Goal: Task Accomplishment & Management: Use online tool/utility

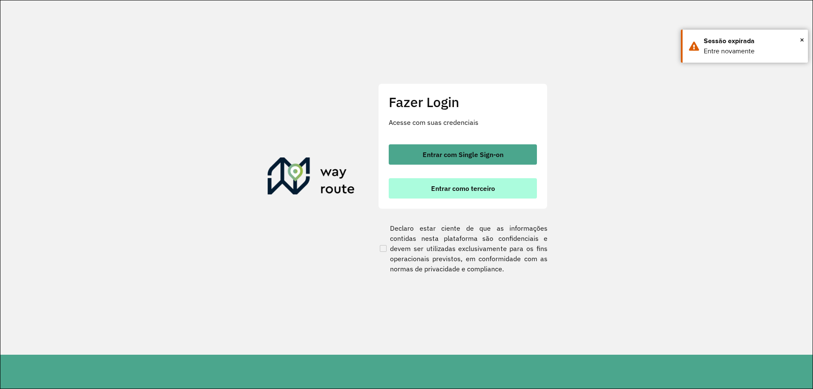
click at [439, 188] on span "Entrar como terceiro" at bounding box center [463, 188] width 64 height 7
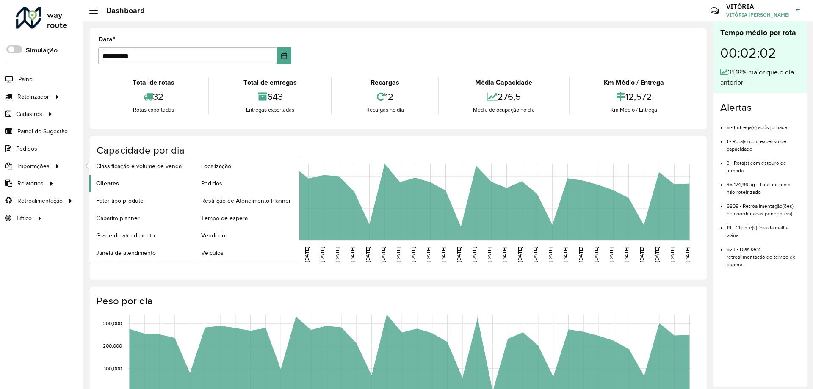
click at [123, 178] on link "Clientes" at bounding box center [141, 183] width 105 height 17
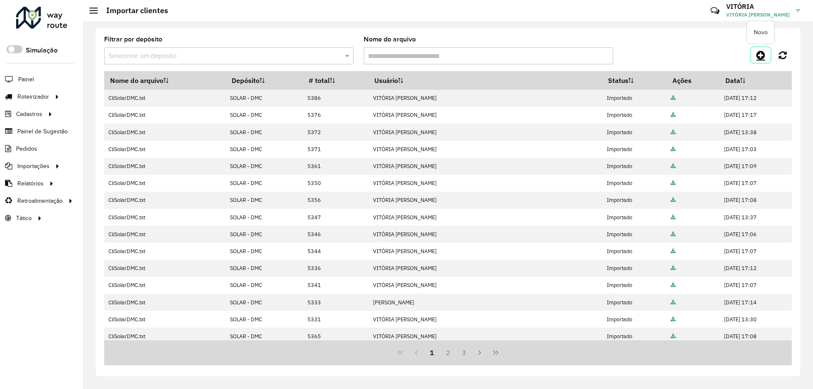
click at [759, 54] on icon at bounding box center [760, 55] width 9 height 10
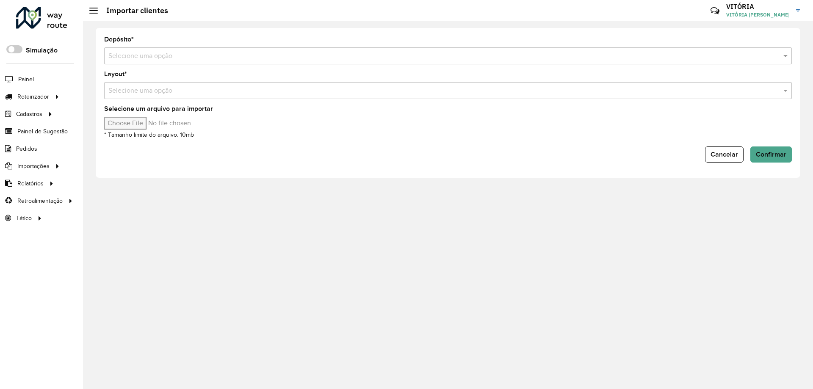
click at [207, 57] on input "text" at bounding box center [439, 56] width 662 height 10
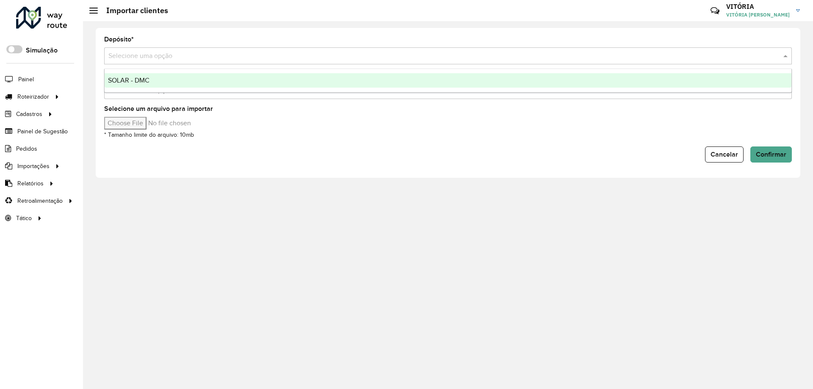
click at [193, 79] on div "SOLAR - DMC" at bounding box center [448, 80] width 686 height 14
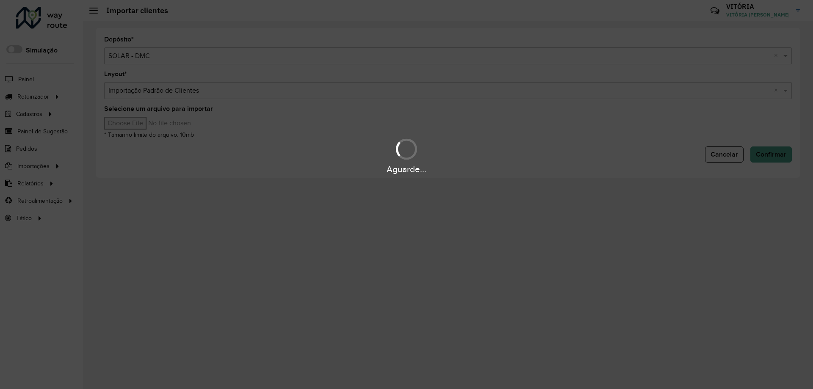
click at [138, 126] on input "Selecione um arquivo para importar" at bounding box center [176, 123] width 144 height 13
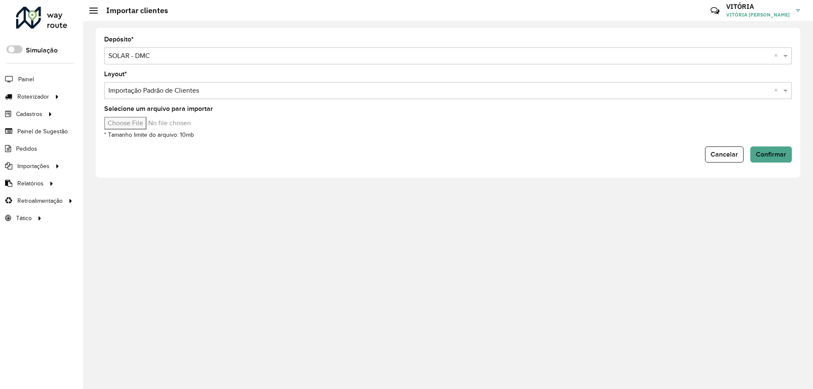
type input "**********"
click at [769, 152] on span "Confirmar" at bounding box center [770, 154] width 30 height 7
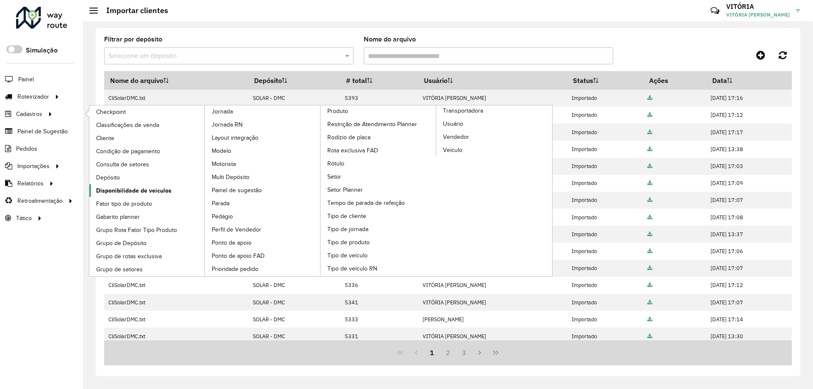
click at [129, 190] on span "Disponibilidade de veículos" at bounding box center [133, 190] width 75 height 9
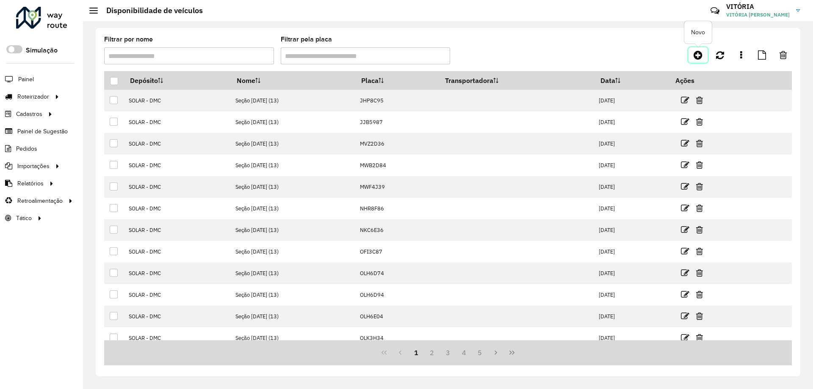
click at [697, 55] on icon at bounding box center [697, 55] width 9 height 10
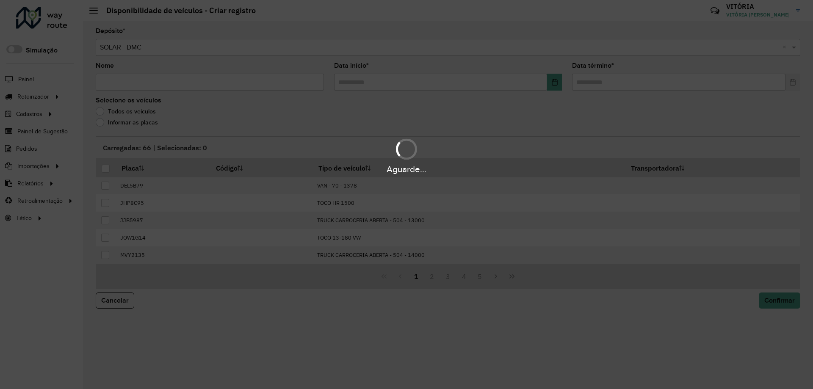
click at [120, 85] on div "Aguarde..." at bounding box center [406, 194] width 813 height 389
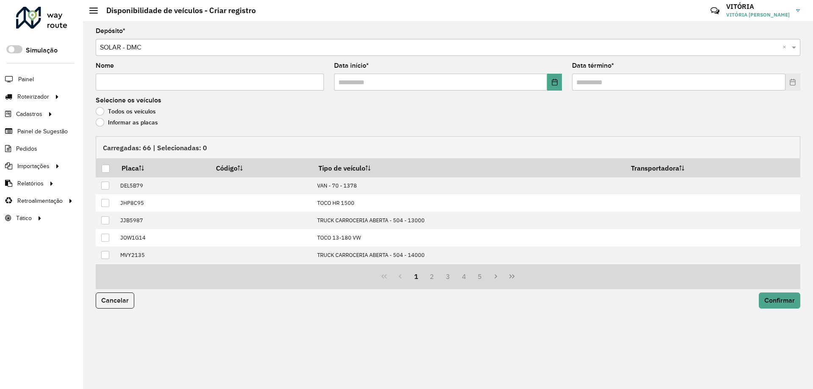
click at [121, 85] on input "Nome" at bounding box center [210, 82] width 228 height 17
type input "*"
type input "**********"
click at [337, 81] on input "text" at bounding box center [440, 82] width 213 height 17
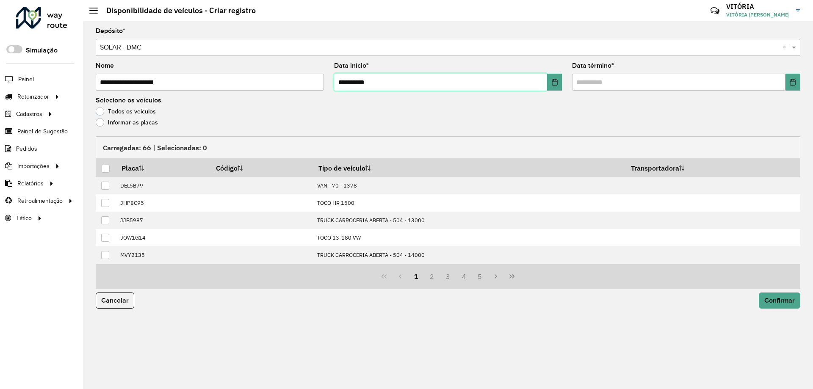
type input "**********"
click at [576, 83] on input "text" at bounding box center [678, 82] width 213 height 17
type input "**********"
click at [102, 120] on label "Informar as placas" at bounding box center [127, 122] width 62 height 8
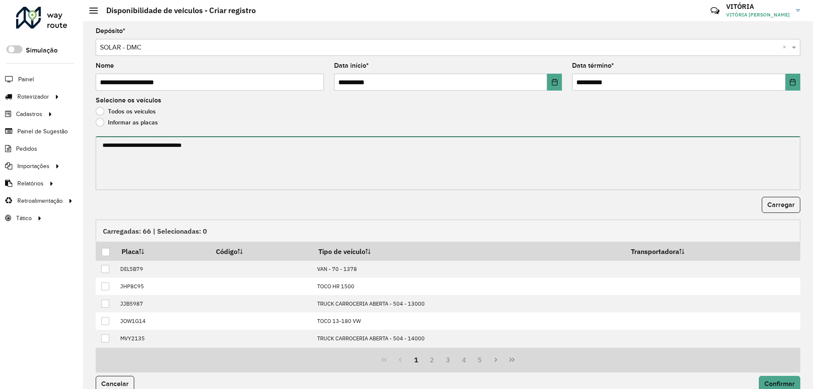
click at [157, 167] on textarea at bounding box center [448, 163] width 704 height 54
paste textarea "******* ******* ******* ******* ******* ******* ******* ******* ******* *******…"
type textarea "******* ******* ******* ******* ******* ******* ******* ******* ******* *******…"
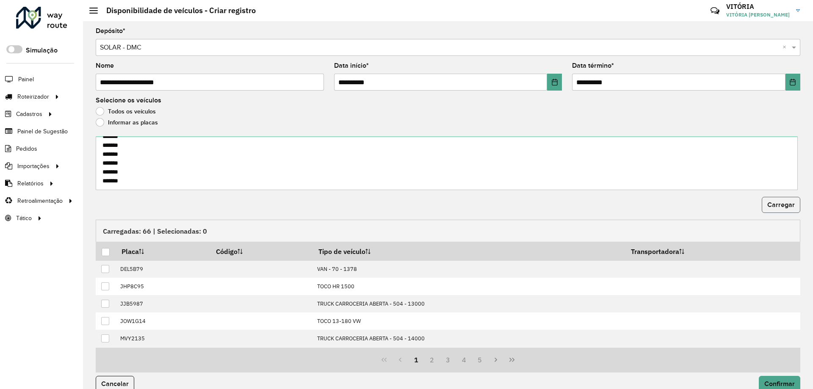
click at [779, 204] on span "Carregar" at bounding box center [781, 204] width 28 height 7
click at [105, 249] on div at bounding box center [106, 252] width 8 height 8
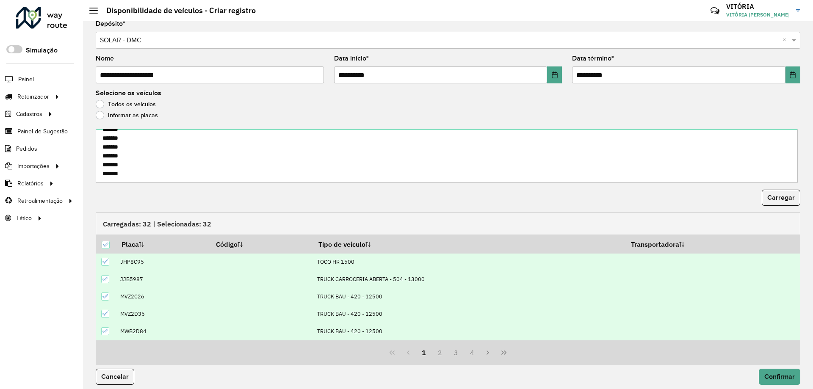
scroll to position [13, 0]
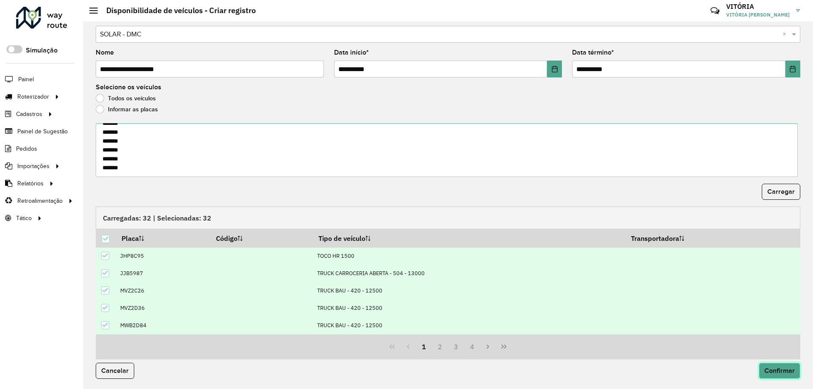
click at [775, 370] on span "Confirmar" at bounding box center [779, 370] width 30 height 7
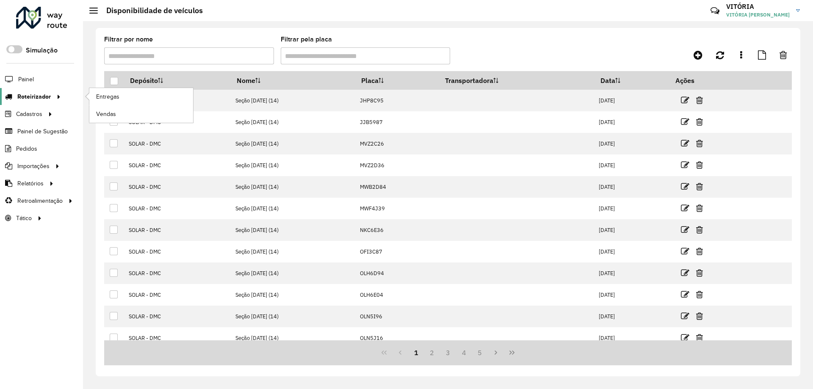
click at [42, 94] on span "Roteirizador" at bounding box center [33, 96] width 33 height 9
click at [124, 93] on link "Entregas" at bounding box center [141, 96] width 104 height 17
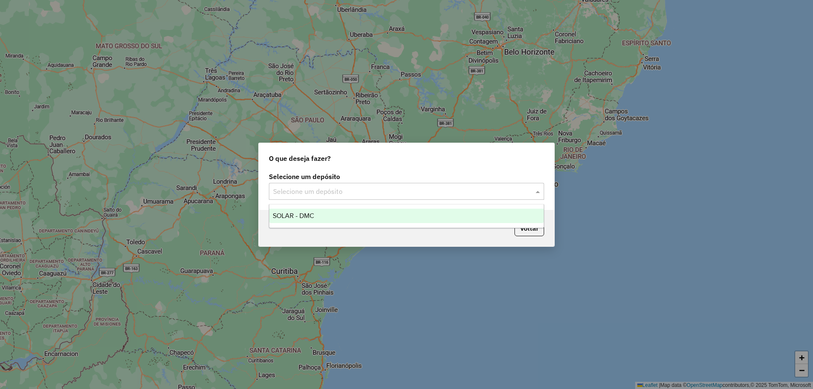
click at [391, 187] on input "text" at bounding box center [398, 192] width 250 height 10
click at [388, 212] on div "SOLAR - DMC" at bounding box center [406, 216] width 274 height 14
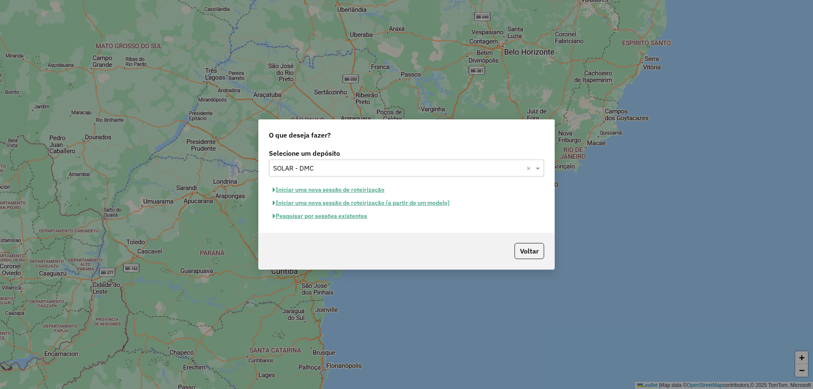
click at [366, 189] on button "Iniciar uma nova sessão de roteirização" at bounding box center [328, 189] width 119 height 13
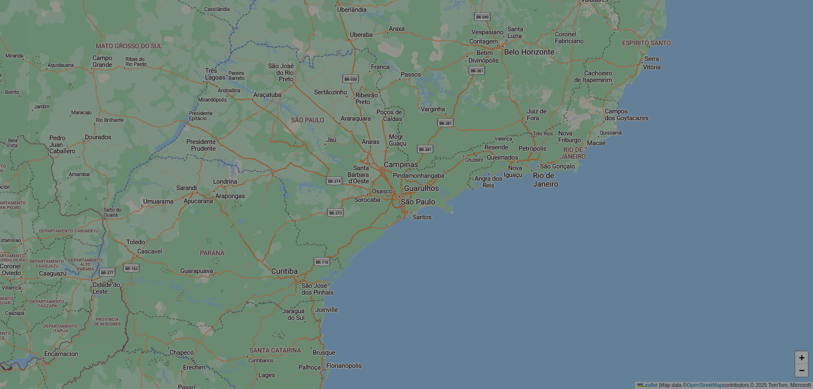
select select "*"
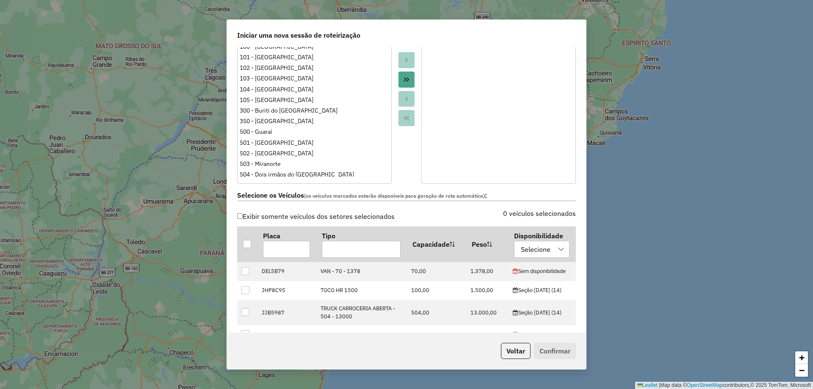
scroll to position [169, 0]
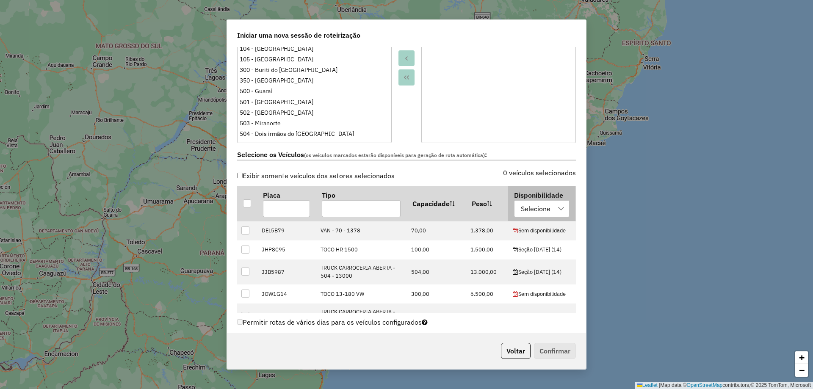
click at [539, 210] on div "Selecione" at bounding box center [536, 209] width 36 height 16
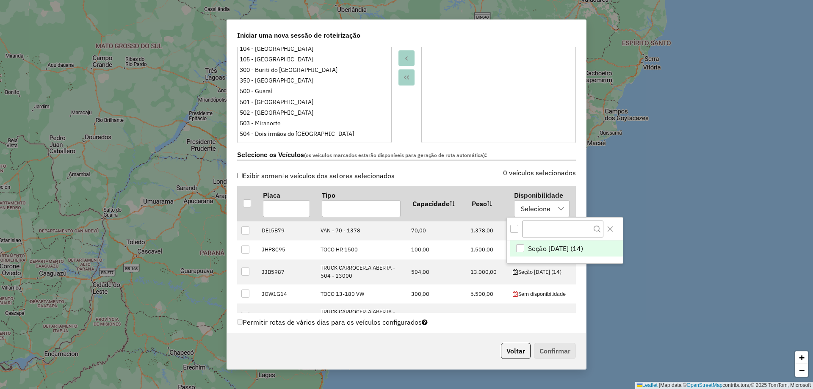
click at [518, 246] on div "Seção 13/08/2025 (14)" at bounding box center [520, 248] width 8 height 8
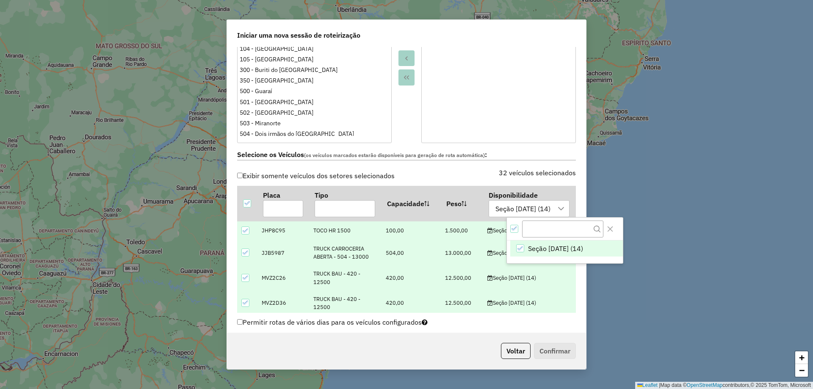
click at [569, 151] on label "Selecione os Veículos (os veículos marcados estarão disponíveis para geração de…" at bounding box center [406, 154] width 339 height 11
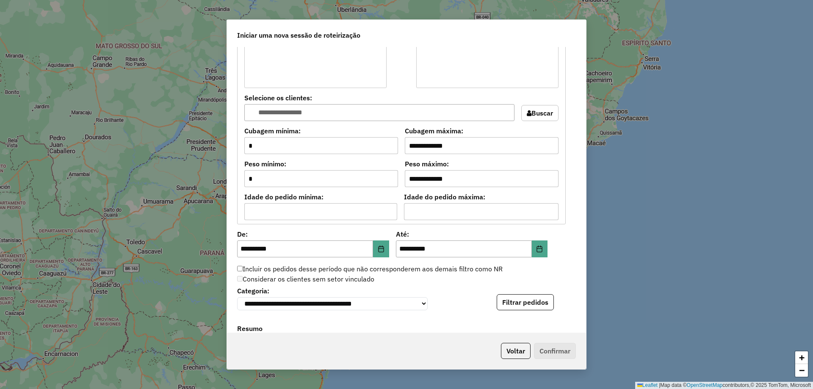
scroll to position [788, 0]
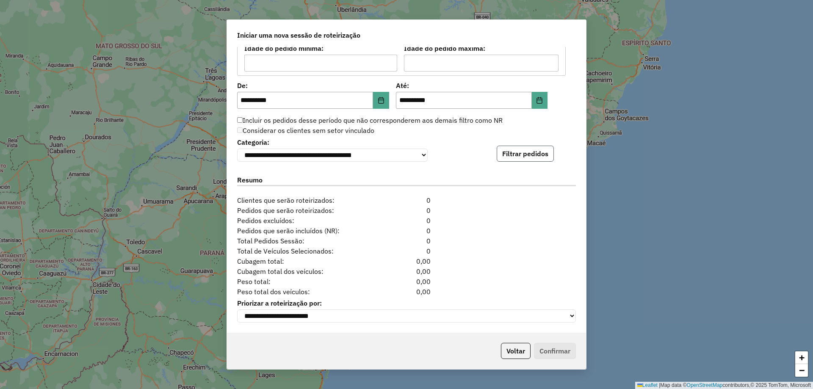
click at [511, 146] on button "Filtrar pedidos" at bounding box center [524, 154] width 57 height 16
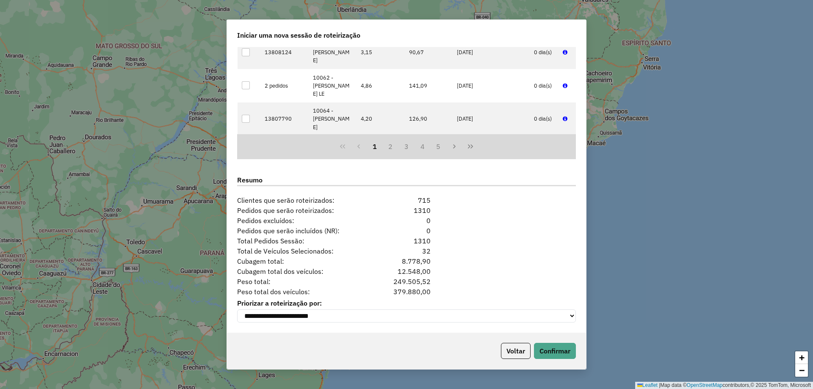
scroll to position [962, 0]
click at [566, 350] on button "Confirmar" at bounding box center [555, 351] width 42 height 16
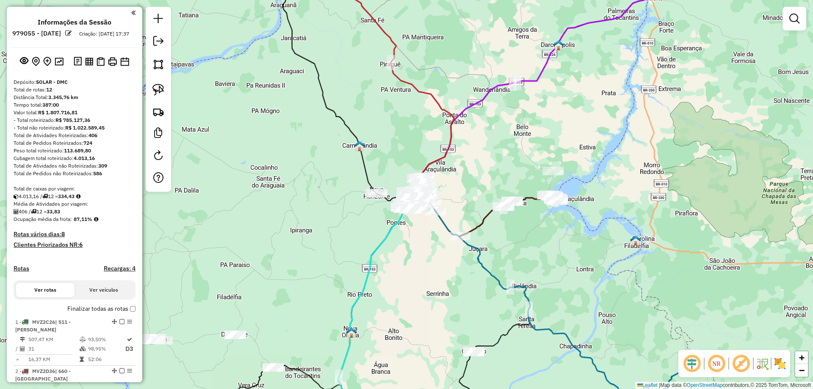
drag, startPoint x: 466, startPoint y: 157, endPoint x: 419, endPoint y: 284, distance: 135.9
click at [419, 284] on div "Janela de atendimento Grade de atendimento Capacidade Transportadoras Veículos …" at bounding box center [406, 194] width 813 height 389
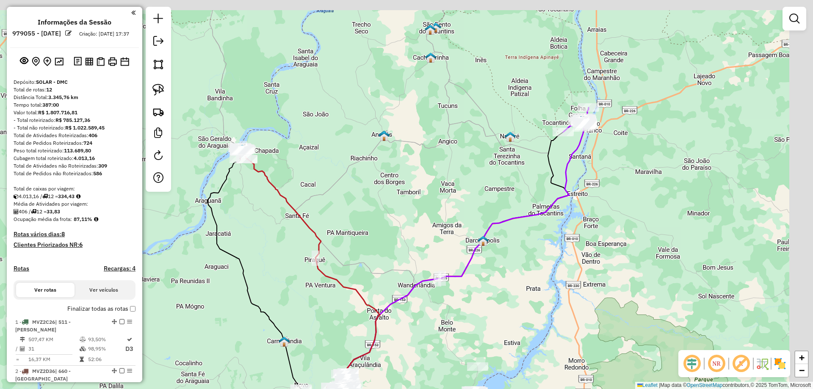
drag, startPoint x: 464, startPoint y: 170, endPoint x: 430, endPoint y: 274, distance: 109.5
click at [430, 274] on div "Janela de atendimento Grade de atendimento Capacidade Transportadoras Veículos …" at bounding box center [406, 194] width 813 height 389
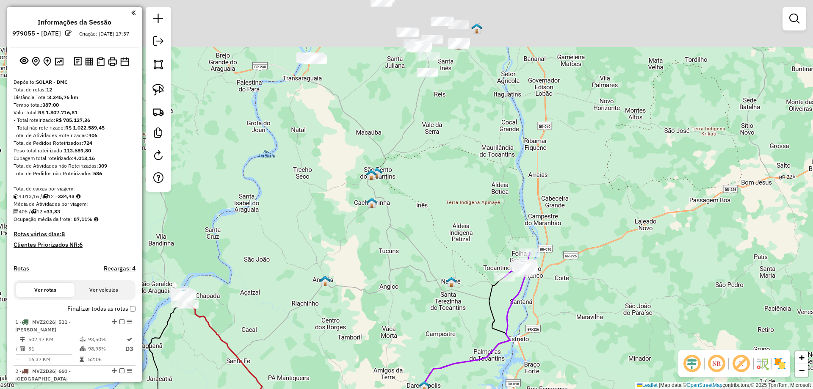
drag, startPoint x: 419, startPoint y: 278, endPoint x: 407, endPoint y: 303, distance: 27.8
click at [407, 303] on div "Janela de atendimento Grade de atendimento Capacidade Transportadoras Veículos …" at bounding box center [406, 194] width 813 height 389
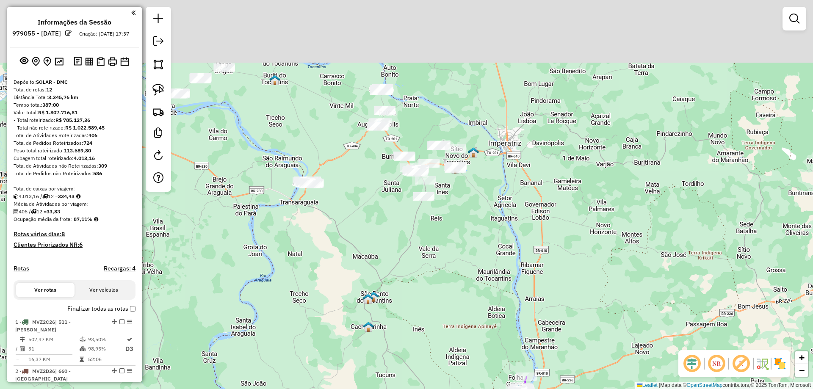
drag, startPoint x: 451, startPoint y: 298, endPoint x: 451, endPoint y: 313, distance: 14.8
click at [451, 313] on div "Janela de atendimento Grade de atendimento Capacidade Transportadoras Veículos …" at bounding box center [406, 194] width 813 height 389
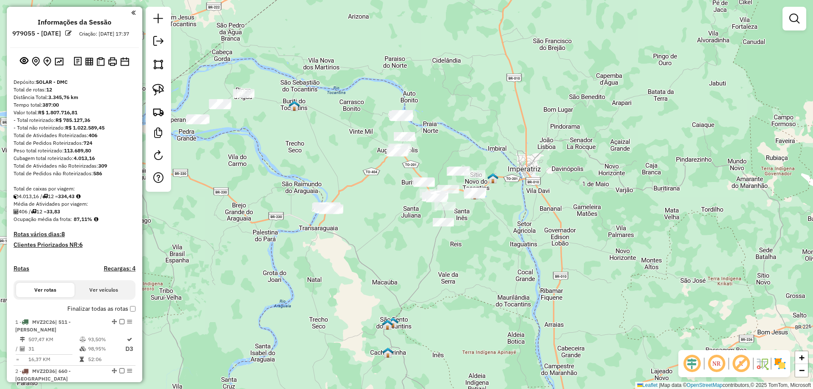
drag, startPoint x: 440, startPoint y: 240, endPoint x: 518, endPoint y: 302, distance: 100.3
click at [517, 302] on div "Janela de atendimento Grade de atendimento Capacidade Transportadoras Veículos …" at bounding box center [406, 194] width 813 height 389
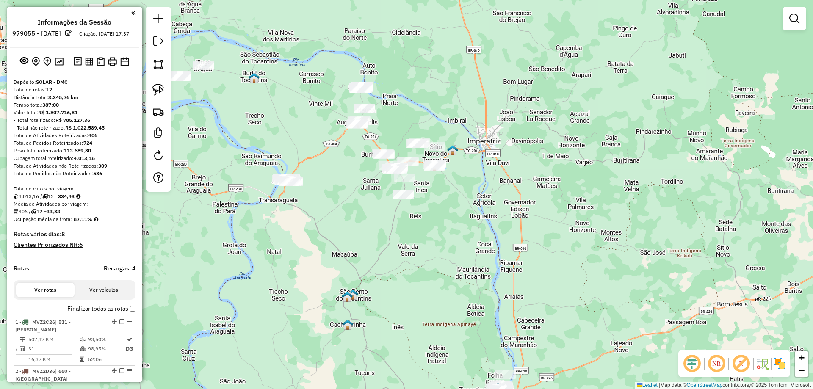
drag, startPoint x: 479, startPoint y: 295, endPoint x: 385, endPoint y: 231, distance: 113.0
click at [385, 231] on div "Janela de atendimento Grade de atendimento Capacidade Transportadoras Veículos …" at bounding box center [406, 194] width 813 height 389
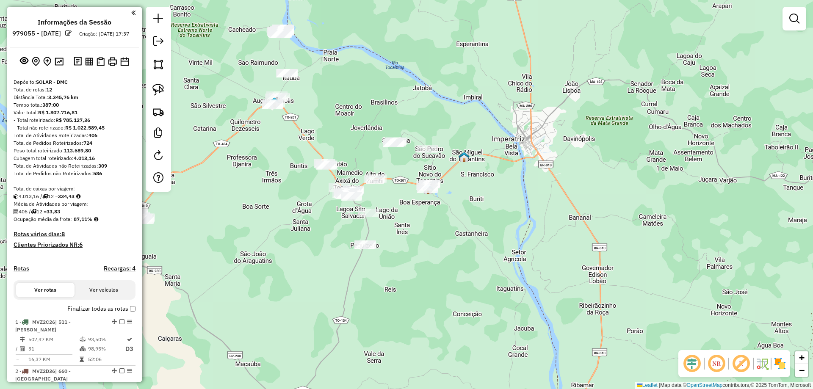
drag, startPoint x: 426, startPoint y: 162, endPoint x: 391, endPoint y: 177, distance: 37.9
click at [391, 177] on div "Janela de atendimento Grade de atendimento Capacidade Transportadoras Veículos …" at bounding box center [406, 194] width 813 height 389
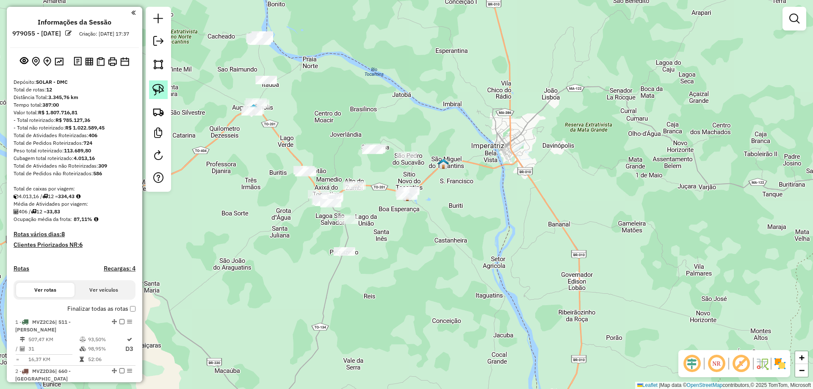
click at [162, 87] on img at bounding box center [158, 90] width 12 height 12
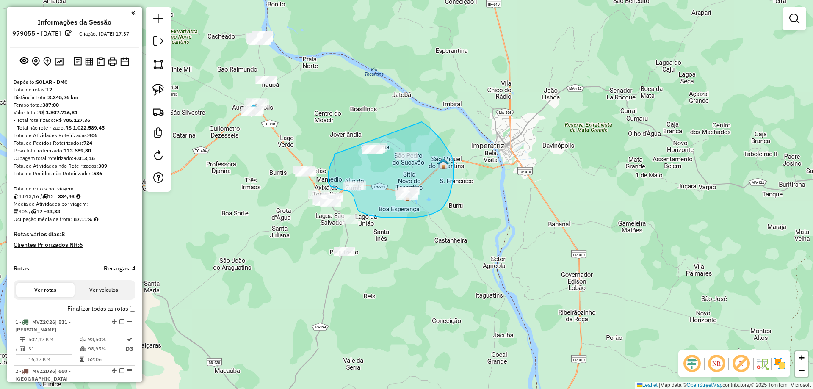
drag, startPoint x: 334, startPoint y: 154, endPoint x: 380, endPoint y: 104, distance: 68.3
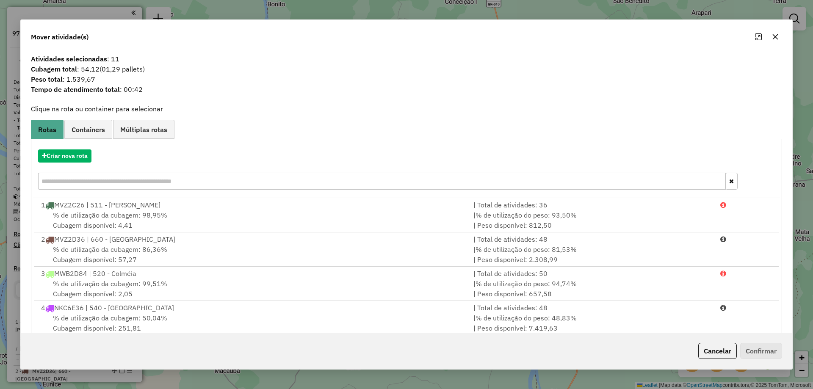
click at [781, 38] on button "button" at bounding box center [775, 37] width 14 height 14
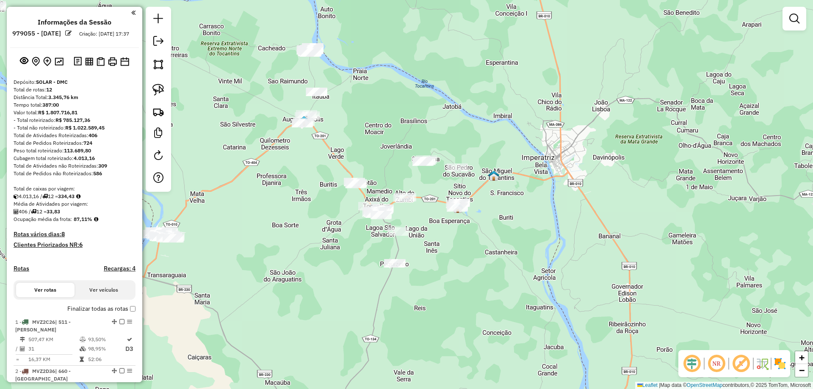
drag, startPoint x: 297, startPoint y: 227, endPoint x: 352, endPoint y: 239, distance: 56.7
click at [352, 239] on div "Janela de atendimento Grade de atendimento Capacidade Transportadoras Veículos …" at bounding box center [406, 194] width 813 height 389
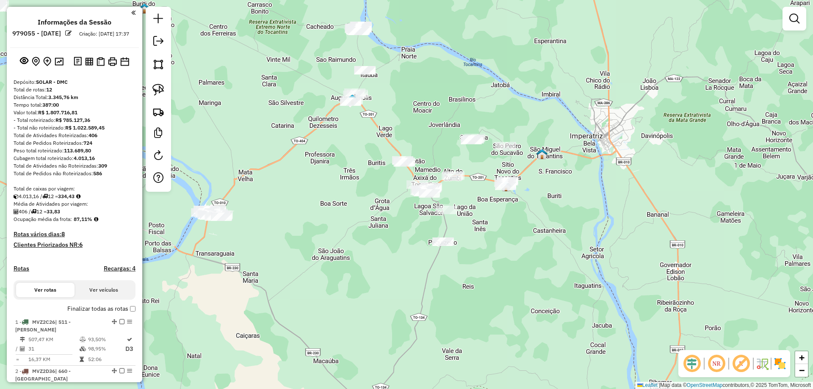
drag, startPoint x: 447, startPoint y: 302, endPoint x: 474, endPoint y: 284, distance: 33.0
click at [474, 284] on div "Janela de atendimento Grade de atendimento Capacidade Transportadoras Veículos …" at bounding box center [406, 194] width 813 height 389
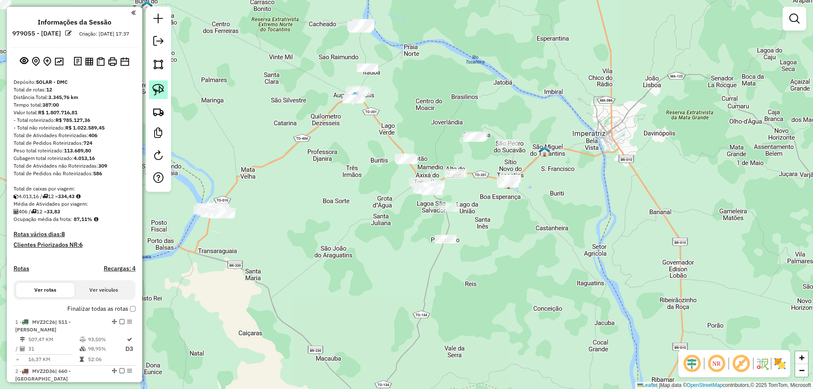
click at [162, 91] on img at bounding box center [158, 90] width 12 height 12
drag, startPoint x: 383, startPoint y: 189, endPoint x: 456, endPoint y: 223, distance: 80.3
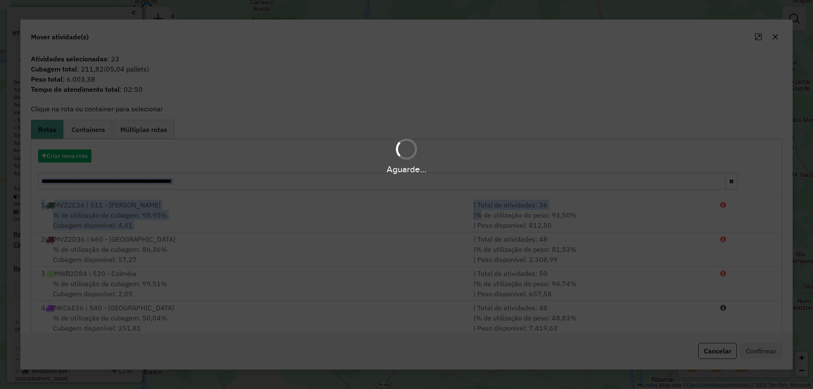
click at [448, 253] on hb-app "Aguarde... Pop-up bloqueado! Seu navegador bloqueou automáticamente a abertura …" at bounding box center [406, 194] width 813 height 389
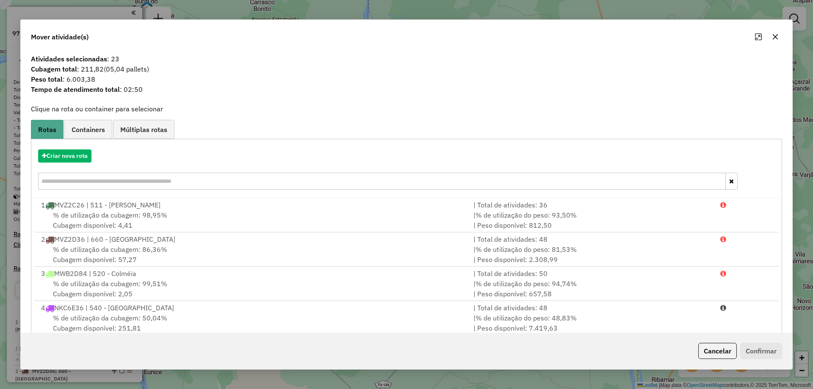
click at [775, 36] on icon "button" at bounding box center [775, 37] width 6 height 6
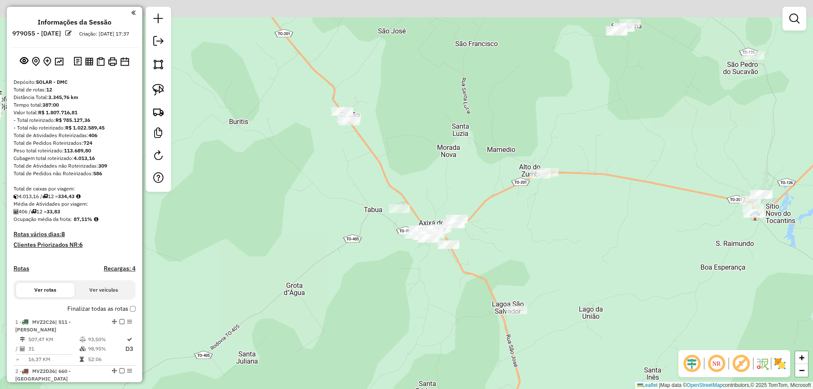
drag, startPoint x: 411, startPoint y: 267, endPoint x: 407, endPoint y: 278, distance: 11.2
click at [410, 280] on div "Janela de atendimento Grade de atendimento Capacidade Transportadoras Veículos …" at bounding box center [406, 194] width 813 height 389
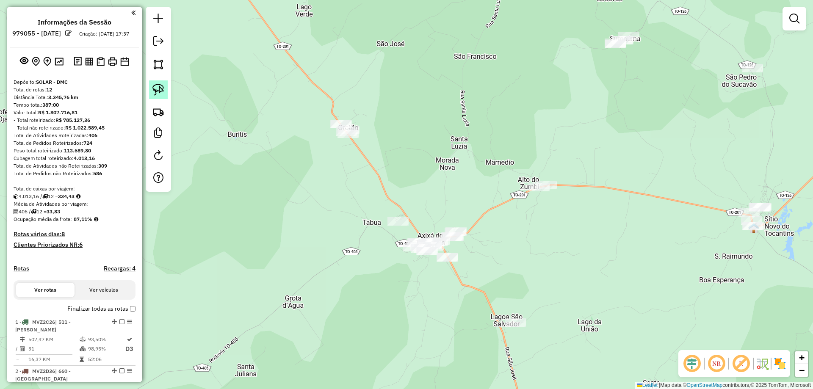
click at [152, 88] on img at bounding box center [158, 90] width 12 height 12
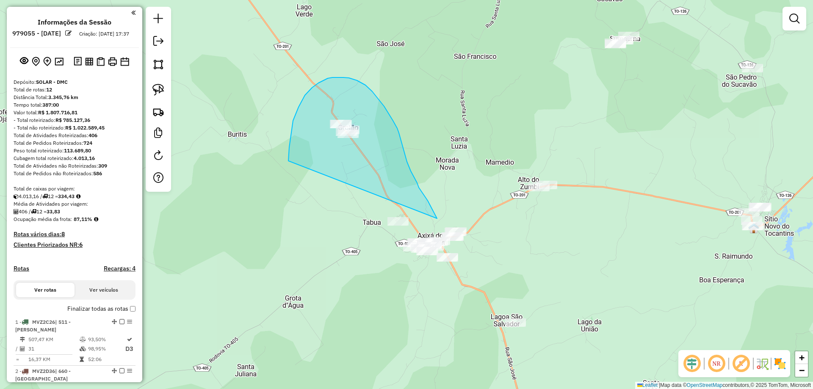
drag, startPoint x: 292, startPoint y: 127, endPoint x: 437, endPoint y: 218, distance: 171.0
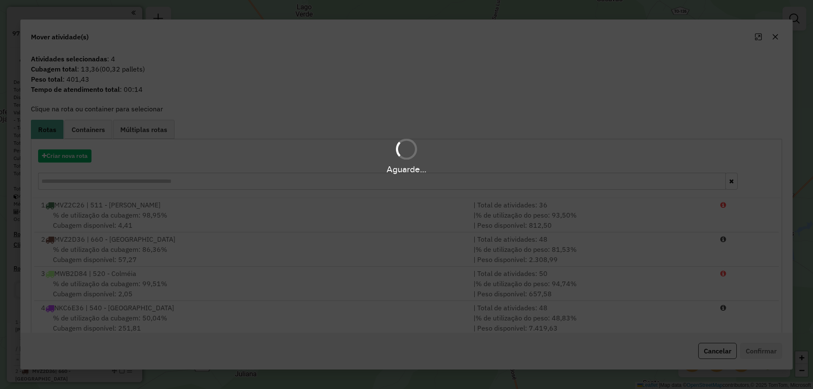
click at [437, 219] on div "Aguarde..." at bounding box center [406, 194] width 813 height 389
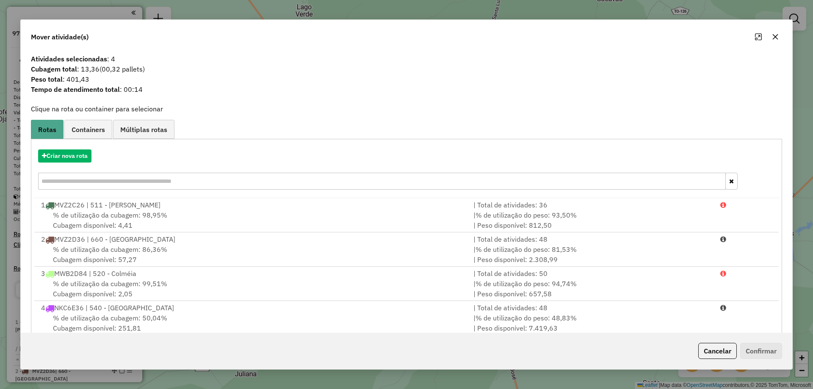
click at [770, 39] on button "button" at bounding box center [775, 37] width 14 height 14
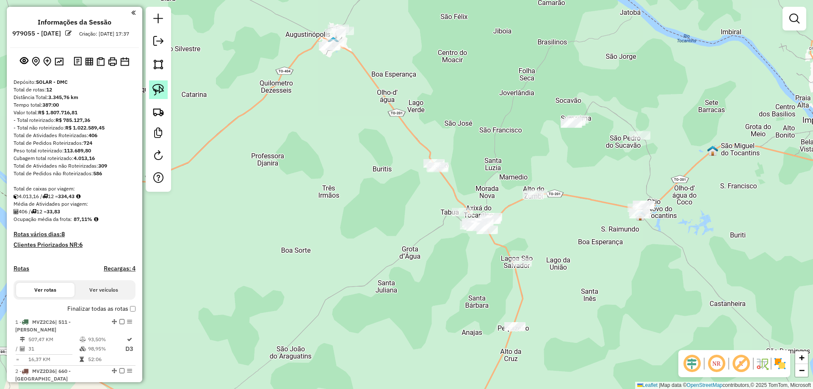
click at [161, 87] on img at bounding box center [158, 90] width 12 height 12
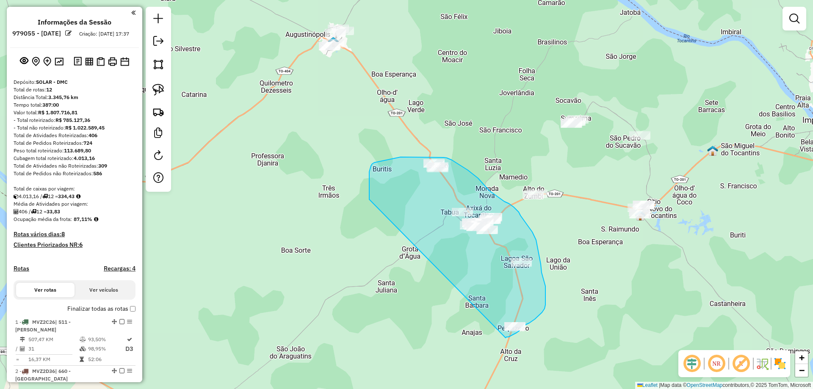
drag, startPoint x: 369, startPoint y: 193, endPoint x: 505, endPoint y: 338, distance: 199.1
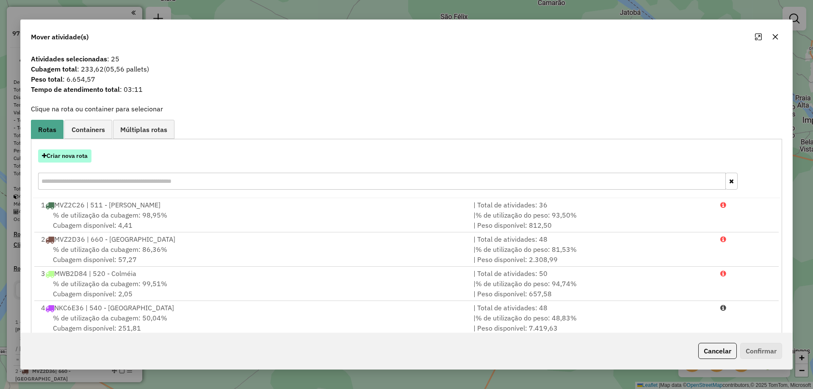
click at [79, 153] on button "Criar nova rota" at bounding box center [64, 155] width 53 height 13
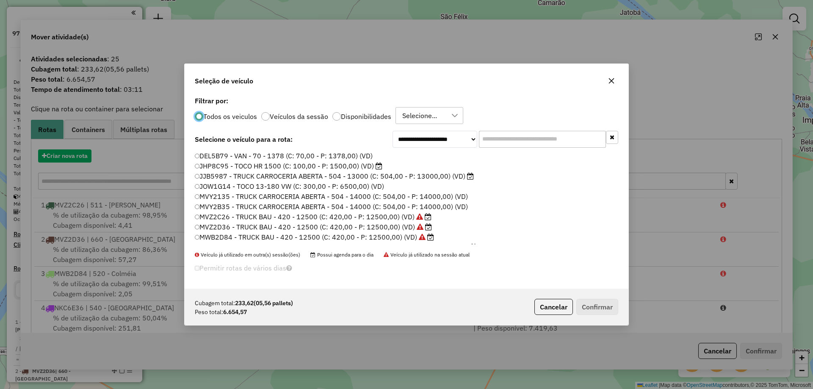
scroll to position [5, 3]
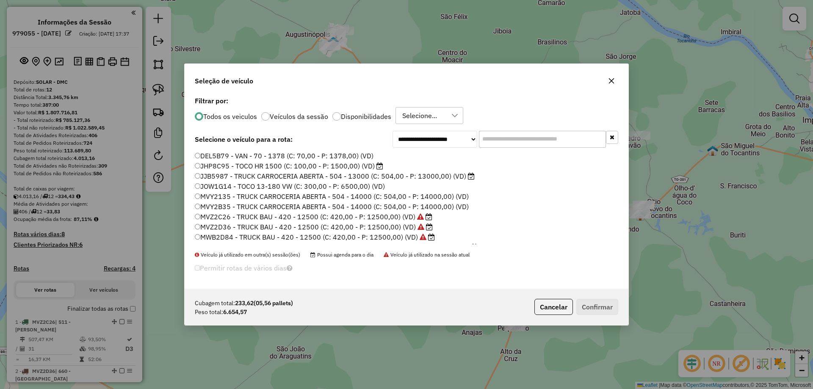
click at [507, 148] on div "**********" at bounding box center [407, 191] width 444 height 194
click at [507, 141] on input "text" at bounding box center [542, 139] width 127 height 17
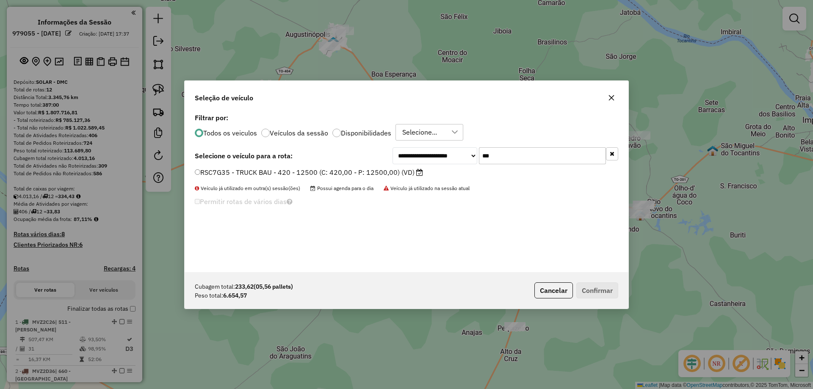
type input "***"
click at [233, 176] on label "RSC7G35 - TRUCK BAU - 420 - 12500 (C: 420,00 - P: 12500,00) (VD)" at bounding box center [309, 172] width 228 height 10
click at [587, 294] on button "Confirmar" at bounding box center [597, 290] width 42 height 16
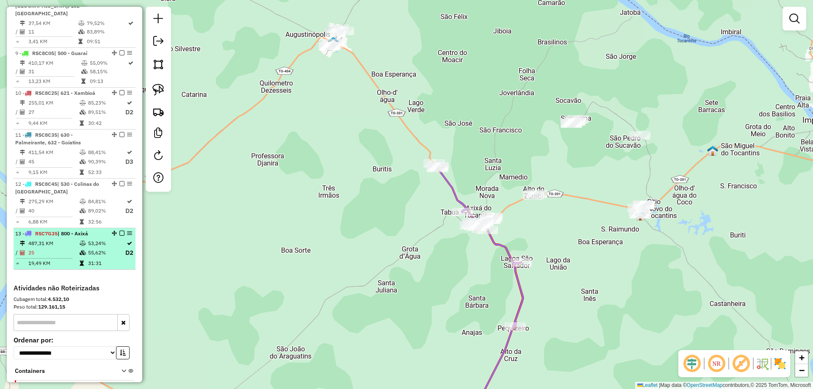
scroll to position [696, 0]
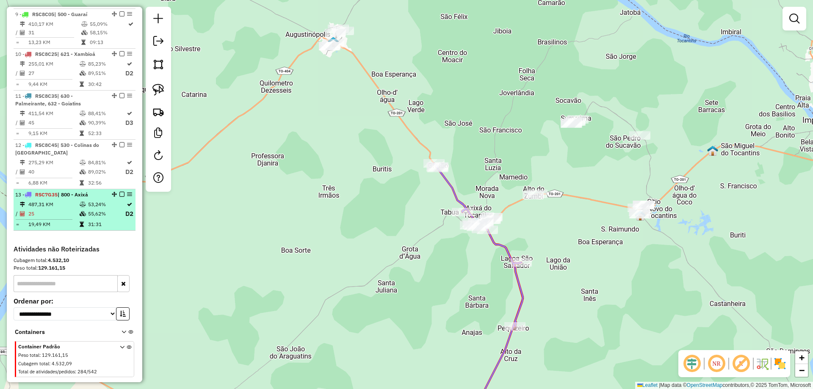
click at [73, 209] on td "25" at bounding box center [53, 214] width 51 height 11
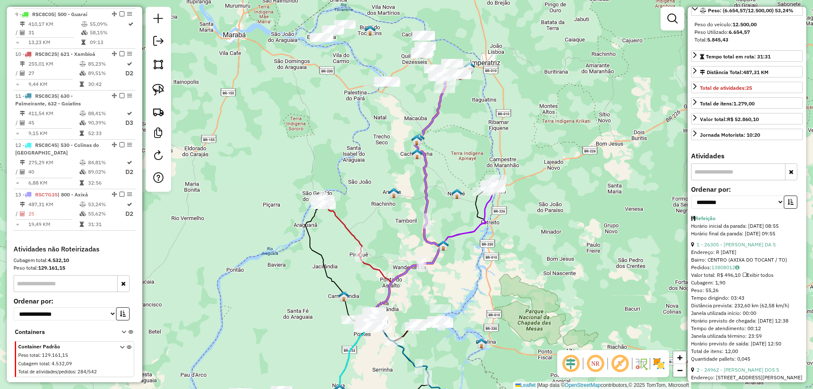
scroll to position [127, 0]
click at [755, 208] on select "**********" at bounding box center [737, 201] width 93 height 13
select select "*********"
click at [691, 208] on select "**********" at bounding box center [737, 201] width 93 height 13
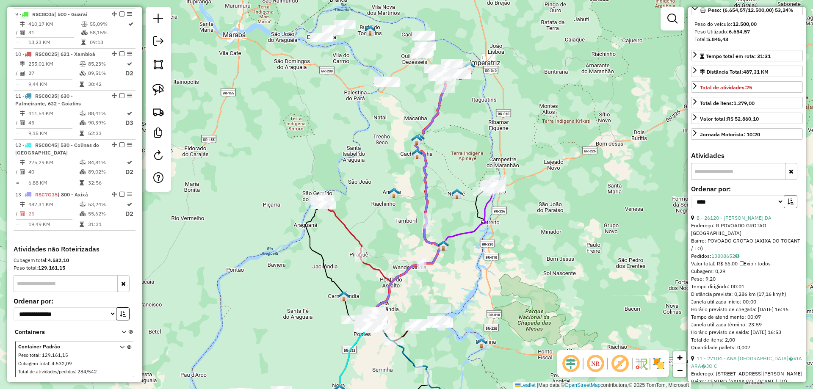
click at [784, 208] on button "button" at bounding box center [790, 201] width 14 height 13
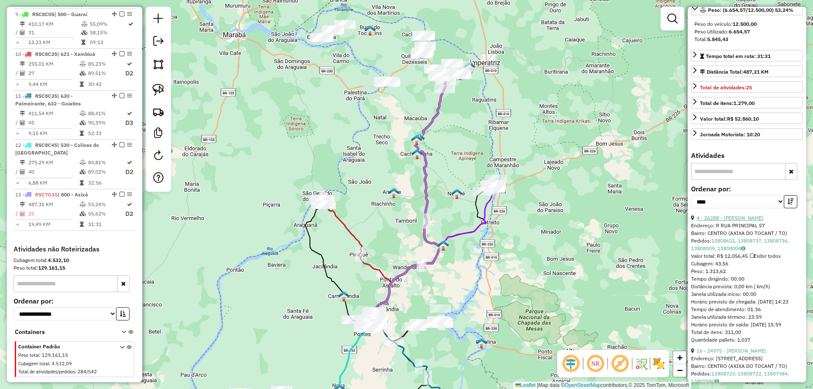
click at [740, 221] on link "4 - 26288 - MAURICIO FERREIRA DA" at bounding box center [729, 218] width 67 height 6
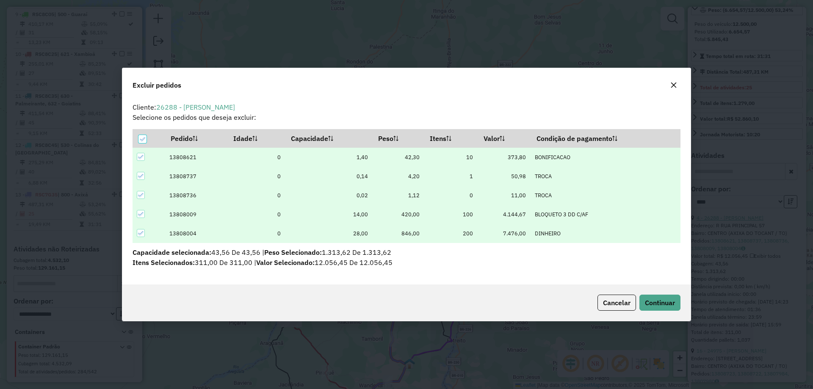
scroll to position [0, 0]
click at [669, 295] on button "Continuar" at bounding box center [659, 303] width 41 height 16
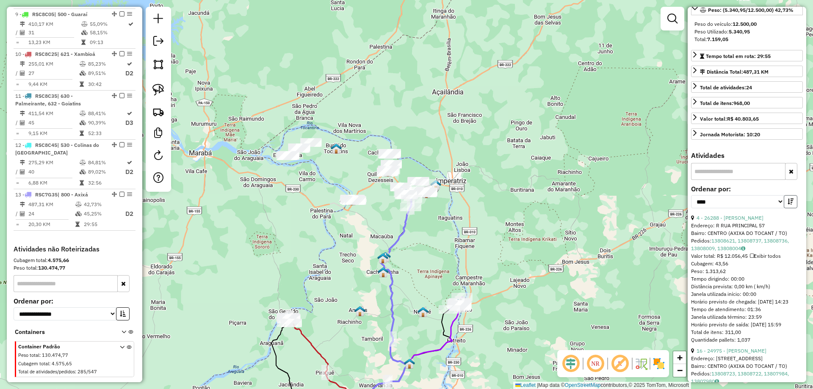
click at [788, 204] on icon "button" at bounding box center [790, 201] width 6 height 6
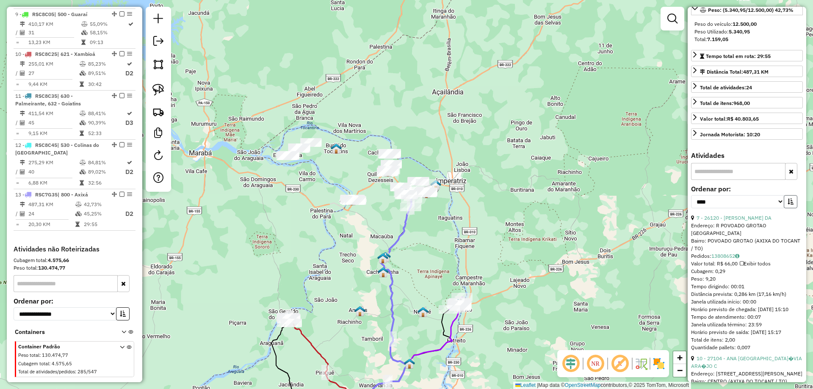
click at [788, 204] on icon "button" at bounding box center [790, 201] width 6 height 6
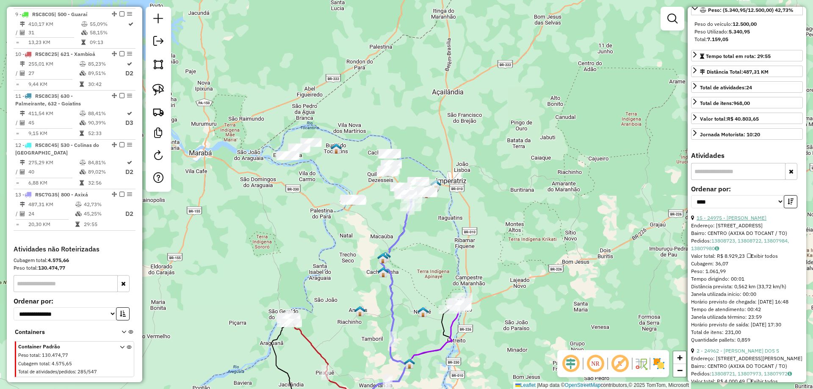
click at [755, 221] on link "15 - 24975 - BEATRIZ DUARTE" at bounding box center [731, 218] width 70 height 6
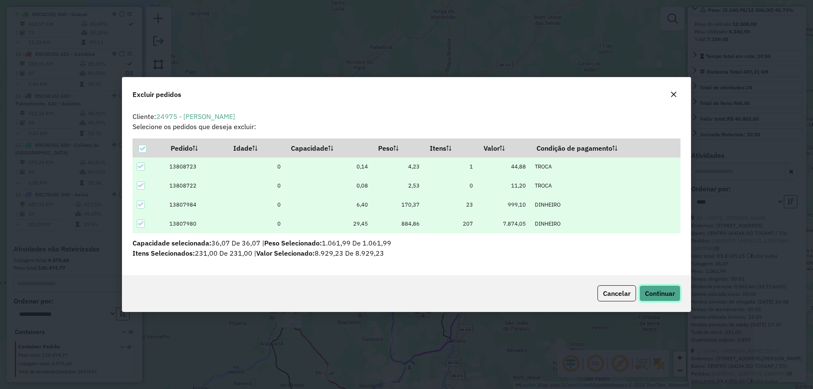
click at [667, 286] on button "Continuar" at bounding box center [659, 293] width 41 height 16
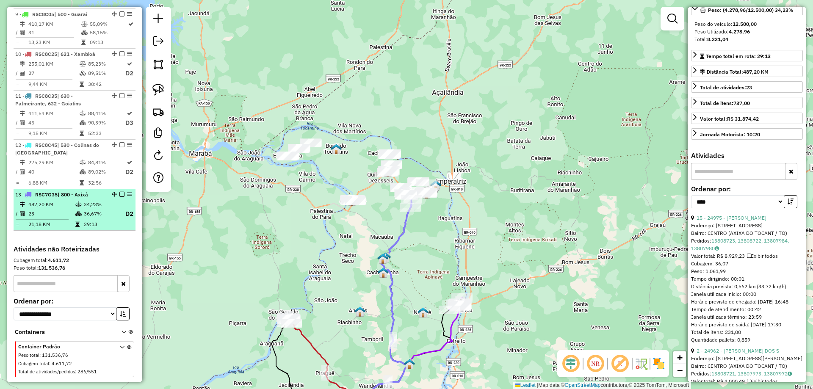
click at [92, 200] on td "34,23%" at bounding box center [100, 204] width 34 height 8
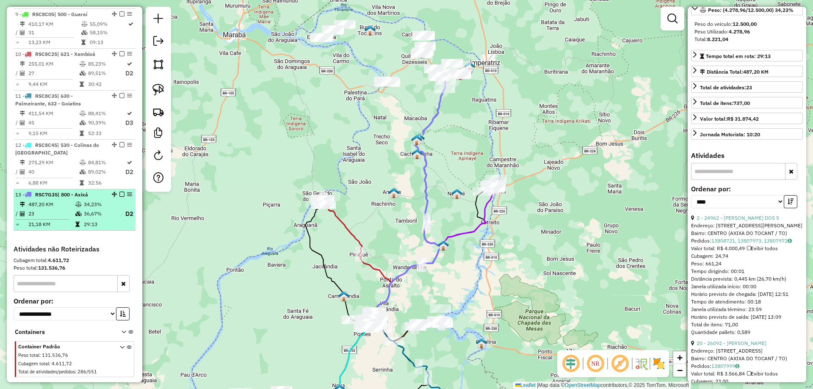
click at [119, 192] on em at bounding box center [121, 194] width 5 height 5
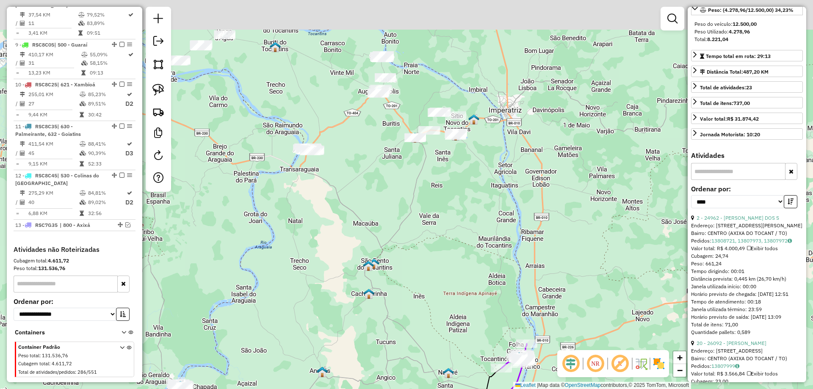
drag, startPoint x: 484, startPoint y: 105, endPoint x: 412, endPoint y: 195, distance: 115.9
click at [416, 193] on div "Janela de atendimento Grade de atendimento Capacidade Transportadoras Veículos …" at bounding box center [406, 194] width 813 height 389
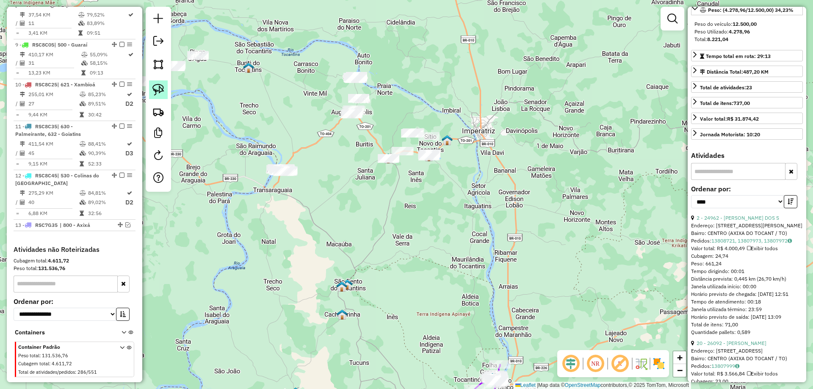
click at [160, 88] on img at bounding box center [158, 90] width 12 height 12
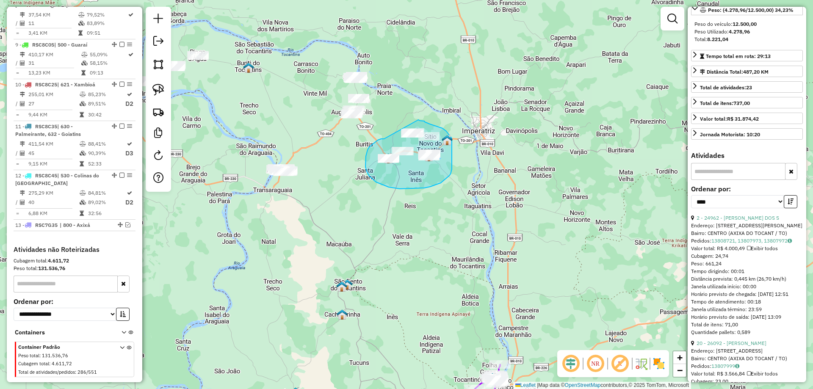
drag, startPoint x: 384, startPoint y: 139, endPoint x: 411, endPoint y: 119, distance: 33.0
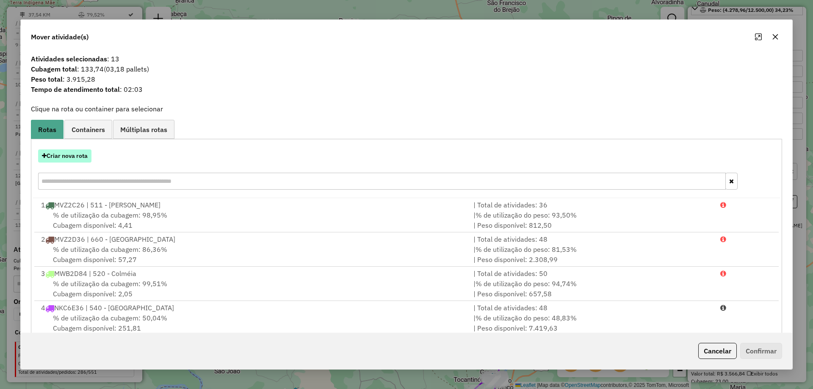
click at [73, 152] on button "Criar nova rota" at bounding box center [64, 155] width 53 height 13
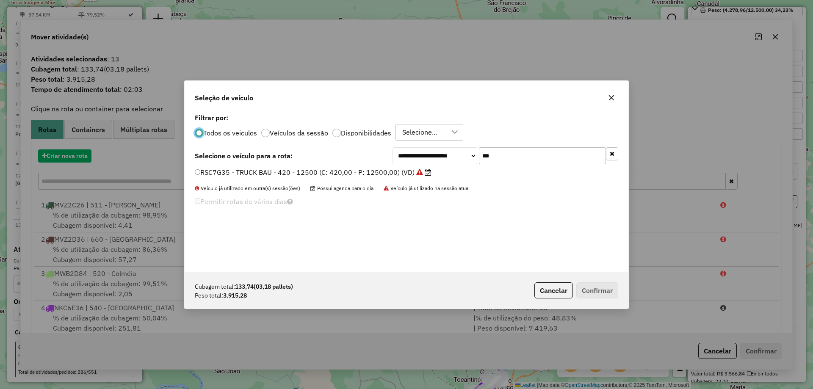
scroll to position [5, 3]
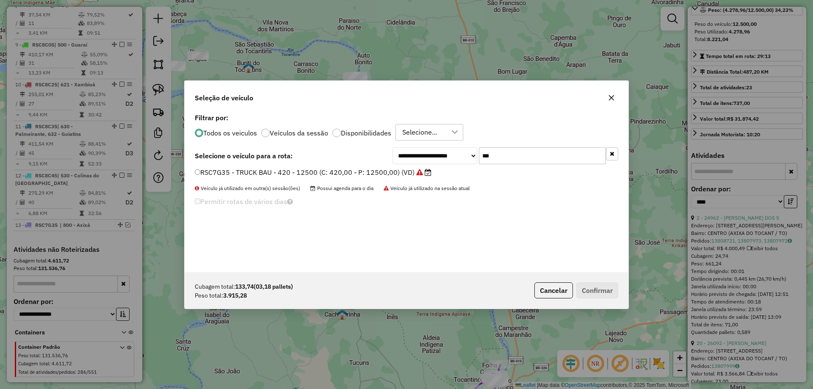
click at [494, 163] on input "***" at bounding box center [542, 155] width 127 height 17
type input "***"
click at [383, 168] on label "RSC8C25 - TRUCK BAU - 420 - 12500 (C: 420,00 - P: 12500,00) (VD)" at bounding box center [313, 172] width 236 height 10
click at [585, 285] on button "Confirmar" at bounding box center [597, 290] width 42 height 16
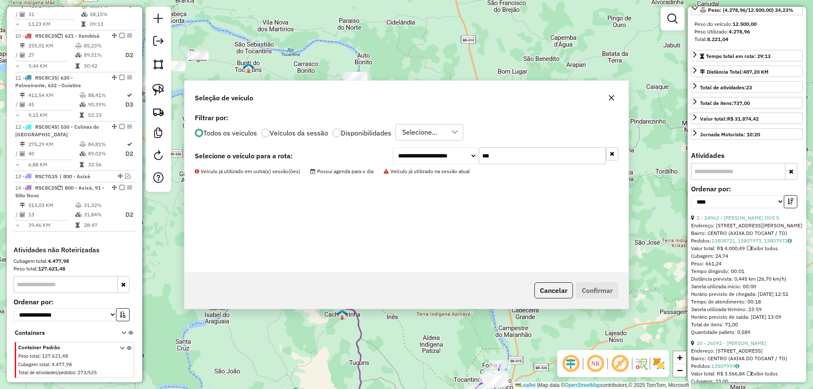
scroll to position [723, 0]
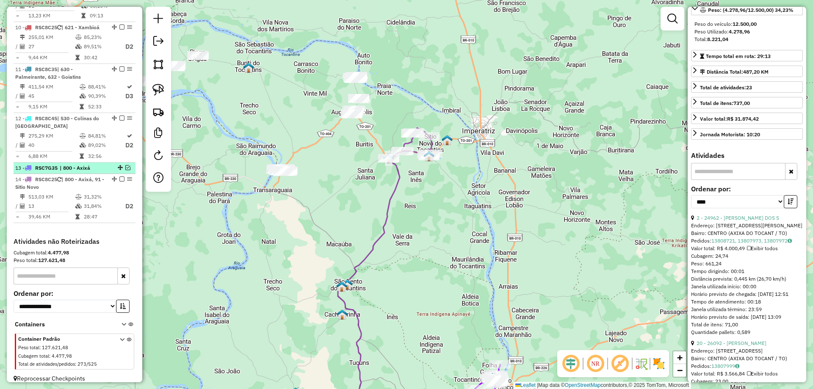
click at [125, 165] on em at bounding box center [127, 167] width 5 height 5
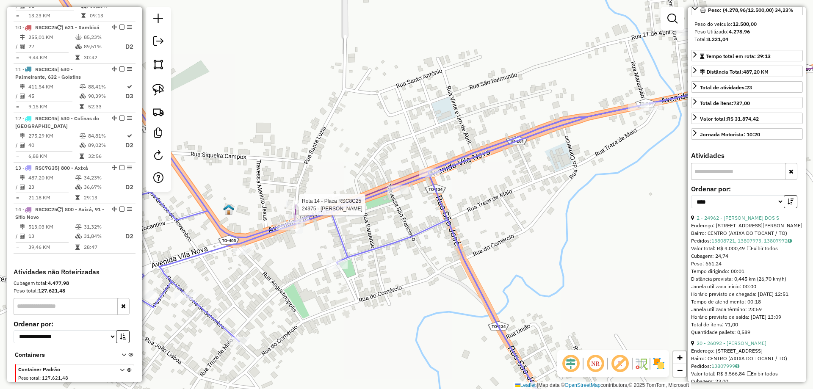
click at [295, 209] on div at bounding box center [296, 205] width 21 height 8
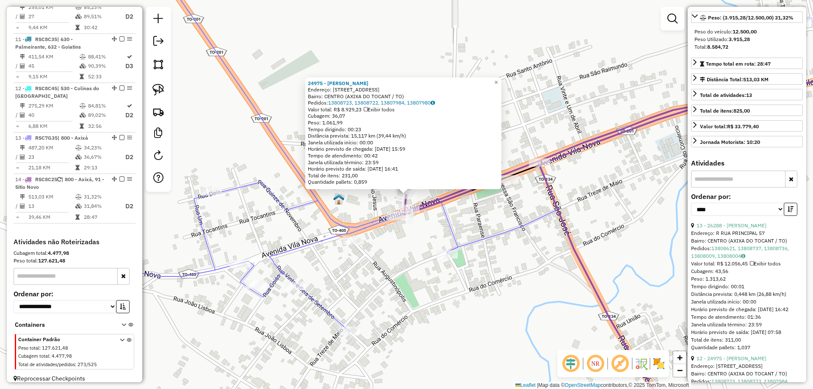
click at [380, 241] on div "24975 - BEATRIZ DUARTE Endereço: RUA SANTA LUZIA 04 Bairro: CENTRO (AXIXA DO TO…" at bounding box center [406, 194] width 813 height 389
click at [432, 203] on icon at bounding box center [650, 140] width 488 height 150
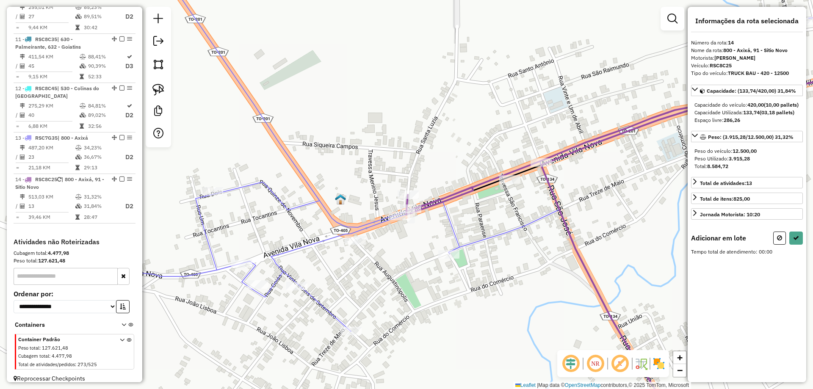
scroll to position [0, 0]
drag, startPoint x: 382, startPoint y: 201, endPoint x: 428, endPoint y: 201, distance: 46.1
select select "*********"
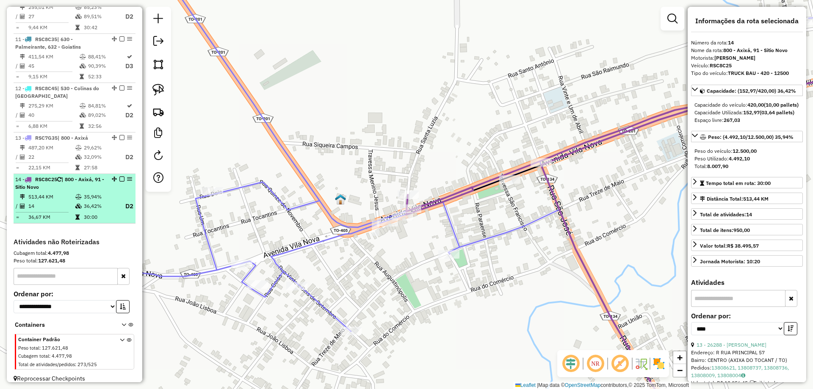
click at [81, 201] on td at bounding box center [79, 206] width 8 height 11
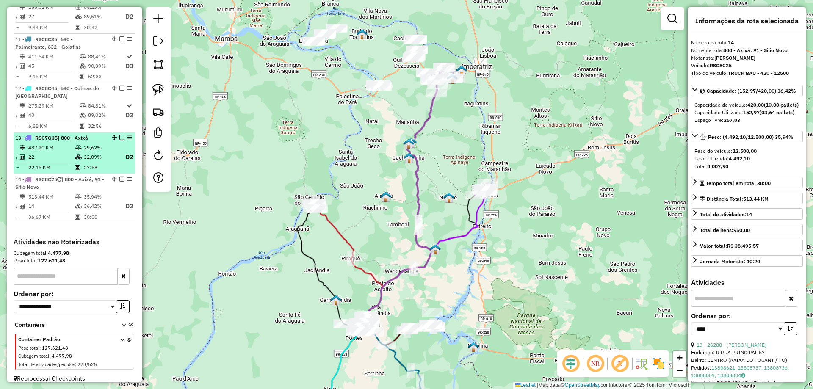
click at [77, 154] on icon at bounding box center [78, 156] width 6 height 5
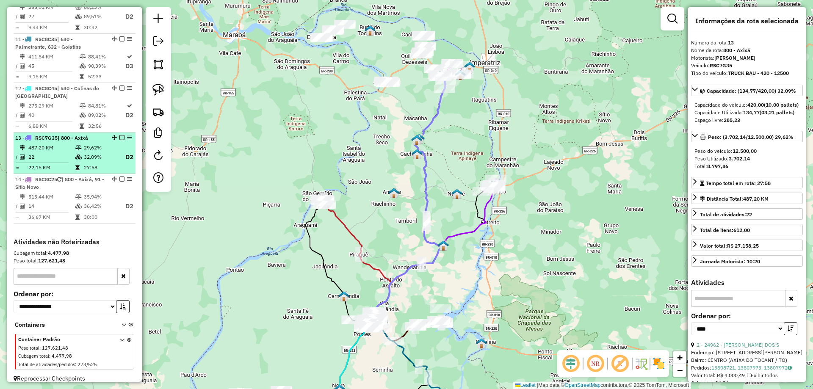
click at [120, 135] on em at bounding box center [121, 137] width 5 height 5
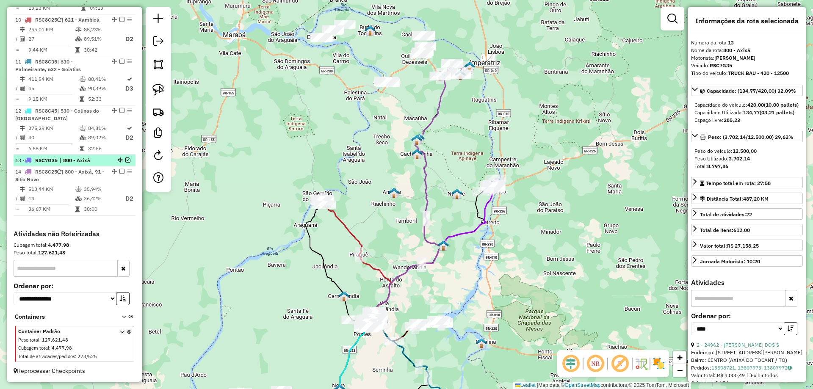
scroll to position [723, 0]
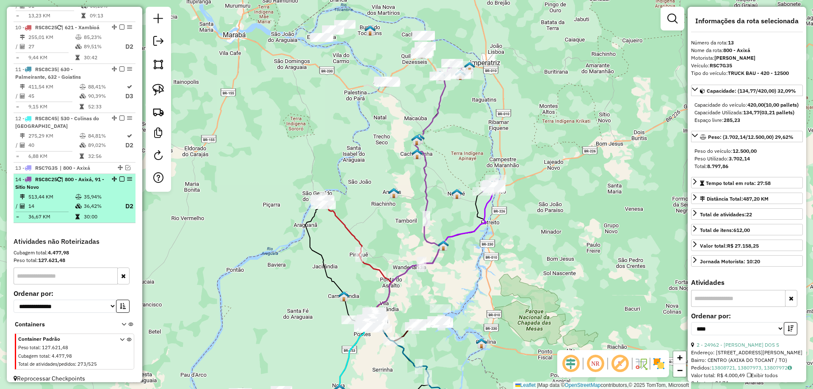
click at [119, 176] on em at bounding box center [121, 178] width 5 height 5
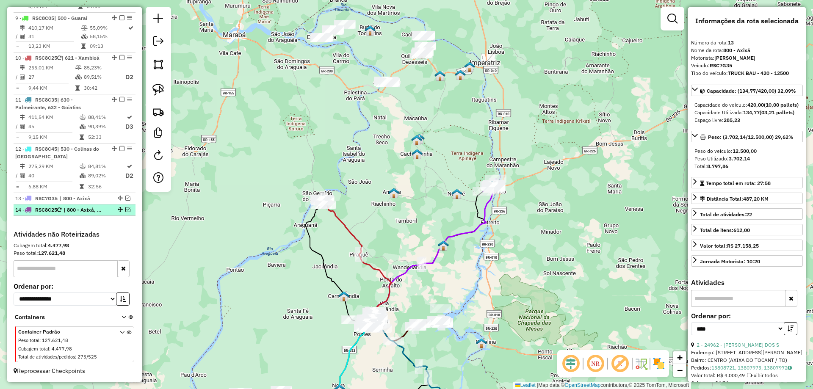
scroll to position [685, 0]
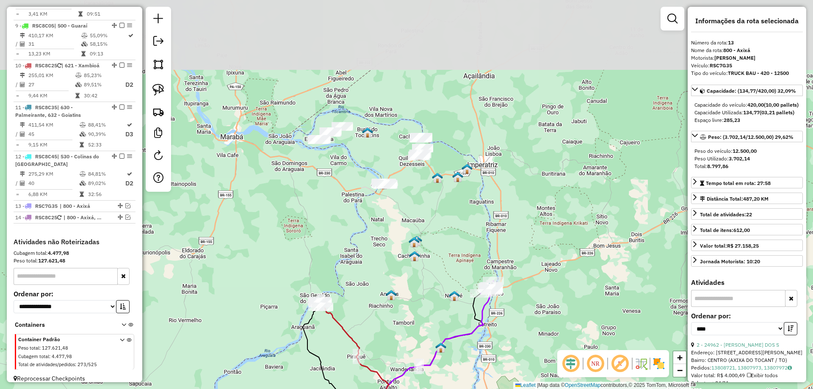
drag, startPoint x: 317, startPoint y: 120, endPoint x: 313, endPoint y: 218, distance: 97.4
click at [313, 218] on div "Janela de atendimento Grade de atendimento Capacidade Transportadoras Veículos …" at bounding box center [406, 194] width 813 height 389
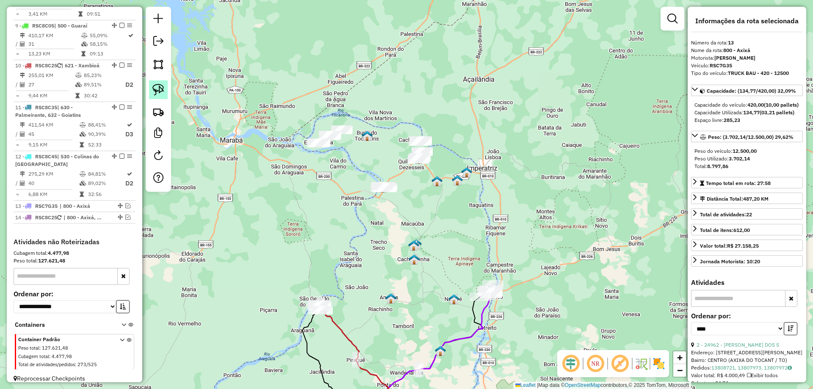
click at [158, 92] on img at bounding box center [158, 90] width 12 height 12
drag, startPoint x: 298, startPoint y: 120, endPoint x: 352, endPoint y: 114, distance: 54.5
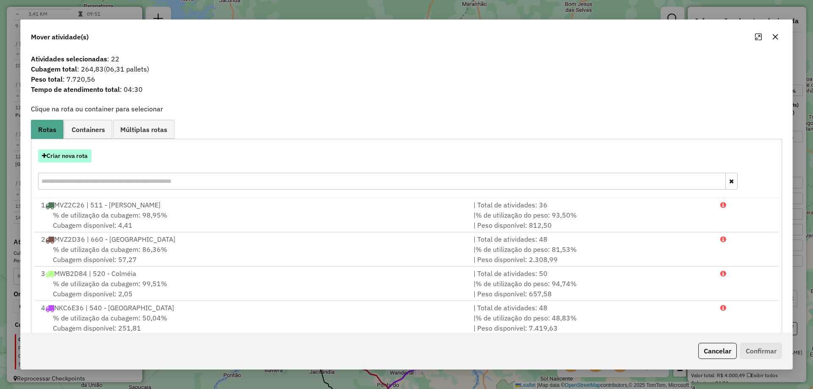
click at [80, 152] on button "Criar nova rota" at bounding box center [64, 155] width 53 height 13
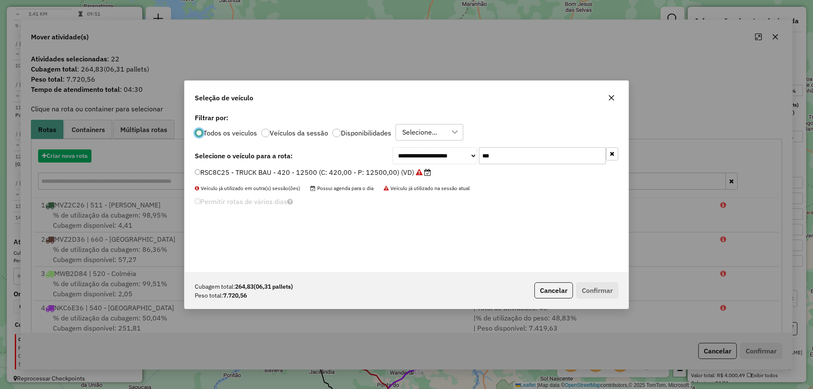
scroll to position [5, 3]
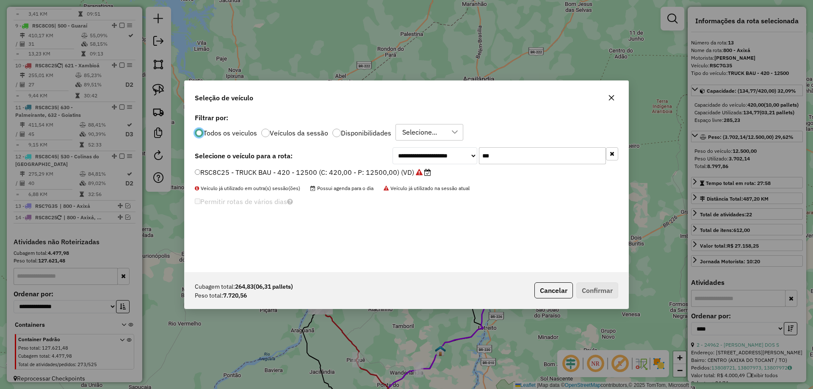
click at [517, 158] on input "***" at bounding box center [542, 155] width 127 height 17
type input "***"
click at [387, 173] on label "QKE2E57 - TRUCK BAU - 378 - 13000 (C: 378,00 - P: 13000,00) (VD)" at bounding box center [309, 172] width 228 height 10
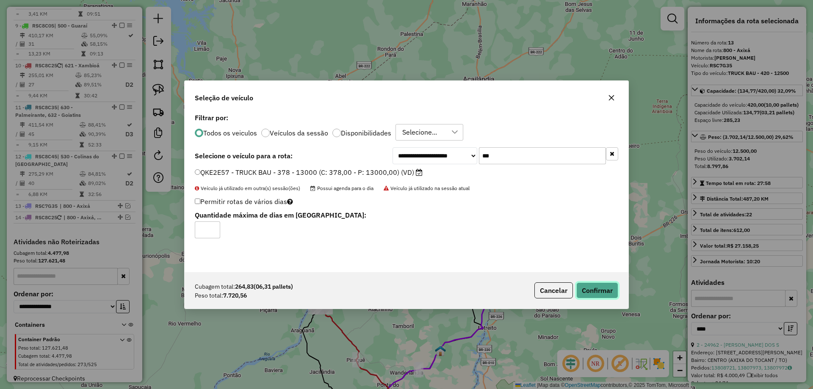
click at [598, 289] on button "Confirmar" at bounding box center [597, 290] width 42 height 16
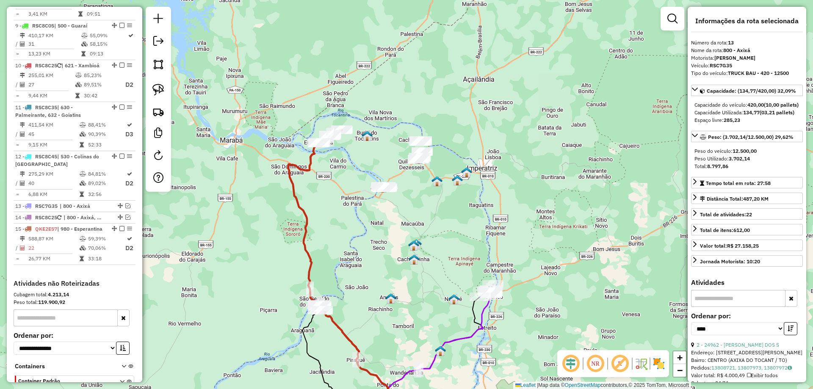
scroll to position [734, 0]
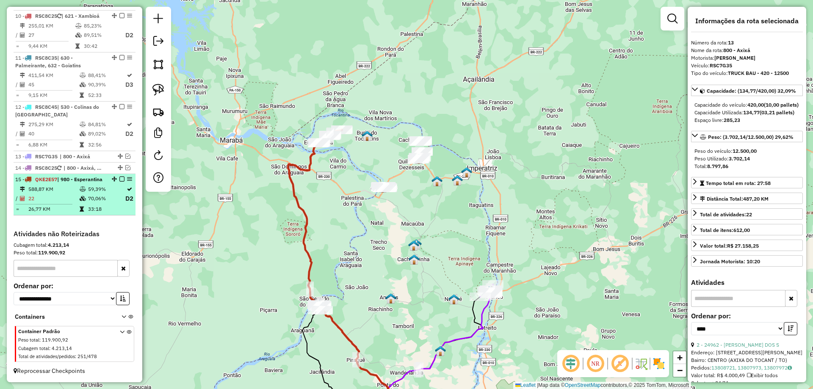
click at [119, 176] on em at bounding box center [121, 178] width 5 height 5
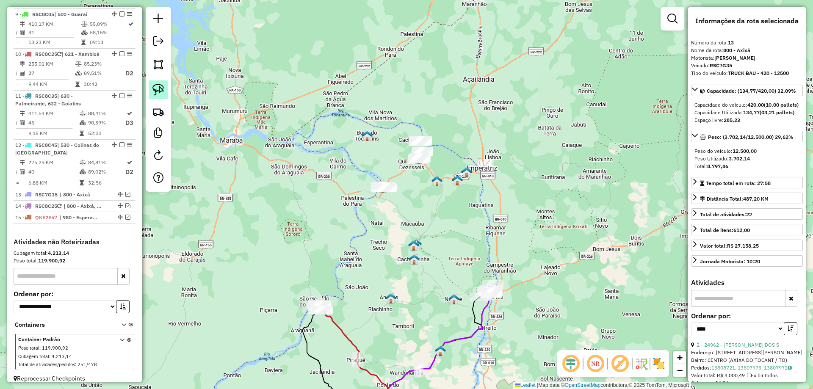
click at [156, 96] on link at bounding box center [158, 89] width 19 height 19
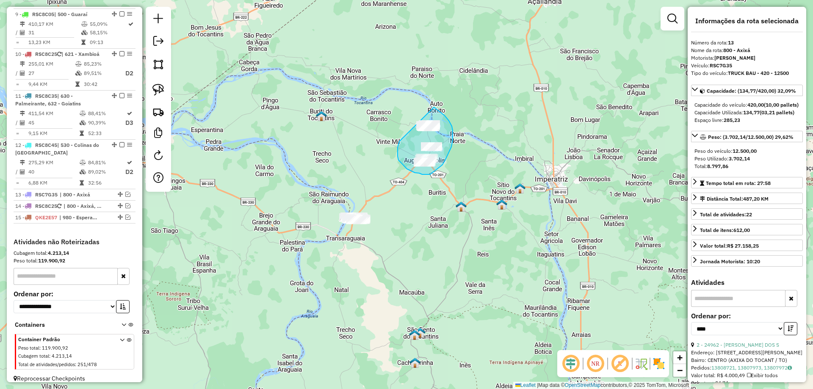
drag, startPoint x: 397, startPoint y: 147, endPoint x: 409, endPoint y: 100, distance: 48.5
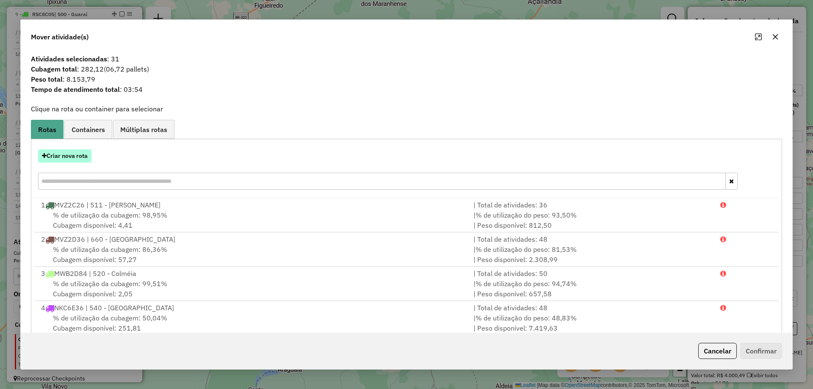
click at [78, 155] on button "Criar nova rota" at bounding box center [64, 155] width 53 height 13
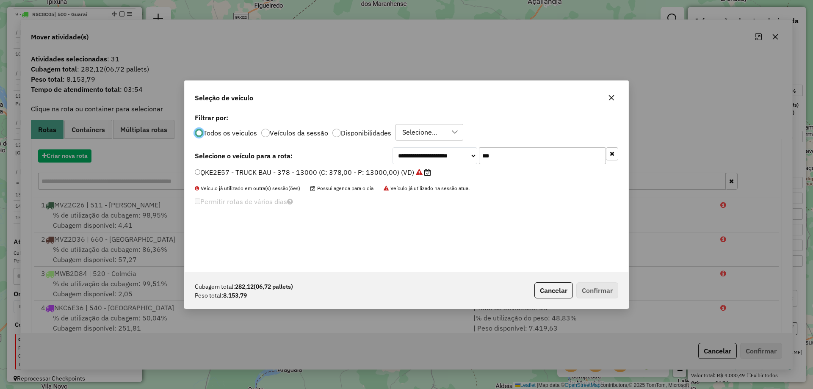
scroll to position [5, 3]
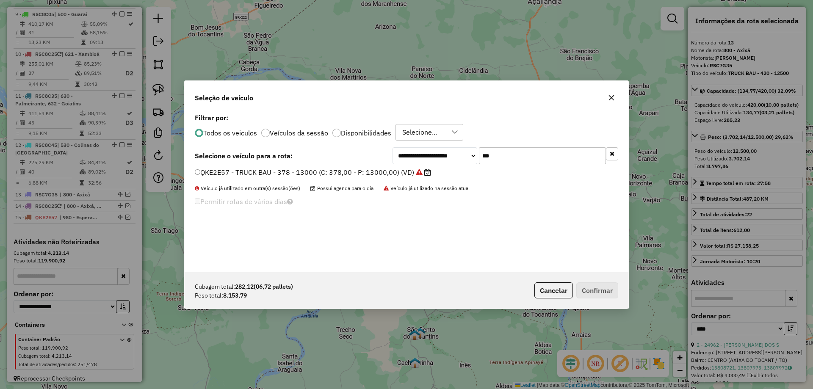
click at [522, 158] on input "***" at bounding box center [542, 155] width 127 height 17
type input "***"
click at [379, 173] on label "QKE2E37 - TRUCK BAU - 378 - 13000 (C: 378,00 - P: 13000,00) (VD)" at bounding box center [309, 172] width 228 height 10
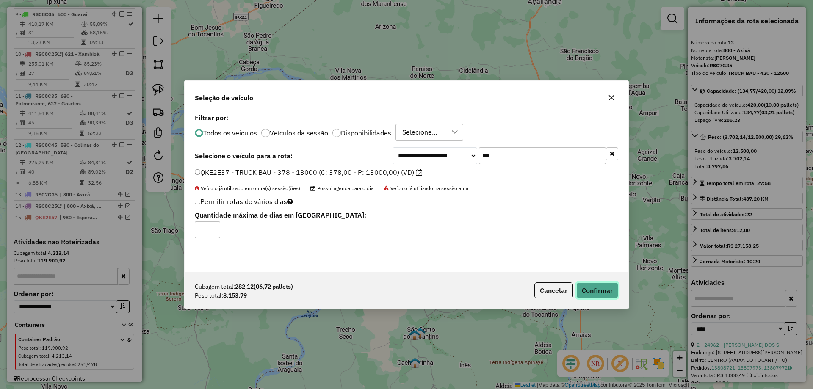
click at [599, 289] on button "Confirmar" at bounding box center [597, 290] width 42 height 16
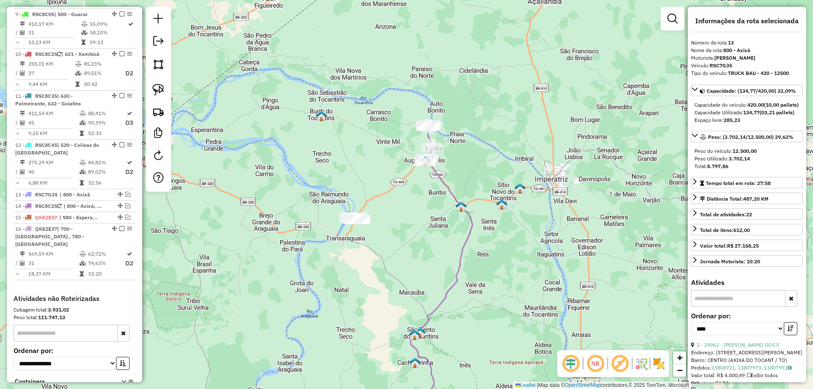
scroll to position [746, 0]
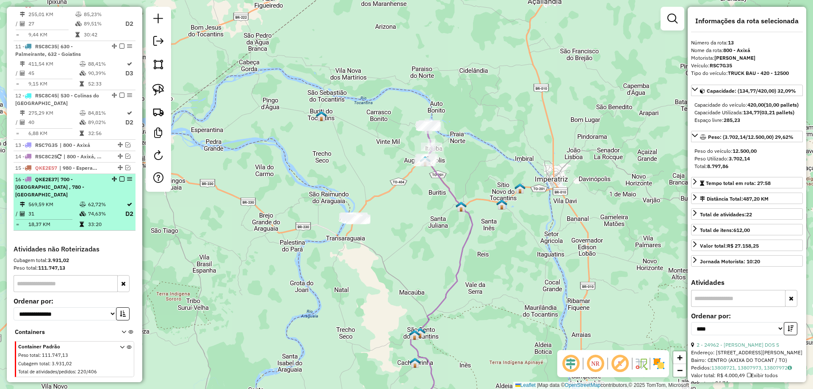
click at [119, 176] on em at bounding box center [121, 178] width 5 height 5
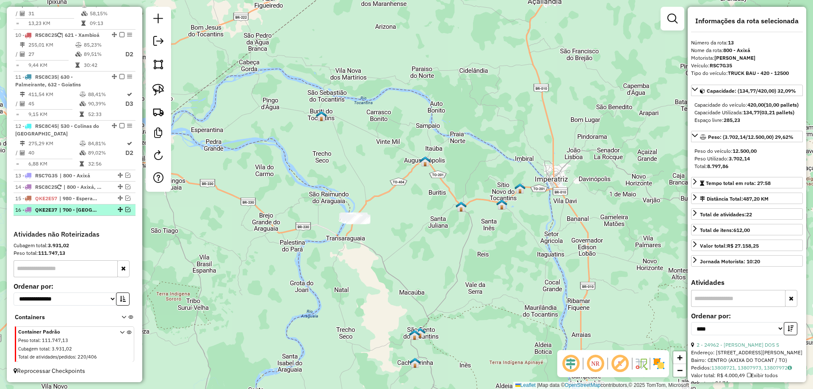
scroll to position [708, 0]
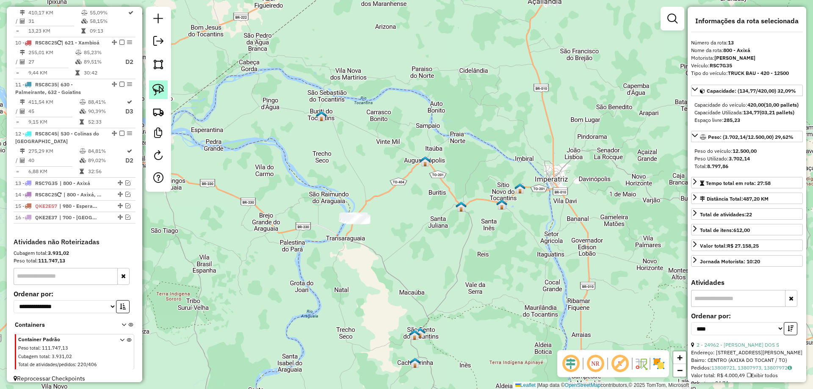
click at [160, 91] on img at bounding box center [158, 90] width 12 height 12
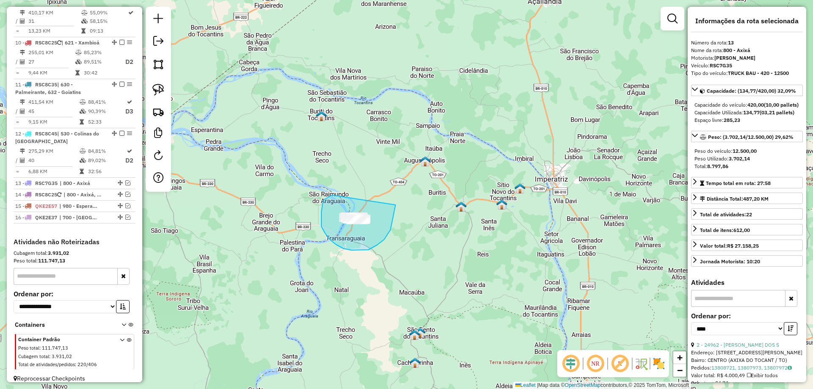
drag, startPoint x: 332, startPoint y: 195, endPoint x: 395, endPoint y: 205, distance: 64.2
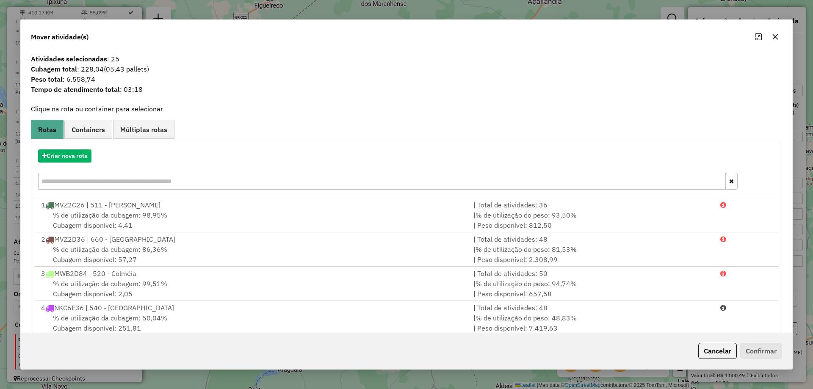
click at [772, 33] on icon "button" at bounding box center [775, 36] width 7 height 7
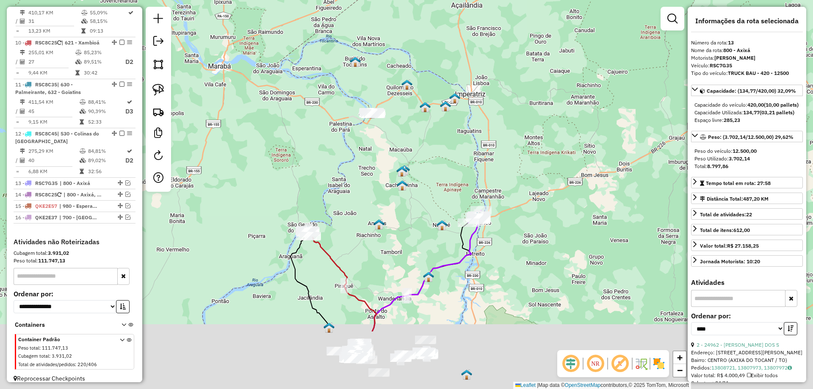
drag, startPoint x: 478, startPoint y: 287, endPoint x: 451, endPoint y: 176, distance: 113.7
click at [451, 176] on div "Janela de atendimento Grade de atendimento Capacidade Transportadoras Veículos …" at bounding box center [406, 194] width 813 height 389
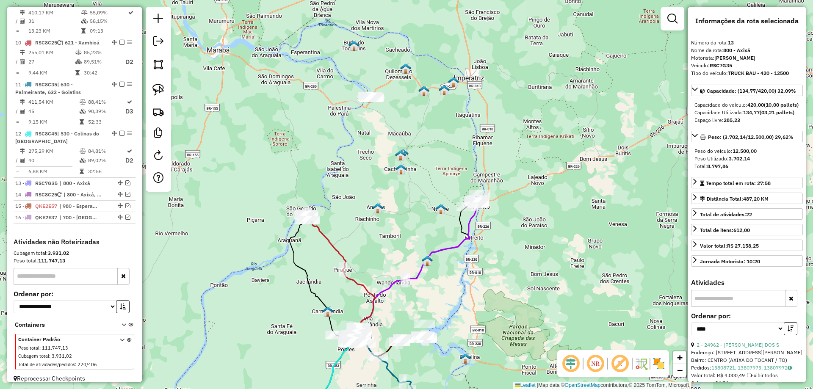
drag, startPoint x: 441, startPoint y: 248, endPoint x: 426, endPoint y: 215, distance: 36.0
click at [426, 215] on icon at bounding box center [414, 270] width 126 height 132
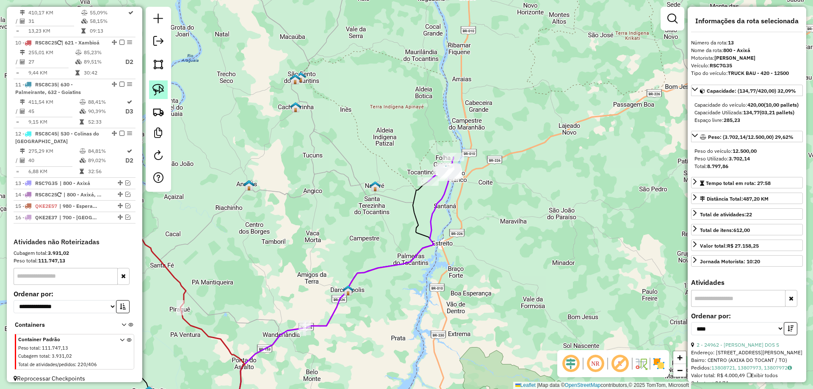
click at [163, 87] on img at bounding box center [158, 90] width 12 height 12
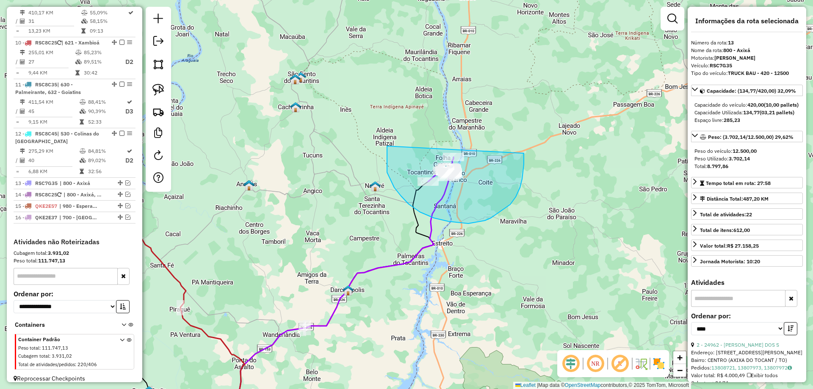
drag, startPoint x: 387, startPoint y: 151, endPoint x: 524, endPoint y: 153, distance: 136.7
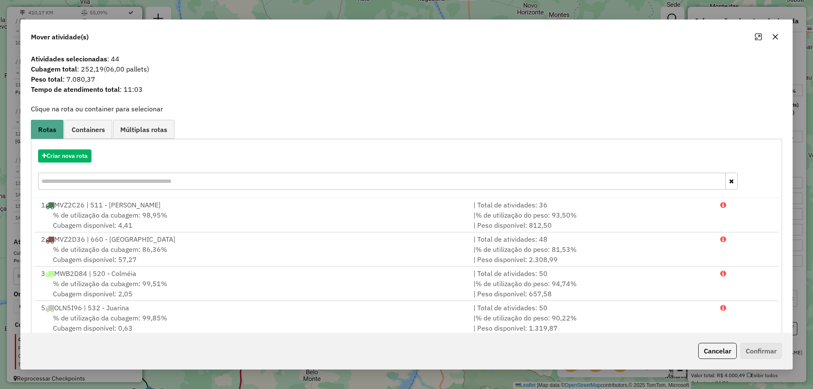
click at [774, 41] on button "button" at bounding box center [775, 37] width 14 height 14
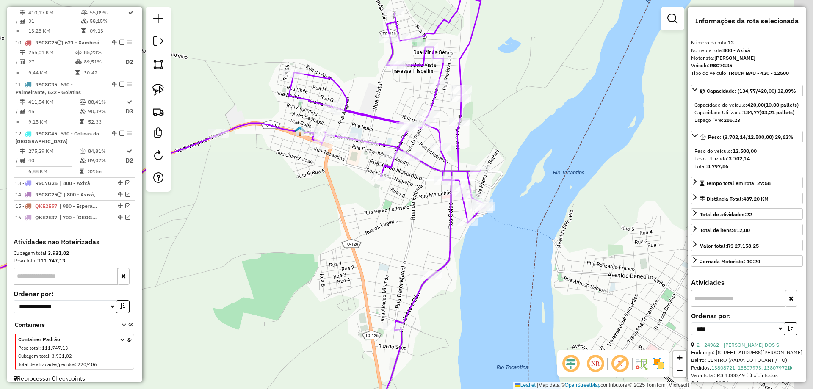
drag, startPoint x: 588, startPoint y: 169, endPoint x: 553, endPoint y: 168, distance: 34.7
click at [554, 168] on div "Janela de atendimento Grade de atendimento Capacidade Transportadoras Veículos …" at bounding box center [406, 194] width 813 height 389
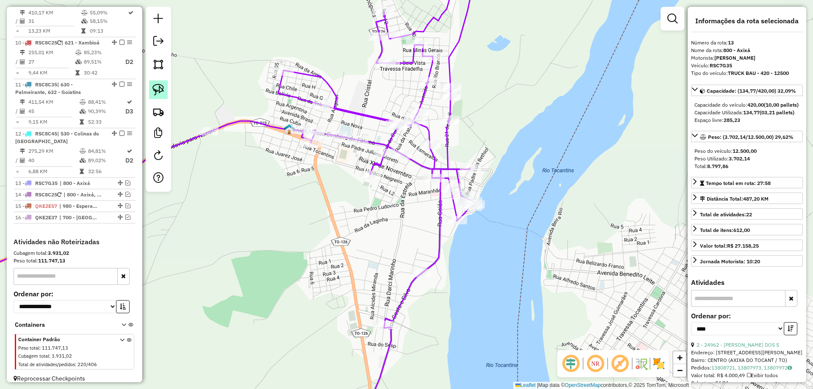
click at [158, 88] on img at bounding box center [158, 90] width 12 height 12
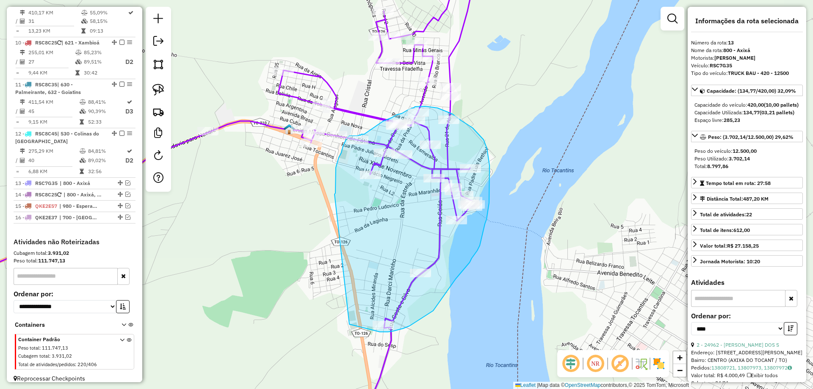
drag, startPoint x: 335, startPoint y: 186, endPoint x: 349, endPoint y: 324, distance: 138.7
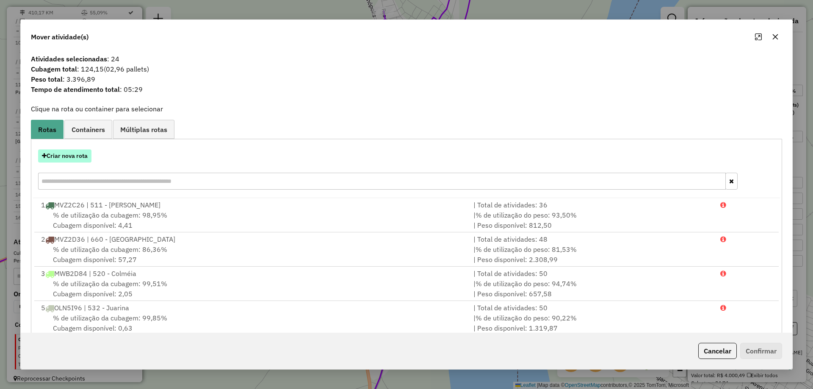
click at [66, 156] on button "Criar nova rota" at bounding box center [64, 155] width 53 height 13
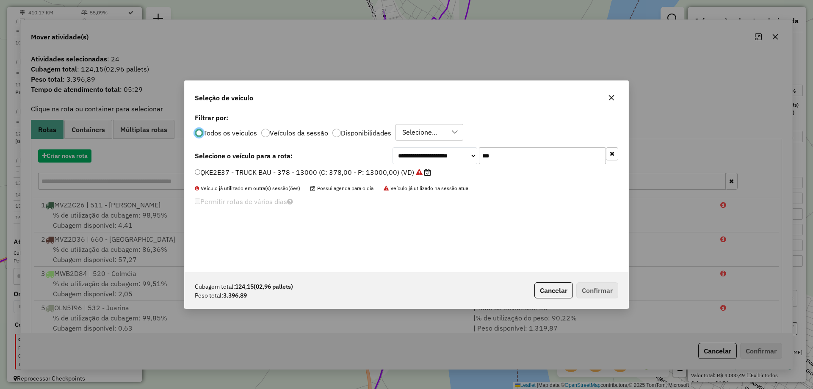
scroll to position [5, 3]
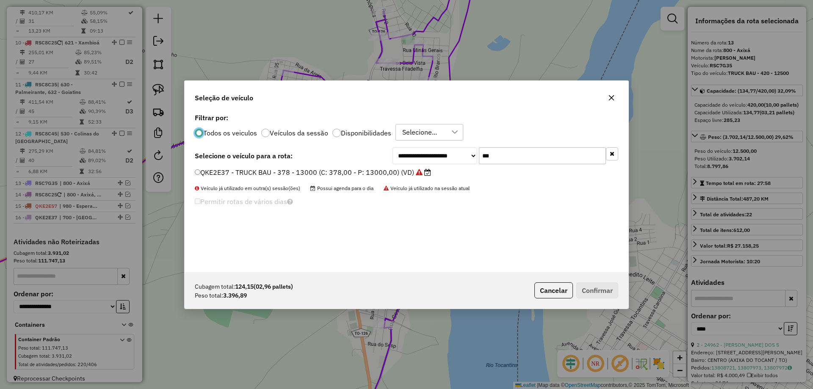
click at [510, 163] on input "***" at bounding box center [542, 155] width 127 height 17
type input "***"
click at [382, 172] on label "RSC7G15 - TRUCK BAU - 420 - 12500 (C: 420,00 - P: 12500,00) (VD)" at bounding box center [309, 172] width 228 height 10
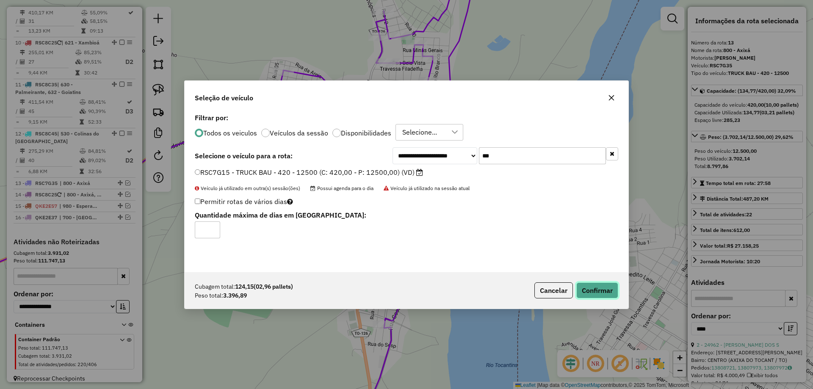
click at [599, 290] on button "Confirmar" at bounding box center [597, 290] width 42 height 16
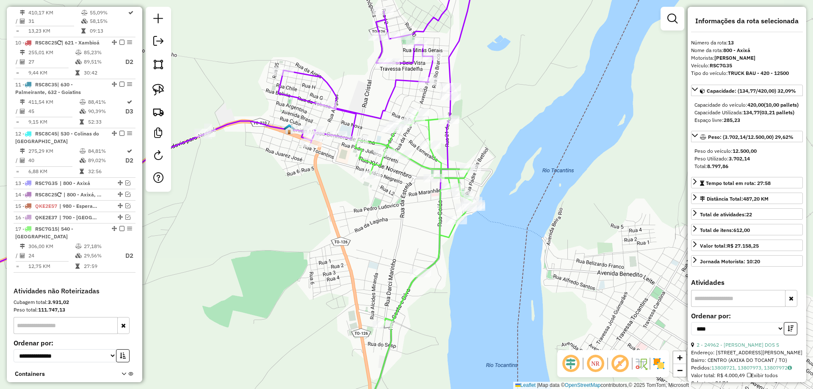
scroll to position [757, 0]
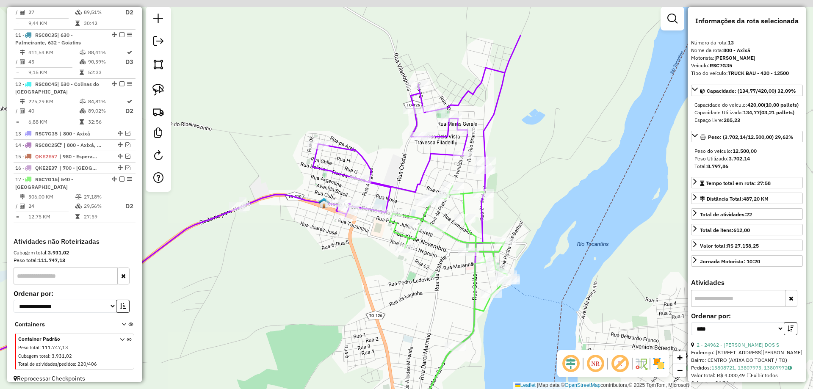
drag, startPoint x: 358, startPoint y: 230, endPoint x: 395, endPoint y: 252, distance: 42.9
click at [385, 276] on div "Janela de atendimento Grade de atendimento Capacidade Transportadoras Veículos …" at bounding box center [406, 194] width 813 height 389
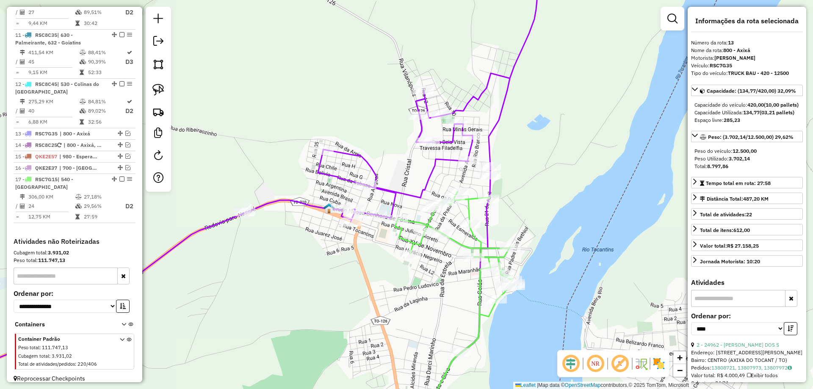
click at [414, 220] on icon at bounding box center [454, 297] width 119 height 213
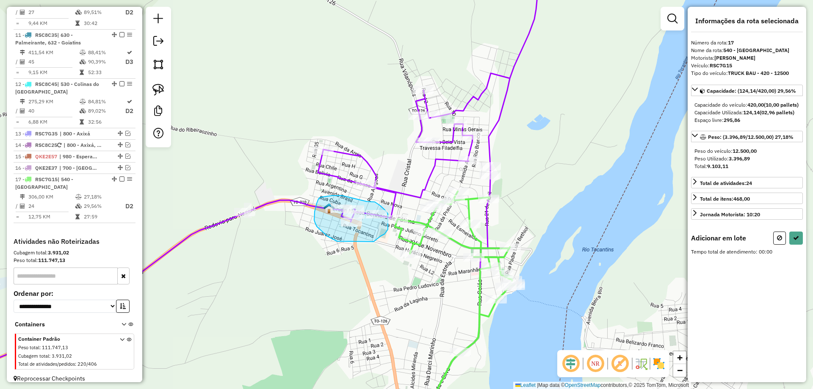
drag, startPoint x: 327, startPoint y: 236, endPoint x: 367, endPoint y: 244, distance: 40.5
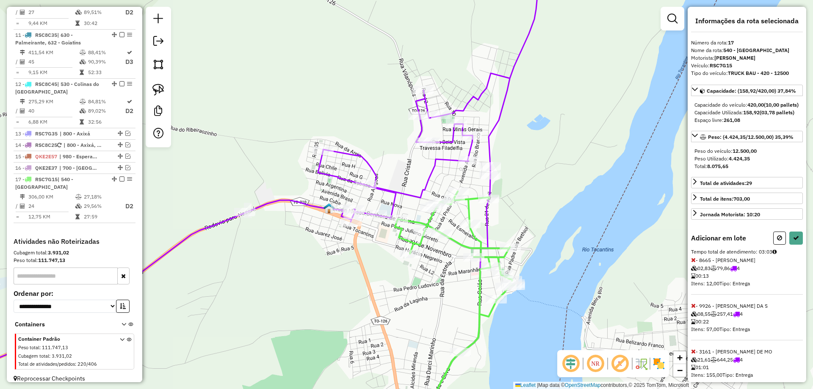
select select "*********"
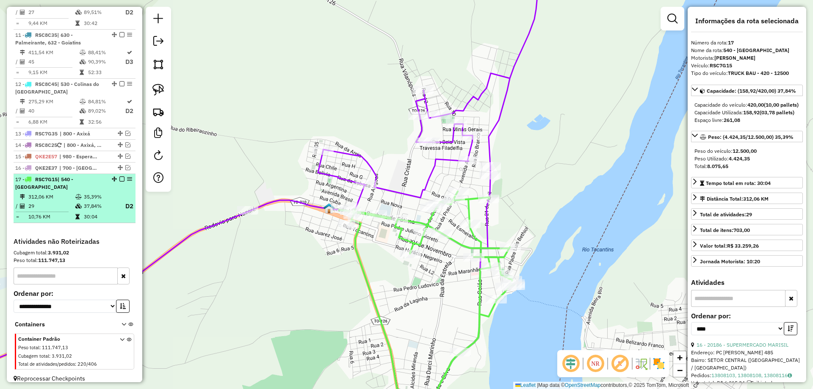
click at [96, 193] on td "35,39%" at bounding box center [100, 197] width 34 height 8
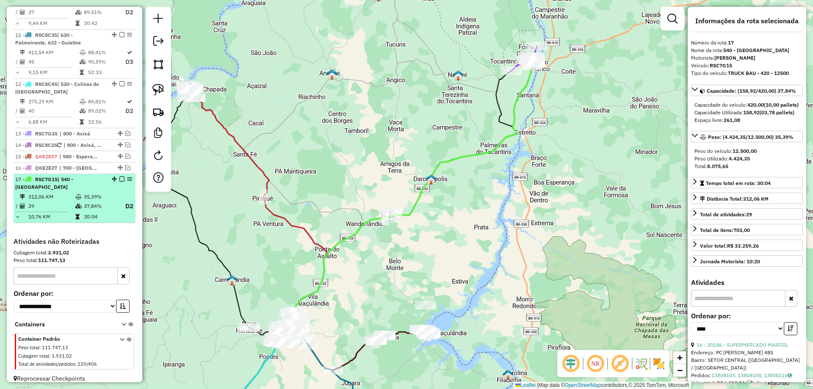
click at [119, 176] on em at bounding box center [121, 178] width 5 height 5
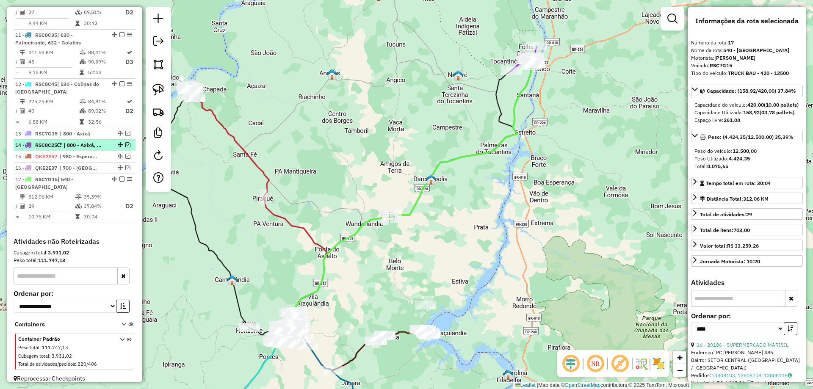
scroll to position [719, 0]
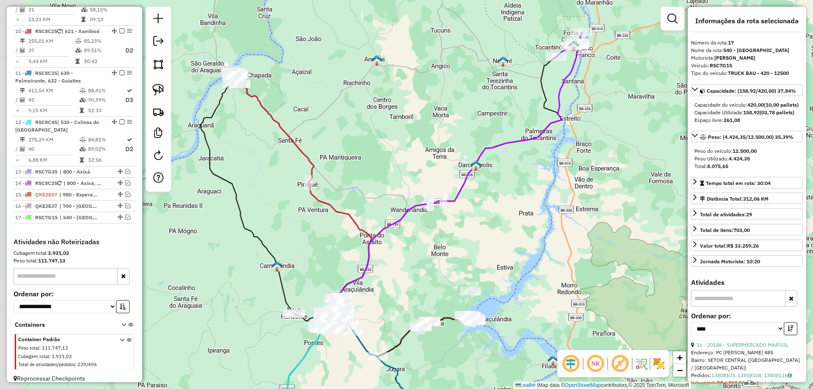
drag, startPoint x: 356, startPoint y: 289, endPoint x: 424, endPoint y: 300, distance: 68.6
click at [424, 300] on div "Janela de atendimento Grade de atendimento Capacidade Transportadoras Veículos …" at bounding box center [406, 194] width 813 height 389
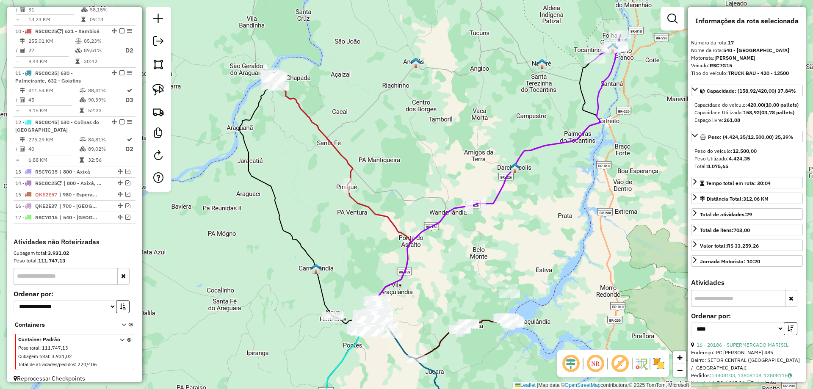
drag, startPoint x: 420, startPoint y: 284, endPoint x: 452, endPoint y: 228, distance: 64.3
click at [452, 228] on div "Janela de atendimento Grade de atendimento Capacidade Transportadoras Veículos …" at bounding box center [406, 194] width 813 height 389
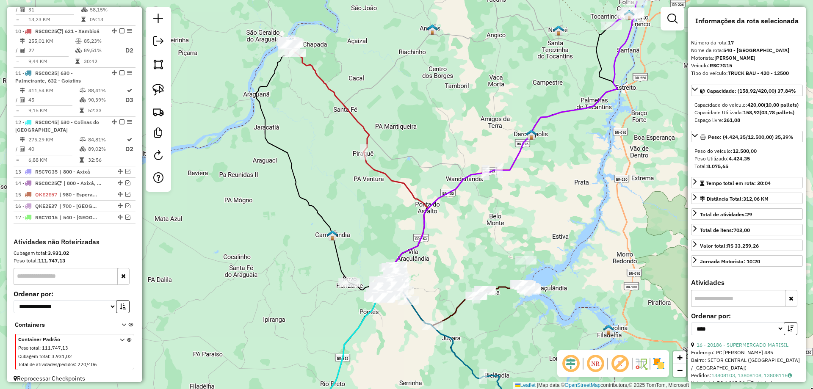
drag, startPoint x: 439, startPoint y: 272, endPoint x: 462, endPoint y: 225, distance: 52.2
click at [462, 225] on div "Janela de atendimento Grade de atendimento Capacidade Transportadoras Veículos …" at bounding box center [406, 194] width 813 height 389
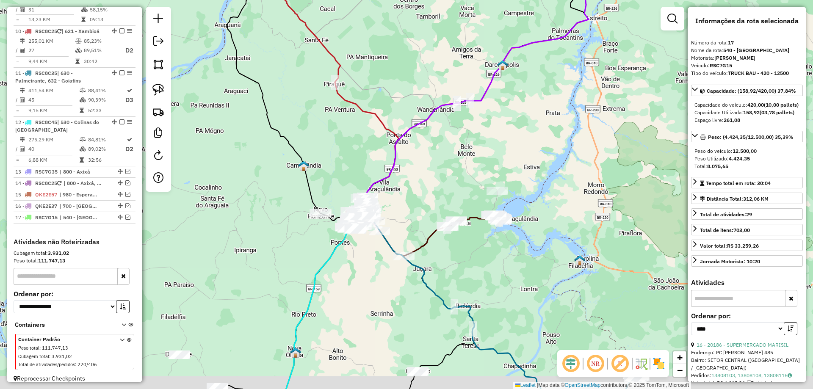
drag, startPoint x: 458, startPoint y: 233, endPoint x: 384, endPoint y: 204, distance: 78.5
click at [384, 204] on div "Janela de atendimento Grade de atendimento Capacidade Transportadoras Veículos …" at bounding box center [406, 194] width 813 height 389
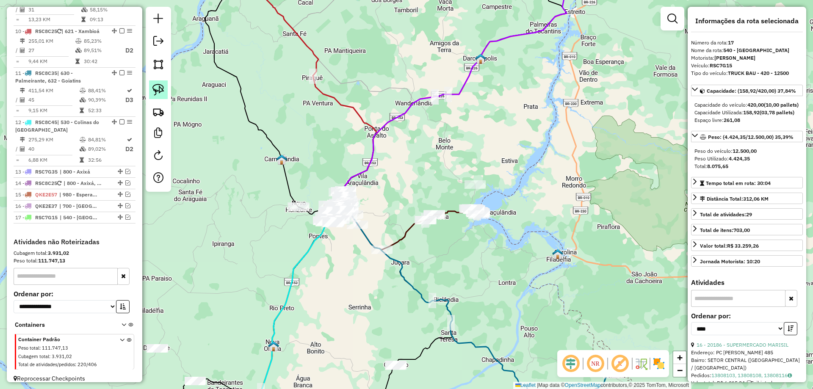
click at [162, 91] on img at bounding box center [158, 90] width 12 height 12
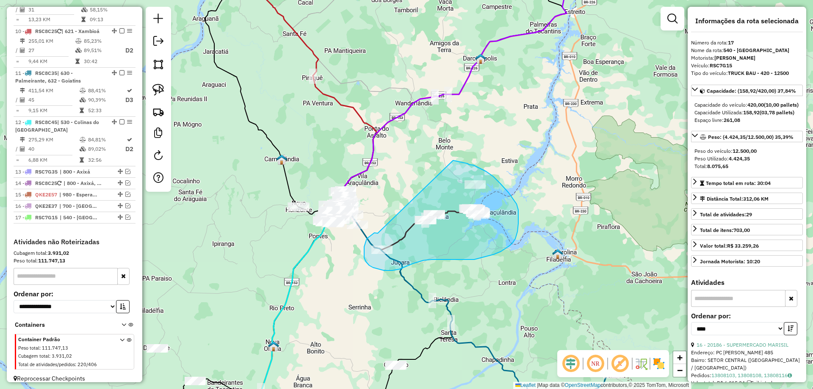
drag, startPoint x: 378, startPoint y: 233, endPoint x: 452, endPoint y: 160, distance: 104.2
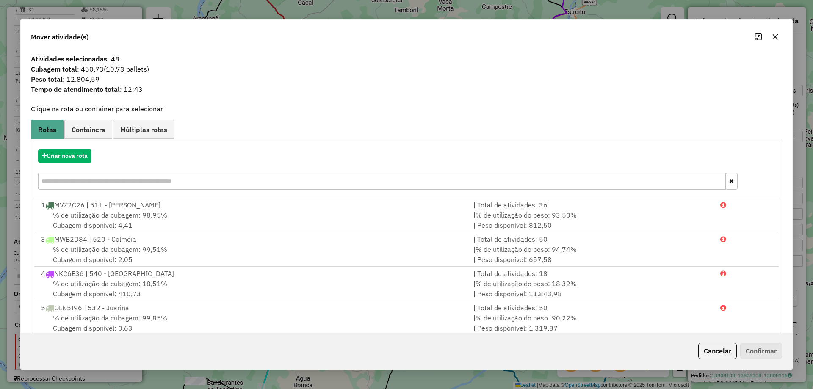
click at [772, 33] on icon "button" at bounding box center [775, 36] width 7 height 7
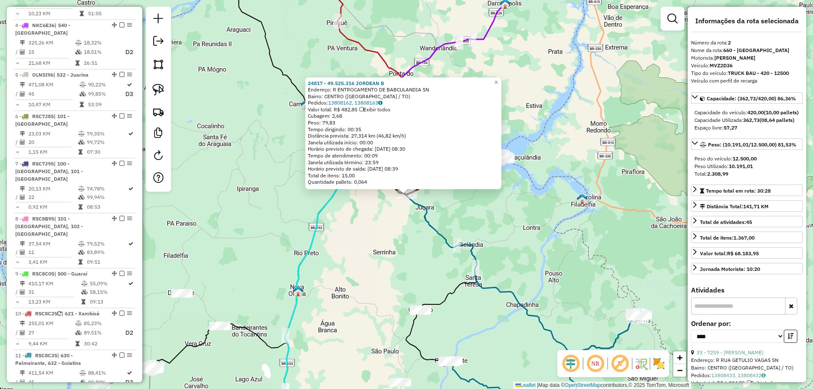
scroll to position [367, 0]
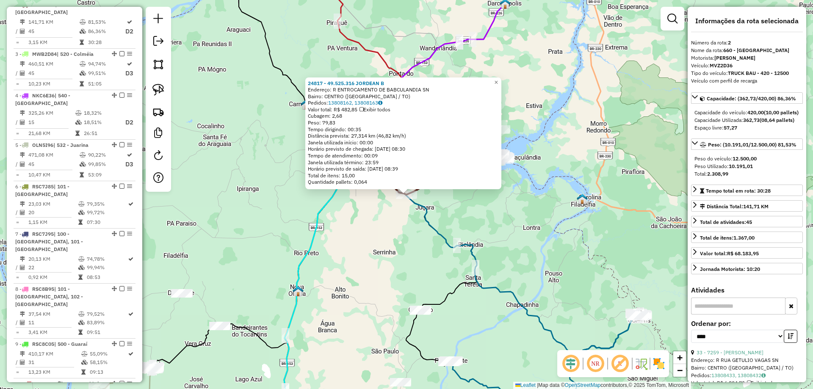
click at [381, 246] on div "24817 - 49.525.316 JORDEAN B Endereço: R ENTROCAMENTO DE BABCULANDIA SN Bairro:…" at bounding box center [406, 194] width 813 height 389
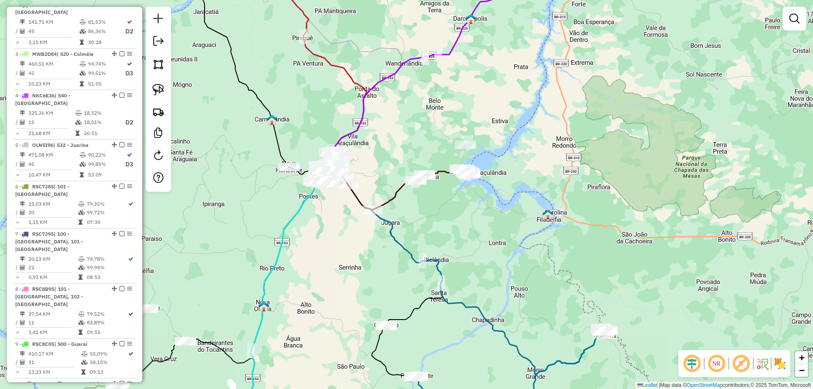
drag, startPoint x: 482, startPoint y: 212, endPoint x: 435, endPoint y: 227, distance: 49.8
click at [446, 228] on div "Janela de atendimento Grade de atendimento Capacidade Transportadoras Veículos …" at bounding box center [406, 194] width 813 height 389
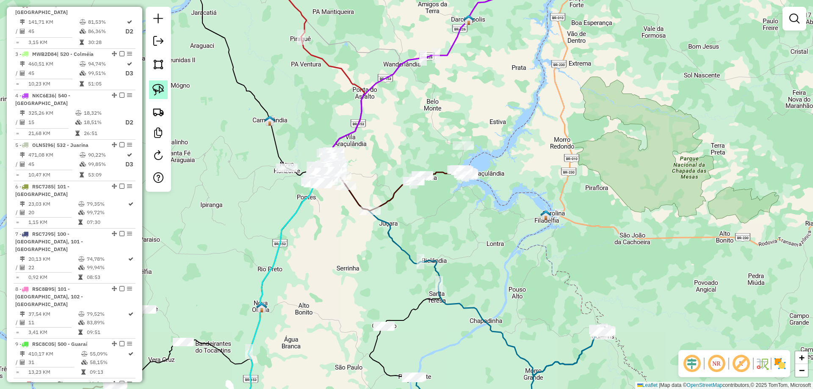
click at [160, 88] on img at bounding box center [158, 90] width 12 height 12
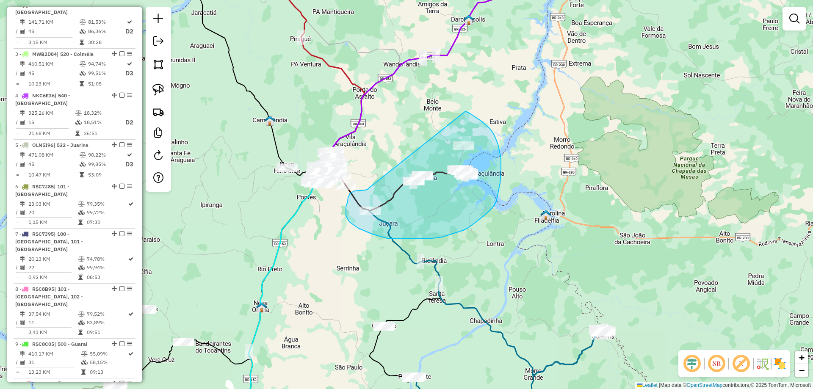
drag, startPoint x: 368, startPoint y: 188, endPoint x: 465, endPoint y: 111, distance: 123.5
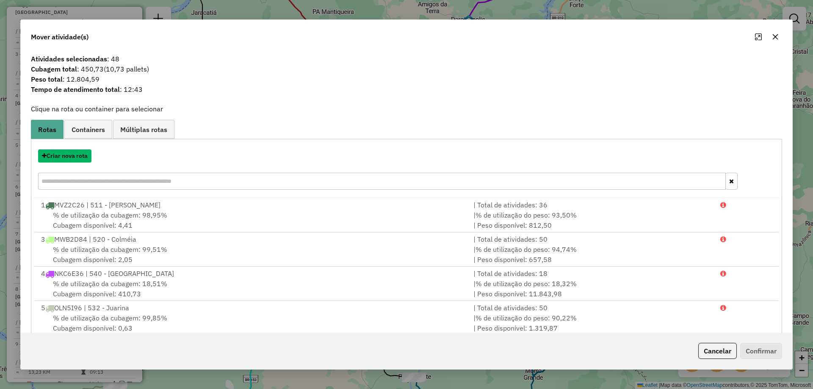
click at [81, 154] on button "Criar nova rota" at bounding box center [64, 155] width 53 height 13
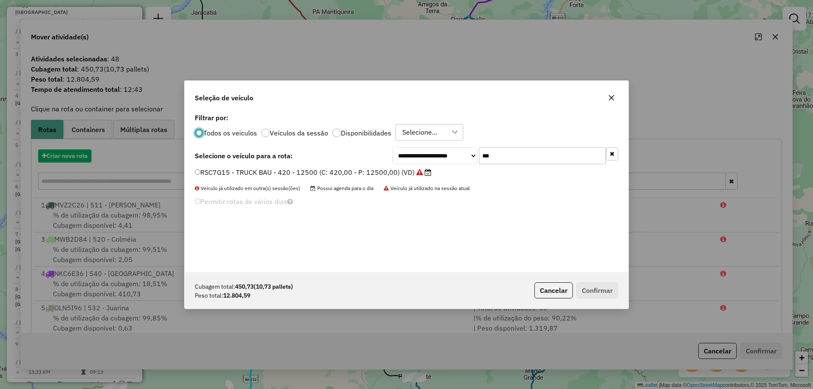
scroll to position [5, 3]
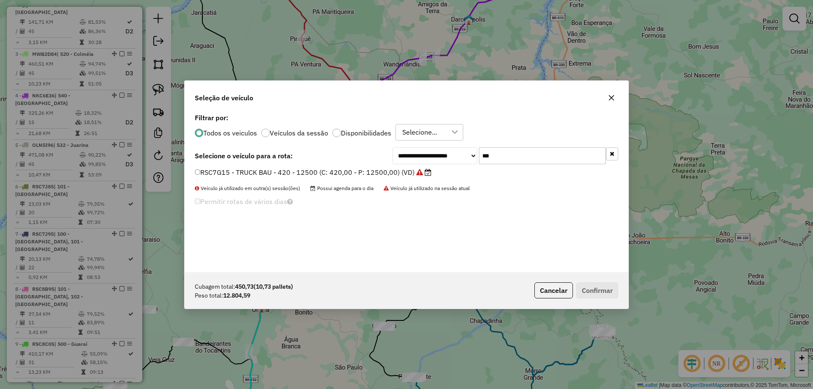
click at [517, 164] on input "***" at bounding box center [542, 155] width 127 height 17
type input "****"
click at [381, 174] on label "QKJ4099 - TRUCK BAU - 420 - 12700 (C: 420,00 - P: 12700,00) (VD)" at bounding box center [309, 172] width 228 height 10
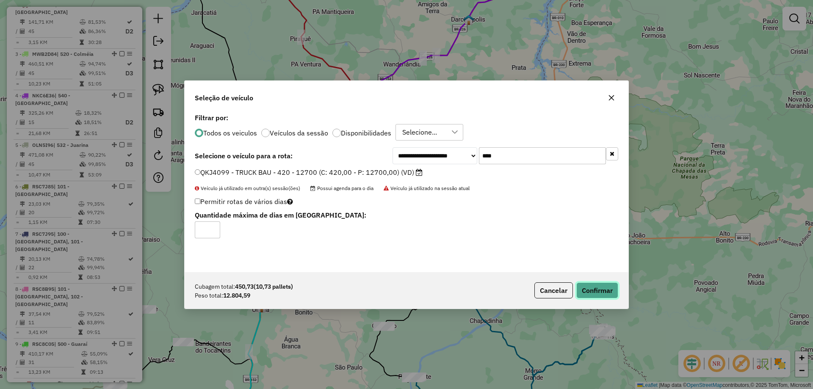
click at [592, 291] on button "Confirmar" at bounding box center [597, 290] width 42 height 16
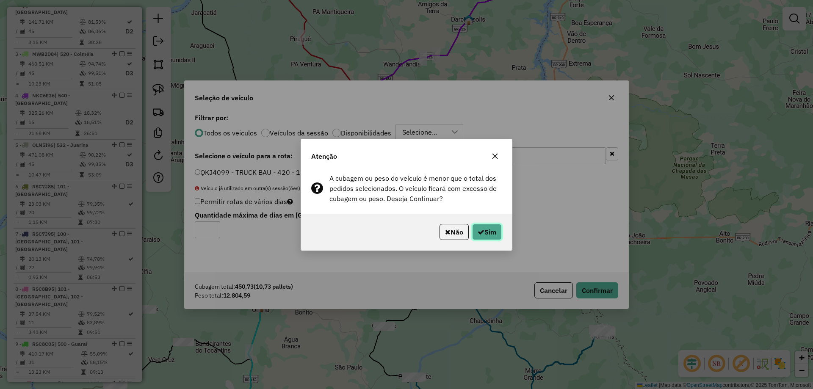
click at [485, 232] on button "Sim" at bounding box center [487, 232] width 30 height 16
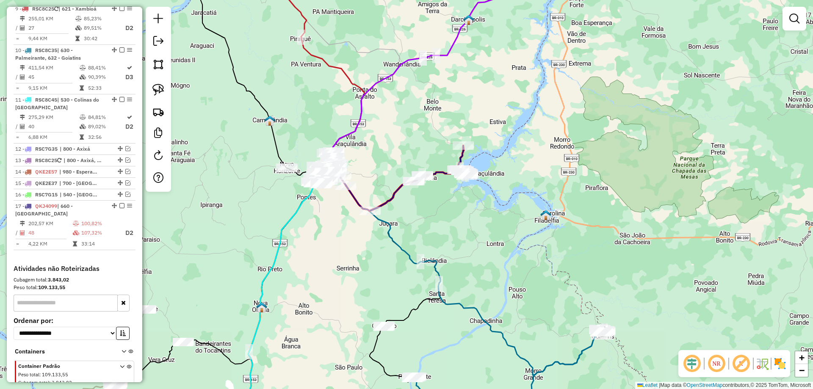
scroll to position [705, 0]
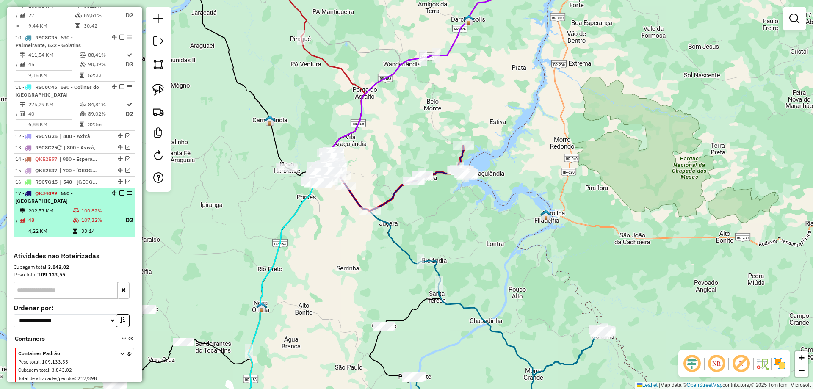
click at [96, 207] on td "100,82%" at bounding box center [99, 211] width 37 height 8
select select "*********"
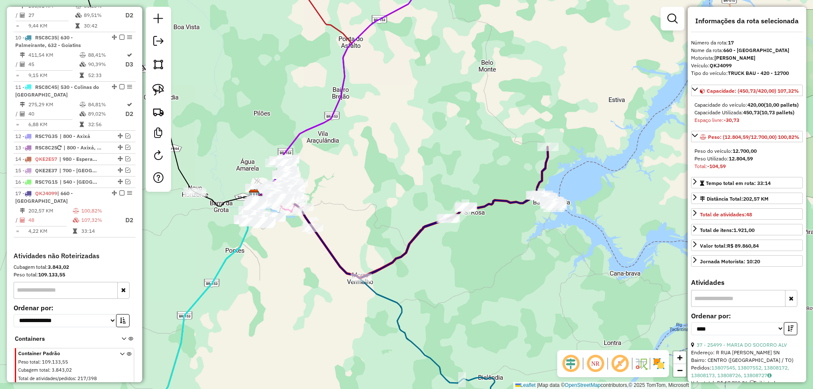
drag, startPoint x: 481, startPoint y: 278, endPoint x: 419, endPoint y: 251, distance: 68.2
click at [430, 254] on div "Janela de atendimento Grade de atendimento Capacidade Transportadoras Veículos …" at bounding box center [406, 194] width 813 height 389
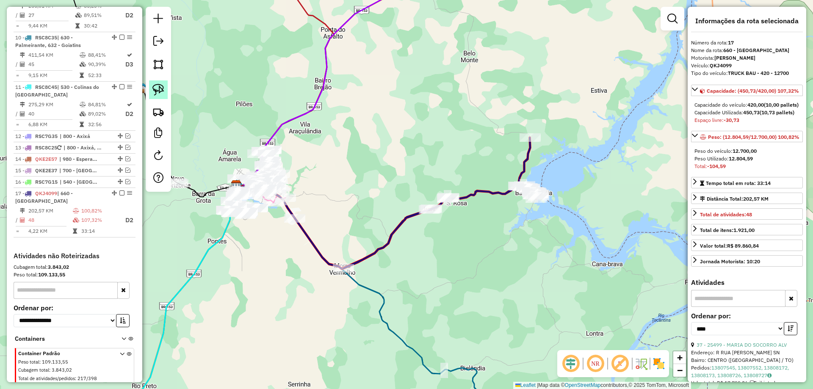
click at [157, 91] on img at bounding box center [158, 90] width 12 height 12
drag, startPoint x: 300, startPoint y: 273, endPoint x: 339, endPoint y: 305, distance: 49.9
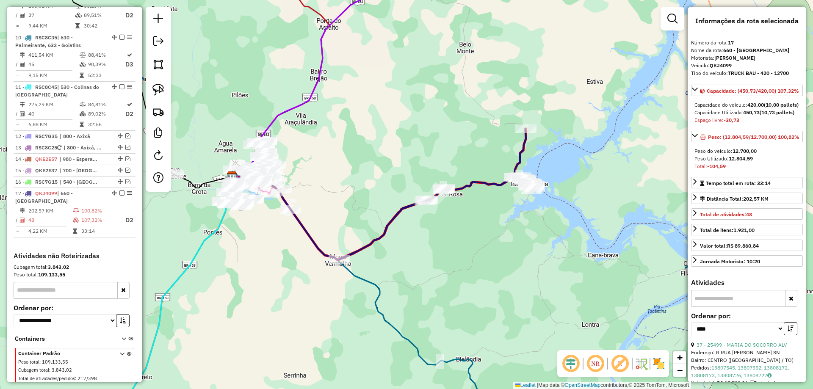
drag, startPoint x: 449, startPoint y: 256, endPoint x: 426, endPoint y: 209, distance: 52.4
click at [429, 214] on div "Janela de atendimento Grade de atendimento Capacidade Transportadoras Veículos …" at bounding box center [406, 194] width 813 height 389
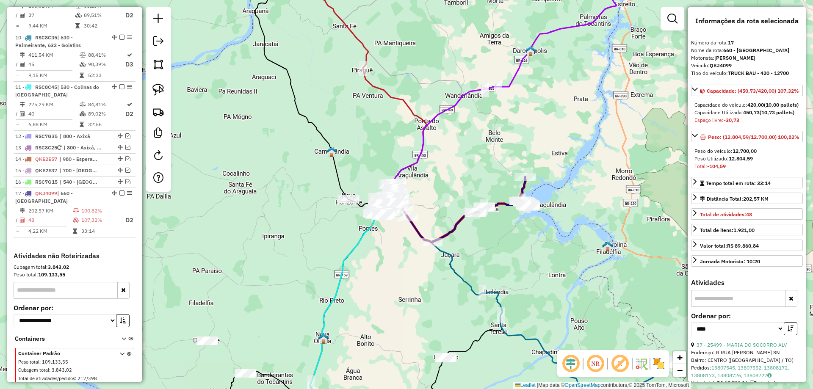
drag, startPoint x: 460, startPoint y: 274, endPoint x: 483, endPoint y: 271, distance: 23.5
click at [511, 281] on div "Janela de atendimento Grade de atendimento Capacidade Transportadoras Veículos …" at bounding box center [406, 194] width 813 height 389
click at [675, 22] on em at bounding box center [672, 19] width 10 height 10
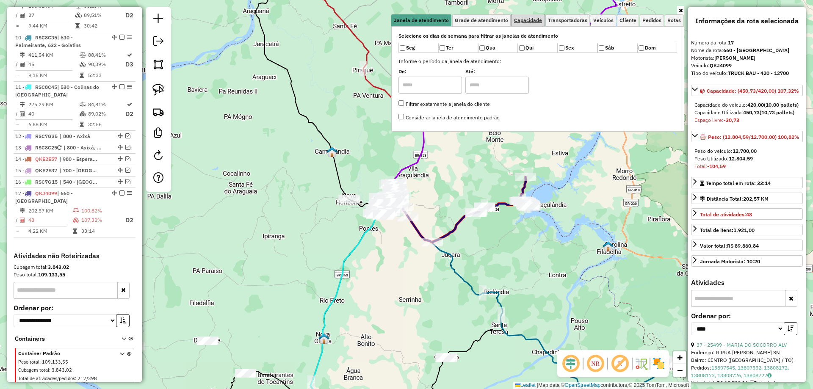
click at [527, 22] on span "Capacidade" at bounding box center [528, 20] width 28 height 5
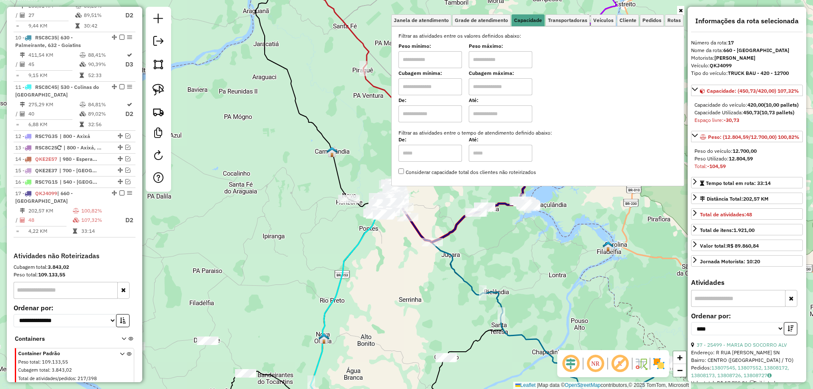
click at [435, 82] on input "text" at bounding box center [429, 86] width 63 height 17
type input "****"
click at [513, 84] on input "text" at bounding box center [500, 86] width 63 height 17
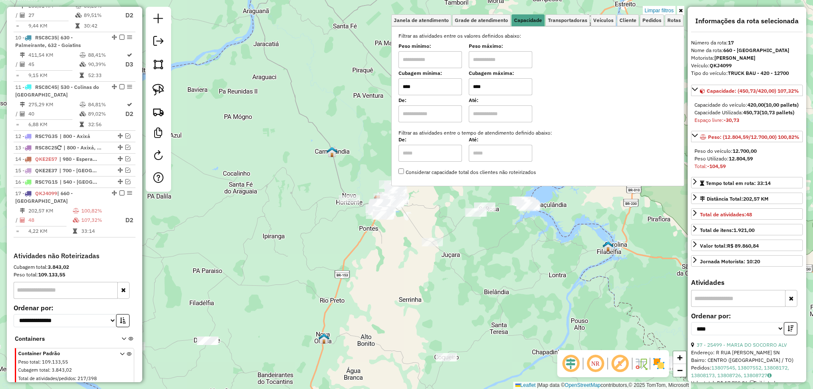
type input "****"
click at [422, 212] on div "Limpar filtros Janela de atendimento Grade de atendimento Capacidade Transporta…" at bounding box center [406, 194] width 813 height 389
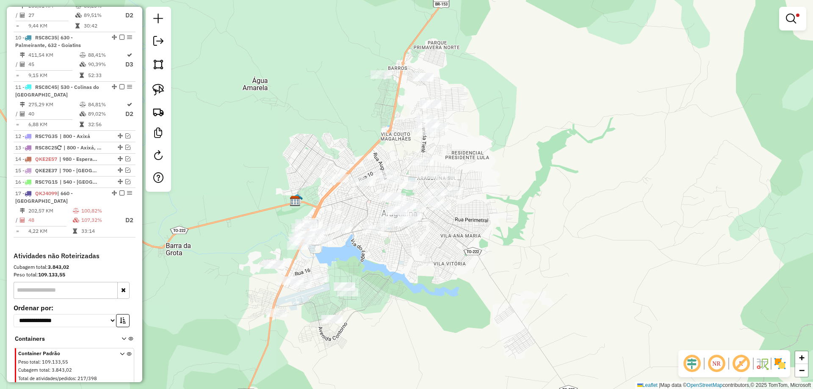
drag, startPoint x: 424, startPoint y: 272, endPoint x: 451, endPoint y: 251, distance: 34.4
click at [451, 251] on div "Limpar filtros Janela de atendimento Grade de atendimento Capacidade Transporta…" at bounding box center [406, 194] width 813 height 389
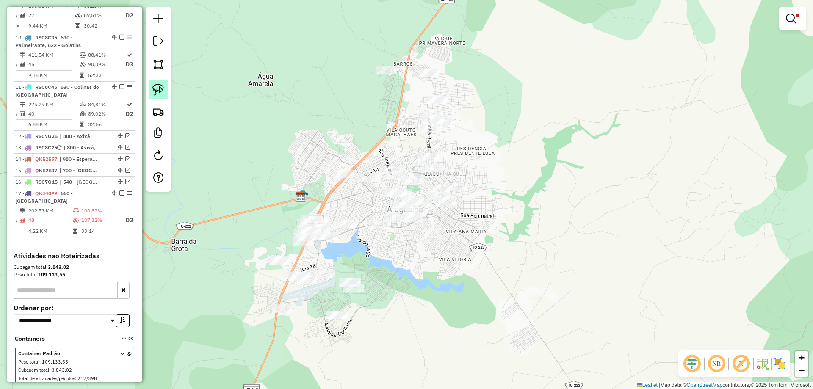
click at [163, 93] on img at bounding box center [158, 90] width 12 height 12
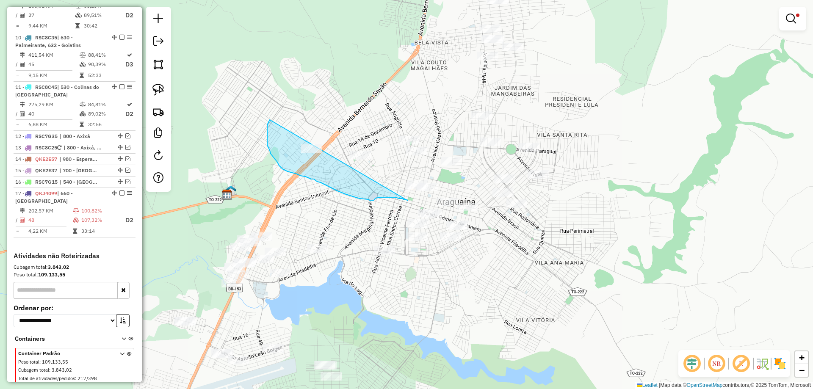
drag, startPoint x: 322, startPoint y: 160, endPoint x: 408, endPoint y: 201, distance: 94.8
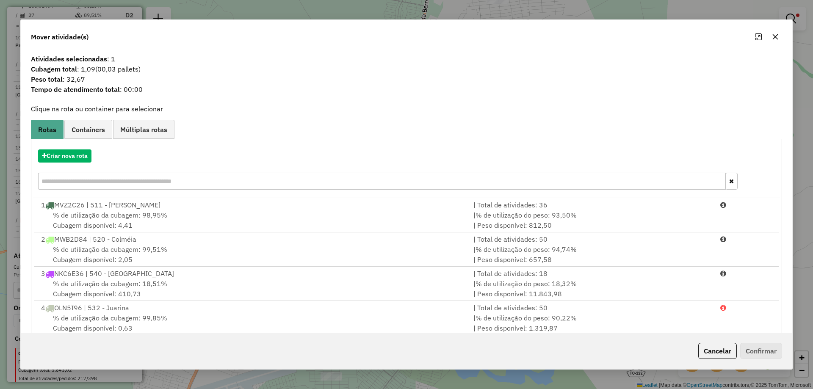
click at [777, 33] on icon "button" at bounding box center [775, 36] width 7 height 7
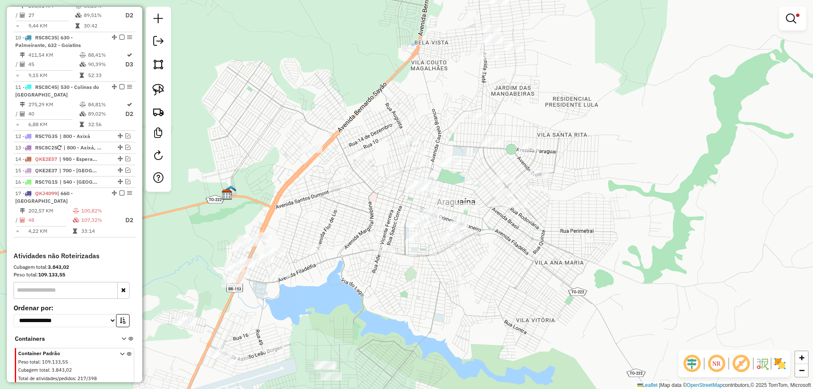
click at [156, 78] on div at bounding box center [158, 99] width 25 height 185
click at [157, 83] on link at bounding box center [158, 89] width 19 height 19
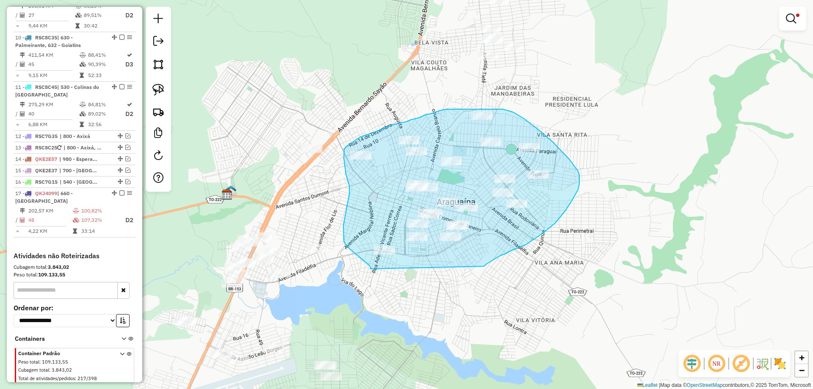
drag, startPoint x: 370, startPoint y: 269, endPoint x: 483, endPoint y: 267, distance: 113.0
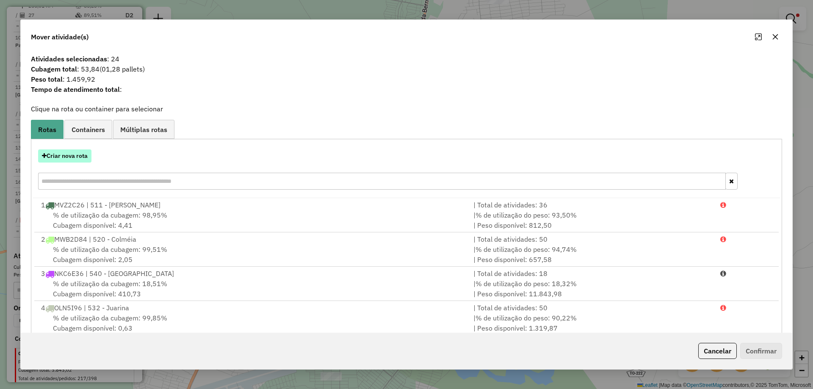
click at [85, 154] on button "Criar nova rota" at bounding box center [64, 155] width 53 height 13
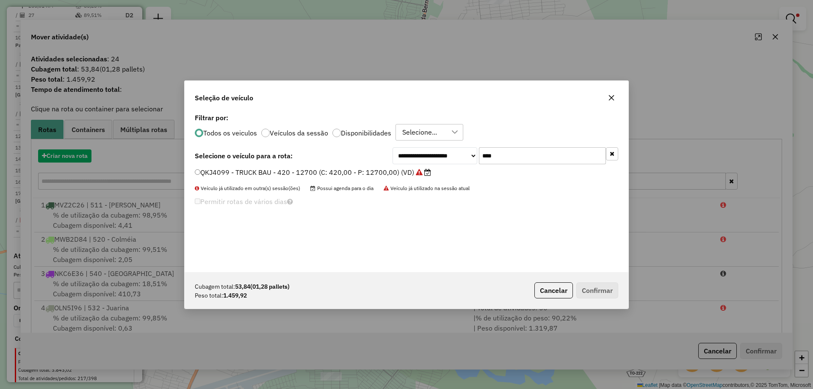
scroll to position [5, 3]
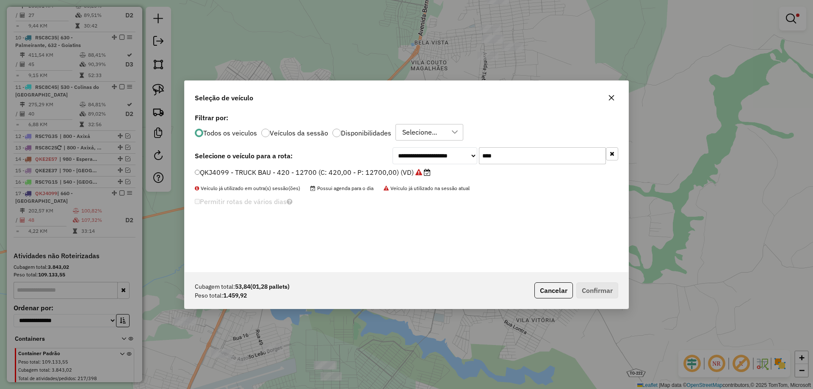
click at [497, 158] on input "****" at bounding box center [542, 155] width 127 height 17
type input "***"
click at [348, 171] on label "JHP8C95 - TOCO HR 1500 (C: 100,00 - P: 1500,00) (VD)" at bounding box center [289, 172] width 188 height 10
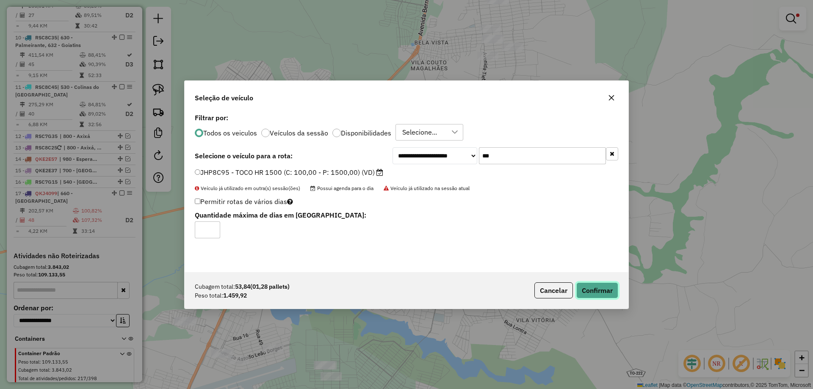
click at [590, 293] on button "Confirmar" at bounding box center [597, 290] width 42 height 16
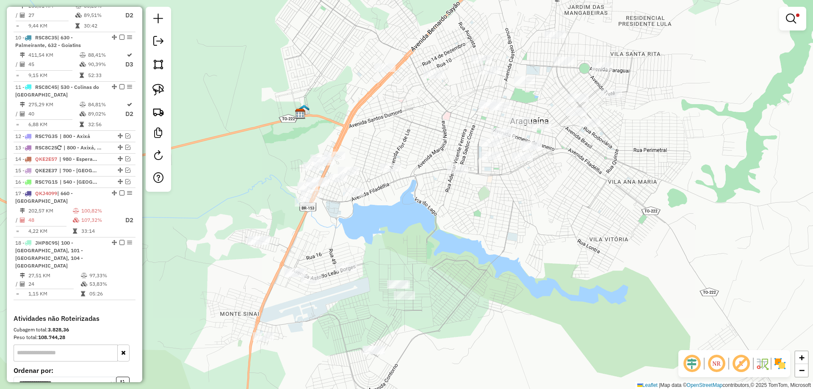
drag, startPoint x: 358, startPoint y: 292, endPoint x: 431, endPoint y: 211, distance: 109.1
click at [431, 211] on div "Limpar filtros Janela de atendimento Grade de atendimento Capacidade Transporta…" at bounding box center [406, 194] width 813 height 389
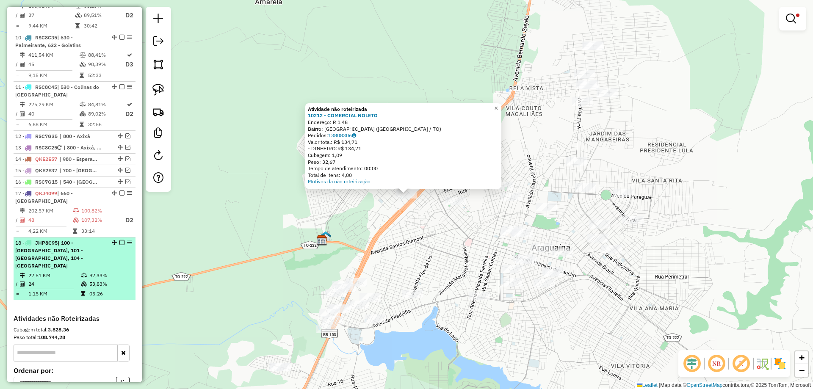
click at [95, 280] on td "53,83%" at bounding box center [110, 284] width 43 height 8
select select "*********"
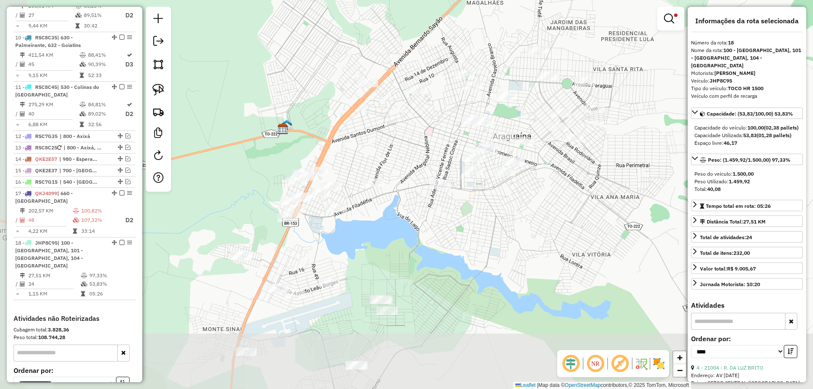
drag, startPoint x: 276, startPoint y: 235, endPoint x: 316, endPoint y: 141, distance: 102.2
click at [316, 141] on div "Limpar filtros Janela de atendimento Grade de atendimento Capacidade Transporta…" at bounding box center [406, 194] width 813 height 389
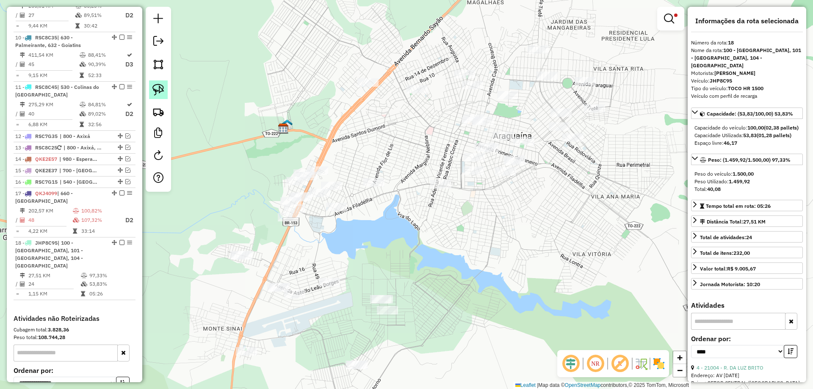
click at [161, 94] on img at bounding box center [158, 90] width 12 height 12
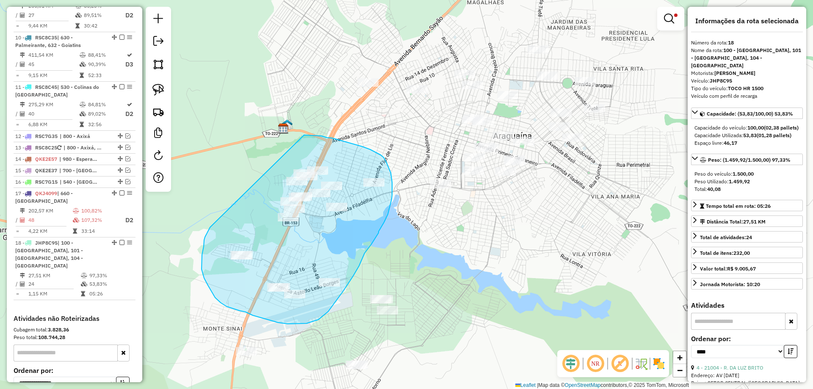
drag, startPoint x: 205, startPoint y: 237, endPoint x: 298, endPoint y: 135, distance: 137.5
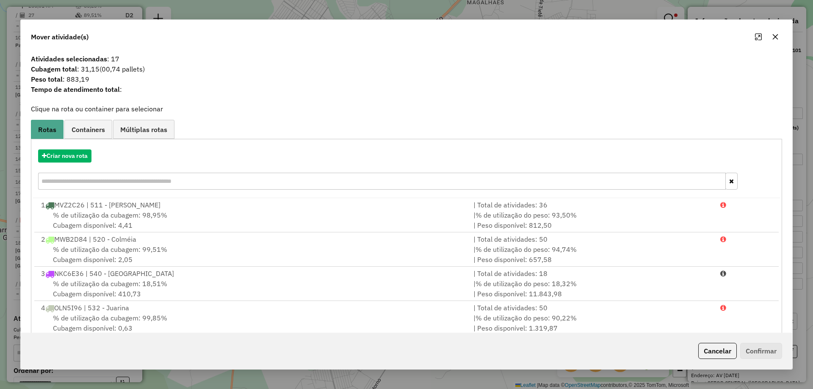
click at [772, 38] on icon "button" at bounding box center [775, 36] width 7 height 7
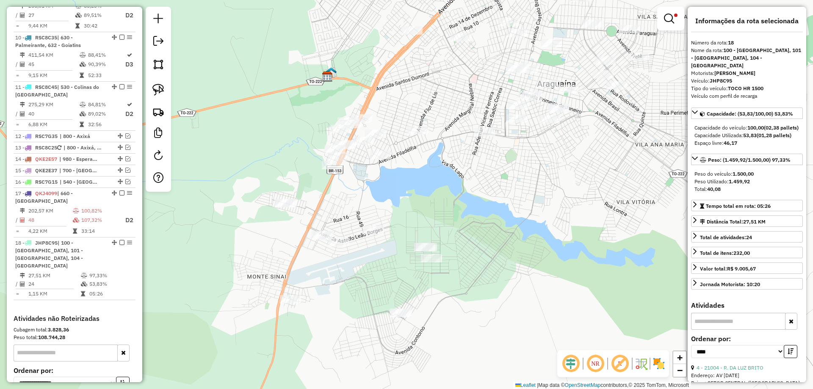
drag, startPoint x: 469, startPoint y: 249, endPoint x: 513, endPoint y: 198, distance: 67.2
click at [513, 198] on div "Limpar filtros Janela de atendimento Grade de atendimento Capacidade Transporta…" at bounding box center [406, 194] width 813 height 389
click at [158, 86] on img at bounding box center [158, 90] width 12 height 12
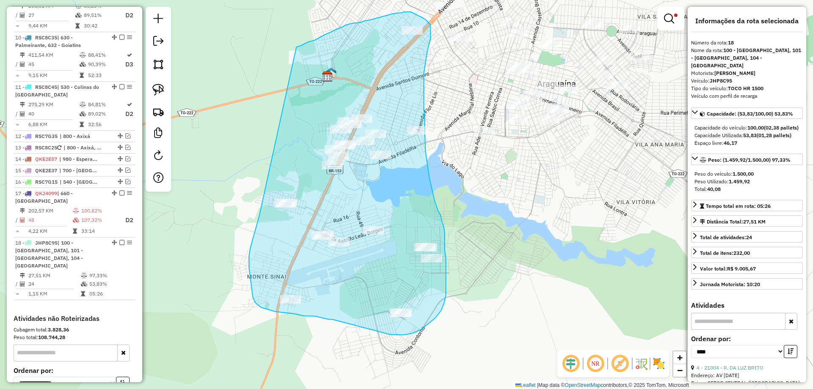
drag, startPoint x: 300, startPoint y: 46, endPoint x: 265, endPoint y: 195, distance: 153.7
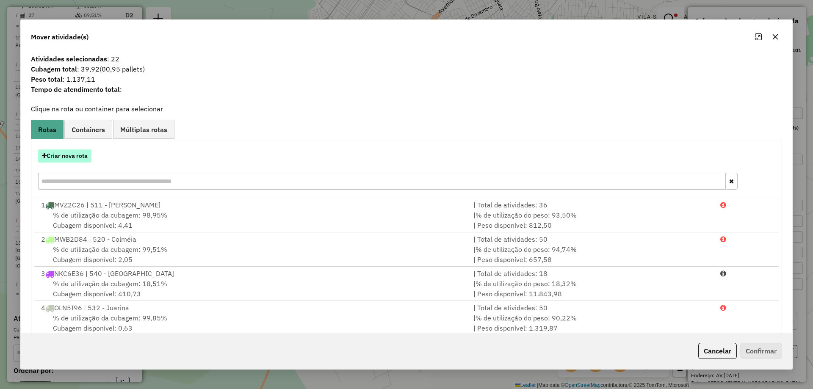
click at [71, 154] on button "Criar nova rota" at bounding box center [64, 155] width 53 height 13
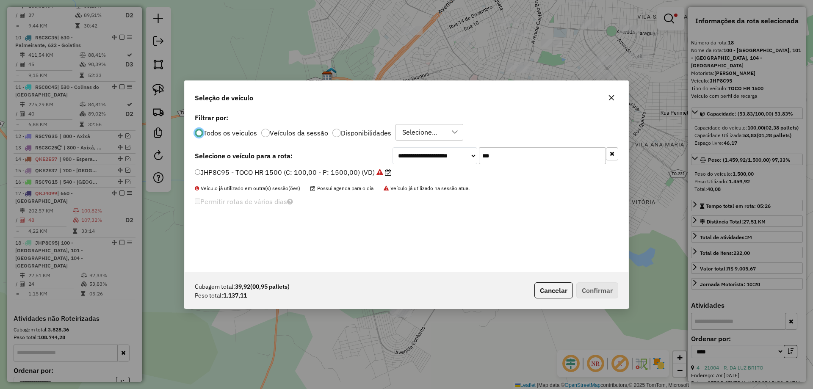
click at [499, 160] on input "***" at bounding box center [542, 155] width 127 height 17
type input "***"
click at [323, 173] on label "OFI3C87 - TOCO HR 1500 (C: 100,00 - P: 1500,00) (VD)" at bounding box center [288, 172] width 187 height 10
click at [332, 172] on label "OFI3C87 - TOCO HR 1500 (C: 100,00 - P: 1500,00) (VD)" at bounding box center [288, 172] width 187 height 10
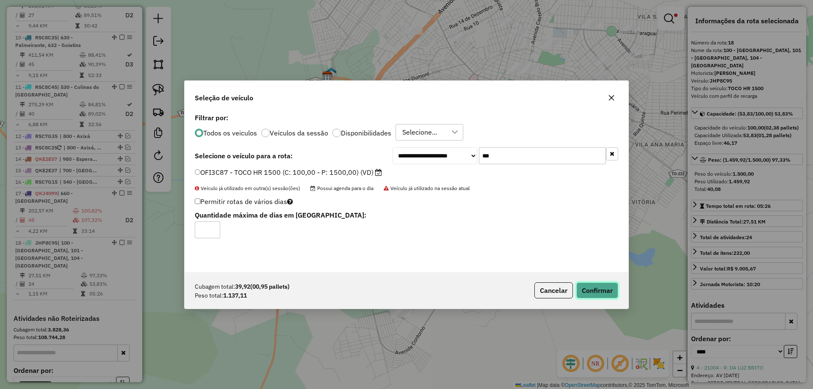
click at [607, 298] on button "Confirmar" at bounding box center [597, 290] width 42 height 16
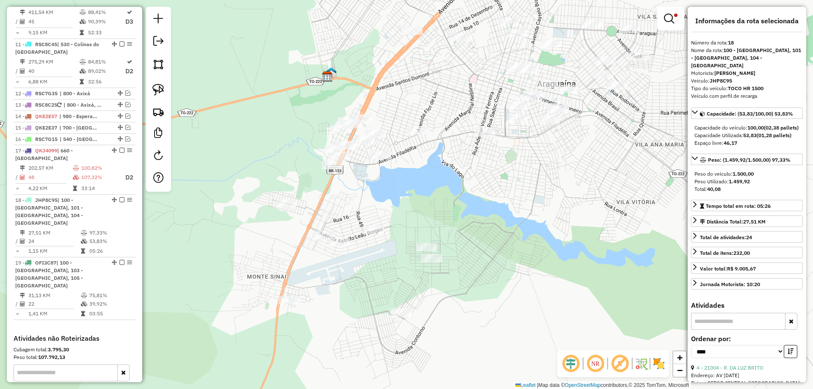
scroll to position [806, 0]
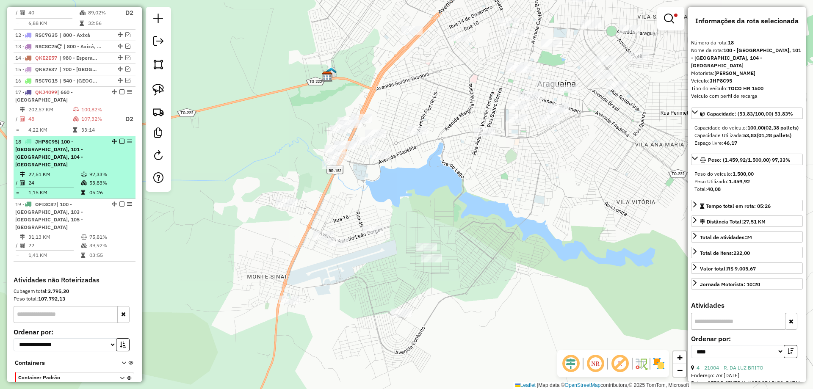
click at [119, 139] on em at bounding box center [121, 141] width 5 height 5
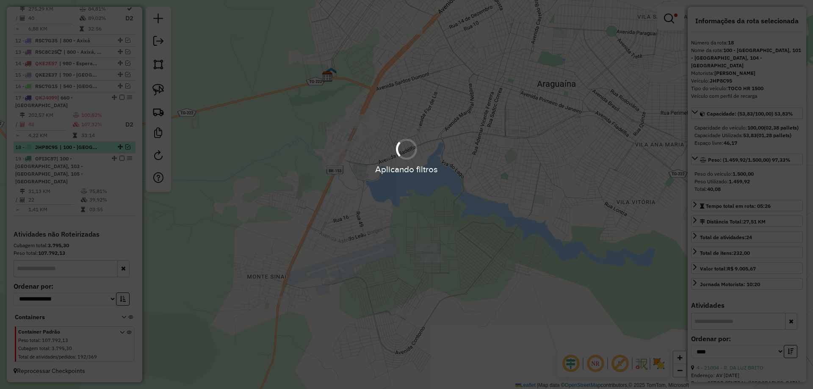
scroll to position [770, 0]
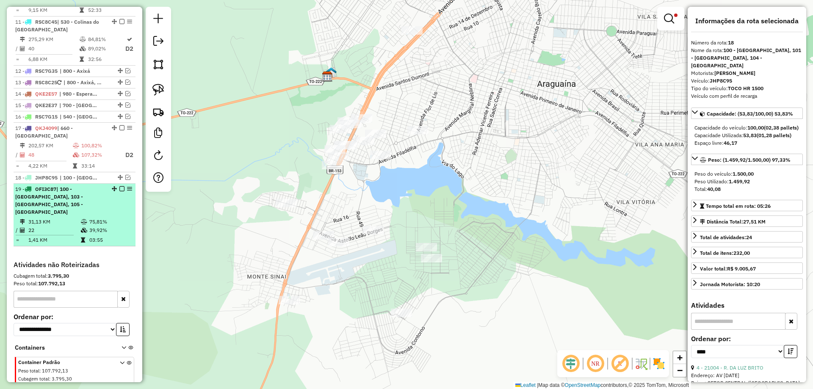
click at [119, 186] on em at bounding box center [121, 188] width 5 height 5
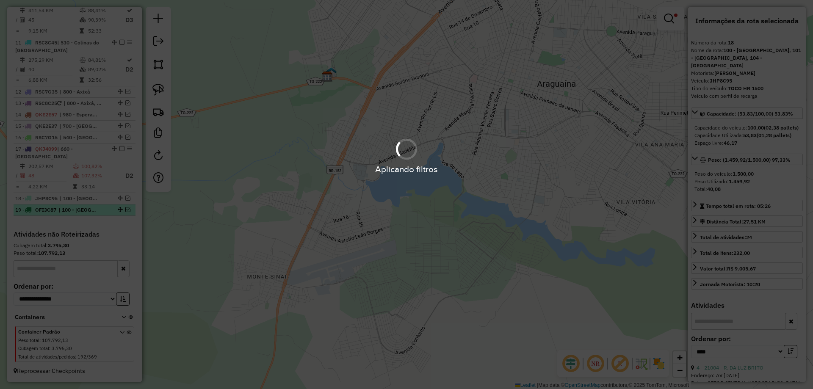
scroll to position [734, 0]
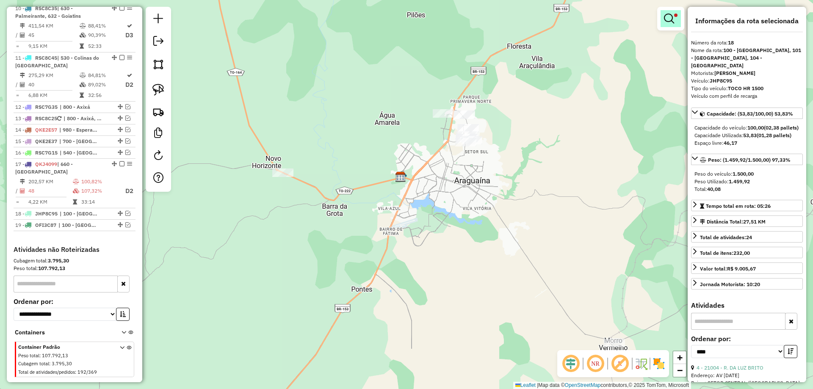
click at [667, 18] on em at bounding box center [669, 19] width 10 height 10
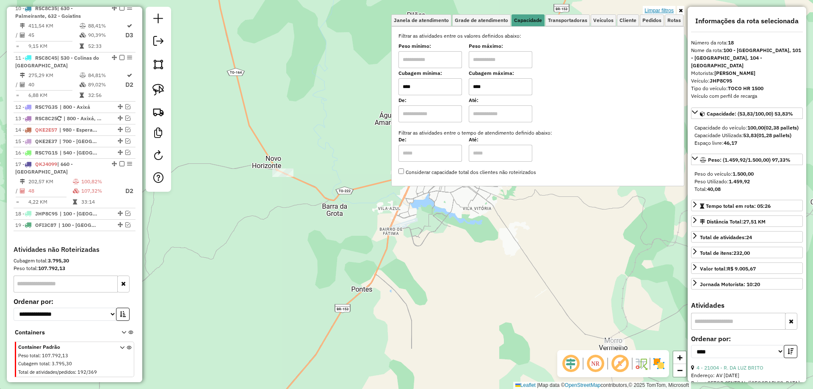
click at [662, 10] on link "Limpar filtros" at bounding box center [658, 10] width 33 height 9
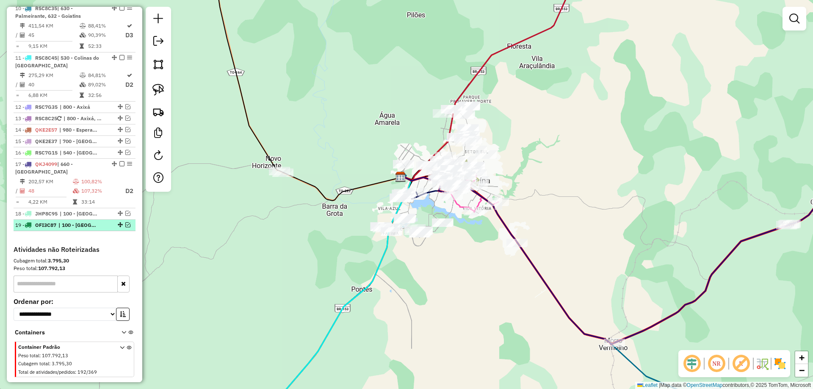
click at [126, 222] on em at bounding box center [127, 224] width 5 height 5
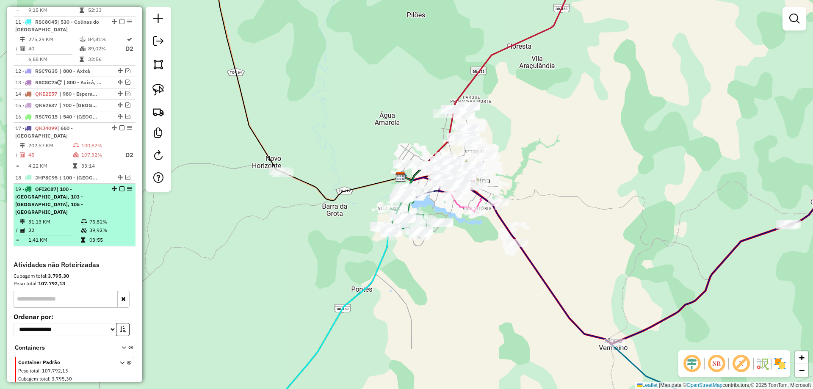
click at [96, 226] on td "39,92%" at bounding box center [110, 230] width 43 height 8
select select "*********"
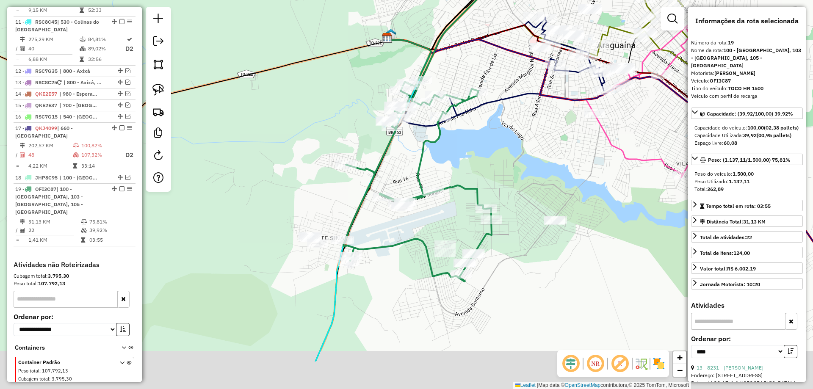
drag, startPoint x: 270, startPoint y: 248, endPoint x: 288, endPoint y: 175, distance: 74.8
click at [288, 176] on div "Janela de atendimento Grade de atendimento Capacidade Transportadoras Veículos …" at bounding box center [406, 194] width 813 height 389
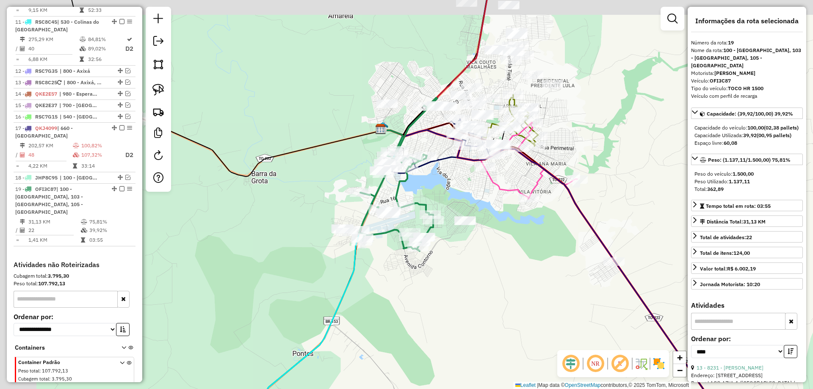
drag, startPoint x: 292, startPoint y: 204, endPoint x: 349, endPoint y: 218, distance: 58.5
click at [345, 218] on div "Janela de atendimento Grade de atendimento Capacidade Transportadoras Veículos …" at bounding box center [406, 194] width 813 height 389
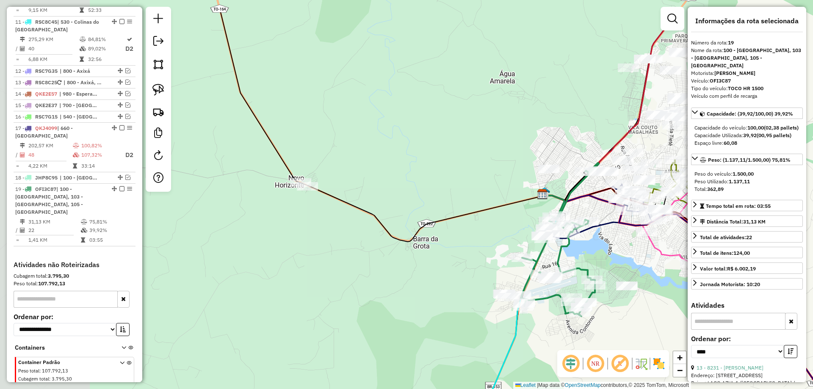
drag, startPoint x: 253, startPoint y: 197, endPoint x: 309, endPoint y: 225, distance: 62.5
click at [355, 247] on div "Janela de atendimento Grade de atendimento Capacidade Transportadoras Veículos …" at bounding box center [406, 194] width 813 height 389
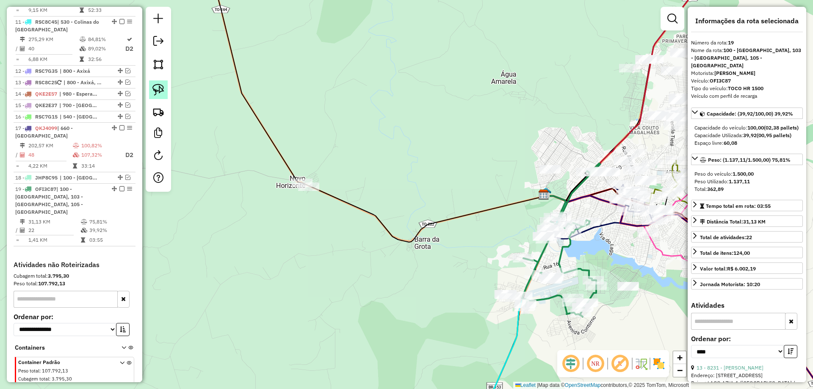
click at [155, 91] on img at bounding box center [158, 90] width 12 height 12
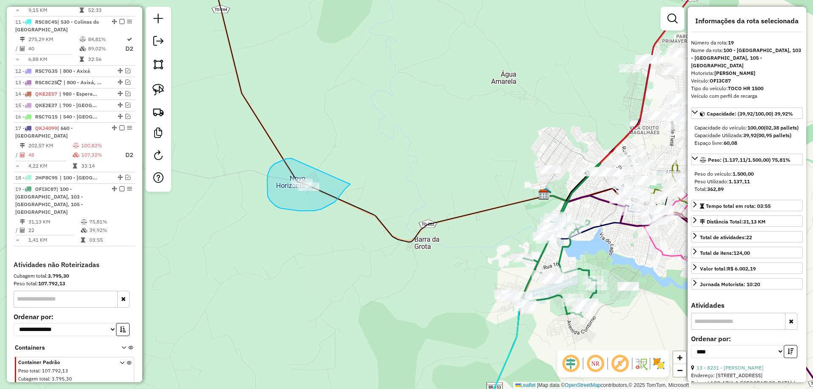
drag, startPoint x: 291, startPoint y: 158, endPoint x: 351, endPoint y: 183, distance: 64.5
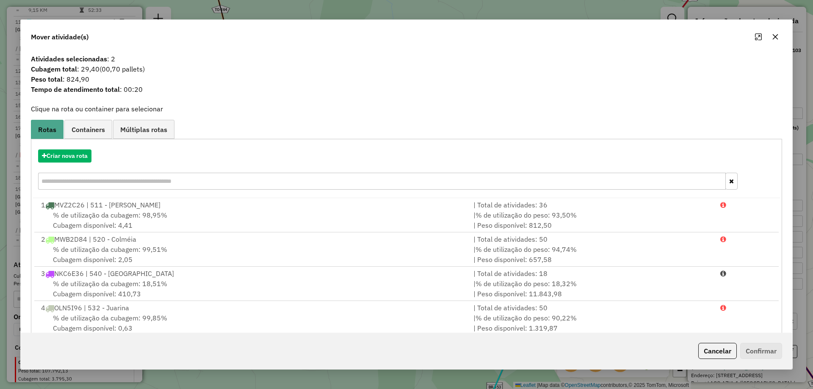
click at [776, 41] on button "button" at bounding box center [775, 37] width 14 height 14
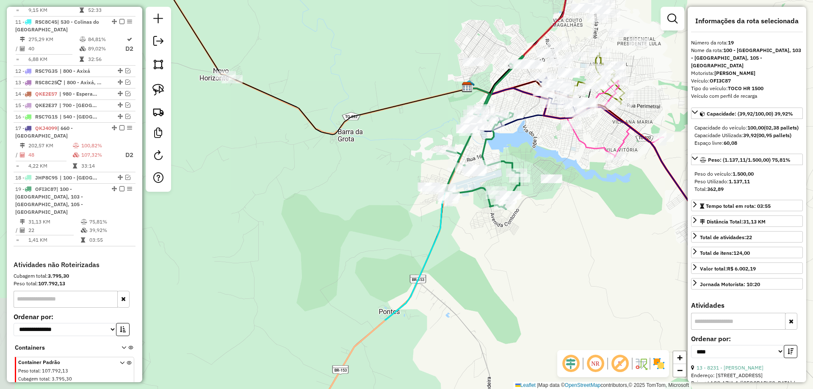
drag, startPoint x: 274, startPoint y: 249, endPoint x: 212, endPoint y: 161, distance: 107.9
click at [212, 161] on div "Janela de atendimento Grade de atendimento Capacidade Transportadoras Veículos …" at bounding box center [406, 194] width 813 height 389
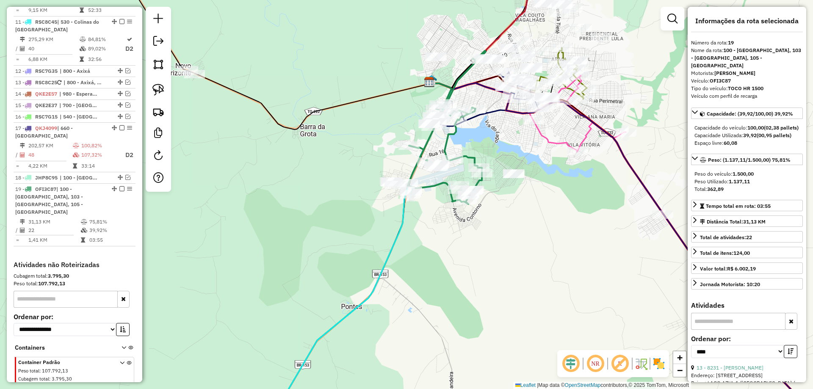
drag, startPoint x: 302, startPoint y: 225, endPoint x: 262, endPoint y: 226, distance: 40.2
click at [262, 226] on div "Janela de atendimento Grade de atendimento Capacidade Transportadoras Veículos …" at bounding box center [406, 194] width 813 height 389
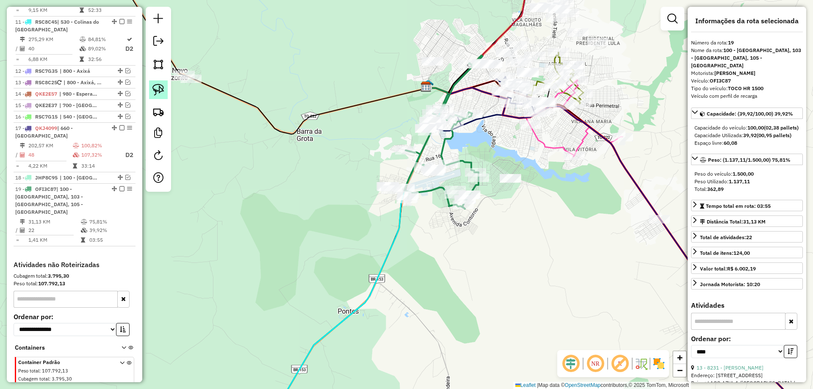
click at [165, 90] on link at bounding box center [158, 89] width 19 height 19
drag, startPoint x: 415, startPoint y: 46, endPoint x: 450, endPoint y: 55, distance: 36.0
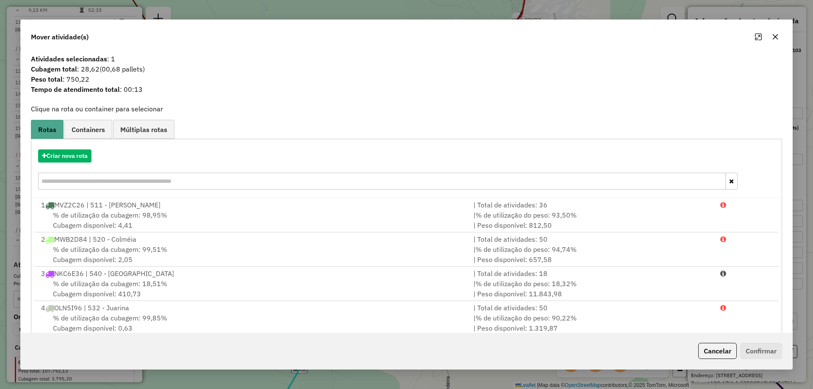
click at [775, 40] on button "button" at bounding box center [775, 37] width 14 height 14
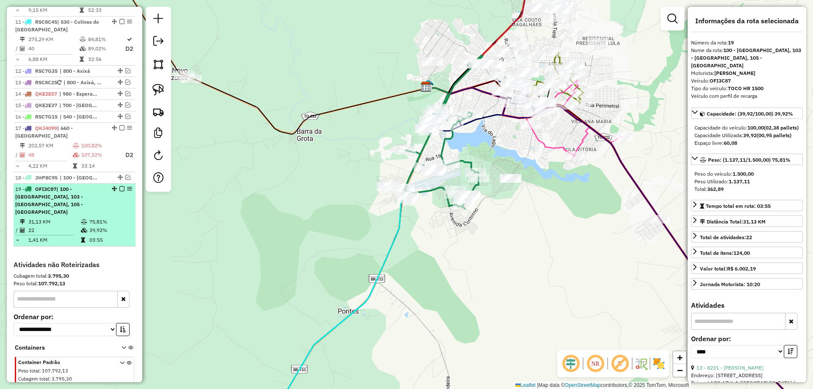
click at [83, 186] on span "| 100 - [GEOGRAPHIC_DATA], 103 - [GEOGRAPHIC_DATA], 105 - [GEOGRAPHIC_DATA]" at bounding box center [49, 200] width 68 height 29
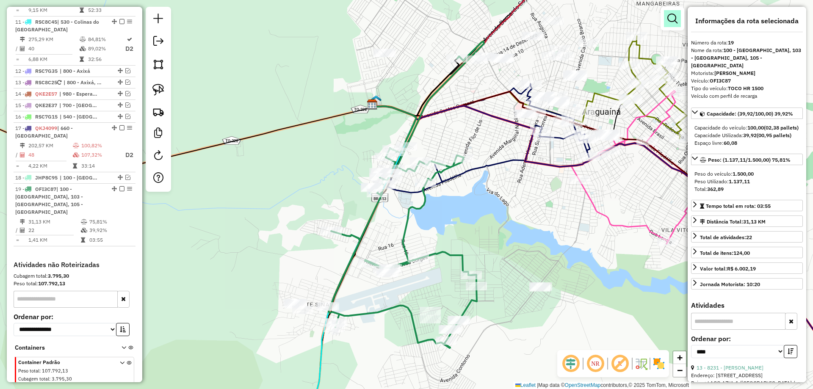
click at [674, 26] on link at bounding box center [672, 18] width 17 height 17
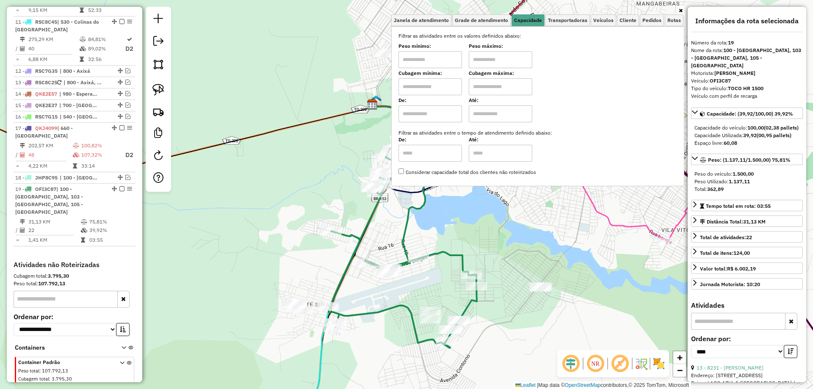
click at [443, 86] on input "text" at bounding box center [429, 86] width 63 height 17
type input "****"
click at [524, 91] on input "text" at bounding box center [500, 86] width 63 height 17
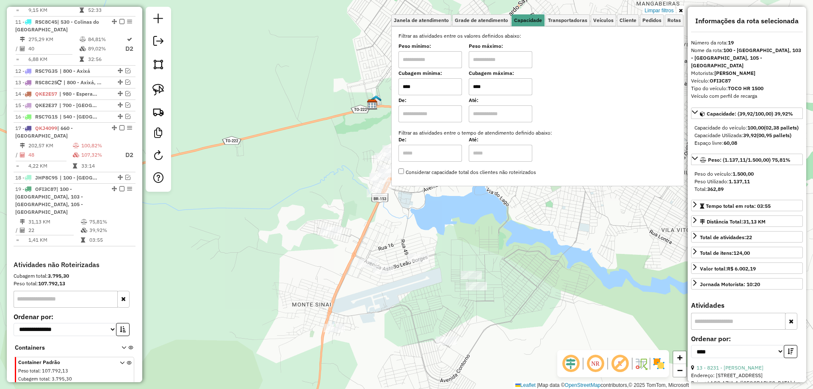
type input "****"
click at [469, 226] on div "Limpar filtros Janela de atendimento Grade de atendimento Capacidade Transporta…" at bounding box center [406, 194] width 813 height 389
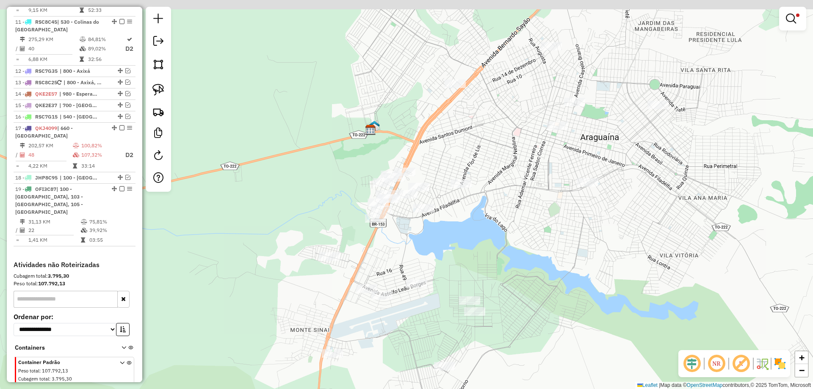
drag, startPoint x: 412, startPoint y: 208, endPoint x: 405, endPoint y: 248, distance: 40.4
click at [410, 247] on div "Limpar filtros Janela de atendimento Grade de atendimento Capacidade Transporta…" at bounding box center [406, 194] width 813 height 389
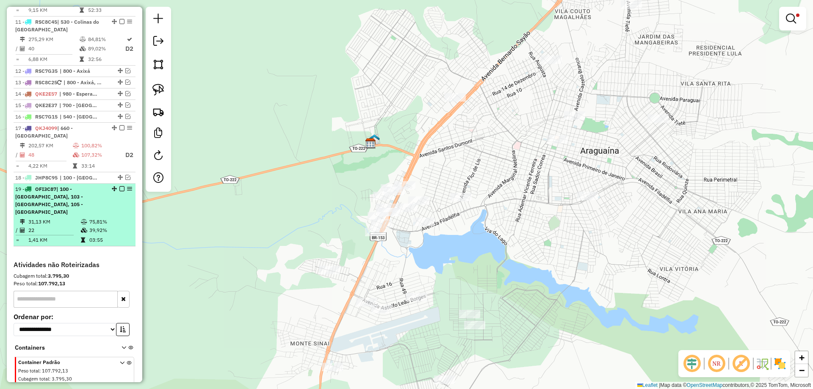
click at [117, 218] on td "75,81%" at bounding box center [110, 222] width 43 height 8
select select "*********"
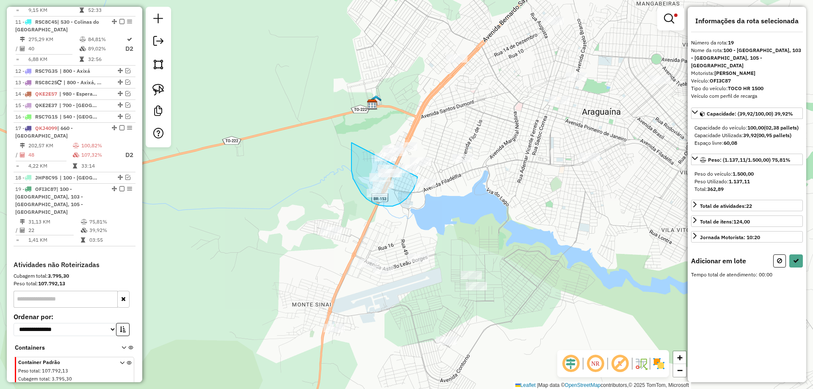
drag, startPoint x: 351, startPoint y: 164, endPoint x: 422, endPoint y: 156, distance: 71.1
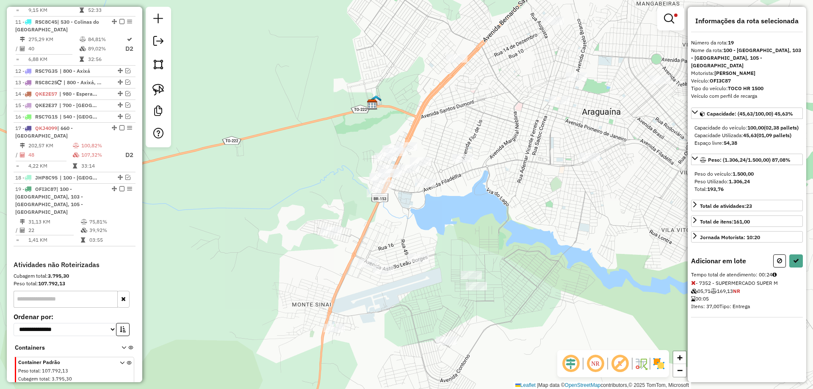
select select "*********"
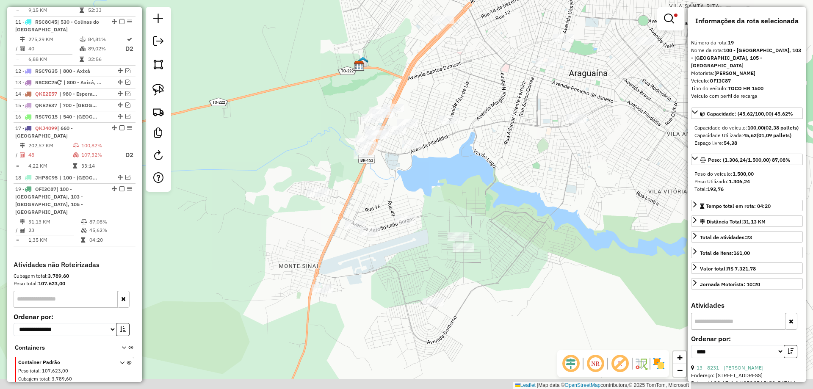
drag, startPoint x: 437, startPoint y: 319, endPoint x: 423, endPoint y: 275, distance: 46.5
click at [423, 275] on div "Limpar filtros Janela de atendimento Grade de atendimento Capacidade Transporta…" at bounding box center [406, 194] width 813 height 389
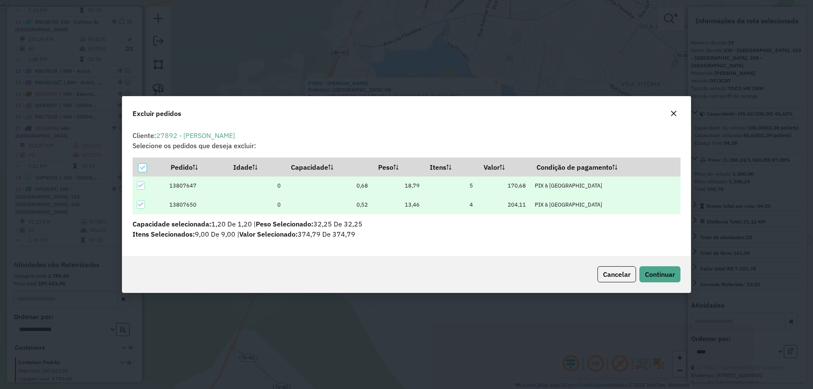
scroll to position [0, 0]
click at [658, 278] on button "Continuar" at bounding box center [659, 274] width 41 height 16
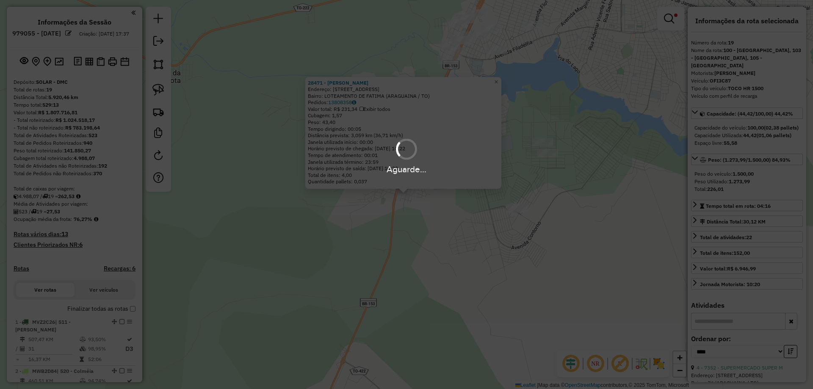
select select "*********"
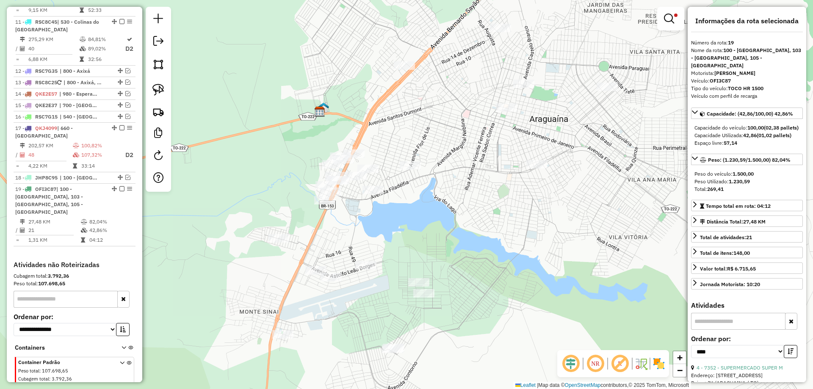
drag, startPoint x: 587, startPoint y: 144, endPoint x: 462, endPoint y: 285, distance: 188.6
click at [462, 285] on div "Limpar filtros Janela de atendimento Grade de atendimento Capacidade Transporta…" at bounding box center [406, 194] width 813 height 389
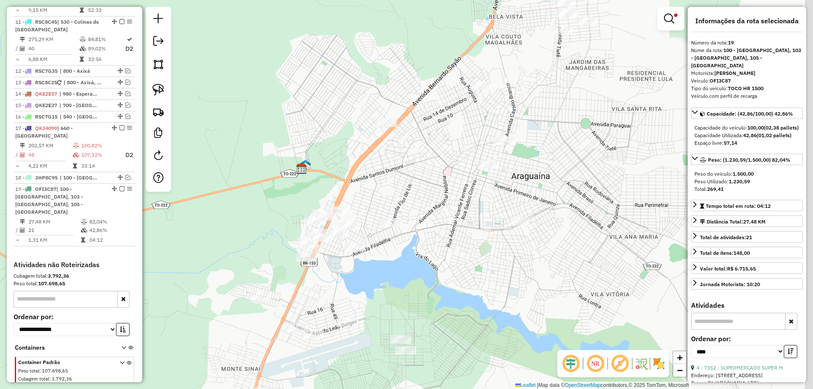
drag, startPoint x: 485, startPoint y: 190, endPoint x: 424, endPoint y: 218, distance: 67.4
click at [466, 245] on div "Limpar filtros Janela de atendimento Grade de atendimento Capacidade Transporta…" at bounding box center [406, 194] width 813 height 389
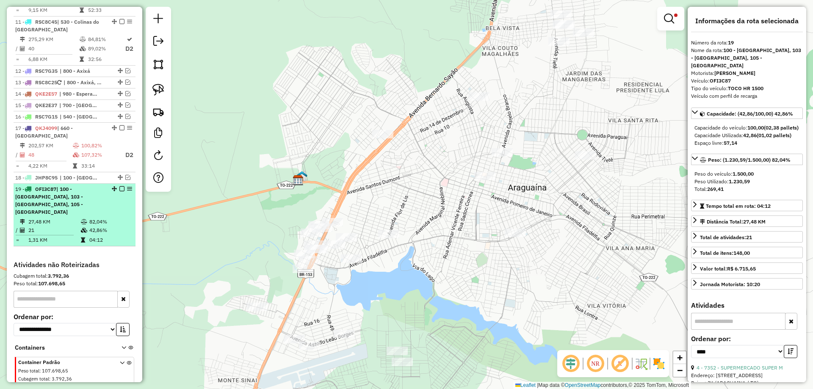
click at [67, 218] on td "27,48 KM" at bounding box center [54, 222] width 52 height 8
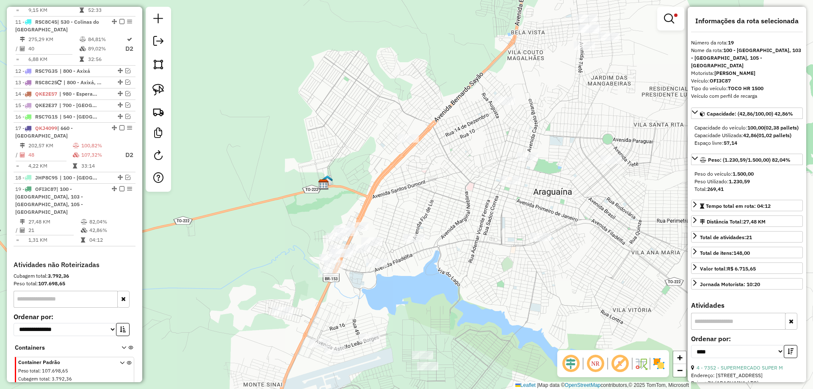
drag, startPoint x: 461, startPoint y: 161, endPoint x: 413, endPoint y: 211, distance: 69.7
click at [413, 211] on div "Limpar filtros Janela de atendimento Grade de atendimento Capacidade Transporta…" at bounding box center [406, 194] width 813 height 389
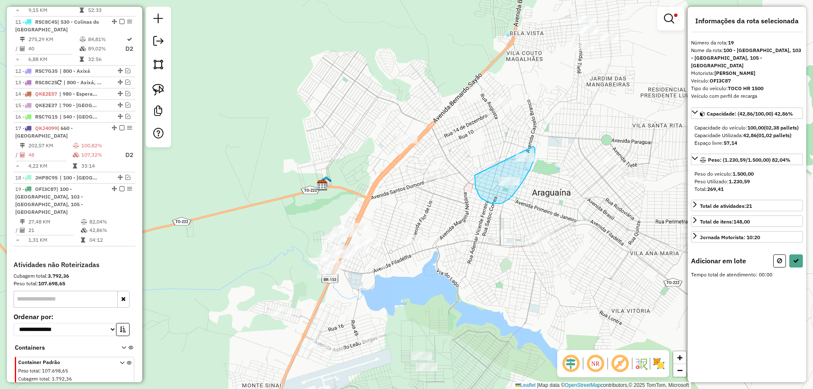
drag, startPoint x: 474, startPoint y: 175, endPoint x: 509, endPoint y: 134, distance: 54.1
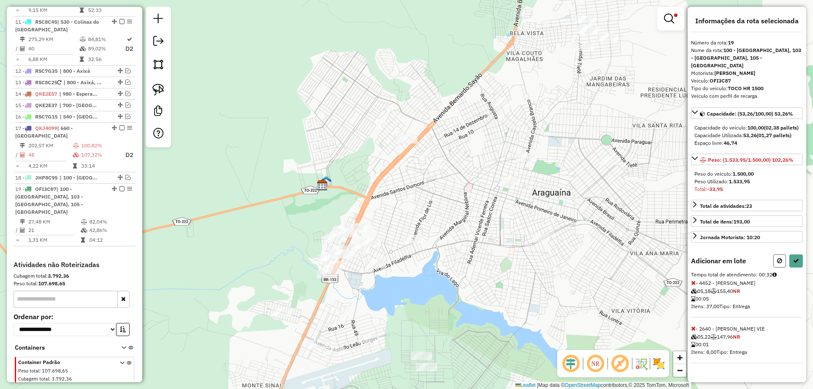
click at [777, 257] on button at bounding box center [779, 260] width 13 height 13
select select "*********"
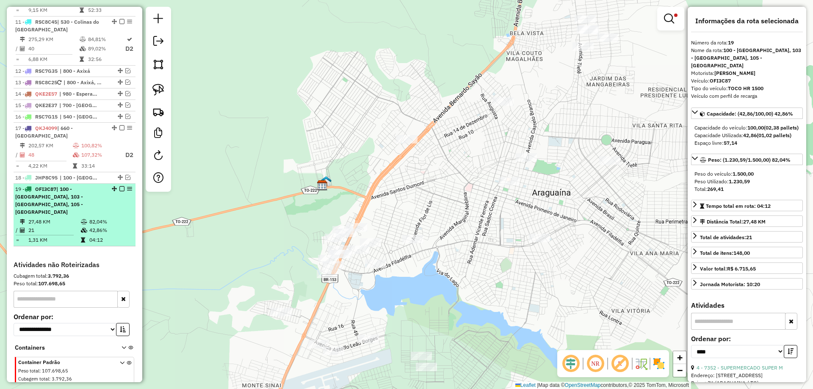
click at [83, 228] on icon at bounding box center [84, 230] width 6 height 5
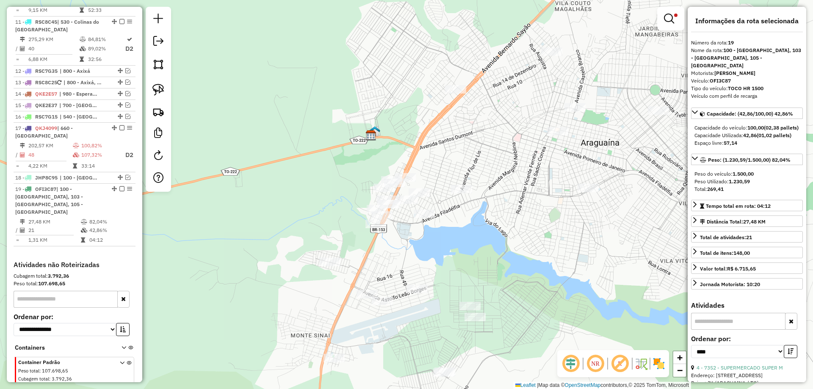
drag, startPoint x: 498, startPoint y: 193, endPoint x: 469, endPoint y: 234, distance: 50.7
click at [469, 234] on div "Limpar filtros Janela de atendimento Grade de atendimento Capacidade Transporta…" at bounding box center [406, 194] width 813 height 389
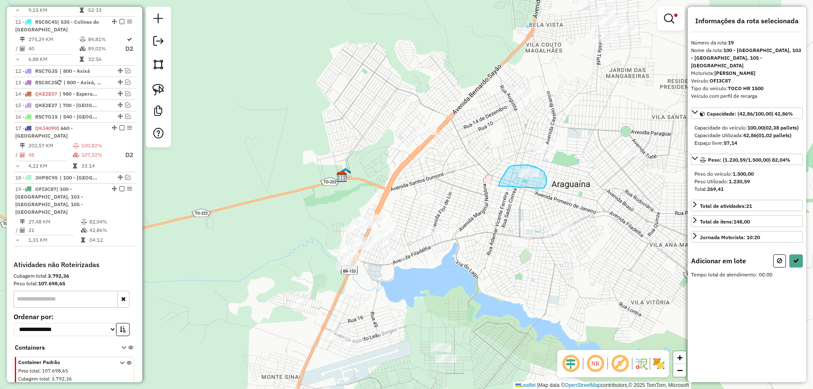
drag, startPoint x: 498, startPoint y: 186, endPoint x: 536, endPoint y: 193, distance: 38.8
select select "*********"
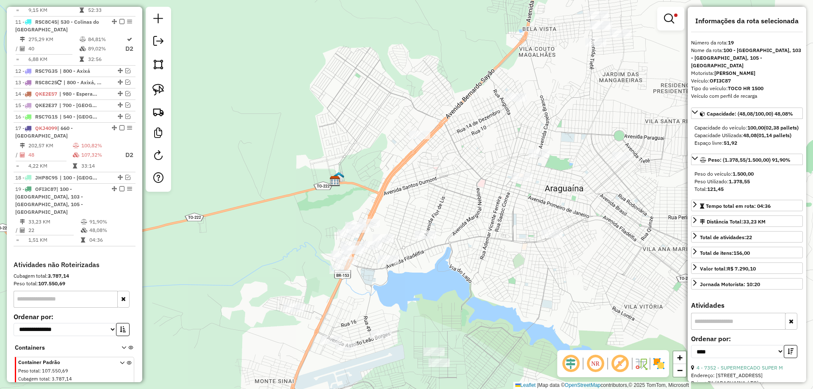
drag, startPoint x: 499, startPoint y: 182, endPoint x: 467, endPoint y: 212, distance: 44.3
click at [467, 212] on div "Limpar filtros Janela de atendimento Grade de atendimento Capacidade Transporta…" at bounding box center [406, 194] width 813 height 389
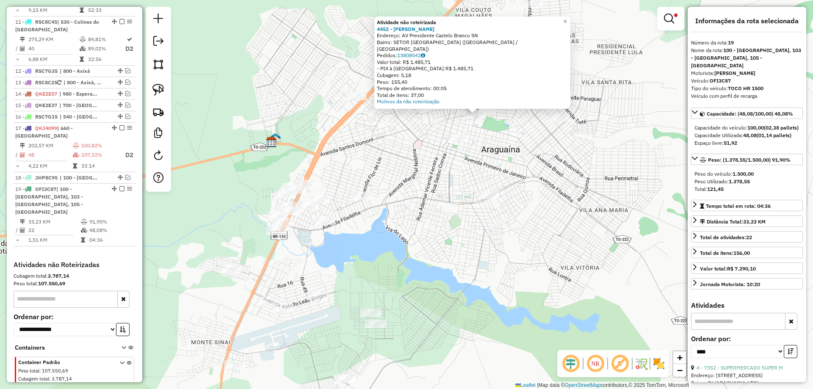
drag, startPoint x: 361, startPoint y: 282, endPoint x: 435, endPoint y: 207, distance: 105.6
click at [439, 188] on div "Atividade não roteirizada 4452 - MARCIELE DOS SANTOS Endereço: AV Presidente Ca…" at bounding box center [406, 194] width 813 height 389
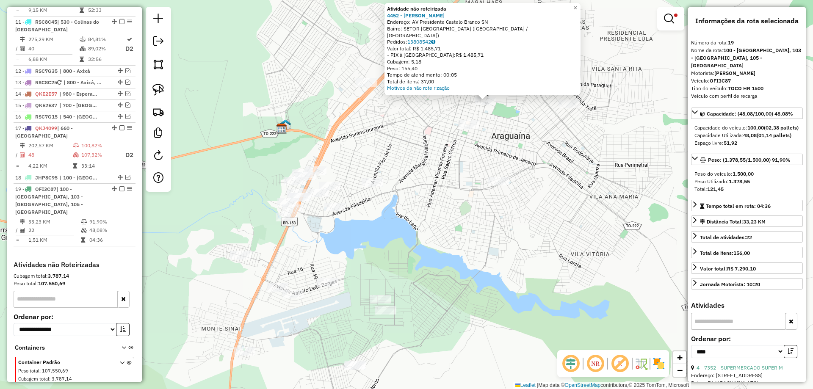
click at [413, 259] on div "Atividade não roteirizada 4452 - MARCIELE DOS SANTOS Endereço: AV Presidente Ca…" at bounding box center [406, 194] width 813 height 389
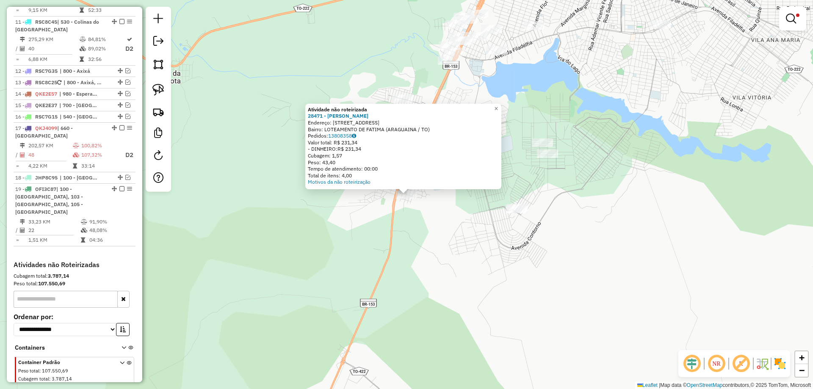
click at [421, 285] on div "Atividade não roteirizada 28471 - MANOEL SOUSA Endereço: Rua Santa Luzia 16 Bai…" at bounding box center [406, 194] width 813 height 389
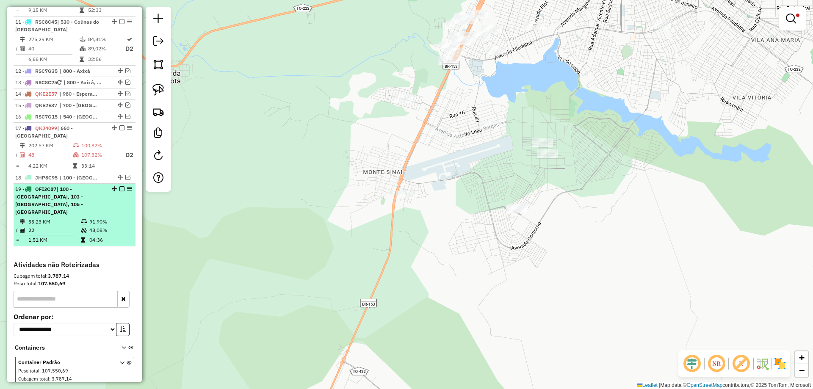
click at [80, 226] on td at bounding box center [84, 230] width 8 height 8
select select "*********"
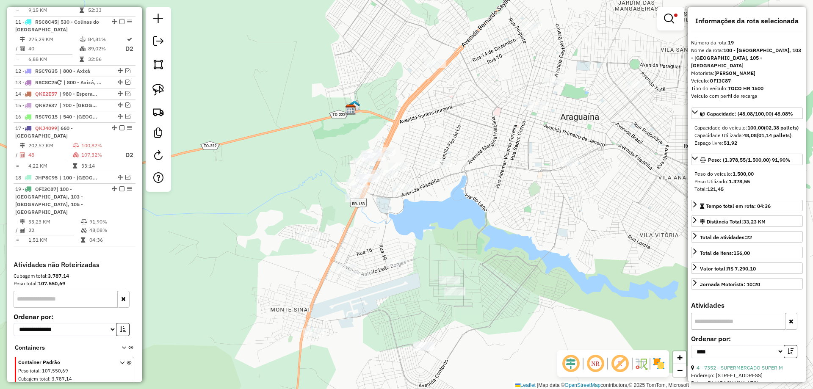
drag, startPoint x: 277, startPoint y: 274, endPoint x: 329, endPoint y: 194, distance: 95.1
click at [329, 194] on div "Rota 19 - Placa OFI3C87 28420 - DIVINA SILVA CARDOSO Limpar filtros Janela de a…" at bounding box center [406, 194] width 813 height 389
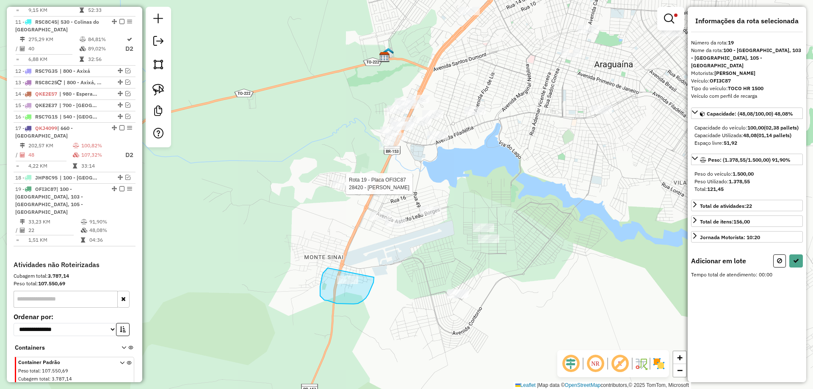
drag, startPoint x: 328, startPoint y: 268, endPoint x: 372, endPoint y: 268, distance: 44.9
select select "*********"
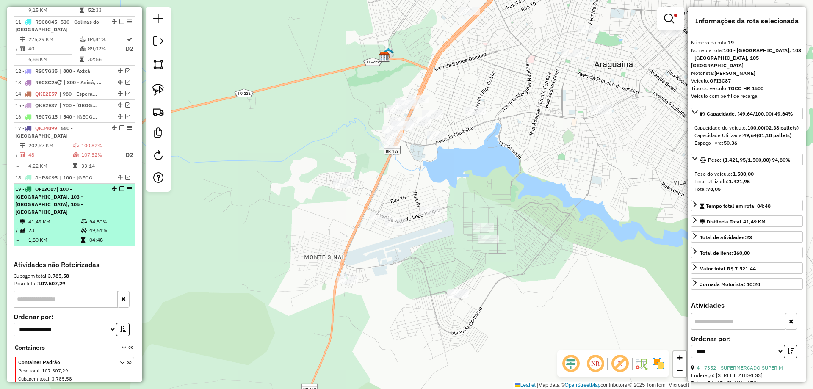
click at [121, 186] on em at bounding box center [121, 188] width 5 height 5
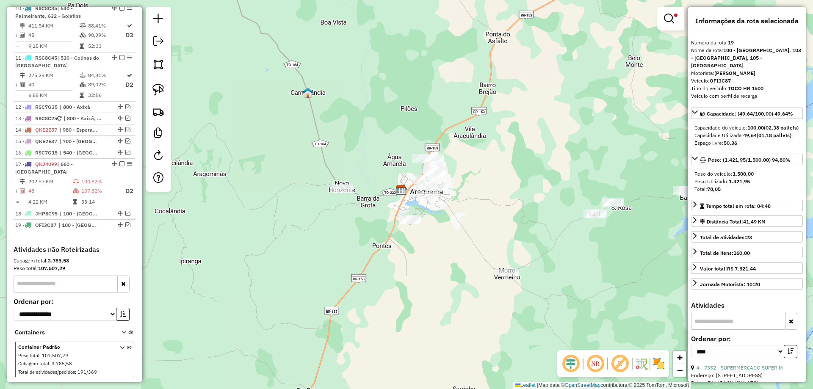
drag, startPoint x: 484, startPoint y: 210, endPoint x: 457, endPoint y: 227, distance: 32.4
click at [457, 232] on div "Limpar filtros Janela de atendimento Grade de atendimento Capacidade Transporta…" at bounding box center [406, 194] width 813 height 389
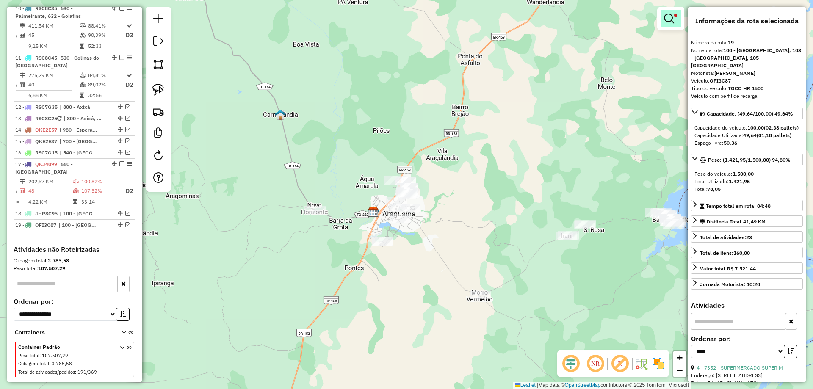
click at [670, 21] on em at bounding box center [669, 19] width 10 height 10
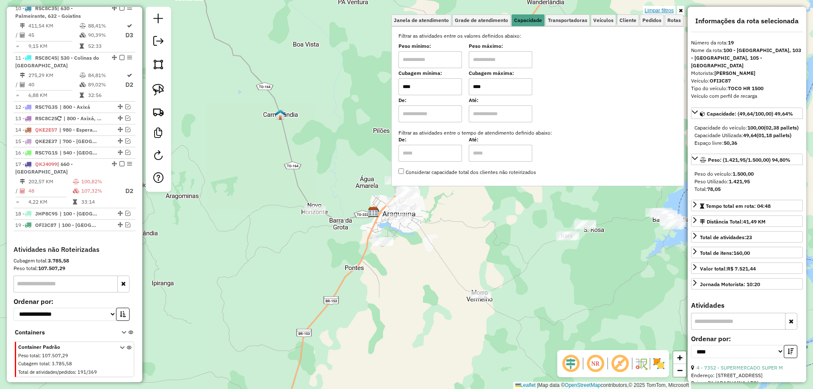
click at [665, 13] on link "Limpar filtros" at bounding box center [658, 10] width 33 height 9
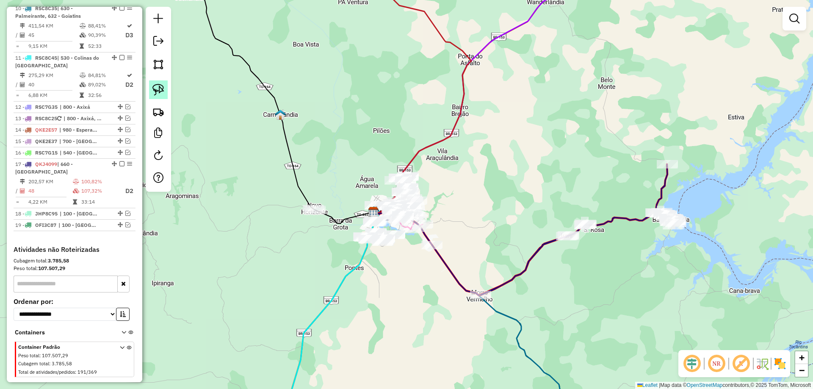
click at [160, 94] on img at bounding box center [158, 90] width 12 height 12
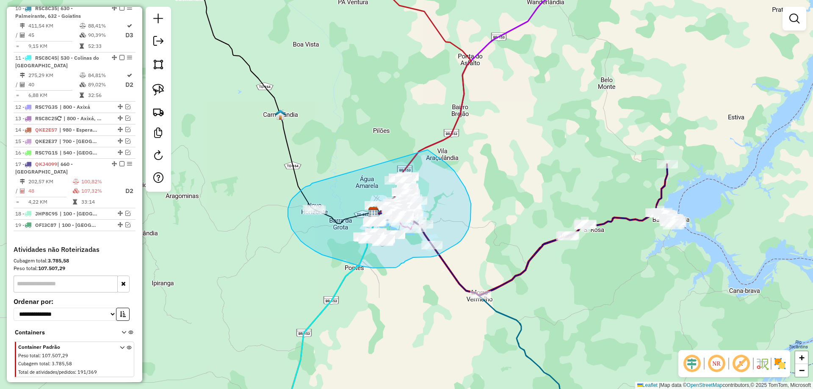
drag, startPoint x: 312, startPoint y: 183, endPoint x: 406, endPoint y: 139, distance: 104.1
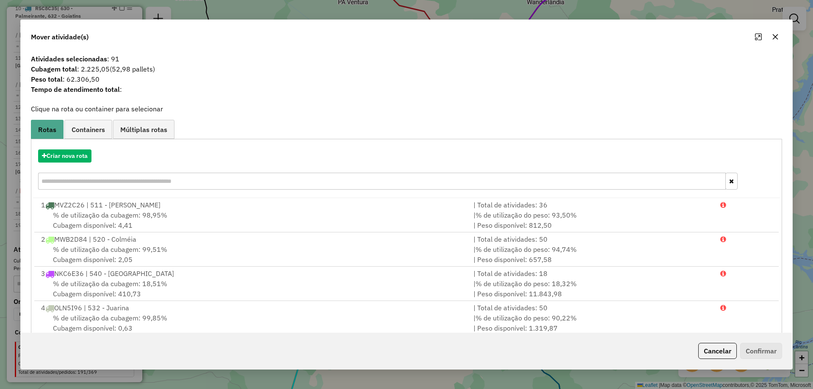
click at [776, 38] on icon "button" at bounding box center [775, 37] width 6 height 6
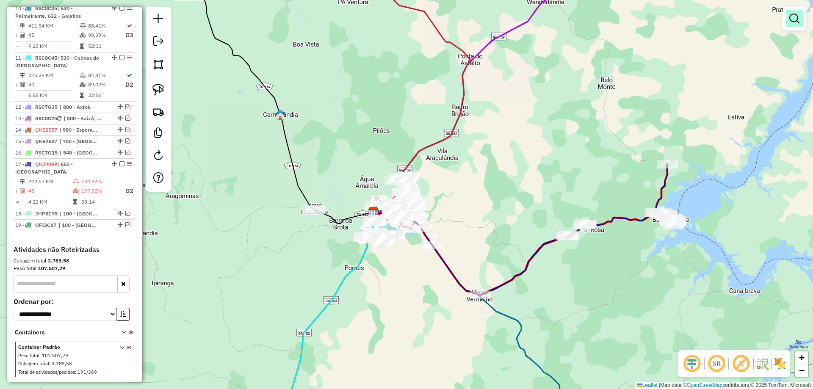
click at [794, 17] on em at bounding box center [794, 19] width 10 height 10
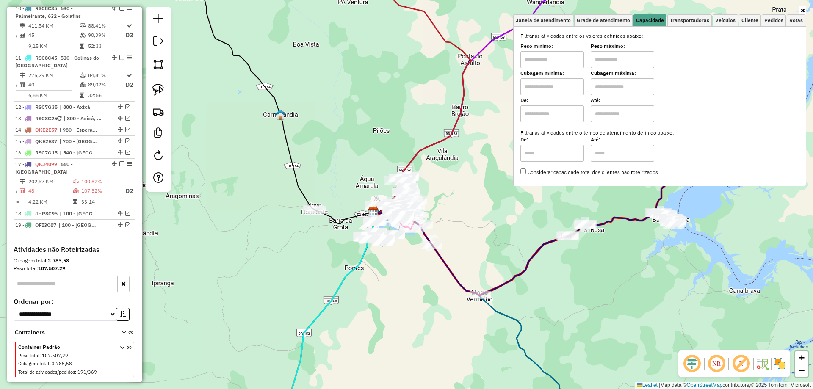
click at [557, 85] on input "text" at bounding box center [551, 86] width 63 height 17
type input "****"
click at [605, 92] on input "text" at bounding box center [621, 86] width 63 height 17
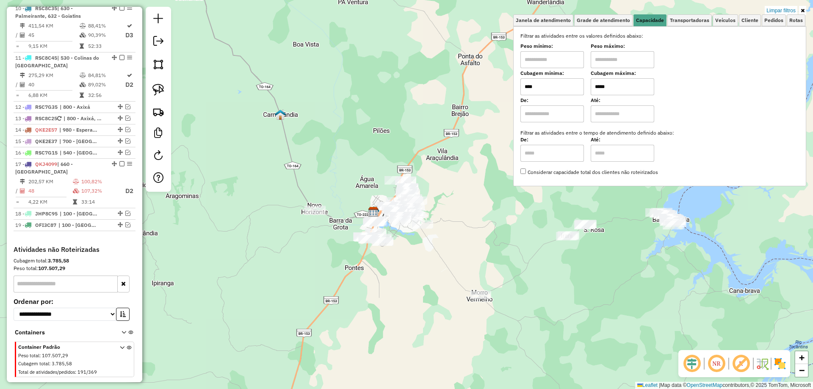
type input "*****"
click at [415, 285] on div "Limpar filtros Janela de atendimento Grade de atendimento Capacidade Transporta…" at bounding box center [406, 194] width 813 height 389
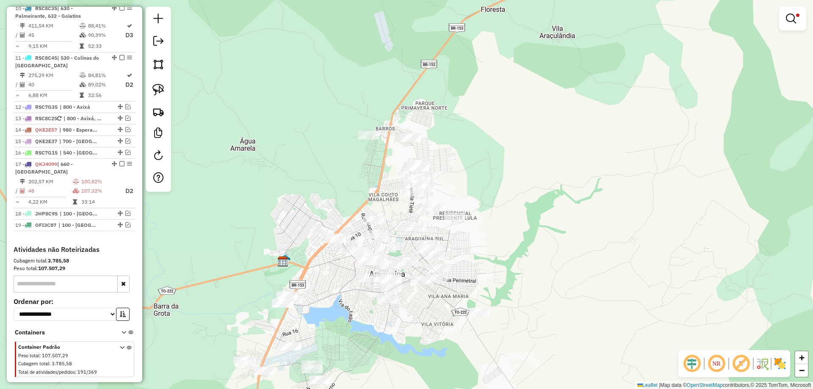
drag, startPoint x: 513, startPoint y: 245, endPoint x: 507, endPoint y: 267, distance: 23.0
click at [507, 267] on div "Limpar filtros Janela de atendimento Grade de atendimento Capacidade Transporta…" at bounding box center [406, 194] width 813 height 389
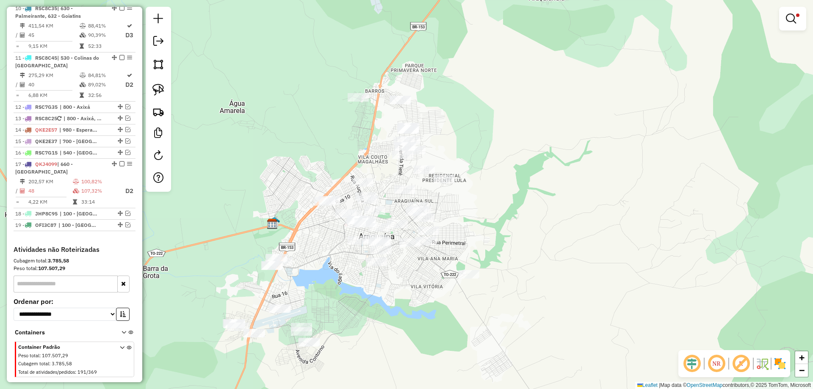
drag, startPoint x: 413, startPoint y: 305, endPoint x: 406, endPoint y: 284, distance: 22.5
click at [406, 284] on div "Limpar filtros Janela de atendimento Grade de atendimento Capacidade Transporta…" at bounding box center [406, 194] width 813 height 389
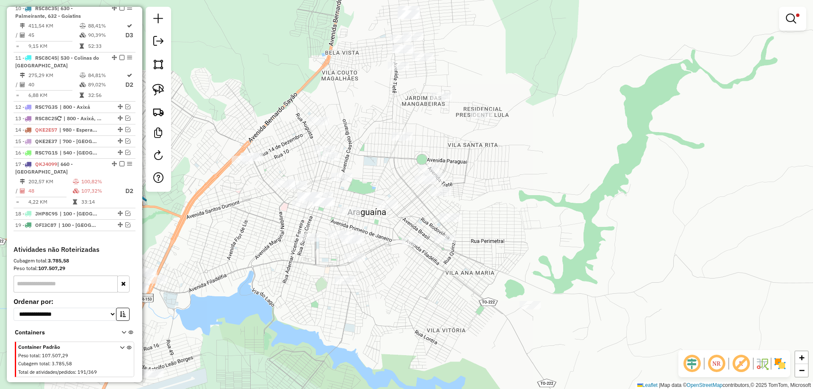
drag, startPoint x: 400, startPoint y: 270, endPoint x: 390, endPoint y: 280, distance: 13.8
click at [390, 280] on div "Limpar filtros Janela de atendimento Grade de atendimento Capacidade Transporta…" at bounding box center [406, 194] width 813 height 389
click at [157, 85] on img at bounding box center [158, 90] width 12 height 12
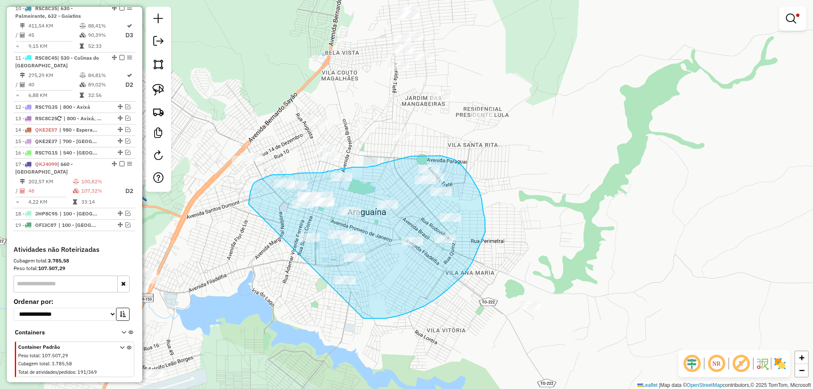
drag, startPoint x: 248, startPoint y: 204, endPoint x: 330, endPoint y: 317, distance: 138.8
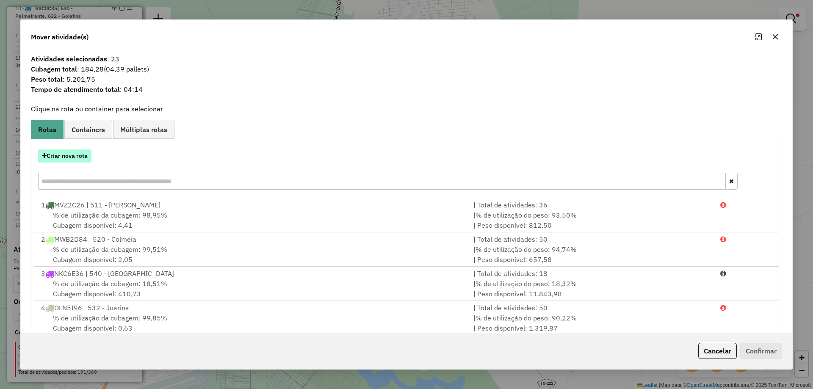
click at [75, 150] on button "Criar nova rota" at bounding box center [64, 155] width 53 height 13
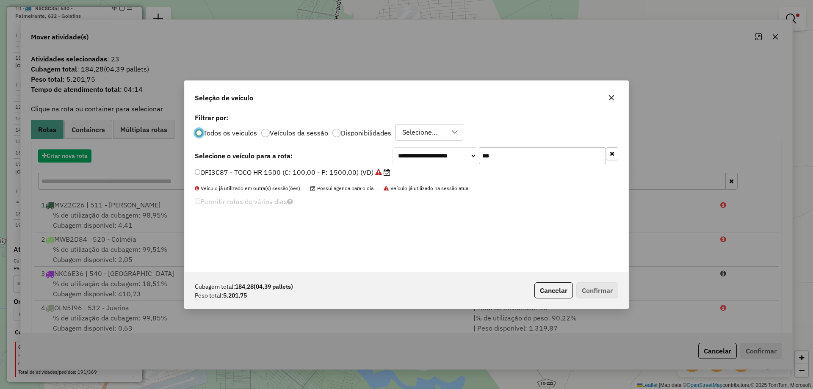
scroll to position [5, 3]
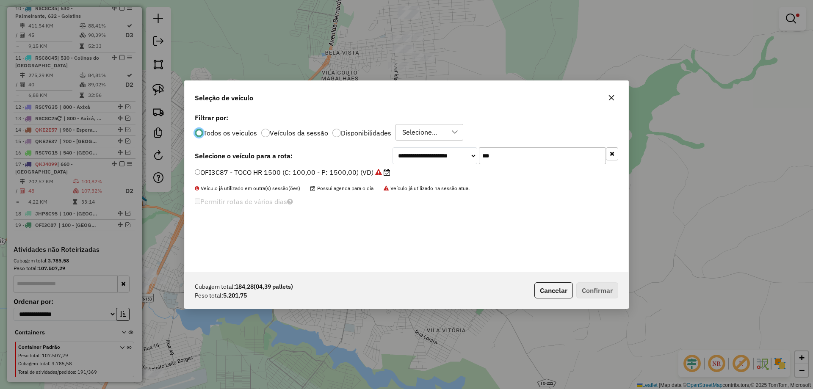
click at [521, 160] on input "***" at bounding box center [542, 155] width 127 height 17
click at [505, 156] on input "***" at bounding box center [542, 155] width 127 height 17
type input "***"
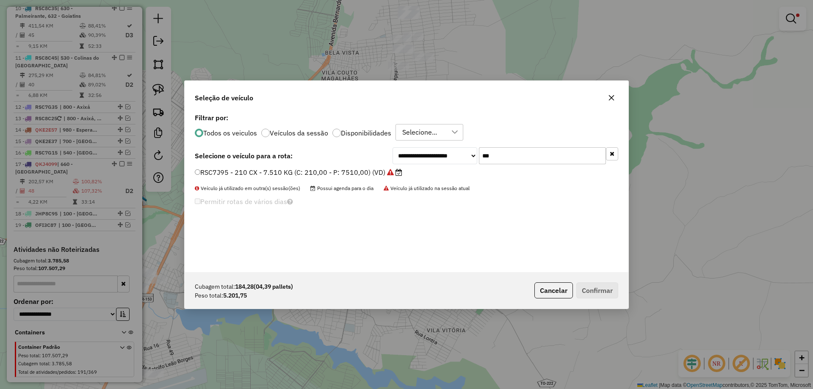
click at [347, 170] on label "RSC7J95 - 210 CX - 7.510 KG (C: 210,00 - P: 7510,00) (VD)" at bounding box center [298, 172] width 207 height 10
click at [589, 289] on button "Confirmar" at bounding box center [597, 290] width 42 height 16
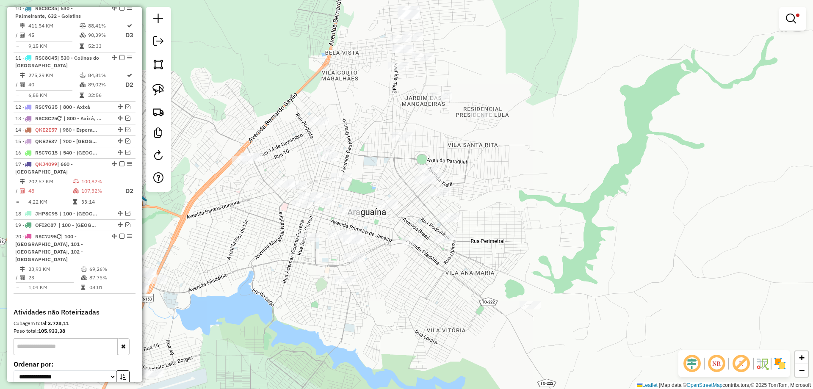
scroll to position [789, 0]
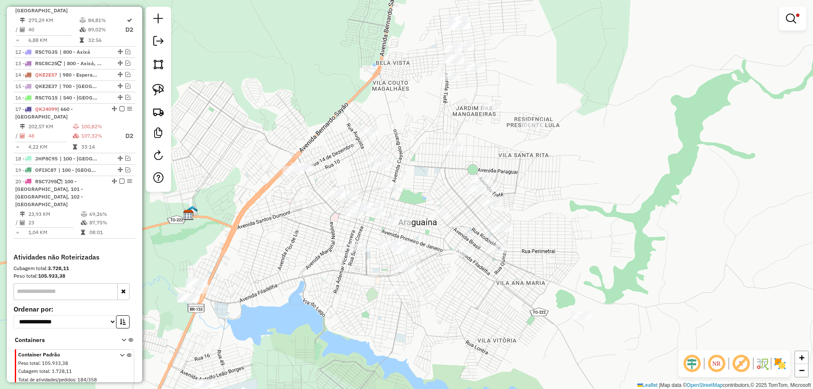
drag, startPoint x: 555, startPoint y: 205, endPoint x: 606, endPoint y: 215, distance: 51.8
click at [606, 215] on div "Limpar filtros Janela de atendimento Grade de atendimento Capacidade Transporta…" at bounding box center [406, 194] width 813 height 389
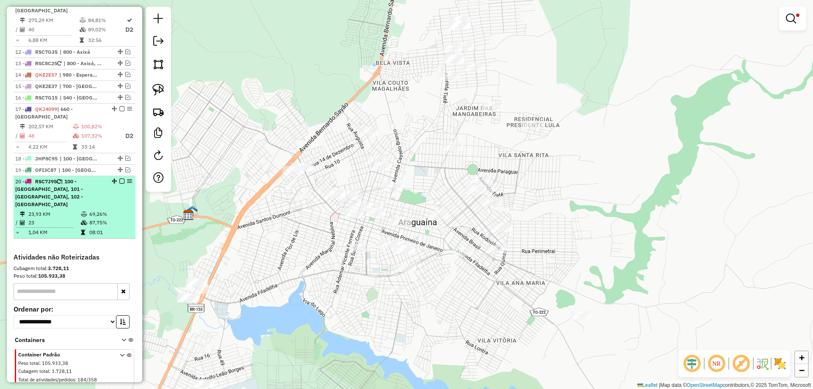
click at [97, 210] on td "69,26%" at bounding box center [110, 214] width 43 height 8
select select "*********"
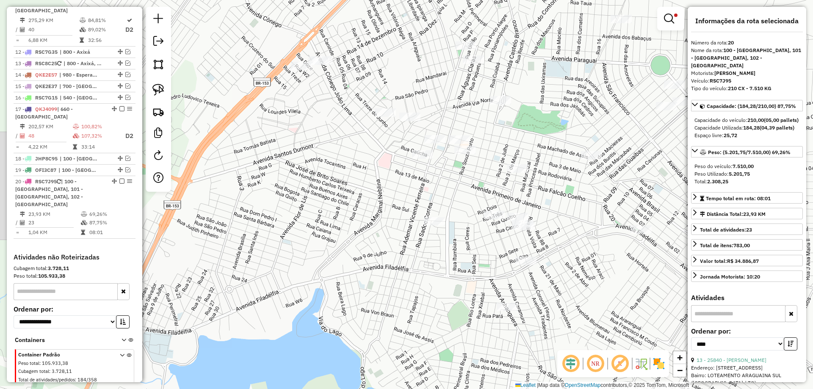
click at [331, 180] on div "Limpar filtros Janela de atendimento Grade de atendimento Capacidade Transporta…" at bounding box center [406, 194] width 813 height 389
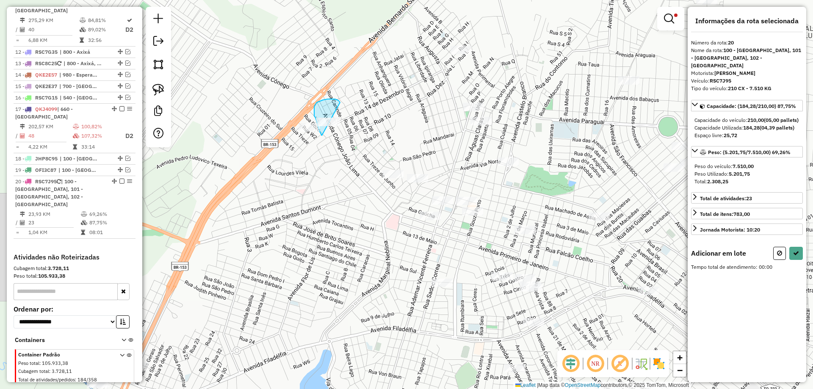
drag, startPoint x: 340, startPoint y: 102, endPoint x: 360, endPoint y: 135, distance: 38.4
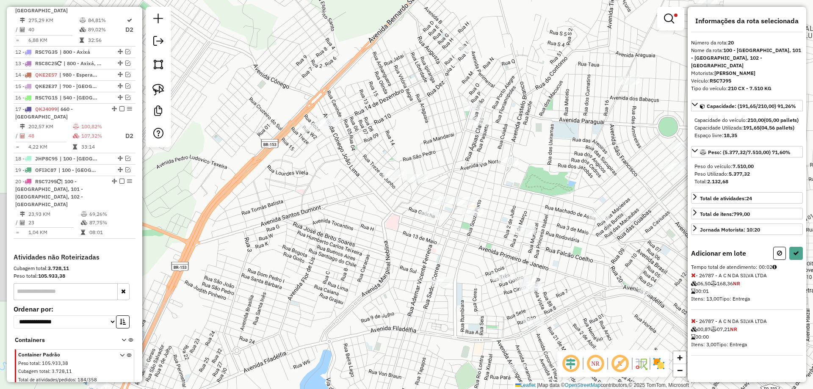
select select "*********"
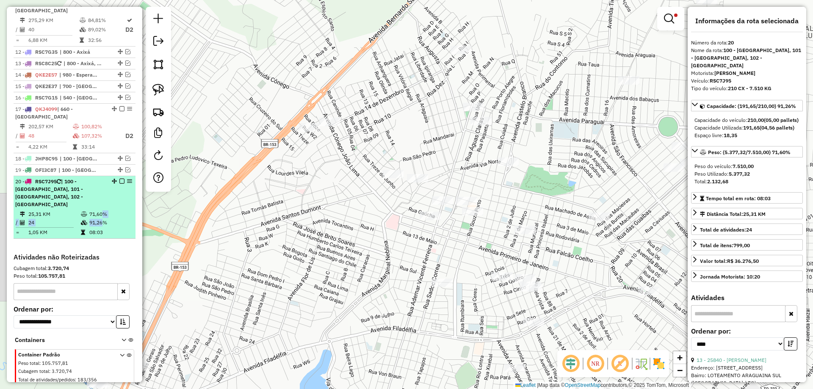
click at [97, 210] on table "25,31 KM 71,60% / 24 91,26% = 1,05 KM 08:03" at bounding box center [74, 223] width 119 height 27
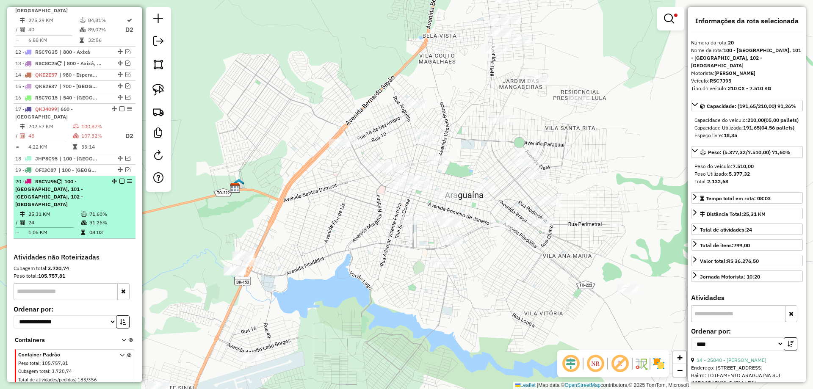
click at [120, 179] on em at bounding box center [121, 181] width 5 height 5
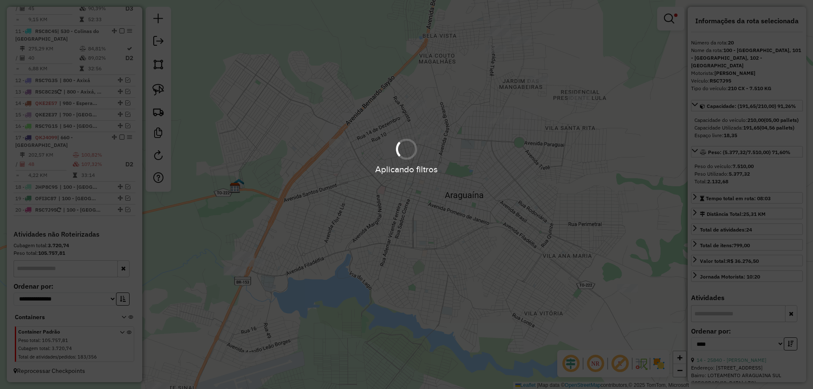
scroll to position [746, 0]
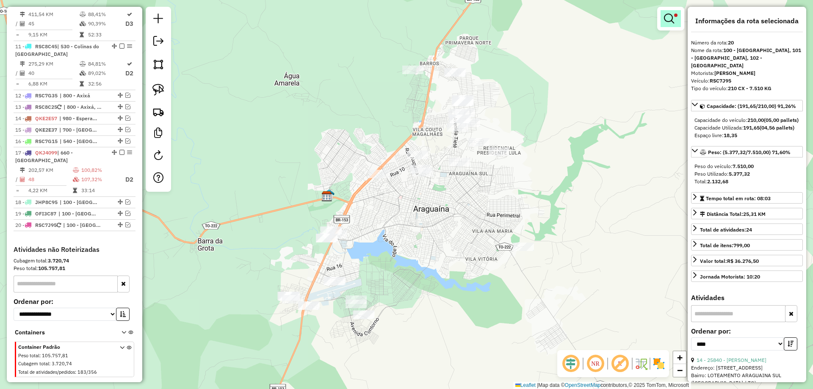
click at [670, 25] on link at bounding box center [670, 18] width 20 height 17
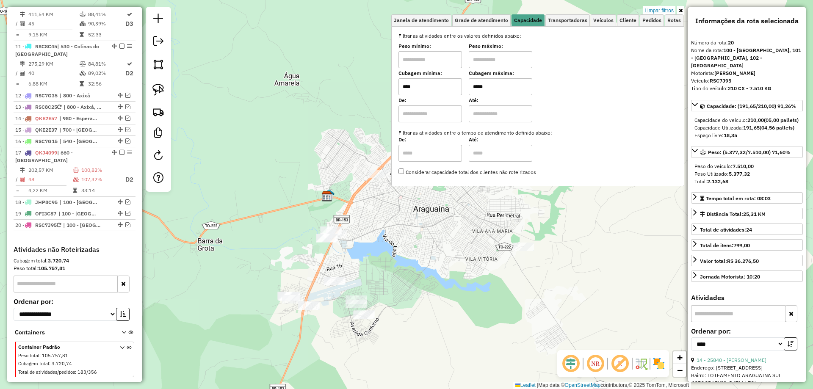
click at [672, 12] on link "Limpar filtros" at bounding box center [658, 10] width 33 height 9
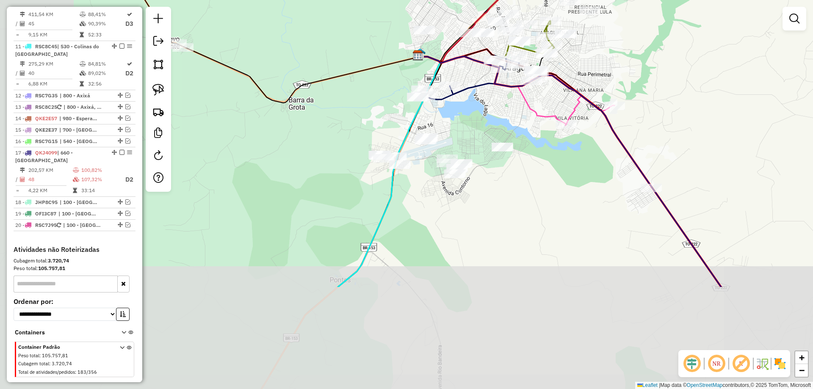
drag, startPoint x: 423, startPoint y: 321, endPoint x: 515, endPoint y: 177, distance: 171.1
click at [515, 177] on div "Janela de atendimento Grade de atendimento Capacidade Transportadoras Veículos …" at bounding box center [406, 194] width 813 height 389
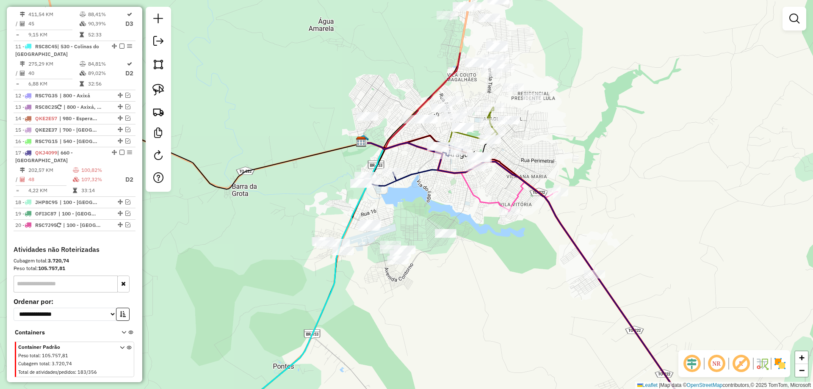
drag, startPoint x: 510, startPoint y: 185, endPoint x: 452, endPoint y: 274, distance: 106.8
click at [452, 274] on div "Janela de atendimento Grade de atendimento Capacidade Transportadoras Veículos …" at bounding box center [406, 194] width 813 height 389
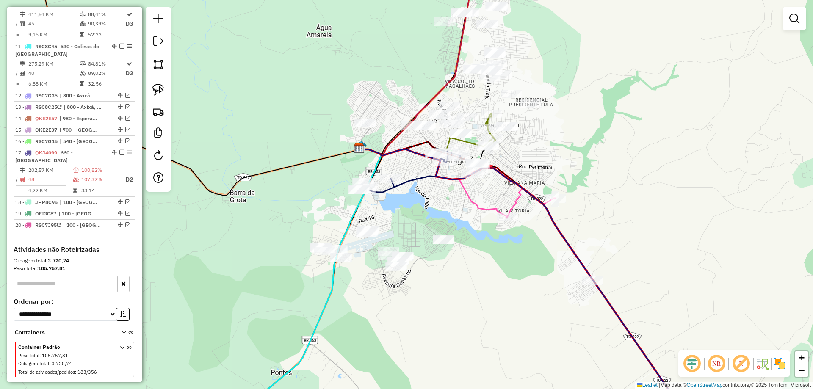
drag, startPoint x: 414, startPoint y: 210, endPoint x: 410, endPoint y: 222, distance: 12.2
click at [410, 222] on div "Janela de atendimento Grade de atendimento Capacidade Transportadoras Veículos …" at bounding box center [406, 194] width 813 height 389
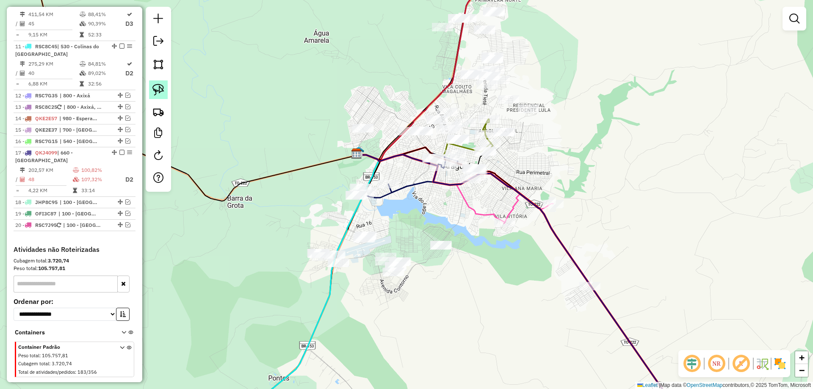
click at [156, 88] on img at bounding box center [158, 90] width 12 height 12
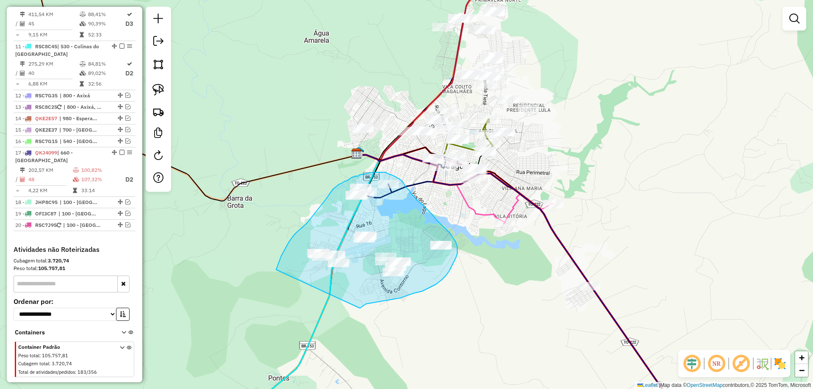
drag, startPoint x: 276, startPoint y: 270, endPoint x: 358, endPoint y: 309, distance: 91.2
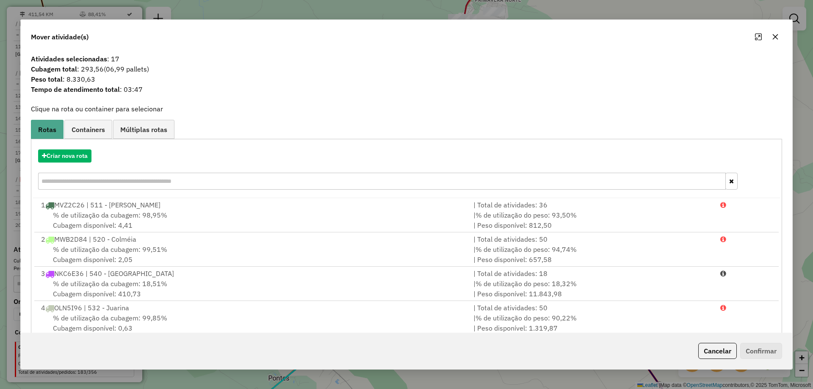
click at [778, 39] on icon "button" at bounding box center [775, 36] width 7 height 7
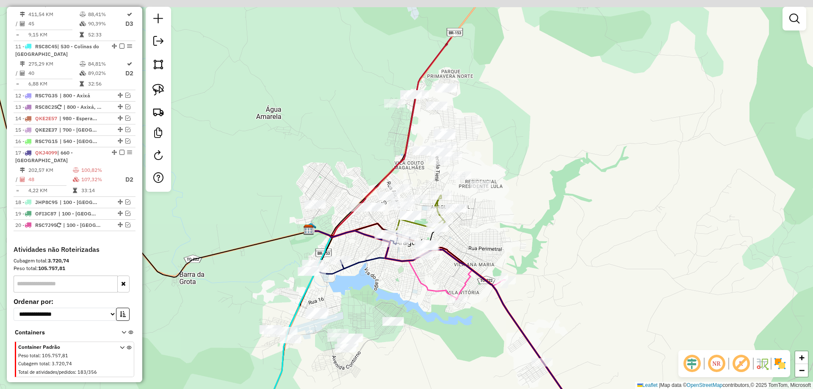
drag, startPoint x: 446, startPoint y: 212, endPoint x: 398, endPoint y: 288, distance: 89.9
click at [398, 288] on div "Janela de atendimento Grade de atendimento Capacidade Transportadoras Veículos …" at bounding box center [406, 194] width 813 height 389
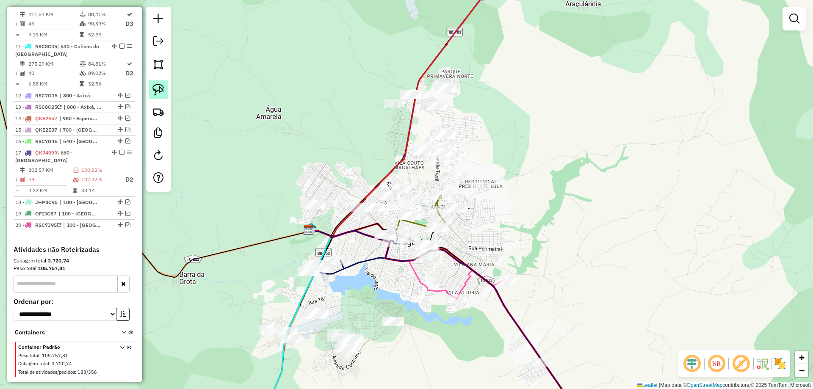
click at [155, 85] on img at bounding box center [158, 90] width 12 height 12
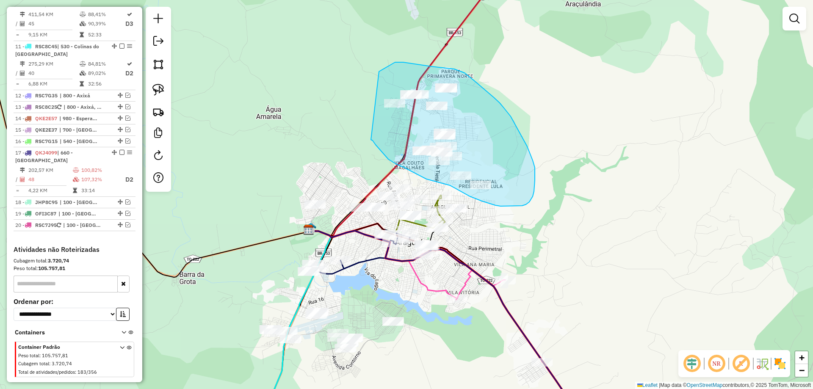
drag, startPoint x: 372, startPoint y: 141, endPoint x: 377, endPoint y: 75, distance: 65.3
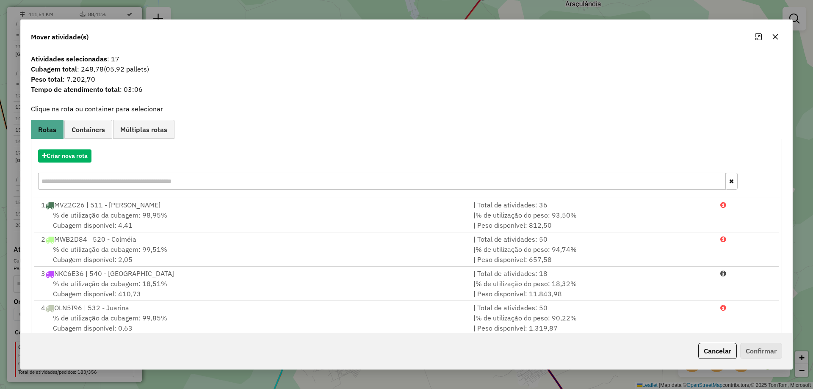
click at [776, 41] on button "button" at bounding box center [775, 37] width 14 height 14
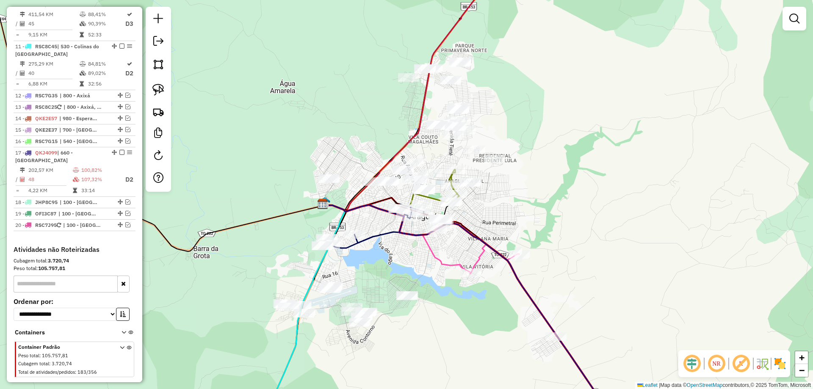
drag, startPoint x: 535, startPoint y: 237, endPoint x: 555, endPoint y: 193, distance: 48.3
click at [555, 193] on div "Janela de atendimento Grade de atendimento Capacidade Transportadoras Veículos …" at bounding box center [406, 194] width 813 height 389
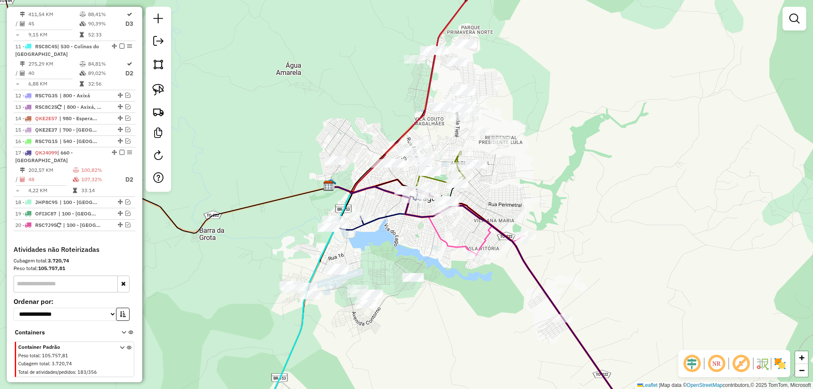
drag, startPoint x: 406, startPoint y: 229, endPoint x: 408, endPoint y: 246, distance: 16.6
click at [408, 246] on div "Janela de atendimento Grade de atendimento Capacidade Transportadoras Veículos …" at bounding box center [406, 194] width 813 height 389
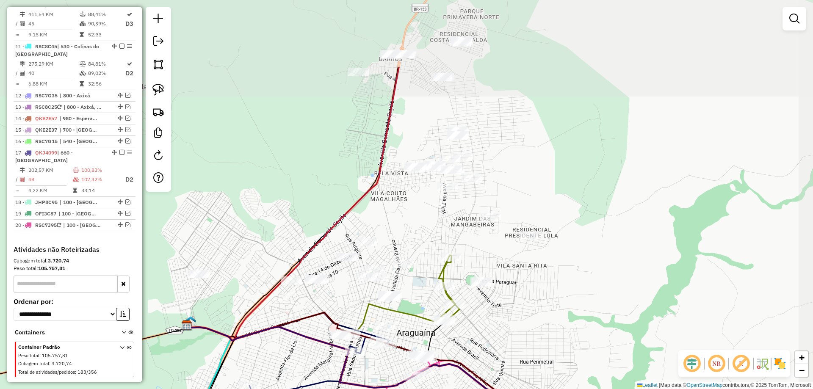
drag, startPoint x: 443, startPoint y: 158, endPoint x: 421, endPoint y: 265, distance: 108.6
click at [421, 265] on div "Janela de atendimento Grade de atendimento Capacidade Transportadoras Veículos …" at bounding box center [406, 194] width 813 height 389
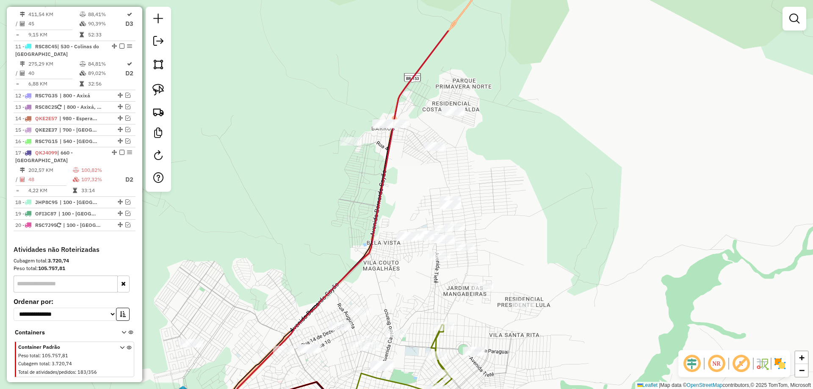
drag, startPoint x: 498, startPoint y: 155, endPoint x: 459, endPoint y: 214, distance: 70.5
click at [490, 225] on div "Janela de atendimento Grade de atendimento Capacidade Transportadoras Veículos …" at bounding box center [406, 194] width 813 height 389
click at [160, 88] on img at bounding box center [158, 90] width 12 height 12
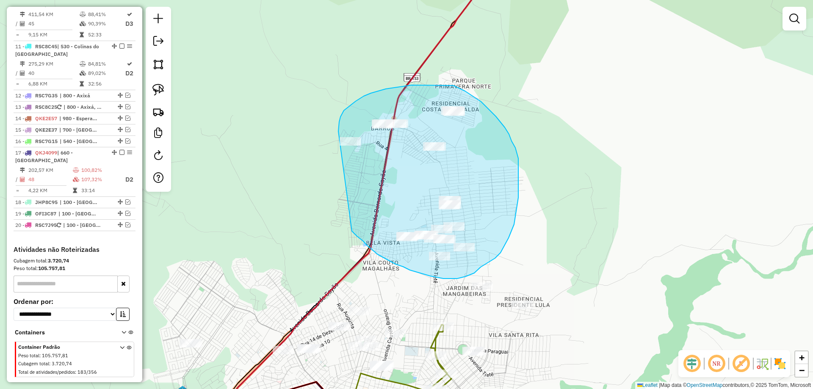
drag, startPoint x: 363, startPoint y: 241, endPoint x: 337, endPoint y: 135, distance: 108.5
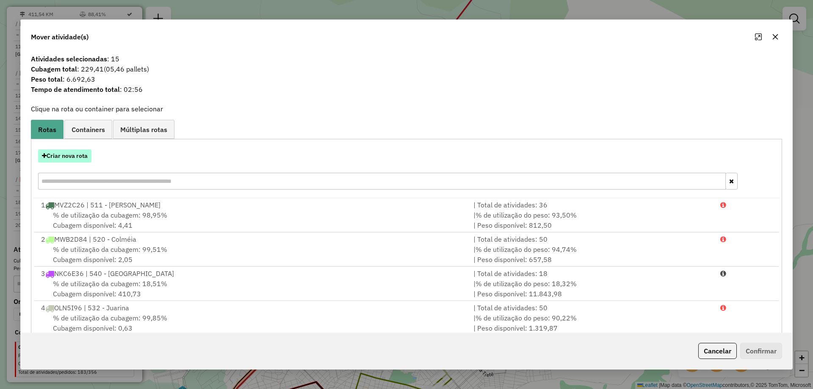
click at [82, 153] on button "Criar nova rota" at bounding box center [64, 155] width 53 height 13
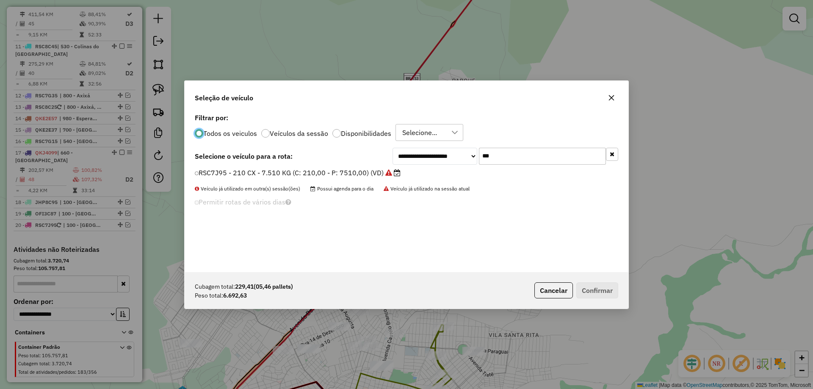
scroll to position [5, 3]
click at [495, 157] on input "***" at bounding box center [542, 155] width 127 height 17
type input "***"
click at [381, 169] on label "MVZ2D36 - TRUCK BAU - 420 - 12500 (C: 420,00 - P: 12500,00) (VD)" at bounding box center [309, 172] width 229 height 10
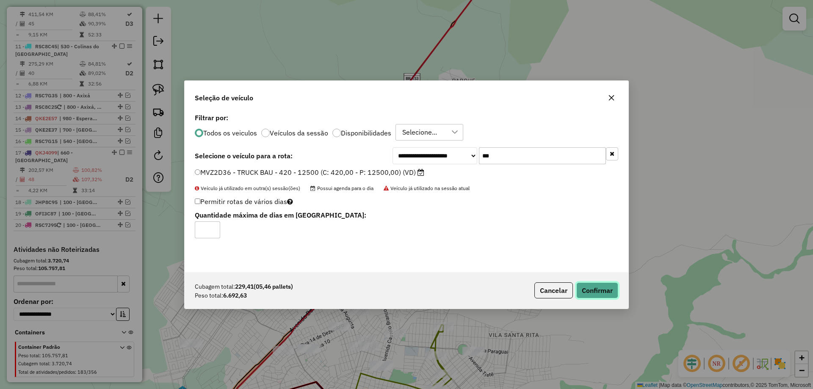
click at [583, 285] on button "Confirmar" at bounding box center [597, 290] width 42 height 16
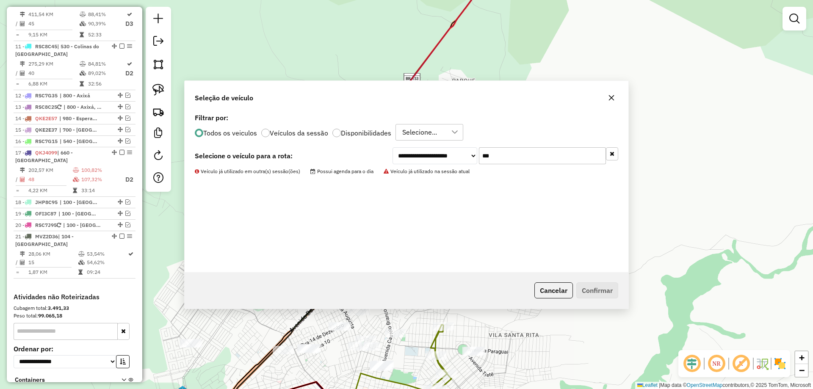
scroll to position [786, 0]
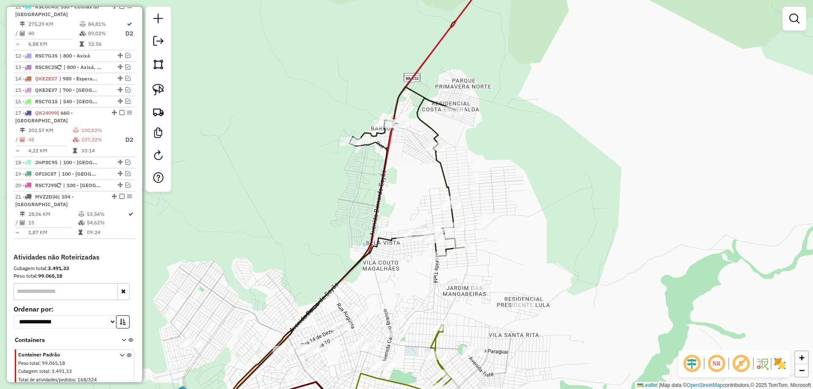
drag, startPoint x: 237, startPoint y: 223, endPoint x: 219, endPoint y: 176, distance: 49.6
click at [219, 176] on div "Janela de atendimento Grade de atendimento Capacidade Transportadoras Veículos …" at bounding box center [406, 194] width 813 height 389
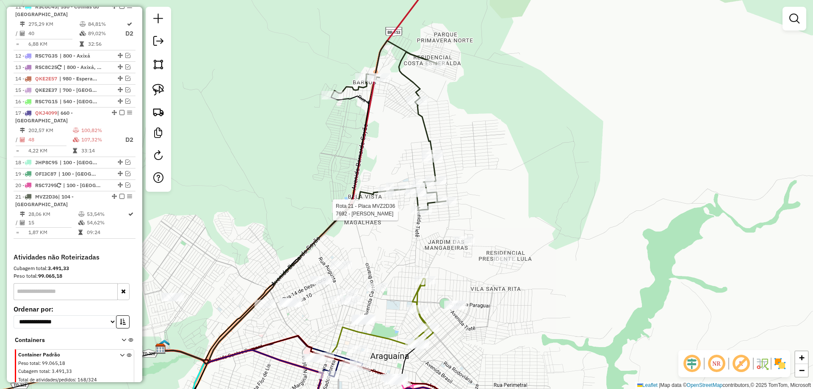
select select "*********"
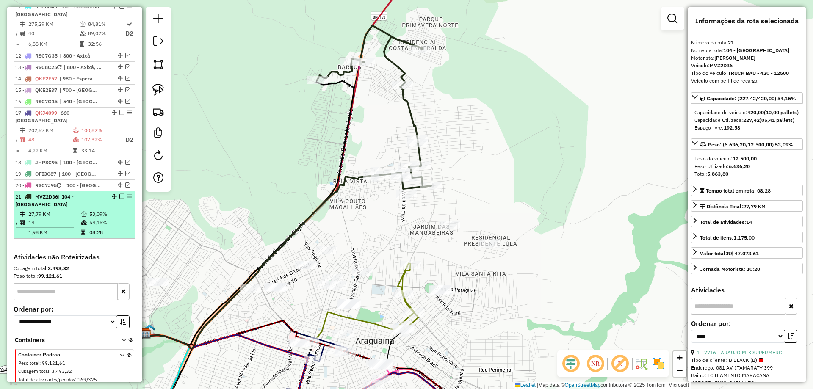
click at [116, 218] on td "54,15%" at bounding box center [110, 222] width 43 height 8
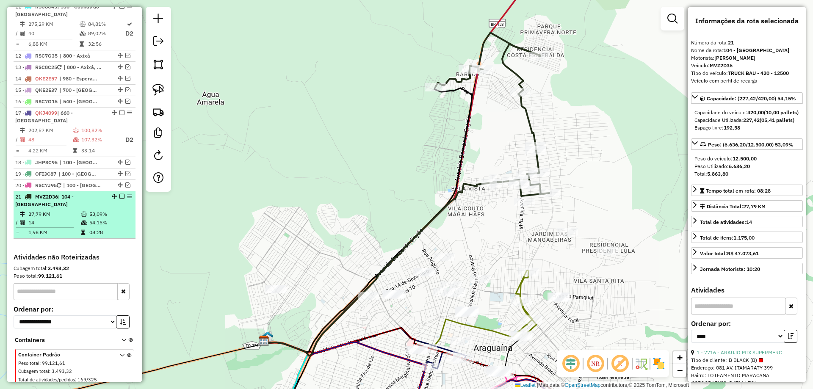
click at [119, 194] on em at bounding box center [121, 196] width 5 height 5
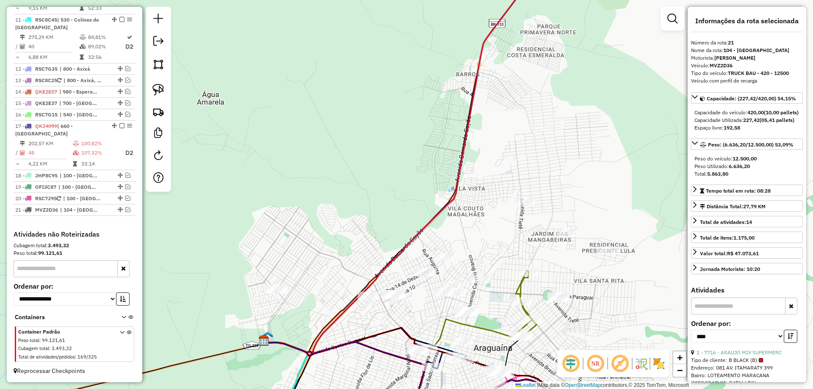
scroll to position [757, 0]
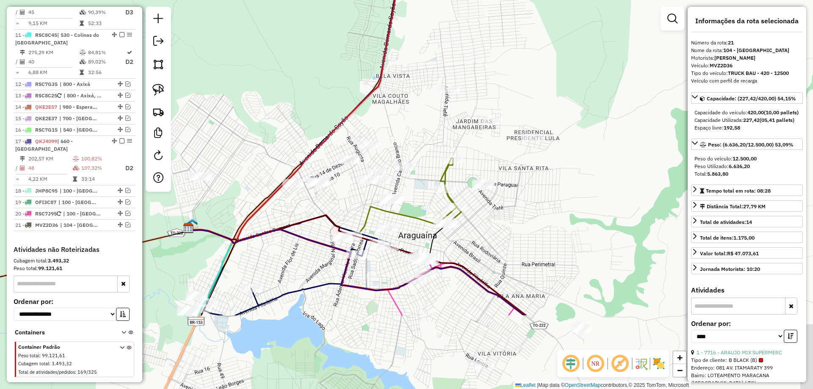
drag, startPoint x: 380, startPoint y: 198, endPoint x: 303, endPoint y: 75, distance: 145.3
click at [303, 75] on div "Janela de atendimento Grade de atendimento Capacidade Transportadoras Veículos …" at bounding box center [406, 194] width 813 height 389
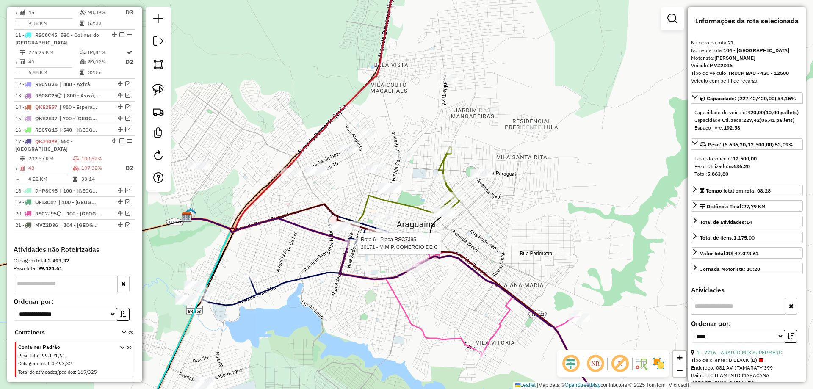
click at [356, 248] on div at bounding box center [355, 243] width 21 height 8
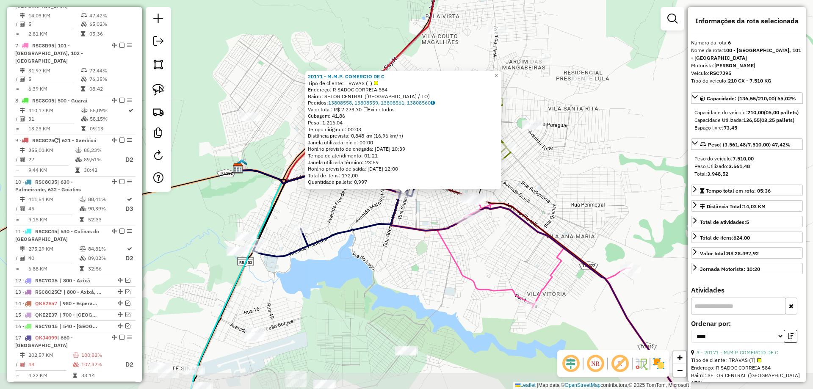
scroll to position [539, 0]
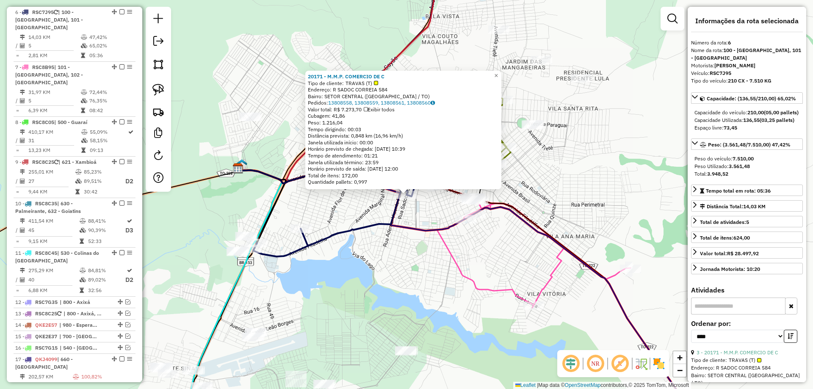
click at [398, 278] on div "20171 - M.M.P. COMERCIO DE C Tipo de cliente: TRAVAS (T) Endereço: R SADOC CORR…" at bounding box center [406, 194] width 813 height 389
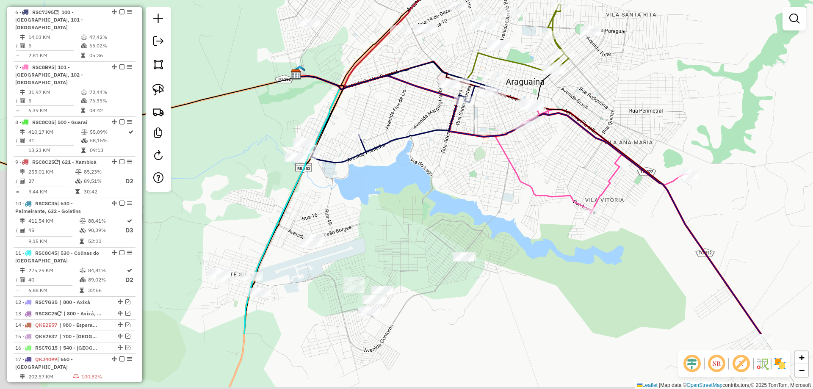
drag, startPoint x: 353, startPoint y: 276, endPoint x: 439, endPoint y: 131, distance: 168.9
click at [439, 131] on div "Janela de atendimento Grade de atendimento Capacidade Transportadoras Veículos …" at bounding box center [406, 194] width 813 height 389
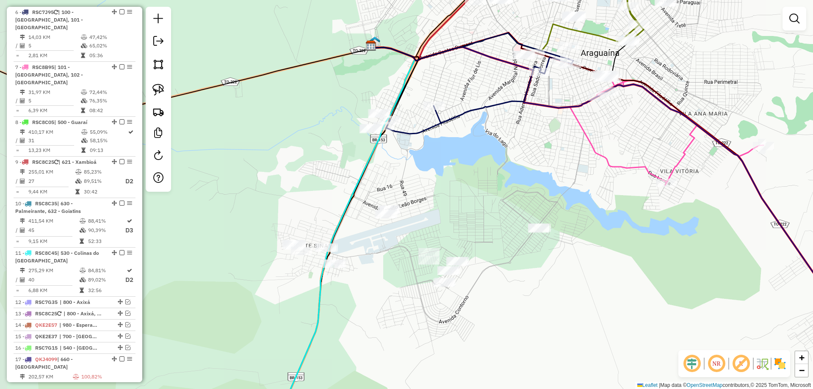
drag, startPoint x: 336, startPoint y: 234, endPoint x: 383, endPoint y: 262, distance: 53.9
click at [383, 262] on div "Janela de atendimento Grade de atendimento Capacidade Transportadoras Veículos …" at bounding box center [406, 194] width 813 height 389
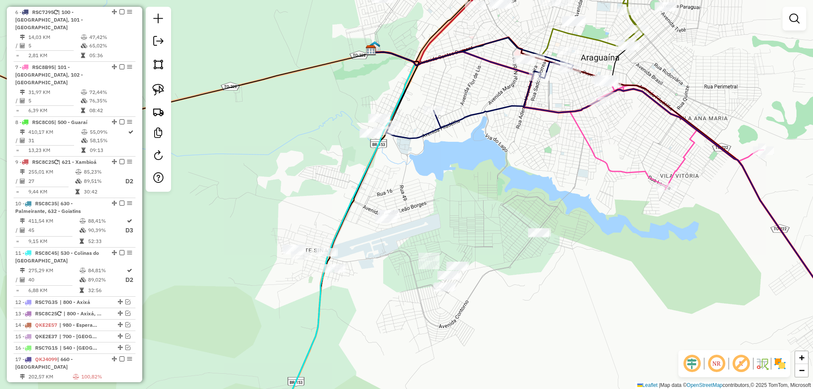
click at [149, 90] on div at bounding box center [158, 99] width 25 height 185
click at [160, 90] on img at bounding box center [158, 90] width 12 height 12
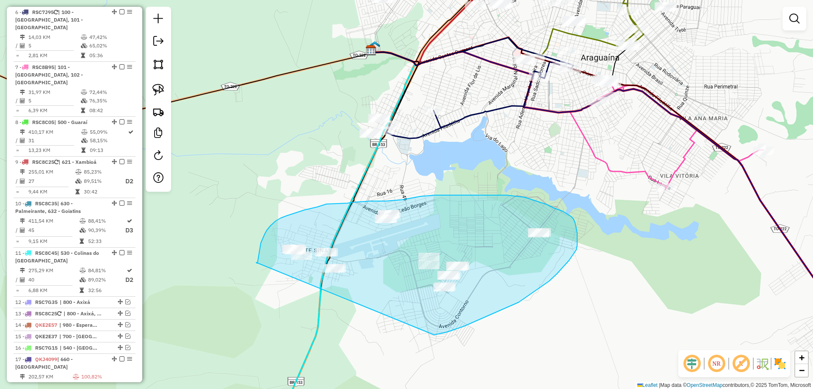
drag, startPoint x: 257, startPoint y: 263, endPoint x: 432, endPoint y: 336, distance: 189.7
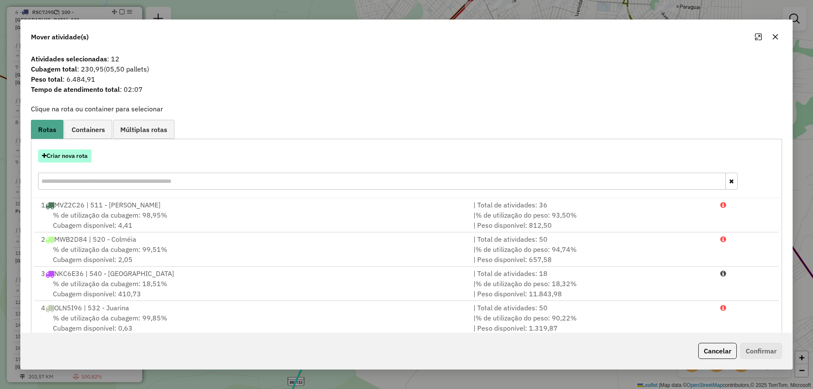
click at [69, 150] on button "Criar nova rota" at bounding box center [64, 155] width 53 height 13
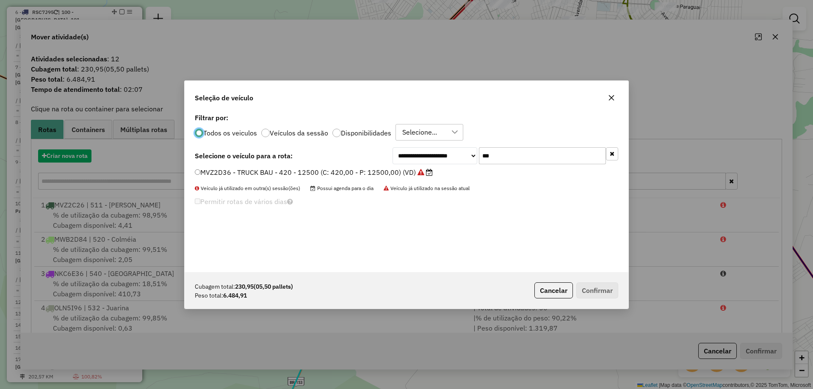
scroll to position [5, 3]
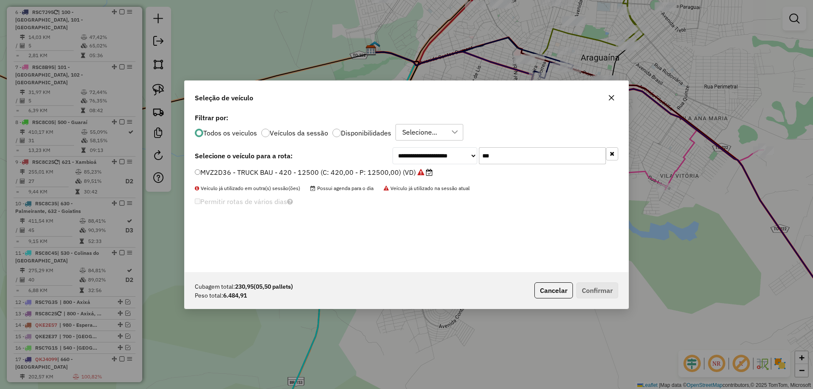
click at [514, 160] on input "***" at bounding box center [542, 155] width 127 height 17
type input "***"
drag, startPoint x: 311, startPoint y: 173, endPoint x: 316, endPoint y: 175, distance: 5.4
click at [311, 173] on label "OLH6D94 - TRUCK BAU - 378 - 13040 (C: 378,00 - P: 13040,00) (VD)" at bounding box center [309, 172] width 229 height 10
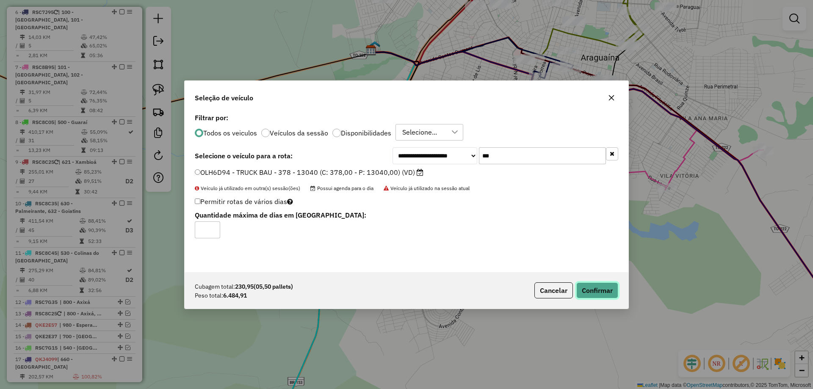
click at [598, 286] on button "Confirmar" at bounding box center [597, 290] width 42 height 16
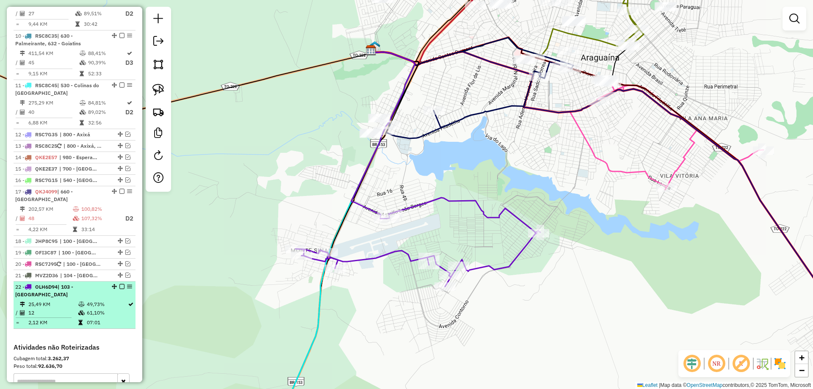
scroll to position [708, 0]
click at [120, 282] on em at bounding box center [121, 284] width 5 height 5
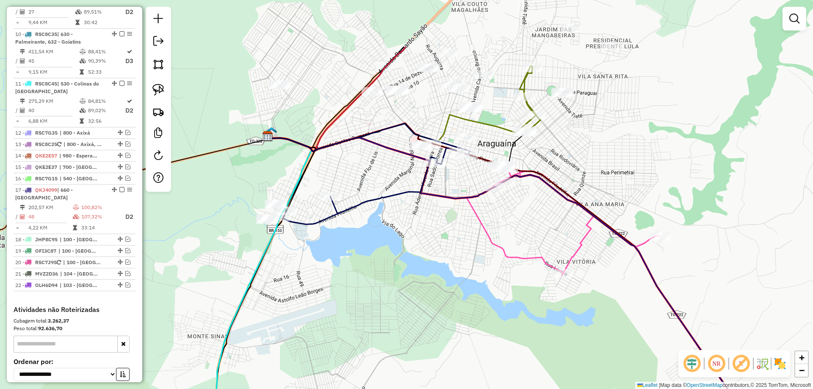
drag, startPoint x: 444, startPoint y: 195, endPoint x: 332, endPoint y: 316, distance: 165.3
click at [332, 316] on div "Janela de atendimento Grade de atendimento Capacidade Transportadoras Veículos …" at bounding box center [406, 194] width 813 height 389
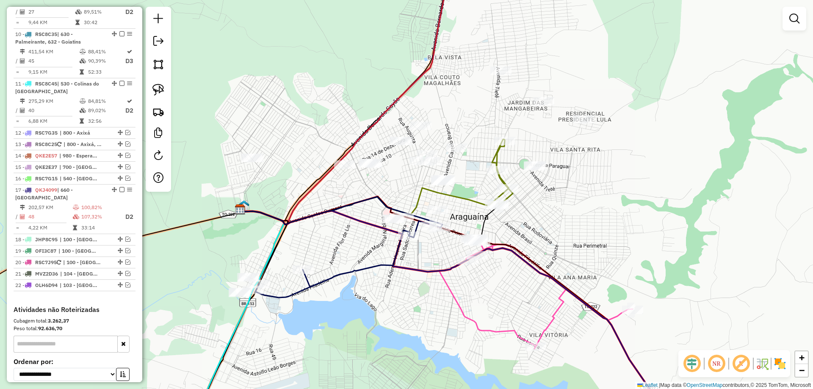
drag, startPoint x: 401, startPoint y: 270, endPoint x: 362, endPoint y: 337, distance: 77.4
click at [362, 337] on div "Janela de atendimento Grade de atendimento Capacidade Transportadoras Veículos …" at bounding box center [406, 194] width 813 height 389
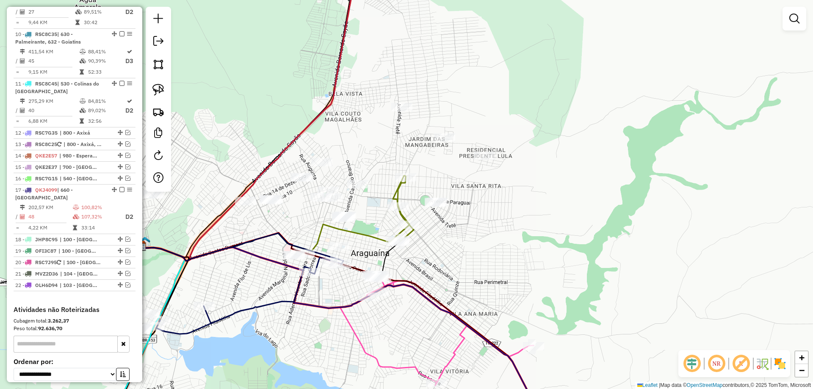
drag, startPoint x: 548, startPoint y: 236, endPoint x: 477, endPoint y: 242, distance: 70.9
click at [477, 242] on div "Janela de atendimento Grade de atendimento Capacidade Transportadoras Veículos …" at bounding box center [406, 194] width 813 height 389
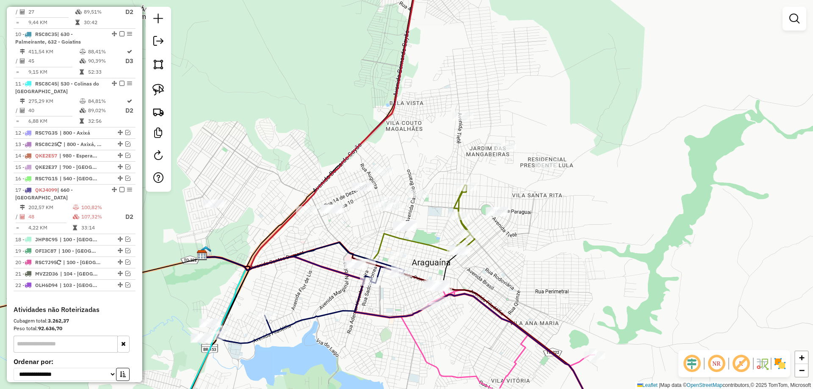
drag, startPoint x: 260, startPoint y: 138, endPoint x: 316, endPoint y: 146, distance: 56.9
click at [316, 146] on div "Janela de atendimento Grade de atendimento Capacidade Transportadoras Veículos …" at bounding box center [406, 194] width 813 height 389
click at [160, 91] on img at bounding box center [158, 90] width 12 height 12
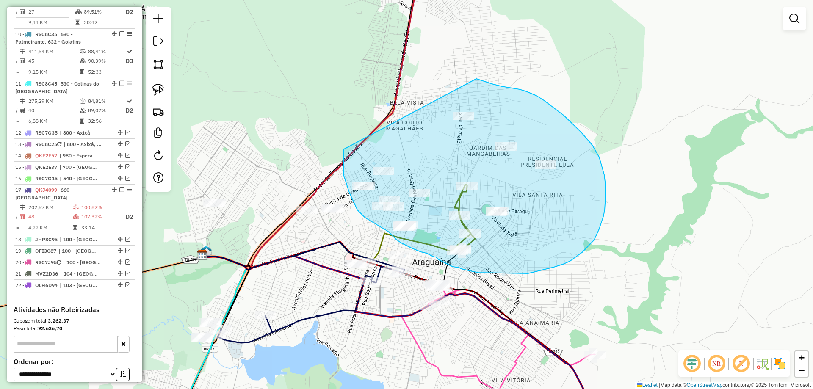
drag, startPoint x: 343, startPoint y: 150, endPoint x: 468, endPoint y: 79, distance: 143.5
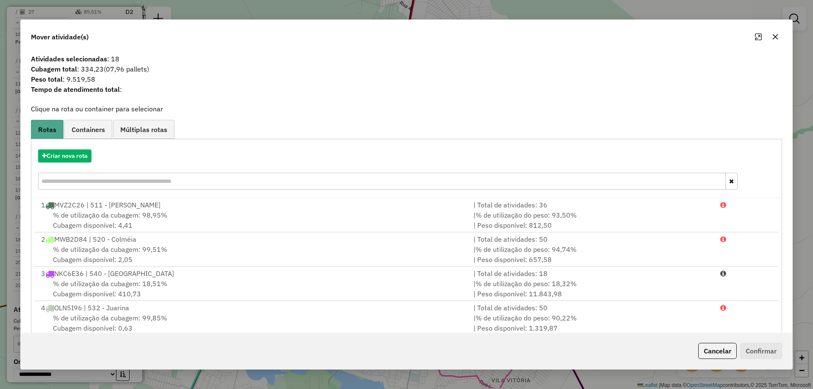
click at [775, 35] on icon "button" at bounding box center [775, 36] width 7 height 7
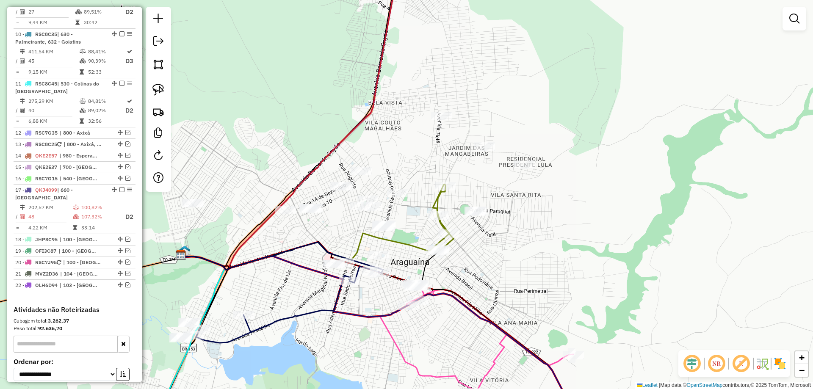
drag, startPoint x: 603, startPoint y: 178, endPoint x: 548, endPoint y: 182, distance: 55.2
click at [548, 182] on div "Janela de atendimento Grade de atendimento Capacidade Transportadoras Veículos …" at bounding box center [406, 194] width 813 height 389
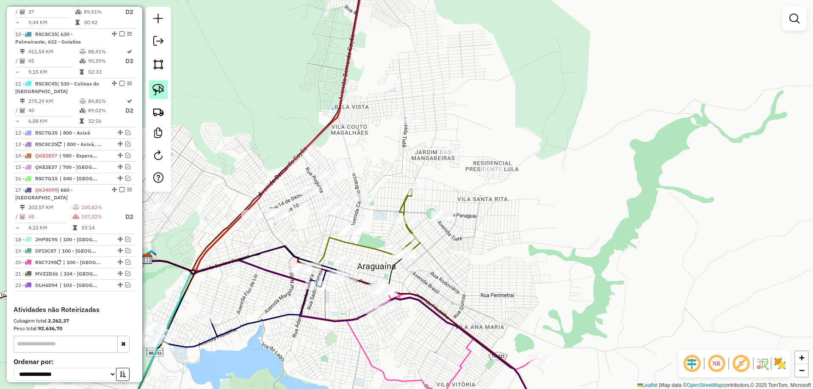
click at [156, 86] on img at bounding box center [158, 90] width 12 height 12
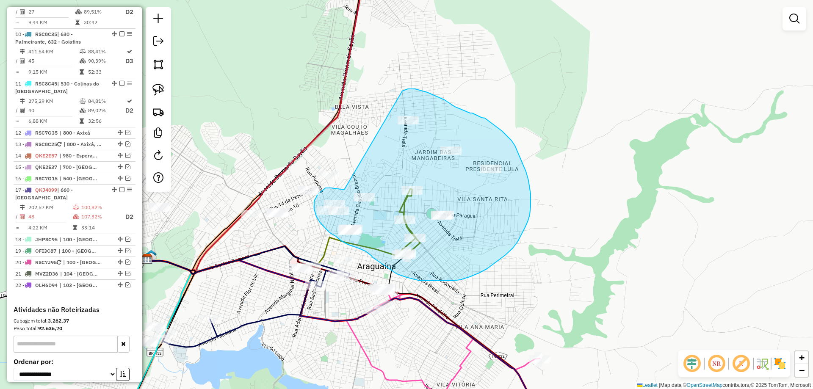
drag, startPoint x: 331, startPoint y: 188, endPoint x: 402, endPoint y: 91, distance: 120.2
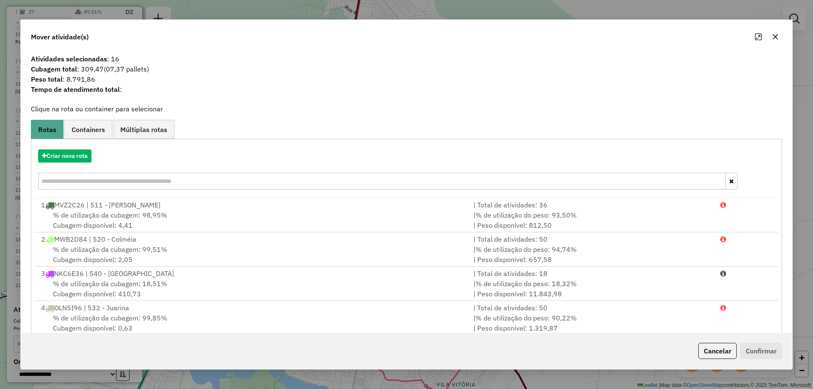
click at [776, 36] on icon "button" at bounding box center [775, 37] width 6 height 6
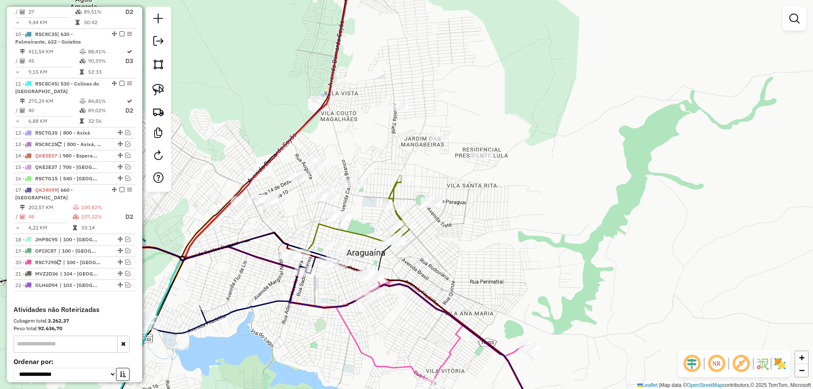
drag, startPoint x: 445, startPoint y: 196, endPoint x: 416, endPoint y: 175, distance: 35.7
click at [425, 177] on div "Janela de atendimento Grade de atendimento Capacidade Transportadoras Veículos …" at bounding box center [406, 194] width 813 height 389
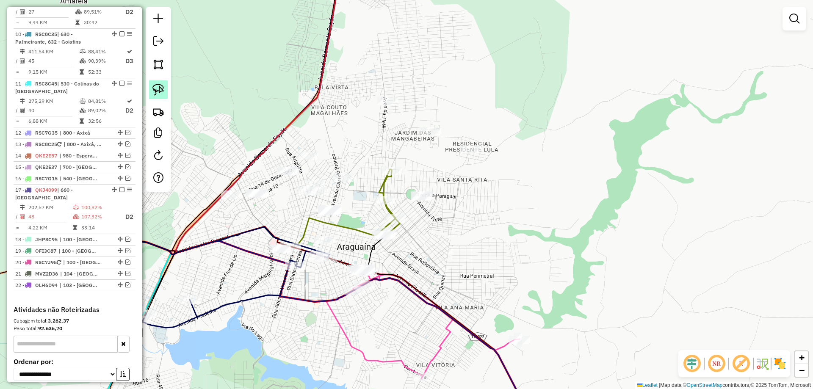
click at [163, 86] on img at bounding box center [158, 90] width 12 height 12
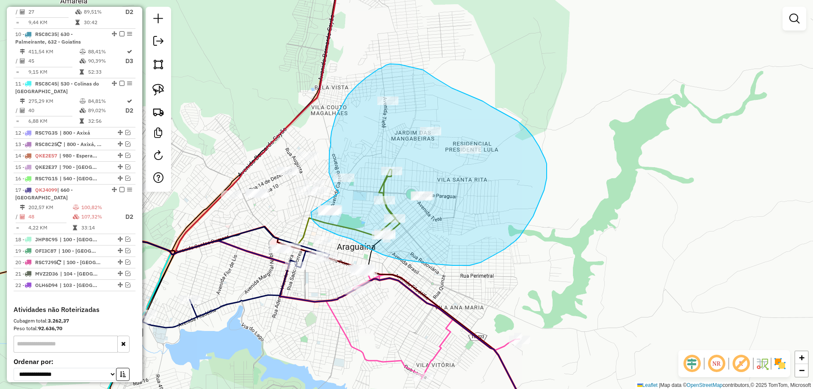
drag, startPoint x: 311, startPoint y: 212, endPoint x: 339, endPoint y: 193, distance: 34.0
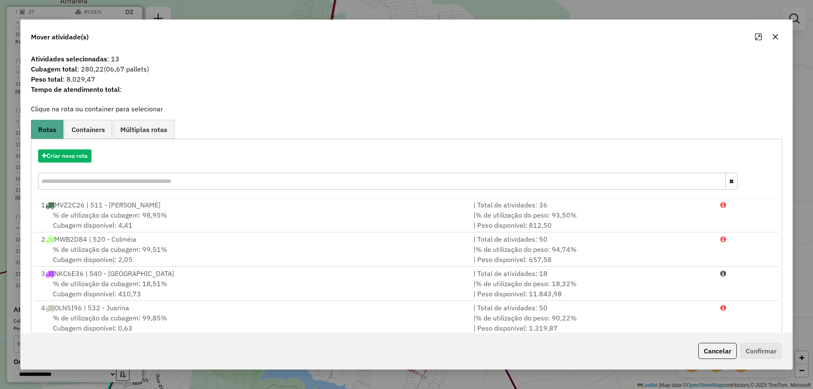
drag, startPoint x: 777, startPoint y: 37, endPoint x: 674, endPoint y: 62, distance: 105.7
click at [776, 37] on icon "button" at bounding box center [775, 36] width 7 height 7
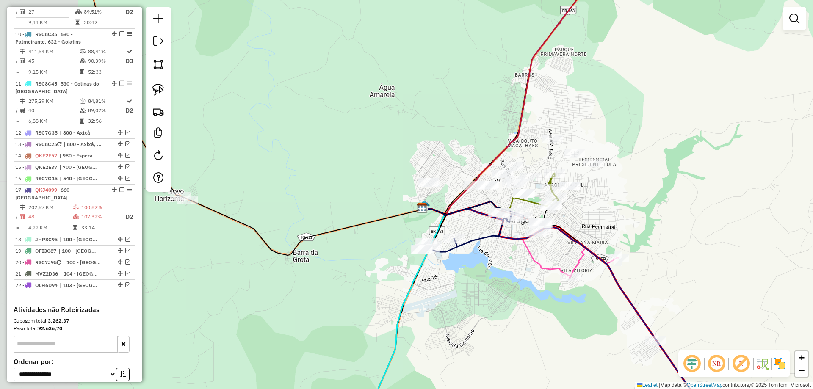
drag, startPoint x: 492, startPoint y: 258, endPoint x: 612, endPoint y: 234, distance: 122.1
click at [612, 234] on div "Janela de atendimento Grade de atendimento Capacidade Transportadoras Veículos …" at bounding box center [406, 194] width 813 height 389
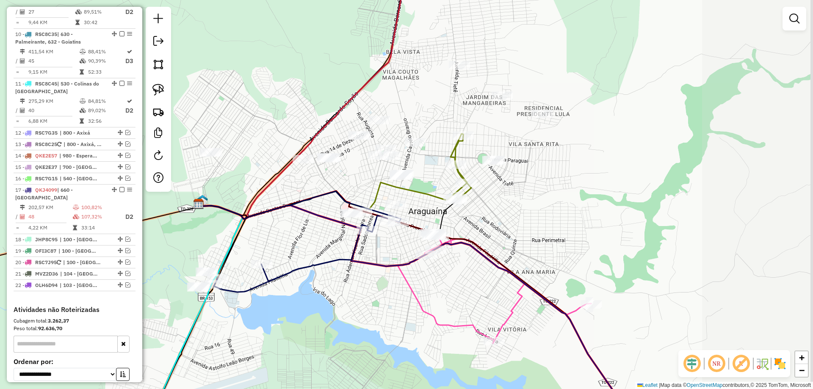
drag, startPoint x: 590, startPoint y: 244, endPoint x: 436, endPoint y: 278, distance: 157.6
click at [441, 277] on div "Janela de atendimento Grade de atendimento Capacidade Transportadoras Veículos …" at bounding box center [406, 194] width 813 height 389
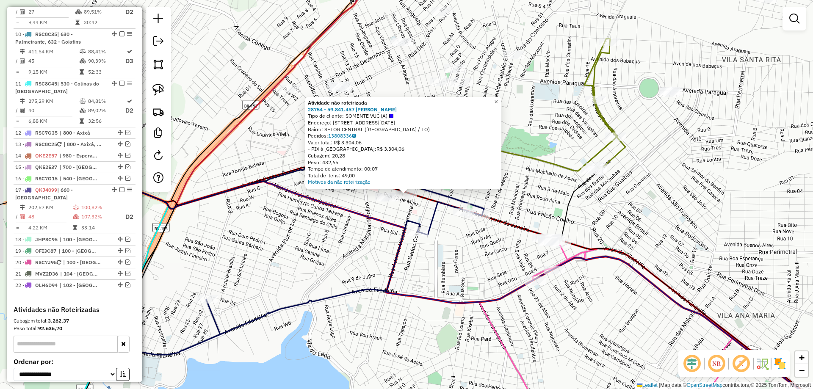
click at [355, 234] on div "Atividade não roteirizada 28754 - 59.841.457 RODRIGO R Tipo de cliente: SOMENTE…" at bounding box center [406, 194] width 813 height 389
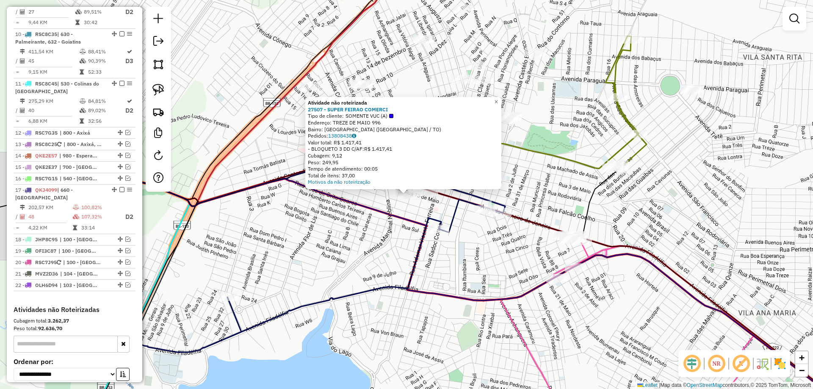
click at [360, 235] on div "Atividade não roteirizada 27507 - SUPER FEIRAO COMERCI Tipo de cliente: SOMENTE…" at bounding box center [406, 194] width 813 height 389
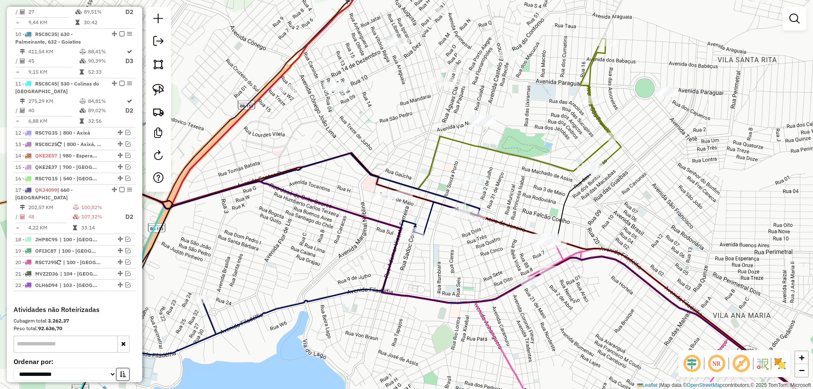
drag, startPoint x: 466, startPoint y: 241, endPoint x: 373, endPoint y: 251, distance: 93.6
click at [374, 251] on div "Janela de atendimento Grade de atendimento Capacidade Transportadoras Veículos …" at bounding box center [406, 194] width 813 height 389
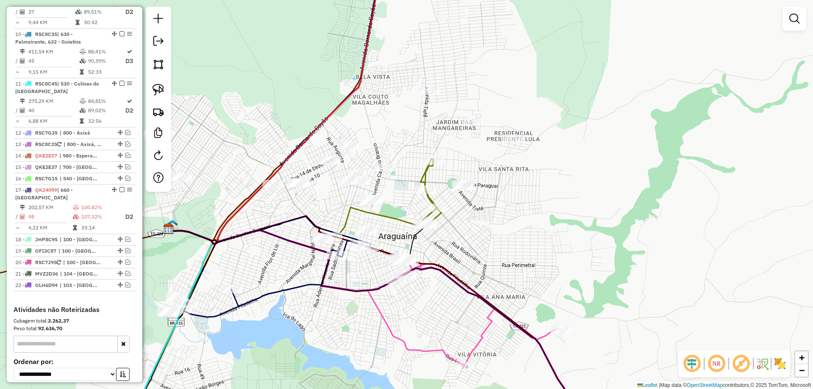
drag, startPoint x: 372, startPoint y: 273, endPoint x: 349, endPoint y: 265, distance: 25.2
click at [349, 265] on div "Janela de atendimento Grade de atendimento Capacidade Transportadoras Veículos …" at bounding box center [406, 194] width 813 height 389
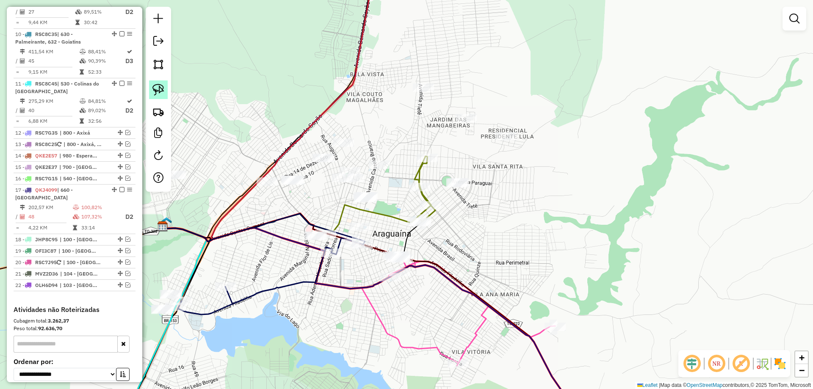
click at [157, 91] on img at bounding box center [158, 90] width 12 height 12
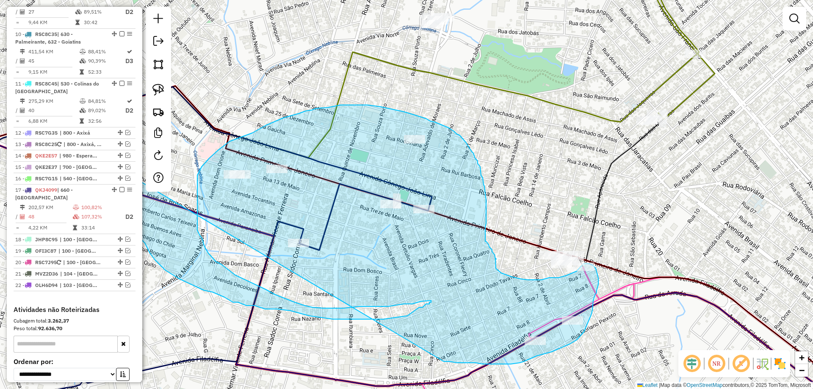
drag, startPoint x: 282, startPoint y: 232, endPoint x: 444, endPoint y: 361, distance: 206.8
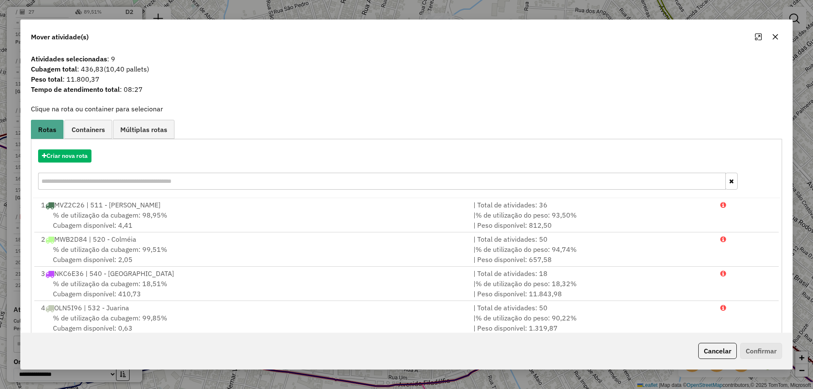
click at [776, 33] on icon "button" at bounding box center [775, 36] width 7 height 7
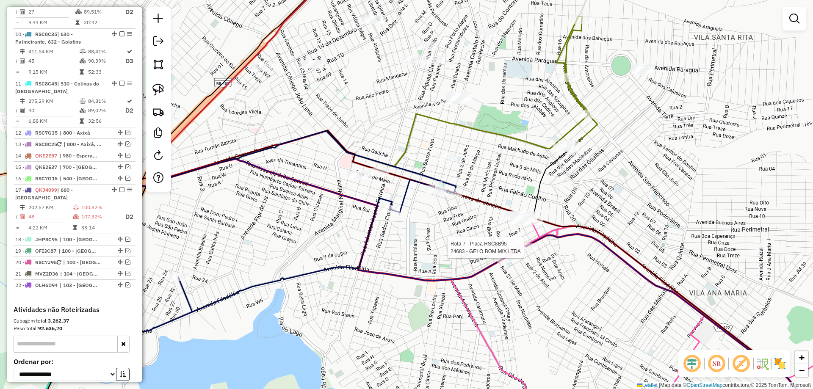
select select "*********"
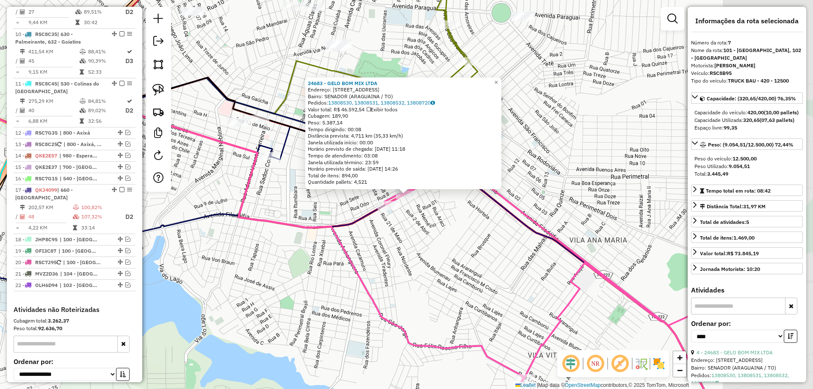
scroll to position [587, 0]
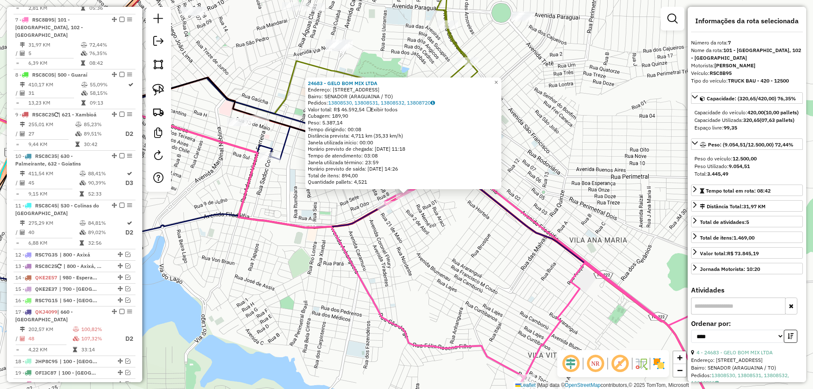
click at [452, 248] on div "24683 - GELO BOM MIX LTDA Endereço: AV FILADELFIA 5130 Bairro: SENADOR (ARAGUAI…" at bounding box center [406, 194] width 813 height 389
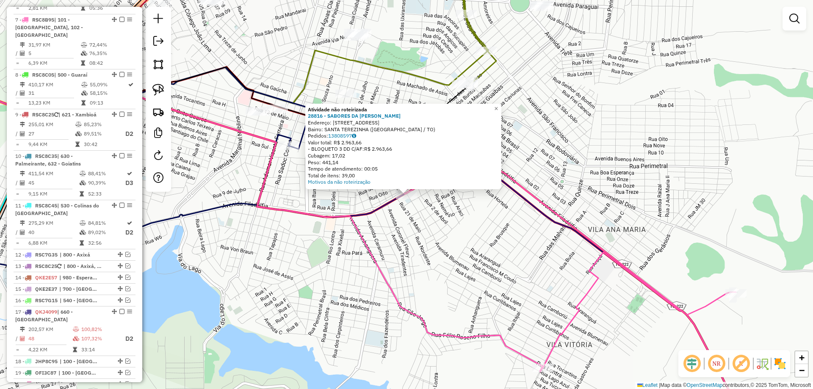
click at [459, 221] on div "Atividade não roteirizada 28816 - SABORES DA LINDA BAR Endereço: AV FILADELFIA …" at bounding box center [406, 194] width 813 height 389
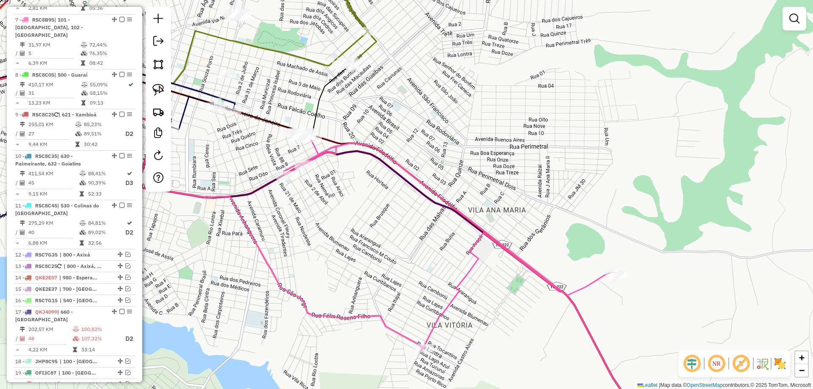
drag, startPoint x: 444, startPoint y: 202, endPoint x: 355, endPoint y: 209, distance: 88.7
click at [353, 208] on div "Janela de atendimento Grade de atendimento Capacidade Transportadoras Veículos …" at bounding box center [406, 194] width 813 height 389
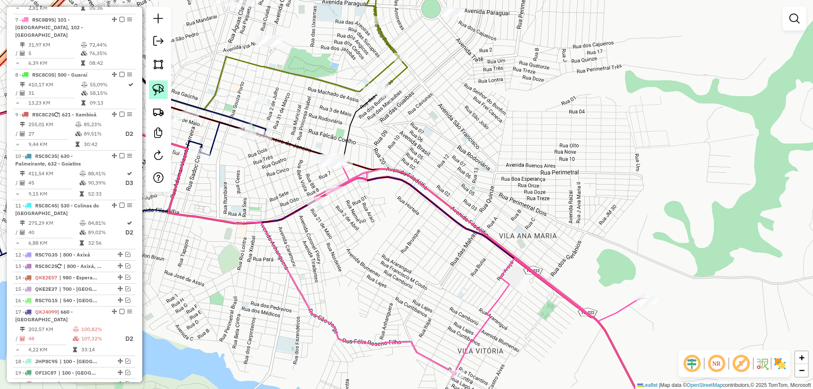
click at [161, 83] on link at bounding box center [158, 89] width 19 height 19
drag, startPoint x: 312, startPoint y: 179, endPoint x: 372, endPoint y: 186, distance: 59.7
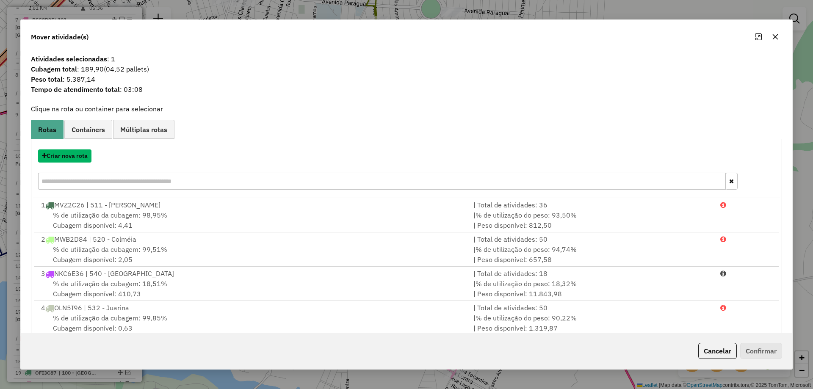
click at [81, 156] on button "Criar nova rota" at bounding box center [64, 155] width 53 height 13
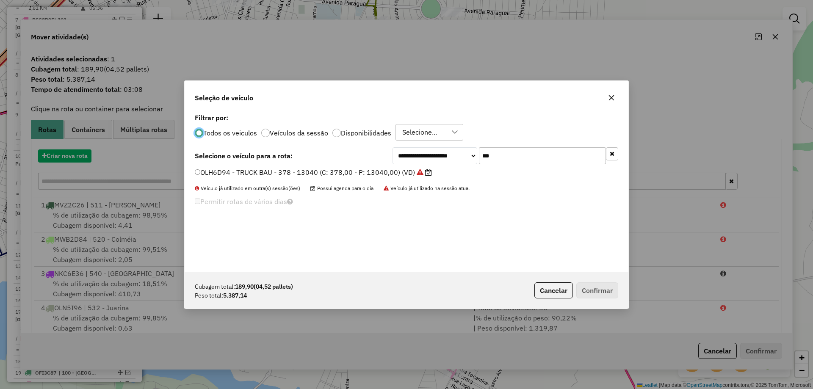
scroll to position [5, 3]
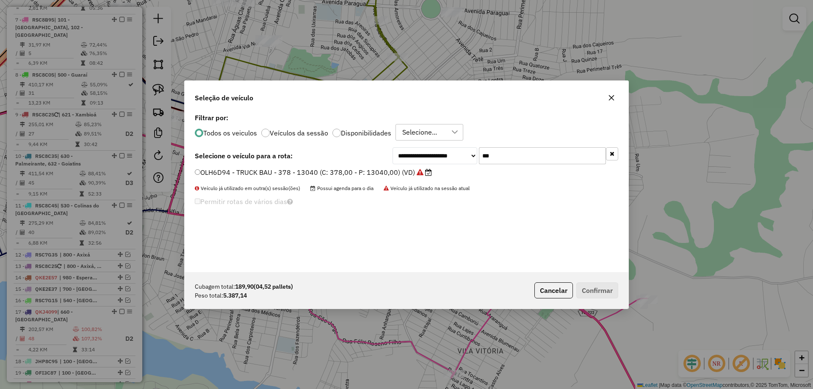
click at [509, 149] on input "***" at bounding box center [542, 155] width 127 height 17
click at [510, 149] on input "***" at bounding box center [542, 155] width 127 height 17
click at [611, 96] on icon "button" at bounding box center [611, 97] width 7 height 7
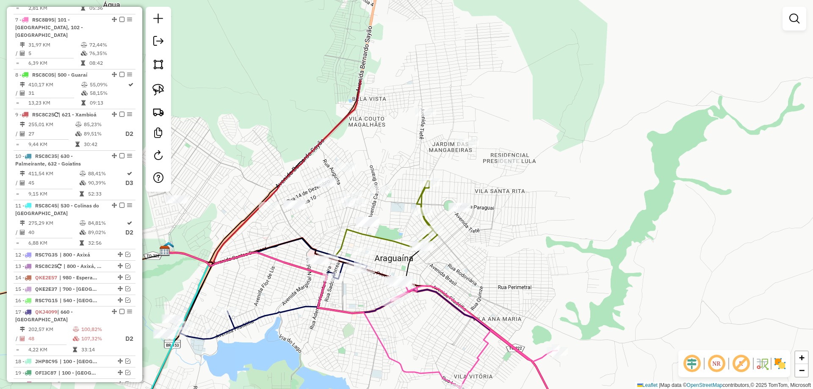
drag, startPoint x: 506, startPoint y: 154, endPoint x: 485, endPoint y: 273, distance: 120.8
click at [485, 273] on div "Janela de atendimento Grade de atendimento Capacidade Transportadoras Veículos …" at bounding box center [406, 194] width 813 height 389
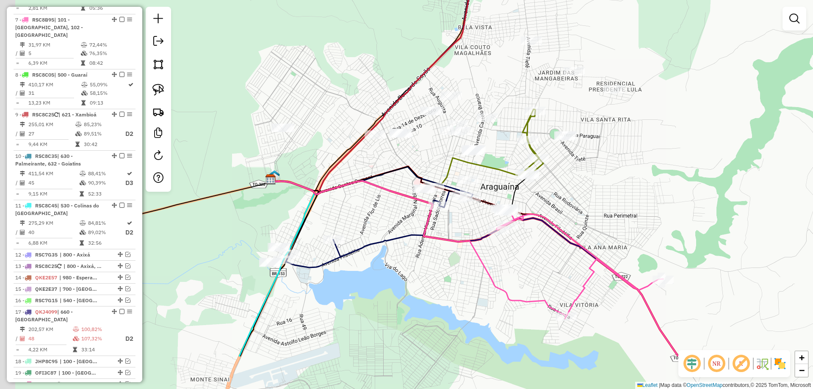
drag, startPoint x: 488, startPoint y: 272, endPoint x: 504, endPoint y: 210, distance: 63.9
click at [595, 197] on div "Janela de atendimento Grade de atendimento Capacidade Transportadoras Veículos …" at bounding box center [406, 194] width 813 height 389
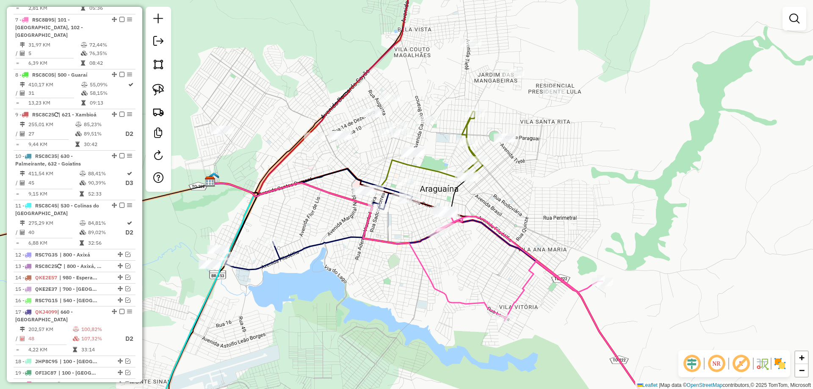
drag, startPoint x: 421, startPoint y: 273, endPoint x: 355, endPoint y: 280, distance: 66.9
click at [355, 280] on div "Janela de atendimento Grade de atendimento Capacidade Transportadoras Veículos …" at bounding box center [406, 194] width 813 height 389
click at [156, 85] on img at bounding box center [158, 90] width 12 height 12
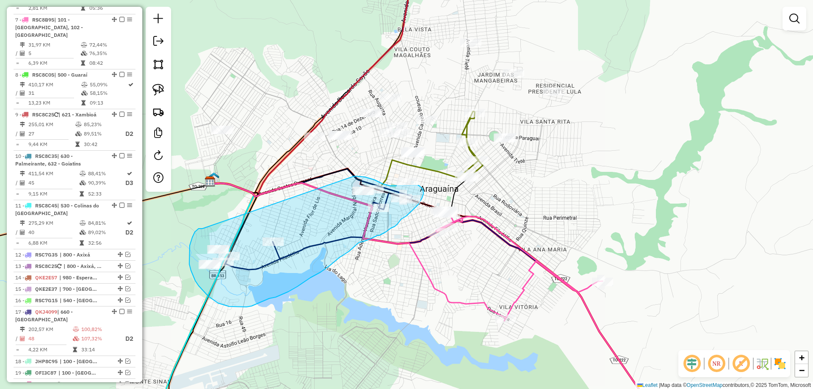
drag, startPoint x: 201, startPoint y: 229, endPoint x: 346, endPoint y: 176, distance: 153.6
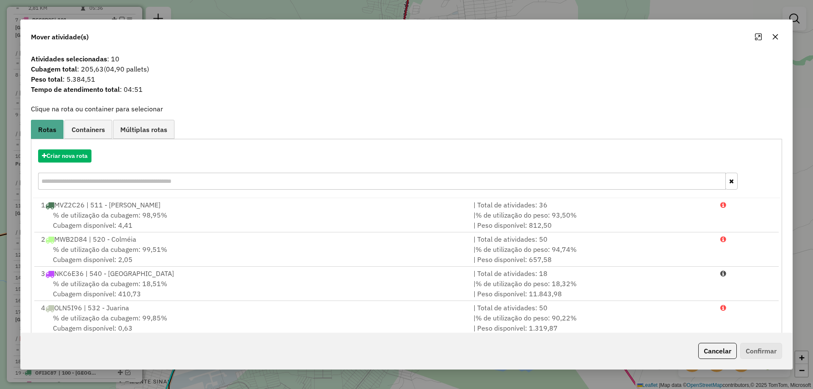
click at [776, 41] on button "button" at bounding box center [775, 37] width 14 height 14
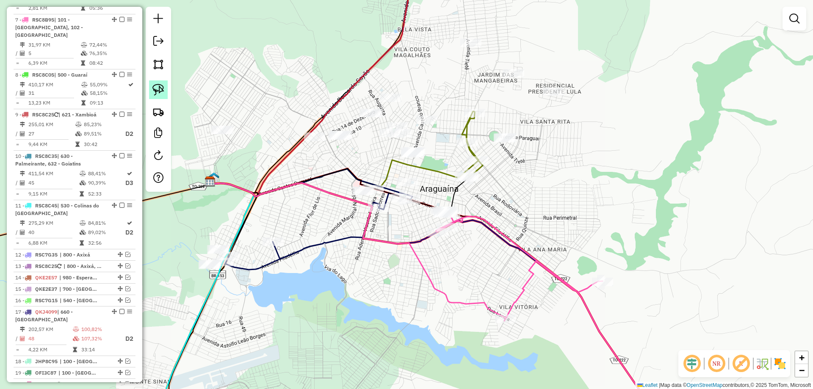
click at [160, 87] on img at bounding box center [158, 90] width 12 height 12
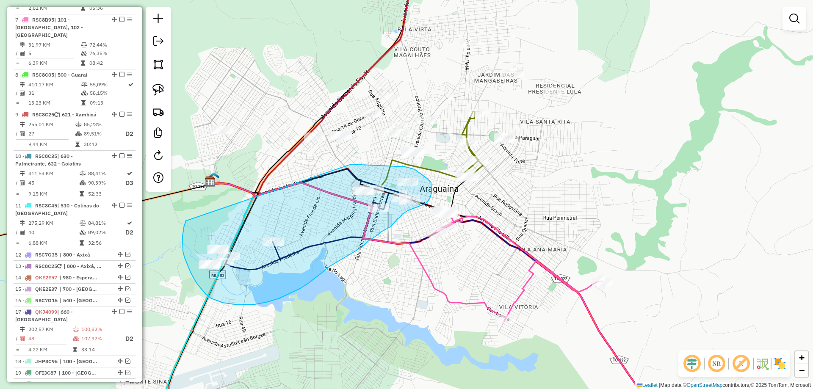
drag, startPoint x: 185, startPoint y: 221, endPoint x: 349, endPoint y: 165, distance: 172.8
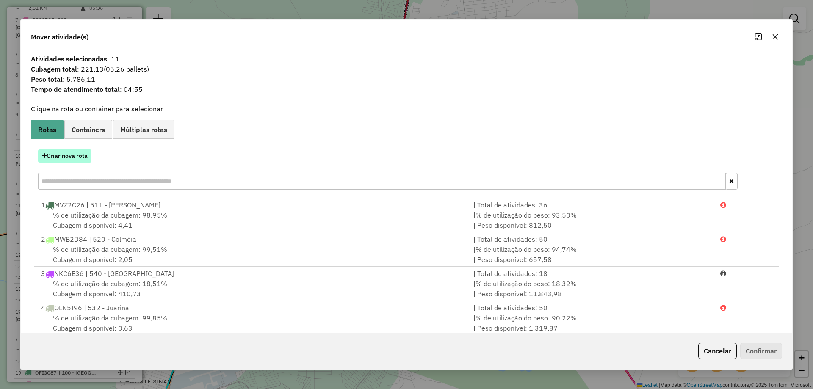
drag, startPoint x: 77, startPoint y: 155, endPoint x: 83, endPoint y: 154, distance: 6.4
click at [83, 154] on button "Criar nova rota" at bounding box center [64, 155] width 53 height 13
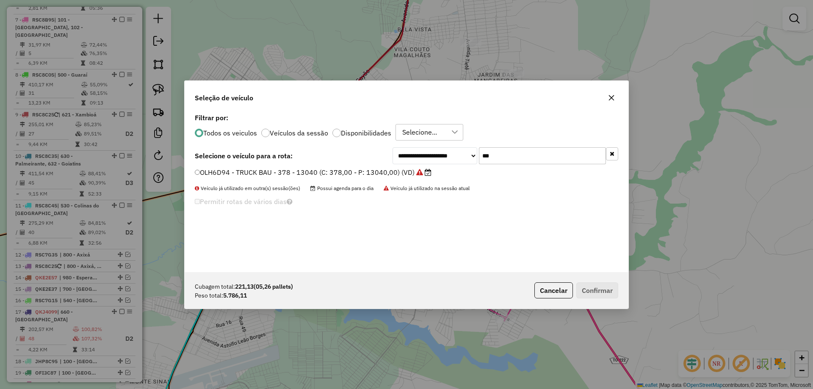
click at [502, 160] on input "***" at bounding box center [542, 155] width 127 height 17
type input "***"
click at [295, 174] on label "MWB2D84 - TRUCK BAU - 420 - 12500 (C: 420,00 - P: 12500,00) (VD)" at bounding box center [315, 172] width 240 height 10
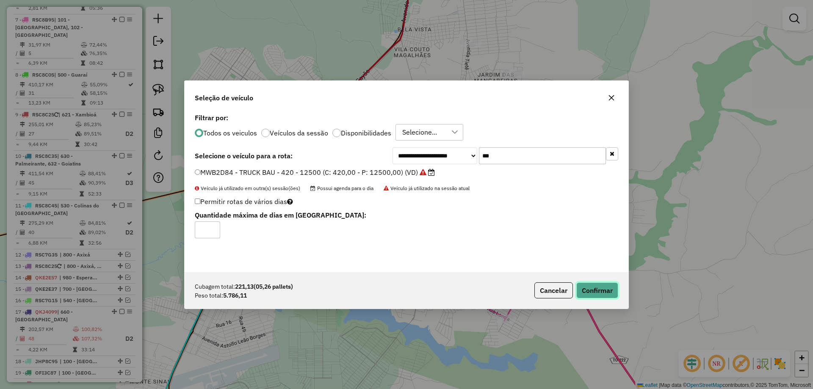
click at [596, 290] on button "Confirmar" at bounding box center [597, 290] width 42 height 16
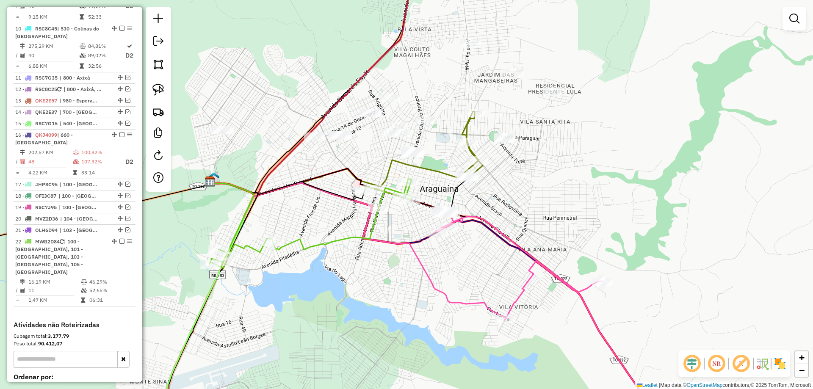
scroll to position [776, 0]
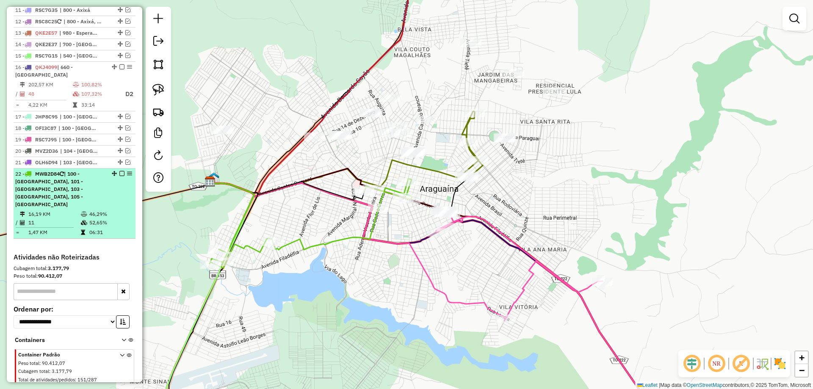
click at [120, 171] on em at bounding box center [121, 173] width 5 height 5
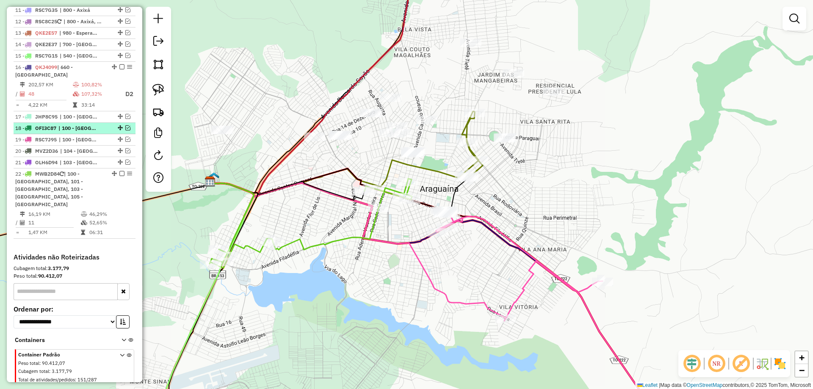
scroll to position [733, 0]
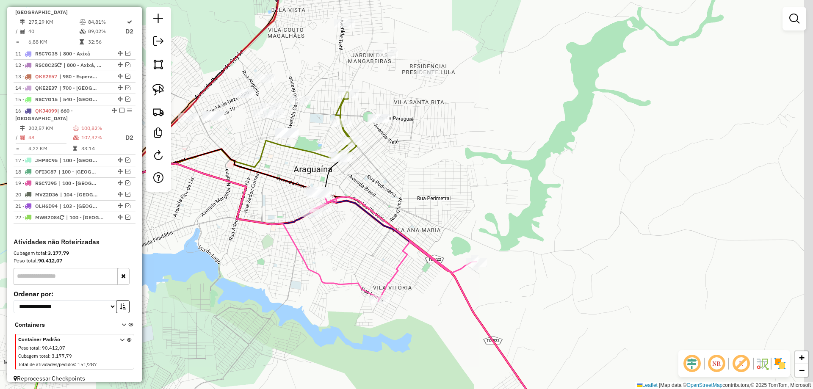
drag, startPoint x: 313, startPoint y: 225, endPoint x: 178, endPoint y: 198, distance: 137.8
click at [177, 198] on div "Janela de atendimento Grade de atendimento Capacidade Transportadoras Veículos …" at bounding box center [406, 194] width 813 height 389
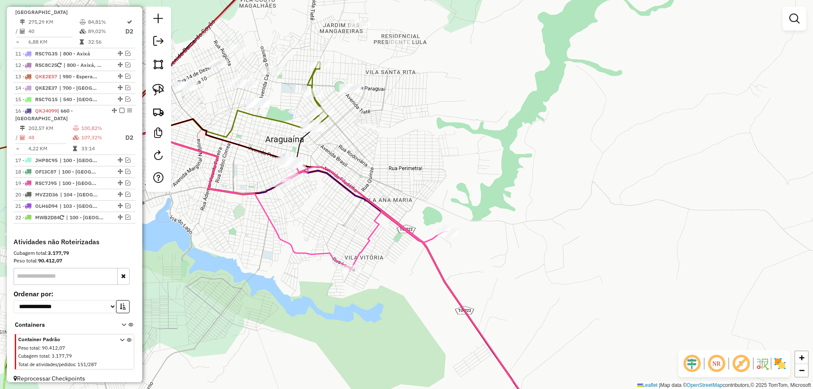
drag, startPoint x: 346, startPoint y: 252, endPoint x: 320, endPoint y: 223, distance: 38.3
click at [321, 224] on div "Janela de atendimento Grade de atendimento Capacidade Transportadoras Veículos …" at bounding box center [406, 194] width 813 height 389
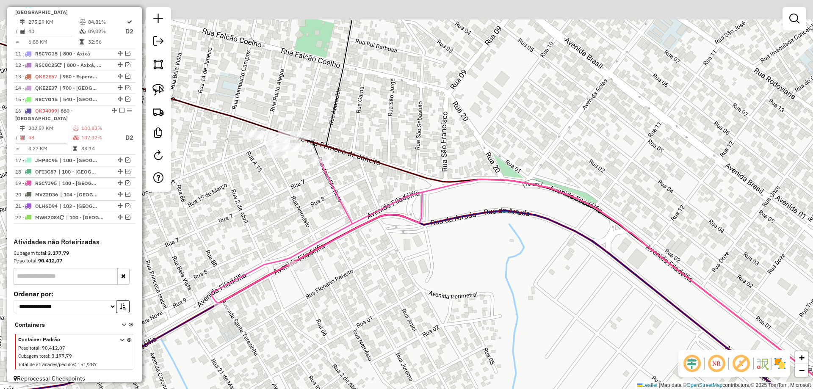
drag, startPoint x: 242, startPoint y: 125, endPoint x: 287, endPoint y: 185, distance: 75.0
click at [287, 185] on div "Janela de atendimento Grade de atendimento Capacidade Transportadoras Veículos …" at bounding box center [406, 194] width 813 height 389
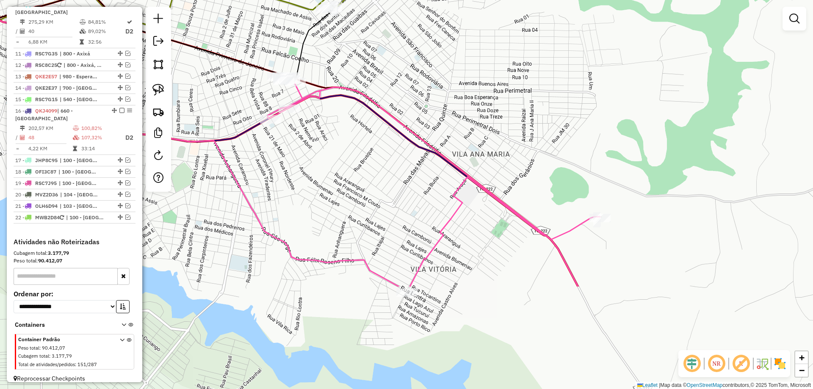
drag, startPoint x: 432, startPoint y: 301, endPoint x: 330, endPoint y: 138, distance: 193.0
click at [330, 138] on div "Janela de atendimento Grade de atendimento Capacidade Transportadoras Veículos …" at bounding box center [406, 194] width 813 height 389
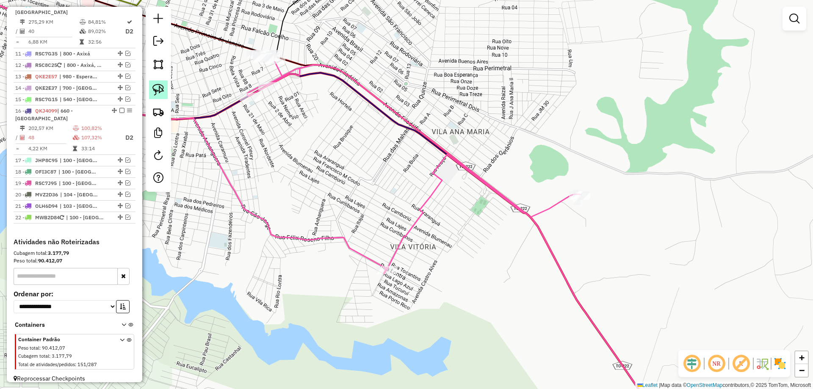
click at [165, 86] on link at bounding box center [158, 89] width 19 height 19
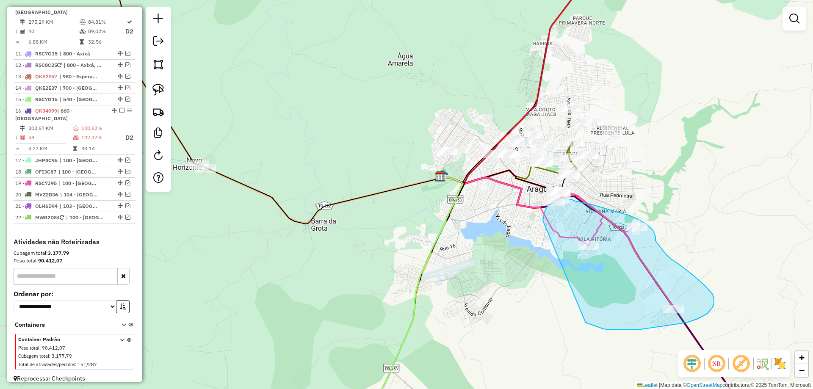
drag, startPoint x: 204, startPoint y: 168, endPoint x: 580, endPoint y: 320, distance: 405.6
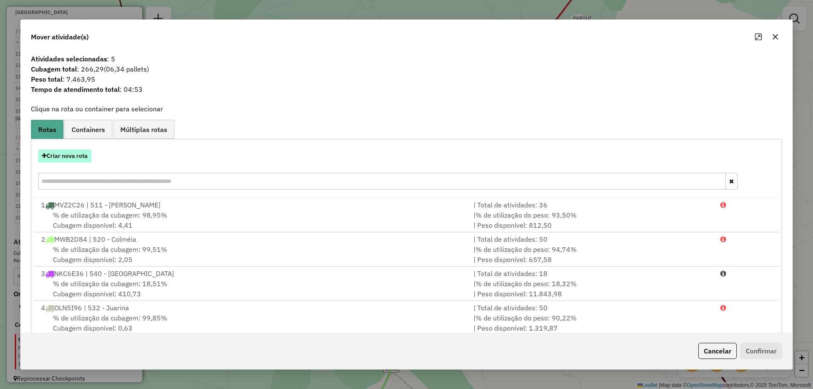
click at [68, 154] on button "Criar nova rota" at bounding box center [64, 155] width 53 height 13
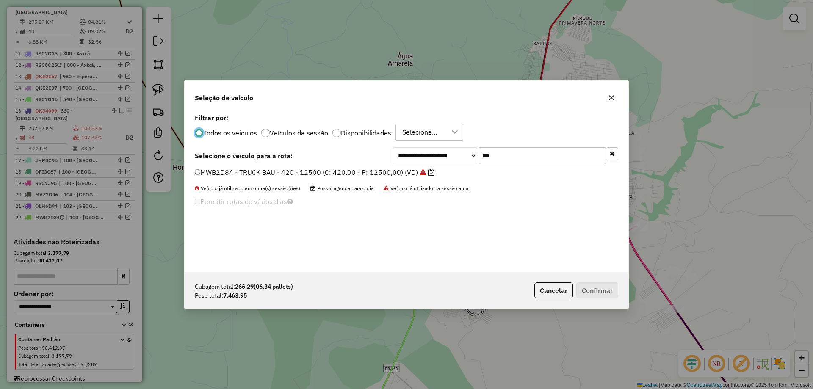
scroll to position [5, 3]
click at [515, 162] on input "***" at bounding box center [542, 155] width 127 height 17
type input "***"
click at [289, 175] on label "OLN6A56 - TRUCK BAU - 420 - 13040 (C: 420,00 - P: 13040,00) (VD)" at bounding box center [309, 172] width 228 height 10
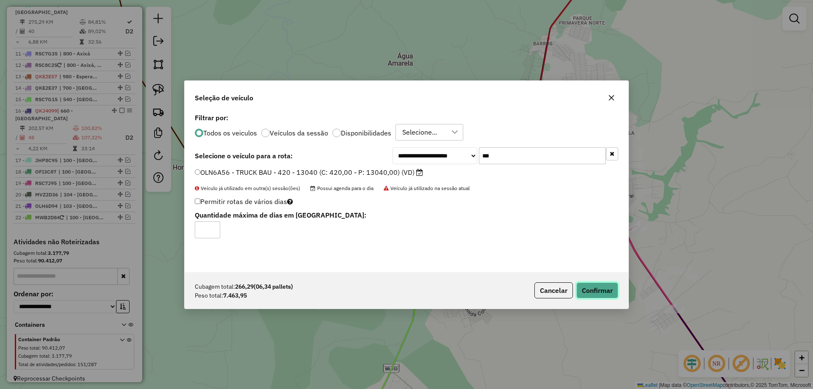
click at [593, 286] on button "Confirmar" at bounding box center [597, 290] width 42 height 16
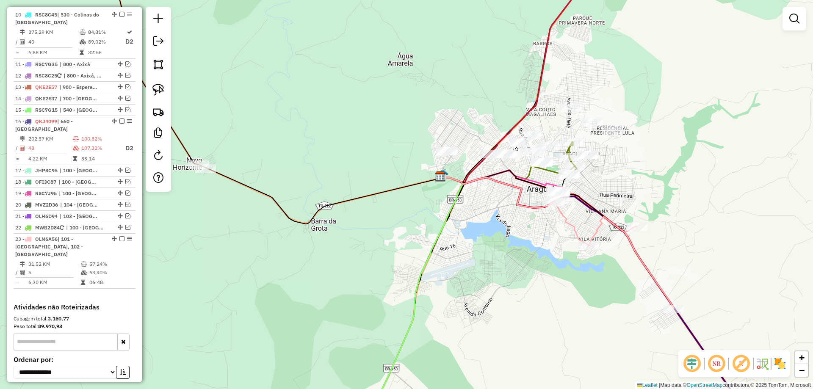
scroll to position [787, 0]
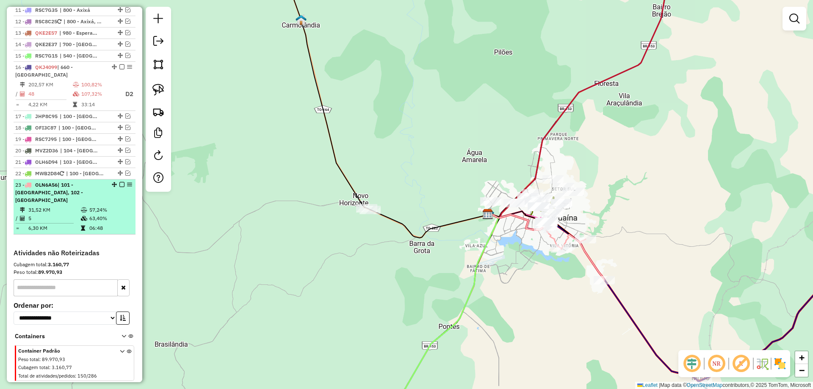
click at [119, 182] on em at bounding box center [121, 184] width 5 height 5
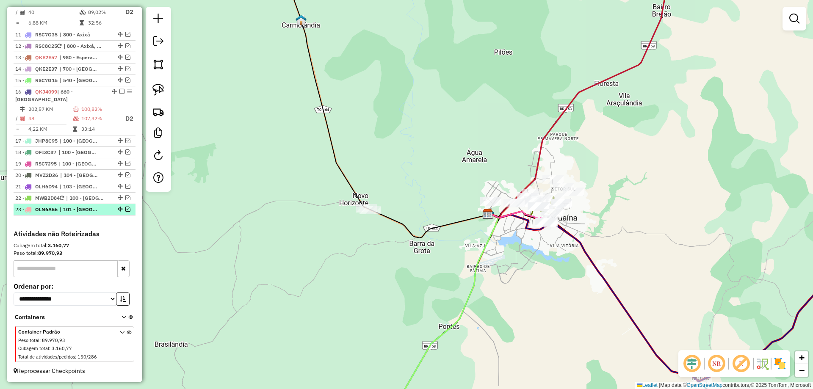
scroll to position [755, 0]
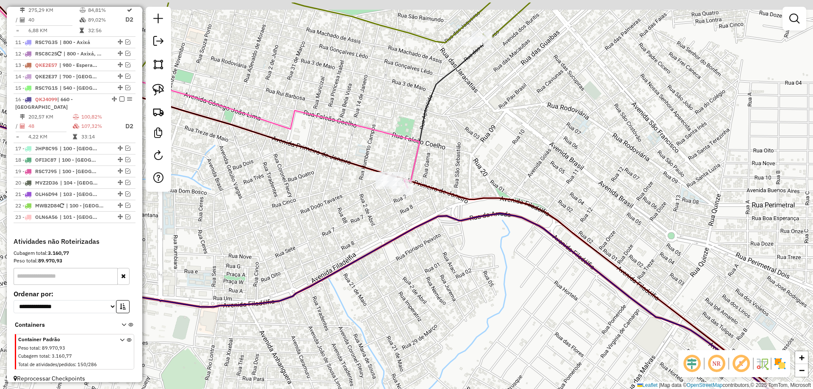
drag, startPoint x: 504, startPoint y: 227, endPoint x: 404, endPoint y: 270, distance: 109.2
click at [417, 270] on div "Janela de atendimento Grade de atendimento Capacidade Transportadoras Veículos …" at bounding box center [406, 194] width 813 height 389
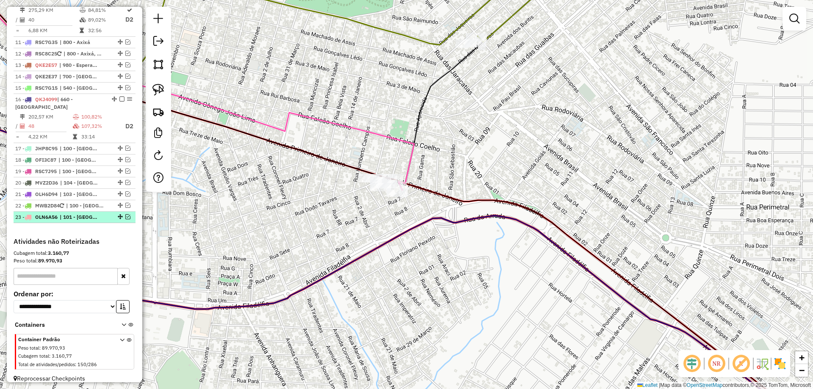
click at [125, 214] on em at bounding box center [127, 216] width 5 height 5
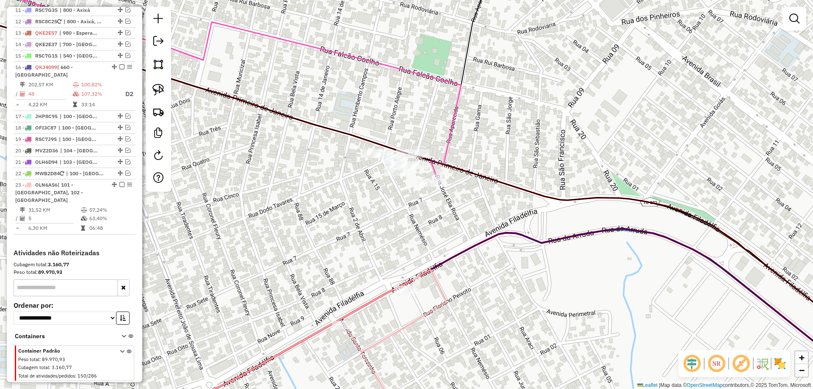
click at [441, 291] on icon at bounding box center [395, 349] width 102 height 158
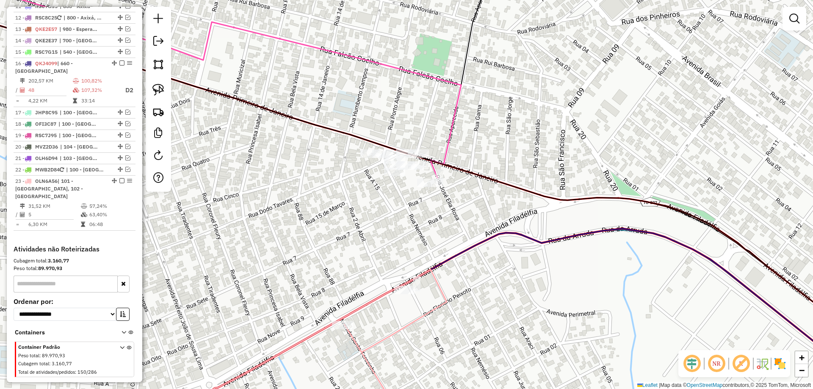
select select "*********"
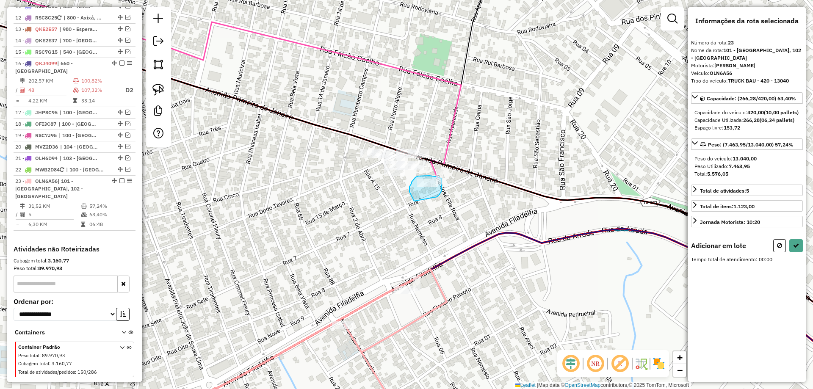
drag, startPoint x: 413, startPoint y: 198, endPoint x: 433, endPoint y: 201, distance: 20.9
select select "*********"
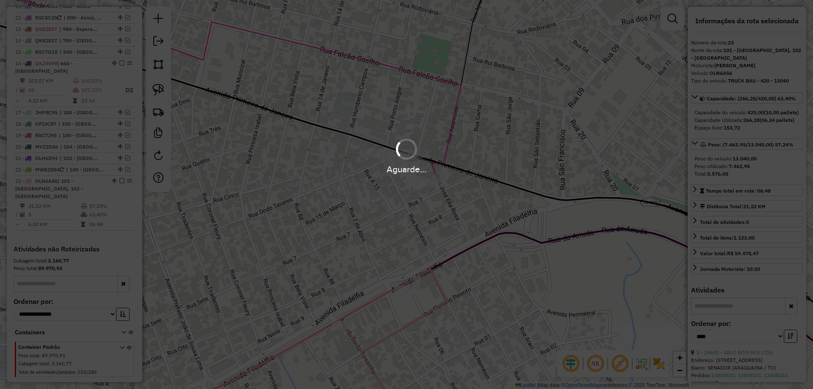
scroll to position [733, 0]
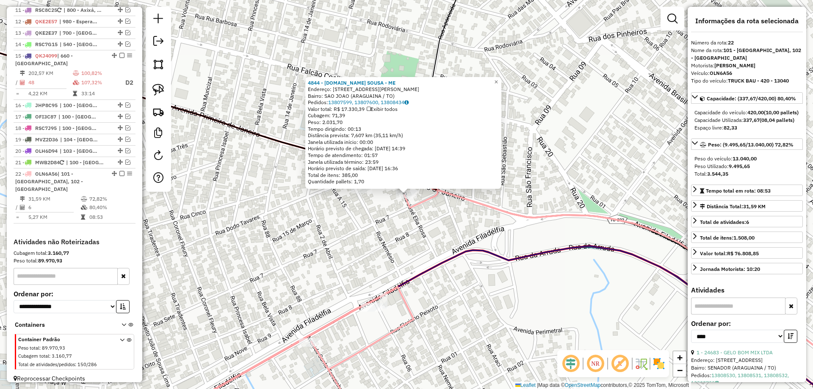
click at [438, 293] on div "4844 - H.B.M.DE SOUSA - ME Endereço: R JOSE ELIAS ROSA 172 Bairro: SAO JOAO (AR…" at bounding box center [406, 194] width 813 height 389
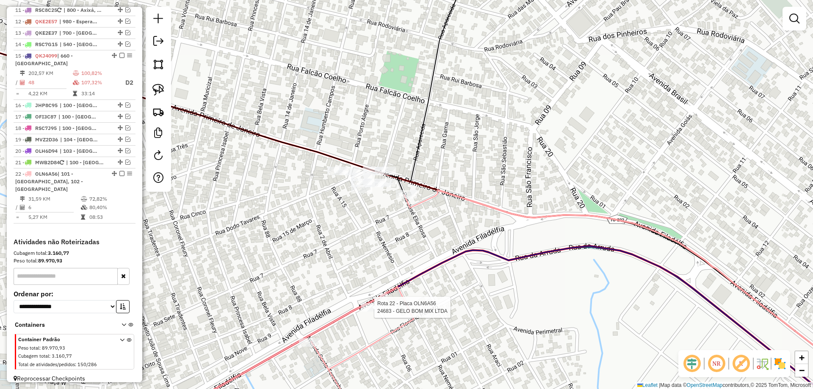
select select "*********"
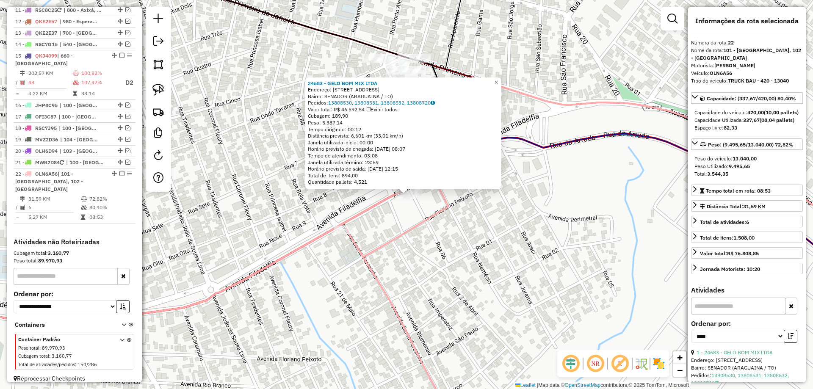
click at [476, 274] on div "24683 - GELO BOM MIX LTDA Endereço: AV FILADELFIA 5130 Bairro: SENADOR (ARAGUAI…" at bounding box center [406, 194] width 813 height 389
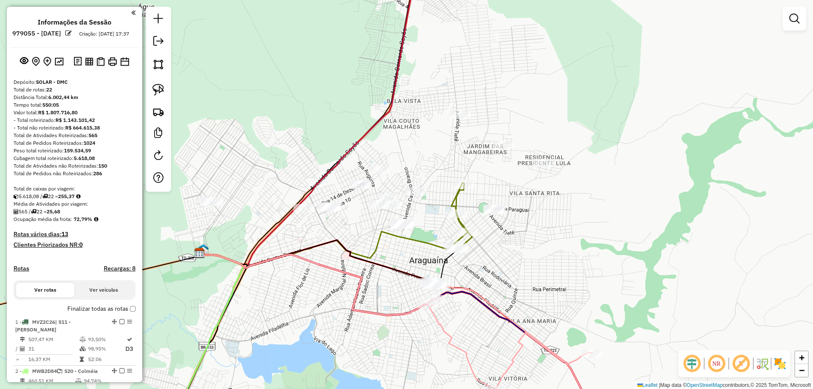
scroll to position [733, 0]
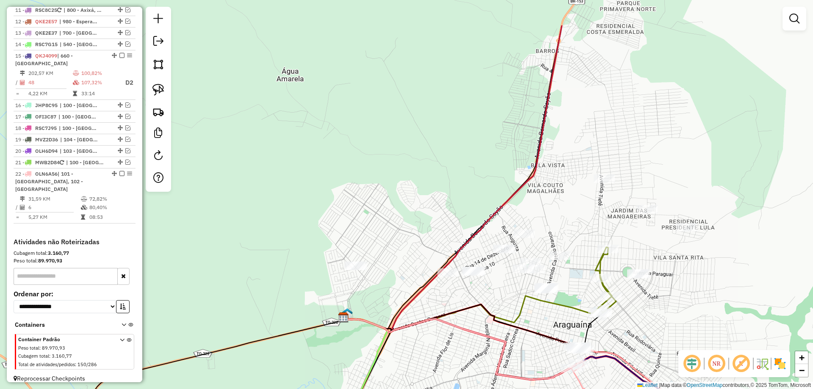
drag, startPoint x: 435, startPoint y: 203, endPoint x: 580, endPoint y: 266, distance: 158.8
click at [580, 266] on div "Janela de atendimento Grade de atendimento Capacidade Transportadoras Veículos …" at bounding box center [406, 194] width 813 height 389
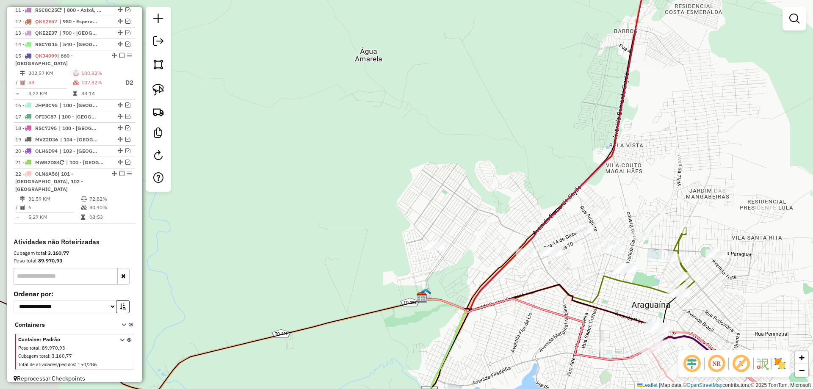
drag, startPoint x: 438, startPoint y: 300, endPoint x: 517, endPoint y: 278, distance: 81.7
click at [516, 278] on div "Janela de atendimento Grade de atendimento Capacidade Transportadoras Veículos …" at bounding box center [406, 194] width 813 height 389
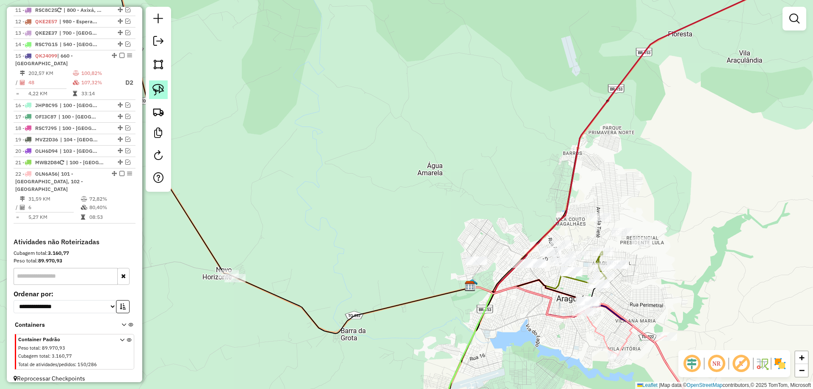
click at [163, 92] on img at bounding box center [158, 90] width 12 height 12
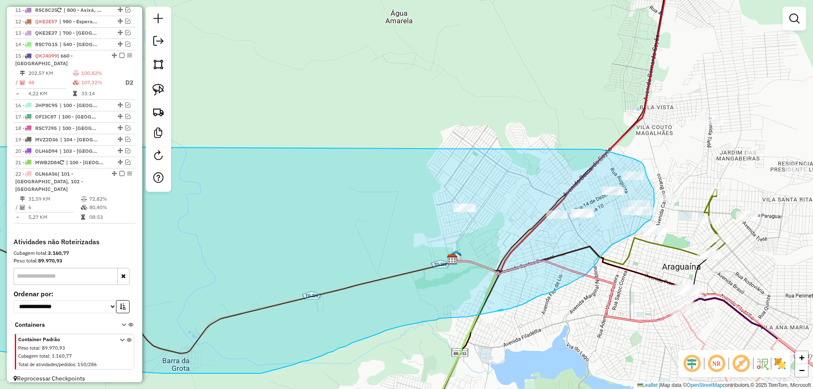
drag, startPoint x: 203, startPoint y: 246, endPoint x: 554, endPoint y: 144, distance: 365.4
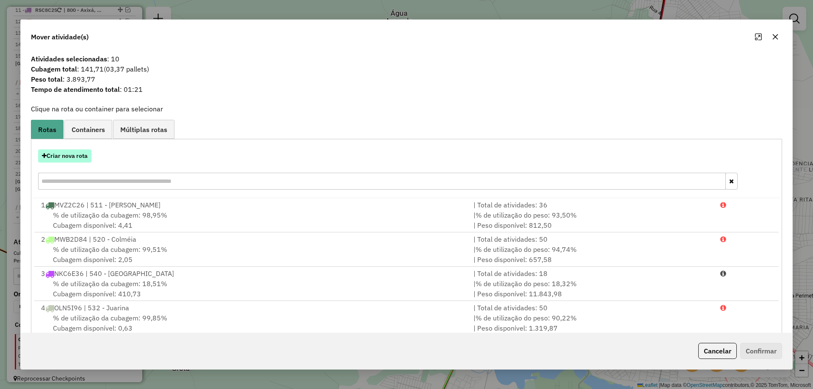
click at [69, 154] on button "Criar nova rota" at bounding box center [64, 155] width 53 height 13
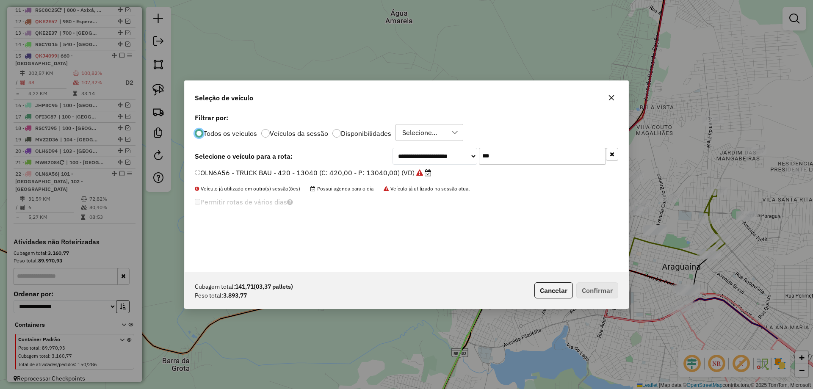
scroll to position [5, 3]
click at [525, 160] on input "***" at bounding box center [542, 155] width 127 height 17
type input "***"
click at [341, 176] on label "RSC8C05 - TRUCK BAU - 420 - 12500 (C: 420,00 - P: 12500,00) (VD)" at bounding box center [313, 172] width 236 height 10
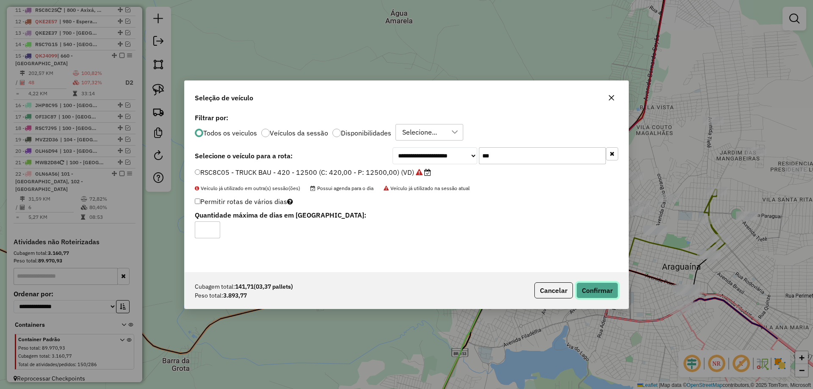
click at [597, 295] on button "Confirmar" at bounding box center [597, 290] width 42 height 16
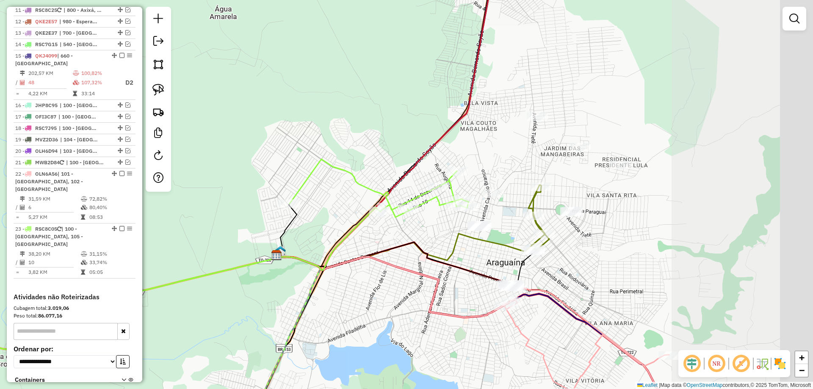
drag, startPoint x: 416, startPoint y: 300, endPoint x: 279, endPoint y: 300, distance: 137.1
click at [280, 300] on div "Janela de atendimento Grade de atendimento Capacidade Transportadoras Veículos …" at bounding box center [406, 194] width 813 height 389
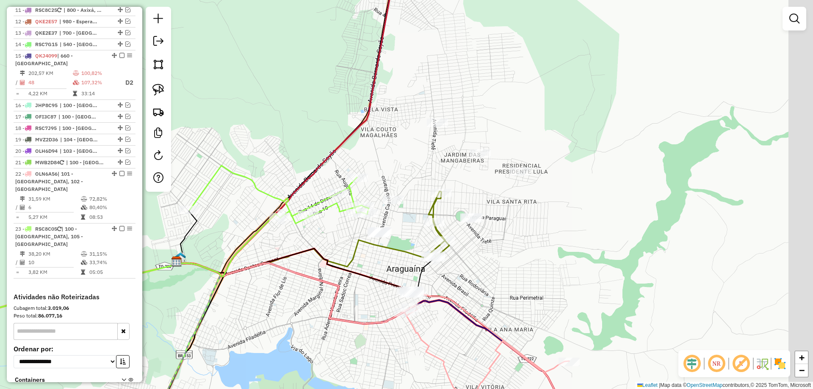
drag, startPoint x: 481, startPoint y: 256, endPoint x: 371, endPoint y: 262, distance: 110.2
click at [375, 262] on div "Janela de atendimento Grade de atendimento Capacidade Transportadoras Veículos …" at bounding box center [406, 194] width 813 height 389
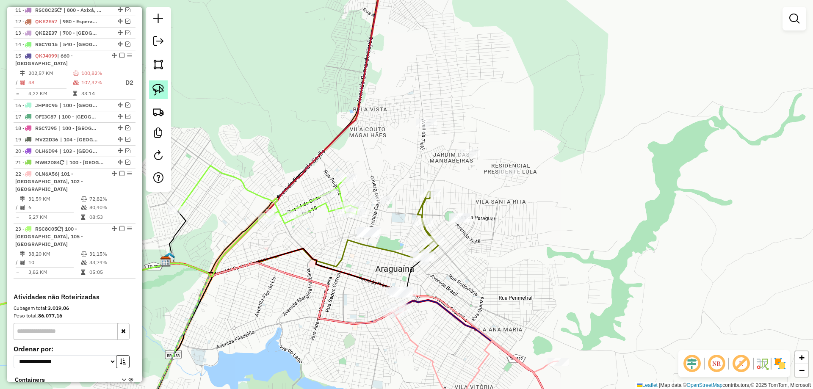
click at [157, 98] on link at bounding box center [158, 89] width 19 height 19
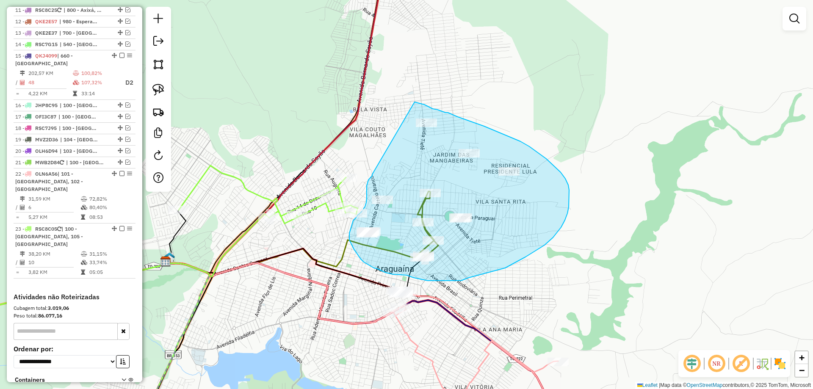
drag, startPoint x: 372, startPoint y: 174, endPoint x: 413, endPoint y: 102, distance: 83.4
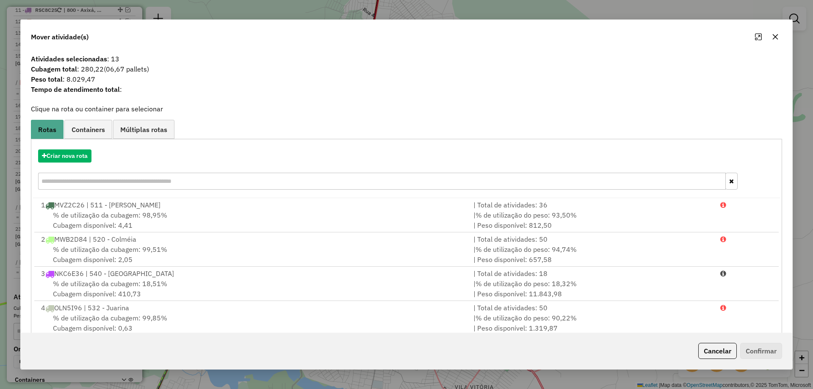
click at [775, 36] on icon "button" at bounding box center [775, 37] width 6 height 6
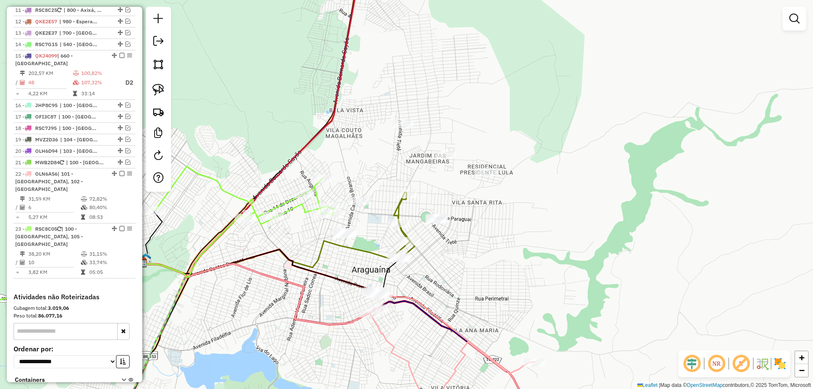
drag, startPoint x: 537, startPoint y: 217, endPoint x: 481, endPoint y: 212, distance: 55.7
click at [481, 212] on div "Janela de atendimento Grade de atendimento Capacidade Transportadoras Veículos …" at bounding box center [406, 194] width 813 height 389
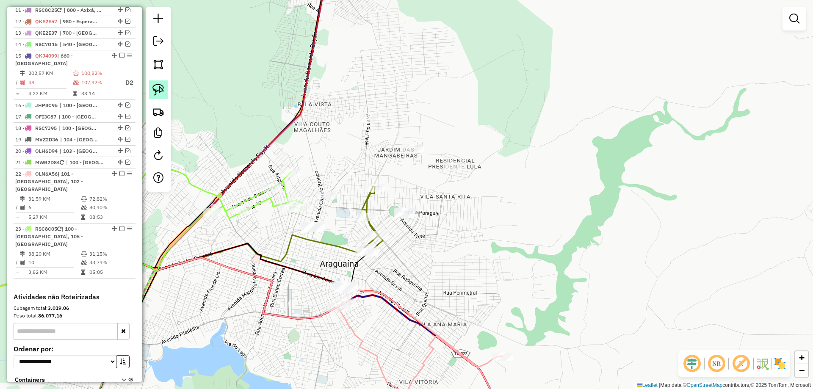
click at [158, 90] on img at bounding box center [158, 90] width 12 height 12
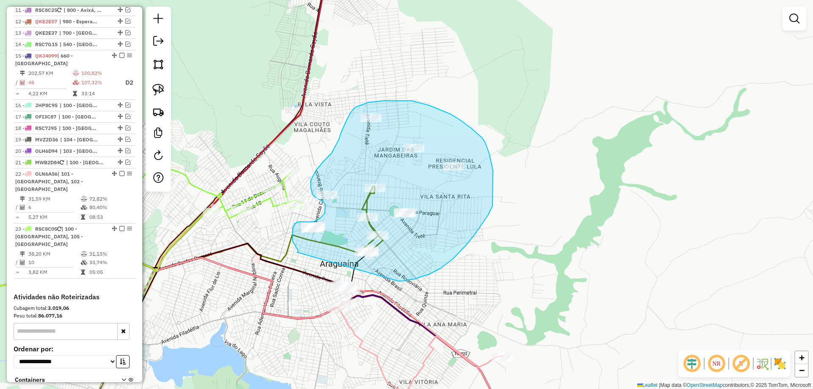
drag, startPoint x: 297, startPoint y: 252, endPoint x: 398, endPoint y: 281, distance: 104.8
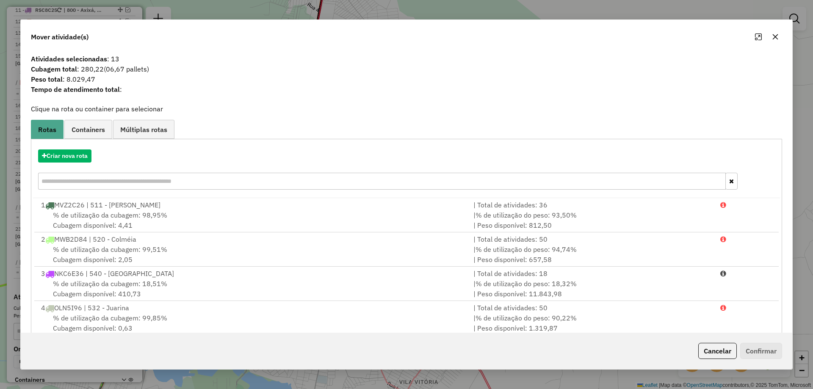
click at [772, 35] on icon "button" at bounding box center [775, 36] width 7 height 7
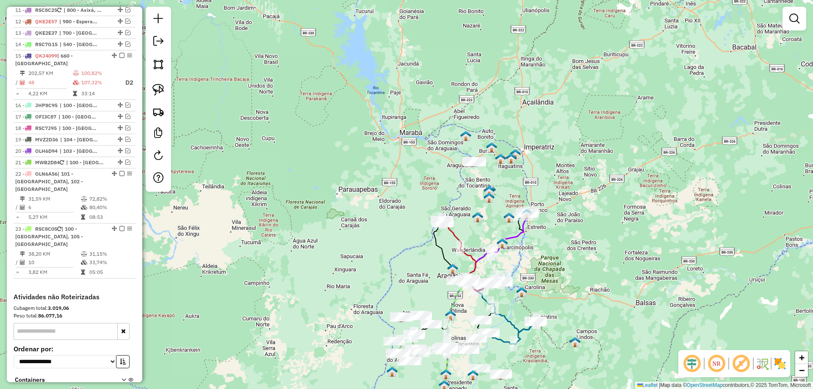
drag, startPoint x: 456, startPoint y: 324, endPoint x: 463, endPoint y: 267, distance: 57.2
click at [463, 267] on div "Janela de atendimento Grade de atendimento Capacidade Transportadoras Veículos …" at bounding box center [406, 194] width 813 height 389
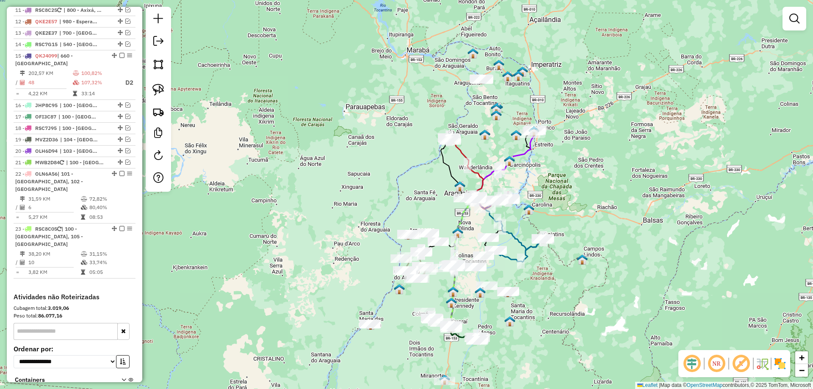
drag, startPoint x: 477, startPoint y: 314, endPoint x: 474, endPoint y: 278, distance: 35.7
click at [473, 280] on div "Janela de atendimento Grade de atendimento Capacidade Transportadoras Veículos …" at bounding box center [406, 194] width 813 height 389
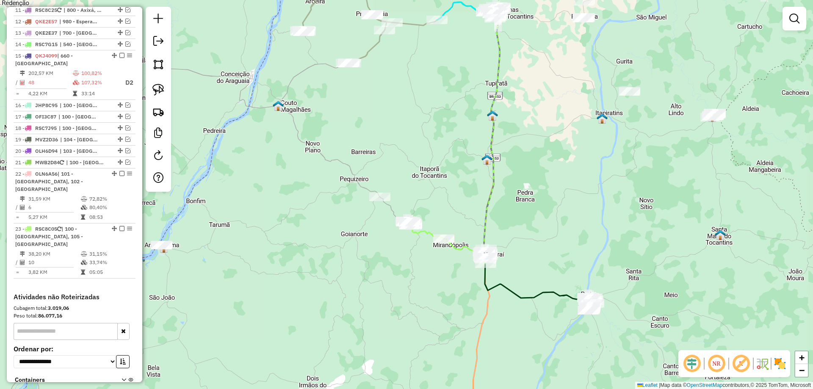
drag, startPoint x: 531, startPoint y: 289, endPoint x: 517, endPoint y: 192, distance: 97.9
click at [517, 193] on div "Janela de atendimento Grade de atendimento Capacidade Transportadoras Veículos …" at bounding box center [406, 194] width 813 height 389
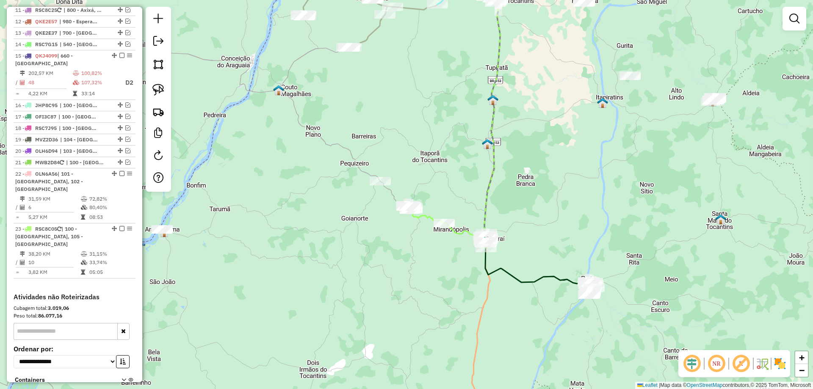
drag, startPoint x: 521, startPoint y: 284, endPoint x: 540, endPoint y: 313, distance: 34.9
click at [539, 315] on div "Janela de atendimento Grade de atendimento Capacidade Transportadoras Veículos …" at bounding box center [406, 194] width 813 height 389
click at [163, 90] on img at bounding box center [158, 90] width 12 height 12
drag, startPoint x: 585, startPoint y: 262, endPoint x: 637, endPoint y: 278, distance: 54.2
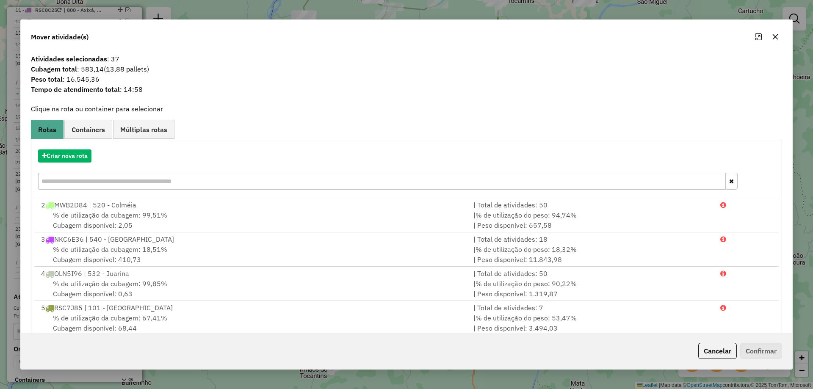
click at [774, 33] on button "button" at bounding box center [775, 37] width 14 height 14
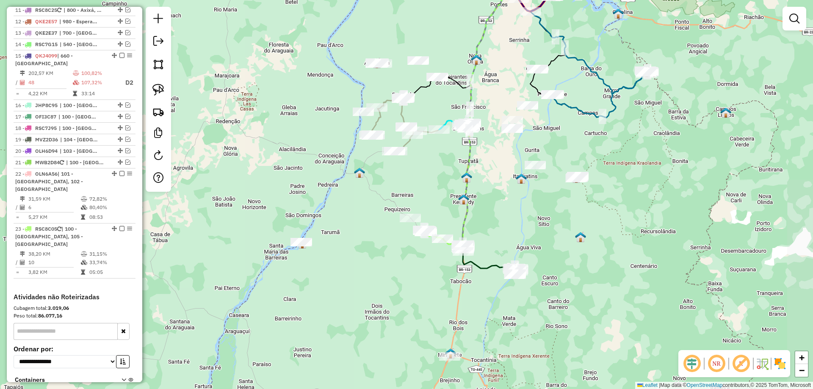
drag, startPoint x: 560, startPoint y: 300, endPoint x: 487, endPoint y: 317, distance: 74.8
click at [487, 317] on div "Janela de atendimento Grade de atendimento Capacidade Transportadoras Veículos …" at bounding box center [406, 194] width 813 height 389
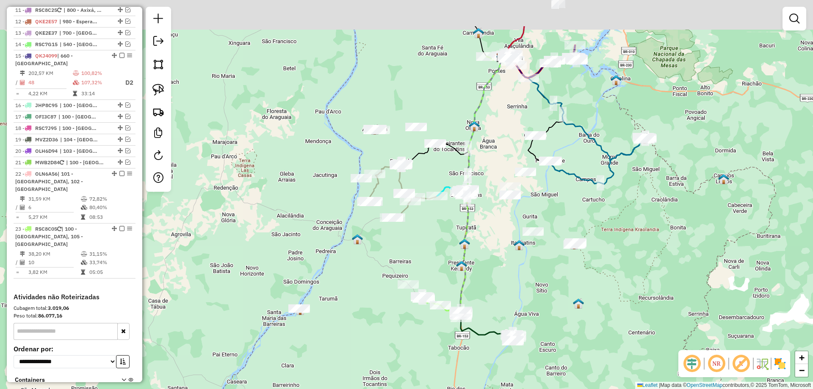
drag, startPoint x: 492, startPoint y: 225, endPoint x: 494, endPoint y: 283, distance: 58.4
click at [494, 283] on div "Janela de atendimento Grade de atendimento Capacidade Transportadoras Veículos …" at bounding box center [406, 194] width 813 height 389
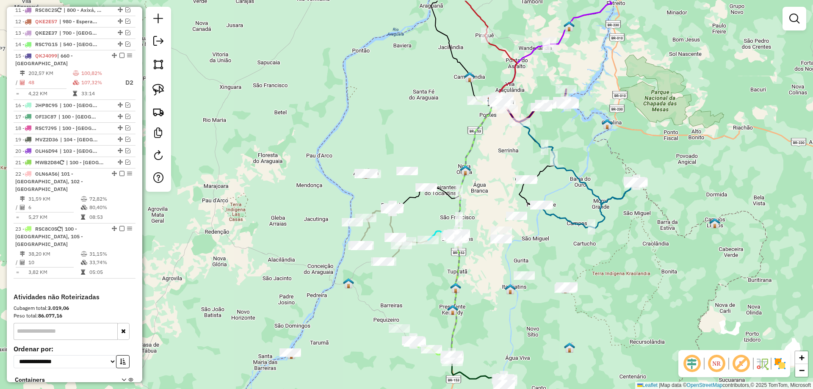
drag, startPoint x: 497, startPoint y: 258, endPoint x: 487, endPoint y: 298, distance: 41.1
click at [487, 298] on div "Janela de atendimento Grade de atendimento Capacidade Transportadoras Veículos …" at bounding box center [406, 194] width 813 height 389
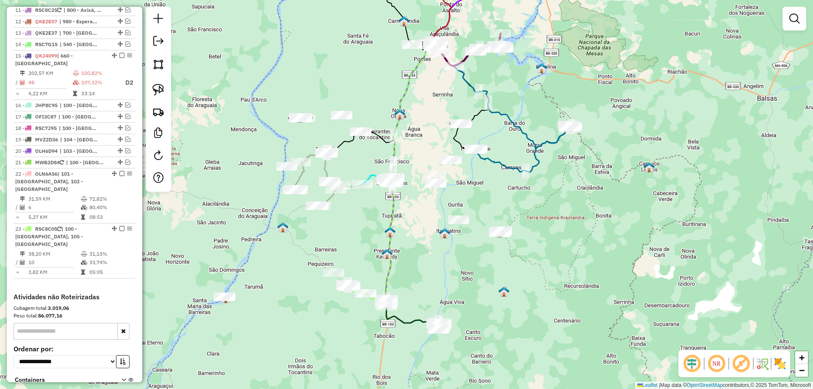
drag, startPoint x: 456, startPoint y: 289, endPoint x: 434, endPoint y: 200, distance: 92.0
click at [434, 201] on div "Janela de atendimento Grade de atendimento Capacidade Transportadoras Veículos …" at bounding box center [406, 194] width 813 height 389
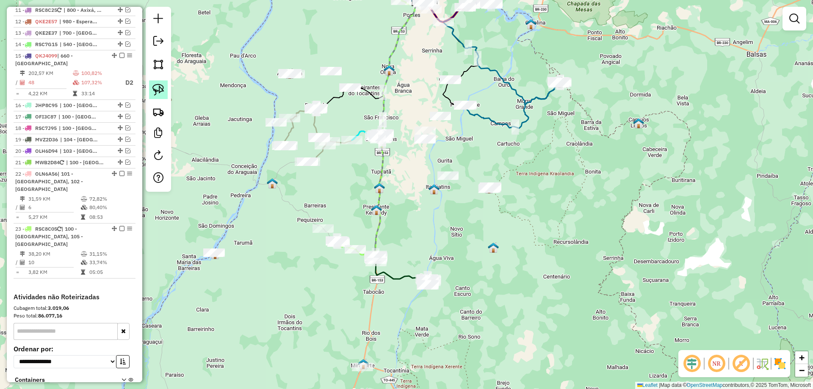
click at [160, 91] on img at bounding box center [158, 90] width 12 height 12
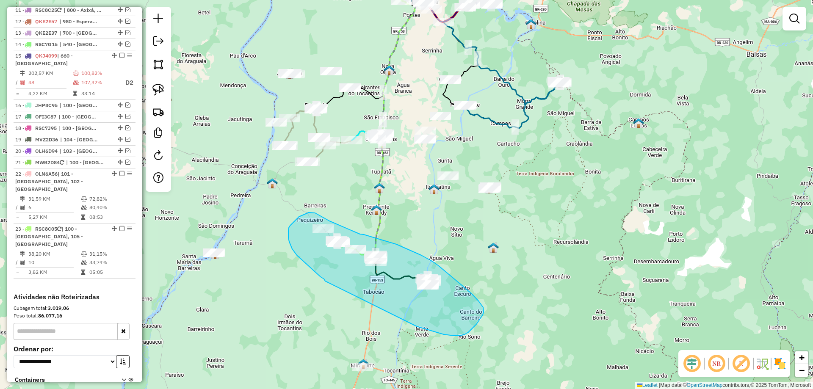
drag, startPoint x: 324, startPoint y: 279, endPoint x: 416, endPoint y: 326, distance: 103.7
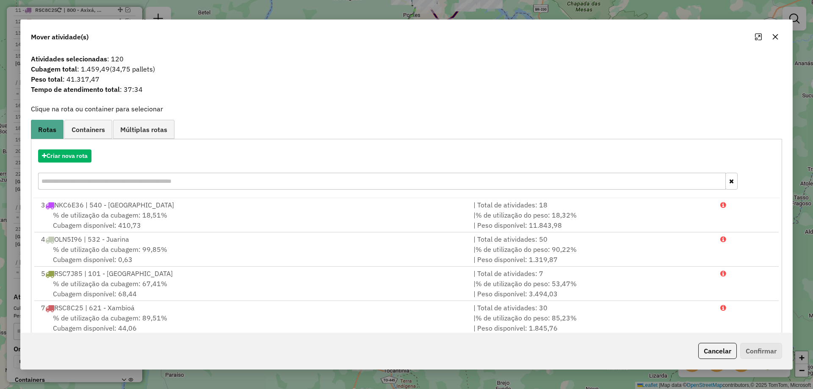
drag, startPoint x: 775, startPoint y: 36, endPoint x: 700, endPoint y: 57, distance: 77.8
click at [775, 36] on icon "button" at bounding box center [775, 36] width 7 height 7
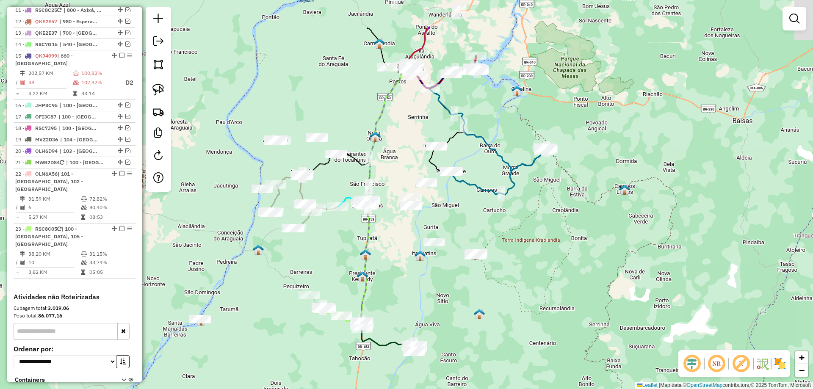
drag, startPoint x: 415, startPoint y: 169, endPoint x: 399, endPoint y: 241, distance: 73.8
click at [399, 243] on div "Janela de atendimento Grade de atendimento Capacidade Transportadoras Veículos …" at bounding box center [406, 194] width 813 height 389
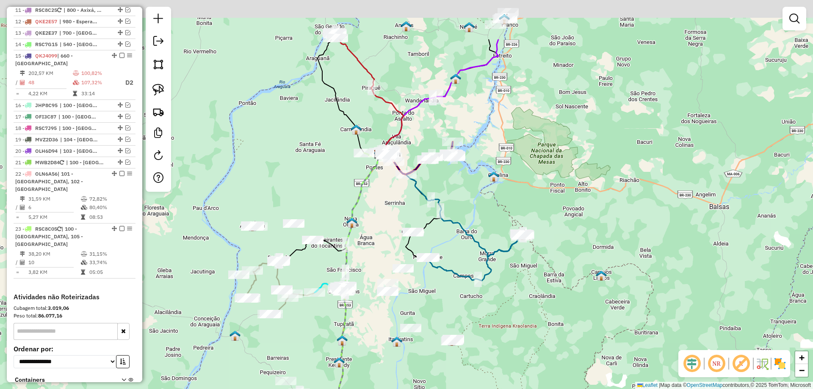
drag, startPoint x: 411, startPoint y: 160, endPoint x: 387, endPoint y: 253, distance: 95.3
click at [387, 253] on div "Janela de atendimento Grade de atendimento Capacidade Transportadoras Veículos …" at bounding box center [406, 194] width 813 height 389
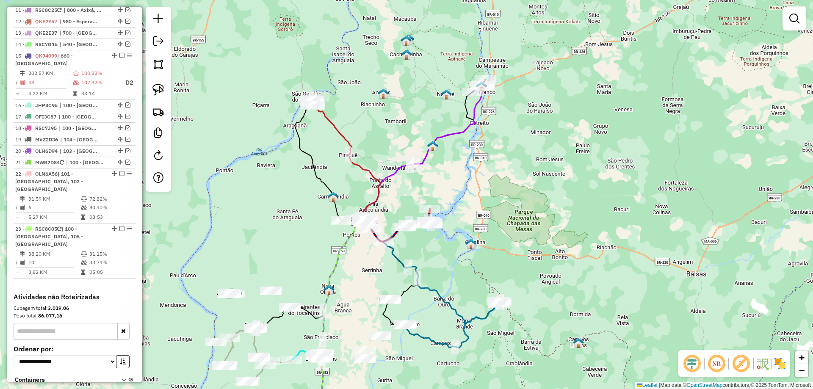
drag, startPoint x: 382, startPoint y: 217, endPoint x: 364, endPoint y: 263, distance: 49.0
click at [364, 263] on div "Janela de atendimento Grade de atendimento Capacidade Transportadoras Veículos …" at bounding box center [406, 194] width 813 height 389
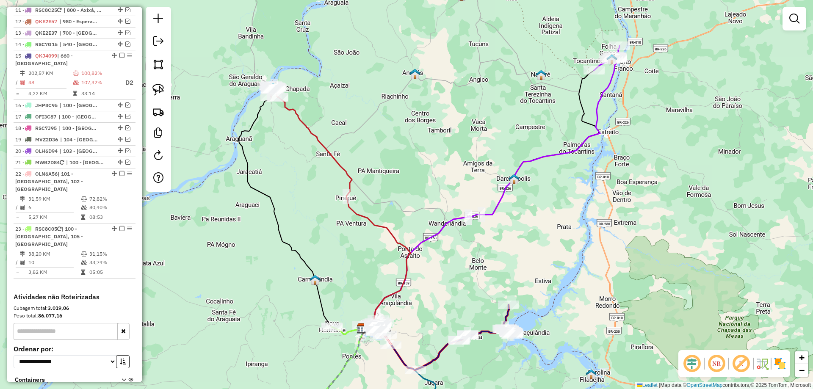
drag, startPoint x: 337, startPoint y: 160, endPoint x: 324, endPoint y: 220, distance: 61.1
click at [327, 223] on div "Janela de atendimento Grade de atendimento Capacidade Transportadoras Veículos …" at bounding box center [406, 194] width 813 height 389
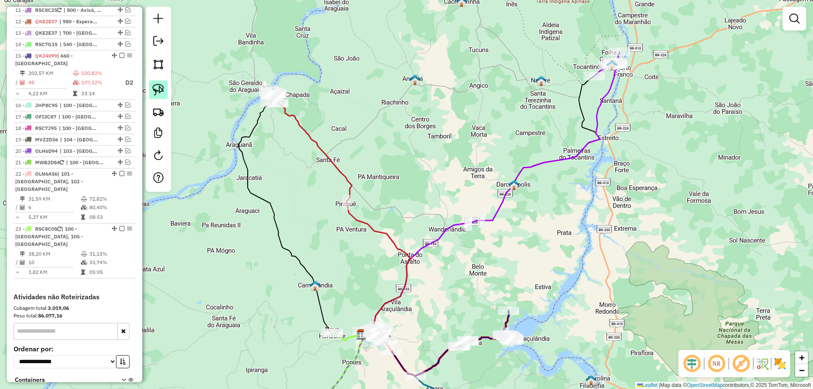
click at [162, 94] on img at bounding box center [158, 90] width 12 height 12
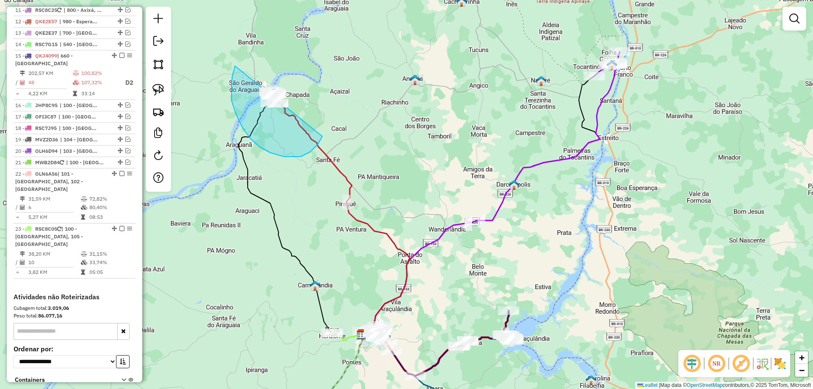
drag, startPoint x: 235, startPoint y: 66, endPoint x: 332, endPoint y: 80, distance: 98.0
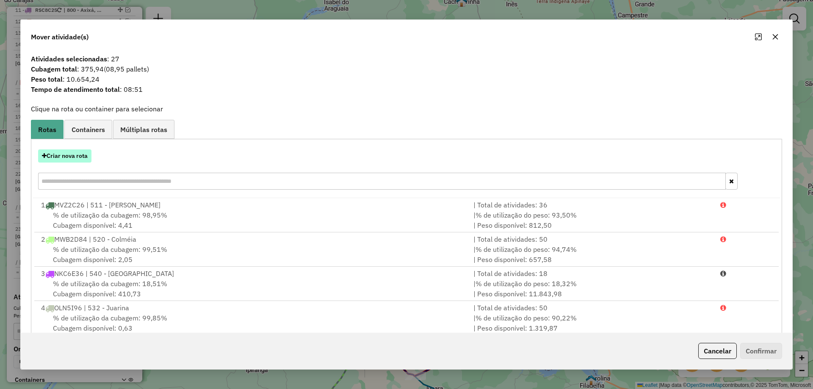
click at [80, 153] on button "Criar nova rota" at bounding box center [64, 155] width 53 height 13
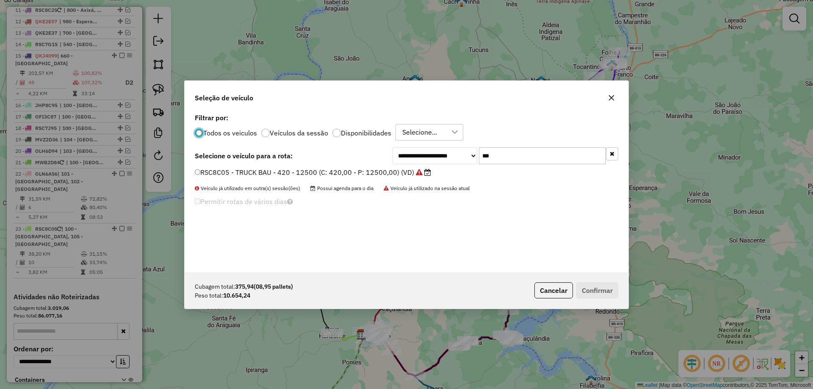
click at [514, 146] on div "**********" at bounding box center [407, 191] width 444 height 161
click at [515, 146] on div "**********" at bounding box center [407, 191] width 444 height 161
click at [508, 159] on input "***" at bounding box center [542, 155] width 127 height 17
type input "****"
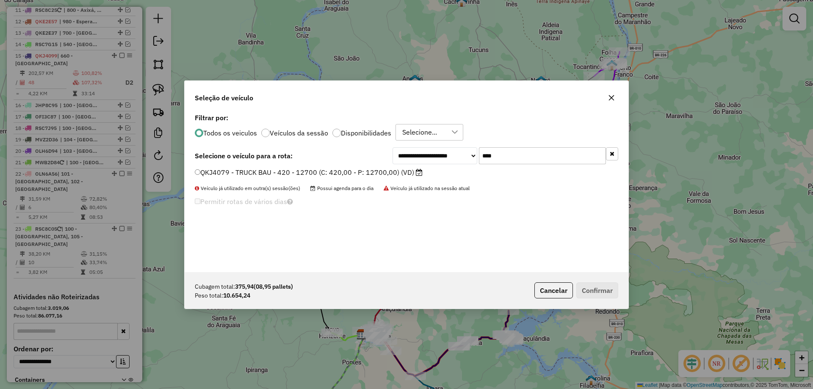
click at [364, 169] on label "QKJ4079 - TRUCK BAU - 420 - 12700 (C: 420,00 - P: 12700,00) (VD)" at bounding box center [309, 172] width 228 height 10
click at [604, 290] on button "Confirmar" at bounding box center [597, 290] width 42 height 16
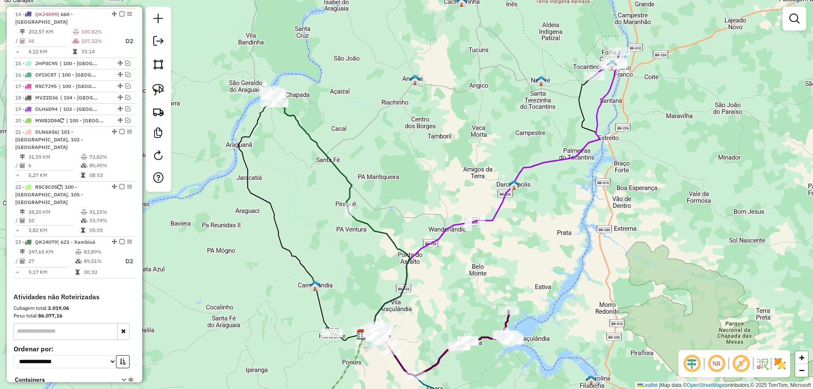
scroll to position [691, 0]
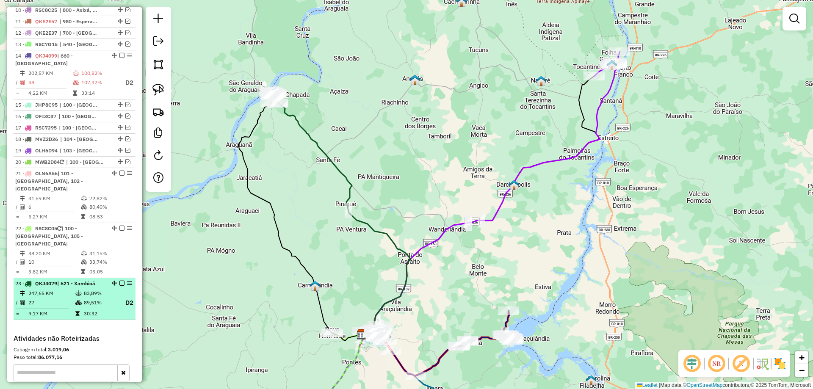
click at [119, 281] on em at bounding box center [121, 283] width 5 height 5
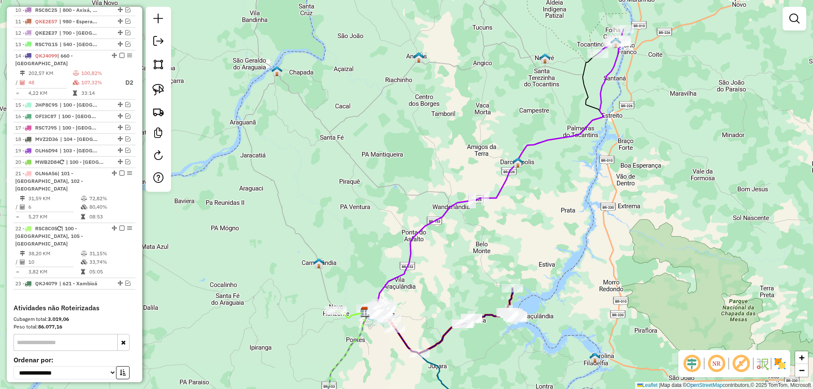
drag, startPoint x: 321, startPoint y: 240, endPoint x: 320, endPoint y: 153, distance: 86.8
click at [320, 158] on div "Janela de atendimento Grade de atendimento Capacidade Transportadoras Veículos …" at bounding box center [406, 194] width 813 height 389
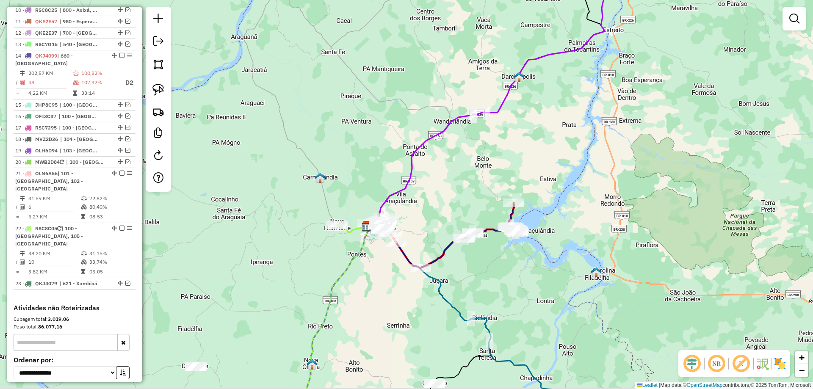
drag, startPoint x: 433, startPoint y: 300, endPoint x: 441, endPoint y: 198, distance: 101.9
click at [439, 202] on div "Janela de atendimento Grade de atendimento Capacidade Transportadoras Veículos …" at bounding box center [406, 194] width 813 height 389
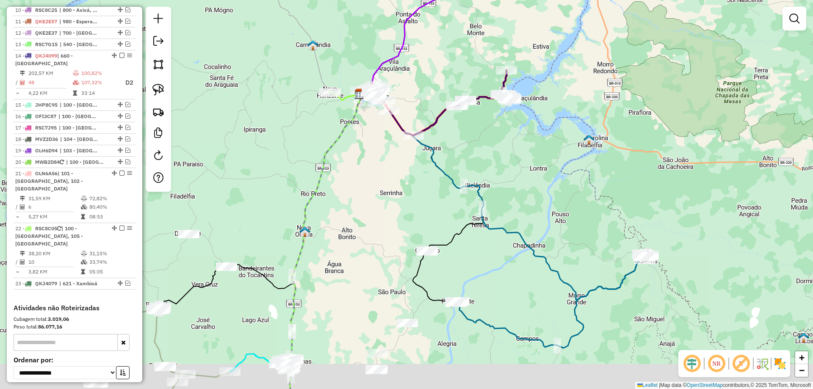
drag, startPoint x: 420, startPoint y: 264, endPoint x: 362, endPoint y: 176, distance: 105.3
click at [363, 176] on div "Janela de atendimento Grade de atendimento Capacidade Transportadoras Veículos …" at bounding box center [406, 194] width 813 height 389
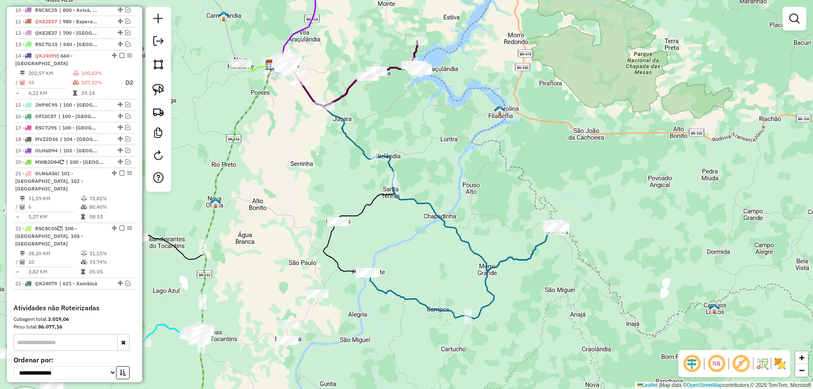
drag, startPoint x: 506, startPoint y: 143, endPoint x: 458, endPoint y: 180, distance: 60.4
click at [459, 177] on div "Janela de atendimento Grade de atendimento Capacidade Transportadoras Veículos …" at bounding box center [406, 194] width 813 height 389
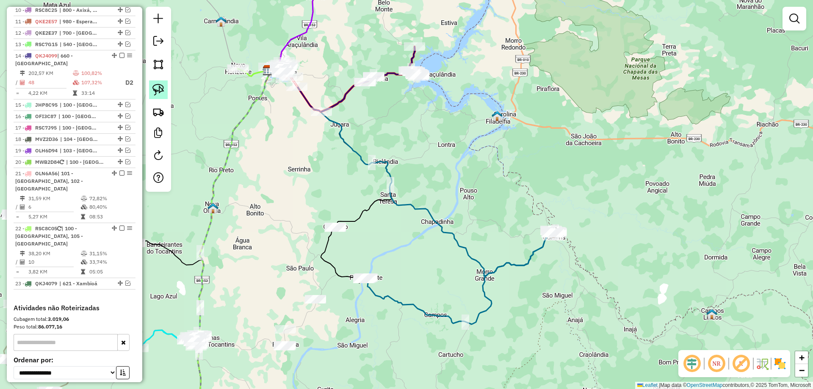
click at [162, 88] on img at bounding box center [158, 90] width 12 height 12
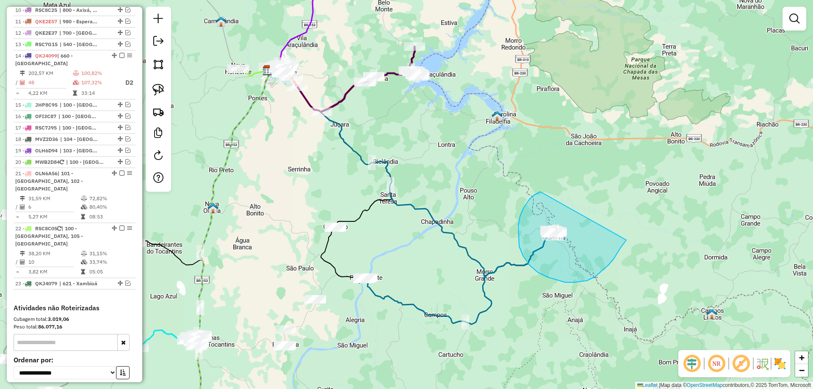
drag, startPoint x: 540, startPoint y: 192, endPoint x: 626, endPoint y: 240, distance: 98.5
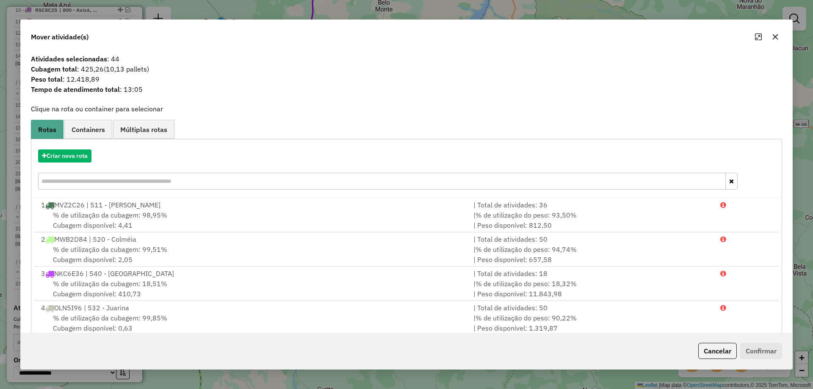
click at [780, 37] on button "button" at bounding box center [775, 37] width 14 height 14
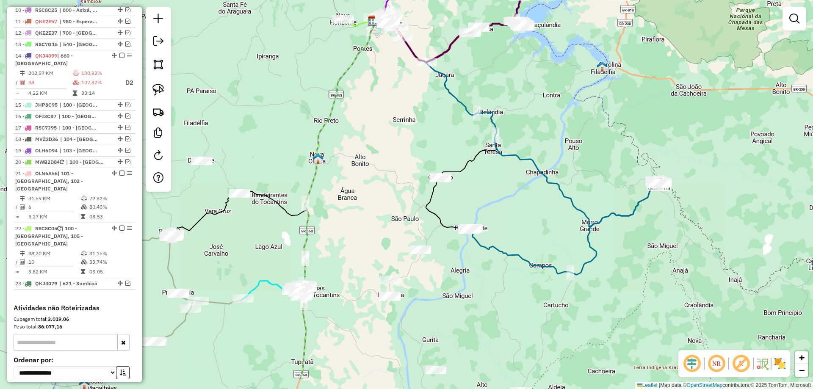
drag, startPoint x: 411, startPoint y: 237, endPoint x: 513, endPoint y: 187, distance: 113.6
click at [513, 187] on div "Janela de atendimento Grade de atendimento Capacidade Transportadoras Veículos …" at bounding box center [406, 194] width 813 height 389
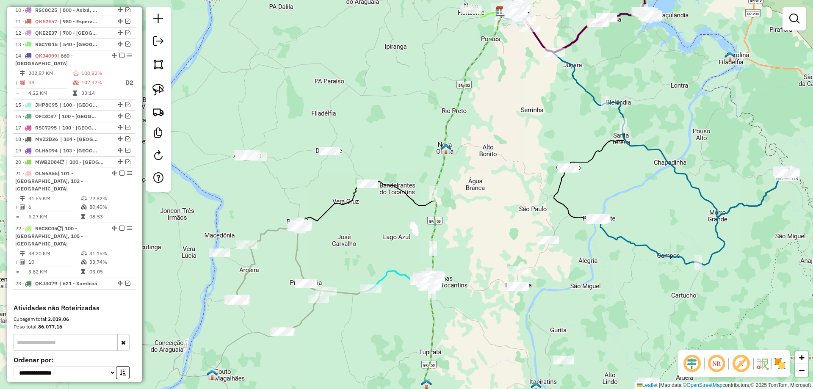
drag, startPoint x: 437, startPoint y: 288, endPoint x: 565, endPoint y: 278, distance: 128.2
click at [565, 278] on div "Janela de atendimento Grade de atendimento Capacidade Transportadoras Veículos …" at bounding box center [406, 194] width 813 height 389
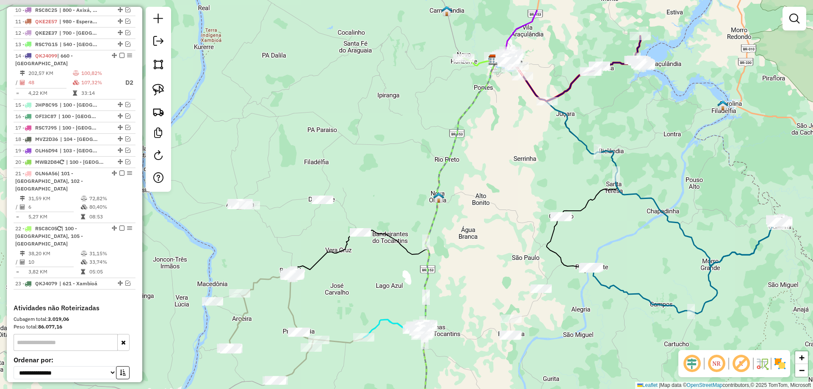
drag, startPoint x: 466, startPoint y: 233, endPoint x: 459, endPoint y: 281, distance: 48.4
click at [459, 281] on div "Janela de atendimento Grade de atendimento Capacidade Transportadoras Veículos …" at bounding box center [406, 194] width 813 height 389
click at [163, 93] on img at bounding box center [158, 90] width 12 height 12
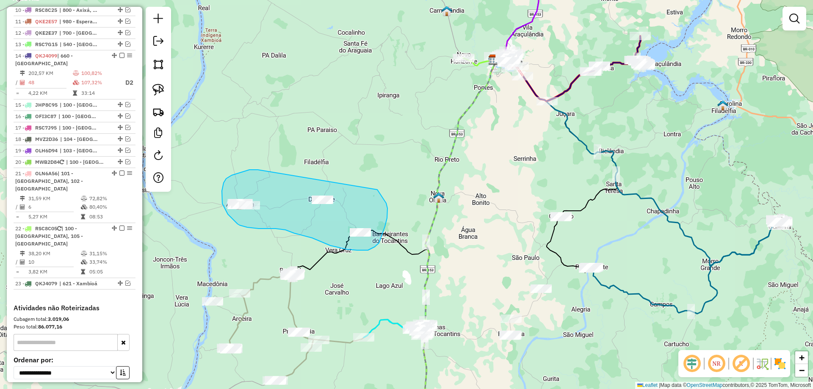
drag, startPoint x: 255, startPoint y: 170, endPoint x: 365, endPoint y: 172, distance: 110.1
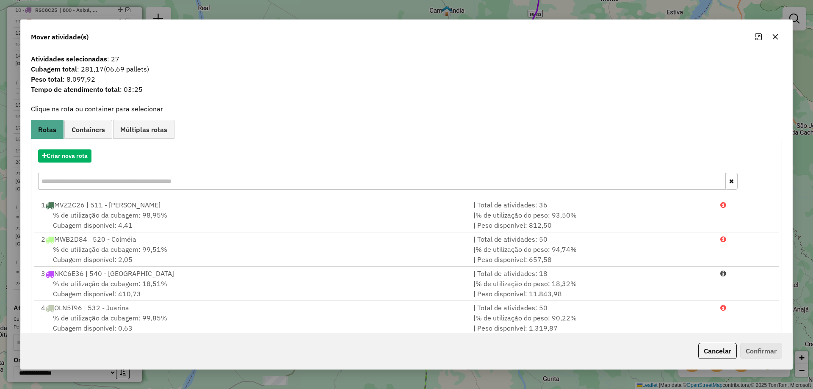
click at [773, 32] on button "button" at bounding box center [775, 37] width 14 height 14
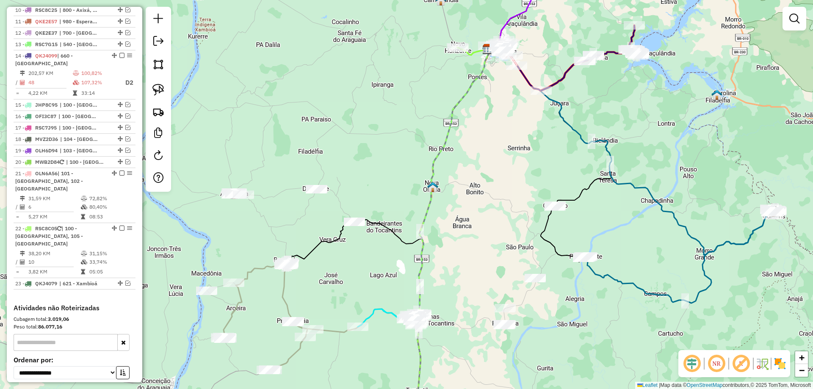
drag, startPoint x: 516, startPoint y: 193, endPoint x: 514, endPoint y: 183, distance: 10.4
click at [511, 183] on div "Janela de atendimento Grade de atendimento Capacidade Transportadoras Veículos …" at bounding box center [406, 194] width 813 height 389
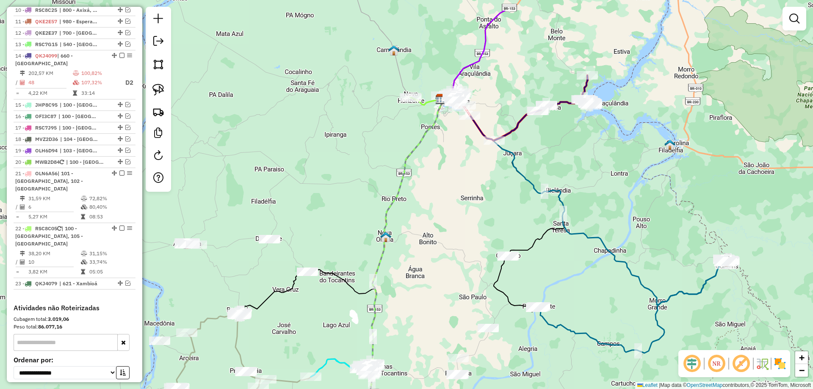
drag, startPoint x: 514, startPoint y: 174, endPoint x: 471, endPoint y: 221, distance: 64.4
click at [471, 221] on div "Janela de atendimento Grade de atendimento Capacidade Transportadoras Veículos …" at bounding box center [406, 194] width 813 height 389
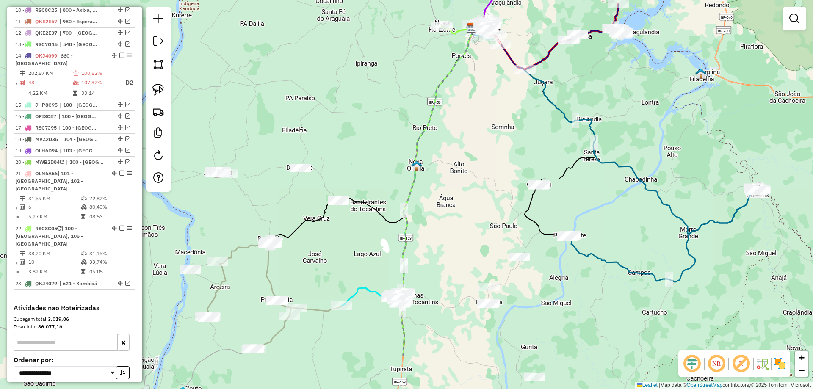
drag, startPoint x: 473, startPoint y: 209, endPoint x: 511, endPoint y: 128, distance: 89.4
click at [508, 130] on div "Janela de atendimento Grade de atendimento Capacidade Transportadoras Veículos …" at bounding box center [406, 194] width 813 height 389
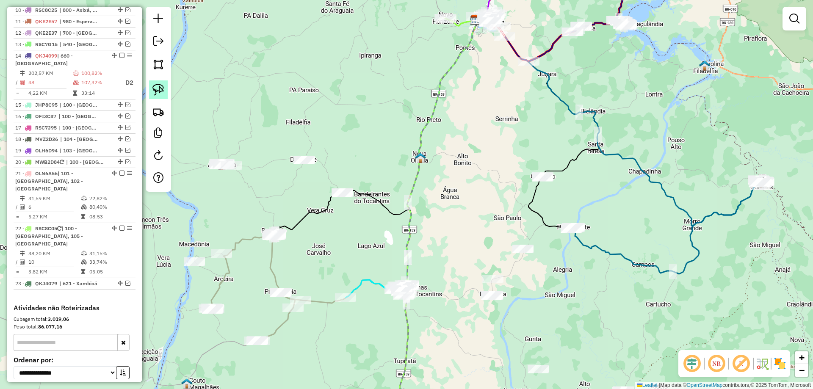
drag, startPoint x: 157, startPoint y: 93, endPoint x: 165, endPoint y: 91, distance: 7.7
click at [158, 92] on img at bounding box center [158, 90] width 12 height 12
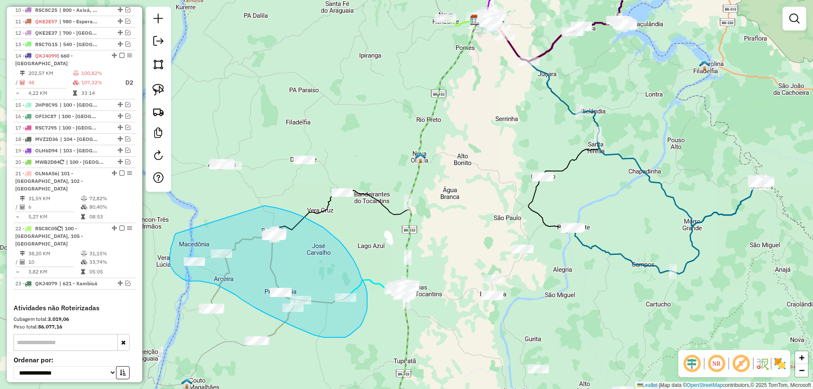
drag, startPoint x: 174, startPoint y: 236, endPoint x: 263, endPoint y: 205, distance: 94.1
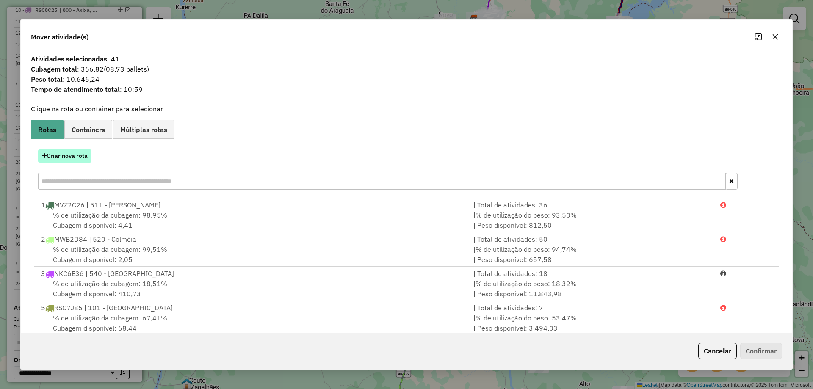
click at [77, 153] on button "Criar nova rota" at bounding box center [64, 155] width 53 height 13
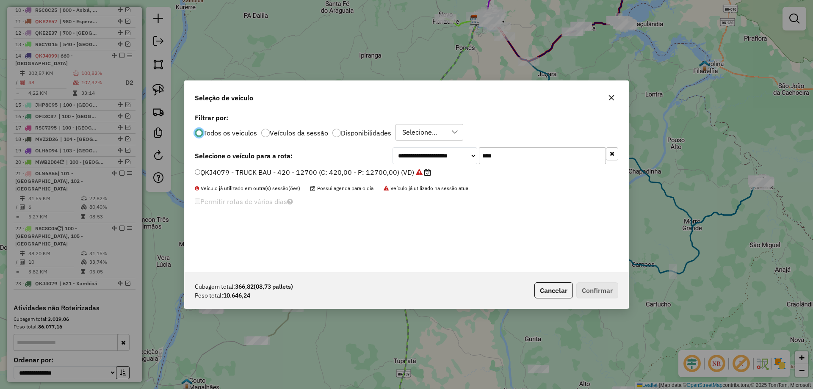
scroll to position [5, 3]
click at [524, 160] on input "****" at bounding box center [542, 155] width 127 height 17
click at [614, 96] on icon "button" at bounding box center [611, 97] width 7 height 7
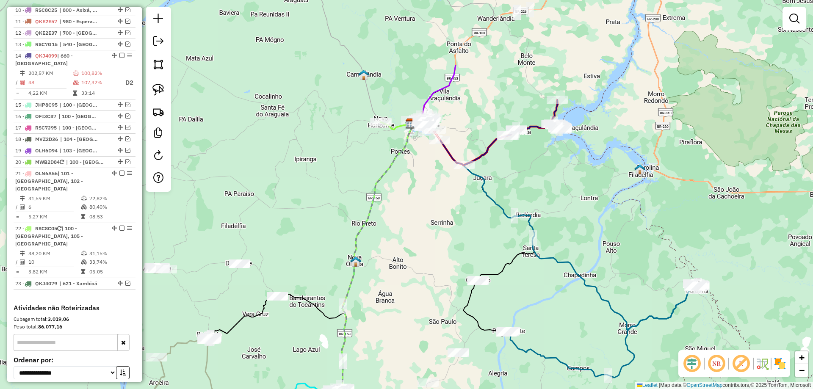
drag, startPoint x: 398, startPoint y: 129, endPoint x: 333, endPoint y: 233, distance: 122.8
click at [333, 233] on div "Janela de atendimento Grade de atendimento Capacidade Transportadoras Veículos …" at bounding box center [406, 194] width 813 height 389
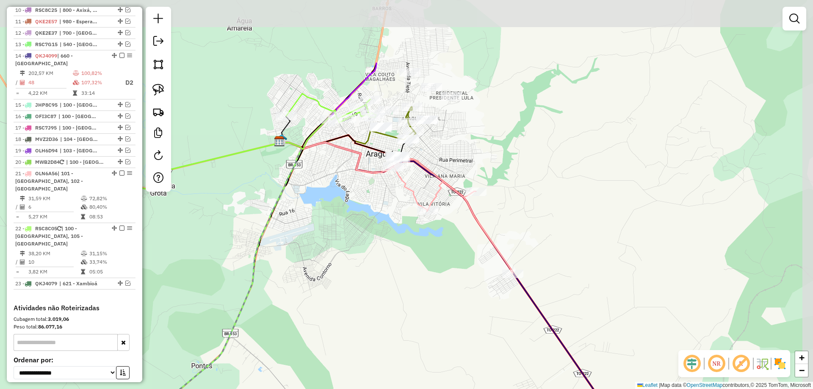
drag, startPoint x: 418, startPoint y: 143, endPoint x: 373, endPoint y: 248, distance: 114.1
click at [378, 248] on div "Janela de atendimento Grade de atendimento Capacidade Transportadoras Veículos …" at bounding box center [406, 194] width 813 height 389
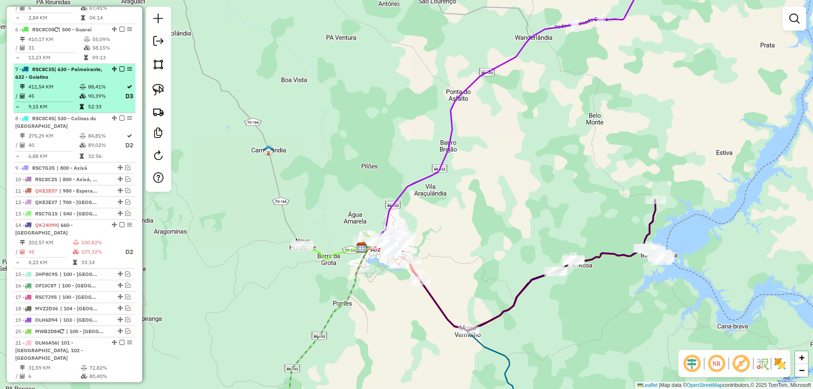
scroll to position [480, 0]
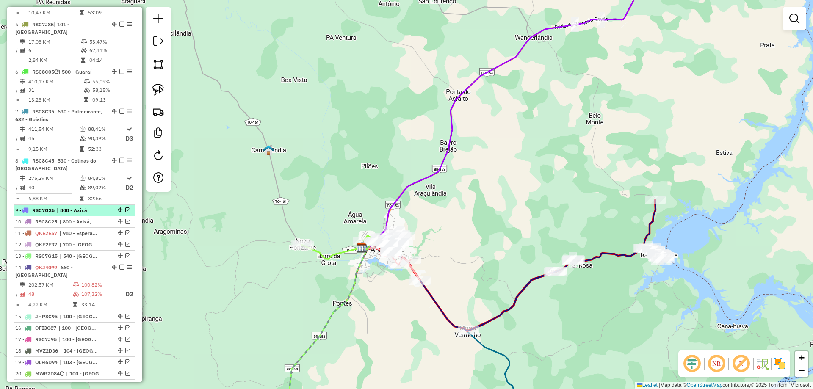
click at [126, 210] on em at bounding box center [127, 209] width 5 height 5
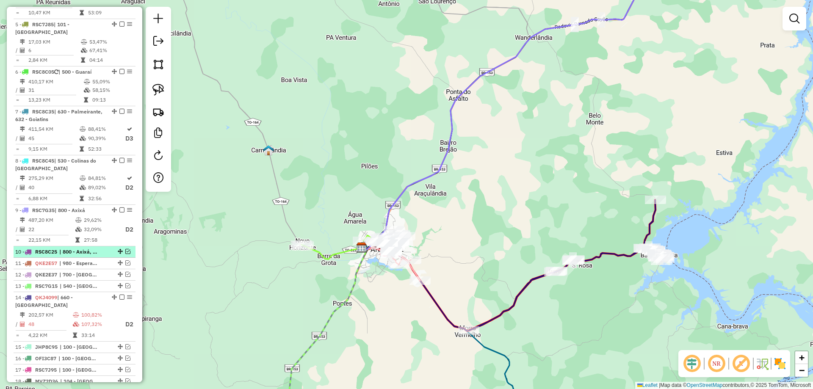
click at [125, 251] on em at bounding box center [127, 251] width 5 height 5
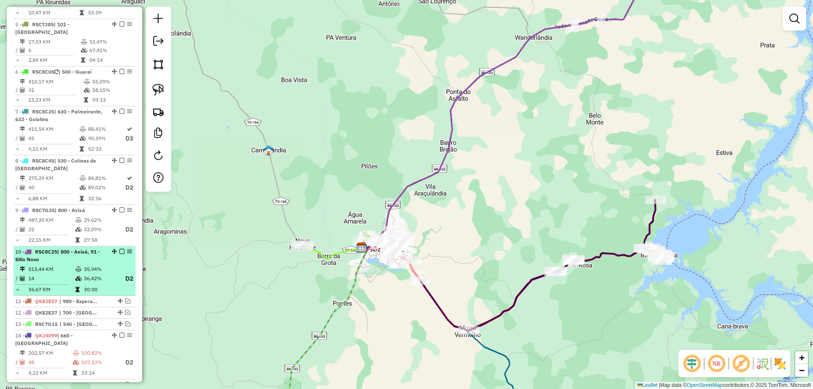
click at [75, 270] on td at bounding box center [79, 269] width 8 height 8
select select "*********"
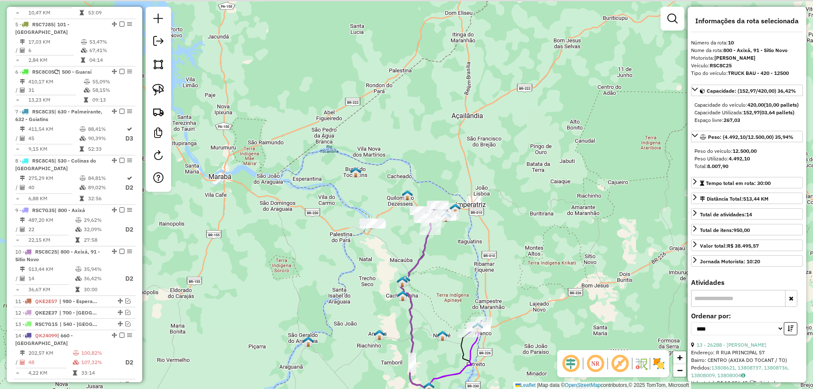
drag, startPoint x: 433, startPoint y: 144, endPoint x: 426, endPoint y: 282, distance: 138.1
click at [426, 282] on div "Janela de atendimento Grade de atendimento Capacidade Transportadoras Veículos …" at bounding box center [406, 194] width 813 height 389
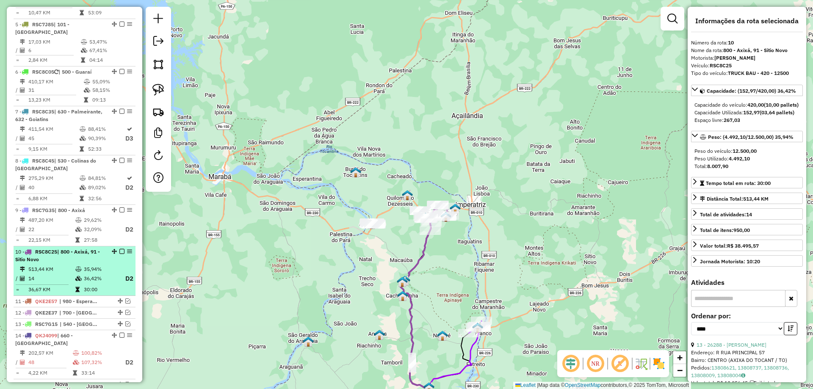
click at [76, 272] on icon at bounding box center [78, 269] width 6 height 5
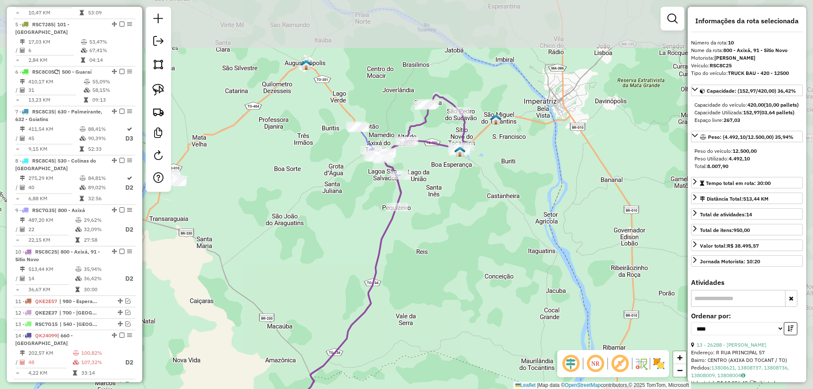
drag, startPoint x: 409, startPoint y: 105, endPoint x: 368, endPoint y: 189, distance: 93.9
click at [368, 189] on div "Janela de atendimento Grade de atendimento Capacidade Transportadoras Veículos …" at bounding box center [406, 194] width 813 height 389
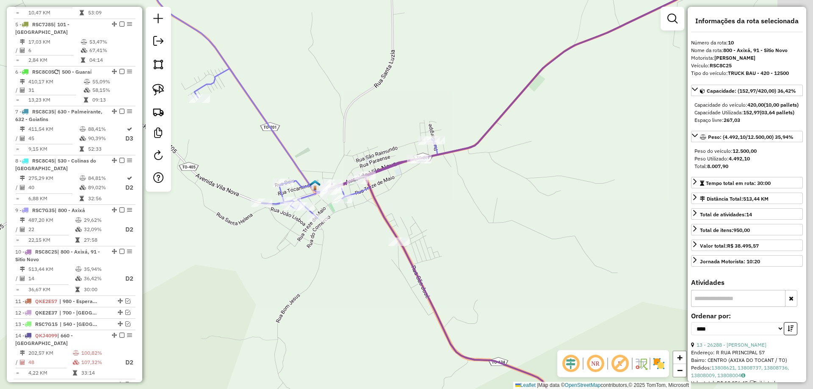
drag, startPoint x: 465, startPoint y: 179, endPoint x: 414, endPoint y: 184, distance: 50.6
click at [437, 193] on div "Janela de atendimento Grade de atendimento Capacidade Transportadoras Veículos …" at bounding box center [406, 194] width 813 height 389
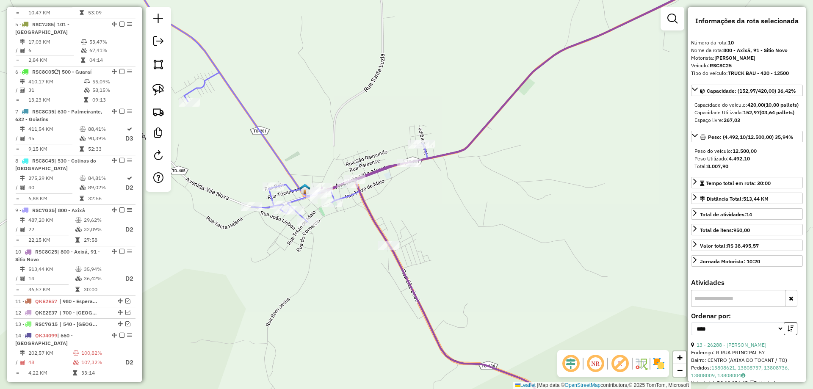
click at [463, 148] on icon at bounding box center [607, 77] width 573 height 232
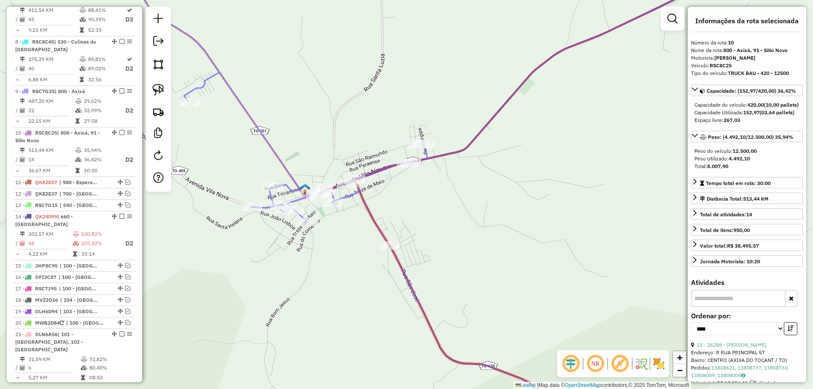
scroll to position [719, 0]
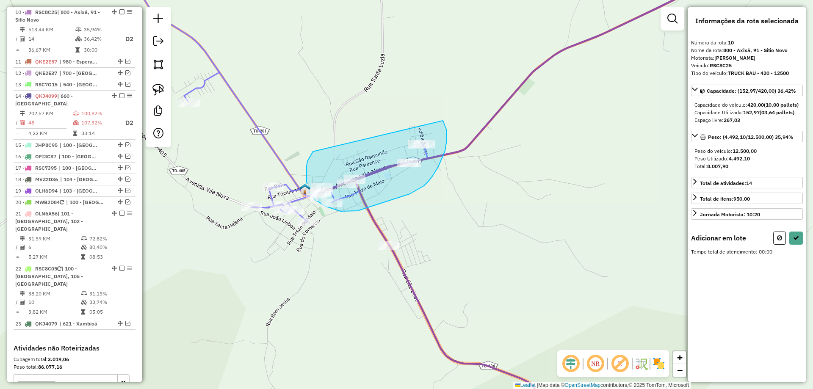
drag, startPoint x: 312, startPoint y: 153, endPoint x: 432, endPoint y: 111, distance: 126.4
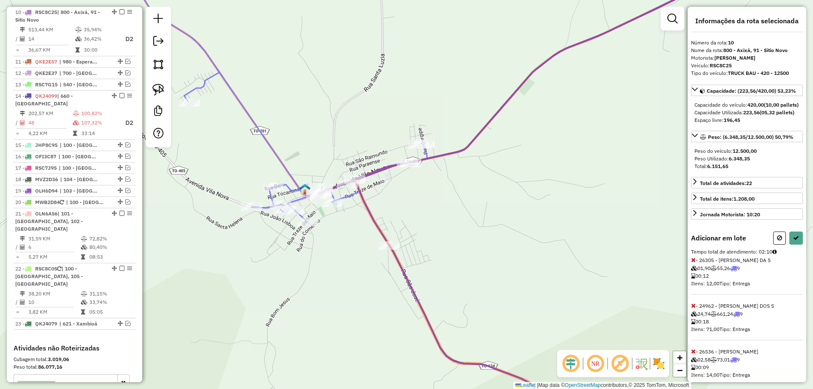
select select "*********"
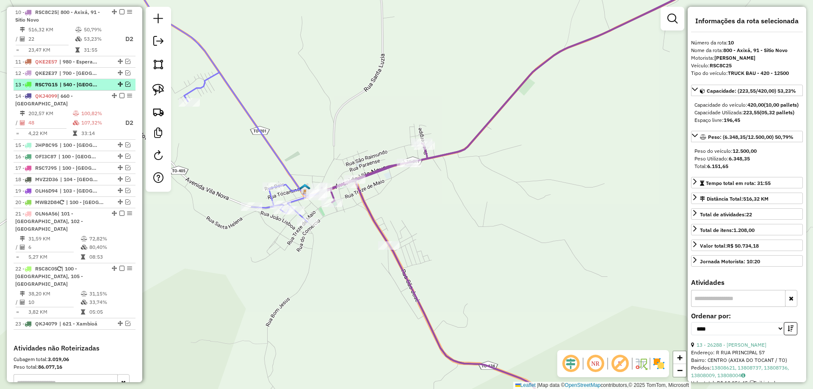
scroll to position [634, 0]
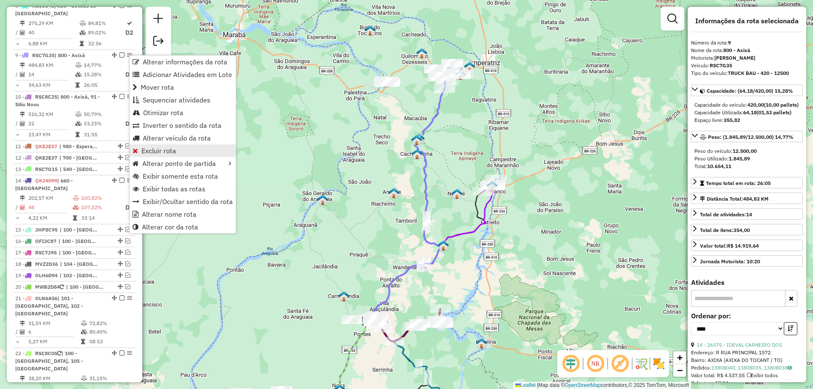
click at [181, 151] on link "Excluir rota" at bounding box center [183, 150] width 106 height 13
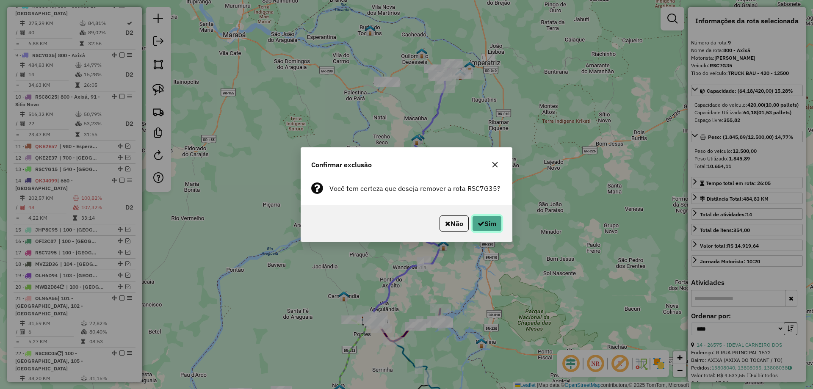
click at [489, 227] on button "Sim" at bounding box center [487, 223] width 30 height 16
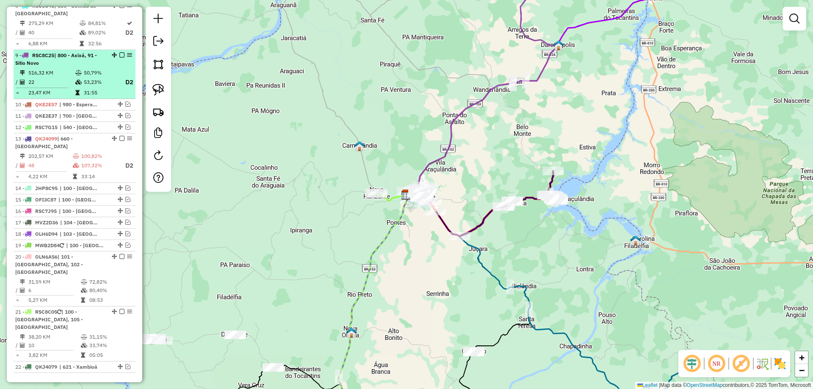
click at [105, 84] on td "53,23%" at bounding box center [100, 82] width 34 height 11
select select "*********"
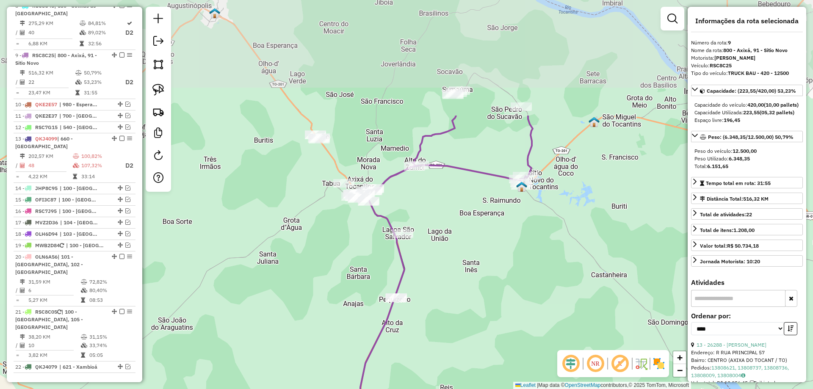
drag, startPoint x: 408, startPoint y: 107, endPoint x: 356, endPoint y: 229, distance: 132.5
click at [356, 229] on div "Janela de atendimento Grade de atendimento Capacidade Transportadoras Veículos …" at bounding box center [406, 194] width 813 height 389
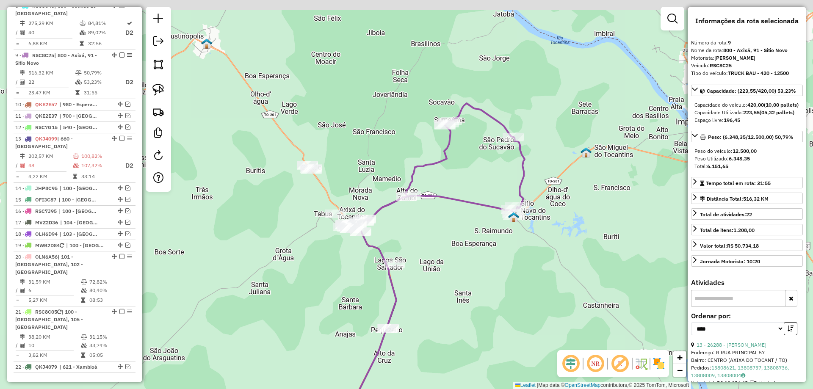
drag, startPoint x: 357, startPoint y: 240, endPoint x: 351, endPoint y: 259, distance: 19.9
click at [351, 259] on div "Janela de atendimento Grade de atendimento Capacidade Transportadoras Veículos …" at bounding box center [406, 194] width 813 height 389
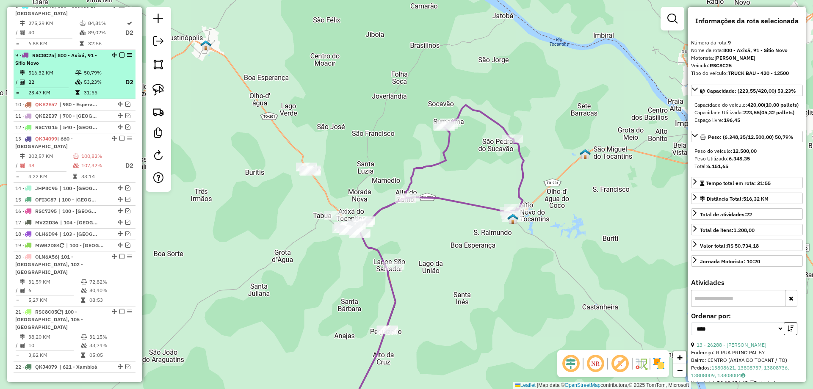
click at [88, 81] on td "53,23%" at bounding box center [100, 82] width 34 height 11
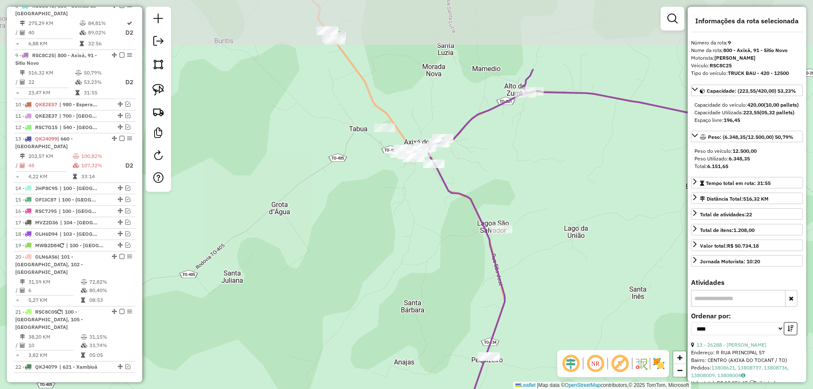
drag, startPoint x: 433, startPoint y: 83, endPoint x: 479, endPoint y: 185, distance: 112.9
click at [479, 185] on div "Janela de atendimento Grade de atendimento Capacidade Transportadoras Veículos …" at bounding box center [406, 194] width 813 height 389
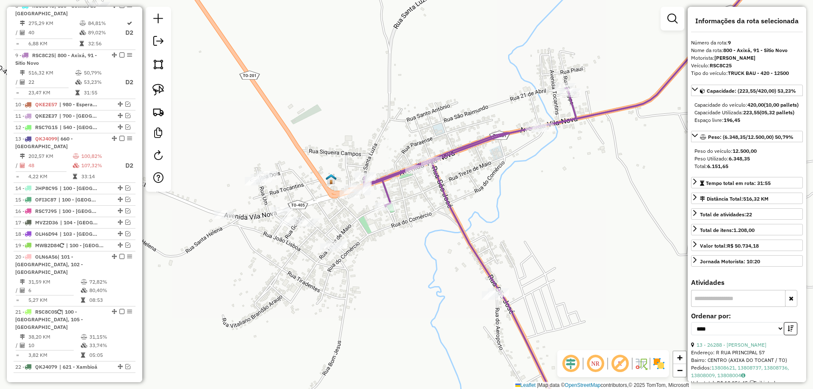
drag, startPoint x: 408, startPoint y: 244, endPoint x: 434, endPoint y: 222, distance: 33.7
click at [434, 222] on div "Janela de atendimento Grade de atendimento Capacidade Transportadoras Veículos …" at bounding box center [406, 194] width 813 height 389
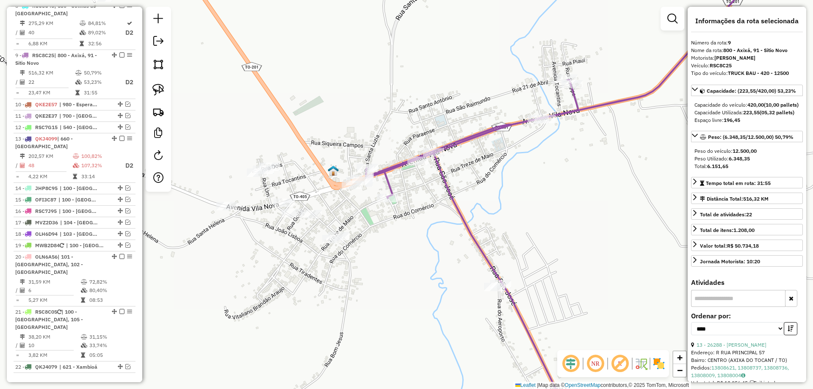
click at [465, 137] on icon at bounding box center [567, 79] width 402 height 237
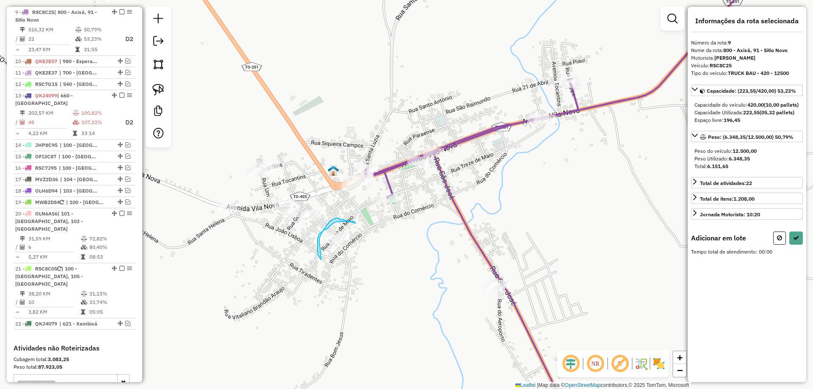
drag, startPoint x: 356, startPoint y: 223, endPoint x: 336, endPoint y: 218, distance: 20.1
click at [775, 244] on button at bounding box center [779, 238] width 13 height 13
select select "*********"
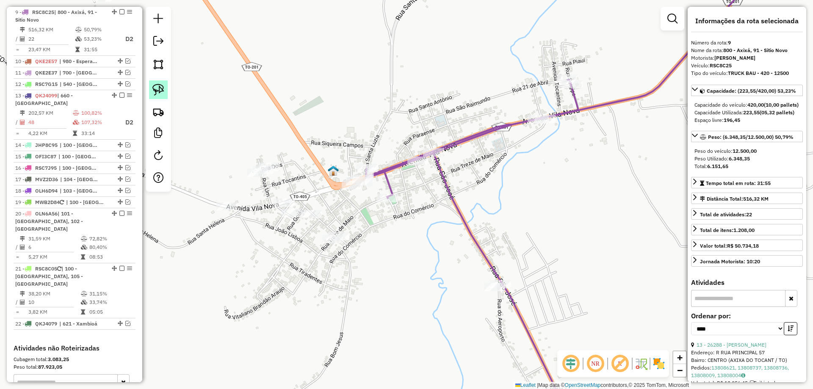
click at [158, 87] on img at bounding box center [158, 90] width 12 height 12
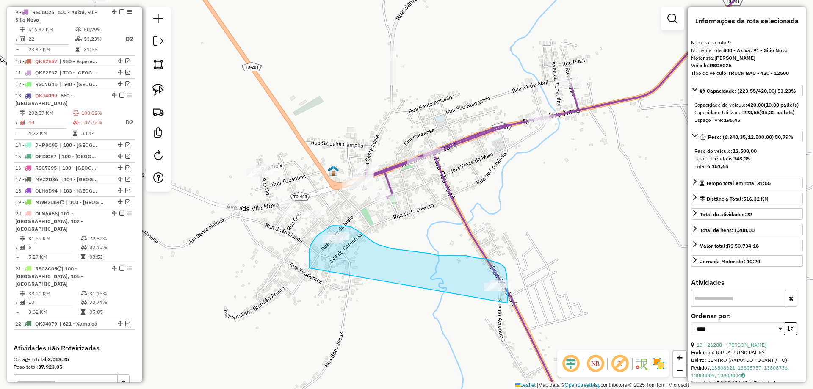
drag, startPoint x: 309, startPoint y: 268, endPoint x: 472, endPoint y: 318, distance: 170.6
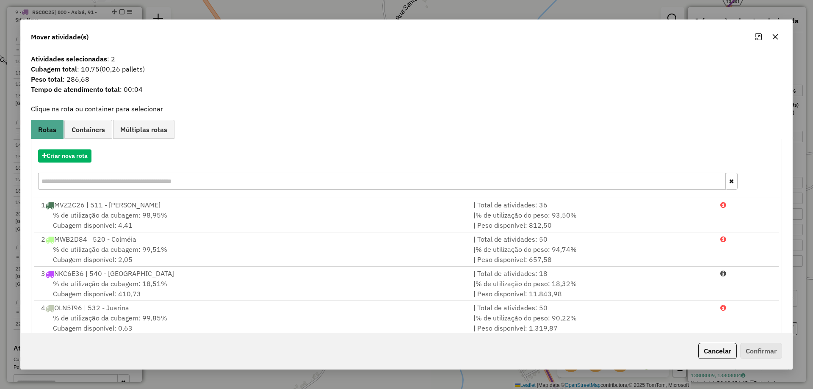
click at [774, 37] on icon "button" at bounding box center [775, 37] width 6 height 6
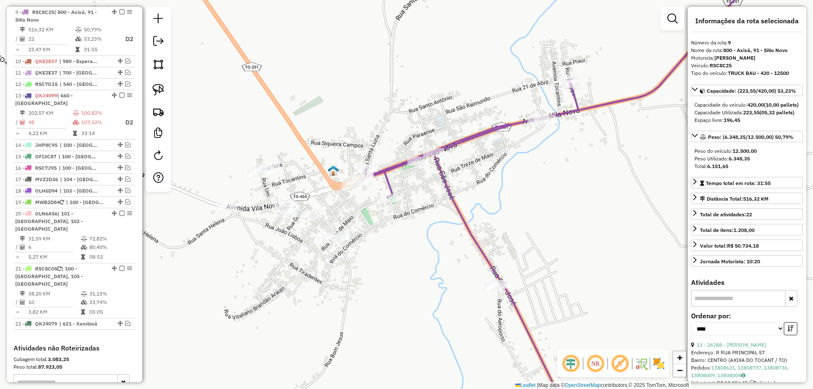
click at [451, 146] on icon at bounding box center [567, 79] width 402 height 237
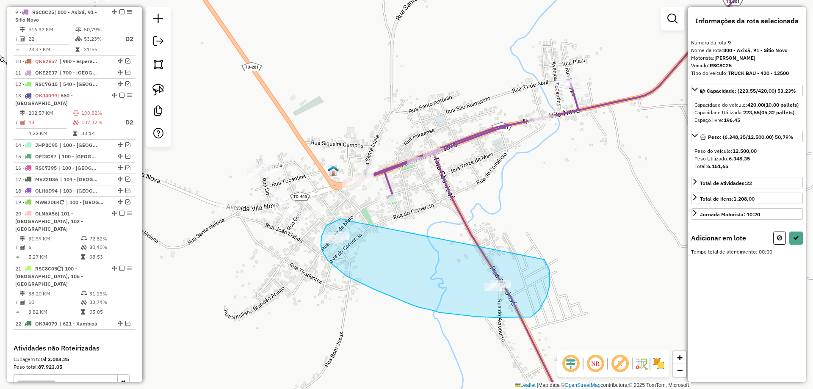
drag, startPoint x: 347, startPoint y: 221, endPoint x: 528, endPoint y: 237, distance: 181.1
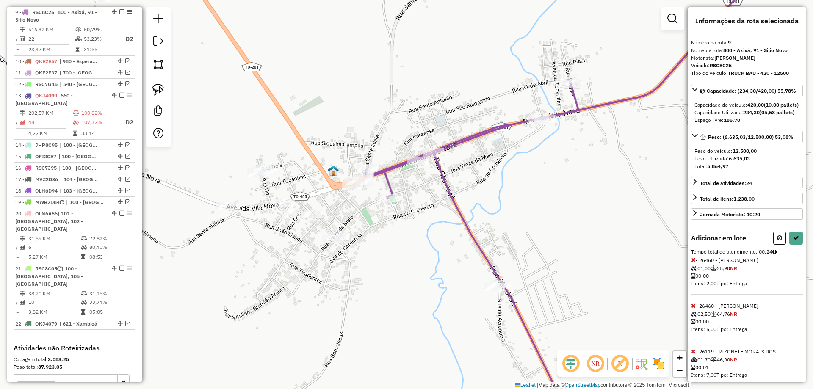
select select "*********"
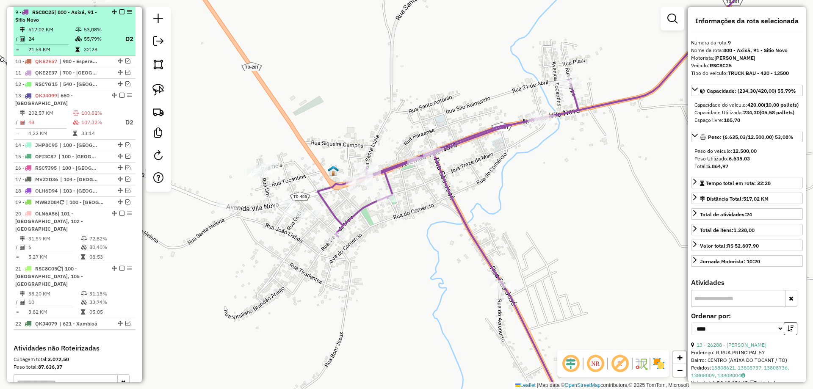
click at [91, 22] on div "9 - RSC8C25 | 800 - Axixá, 91 - Sitio Novo" at bounding box center [60, 15] width 90 height 15
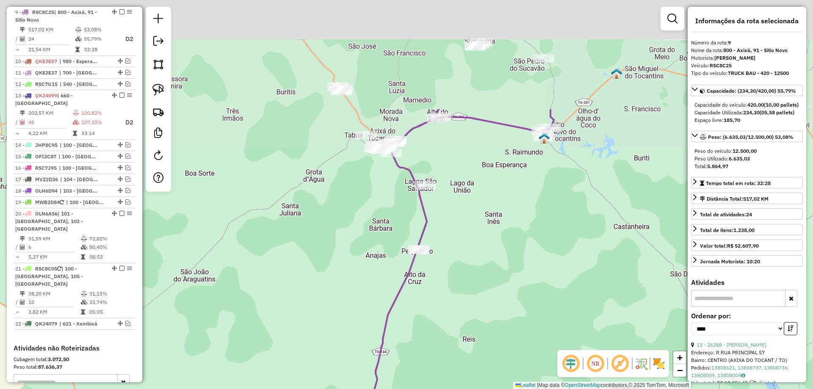
drag, startPoint x: 416, startPoint y: 66, endPoint x: 381, endPoint y: 200, distance: 138.9
click at [391, 227] on div "Janela de atendimento Grade de atendimento Capacidade Transportadoras Veículos …" at bounding box center [406, 194] width 813 height 389
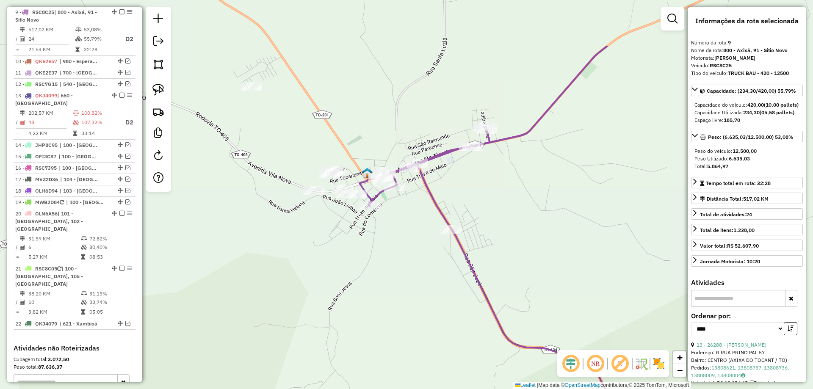
drag, startPoint x: 347, startPoint y: 139, endPoint x: 383, endPoint y: 222, distance: 90.4
click at [383, 222] on div "Janela de atendimento Grade de atendimento Capacidade Transportadoras Veículos …" at bounding box center [406, 194] width 813 height 389
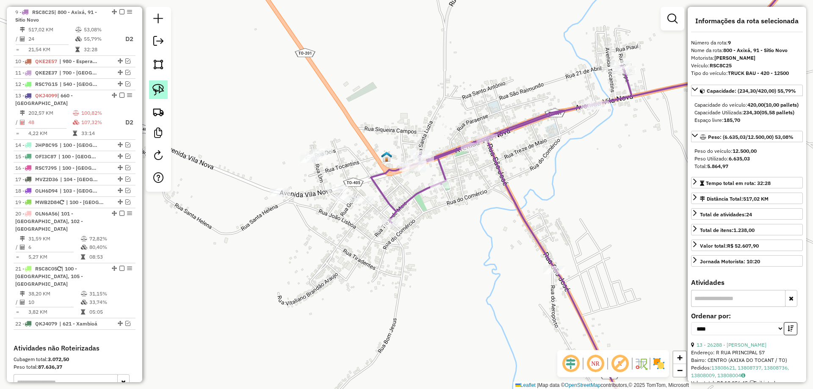
click at [163, 96] on link at bounding box center [158, 89] width 19 height 19
drag, startPoint x: 318, startPoint y: 201, endPoint x: 357, endPoint y: 209, distance: 39.8
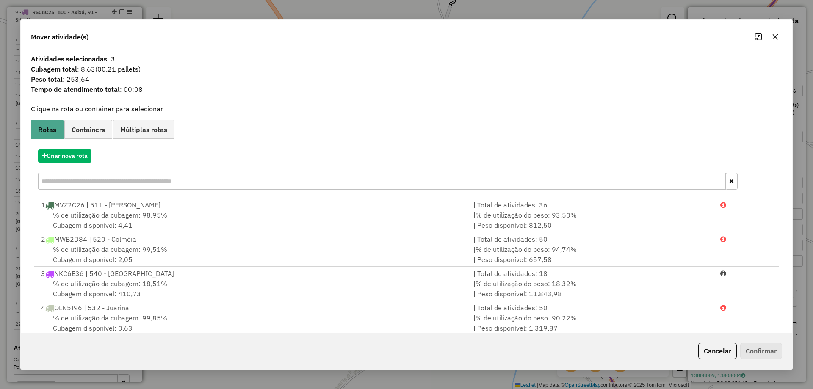
click at [775, 39] on icon "button" at bounding box center [775, 36] width 7 height 7
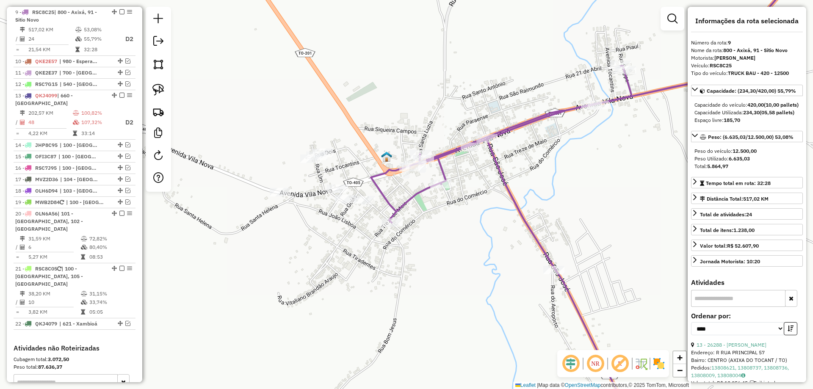
click at [384, 199] on icon at bounding box center [590, 115] width 438 height 309
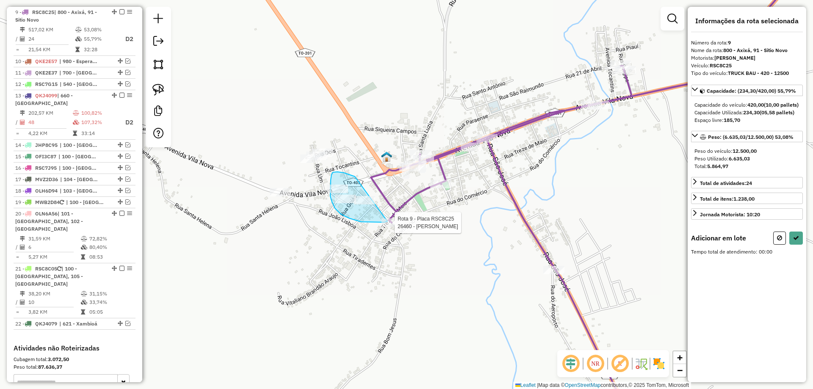
drag, startPoint x: 355, startPoint y: 176, endPoint x: 394, endPoint y: 210, distance: 51.6
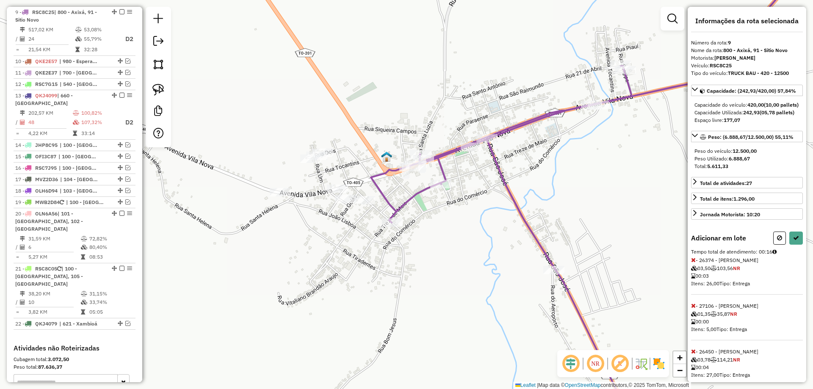
select select "*********"
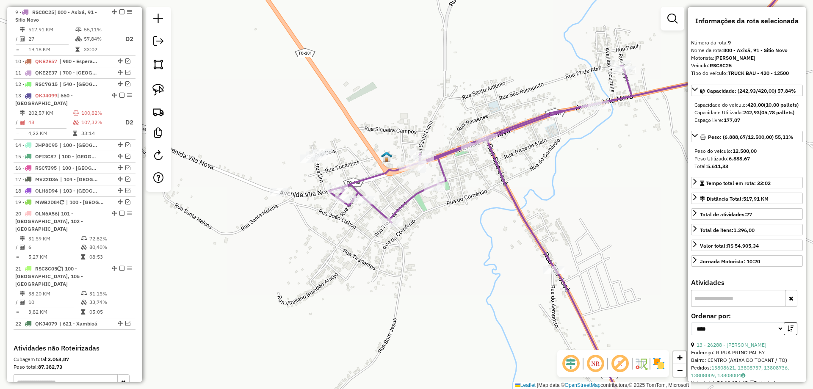
click at [120, 12] on em at bounding box center [121, 11] width 5 height 5
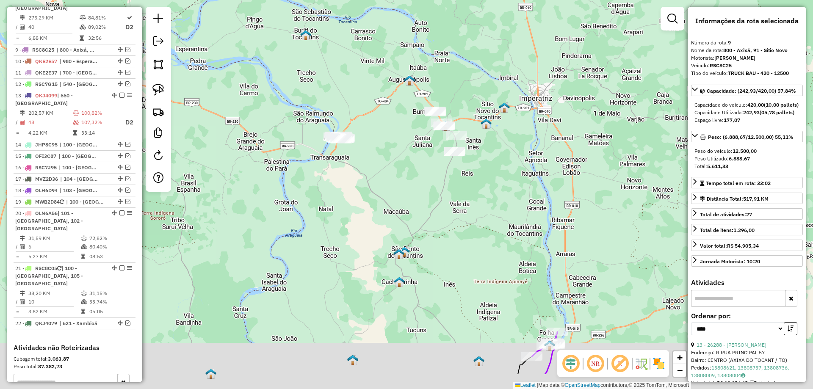
drag, startPoint x: 393, startPoint y: 185, endPoint x: 408, endPoint y: 148, distance: 39.9
click at [405, 150] on div "Janela de atendimento Grade de atendimento Capacidade Transportadoras Veículos …" at bounding box center [406, 194] width 813 height 389
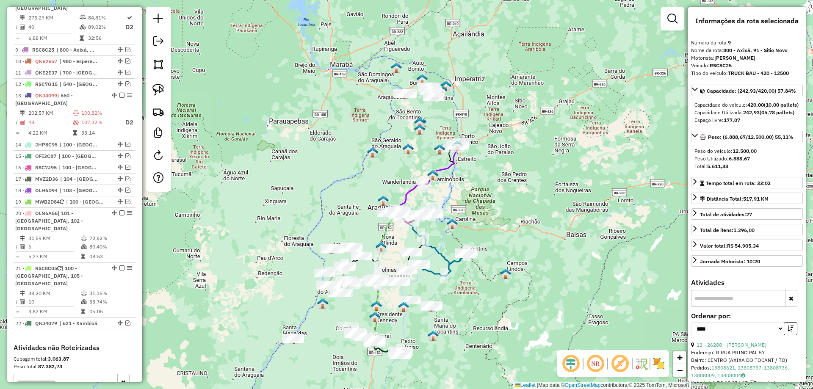
drag, startPoint x: 410, startPoint y: 237, endPoint x: 414, endPoint y: 155, distance: 82.2
click at [414, 158] on div "Janela de atendimento Grade de atendimento Capacidade Transportadoras Veículos …" at bounding box center [406, 194] width 813 height 389
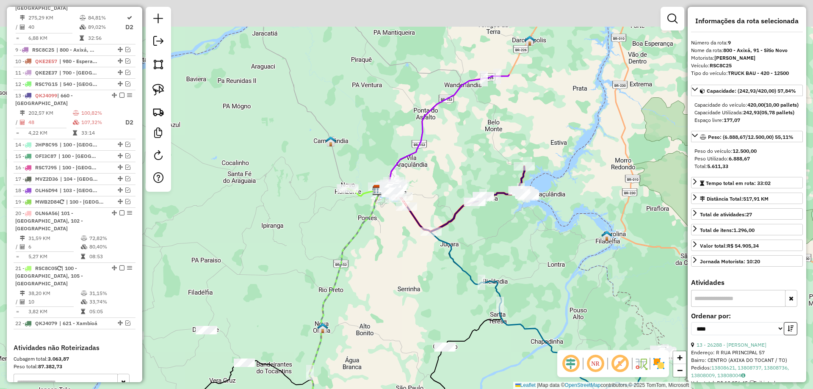
drag, startPoint x: 424, startPoint y: 191, endPoint x: 393, endPoint y: 306, distance: 119.1
click at [393, 306] on div "Janela de atendimento Grade de atendimento Capacidade Transportadoras Veículos …" at bounding box center [406, 194] width 813 height 389
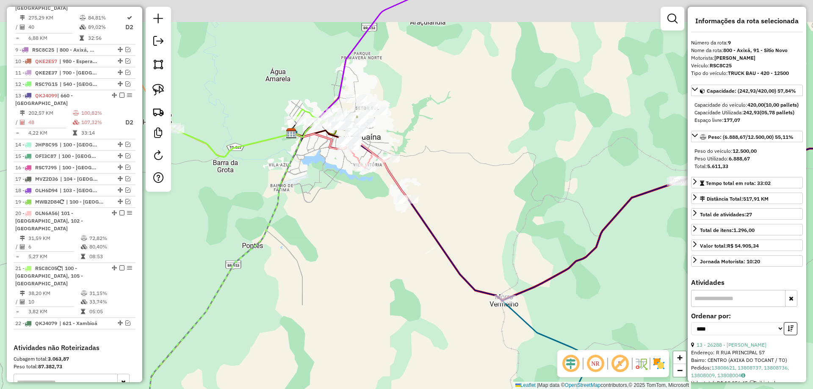
drag, startPoint x: 354, startPoint y: 206, endPoint x: 391, endPoint y: 304, distance: 105.0
click at [391, 304] on div "Janela de atendimento Grade de atendimento Capacidade Transportadoras Veículos …" at bounding box center [406, 194] width 813 height 389
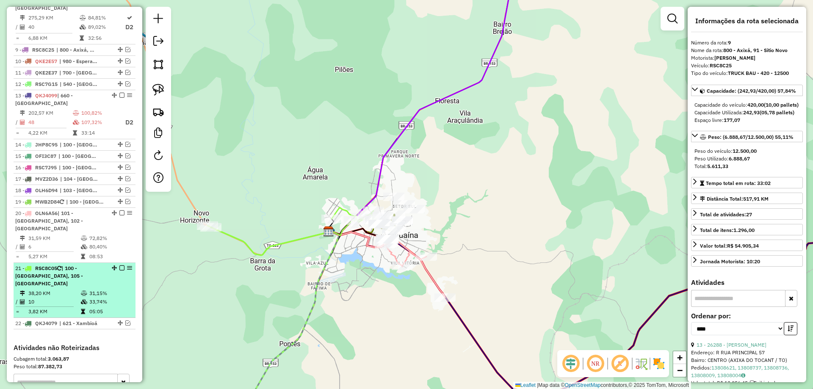
click at [96, 298] on td "33,74%" at bounding box center [110, 302] width 43 height 8
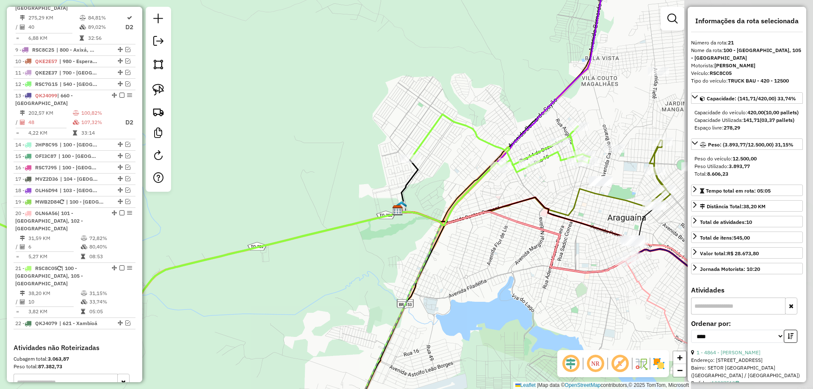
drag, startPoint x: 502, startPoint y: 260, endPoint x: 342, endPoint y: 274, distance: 160.6
click at [342, 274] on div "Janela de atendimento Grade de atendimento Capacidade Transportadoras Veículos …" at bounding box center [406, 194] width 813 height 389
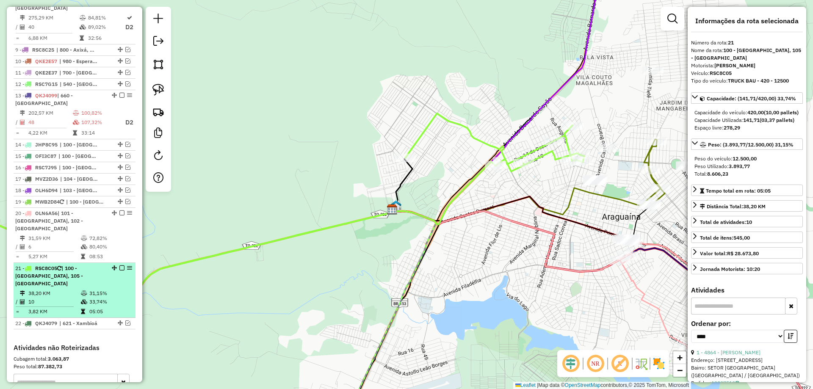
click at [81, 291] on icon at bounding box center [84, 293] width 6 height 5
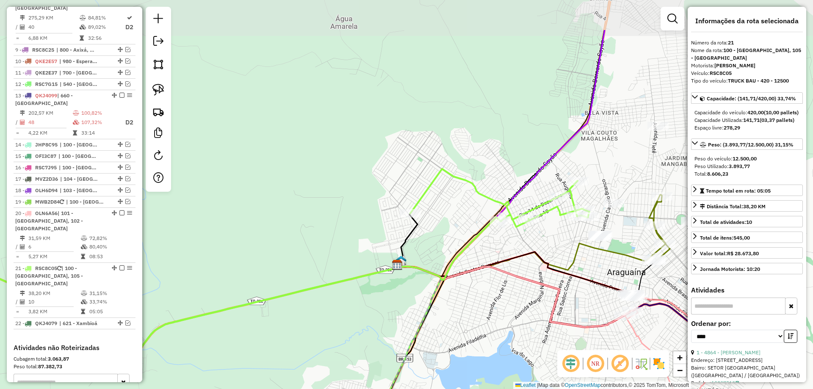
drag, startPoint x: 556, startPoint y: 246, endPoint x: 400, endPoint y: 314, distance: 169.8
click at [400, 314] on div "Janela de atendimento Grade de atendimento Capacidade Transportadoras Veículos …" at bounding box center [406, 194] width 813 height 389
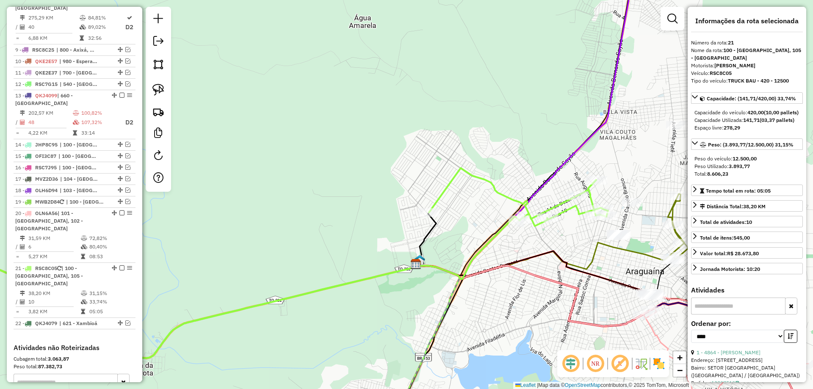
drag, startPoint x: 449, startPoint y: 242, endPoint x: 506, endPoint y: 230, distance: 58.3
click at [506, 230] on div "Janela de atendimento Grade de atendimento Capacidade Transportadoras Veículos …" at bounding box center [406, 194] width 813 height 389
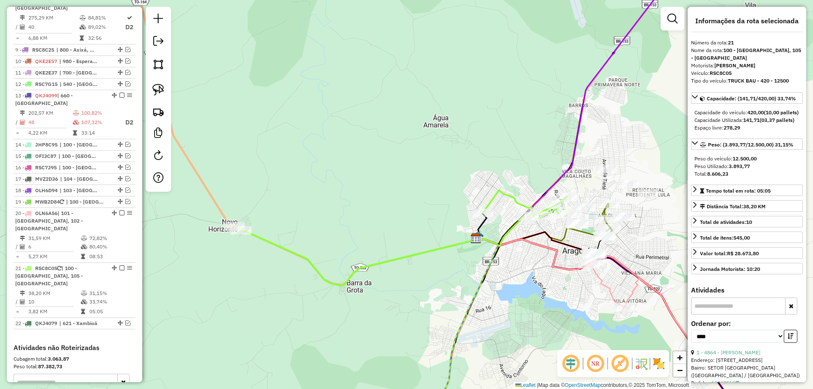
drag, startPoint x: 508, startPoint y: 229, endPoint x: 504, endPoint y: 226, distance: 5.2
click at [504, 226] on div "Janela de atendimento Grade de atendimento Capacidade Transportadoras Veículos …" at bounding box center [406, 194] width 813 height 389
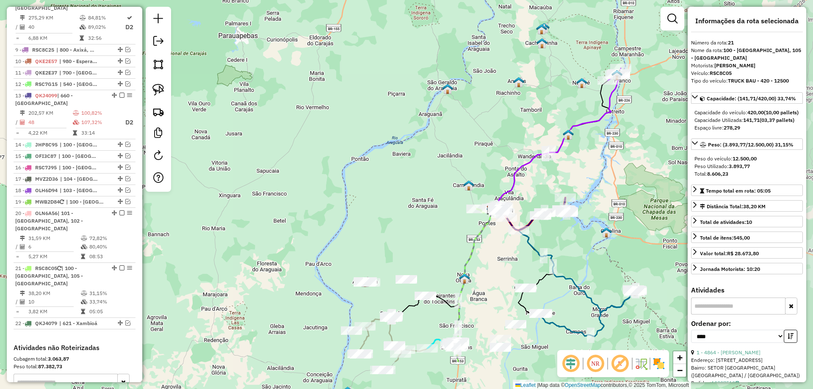
drag, startPoint x: 516, startPoint y: 292, endPoint x: 491, endPoint y: 255, distance: 44.5
click at [491, 255] on div "Janela de atendimento Grade de atendimento Capacidade Transportadoras Veículos …" at bounding box center [406, 194] width 813 height 389
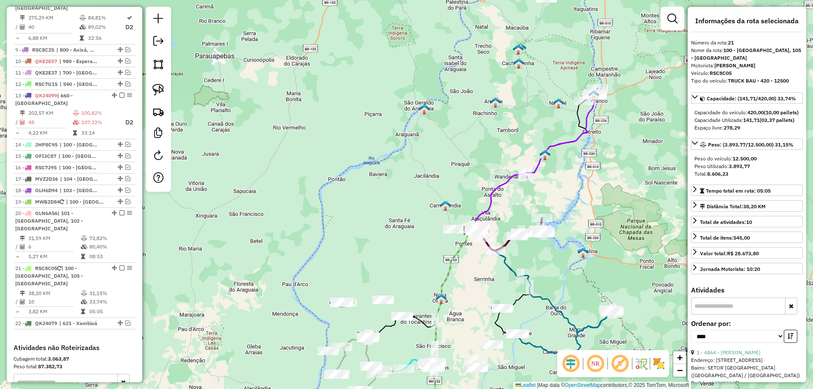
drag, startPoint x: 491, startPoint y: 255, endPoint x: 468, endPoint y: 276, distance: 31.5
click at [468, 276] on div "Janela de atendimento Grade de atendimento Capacidade Transportadoras Veículos …" at bounding box center [406, 194] width 813 height 389
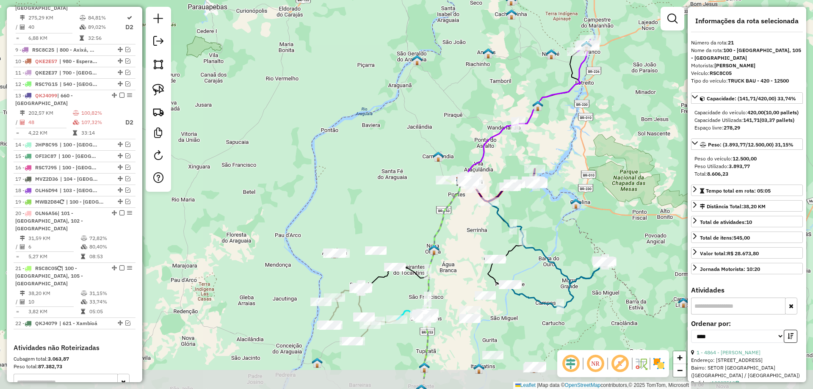
drag, startPoint x: 389, startPoint y: 342, endPoint x: 382, endPoint y: 292, distance: 50.9
click at [382, 292] on div "Janela de atendimento Grade de atendimento Capacidade Transportadoras Veículos …" at bounding box center [406, 194] width 813 height 389
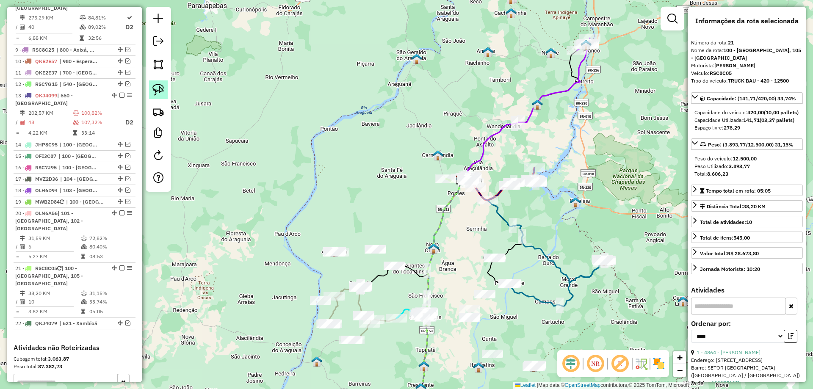
click at [161, 88] on img at bounding box center [158, 90] width 12 height 12
drag, startPoint x: 583, startPoint y: 229, endPoint x: 629, endPoint y: 255, distance: 52.3
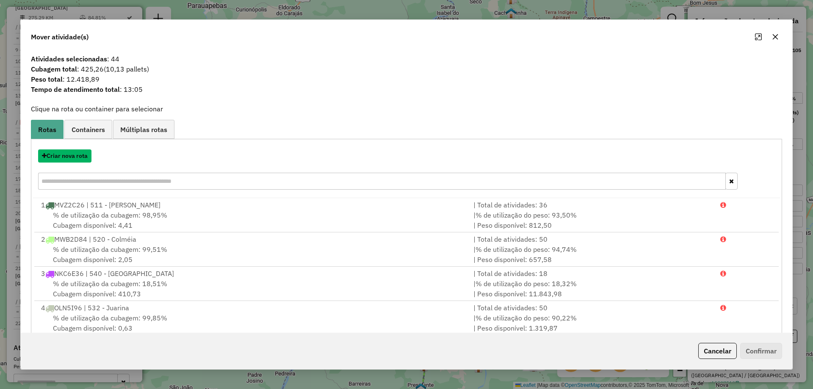
click at [87, 155] on button "Criar nova rota" at bounding box center [64, 155] width 53 height 13
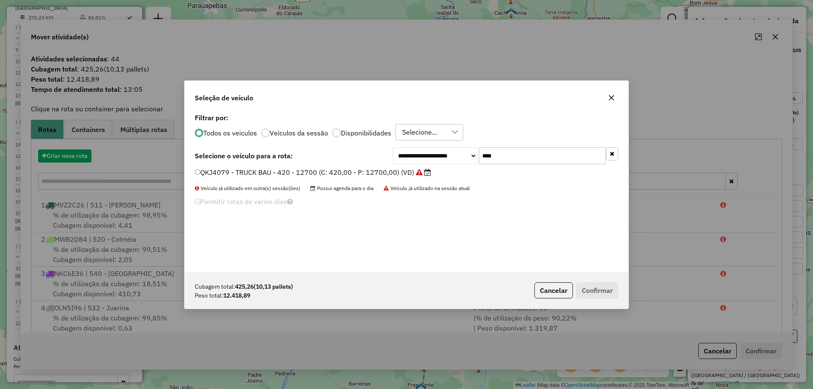
scroll to position [5, 3]
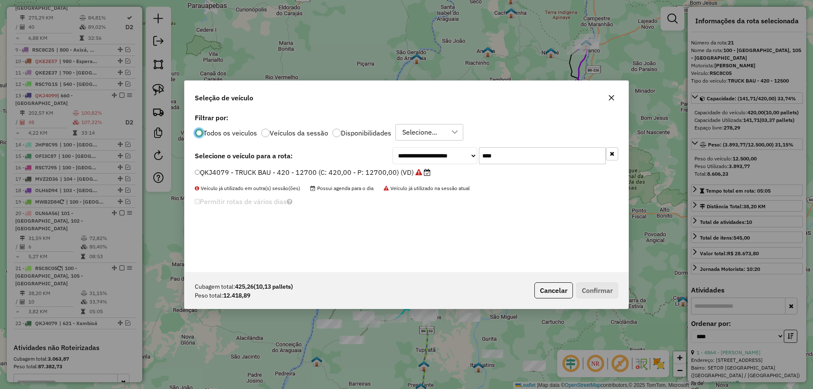
click at [498, 152] on input "****" at bounding box center [542, 155] width 127 height 17
type input "****"
click at [375, 171] on label "QKJ4089 - TRUCK BAU - 420 - 12700 (C: 420,00 - P: 12700,00) (VD)" at bounding box center [309, 172] width 228 height 10
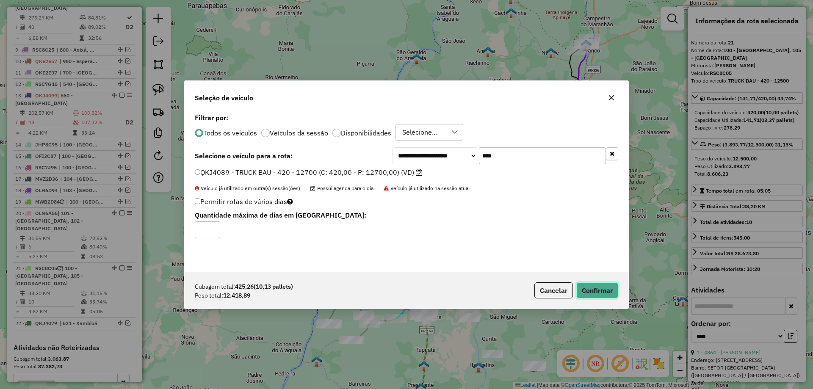
click at [586, 286] on button "Confirmar" at bounding box center [597, 290] width 42 height 16
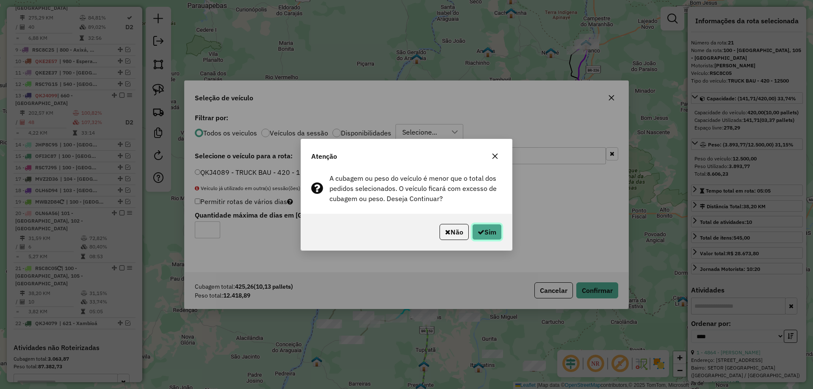
click at [484, 231] on button "Sim" at bounding box center [487, 232] width 30 height 16
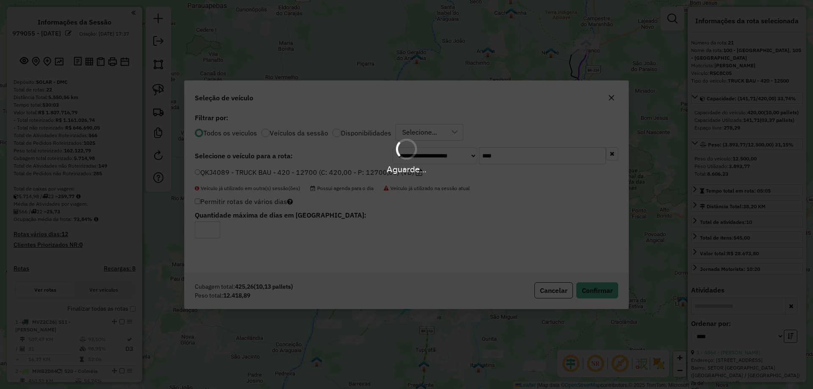
select select "*********"
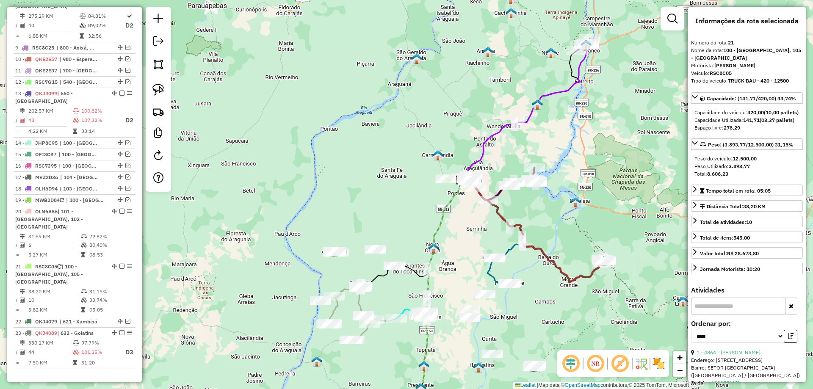
scroll to position [778, 0]
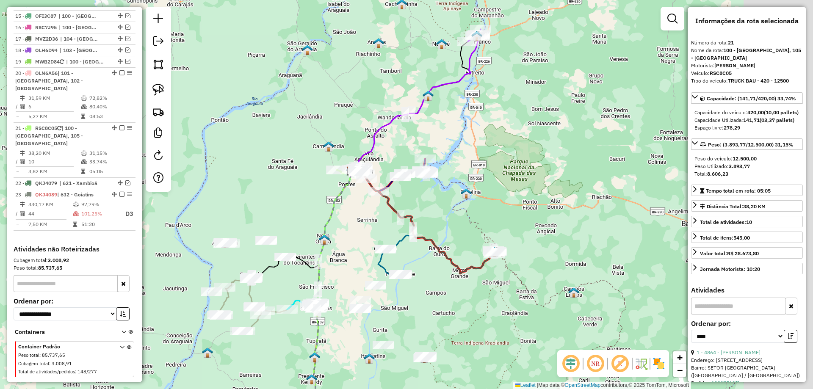
drag, startPoint x: 601, startPoint y: 232, endPoint x: 410, endPoint y: 225, distance: 191.4
click at [427, 222] on div "Janela de atendimento Grade de atendimento Capacidade Transportadoras Veículos …" at bounding box center [406, 194] width 813 height 389
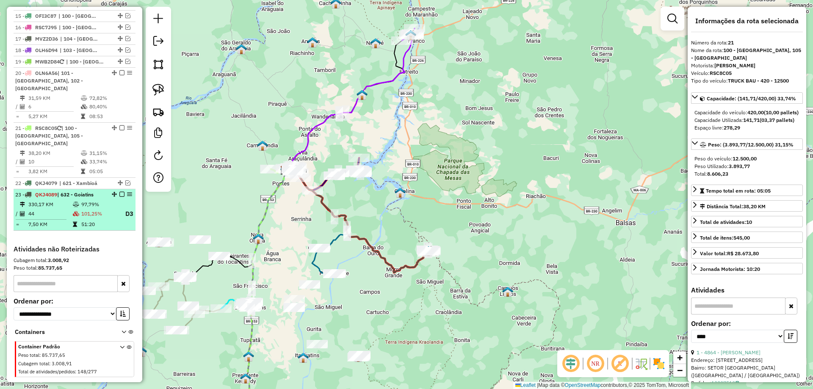
click at [76, 211] on icon at bounding box center [76, 213] width 6 height 5
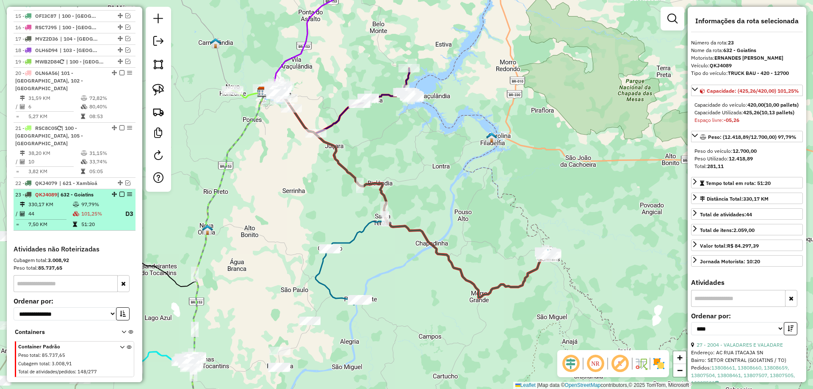
click at [119, 192] on em at bounding box center [121, 194] width 5 height 5
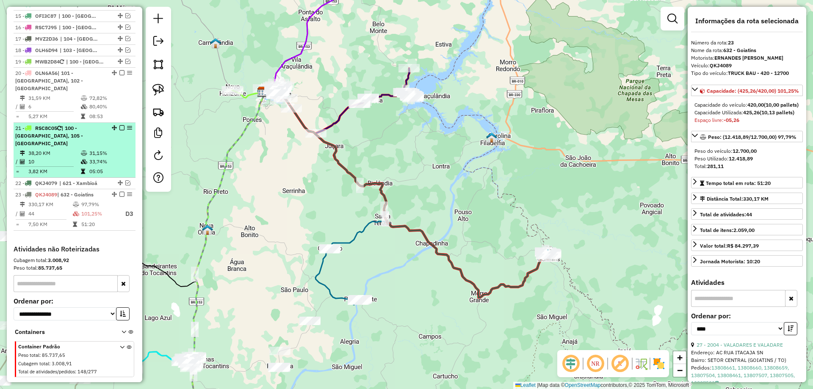
scroll to position [748, 0]
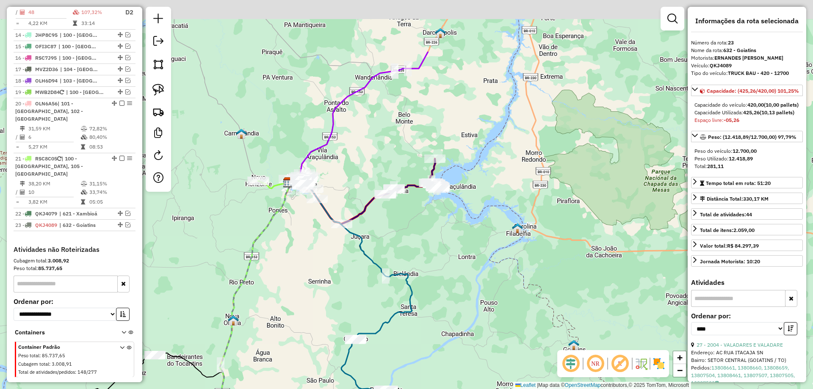
drag, startPoint x: 292, startPoint y: 261, endPoint x: 294, endPoint y: 282, distance: 21.3
click at [294, 285] on div "Janela de atendimento Grade de atendimento Capacidade Transportadoras Veículos …" at bounding box center [406, 194] width 813 height 389
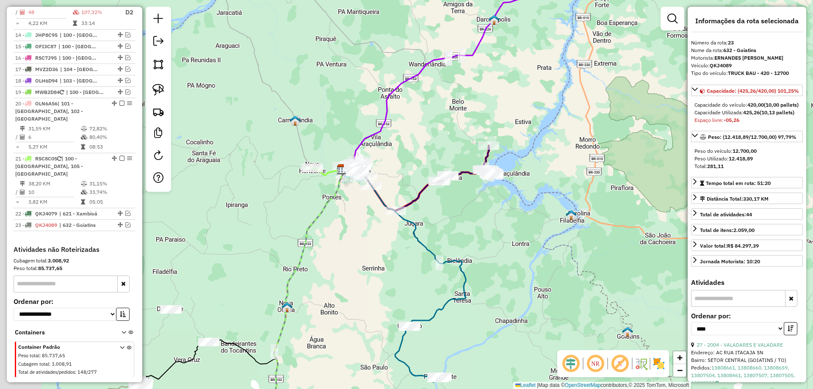
drag, startPoint x: 246, startPoint y: 290, endPoint x: 313, endPoint y: 264, distance: 72.0
click at [313, 264] on icon at bounding box center [309, 288] width 72 height 238
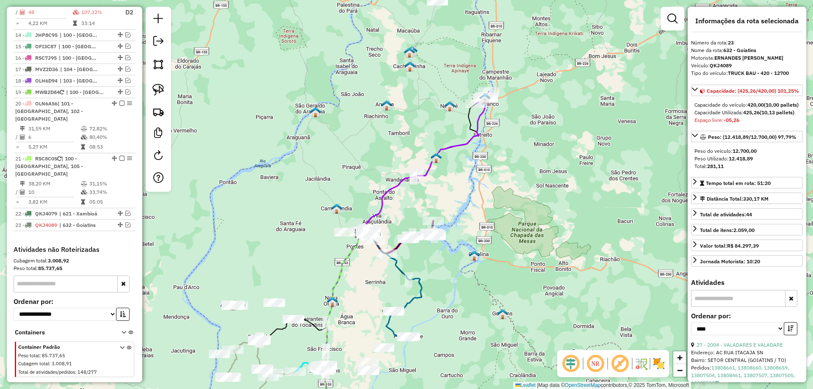
drag, startPoint x: 346, startPoint y: 260, endPoint x: 356, endPoint y: 285, distance: 27.5
click at [356, 285] on div "Janela de atendimento Grade de atendimento Capacidade Transportadoras Veículos …" at bounding box center [406, 194] width 813 height 389
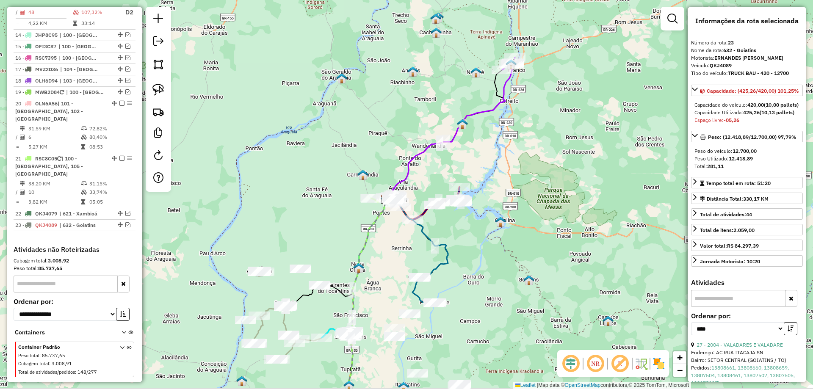
drag, startPoint x: 374, startPoint y: 296, endPoint x: 381, endPoint y: 247, distance: 49.6
click at [381, 247] on div "Janela de atendimento Grade de atendimento Capacidade Transportadoras Veículos …" at bounding box center [406, 194] width 813 height 389
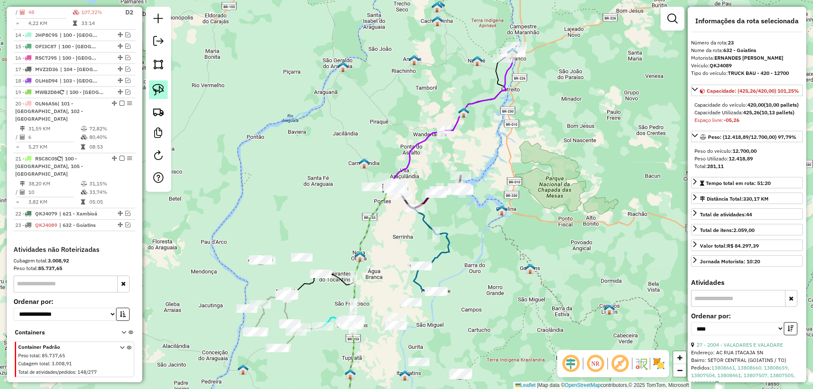
click at [163, 87] on img at bounding box center [158, 90] width 12 height 12
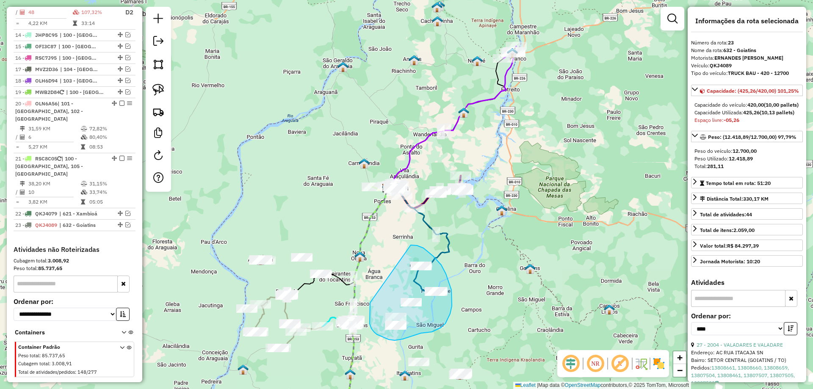
drag, startPoint x: 370, startPoint y: 303, endPoint x: 411, endPoint y: 245, distance: 70.5
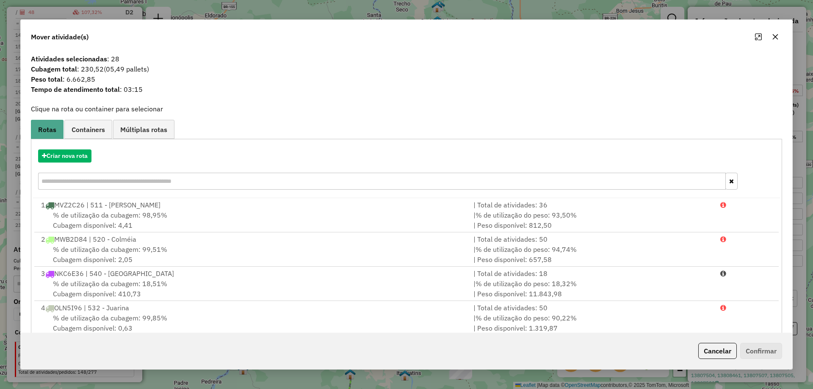
click at [775, 34] on icon "button" at bounding box center [775, 36] width 7 height 7
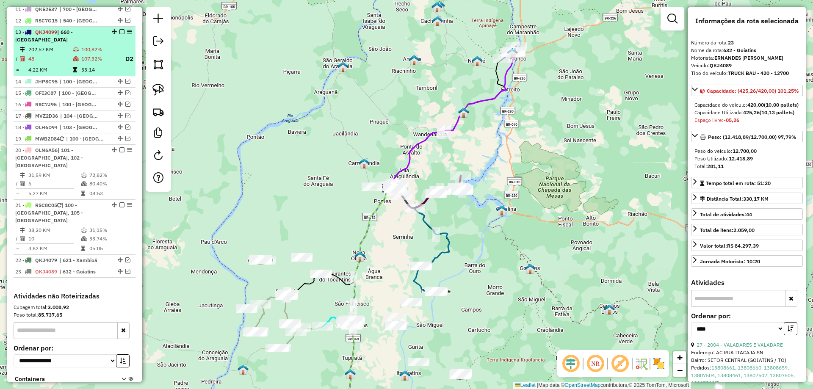
scroll to position [663, 0]
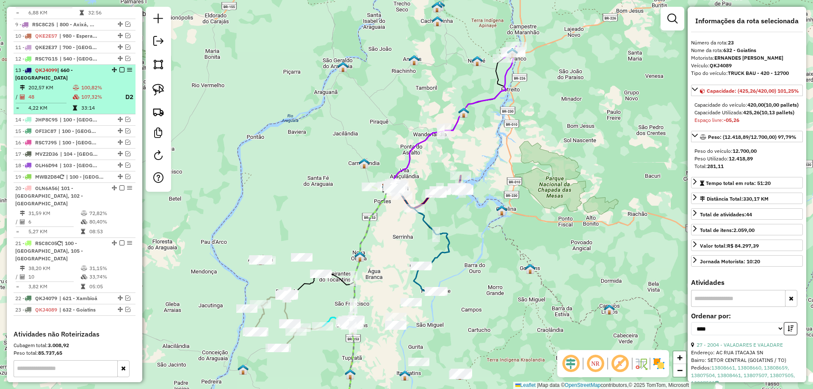
click at [87, 88] on td "100,82%" at bounding box center [99, 87] width 37 height 8
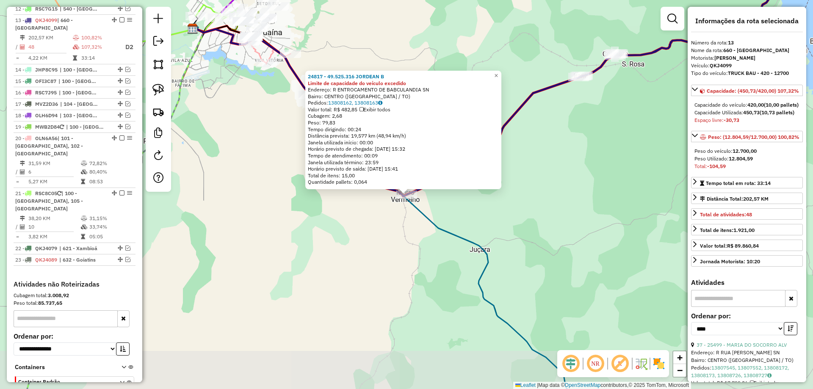
scroll to position [721, 0]
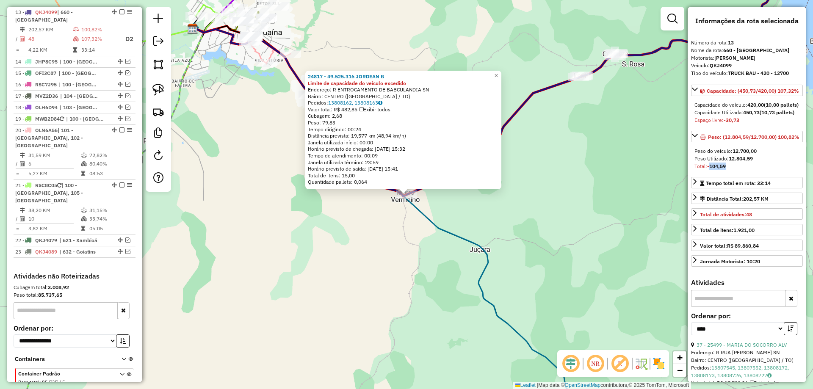
drag, startPoint x: 715, startPoint y: 197, endPoint x: 730, endPoint y: 196, distance: 14.9
click at [730, 170] on div "Total: -104,59" at bounding box center [746, 167] width 105 height 8
drag, startPoint x: 727, startPoint y: 143, endPoint x: 744, endPoint y: 143, distance: 16.9
click at [744, 124] on div "Espaço livre: -30,73" at bounding box center [746, 120] width 105 height 8
click at [557, 197] on div "24817 - 49.525.316 JORDEAN B Limite de capacidade do veículo excedido Endereço:…" at bounding box center [406, 194] width 813 height 389
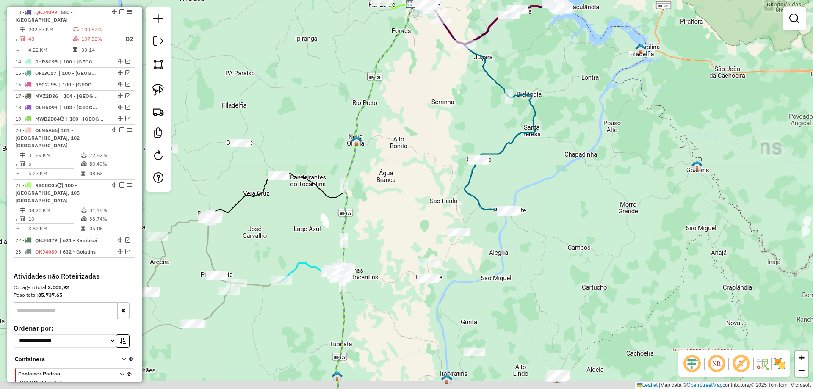
drag, startPoint x: 511, startPoint y: 266, endPoint x: 495, endPoint y: 264, distance: 15.9
click at [502, 265] on div "Janela de atendimento Grade de atendimento Capacidade Transportadoras Veículos …" at bounding box center [406, 194] width 813 height 389
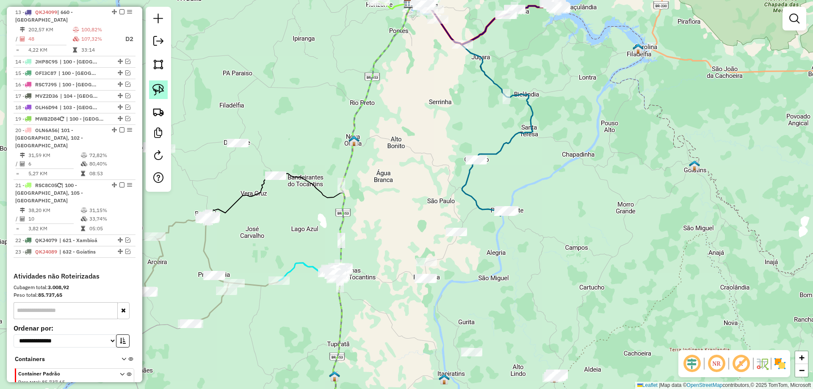
click at [152, 89] on link at bounding box center [158, 89] width 19 height 19
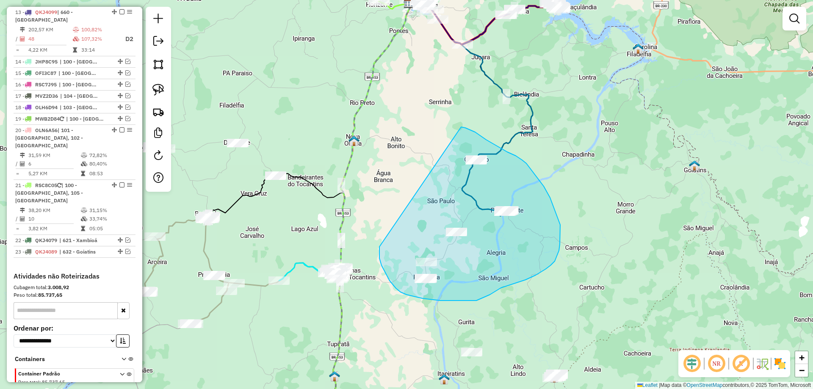
drag, startPoint x: 379, startPoint y: 258, endPoint x: 455, endPoint y: 127, distance: 151.3
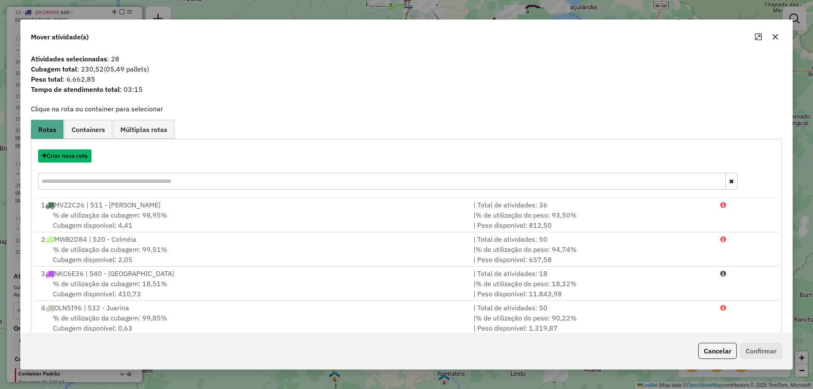
click at [77, 159] on button "Criar nova rota" at bounding box center [64, 155] width 53 height 13
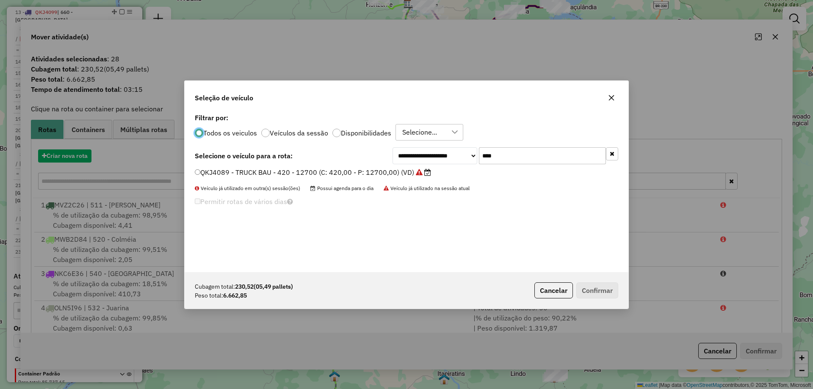
scroll to position [5, 3]
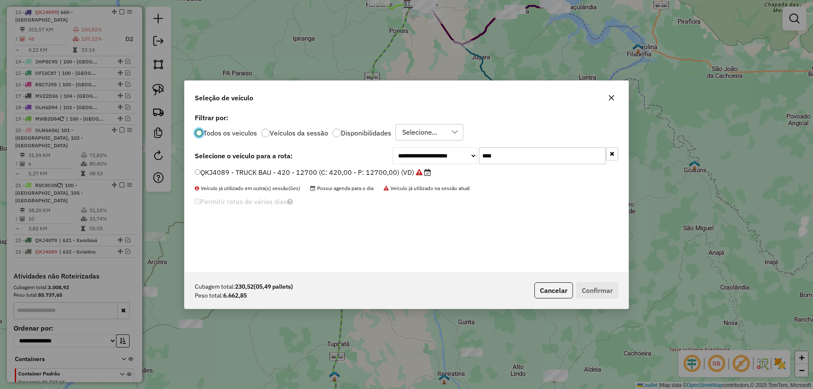
click at [529, 158] on input "****" at bounding box center [542, 155] width 127 height 17
type input "***"
click at [361, 171] on label "OLH6E04 - TRUCK BAU - 378 - 13040 (C: 378,00 - P: 13040,00) (VD)" at bounding box center [309, 172] width 228 height 10
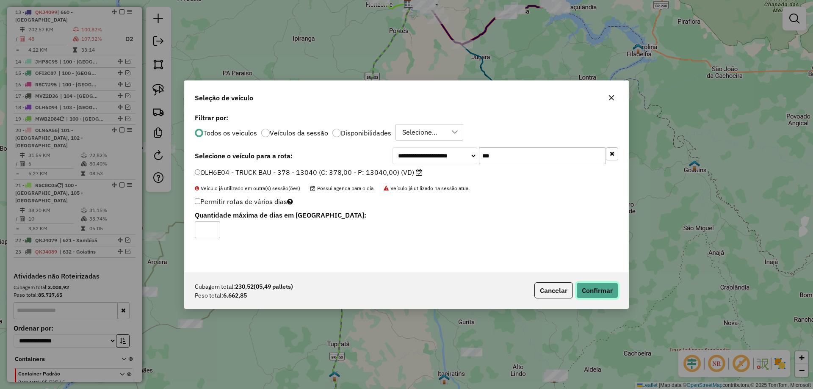
click at [593, 283] on button "Confirmar" at bounding box center [597, 290] width 42 height 16
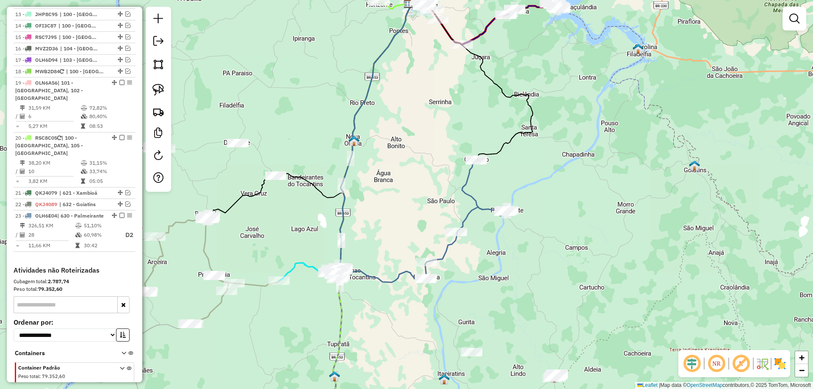
scroll to position [674, 0]
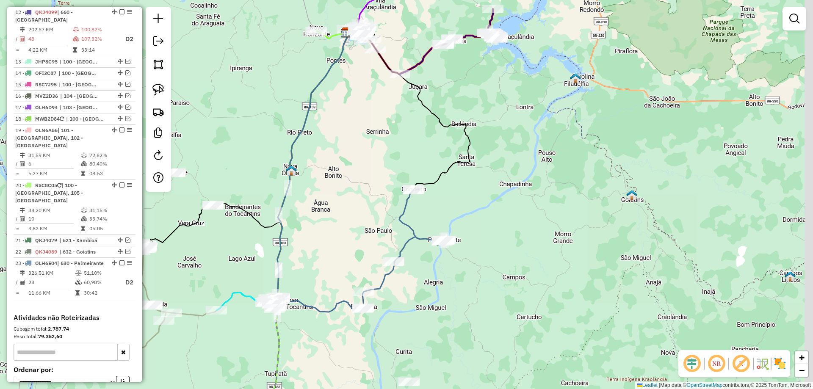
drag, startPoint x: 362, startPoint y: 197, endPoint x: 311, endPoint y: 224, distance: 57.9
click at [336, 212] on div "Janela de atendimento Grade de atendimento Capacidade Transportadoras Veículos …" at bounding box center [406, 194] width 813 height 389
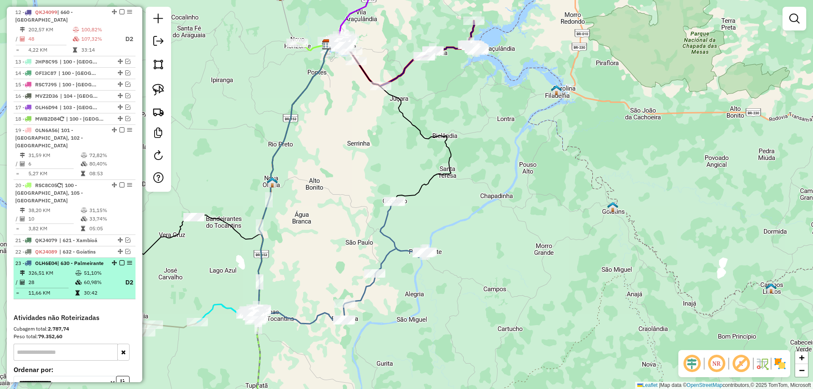
click at [119, 260] on em at bounding box center [121, 262] width 5 height 5
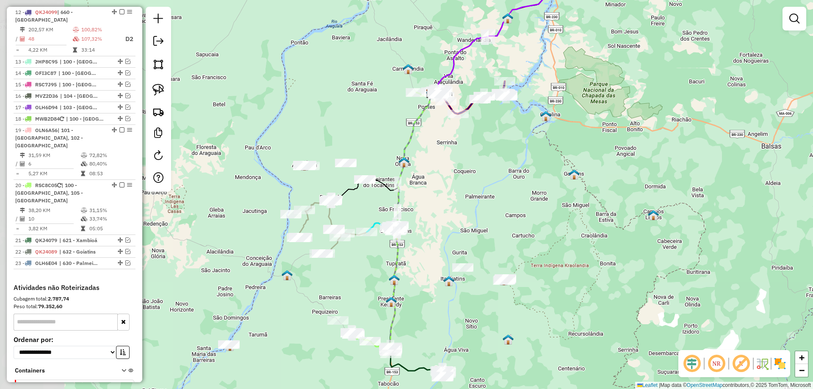
drag, startPoint x: 372, startPoint y: 239, endPoint x: 445, endPoint y: 203, distance: 81.6
click at [445, 203] on div "Janela de atendimento Grade de atendimento Capacidade Transportadoras Veículos …" at bounding box center [406, 194] width 813 height 389
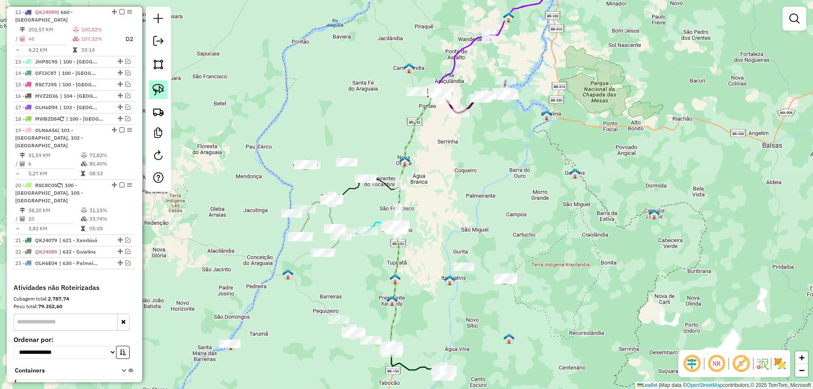
click at [160, 89] on img at bounding box center [158, 90] width 12 height 12
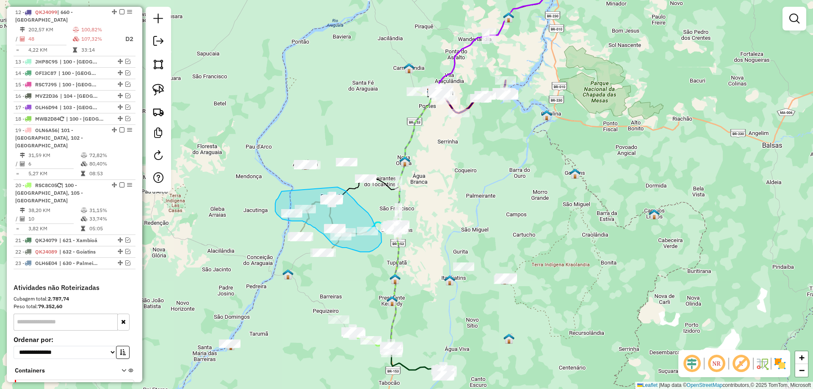
drag, startPoint x: 281, startPoint y: 191, endPoint x: 327, endPoint y: 185, distance: 46.1
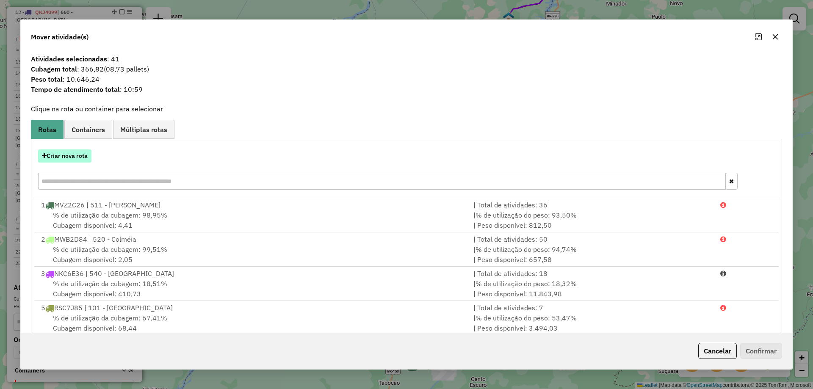
click at [71, 151] on button "Criar nova rota" at bounding box center [64, 155] width 53 height 13
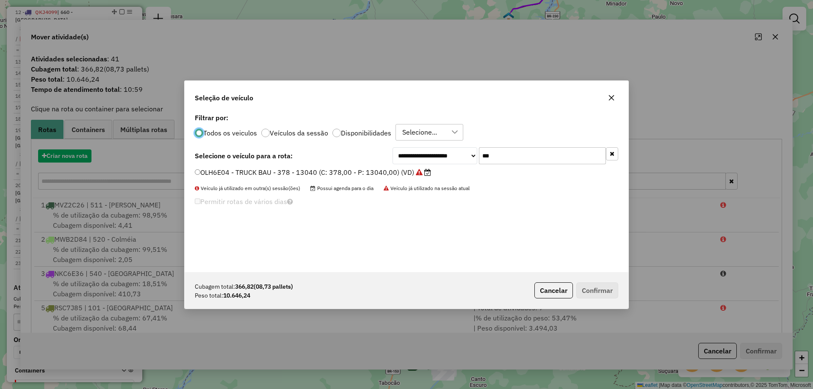
scroll to position [5, 3]
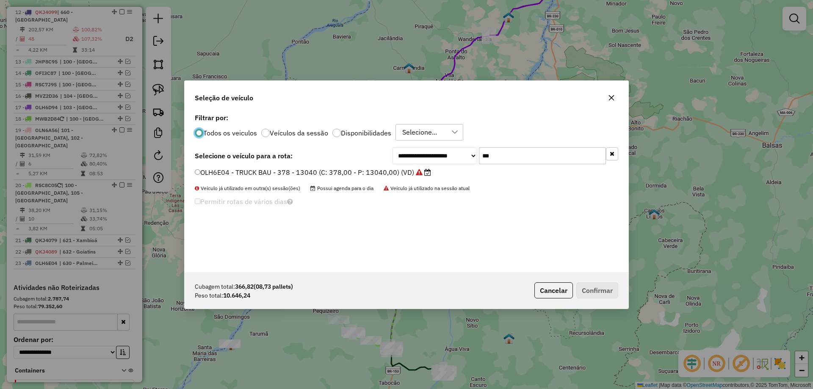
click at [505, 148] on input "***" at bounding box center [542, 155] width 127 height 17
type input "***"
click at [347, 172] on label "OLN5J16 - TRUCK BAU - 420 - 13500 (C: 420,00 - P: 13500,00) (VD)" at bounding box center [308, 172] width 227 height 10
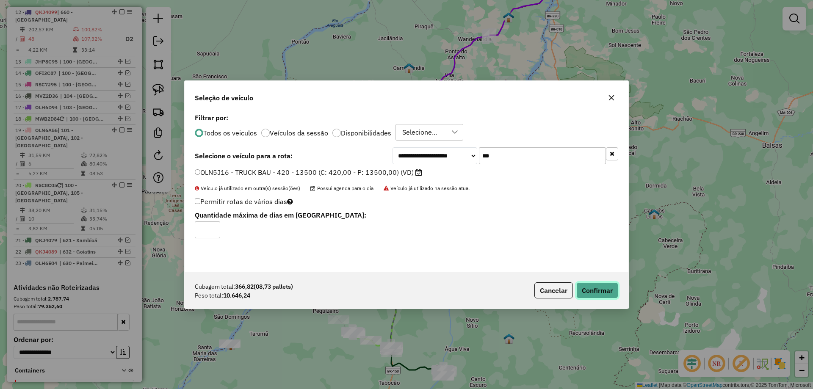
click at [587, 289] on button "Confirmar" at bounding box center [597, 290] width 42 height 16
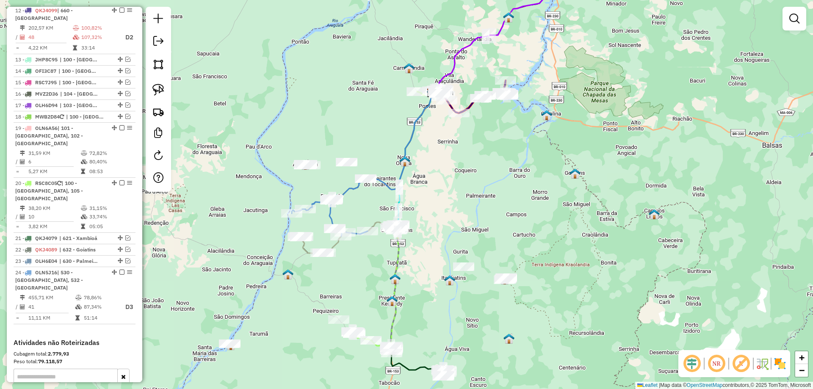
scroll to position [672, 0]
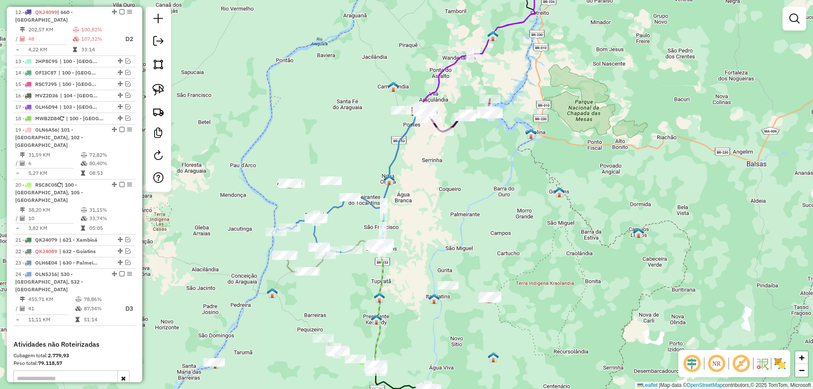
drag, startPoint x: 455, startPoint y: 183, endPoint x: 419, endPoint y: 208, distance: 44.1
click at [424, 208] on div "Janela de atendimento Grade de atendimento Capacidade Transportadoras Veículos …" at bounding box center [406, 194] width 813 height 389
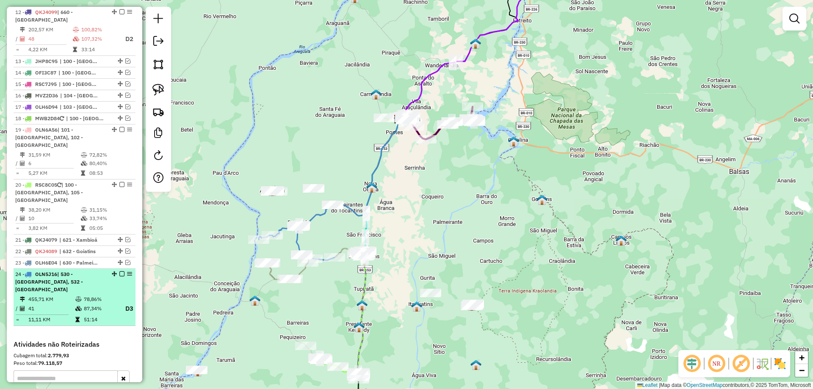
click at [119, 271] on em at bounding box center [121, 273] width 5 height 5
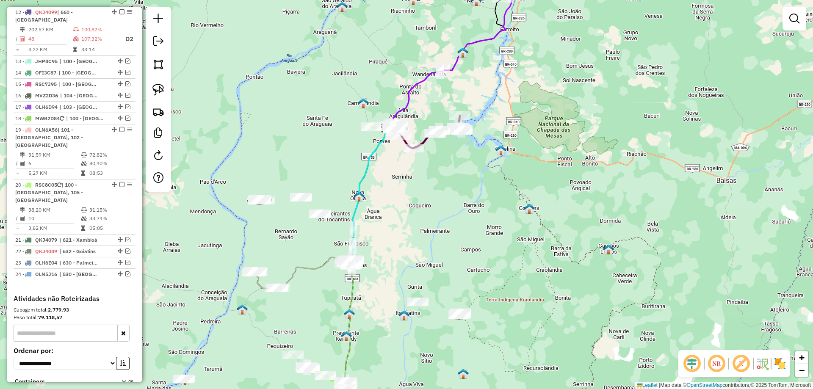
drag, startPoint x: 279, startPoint y: 222, endPoint x: 240, endPoint y: 226, distance: 40.0
click at [261, 234] on div "Janela de atendimento Grade de atendimento Capacidade Transportadoras Veículos …" at bounding box center [406, 194] width 813 height 389
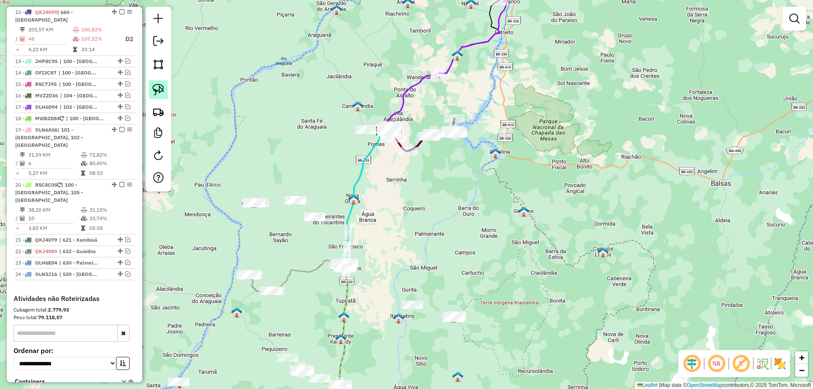
click at [164, 94] on link at bounding box center [158, 89] width 19 height 19
drag, startPoint x: 256, startPoint y: 245, endPoint x: 293, endPoint y: 291, distance: 58.4
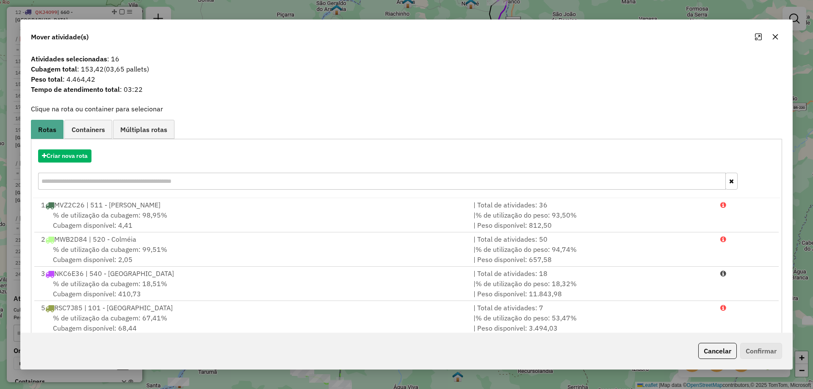
click at [772, 38] on icon "button" at bounding box center [775, 36] width 7 height 7
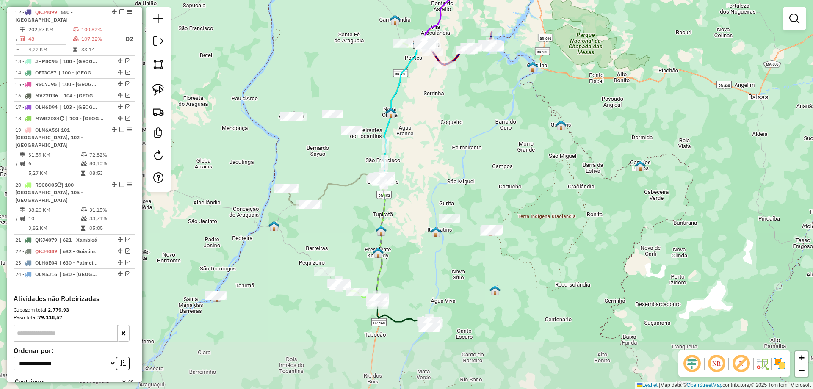
drag, startPoint x: 435, startPoint y: 244, endPoint x: 472, endPoint y: 158, distance: 94.0
click at [472, 158] on div "Janela de atendimento Grade de atendimento Capacidade Transportadoras Veículos …" at bounding box center [406, 194] width 813 height 389
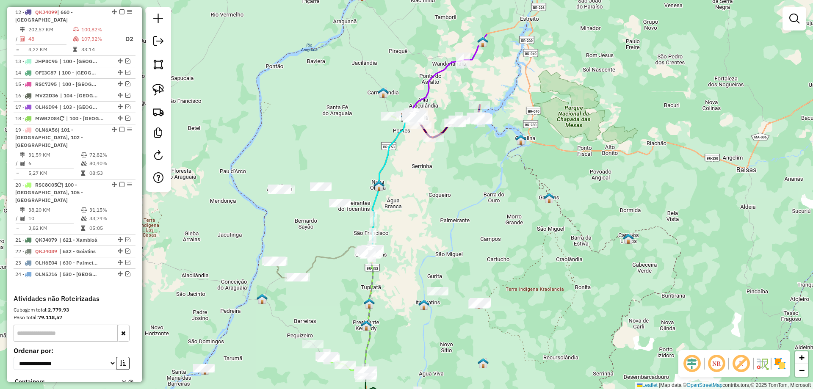
drag, startPoint x: 478, startPoint y: 181, endPoint x: 472, endPoint y: 231, distance: 49.9
click at [472, 230] on div "Janela de atendimento Grade de atendimento Capacidade Transportadoras Veículos …" at bounding box center [406, 194] width 813 height 389
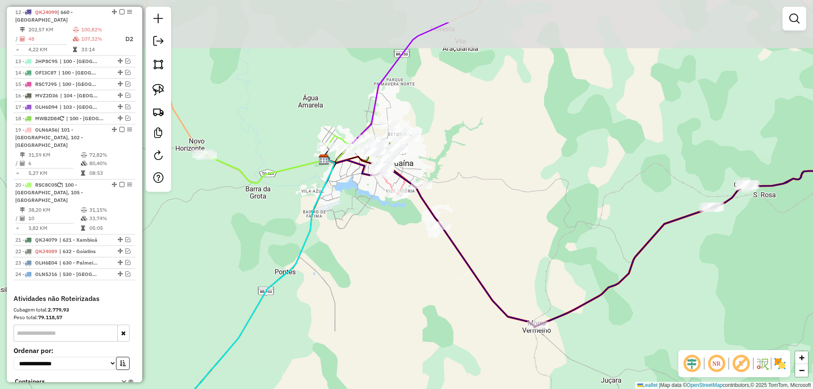
drag, startPoint x: 367, startPoint y: 162, endPoint x: 392, endPoint y: 219, distance: 62.2
click at [392, 219] on div "Janela de atendimento Grade de atendimento Capacidade Transportadoras Veículos …" at bounding box center [406, 194] width 813 height 389
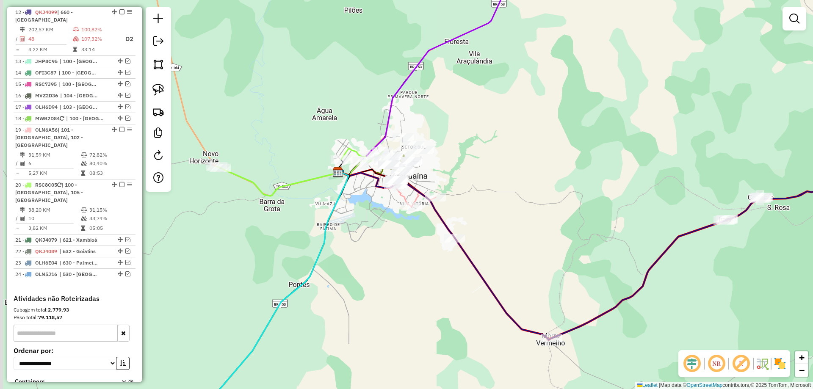
drag, startPoint x: 376, startPoint y: 207, endPoint x: 427, endPoint y: 232, distance: 56.8
click at [425, 232] on div "Janela de atendimento Grade de atendimento Capacidade Transportadoras Veículos …" at bounding box center [406, 194] width 813 height 389
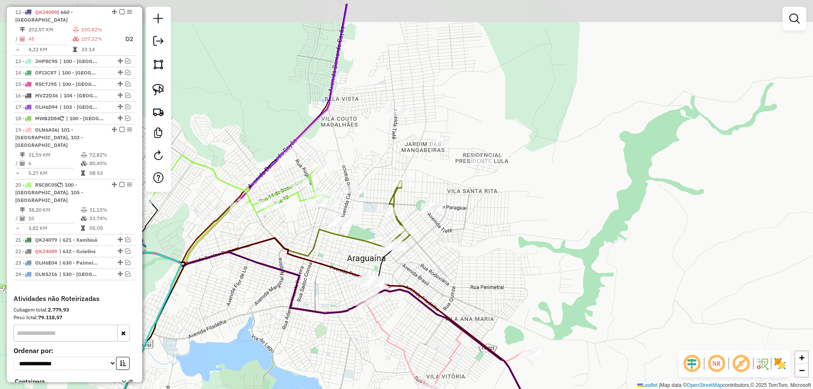
drag, startPoint x: 486, startPoint y: 205, endPoint x: 443, endPoint y: 228, distance: 48.5
click at [468, 230] on div "Janela de atendimento Grade de atendimento Capacidade Transportadoras Veículos …" at bounding box center [406, 194] width 813 height 389
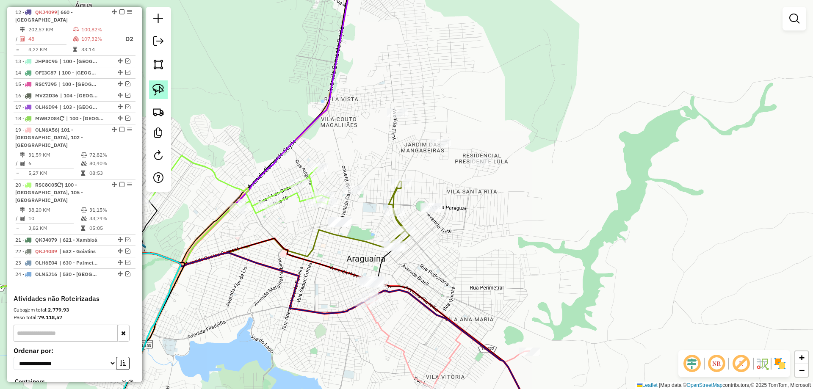
click at [160, 91] on img at bounding box center [158, 90] width 12 height 12
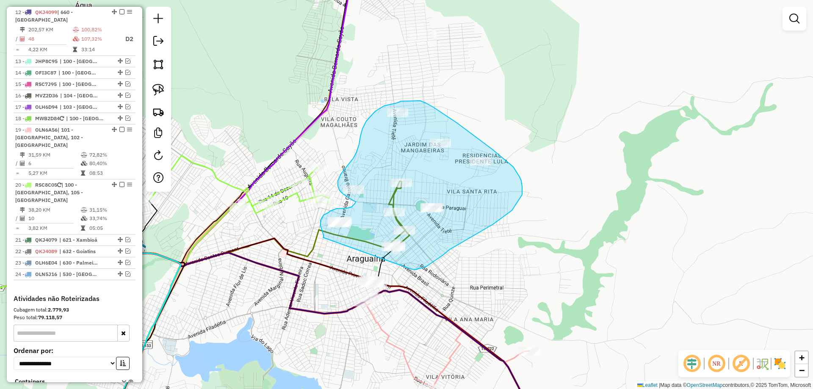
drag, startPoint x: 323, startPoint y: 238, endPoint x: 411, endPoint y: 269, distance: 93.4
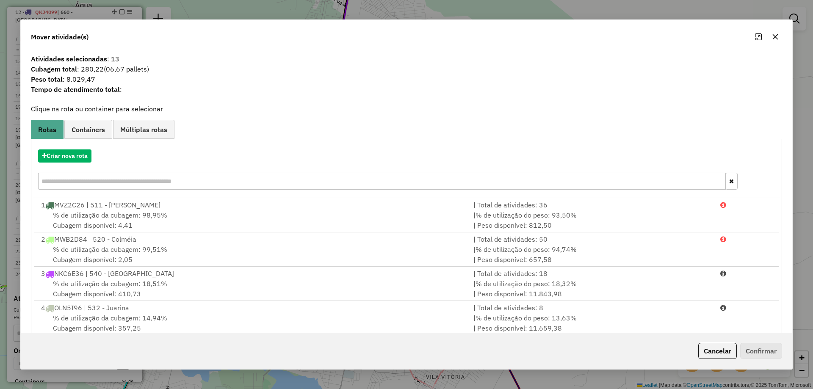
drag, startPoint x: 103, startPoint y: 178, endPoint x: 98, endPoint y: 172, distance: 7.5
click at [98, 172] on div "Criar nova rota" at bounding box center [406, 170] width 747 height 55
click at [79, 155] on button "Criar nova rota" at bounding box center [64, 155] width 53 height 13
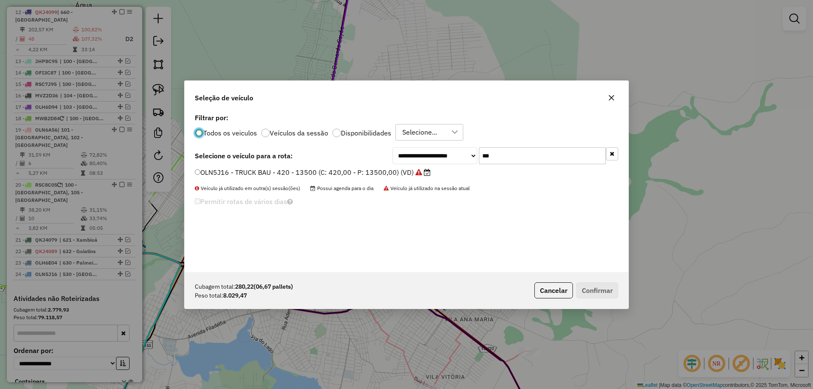
scroll to position [5, 3]
click at [500, 162] on input "***" at bounding box center [542, 155] width 127 height 17
type input "***"
click at [389, 173] on label "RSC8C05 - TRUCK BAU - 420 - 12500 (C: 420,00 - P: 12500,00) (VD)" at bounding box center [313, 172] width 236 height 10
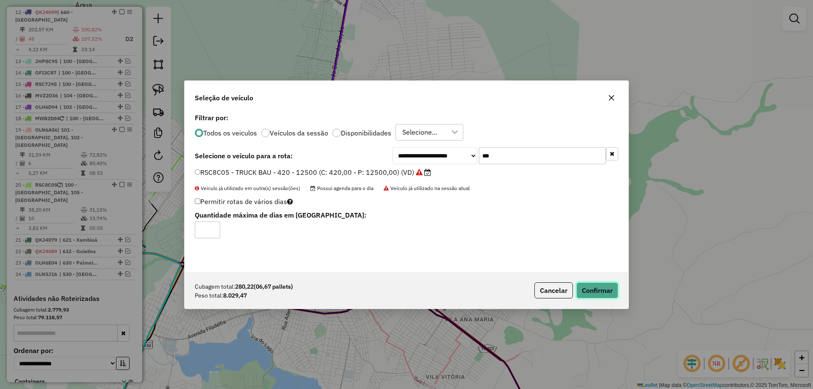
click at [593, 284] on button "Confirmar" at bounding box center [597, 290] width 42 height 16
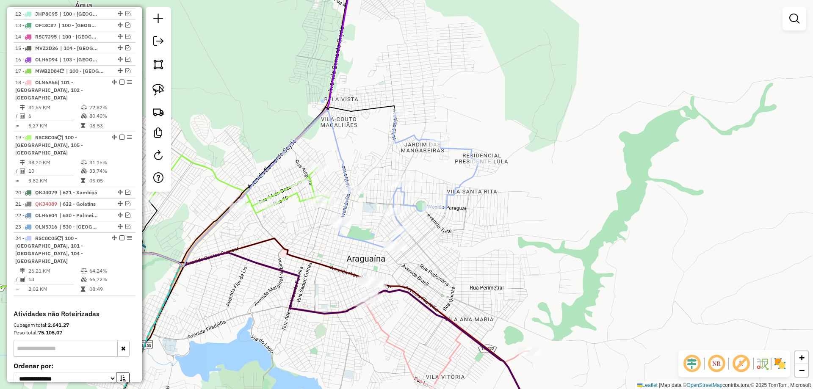
scroll to position [632, 0]
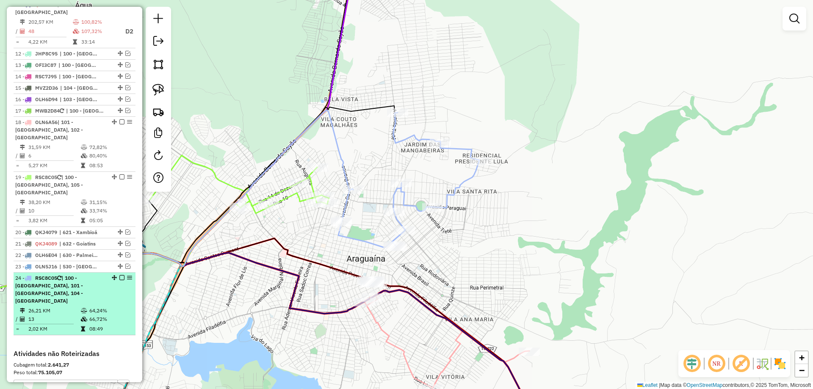
click at [119, 275] on em at bounding box center [121, 277] width 5 height 5
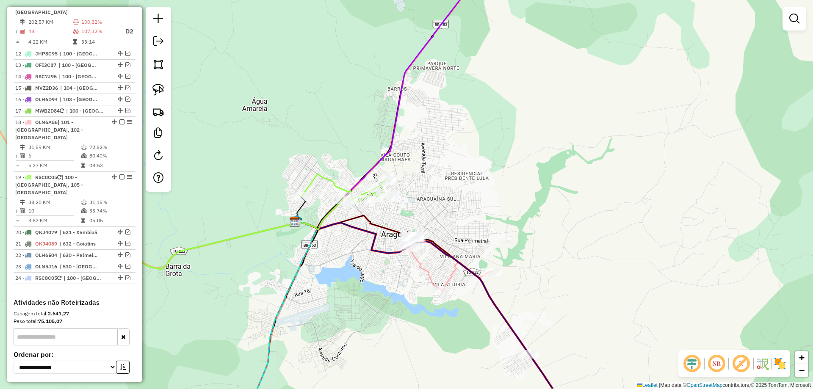
drag, startPoint x: 467, startPoint y: 285, endPoint x: 469, endPoint y: 233, distance: 52.5
click at [469, 233] on div "Janela de atendimento Grade de atendimento Capacidade Transportadoras Veículos …" at bounding box center [406, 194] width 813 height 389
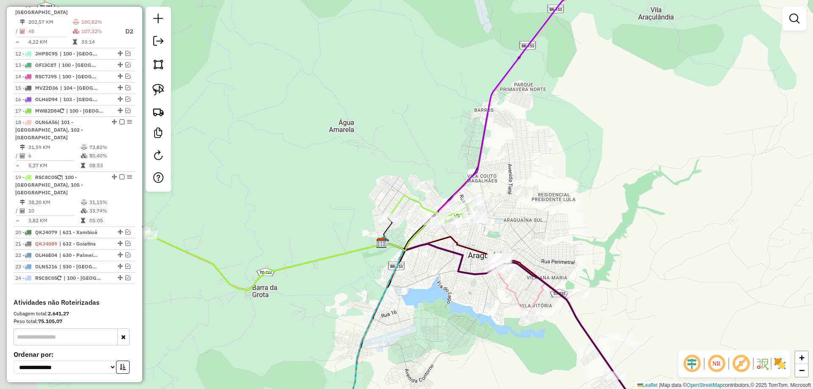
drag, startPoint x: 360, startPoint y: 278, endPoint x: 446, endPoint y: 312, distance: 92.5
click at [446, 312] on div "Janela de atendimento Grade de atendimento Capacidade Transportadoras Veículos …" at bounding box center [406, 194] width 813 height 389
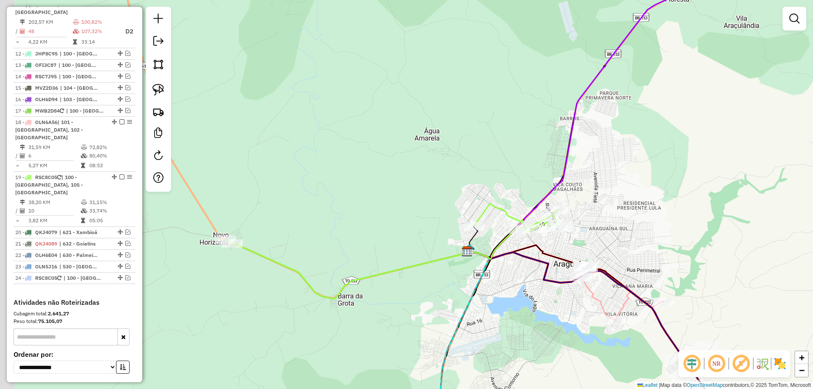
drag, startPoint x: 359, startPoint y: 248, endPoint x: 386, endPoint y: 238, distance: 28.7
click at [385, 238] on div "Janela de atendimento Grade de atendimento Capacidade Transportadoras Veículos …" at bounding box center [406, 194] width 813 height 389
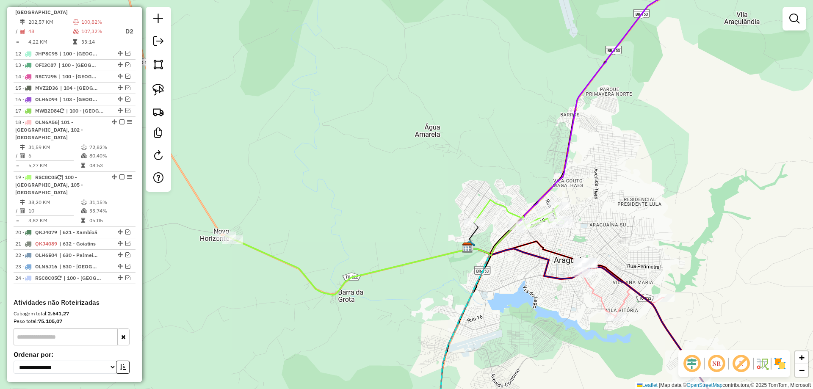
drag, startPoint x: 319, startPoint y: 225, endPoint x: 306, endPoint y: 228, distance: 13.5
click at [306, 228] on div "Janela de atendimento Grade de atendimento Capacidade Transportadoras Veículos …" at bounding box center [406, 194] width 813 height 389
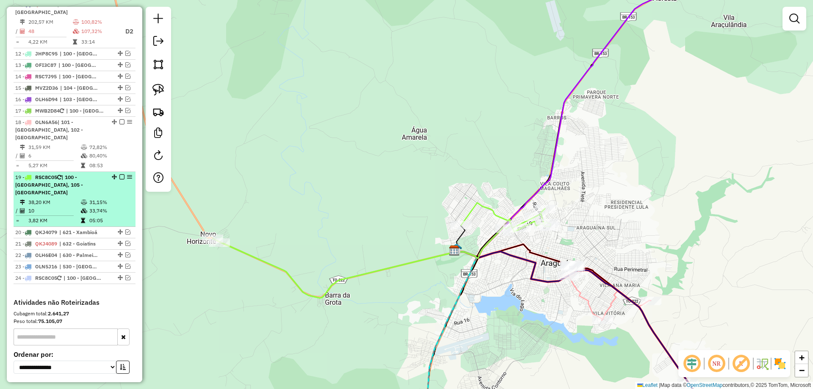
click at [77, 207] on td "10" at bounding box center [54, 211] width 52 height 8
select select "*********"
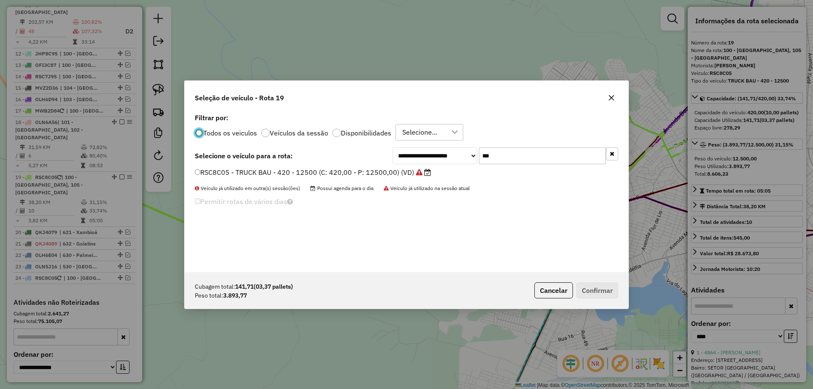
scroll to position [5, 3]
click at [546, 154] on input "***" at bounding box center [542, 155] width 127 height 17
click at [546, 155] on input "***" at bounding box center [542, 155] width 127 height 17
type input "****"
click at [390, 171] on label "QKJ4119 - TRUCK BAU - 420 - 12700 (C: 420,00 - P: 12700,00) (VD)" at bounding box center [309, 172] width 228 height 10
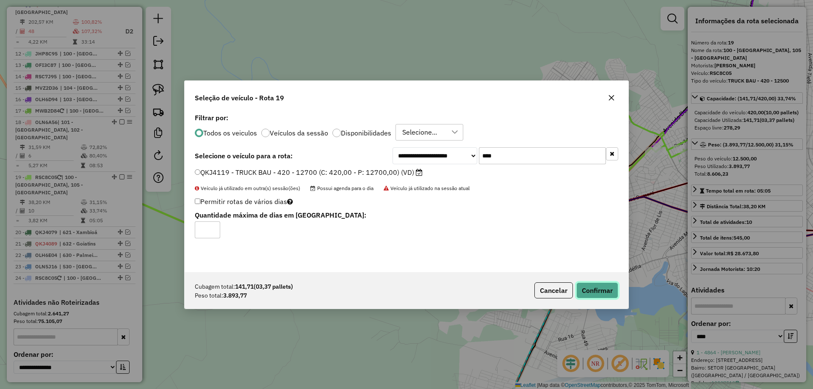
click at [604, 292] on button "Confirmar" at bounding box center [597, 290] width 42 height 16
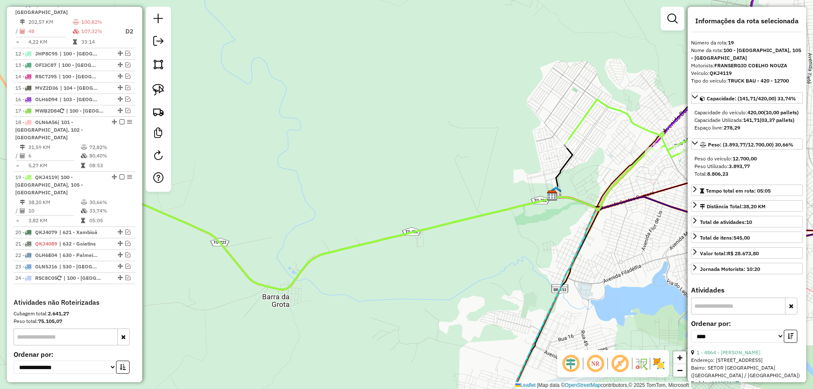
scroll to position [693, 0]
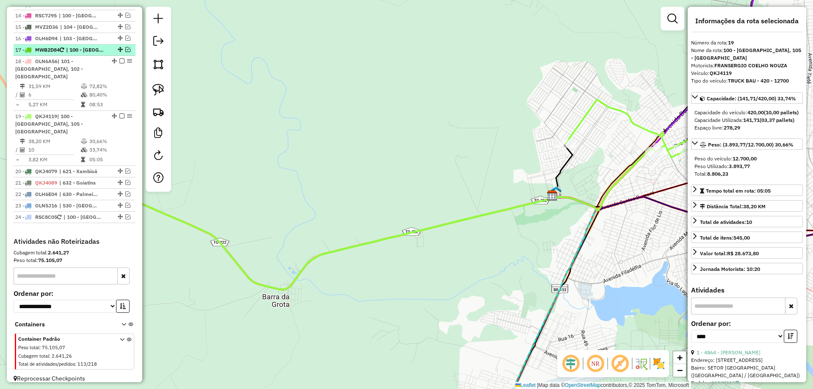
click at [125, 52] on em at bounding box center [127, 49] width 5 height 5
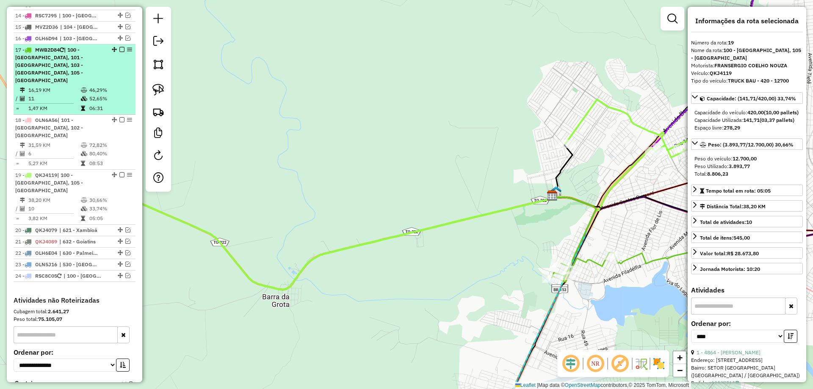
click at [119, 52] on em at bounding box center [121, 49] width 5 height 5
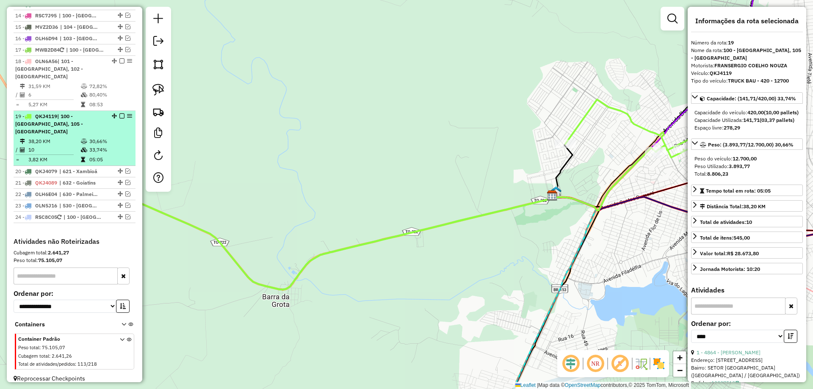
click at [119, 113] on em at bounding box center [121, 115] width 5 height 5
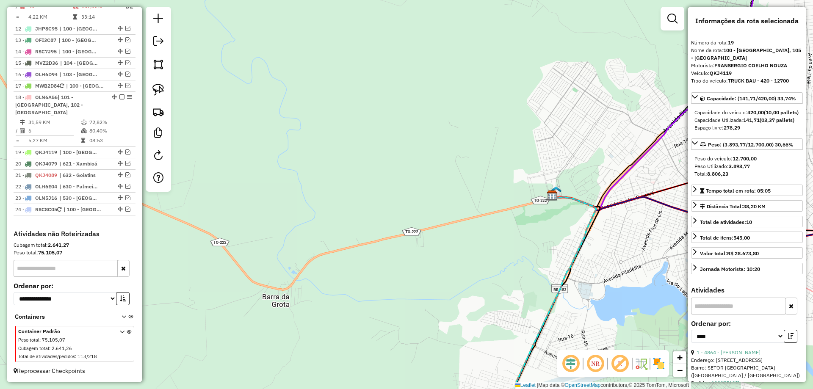
scroll to position [657, 0]
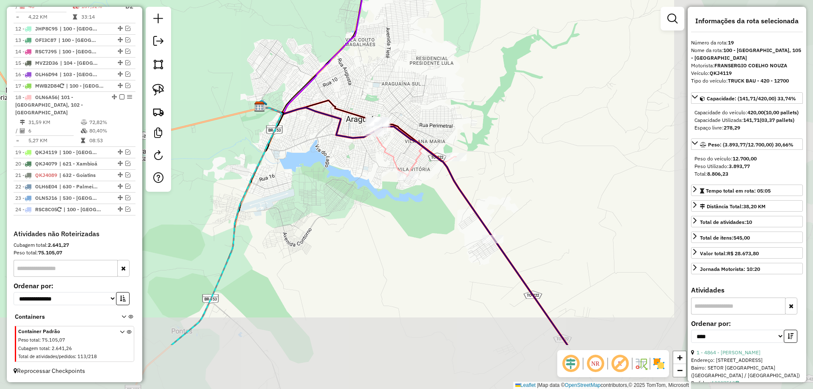
drag, startPoint x: 394, startPoint y: 237, endPoint x: 207, endPoint y: 152, distance: 205.1
click at [207, 152] on div "Janela de atendimento Grade de atendimento Capacidade Transportadoras Veículos …" at bounding box center [406, 194] width 813 height 389
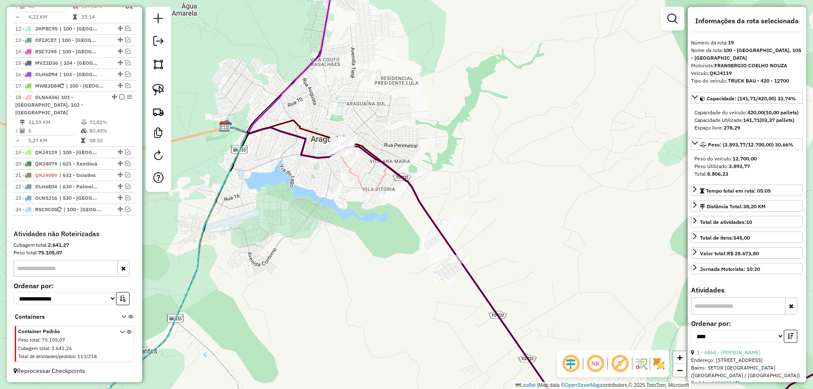
drag, startPoint x: 334, startPoint y: 216, endPoint x: 303, endPoint y: 240, distance: 39.3
click at [303, 240] on div "Janela de atendimento Grade de atendimento Capacidade Transportadoras Veículos …" at bounding box center [406, 194] width 813 height 389
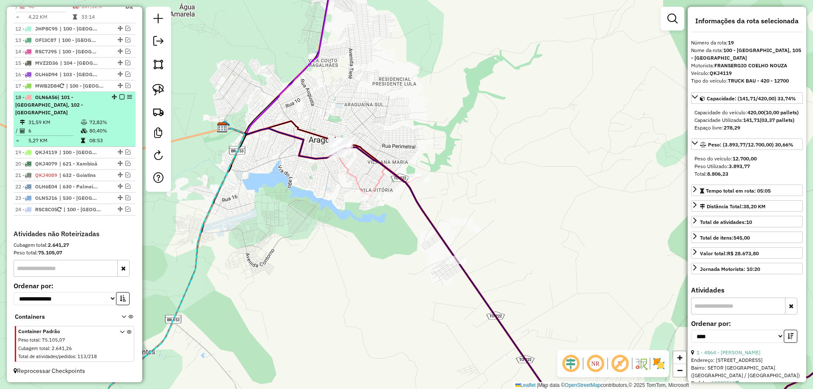
click at [94, 125] on td "72,82%" at bounding box center [110, 122] width 43 height 8
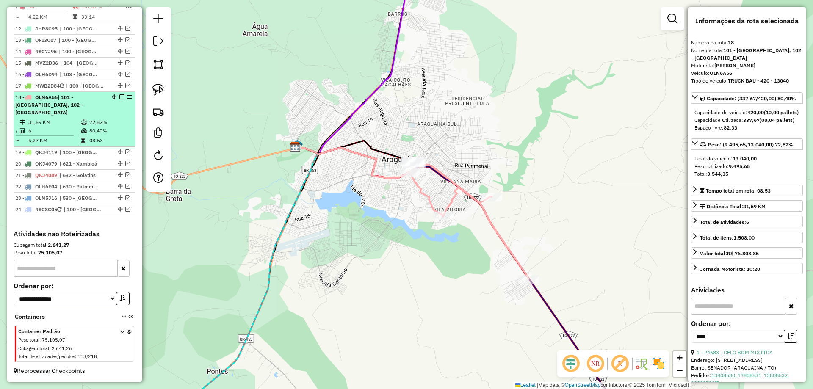
click at [119, 99] on em at bounding box center [121, 96] width 5 height 5
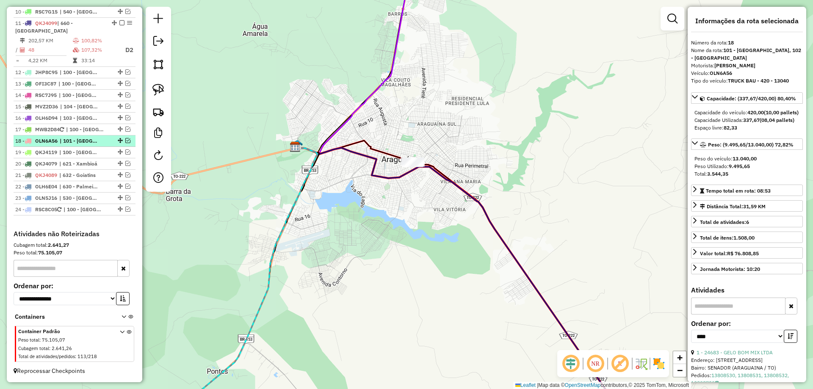
scroll to position [621, 0]
click at [128, 119] on div at bounding box center [119, 117] width 25 height 5
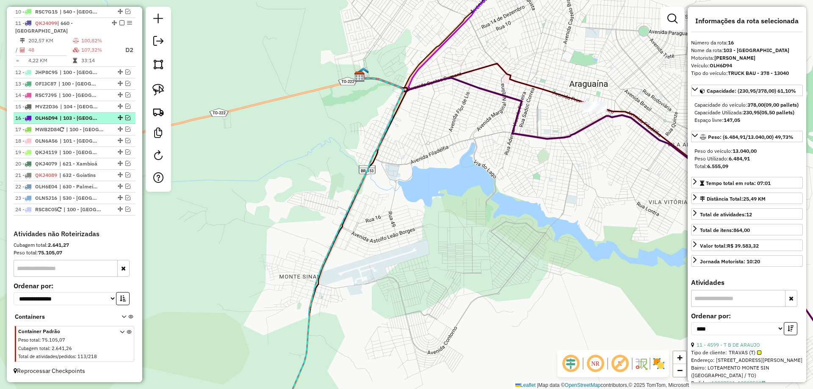
click at [125, 117] on em at bounding box center [127, 117] width 5 height 5
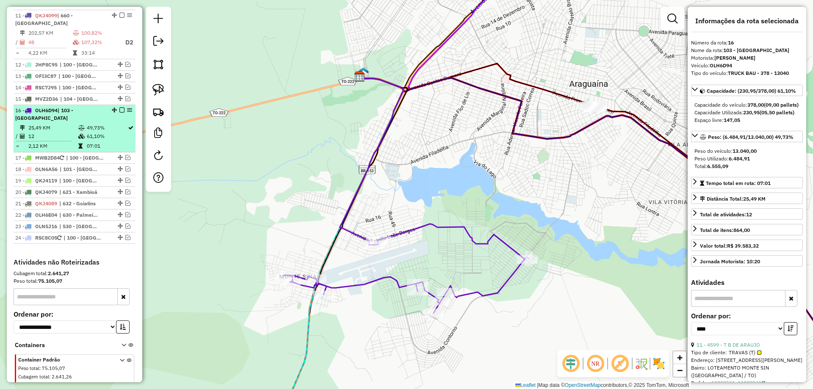
scroll to position [650, 0]
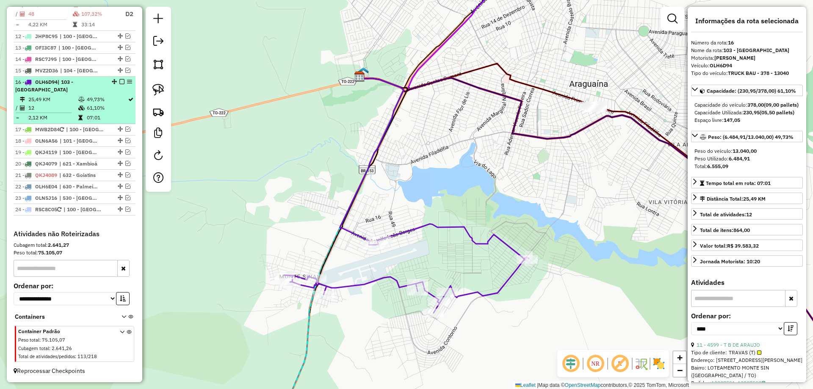
click at [119, 84] on em at bounding box center [121, 81] width 5 height 5
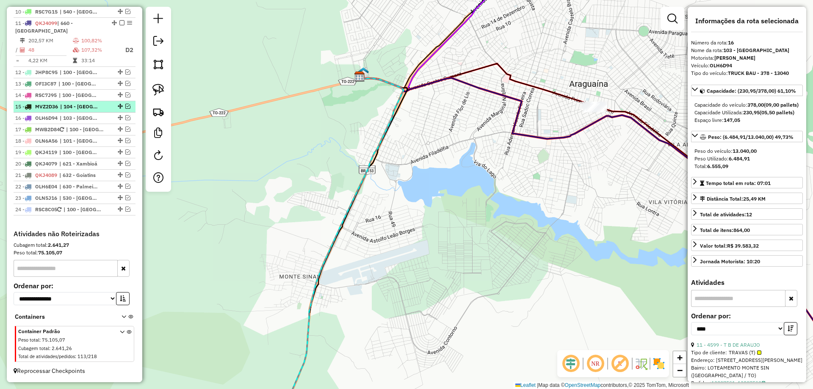
click at [125, 108] on em at bounding box center [127, 106] width 5 height 5
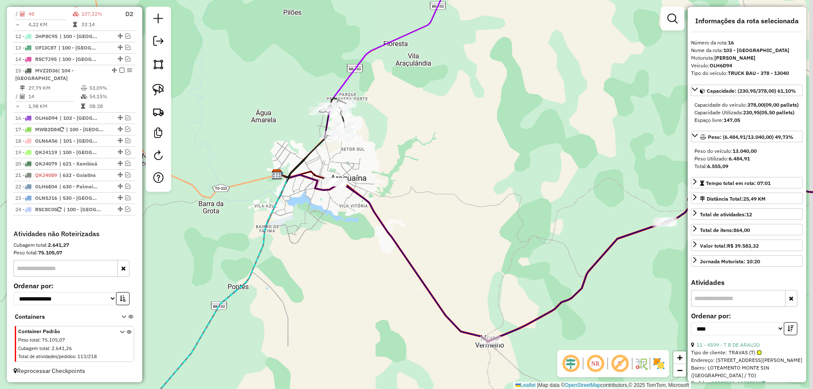
drag, startPoint x: 295, startPoint y: 174, endPoint x: 206, endPoint y: 162, distance: 90.5
click at [267, 202] on div "Janela de atendimento Grade de atendimento Capacidade Transportadoras Veículos …" at bounding box center [406, 194] width 813 height 389
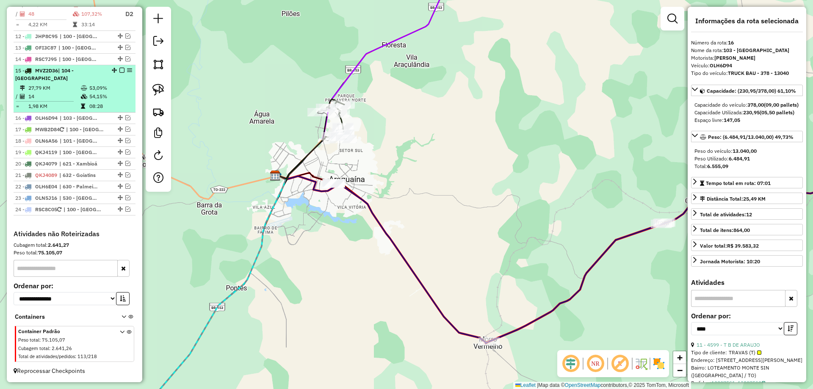
click at [119, 73] on em at bounding box center [121, 70] width 5 height 5
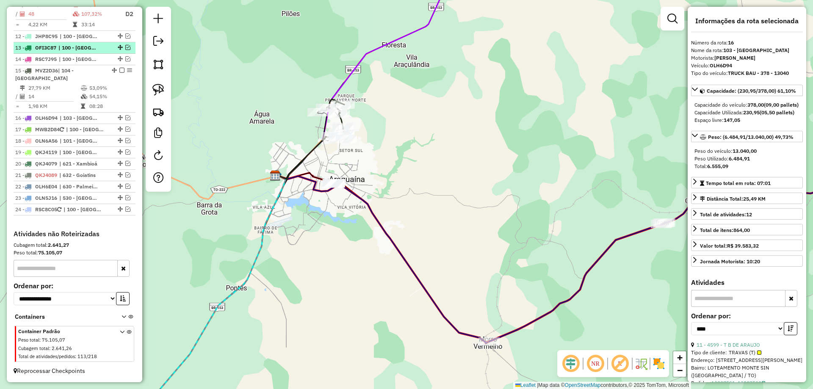
scroll to position [621, 0]
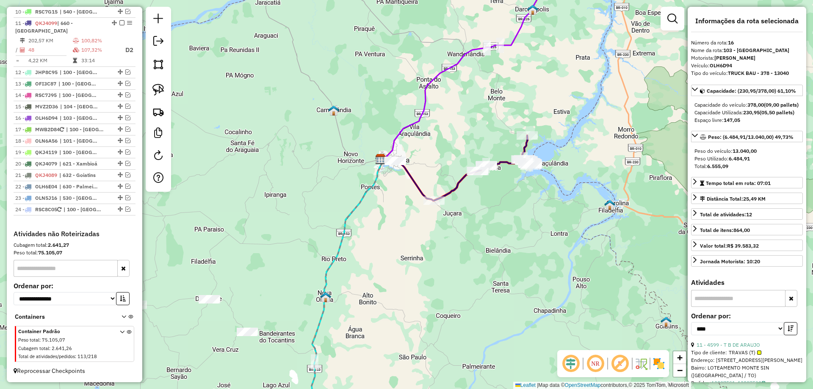
drag, startPoint x: 317, startPoint y: 221, endPoint x: 394, endPoint y: 181, distance: 86.9
click at [393, 181] on div "Janela de atendimento Grade de atendimento Capacidade Transportadoras Veículos …" at bounding box center [406, 194] width 813 height 389
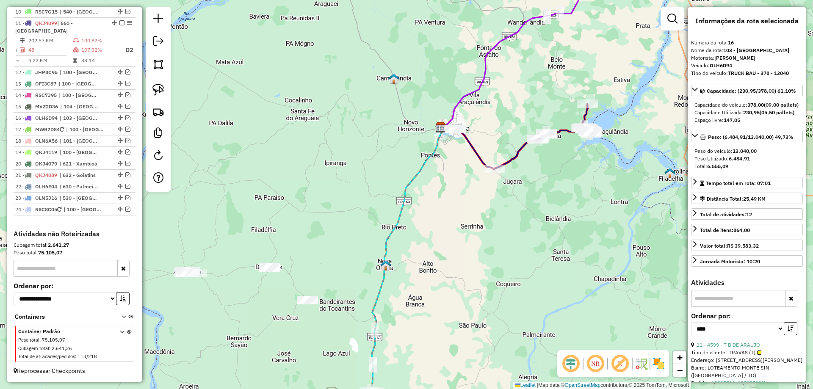
drag, startPoint x: 368, startPoint y: 226, endPoint x: 439, endPoint y: 186, distance: 82.3
click at [439, 187] on div "Janela de atendimento Grade de atendimento Capacidade Transportadoras Veículos …" at bounding box center [406, 194] width 813 height 389
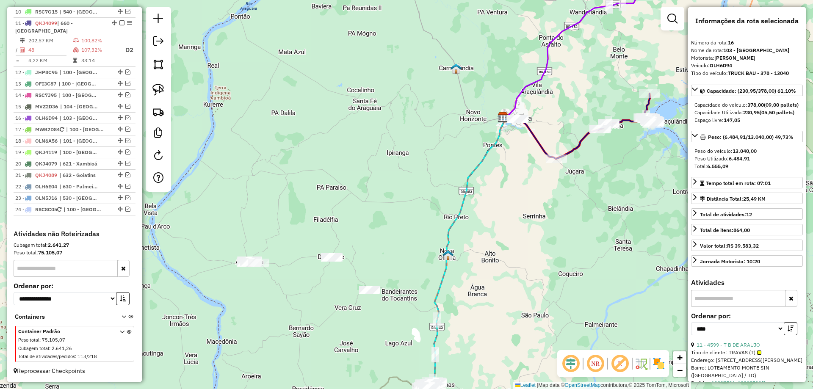
drag, startPoint x: 330, startPoint y: 192, endPoint x: 397, endPoint y: 190, distance: 67.8
click at [397, 190] on div "Janela de atendimento Grade de atendimento Capacidade Transportadoras Veículos …" at bounding box center [406, 194] width 813 height 389
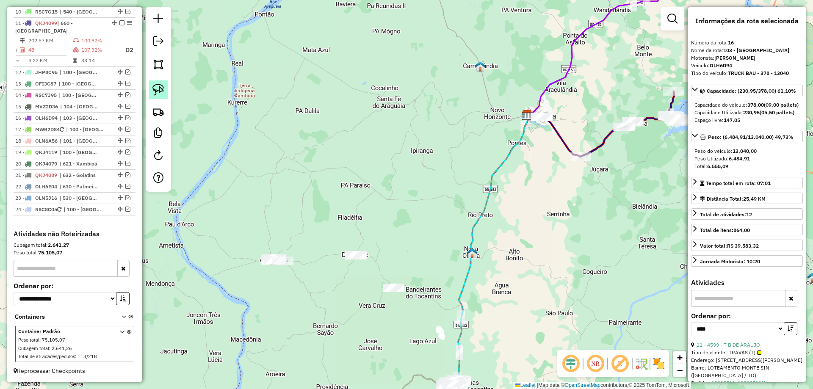
click at [165, 95] on link at bounding box center [158, 89] width 19 height 19
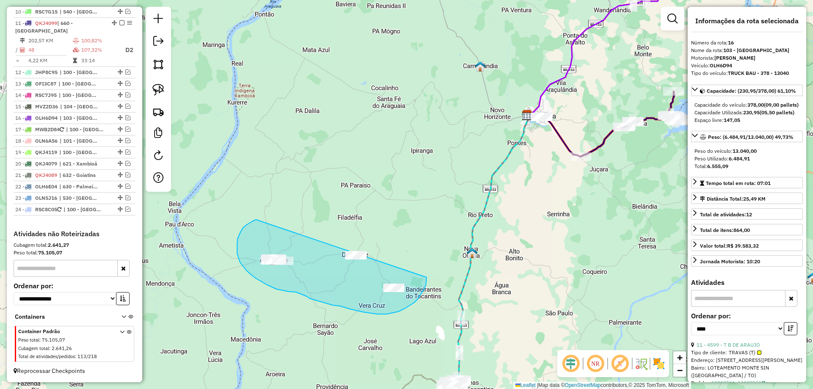
drag, startPoint x: 256, startPoint y: 220, endPoint x: 423, endPoint y: 249, distance: 169.7
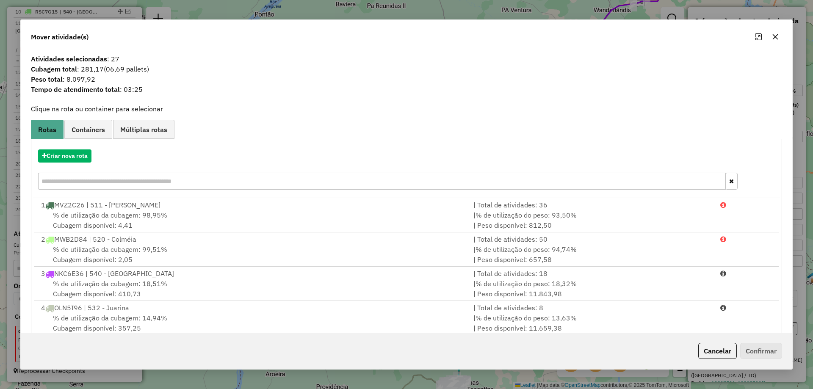
click at [775, 36] on icon "button" at bounding box center [775, 36] width 7 height 7
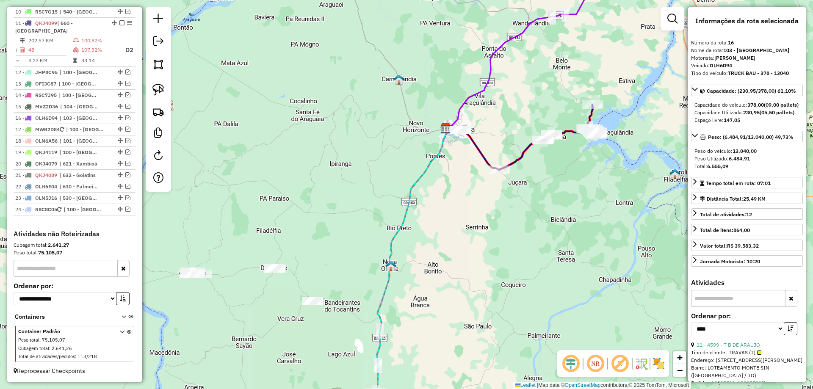
drag, startPoint x: 596, startPoint y: 187, endPoint x: 459, endPoint y: 211, distance: 139.7
click at [464, 211] on div "Janela de atendimento Grade de atendimento Capacidade Transportadoras Veículos …" at bounding box center [406, 194] width 813 height 389
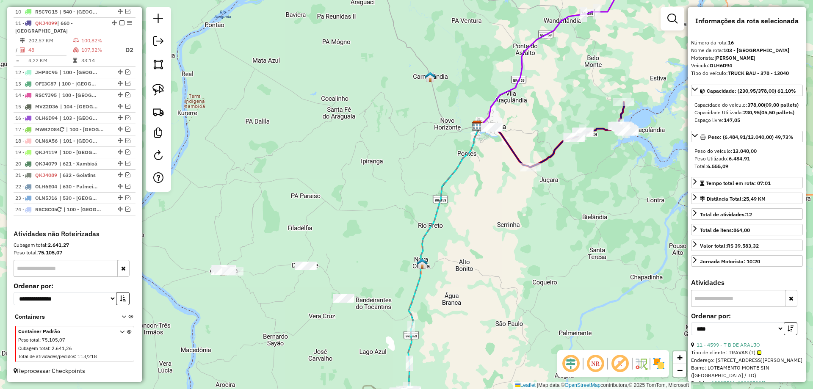
drag, startPoint x: 399, startPoint y: 224, endPoint x: 493, endPoint y: 204, distance: 95.7
click at [493, 204] on div "Janela de atendimento Grade de atendimento Capacidade Transportadoras Veículos …" at bounding box center [406, 194] width 813 height 389
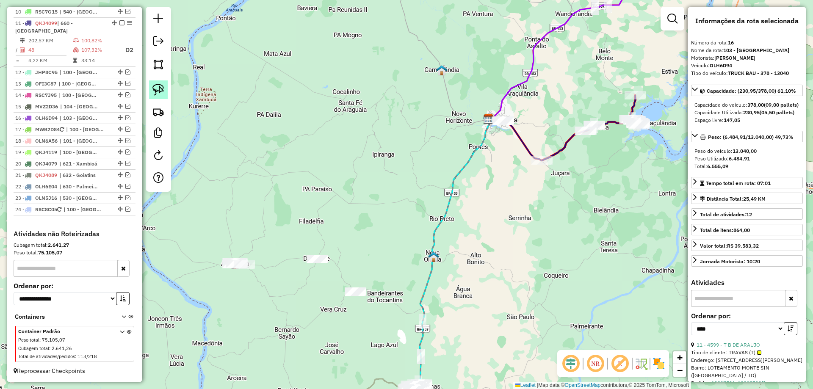
click at [162, 93] on img at bounding box center [158, 90] width 12 height 12
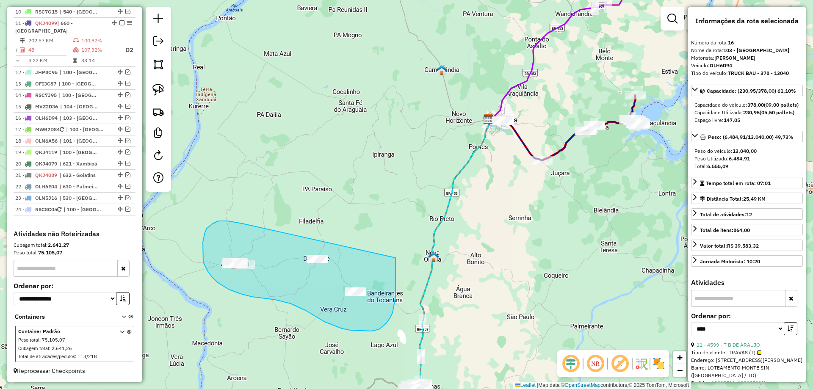
drag, startPoint x: 225, startPoint y: 221, endPoint x: 395, endPoint y: 258, distance: 174.1
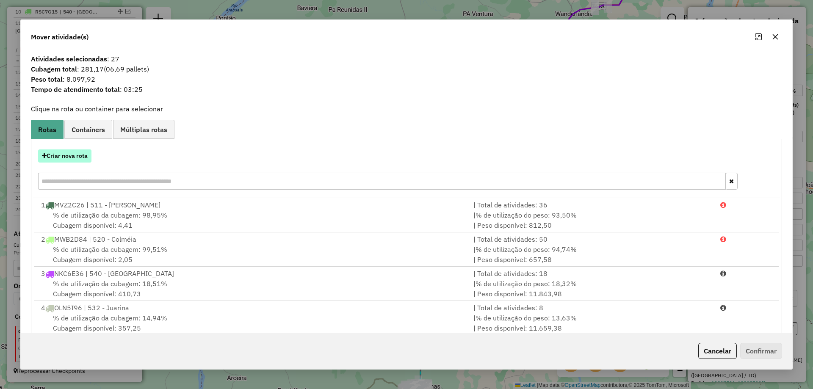
click at [77, 155] on button "Criar nova rota" at bounding box center [64, 155] width 53 height 13
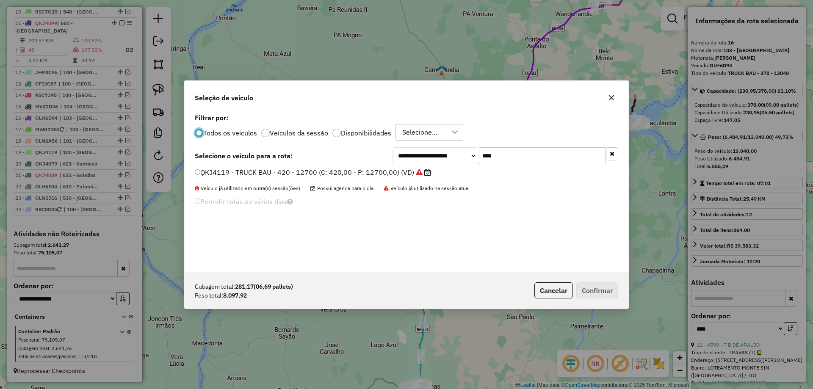
scroll to position [5, 3]
click at [510, 161] on input "****" at bounding box center [542, 155] width 127 height 17
type input "****"
click at [412, 171] on label "QKL8725 - TRUCK CARROCERIA ABERTA - 504 - 14390 (C: 504,00 - P: 14390,00) (VD)" at bounding box center [335, 172] width 281 height 10
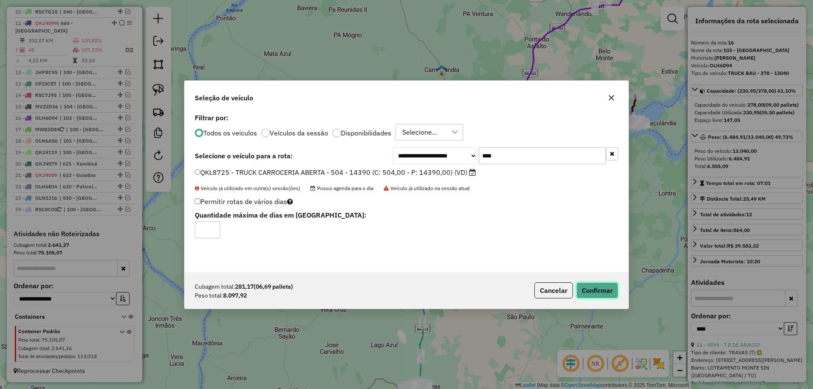
click at [599, 285] on button "Confirmar" at bounding box center [597, 290] width 42 height 16
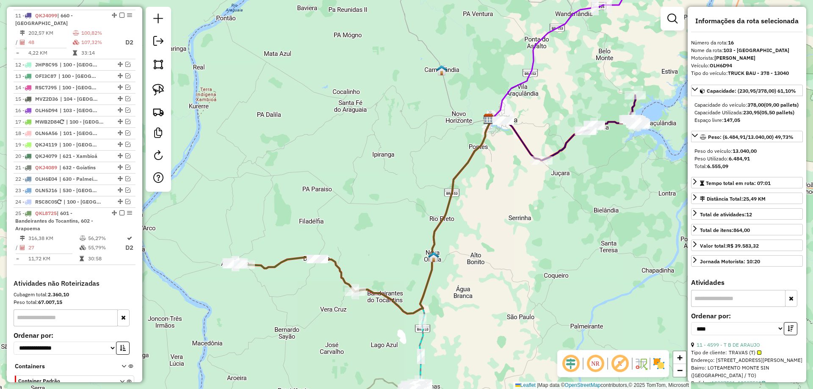
scroll to position [678, 0]
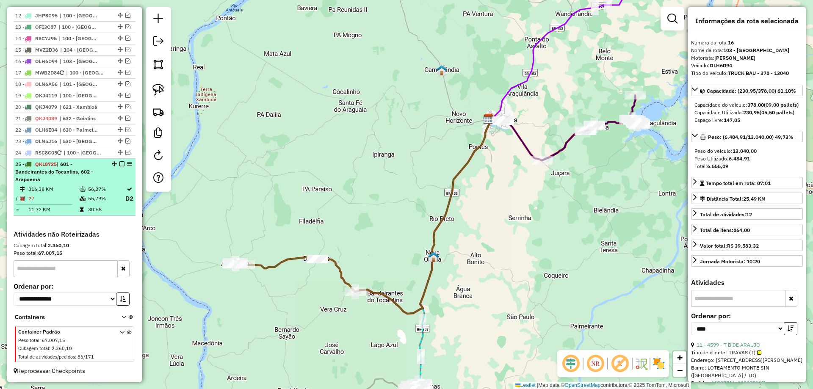
click at [119, 163] on em at bounding box center [121, 163] width 5 height 5
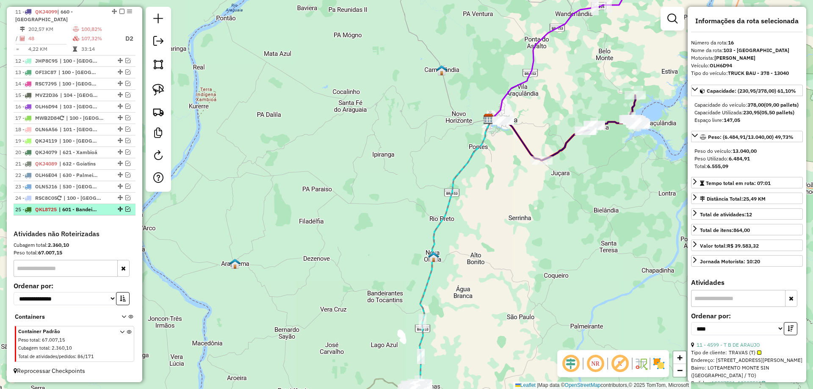
scroll to position [633, 0]
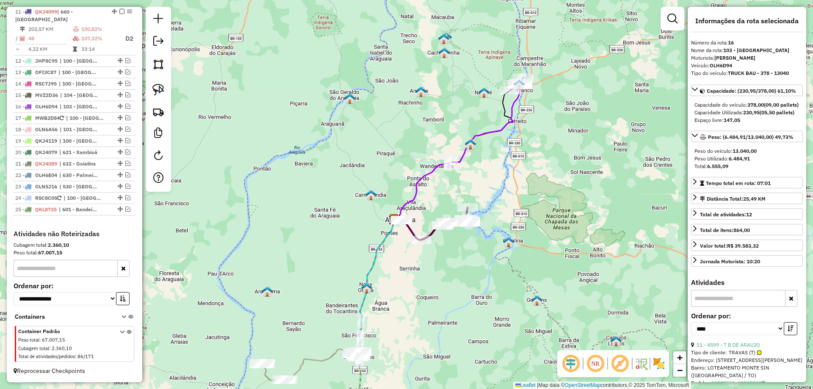
drag, startPoint x: 353, startPoint y: 230, endPoint x: 321, endPoint y: 276, distance: 56.2
click at [321, 276] on div "Janela de atendimento Grade de atendimento Capacidade Transportadoras Veículos …" at bounding box center [406, 194] width 813 height 389
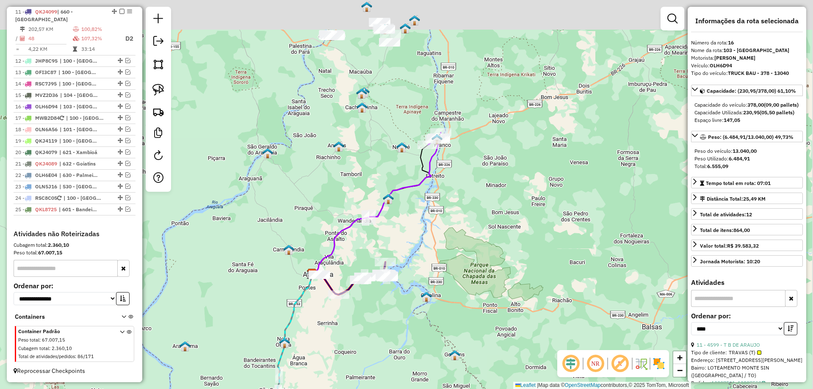
drag, startPoint x: 387, startPoint y: 163, endPoint x: 306, endPoint y: 210, distance: 93.5
click at [306, 210] on div "Janela de atendimento Grade de atendimento Capacidade Transportadoras Veículos …" at bounding box center [406, 194] width 813 height 389
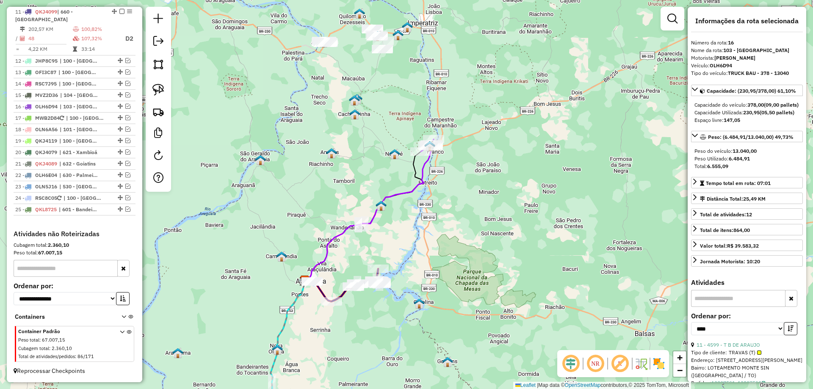
drag, startPoint x: 308, startPoint y: 193, endPoint x: 297, endPoint y: 245, distance: 53.5
click at [297, 245] on div "Janela de atendimento Grade de atendimento Capacidade Transportadoras Veículos …" at bounding box center [406, 194] width 813 height 389
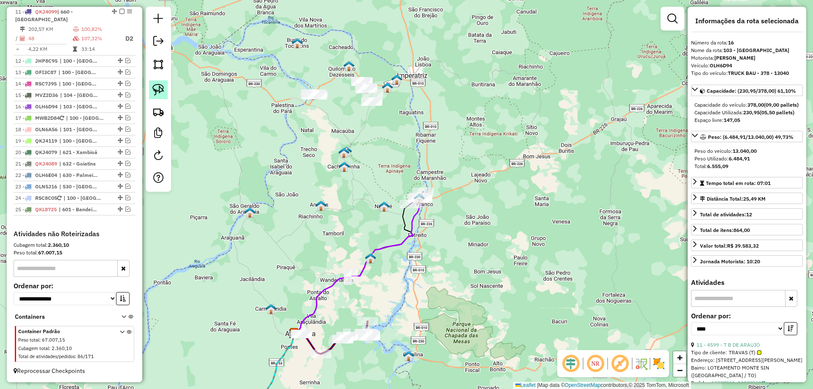
click at [155, 90] on img at bounding box center [158, 90] width 12 height 12
drag, startPoint x: 371, startPoint y: 187, endPoint x: 461, endPoint y: 162, distance: 93.2
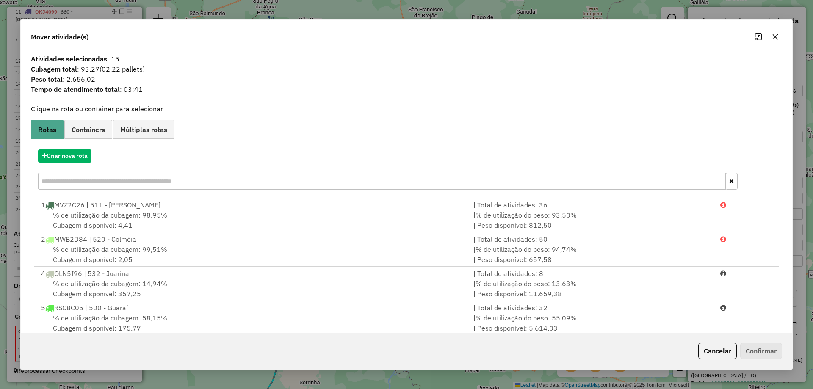
click at [777, 38] on icon "button" at bounding box center [775, 37] width 6 height 6
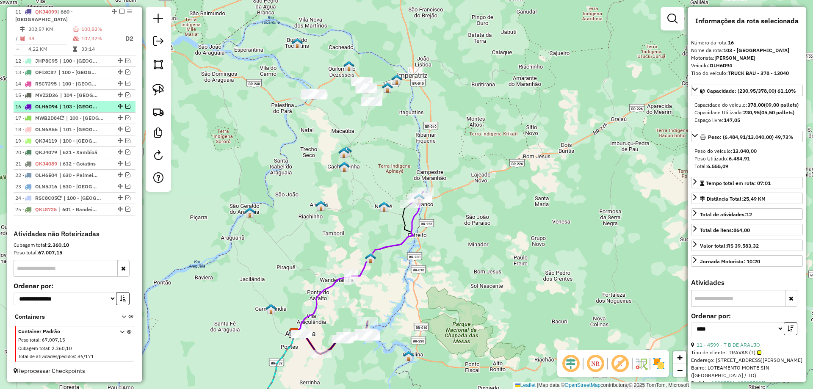
click at [125, 105] on em at bounding box center [127, 106] width 5 height 5
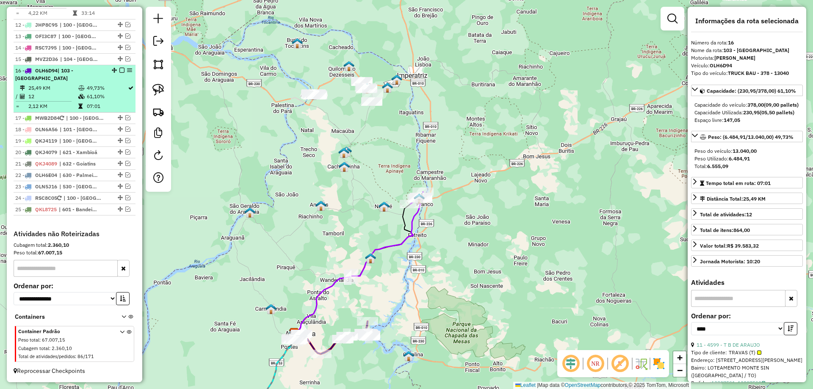
click at [119, 73] on em at bounding box center [121, 70] width 5 height 5
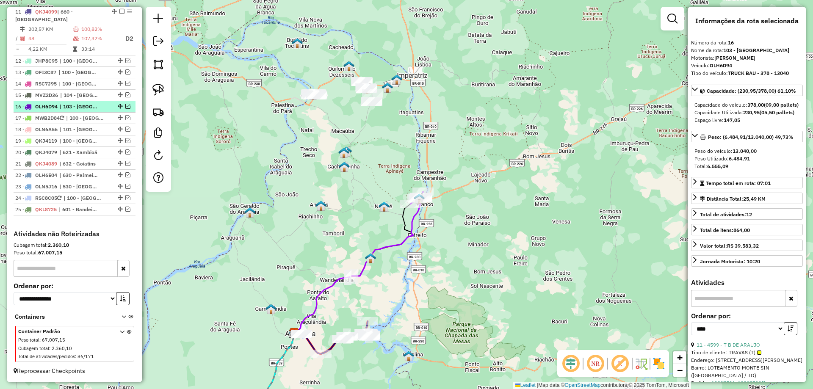
scroll to position [633, 0]
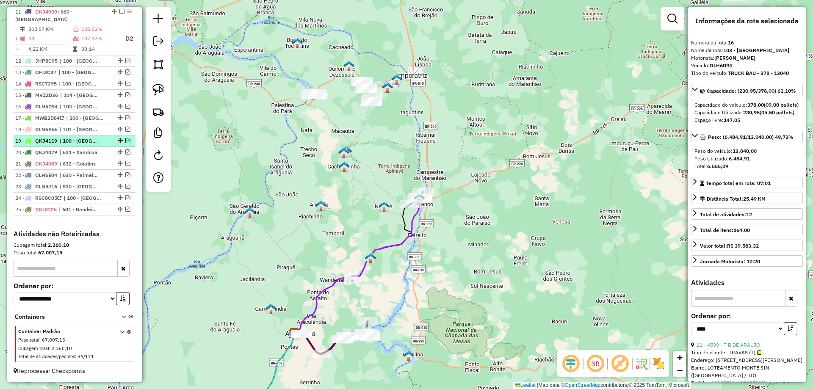
click at [125, 142] on em at bounding box center [127, 140] width 5 height 5
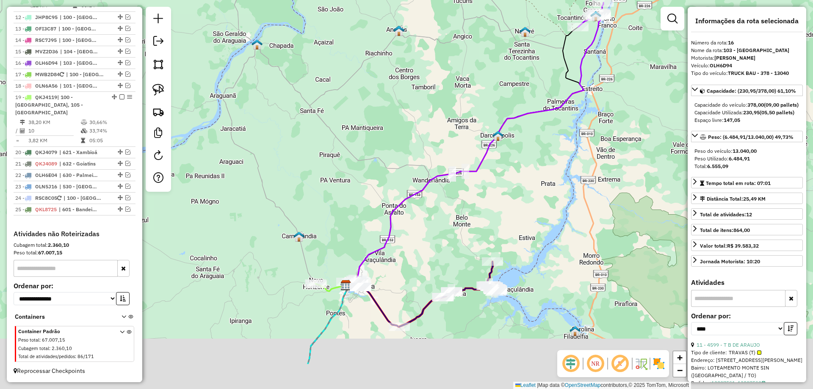
drag, startPoint x: 308, startPoint y: 300, endPoint x: 322, endPoint y: 210, distance: 91.6
click at [321, 210] on div "Janela de atendimento Grade de atendimento Capacidade Transportadoras Veículos …" at bounding box center [406, 194] width 813 height 389
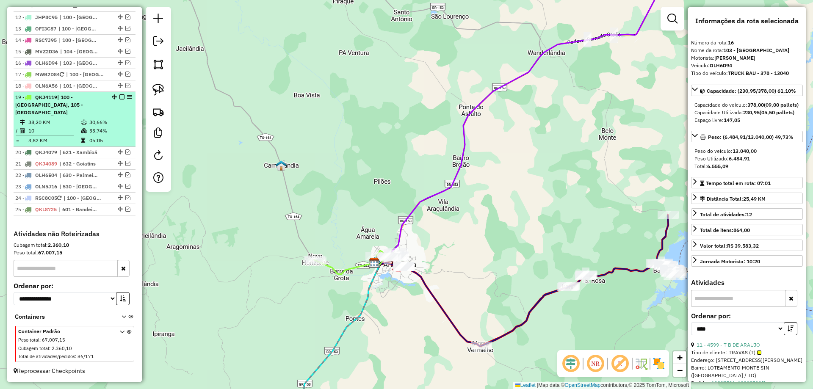
click at [81, 130] on icon at bounding box center [84, 130] width 6 height 5
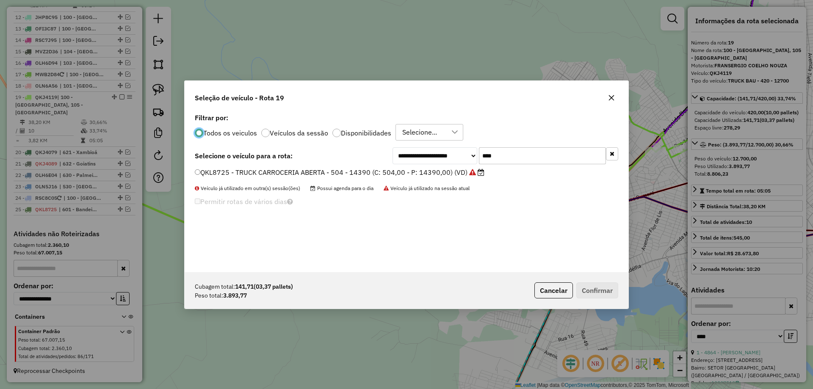
scroll to position [5, 3]
click at [522, 159] on input "****" at bounding box center [542, 155] width 127 height 17
drag, startPoint x: 522, startPoint y: 159, endPoint x: 526, endPoint y: 154, distance: 6.3
click at [525, 154] on input "****" at bounding box center [542, 155] width 127 height 17
type input "****"
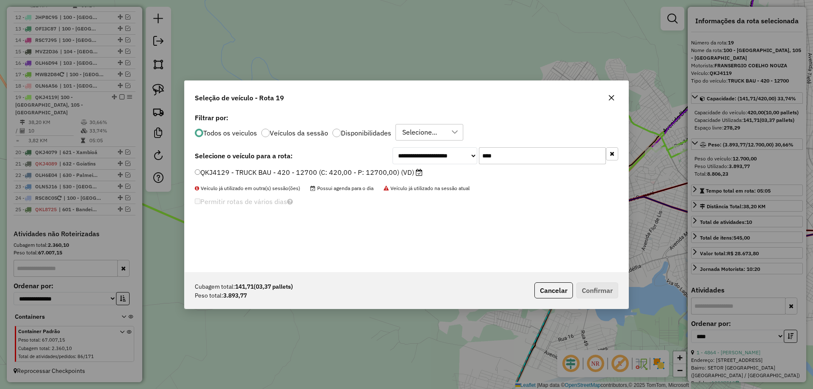
click at [379, 173] on label "QKJ4129 - TRUCK BAU - 420 - 12700 (C: 420,00 - P: 12700,00) (VD)" at bounding box center [309, 172] width 228 height 10
click at [590, 286] on button "Confirmar" at bounding box center [597, 290] width 42 height 16
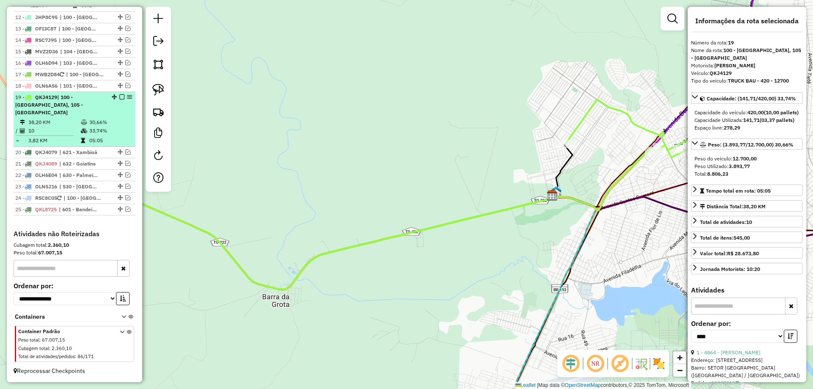
click at [119, 99] on em at bounding box center [121, 96] width 5 height 5
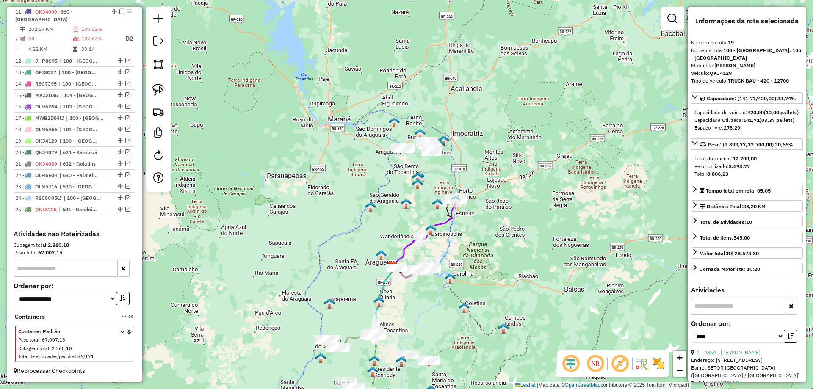
drag, startPoint x: 397, startPoint y: 202, endPoint x: 393, endPoint y: 233, distance: 31.1
click at [393, 233] on div "Janela de atendimento Grade de atendimento Capacidade Transportadoras Veículos …" at bounding box center [406, 194] width 813 height 389
click at [154, 91] on img at bounding box center [158, 90] width 12 height 12
drag, startPoint x: 373, startPoint y: 132, endPoint x: 426, endPoint y: 121, distance: 54.1
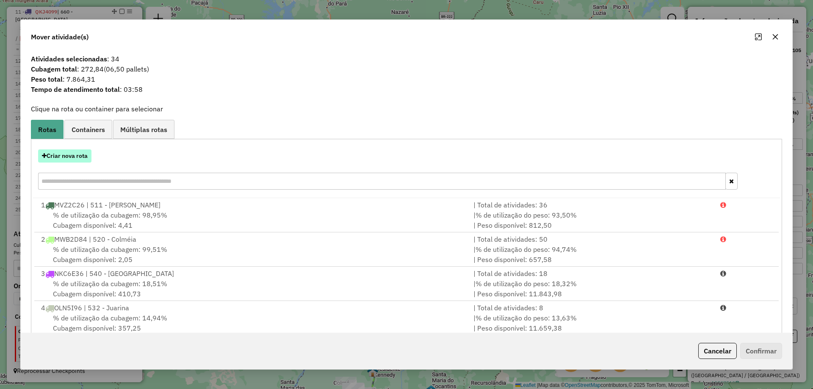
click at [76, 158] on button "Criar nova rota" at bounding box center [64, 155] width 53 height 13
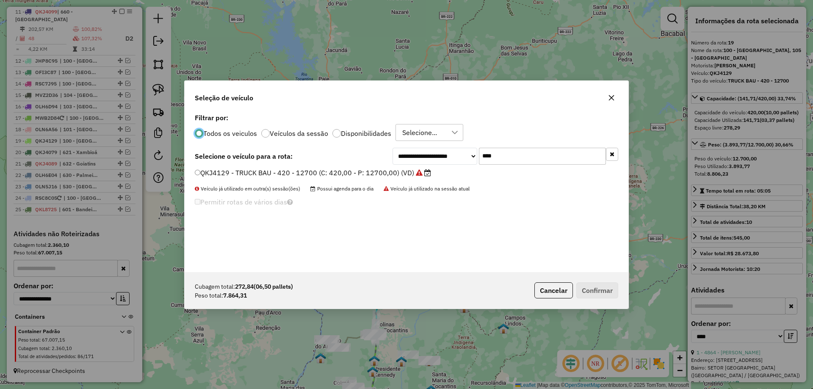
scroll to position [5, 3]
click at [511, 154] on input "****" at bounding box center [542, 155] width 127 height 17
type input "****"
click at [615, 99] on button "button" at bounding box center [611, 98] width 14 height 14
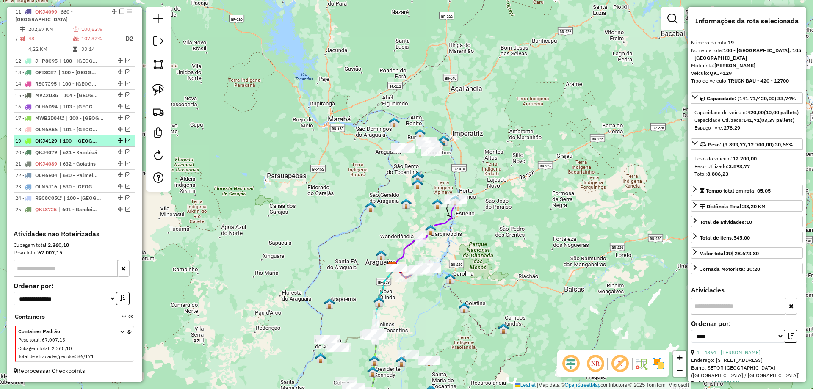
click at [125, 139] on em at bounding box center [127, 140] width 5 height 5
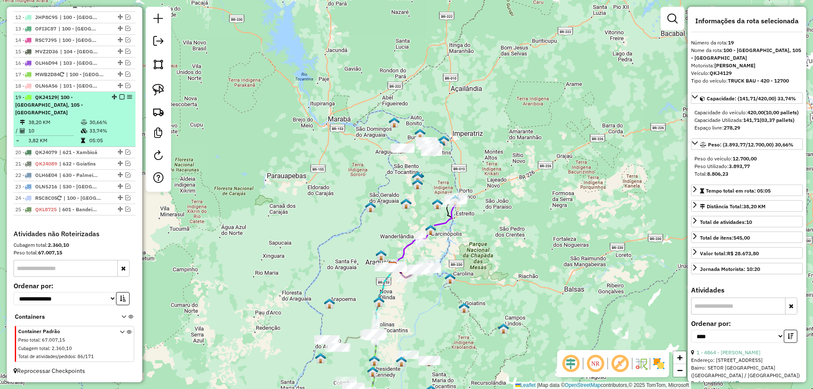
click at [119, 99] on em at bounding box center [121, 96] width 5 height 5
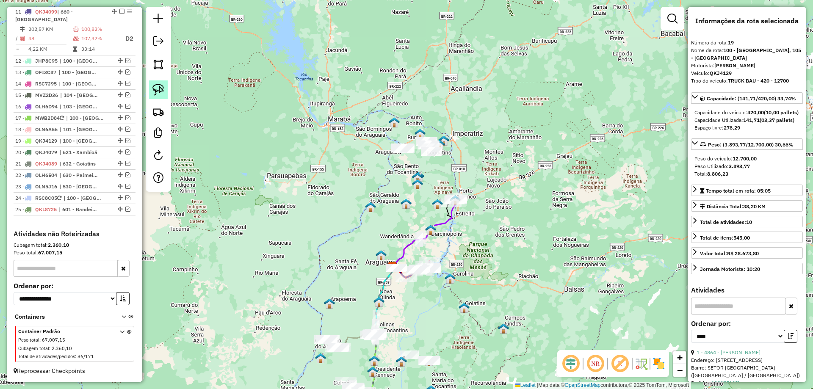
click at [158, 87] on img at bounding box center [158, 90] width 12 height 12
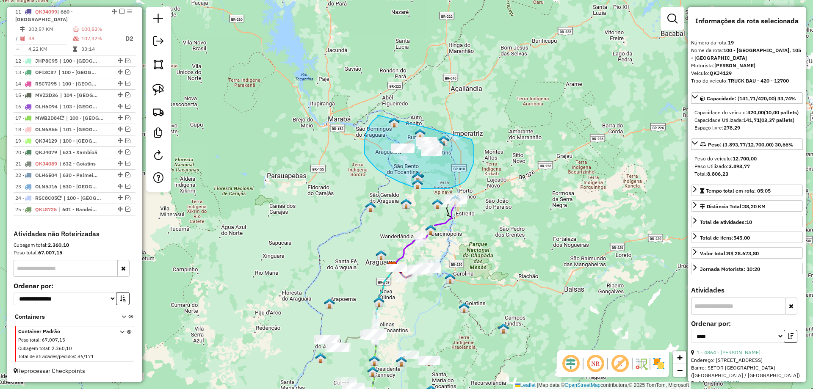
drag, startPoint x: 378, startPoint y: 115, endPoint x: 467, endPoint y: 131, distance: 90.7
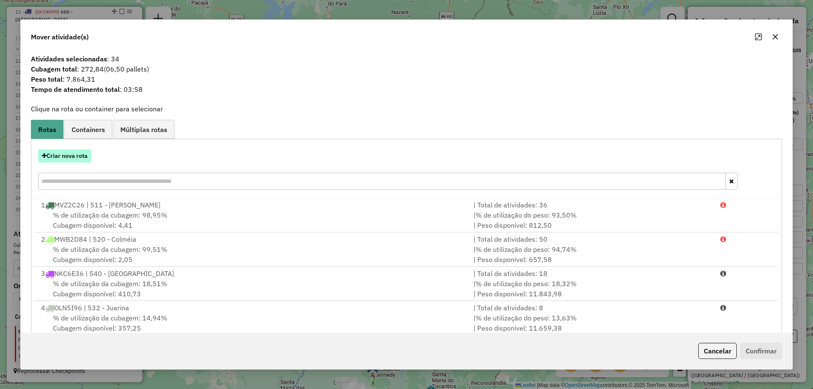
click at [83, 163] on button "Criar nova rota" at bounding box center [64, 155] width 53 height 13
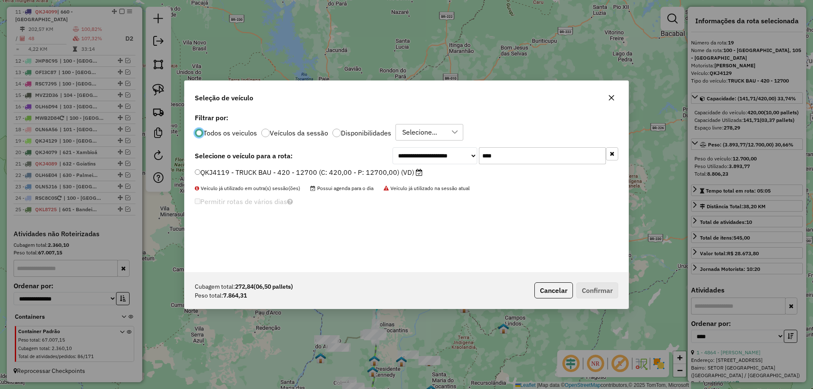
scroll to position [5, 3]
click at [510, 154] on input "****" at bounding box center [542, 155] width 127 height 17
type input "****"
click at [386, 172] on label "QKJ4129 - TRUCK BAU - 420 - 12700 (C: 420,00 - P: 12700,00) (VD)" at bounding box center [313, 172] width 236 height 10
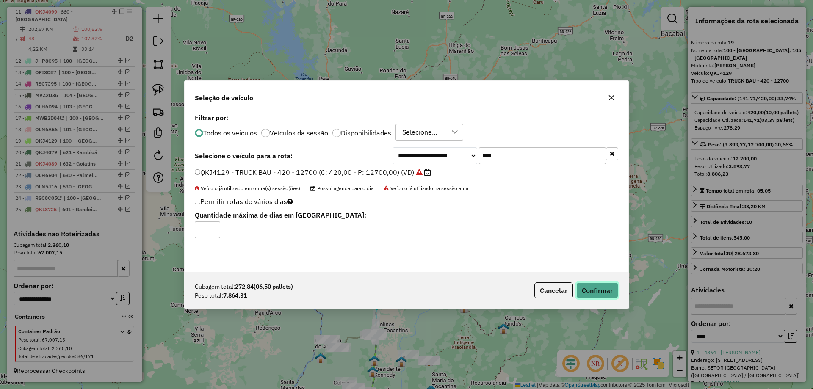
click at [601, 289] on button "Confirmar" at bounding box center [597, 290] width 42 height 16
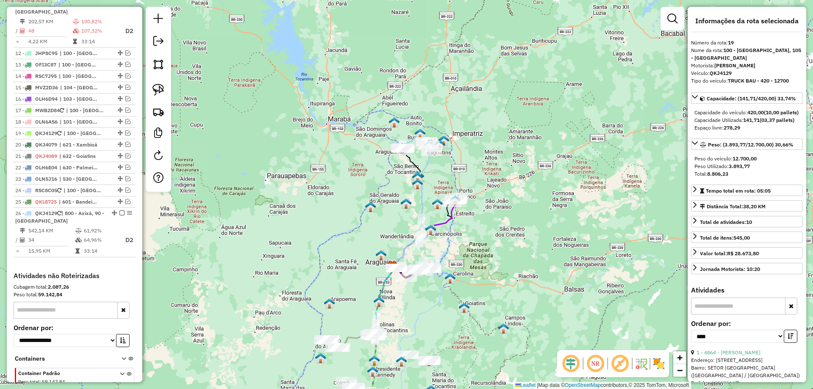
scroll to position [682, 0]
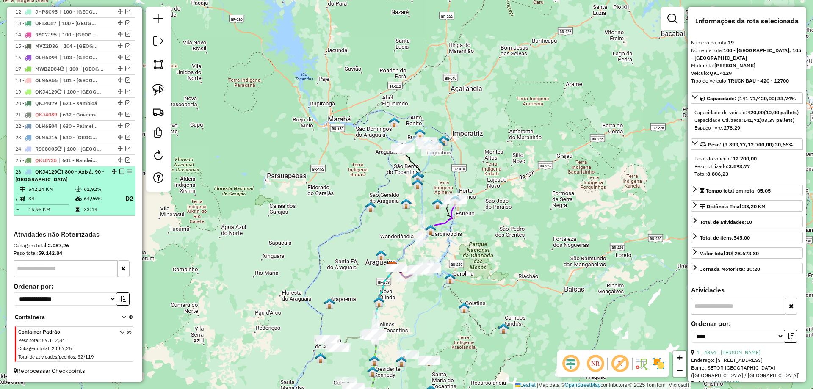
click at [120, 171] on em at bounding box center [121, 171] width 5 height 5
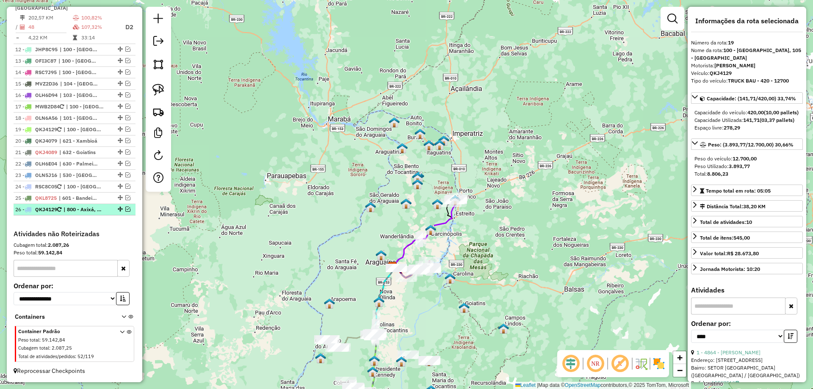
scroll to position [644, 0]
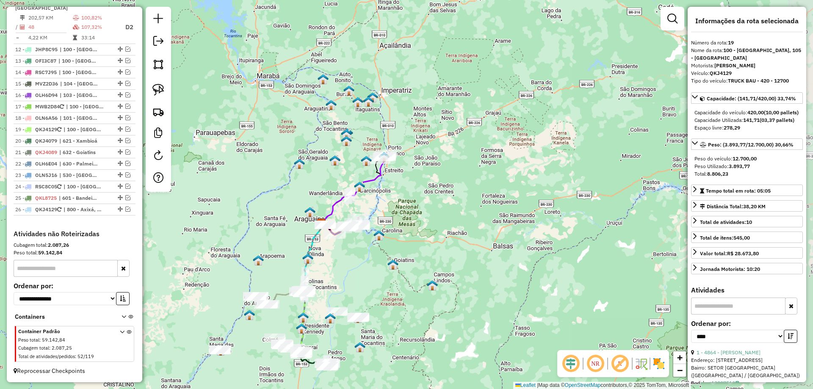
drag, startPoint x: 379, startPoint y: 231, endPoint x: 312, endPoint y: 190, distance: 78.2
click at [312, 190] on div "Janela de atendimento Grade de atendimento Capacidade Transportadoras Veículos …" at bounding box center [406, 194] width 813 height 389
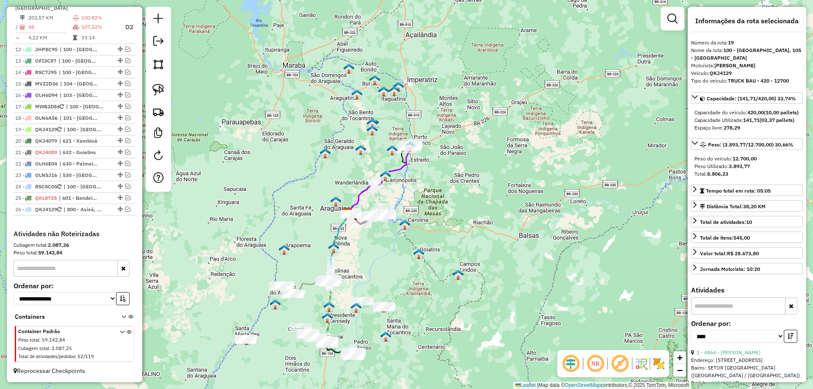
drag, startPoint x: 378, startPoint y: 262, endPoint x: 405, endPoint y: 249, distance: 30.9
click at [405, 249] on div "Janela de atendimento Grade de atendimento Capacidade Transportadoras Veículos …" at bounding box center [406, 194] width 813 height 389
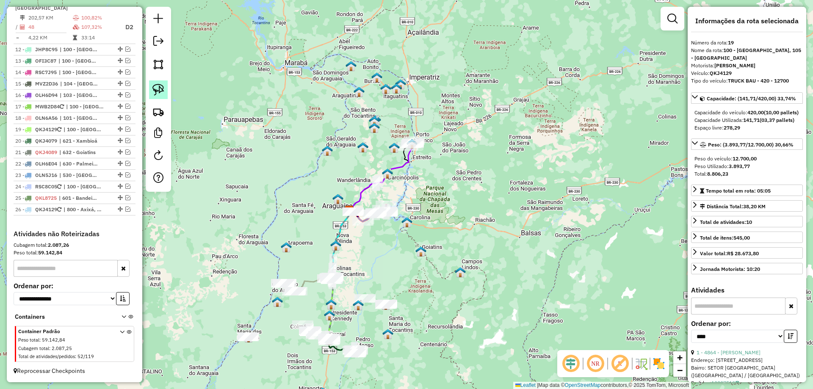
click at [157, 83] on link at bounding box center [158, 89] width 19 height 19
drag, startPoint x: 380, startPoint y: 139, endPoint x: 431, endPoint y: 113, distance: 57.2
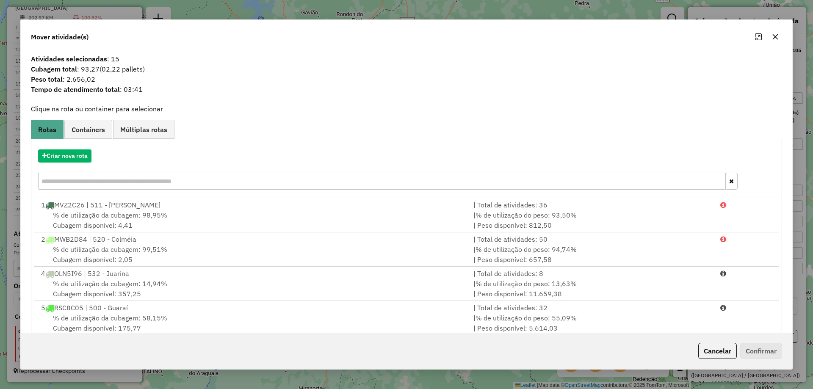
click at [776, 35] on icon "button" at bounding box center [775, 36] width 7 height 7
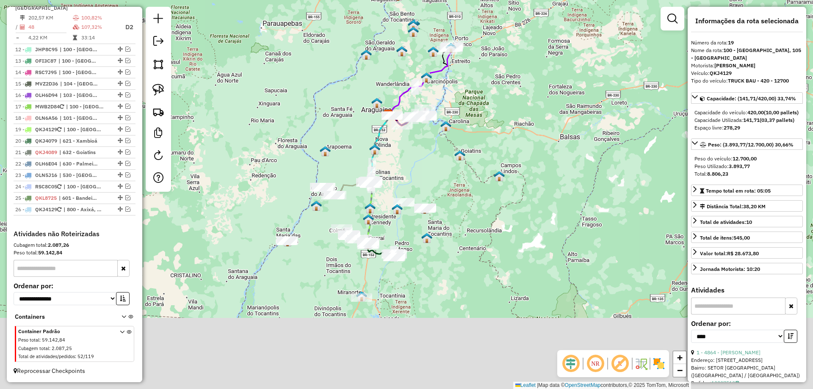
drag, startPoint x: 436, startPoint y: 248, endPoint x: 422, endPoint y: 177, distance: 72.1
click at [475, 152] on div "Janela de atendimento Grade de atendimento Capacidade Transportadoras Veículos …" at bounding box center [406, 194] width 813 height 389
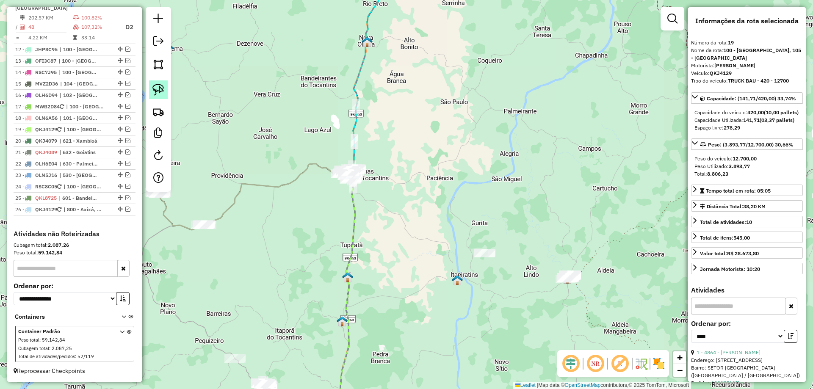
click at [150, 85] on link at bounding box center [158, 89] width 19 height 19
drag, startPoint x: 323, startPoint y: 191, endPoint x: 353, endPoint y: 200, distance: 31.2
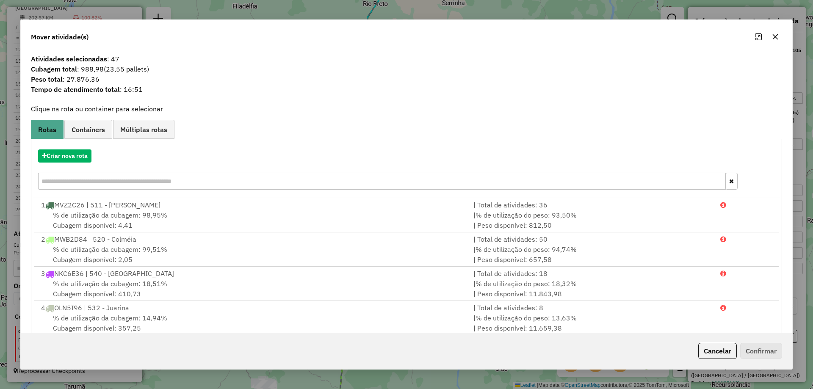
click at [774, 38] on icon "button" at bounding box center [775, 36] width 7 height 7
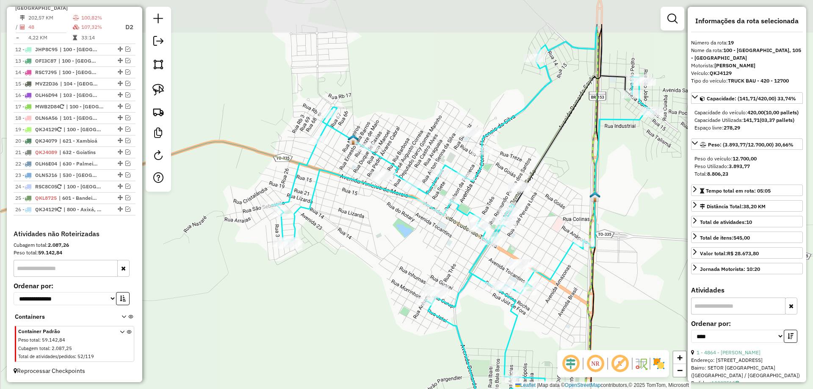
drag, startPoint x: 318, startPoint y: 201, endPoint x: 389, endPoint y: 253, distance: 87.8
click at [389, 253] on div "Janela de atendimento Grade de atendimento Capacidade Transportadoras Veículos …" at bounding box center [406, 194] width 813 height 389
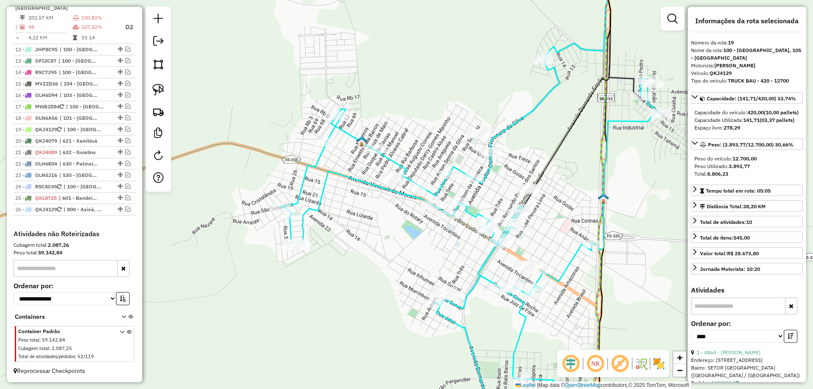
drag, startPoint x: 352, startPoint y: 258, endPoint x: 355, endPoint y: 265, distance: 8.2
click at [355, 265] on div "Janela de atendimento Grade de atendimento Capacidade Transportadoras Veículos …" at bounding box center [406, 194] width 813 height 389
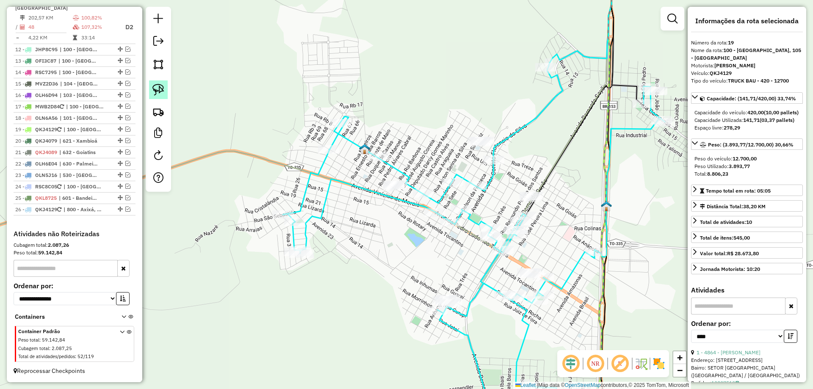
click at [157, 85] on img at bounding box center [158, 90] width 12 height 12
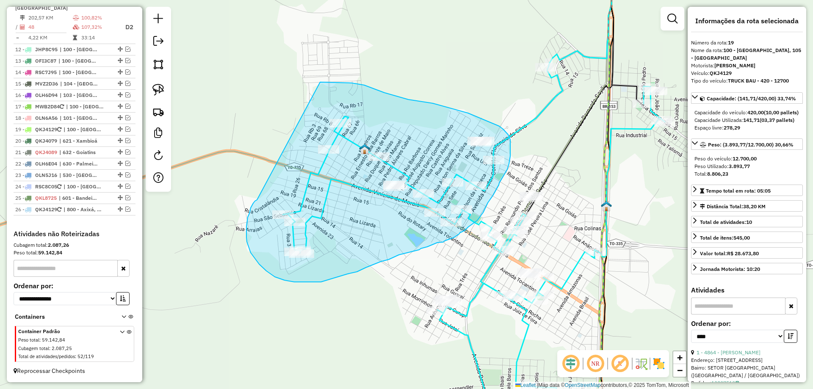
drag, startPoint x: 257, startPoint y: 200, endPoint x: 320, endPoint y: 82, distance: 133.5
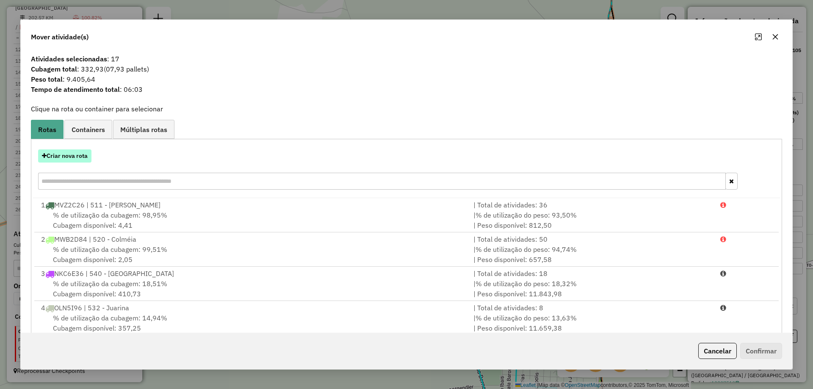
click at [69, 157] on button "Criar nova rota" at bounding box center [64, 155] width 53 height 13
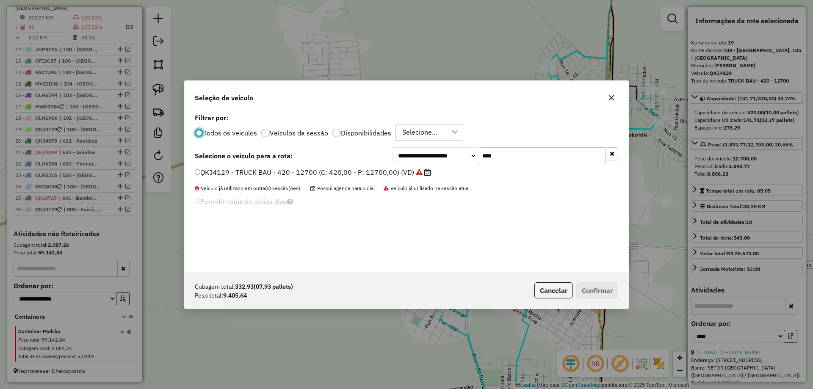
scroll to position [5, 3]
click at [508, 156] on input "****" at bounding box center [542, 155] width 127 height 17
type input "***"
click at [405, 175] on label "NKC6E36 - TRUCK CARROCERIA ABERTA - 504 - 14500 (C: 504,00 - P: 14500,00) (VD)" at bounding box center [340, 172] width 290 height 10
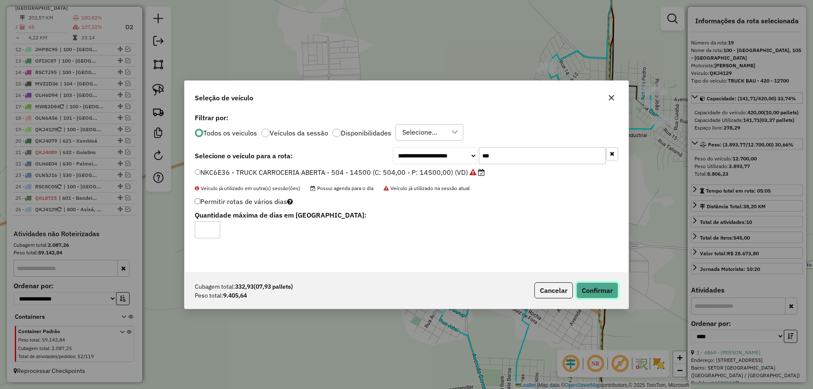
click at [601, 285] on button "Confirmar" at bounding box center [597, 290] width 42 height 16
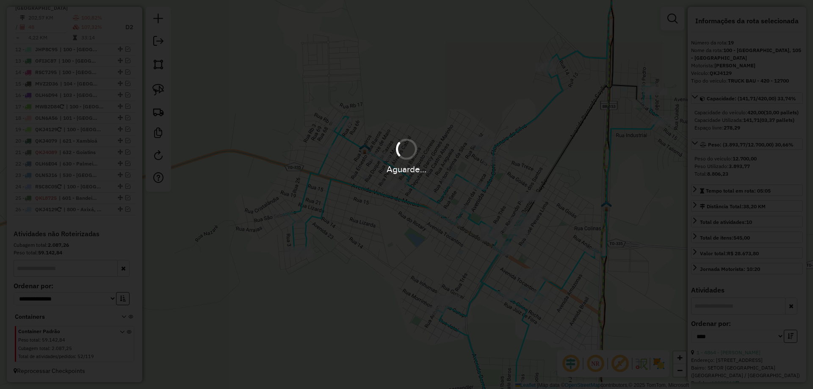
scroll to position [693, 0]
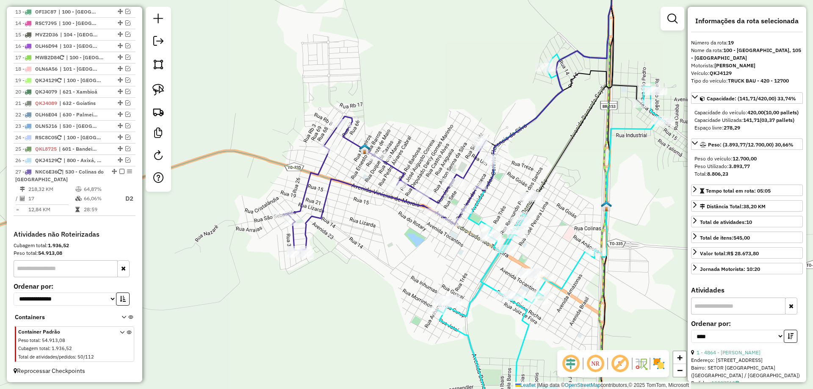
drag, startPoint x: 538, startPoint y: 168, endPoint x: 491, endPoint y: 201, distance: 58.0
click at [491, 201] on div "Janela de atendimento Grade de atendimento Capacidade Transportadoras Veículos …" at bounding box center [406, 194] width 813 height 389
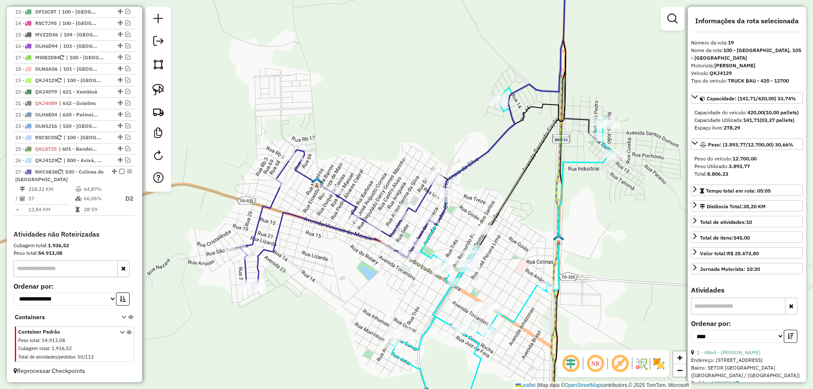
click at [473, 161] on icon at bounding box center [505, 77] width 120 height 232
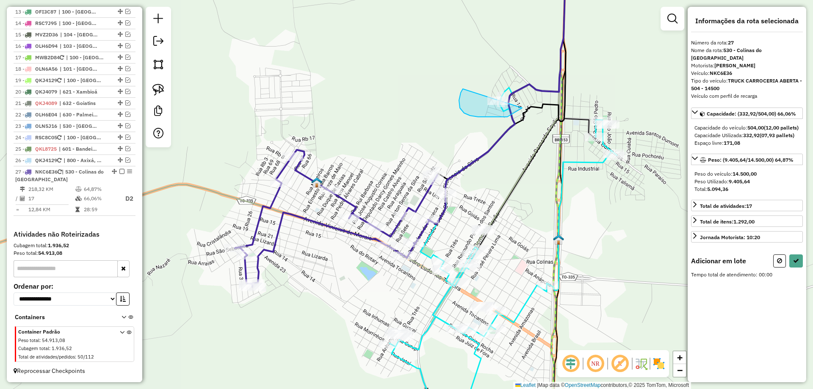
drag, startPoint x: 461, startPoint y: 110, endPoint x: 525, endPoint y: 74, distance: 73.2
select select "*********"
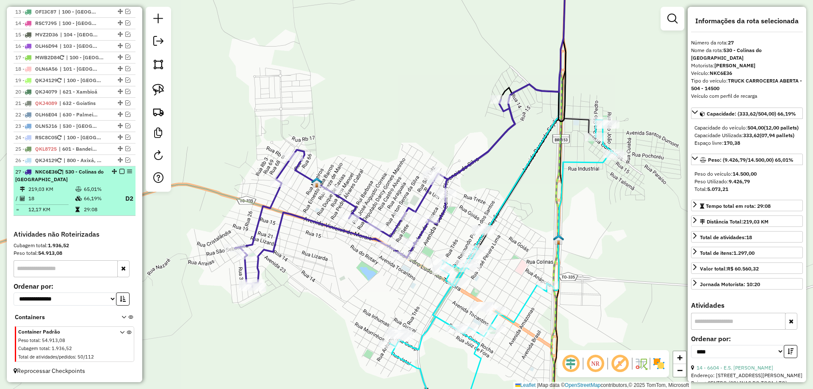
click at [119, 170] on em at bounding box center [121, 171] width 5 height 5
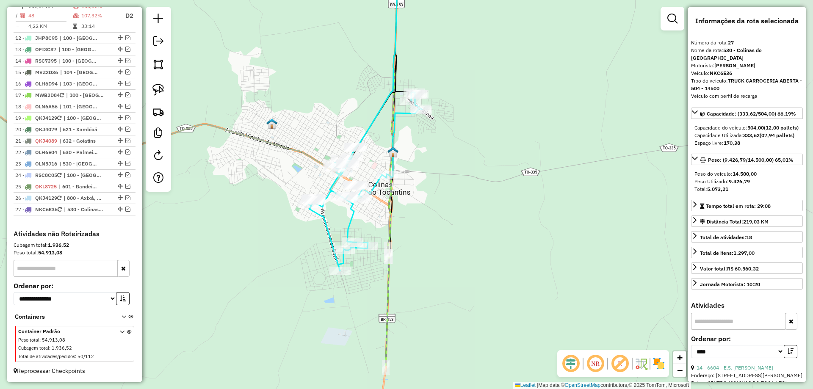
drag, startPoint x: 390, startPoint y: 219, endPoint x: 304, endPoint y: 157, distance: 105.8
click at [304, 157] on icon at bounding box center [116, 36] width 567 height 275
click at [163, 92] on img at bounding box center [158, 90] width 12 height 12
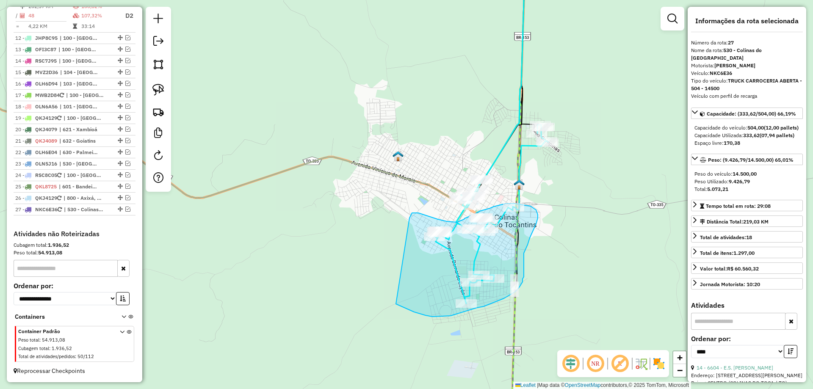
drag, startPoint x: 291, startPoint y: 191, endPoint x: 396, endPoint y: 304, distance: 153.6
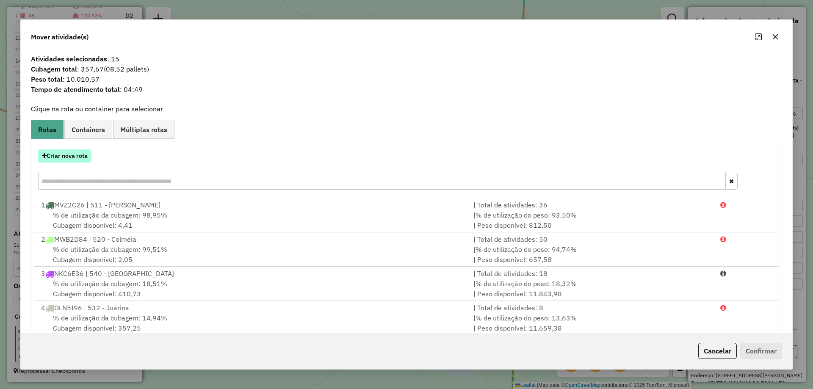
click at [69, 152] on button "Criar nova rota" at bounding box center [64, 155] width 53 height 13
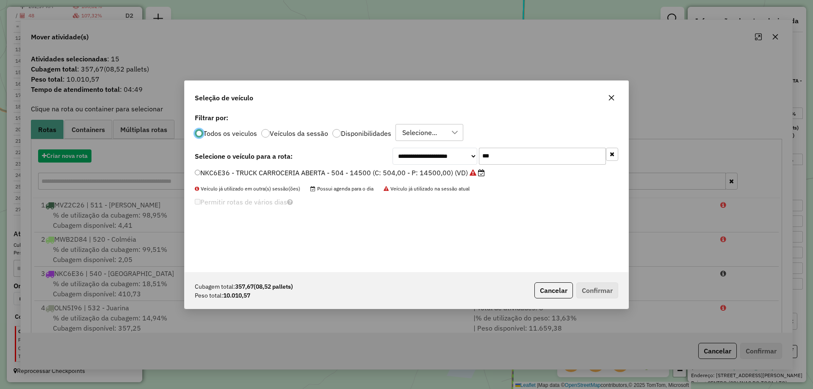
scroll to position [5, 3]
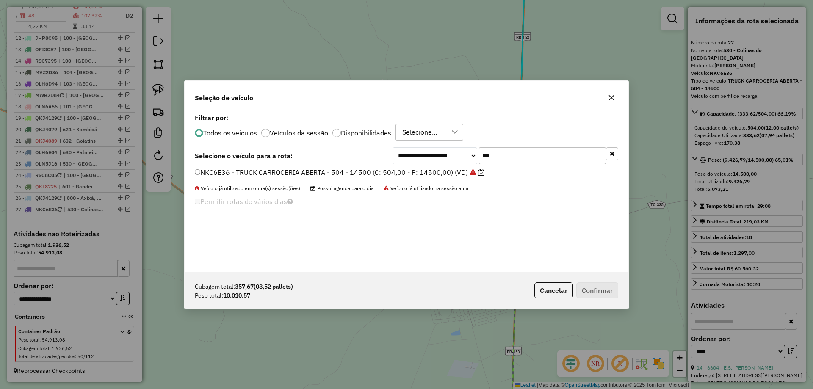
click at [538, 154] on input "***" at bounding box center [542, 155] width 127 height 17
type input "***"
click at [419, 171] on label "JJB5987 - TRUCK CARROCERIA ABERTA - 504 - 13000 (C: 504,00 - P: 13000,00) (VD)" at bounding box center [335, 172] width 280 height 10
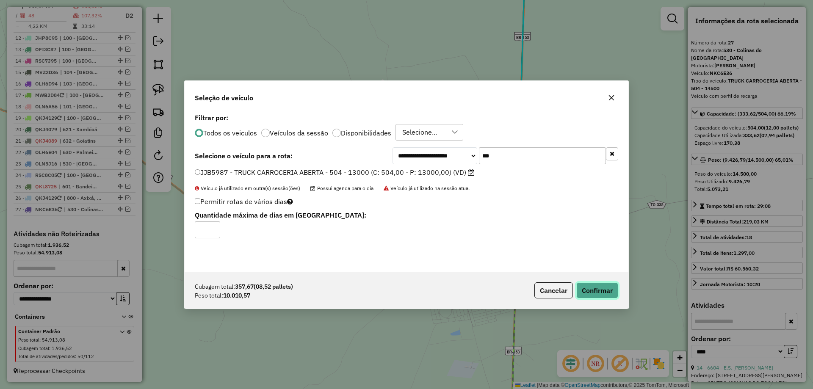
click at [593, 288] on button "Confirmar" at bounding box center [597, 290] width 42 height 16
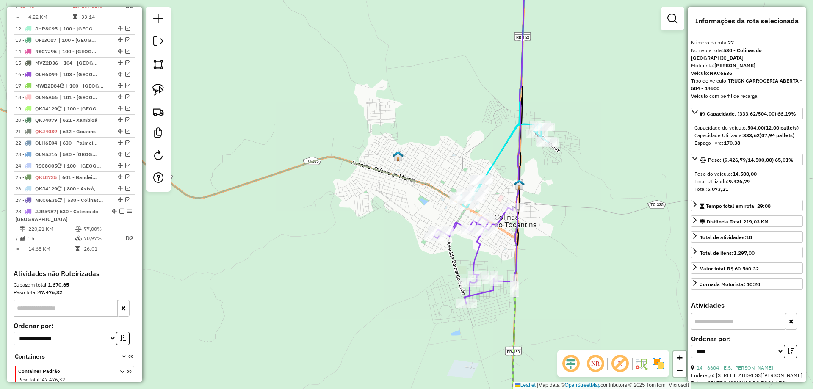
scroll to position [703, 0]
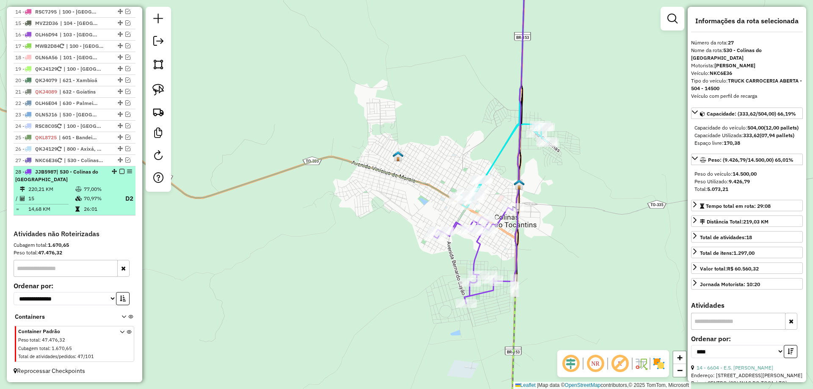
click at [120, 173] on em at bounding box center [121, 171] width 5 height 5
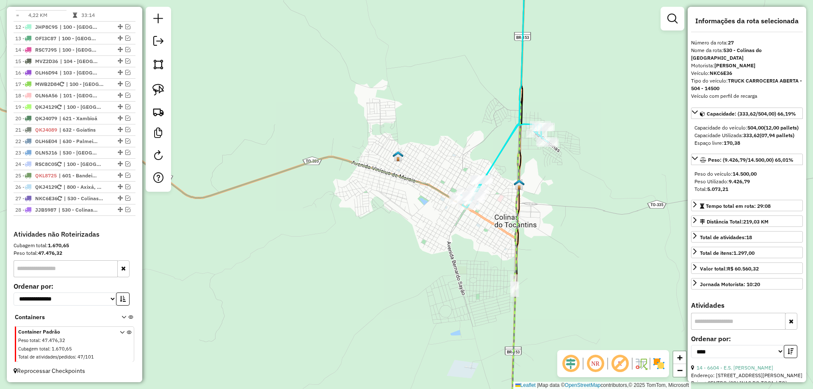
scroll to position [665, 0]
click at [163, 89] on img at bounding box center [158, 90] width 12 height 12
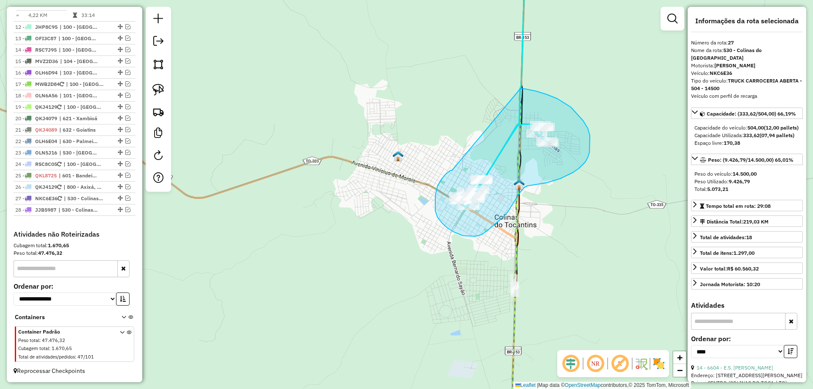
drag, startPoint x: 452, startPoint y: 170, endPoint x: 520, endPoint y: 88, distance: 106.7
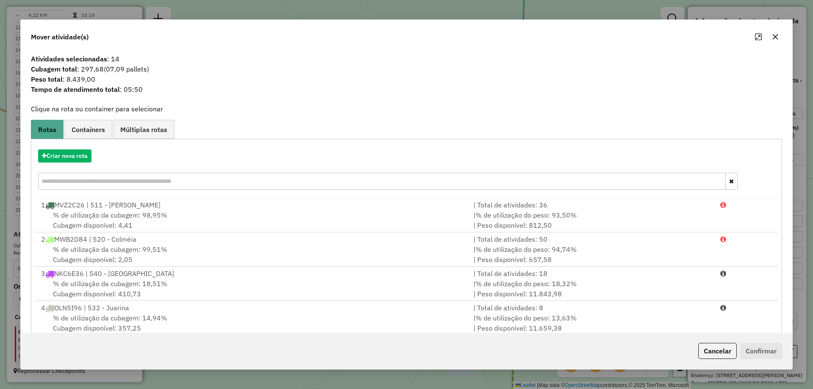
click at [771, 36] on button "button" at bounding box center [775, 37] width 14 height 14
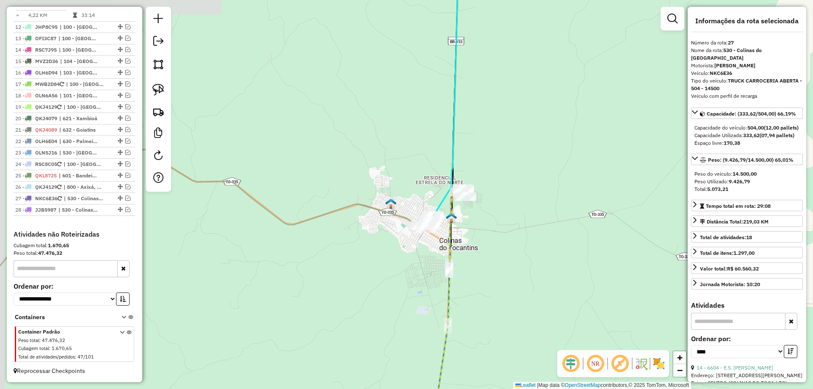
drag, startPoint x: 278, startPoint y: 279, endPoint x: 443, endPoint y: 277, distance: 164.2
click at [436, 278] on div "Janela de atendimento Grade de atendimento Capacidade Transportadoras Veículos …" at bounding box center [406, 194] width 813 height 389
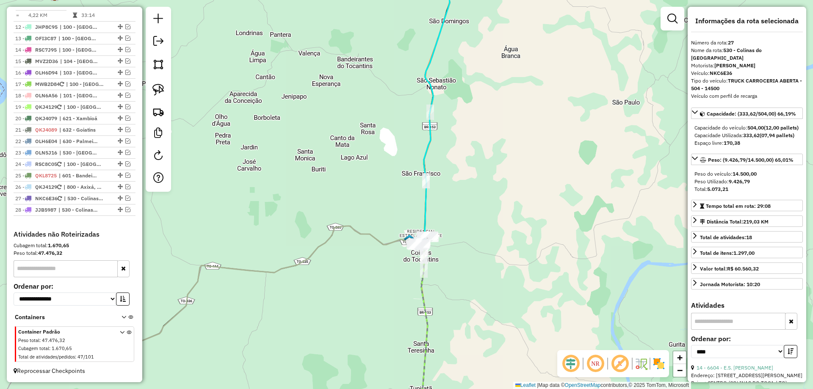
drag, startPoint x: 274, startPoint y: 293, endPoint x: 463, endPoint y: 256, distance: 192.3
click at [462, 258] on div "Janela de atendimento Grade de atendimento Capacidade Transportadoras Veículos …" at bounding box center [406, 194] width 813 height 389
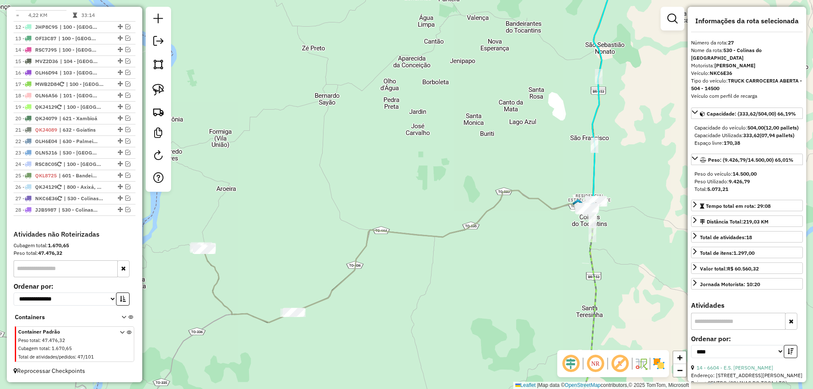
drag, startPoint x: 264, startPoint y: 237, endPoint x: 364, endPoint y: 194, distance: 109.2
click at [362, 197] on div "Janela de atendimento Grade de atendimento Capacidade Transportadoras Veículos …" at bounding box center [406, 194] width 813 height 389
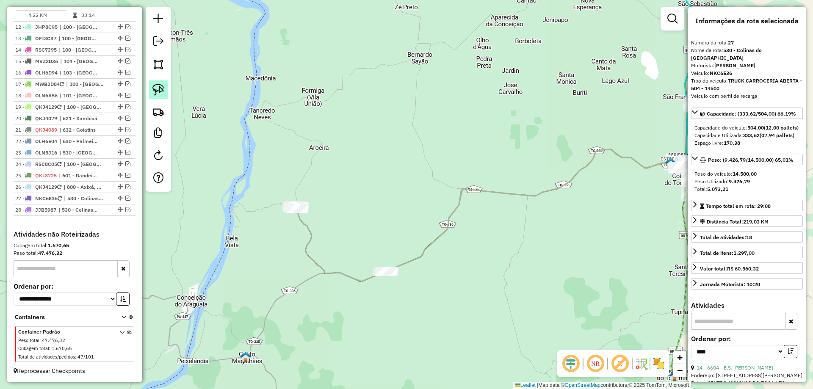
click at [153, 86] on img at bounding box center [158, 90] width 12 height 12
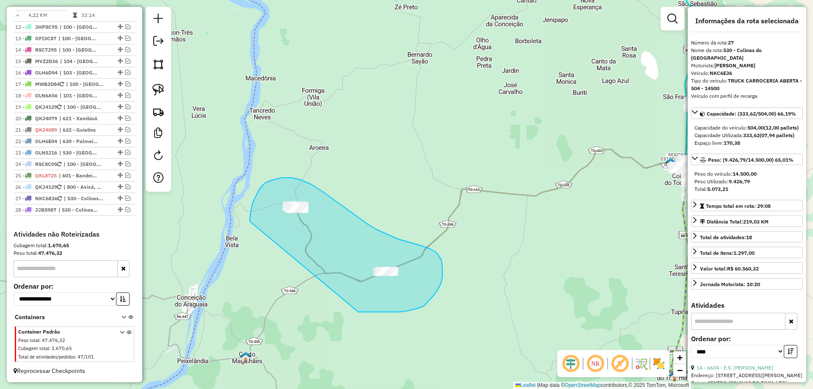
drag, startPoint x: 250, startPoint y: 221, endPoint x: 358, endPoint y: 312, distance: 141.2
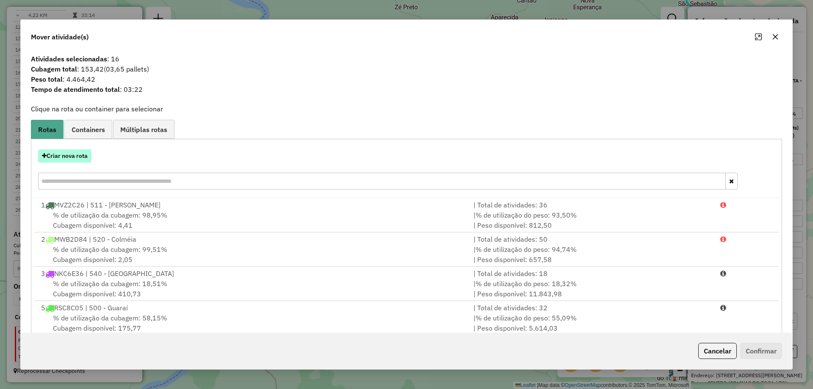
click at [58, 156] on button "Criar nova rota" at bounding box center [64, 155] width 53 height 13
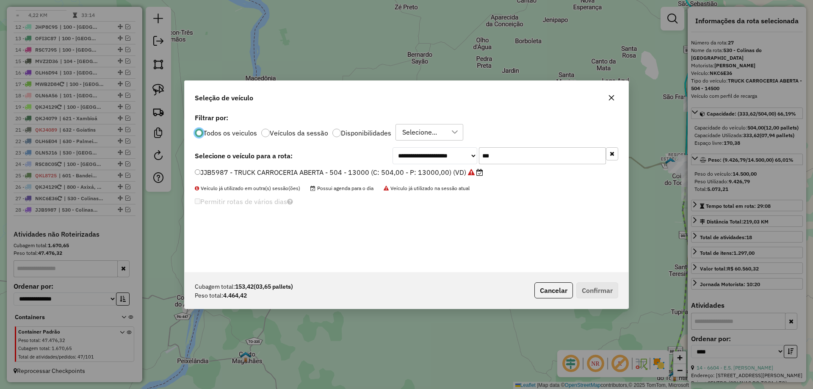
scroll to position [5, 3]
click at [527, 157] on input "***" at bounding box center [542, 155] width 127 height 17
type input "****"
click at [373, 174] on label "QKJ4119 - TRUCK BAU - 420 - 12700 (C: 420,00 - P: 12700,00) (VD)" at bounding box center [309, 172] width 228 height 10
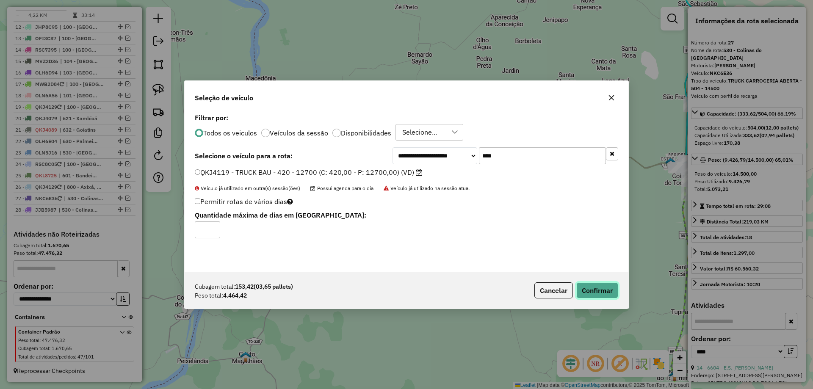
click at [584, 289] on button "Confirmar" at bounding box center [597, 290] width 42 height 16
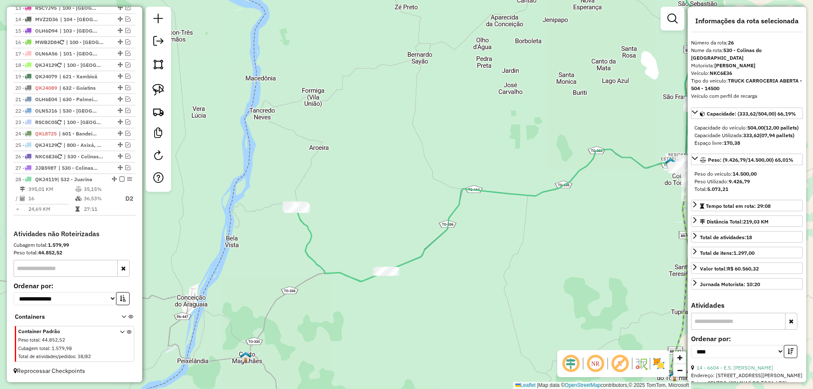
scroll to position [667, 0]
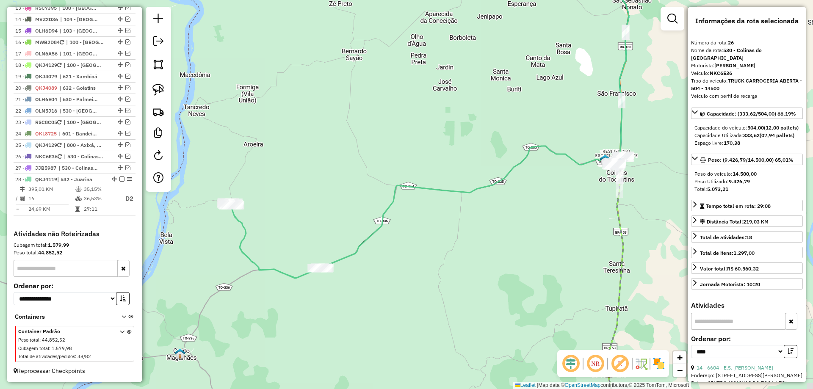
drag, startPoint x: 355, startPoint y: 163, endPoint x: 259, endPoint y: 156, distance: 96.4
click at [270, 157] on div "Janela de atendimento Grade de atendimento Capacidade Transportadoras Veículos …" at bounding box center [406, 194] width 813 height 389
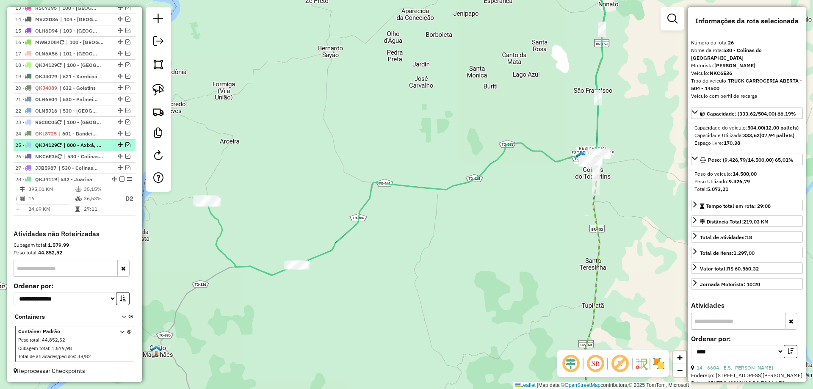
click at [119, 179] on em at bounding box center [121, 178] width 5 height 5
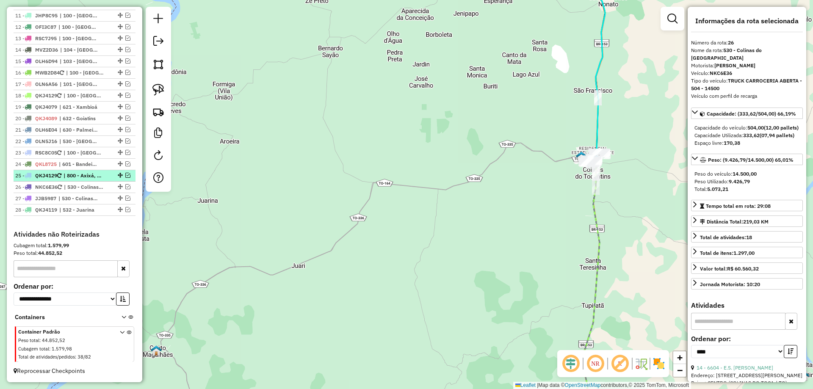
scroll to position [637, 0]
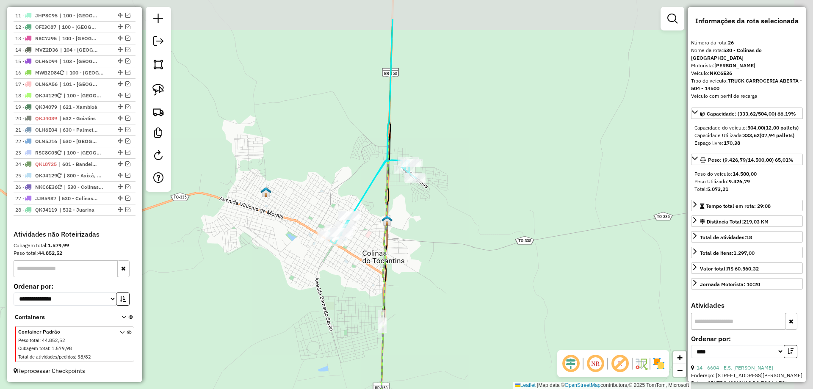
drag, startPoint x: 615, startPoint y: 159, endPoint x: 394, endPoint y: 219, distance: 228.5
click at [402, 219] on div "Janela de atendimento Grade de atendimento Capacidade Transportadoras Veículos …" at bounding box center [406, 194] width 813 height 389
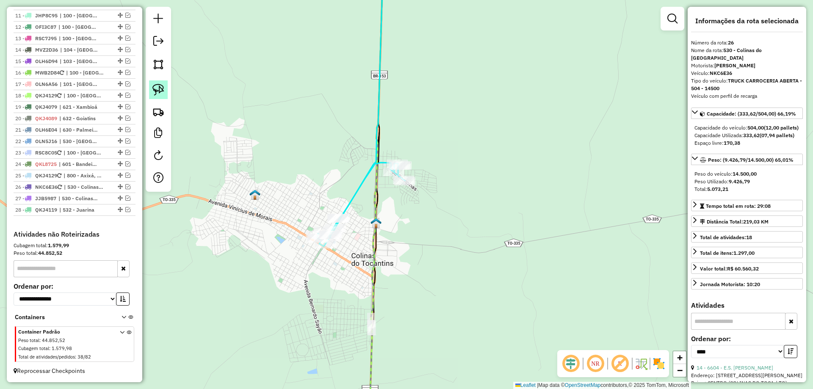
click at [160, 82] on link at bounding box center [158, 89] width 19 height 19
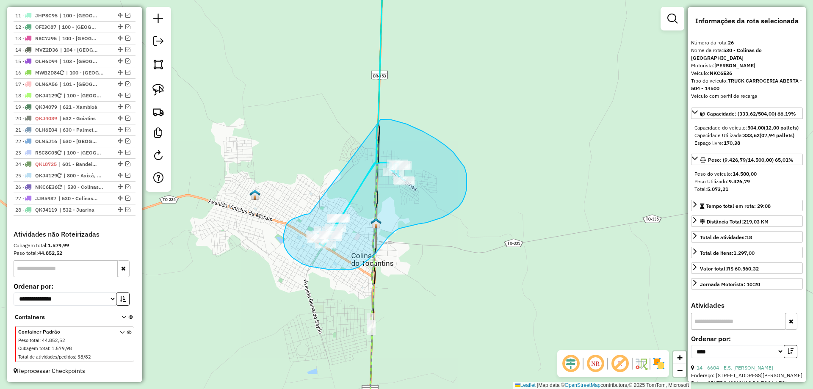
drag, startPoint x: 309, startPoint y: 214, endPoint x: 380, endPoint y: 119, distance: 117.9
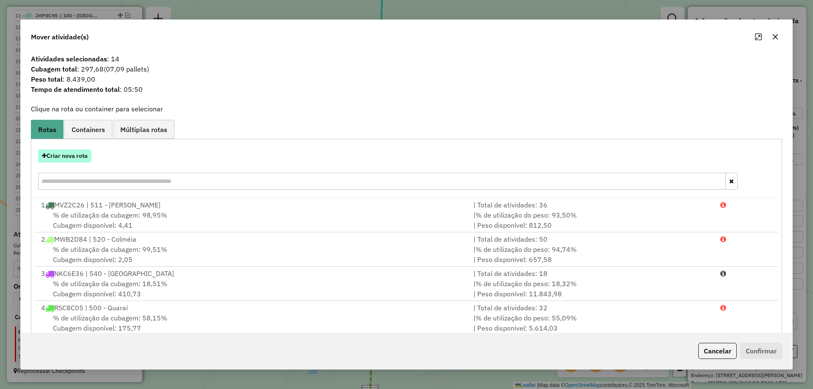
click at [68, 160] on button "Criar nova rota" at bounding box center [64, 155] width 53 height 13
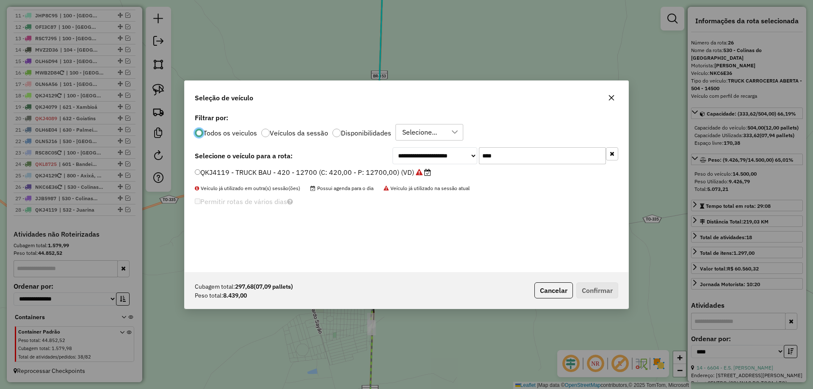
scroll to position [5, 3]
click at [509, 160] on input "****" at bounding box center [542, 155] width 127 height 17
click at [508, 154] on input "***" at bounding box center [542, 155] width 127 height 17
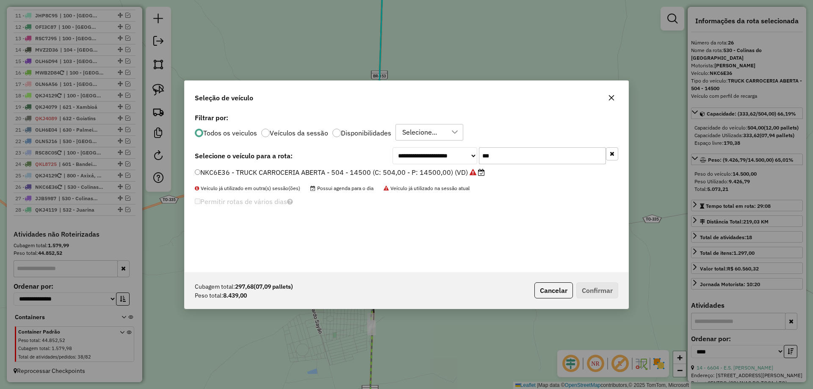
type input "***"
click at [441, 173] on label "NKC6E36 - TRUCK CARROCERIA ABERTA - 504 - 14500 (C: 504,00 - P: 14500,00) (VD)" at bounding box center [340, 172] width 290 height 10
click at [598, 290] on button "Confirmar" at bounding box center [597, 290] width 42 height 16
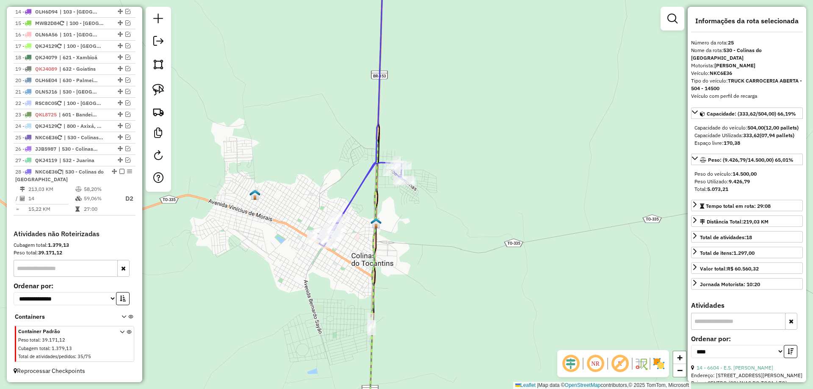
scroll to position [639, 0]
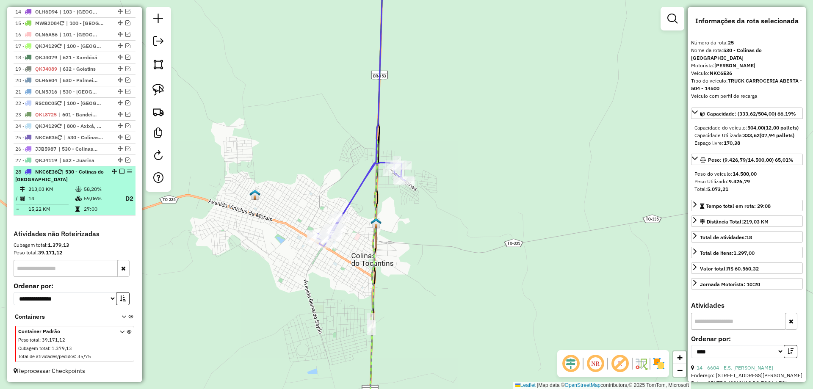
click at [119, 171] on em at bounding box center [121, 171] width 5 height 5
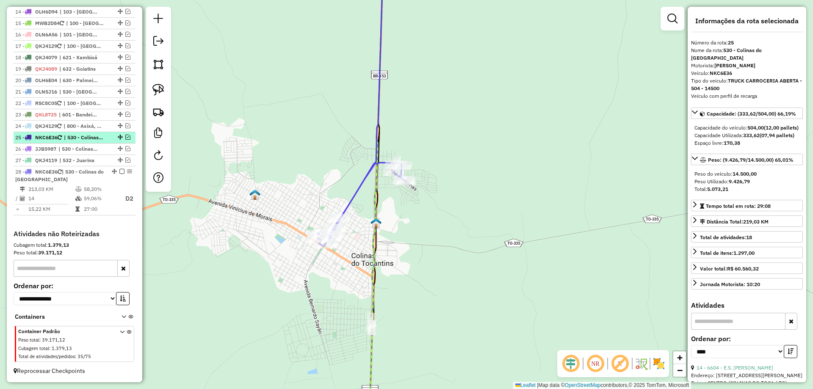
scroll to position [601, 0]
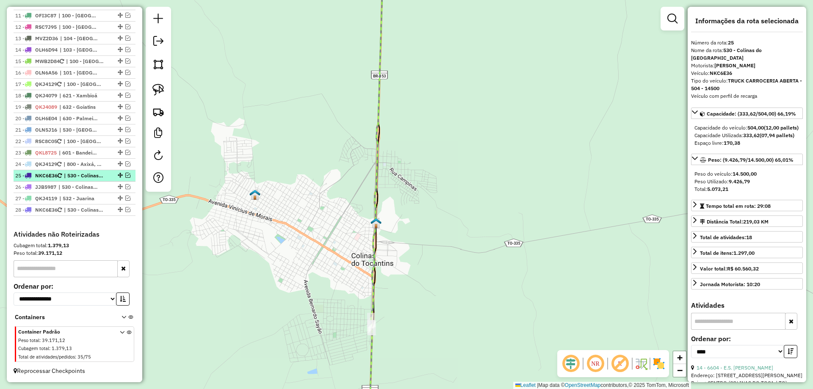
click at [125, 176] on em at bounding box center [127, 175] width 5 height 5
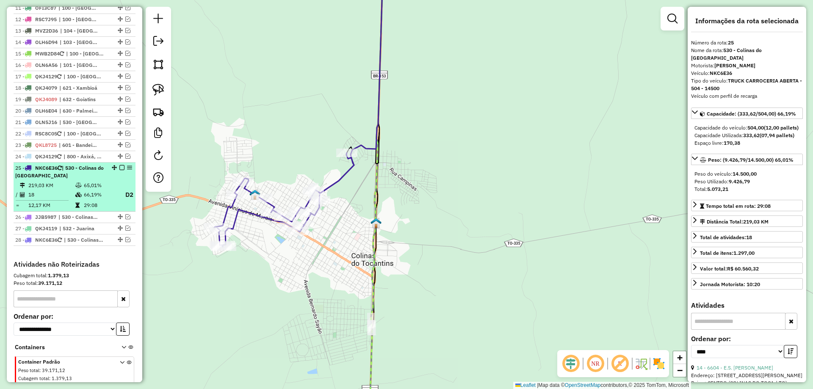
scroll to position [639, 0]
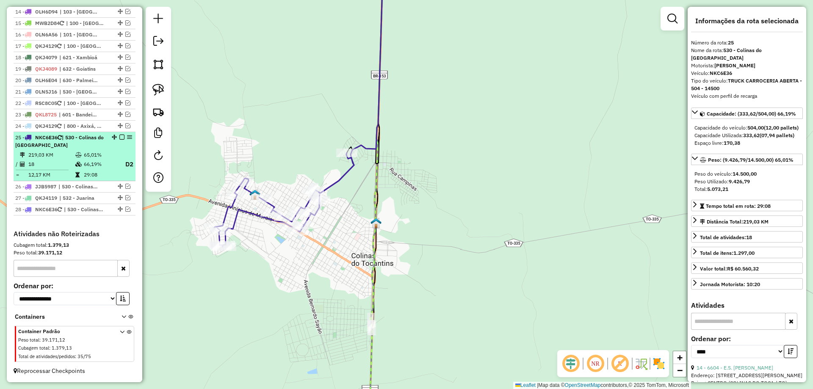
click at [92, 168] on td "66,19%" at bounding box center [100, 164] width 34 height 11
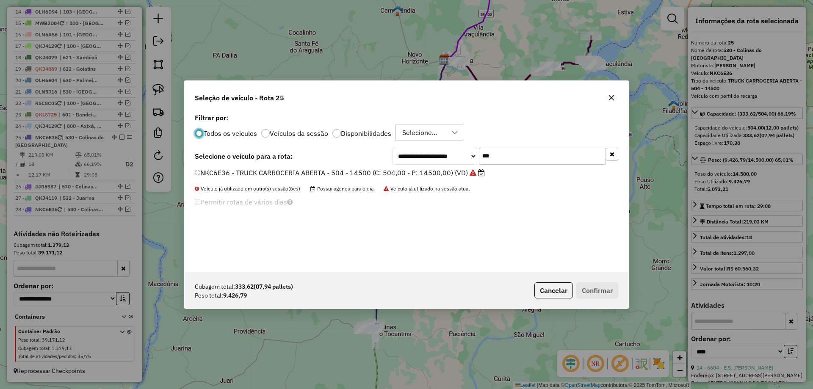
scroll to position [5, 3]
click at [498, 157] on input "***" at bounding box center [542, 155] width 127 height 17
click at [499, 157] on input "***" at bounding box center [542, 155] width 127 height 17
type input "***"
click at [420, 173] on label "MWF4J39 - TRUCK CARROCERIA ABERTA - 504 - 14000 (C: 504,00 - P: 14000,00) (VD)" at bounding box center [336, 172] width 283 height 10
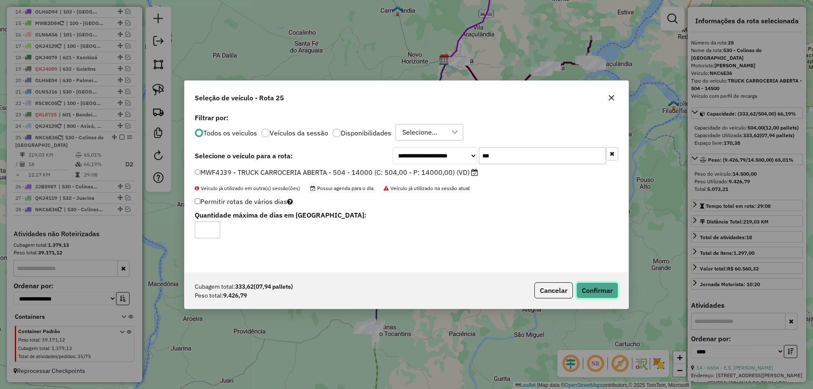
click at [600, 291] on button "Confirmar" at bounding box center [597, 290] width 42 height 16
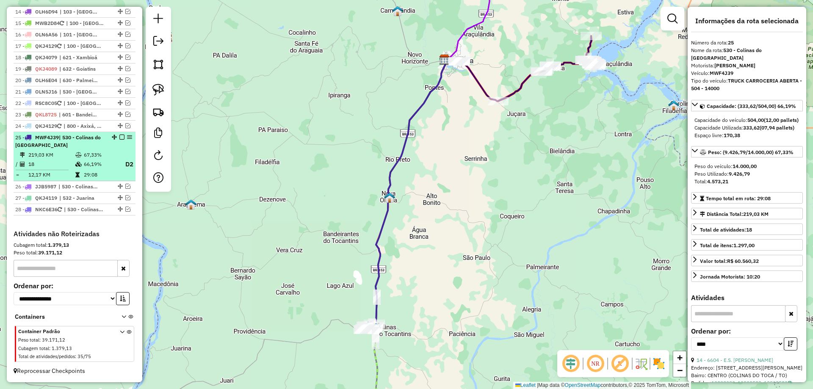
click at [119, 138] on em at bounding box center [121, 137] width 5 height 5
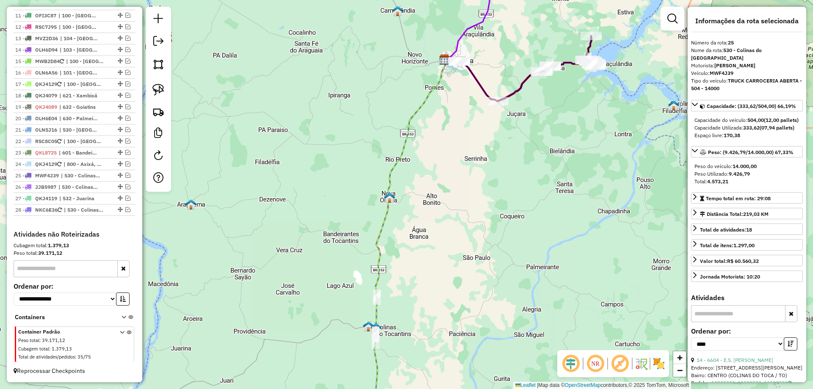
scroll to position [601, 0]
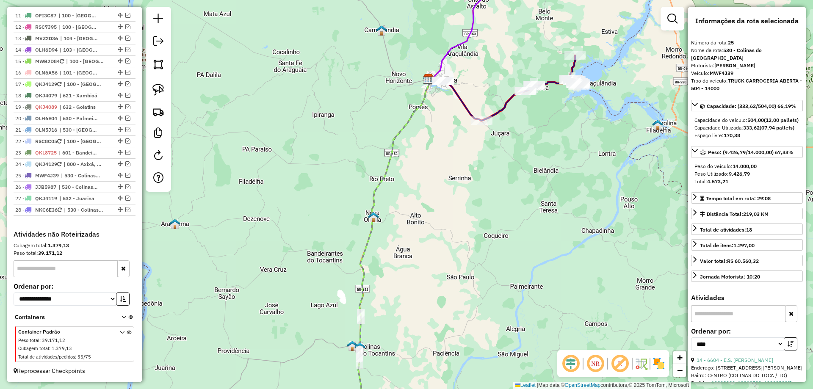
drag, startPoint x: 508, startPoint y: 231, endPoint x: 422, endPoint y: 363, distance: 157.4
click at [422, 363] on div "Janela de atendimento Grade de atendimento Capacidade Transportadoras Veículos …" at bounding box center [406, 194] width 813 height 389
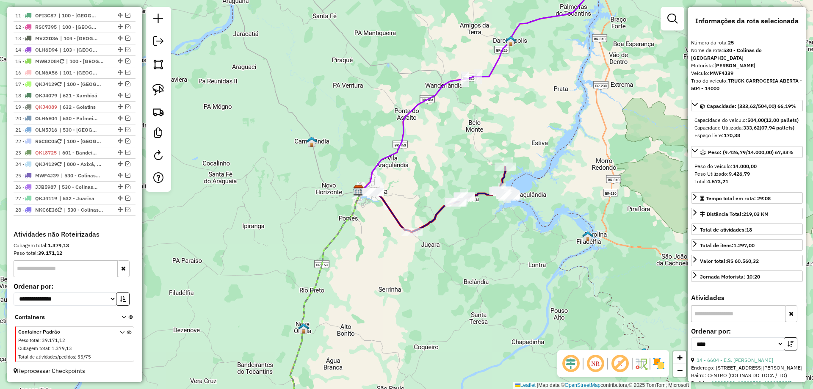
drag, startPoint x: 434, startPoint y: 317, endPoint x: 452, endPoint y: 237, distance: 81.9
click at [452, 237] on div "Janela de atendimento Grade de atendimento Capacidade Transportadoras Veículos …" at bounding box center [406, 194] width 813 height 389
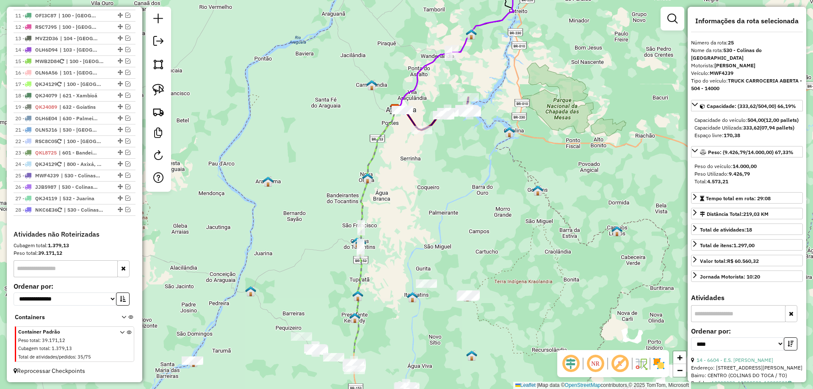
drag, startPoint x: 416, startPoint y: 287, endPoint x: 420, endPoint y: 194, distance: 93.2
click at [420, 195] on div "Janela de atendimento Grade de atendimento Capacidade Transportadoras Veículos …" at bounding box center [406, 194] width 813 height 389
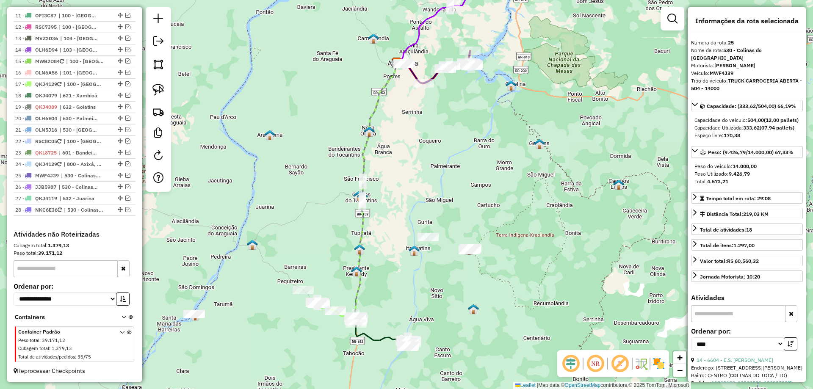
drag, startPoint x: 410, startPoint y: 292, endPoint x: 415, endPoint y: 238, distance: 54.4
click at [414, 239] on div "Janela de atendimento Grade de atendimento Capacidade Transportadoras Veículos …" at bounding box center [406, 194] width 813 height 389
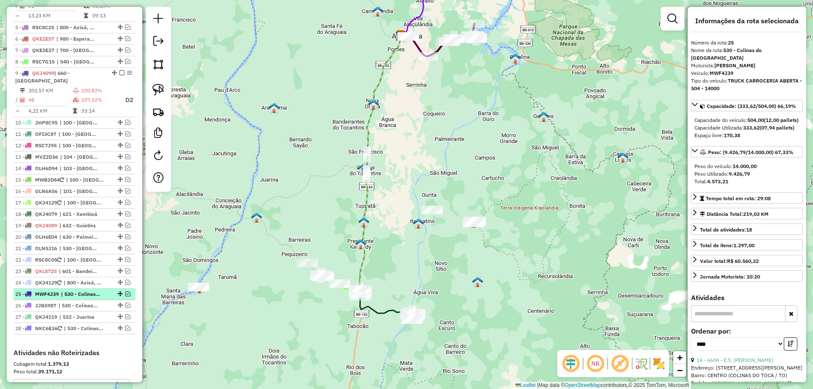
scroll to position [474, 0]
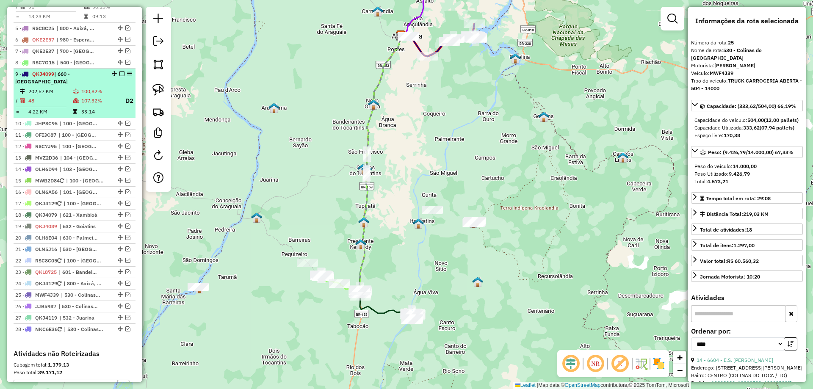
click at [88, 116] on td "33:14" at bounding box center [99, 112] width 37 height 8
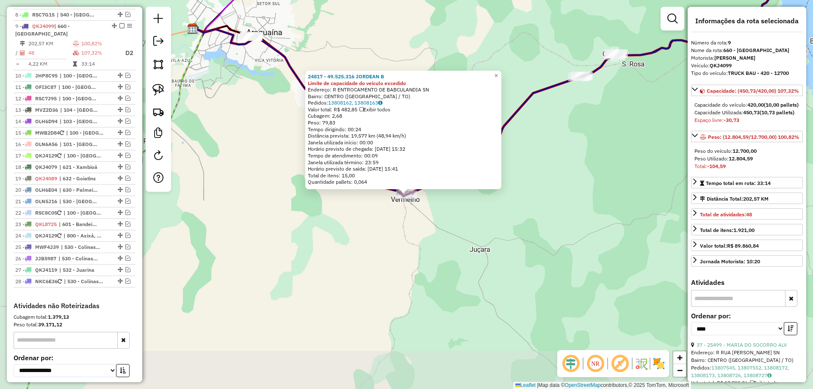
scroll to position [543, 0]
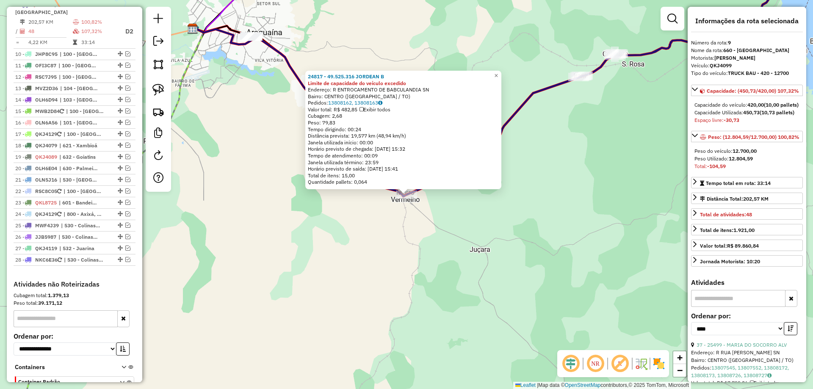
click at [382, 296] on div "24817 - 49.525.316 JORDEAN B Limite de capacidade do veículo excedido Endereço:…" at bounding box center [406, 194] width 813 height 389
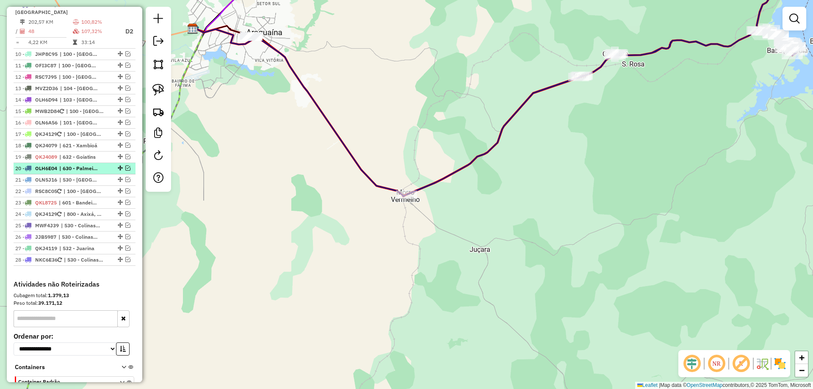
click at [125, 171] on em at bounding box center [127, 167] width 5 height 5
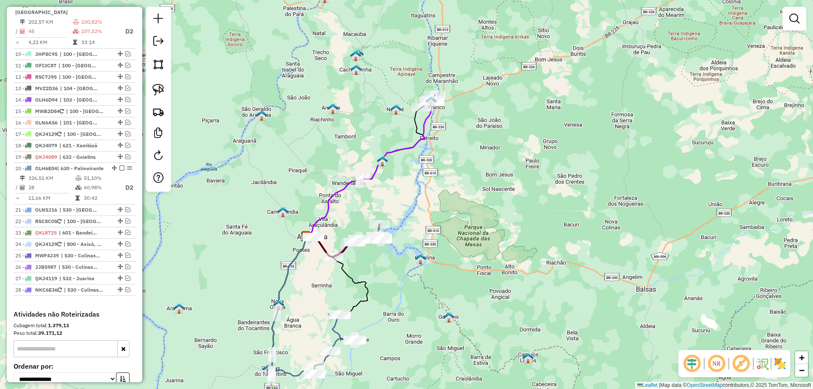
click at [333, 329] on icon at bounding box center [334, 344] width 41 height 60
select select "*********"
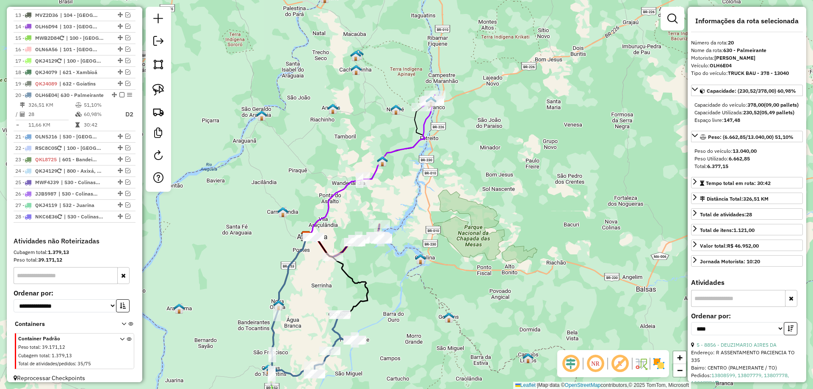
scroll to position [639, 0]
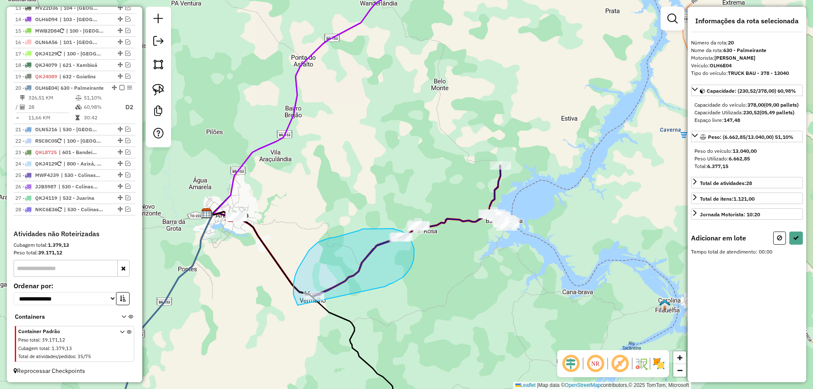
drag, startPoint x: 297, startPoint y: 304, endPoint x: 380, endPoint y: 288, distance: 84.6
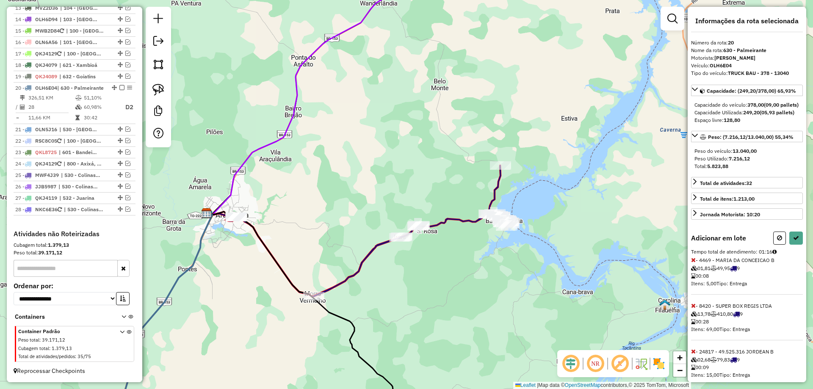
select select "*********"
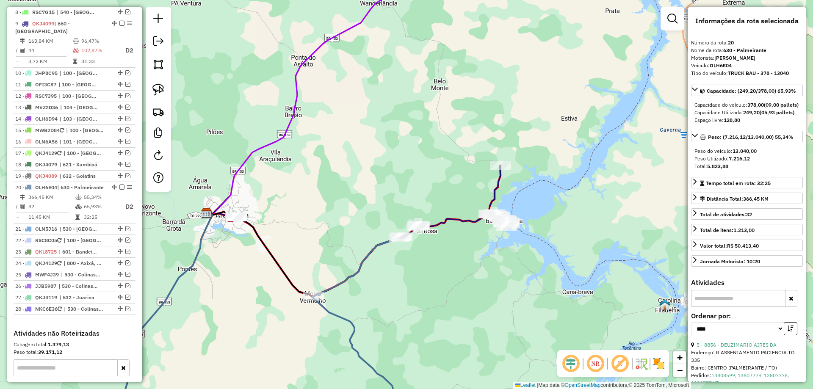
scroll to position [512, 0]
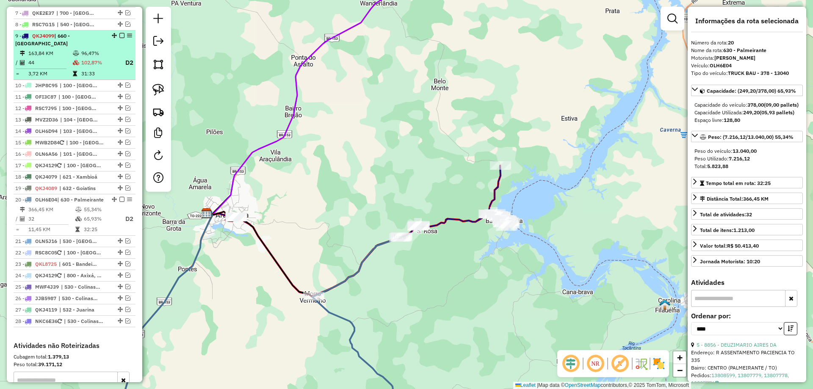
click at [90, 68] on td "102,87%" at bounding box center [99, 63] width 37 height 11
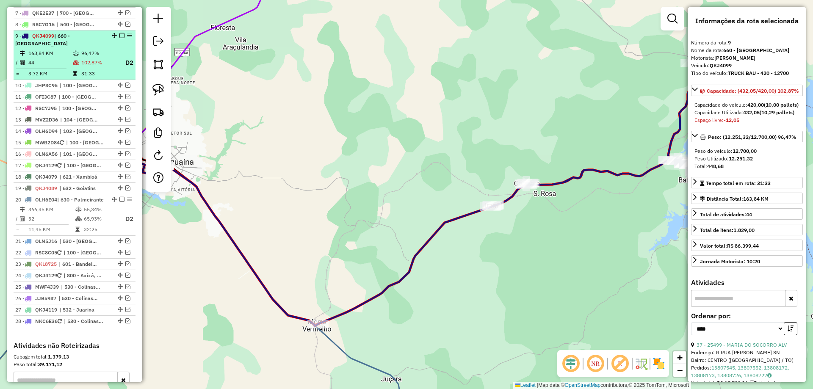
click at [121, 38] on em at bounding box center [121, 35] width 5 height 5
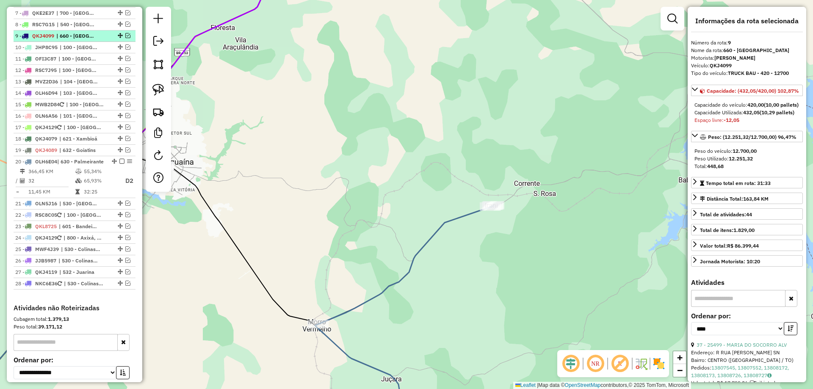
click at [127, 38] on em at bounding box center [127, 35] width 5 height 5
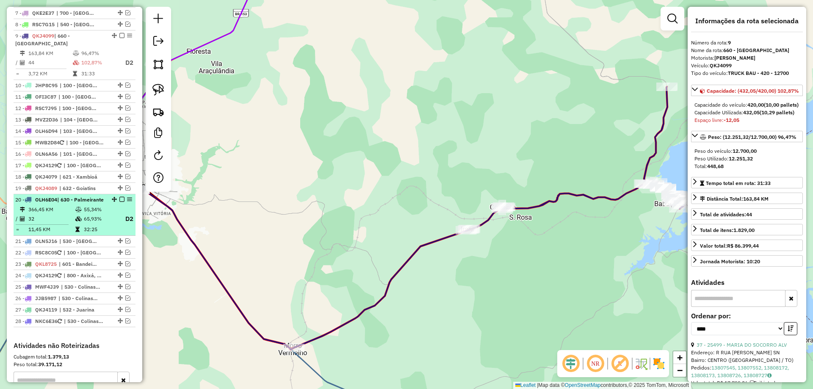
click at [56, 214] on td "366,45 KM" at bounding box center [51, 209] width 47 height 8
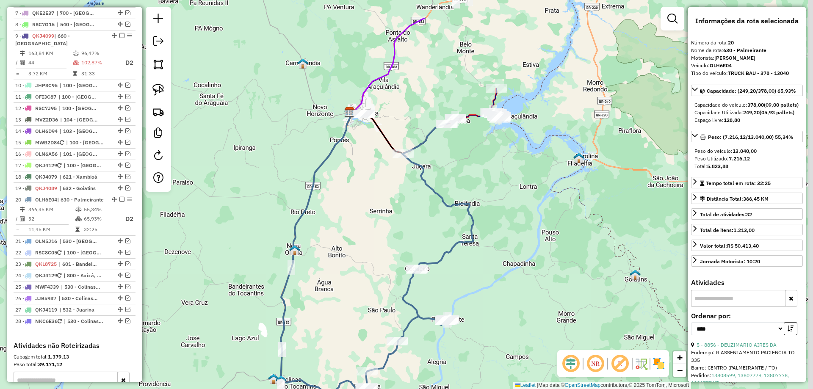
drag, startPoint x: 469, startPoint y: 108, endPoint x: 430, endPoint y: 185, distance: 86.1
click at [431, 183] on div "Janela de atendimento Grade de atendimento Capacidade Transportadoras Veículos …" at bounding box center [406, 194] width 813 height 389
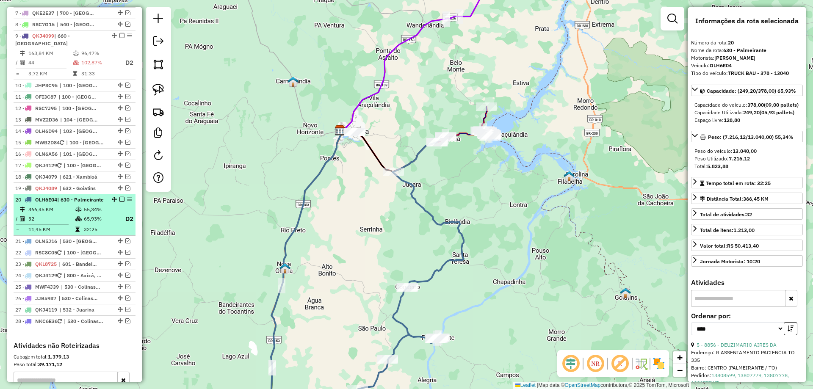
click at [119, 202] on em at bounding box center [121, 199] width 5 height 5
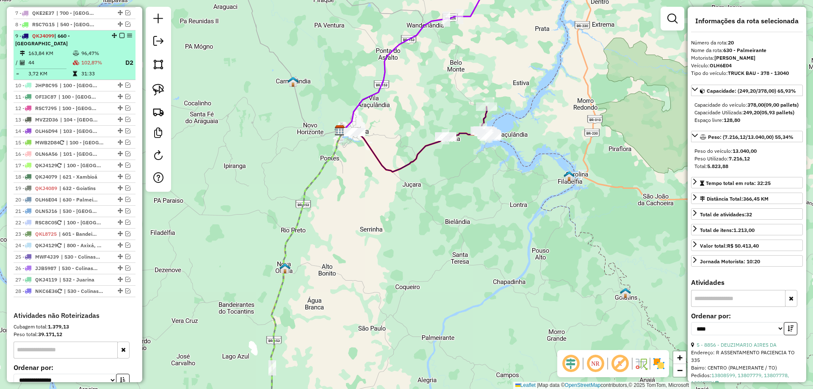
click at [119, 38] on em at bounding box center [121, 35] width 5 height 5
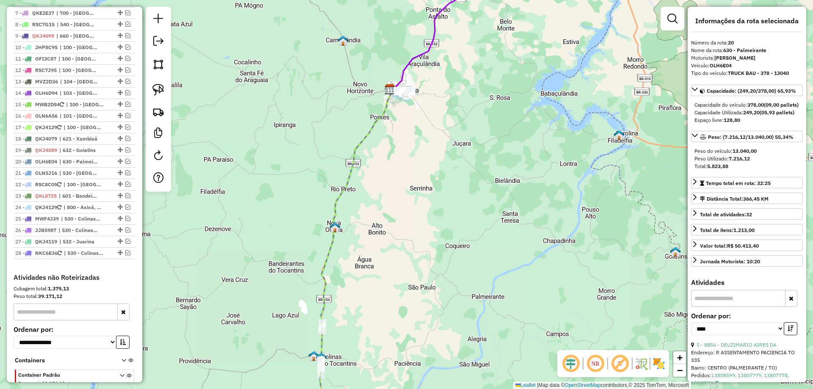
drag, startPoint x: 364, startPoint y: 240, endPoint x: 422, endPoint y: 189, distance: 76.8
click at [419, 190] on div "Janela de atendimento Grade de atendimento Capacidade Transportadoras Veículos …" at bounding box center [406, 194] width 813 height 389
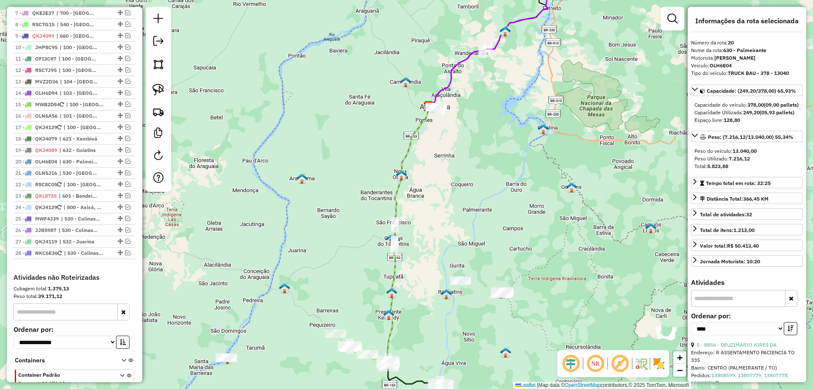
drag, startPoint x: 421, startPoint y: 289, endPoint x: 433, endPoint y: 194, distance: 96.4
click at [433, 198] on div "Janela de atendimento Grade de atendimento Capacidade Transportadoras Veículos …" at bounding box center [406, 194] width 813 height 389
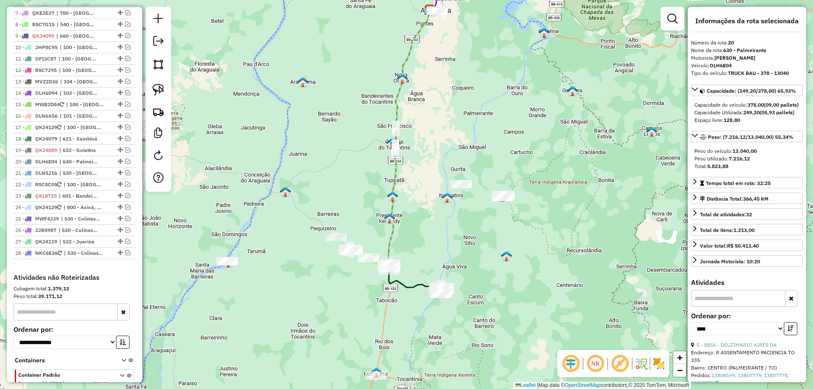
drag, startPoint x: 427, startPoint y: 252, endPoint x: 420, endPoint y: 216, distance: 36.2
click at [420, 216] on div "Janela de atendimento Grade de atendimento Capacidade Transportadoras Veículos …" at bounding box center [406, 194] width 813 height 389
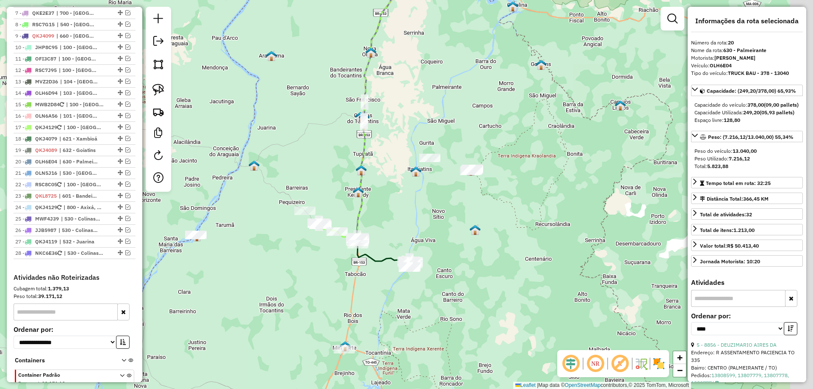
drag, startPoint x: 467, startPoint y: 229, endPoint x: 418, endPoint y: 196, distance: 58.9
click at [418, 196] on div "Janela de atendimento Grade de atendimento Capacidade Transportadoras Veículos …" at bounding box center [406, 194] width 813 height 389
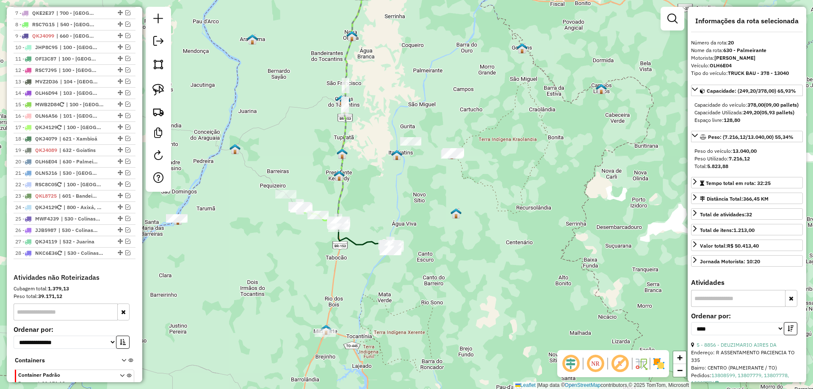
drag, startPoint x: 392, startPoint y: 211, endPoint x: 416, endPoint y: 196, distance: 28.3
click at [416, 196] on div "Janela de atendimento Grade de atendimento Capacidade Transportadoras Veículos …" at bounding box center [406, 194] width 813 height 389
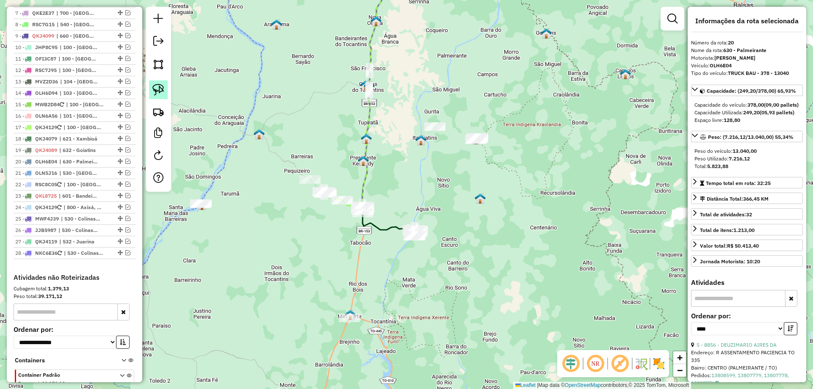
click at [154, 88] on img at bounding box center [158, 90] width 12 height 12
drag, startPoint x: 472, startPoint y: 125, endPoint x: 512, endPoint y: 139, distance: 42.0
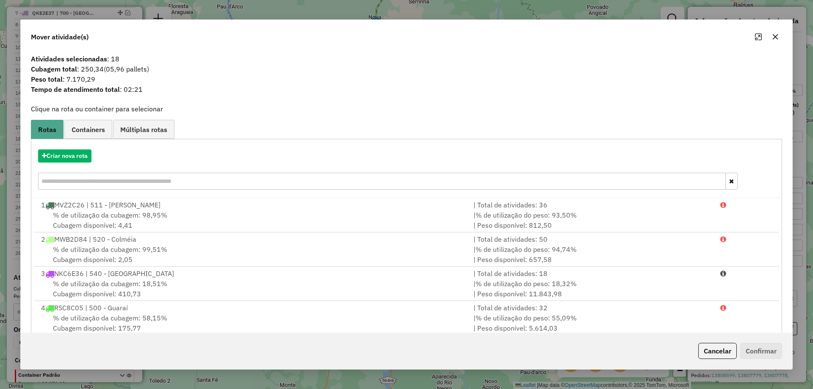
click at [776, 39] on icon "button" at bounding box center [775, 36] width 7 height 7
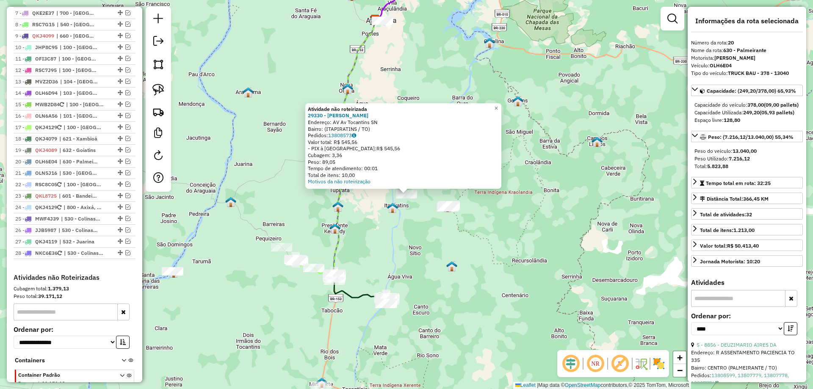
click at [414, 227] on div "Atividade não roteirizada 29330 - FIRMINO PEREIRA Endereço: AV Av Tocantins SN …" at bounding box center [406, 194] width 813 height 389
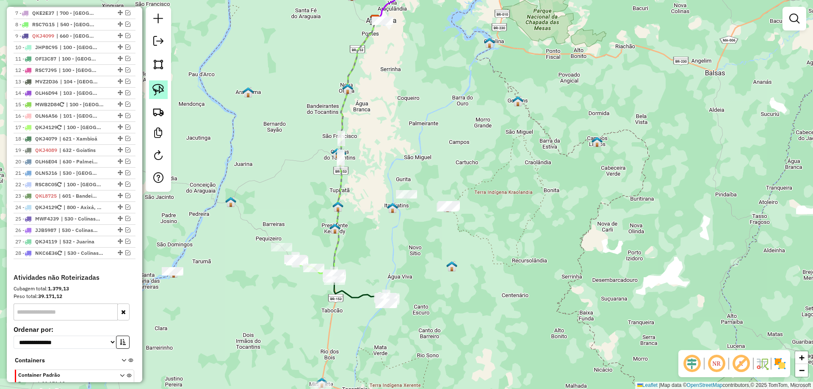
click at [158, 88] on img at bounding box center [158, 90] width 12 height 12
drag, startPoint x: 451, startPoint y: 187, endPoint x: 518, endPoint y: 203, distance: 68.8
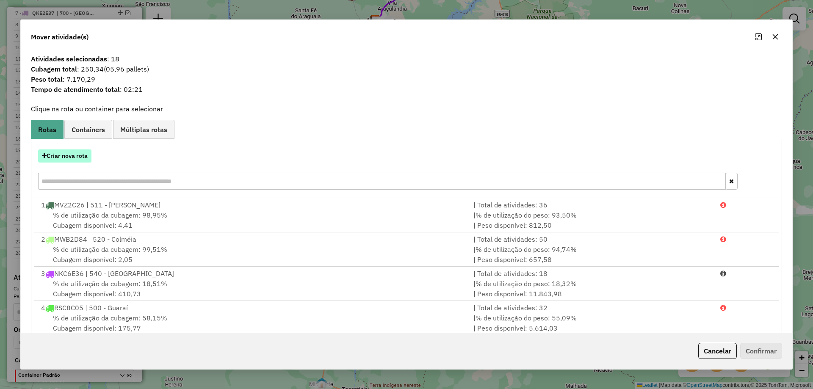
click at [82, 156] on button "Criar nova rota" at bounding box center [64, 155] width 53 height 13
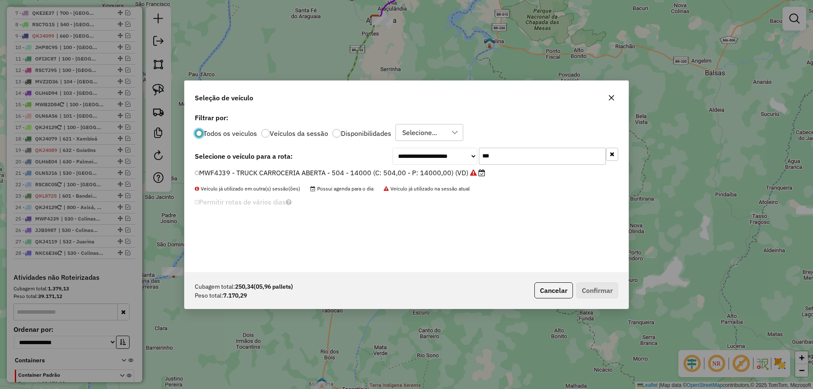
scroll to position [5, 3]
click at [512, 159] on input "***" at bounding box center [542, 155] width 127 height 17
type input "***"
click at [277, 175] on label "RSC8C15 - TRUCK BAU - 420 - 12500 (C: 420,00 - P: 12500,00) (VD)" at bounding box center [309, 172] width 228 height 10
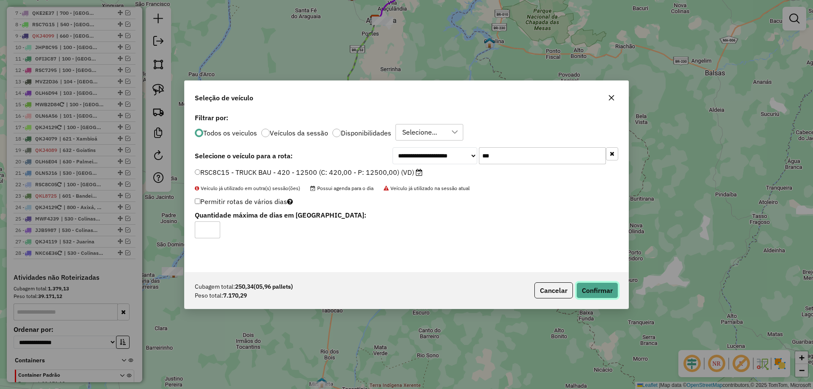
click at [590, 290] on button "Confirmar" at bounding box center [597, 290] width 42 height 16
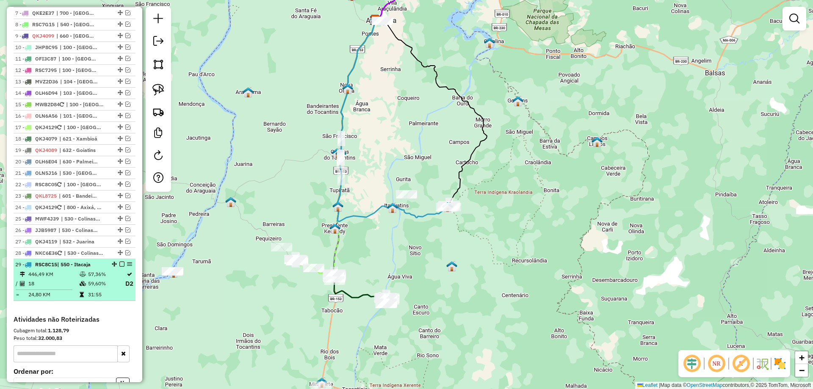
click at [119, 267] on em at bounding box center [121, 264] width 5 height 5
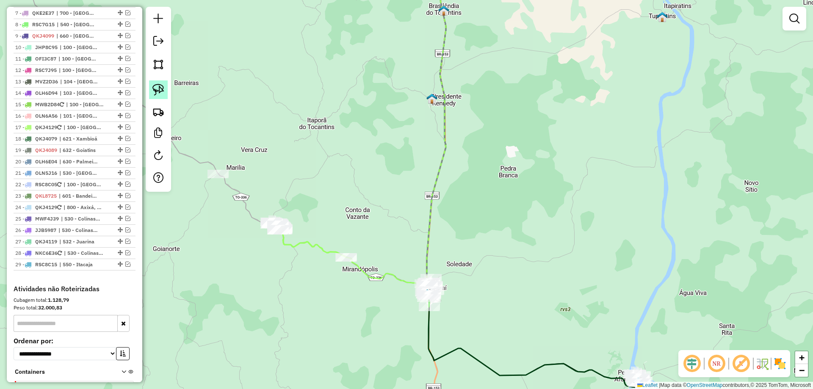
click at [154, 92] on img at bounding box center [158, 90] width 12 height 12
drag, startPoint x: 248, startPoint y: 169, endPoint x: 210, endPoint y: 153, distance: 41.3
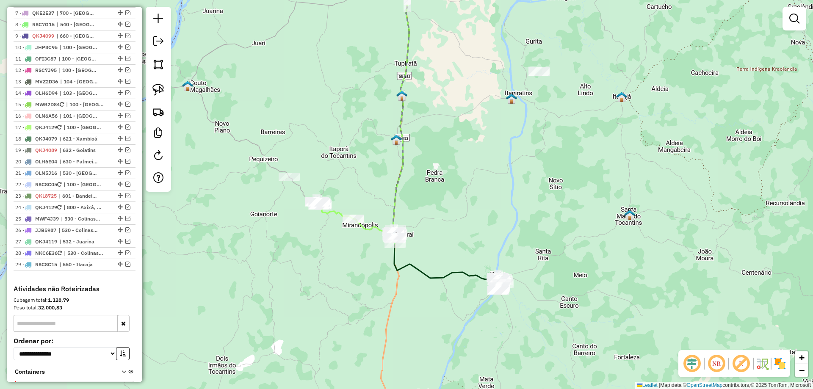
drag, startPoint x: 255, startPoint y: 157, endPoint x: 304, endPoint y: 159, distance: 49.2
click at [304, 159] on div "Janela de atendimento Grade de atendimento Capacidade Transportadoras Veículos …" at bounding box center [406, 194] width 813 height 389
click at [160, 95] on img at bounding box center [158, 90] width 12 height 12
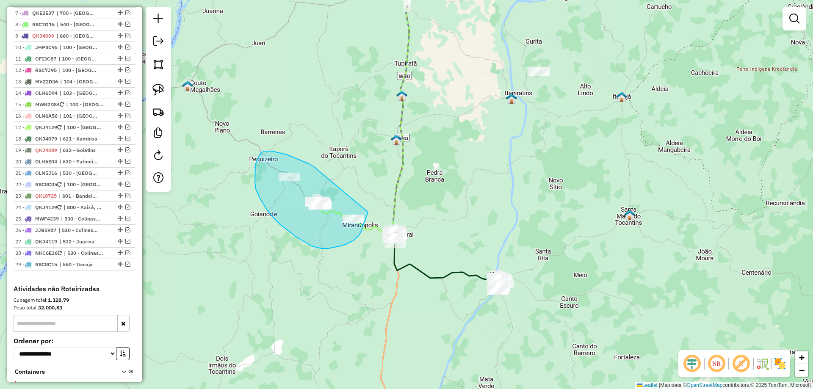
drag, startPoint x: 319, startPoint y: 171, endPoint x: 369, endPoint y: 206, distance: 61.4
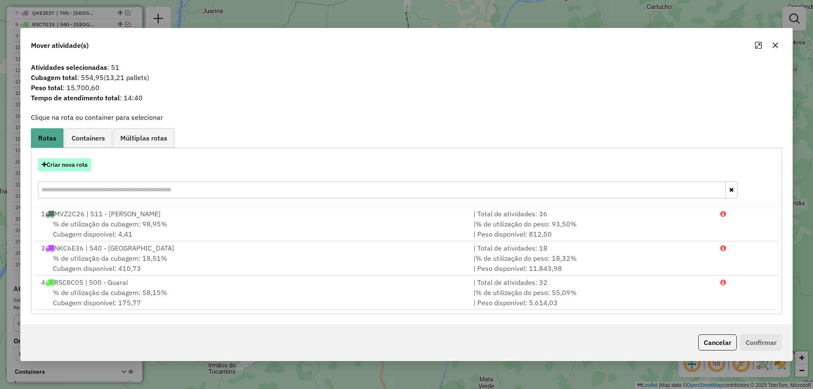
click at [64, 162] on button "Criar nova rota" at bounding box center [64, 164] width 53 height 13
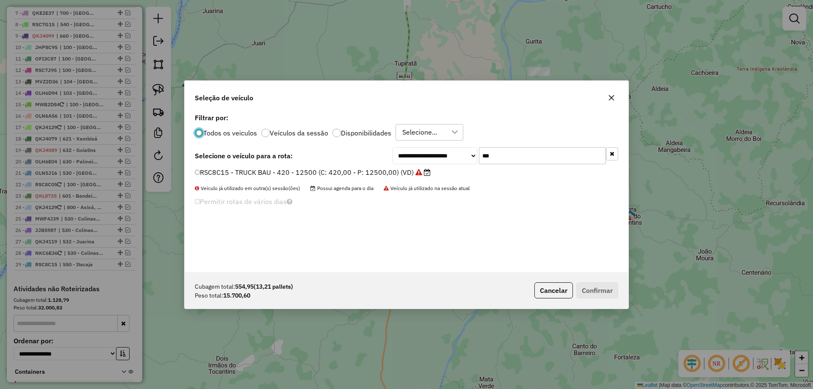
click at [487, 156] on input "***" at bounding box center [542, 155] width 127 height 17
type input "***"
click at [268, 177] on label "RSC8C35 - TRUCK BAU - 420 - 12500 (C: 420,00 - P: 12500,00) (VD)" at bounding box center [309, 172] width 228 height 10
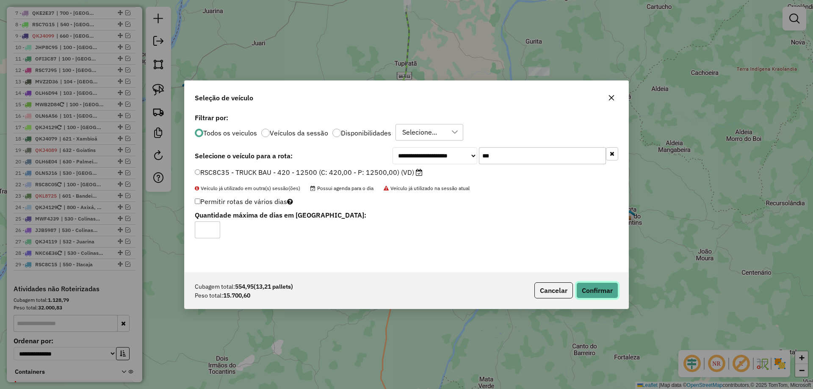
click at [594, 291] on button "Confirmar" at bounding box center [597, 290] width 42 height 16
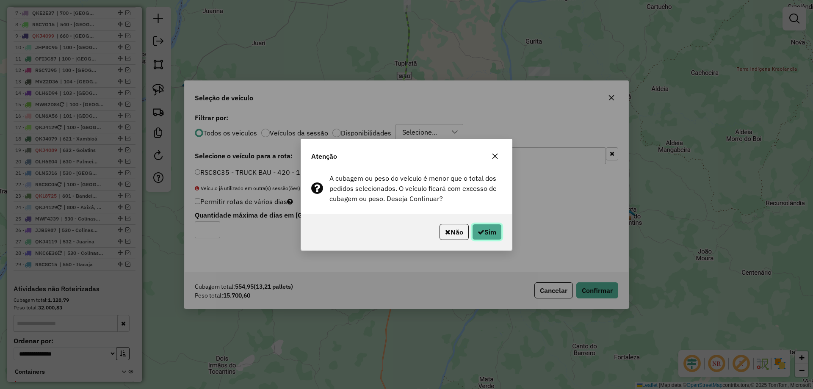
click at [491, 231] on button "Sim" at bounding box center [487, 232] width 30 height 16
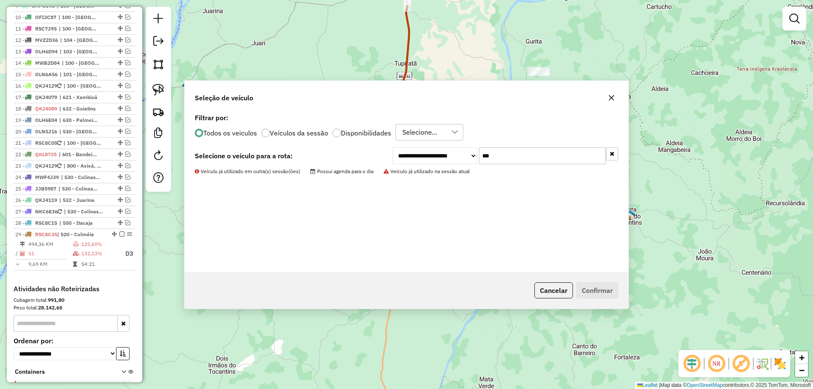
scroll to position [470, 0]
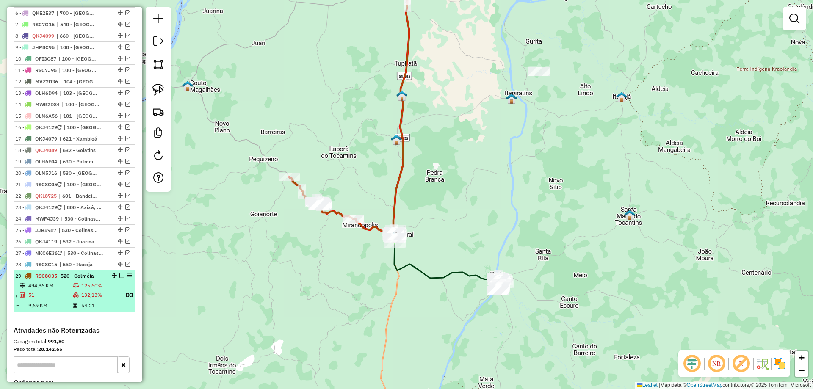
click at [62, 290] on td "494,36 KM" at bounding box center [50, 285] width 44 height 8
select select "*********"
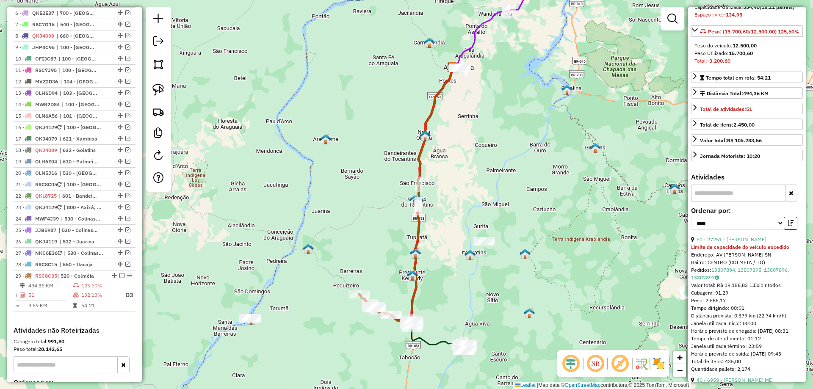
scroll to position [127, 0]
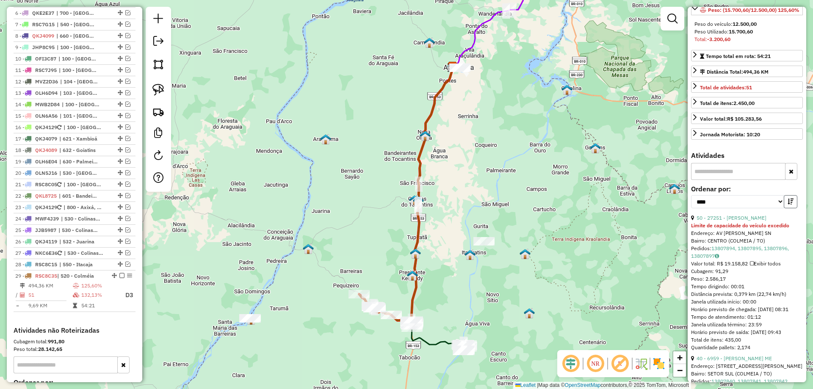
click at [785, 208] on button "button" at bounding box center [790, 201] width 14 height 13
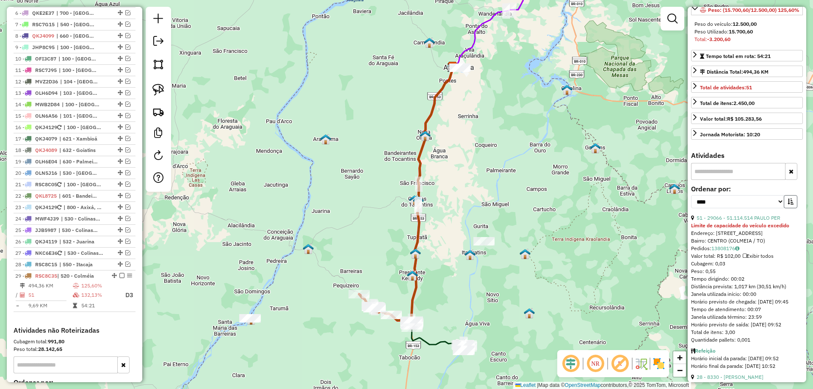
click at [785, 208] on button "button" at bounding box center [790, 201] width 14 height 13
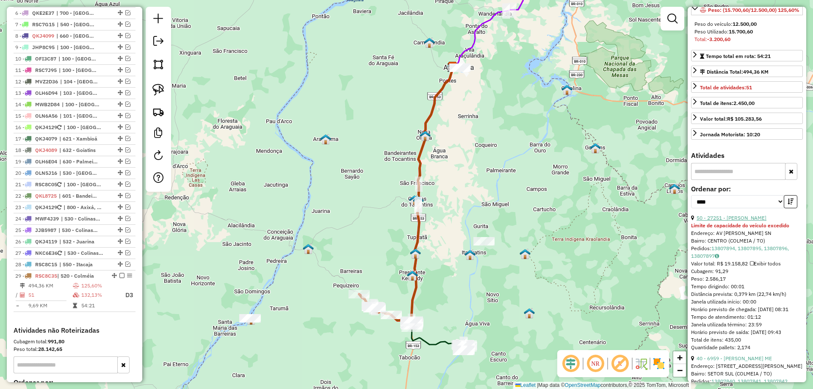
click at [741, 221] on link "50 - 27251 - [PERSON_NAME]" at bounding box center [731, 218] width 70 height 6
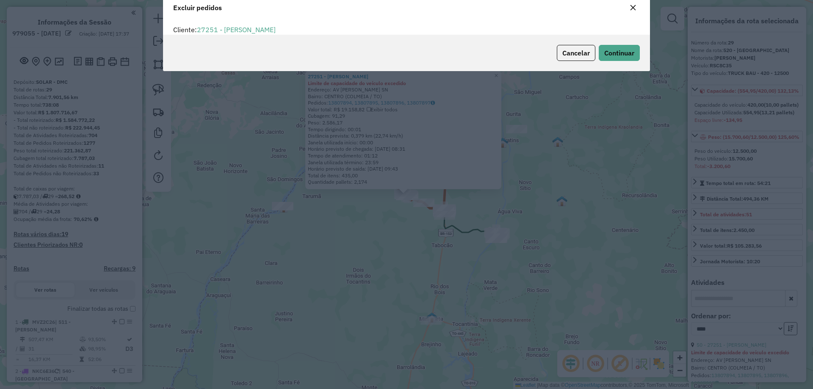
select select "*********"
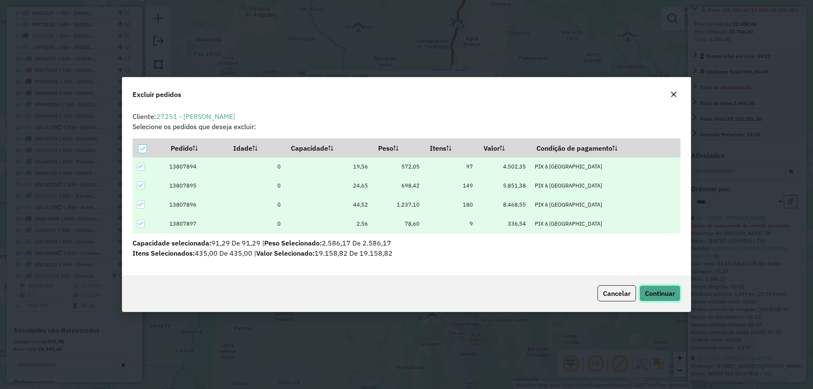
click at [664, 287] on button "Continuar" at bounding box center [659, 293] width 41 height 16
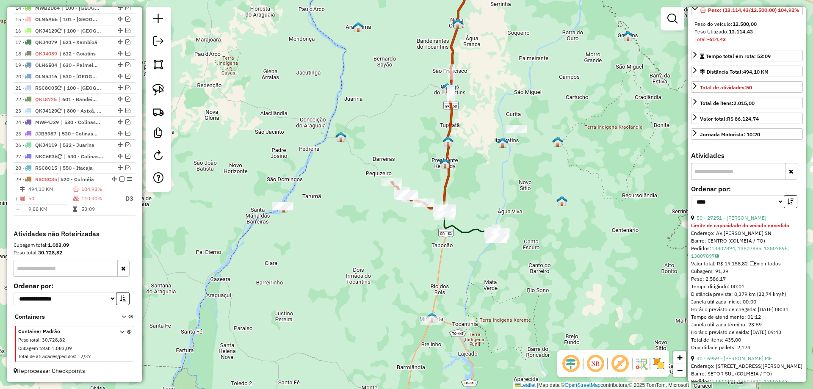
scroll to position [574, 0]
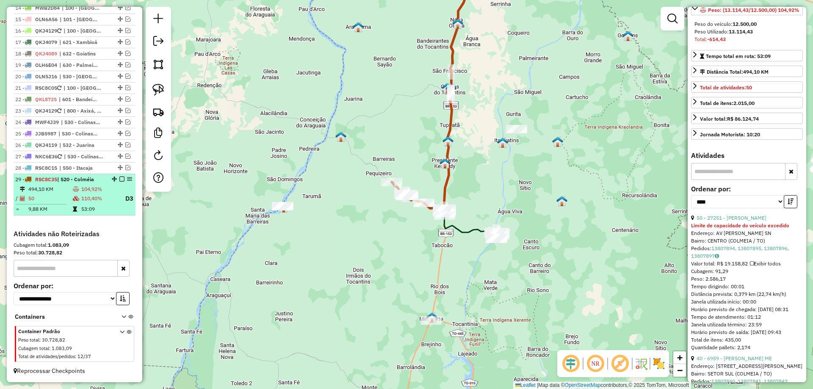
click at [81, 196] on td "110,40%" at bounding box center [99, 198] width 37 height 11
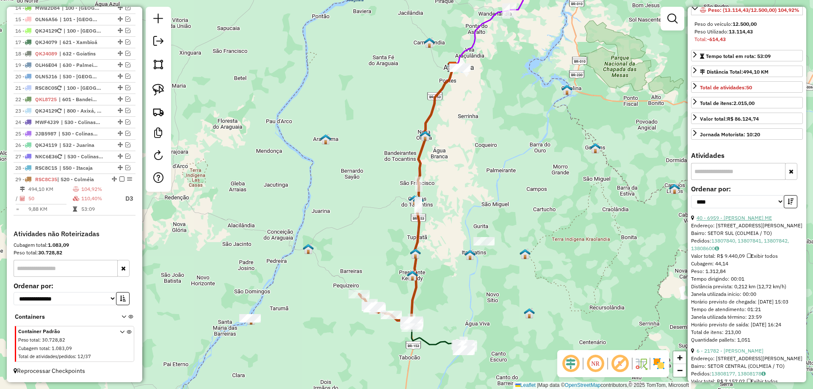
click at [762, 221] on link "40 - 6959 - [PERSON_NAME] ME" at bounding box center [733, 218] width 75 height 6
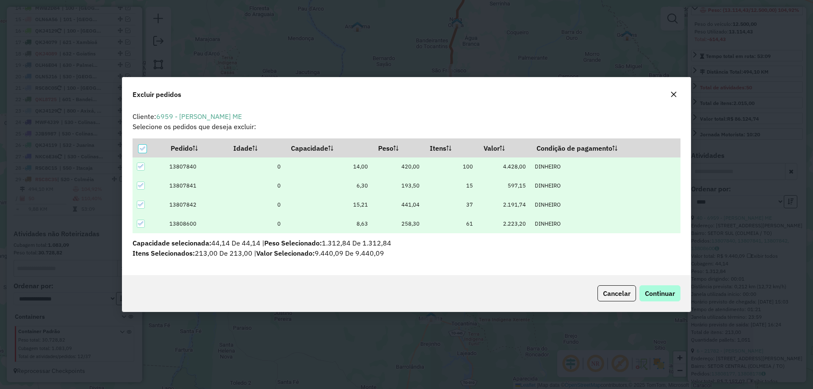
scroll to position [0, 0]
click at [655, 295] on span "Continuar" at bounding box center [660, 293] width 30 height 8
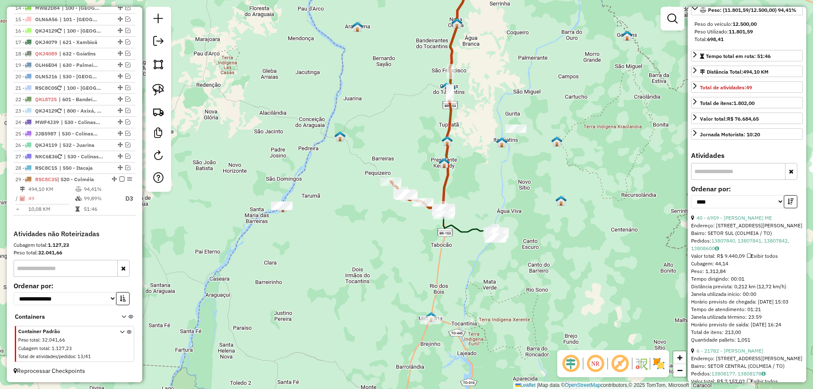
scroll to position [119, 0]
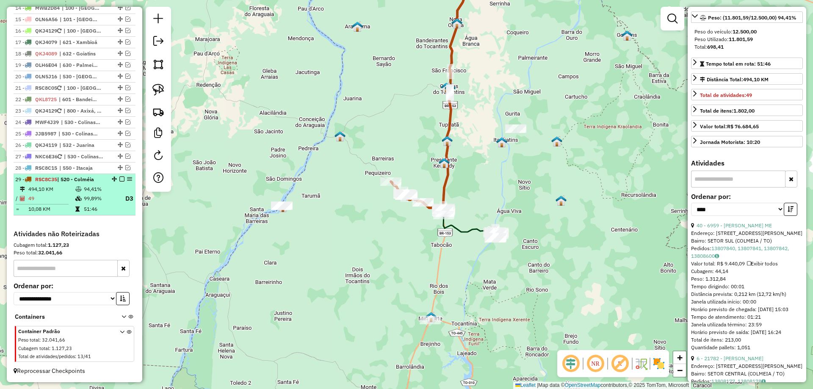
click at [119, 179] on em at bounding box center [121, 178] width 5 height 5
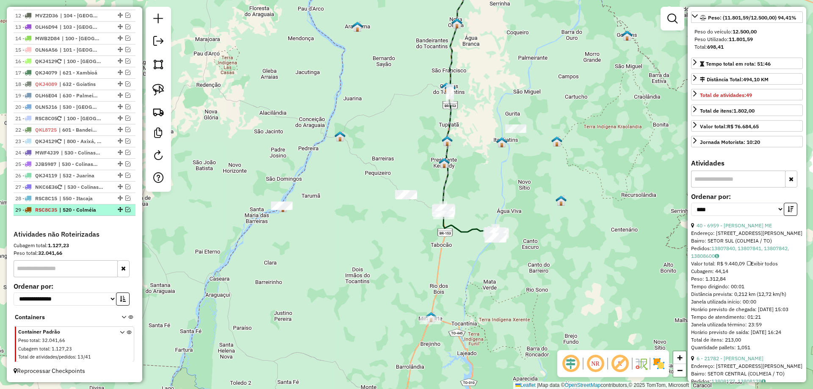
scroll to position [544, 0]
click at [158, 91] on img at bounding box center [158, 90] width 12 height 12
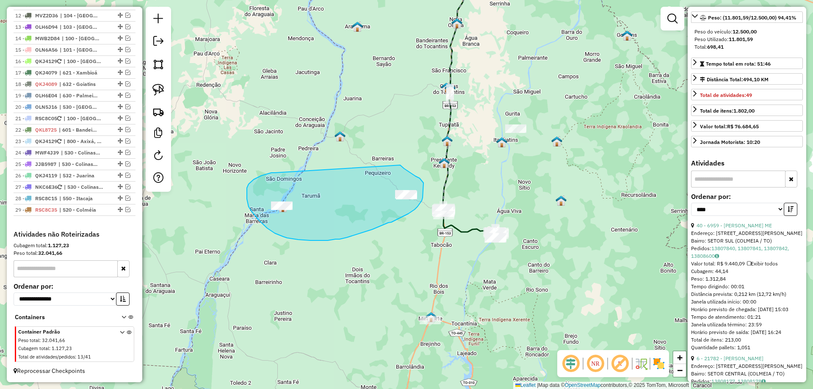
drag, startPoint x: 275, startPoint y: 173, endPoint x: 397, endPoint y: 162, distance: 122.8
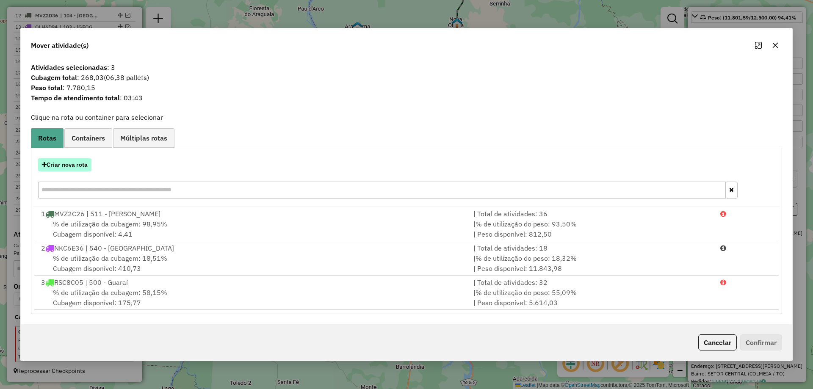
click at [64, 161] on button "Criar nova rota" at bounding box center [64, 164] width 53 height 13
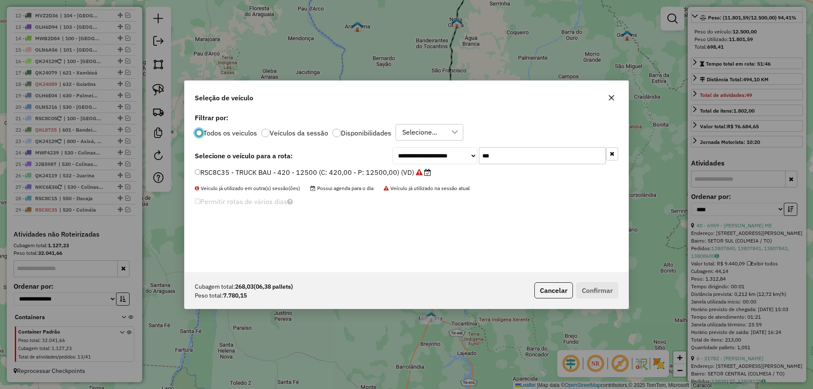
scroll to position [5, 3]
click at [512, 150] on input "***" at bounding box center [542, 155] width 127 height 17
type input "***"
click at [270, 176] on label "RSC8B95 - TRUCK BAU - 420 - 12500 (C: 420,00 - P: 12500,00) (VD)" at bounding box center [309, 172] width 228 height 10
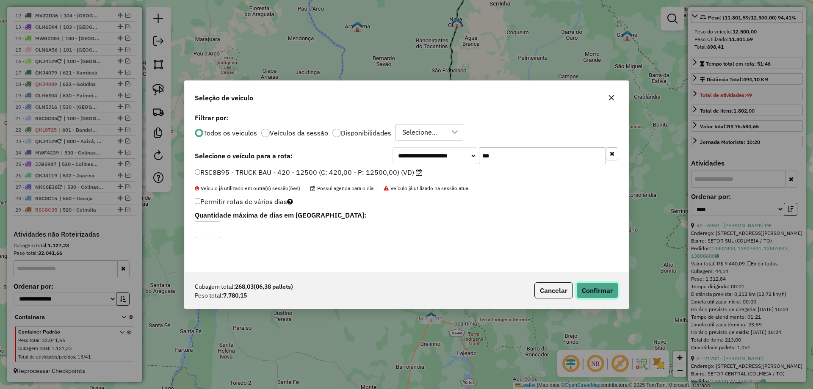
click at [597, 293] on button "Confirmar" at bounding box center [597, 290] width 42 height 16
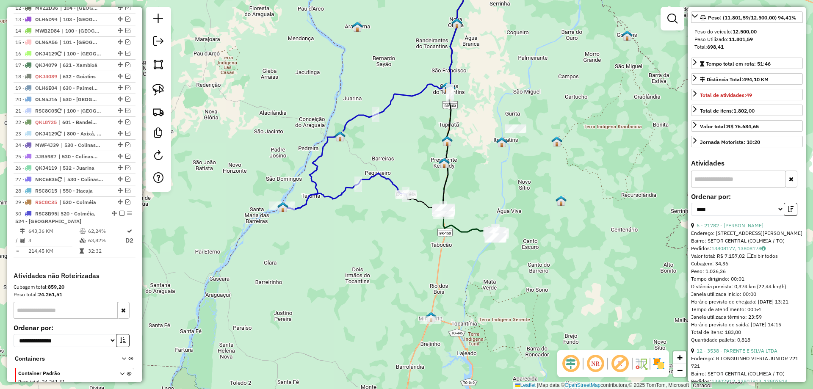
scroll to position [593, 0]
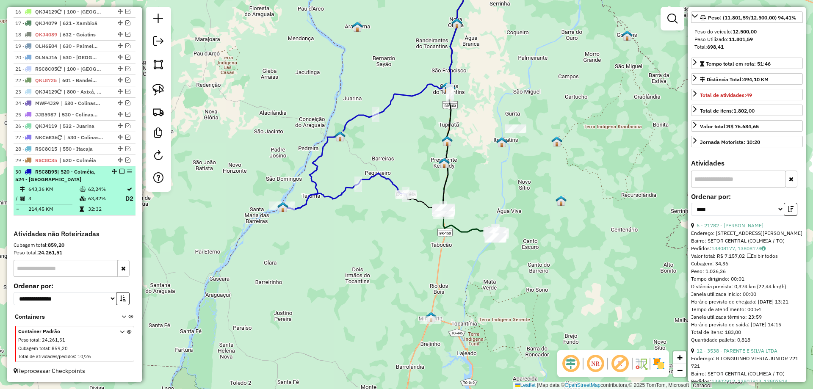
click at [119, 170] on em at bounding box center [121, 171] width 5 height 5
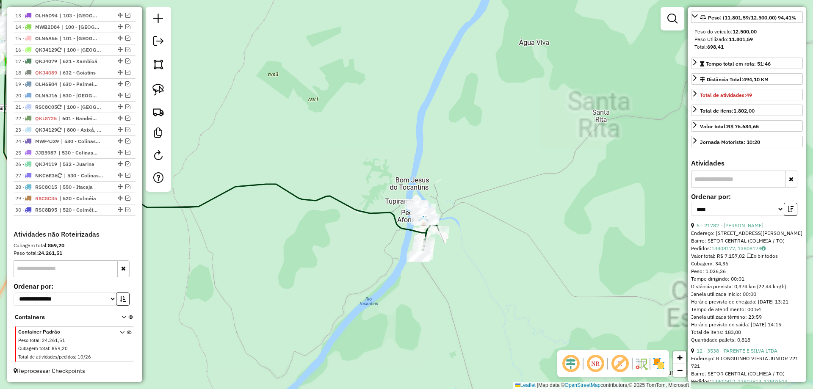
drag, startPoint x: 542, startPoint y: 240, endPoint x: 457, endPoint y: 216, distance: 88.2
click at [465, 218] on div "Janela de atendimento Grade de atendimento Capacidade Transportadoras Veículos …" at bounding box center [406, 194] width 813 height 389
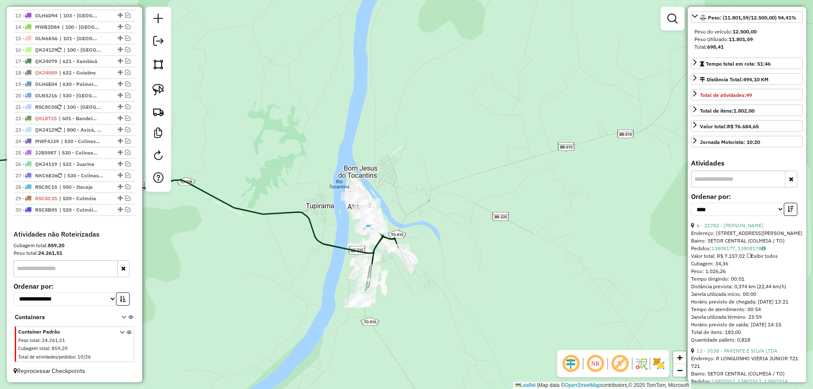
drag, startPoint x: 488, startPoint y: 207, endPoint x: 415, endPoint y: 221, distance: 74.5
click at [422, 221] on div "Janela de atendimento Grade de atendimento Capacidade Transportadoras Veículos …" at bounding box center [406, 194] width 813 height 389
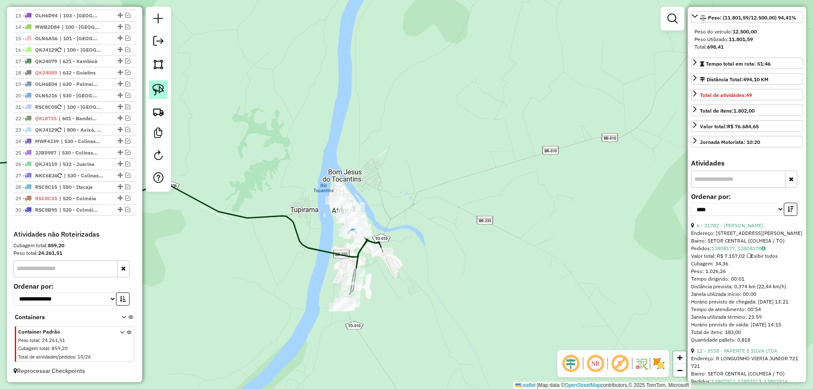
click at [152, 88] on link at bounding box center [158, 89] width 19 height 19
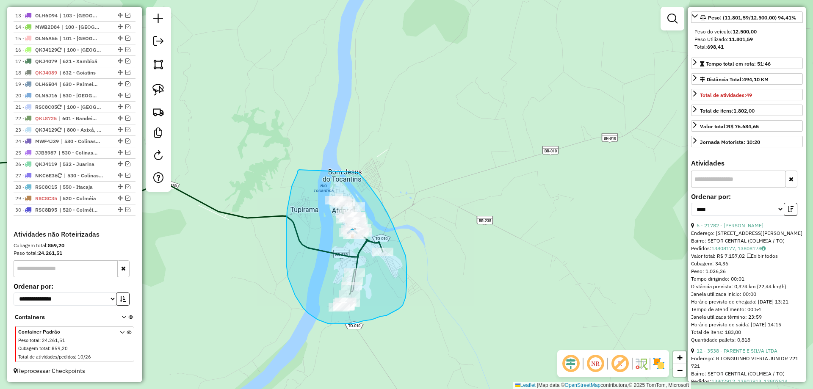
drag, startPoint x: 299, startPoint y: 170, endPoint x: 335, endPoint y: 151, distance: 40.9
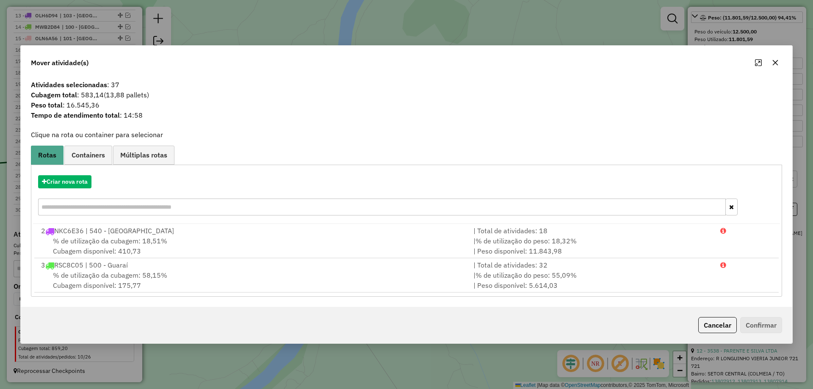
click at [776, 64] on icon "button" at bounding box center [775, 62] width 7 height 7
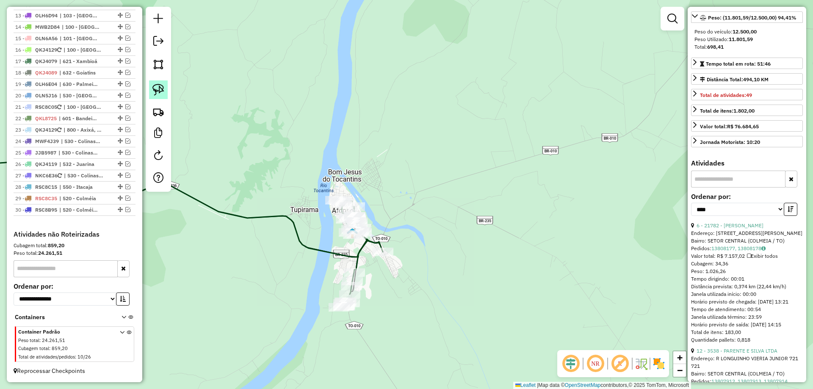
click at [162, 94] on img at bounding box center [158, 90] width 12 height 12
click at [353, 256] on icon at bounding box center [359, 247] width 47 height 94
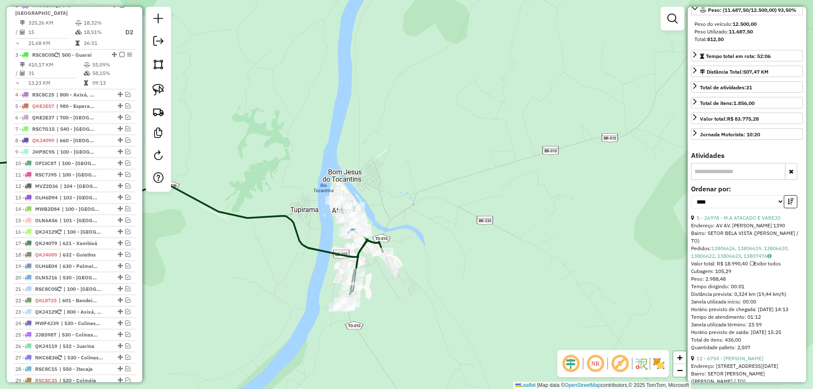
scroll to position [317, 0]
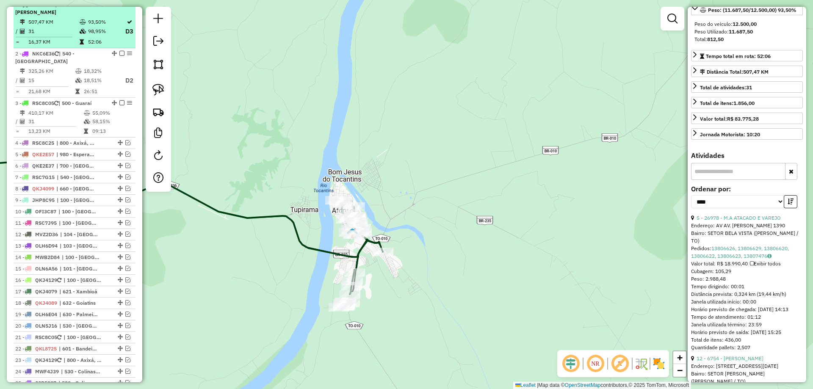
click at [64, 34] on td "31" at bounding box center [53, 31] width 51 height 11
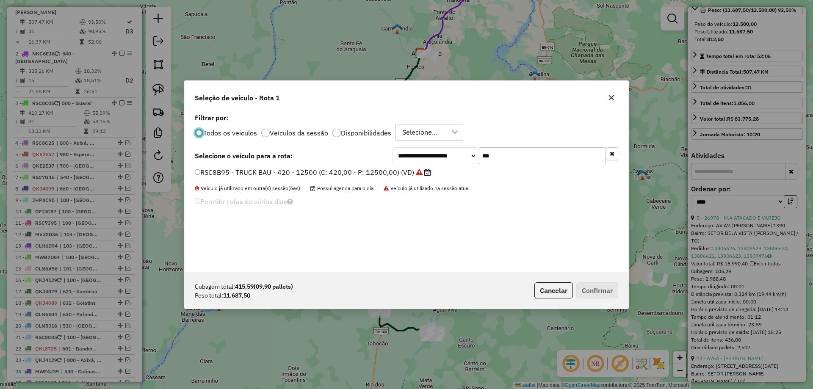
scroll to position [5, 3]
click at [512, 156] on input "***" at bounding box center [542, 155] width 127 height 17
type input "***"
click at [246, 169] on label "RSC8C45 - TRUCK BAU - 420 - 12500 (C: 420,00 - P: 12500,00) (VD)" at bounding box center [309, 172] width 228 height 10
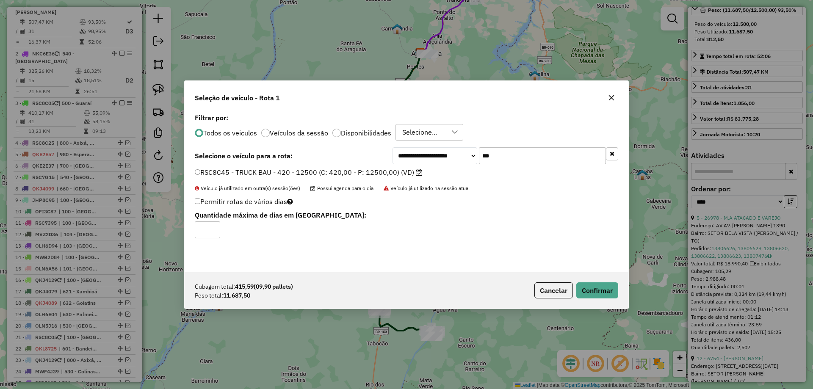
click at [609, 299] on div "Cubagem total: 415,59 (09,90 pallets) Peso total: 11.687,50 Cancelar Confirmar" at bounding box center [407, 290] width 444 height 36
click at [603, 292] on button "Confirmar" at bounding box center [597, 290] width 42 height 16
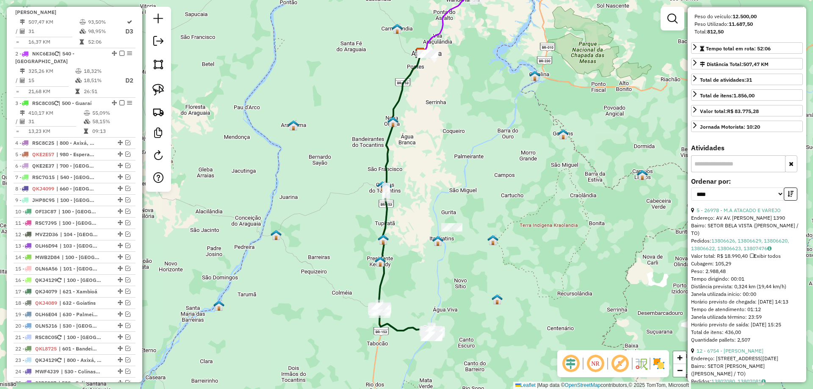
scroll to position [119, 0]
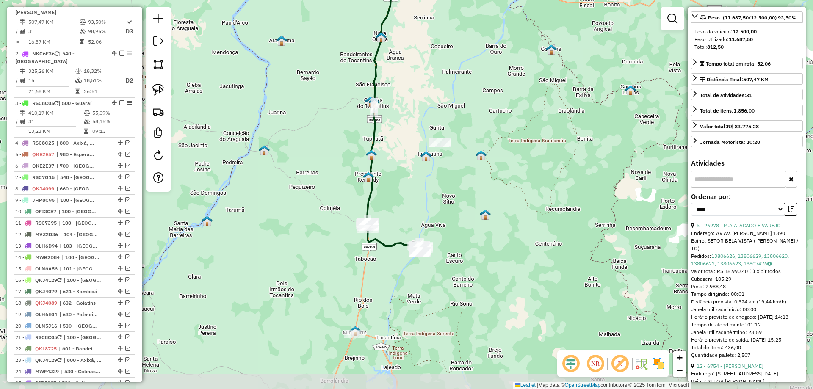
drag, startPoint x: 403, startPoint y: 281, endPoint x: 380, endPoint y: 196, distance: 88.1
click at [391, 197] on div "Janela de atendimento Grade de atendimento Capacidade Transportadoras Veículos …" at bounding box center [406, 194] width 813 height 389
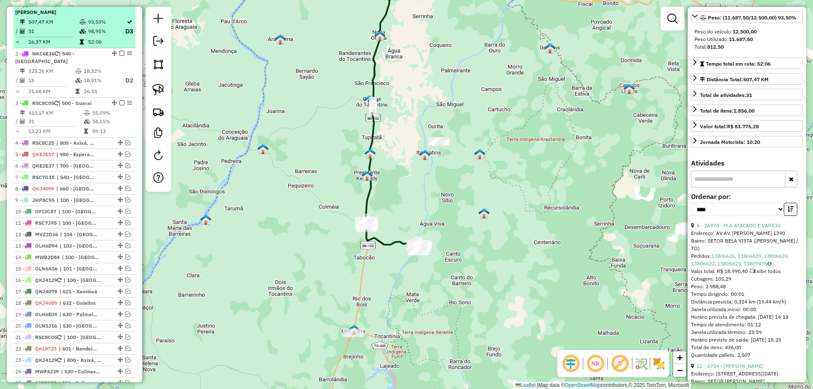
click at [97, 37] on td "98,95%" at bounding box center [106, 31] width 37 height 11
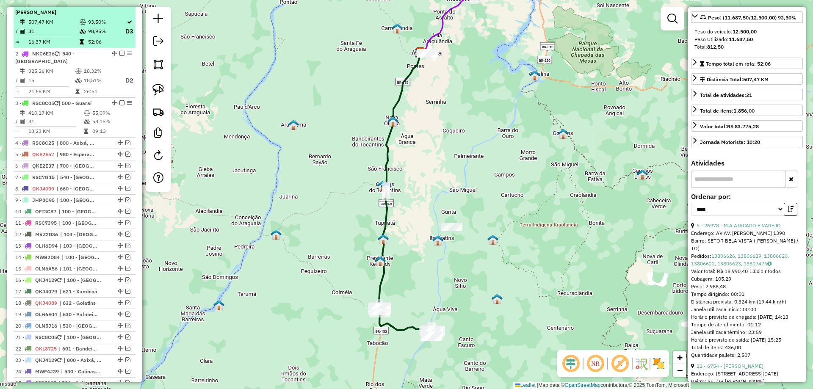
click at [120, 7] on em at bounding box center [121, 4] width 5 height 5
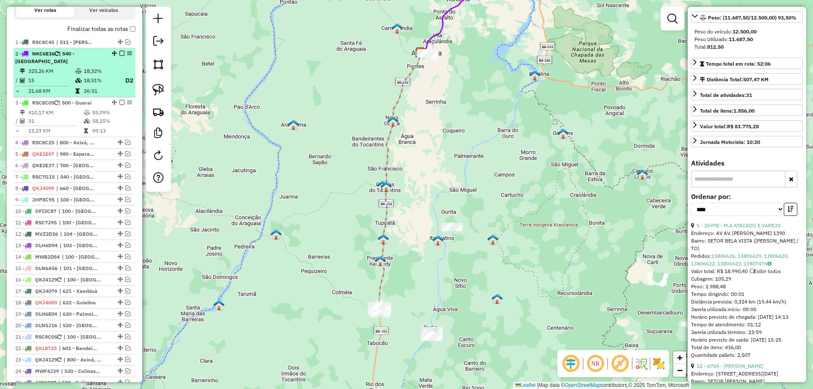
scroll to position [135, 0]
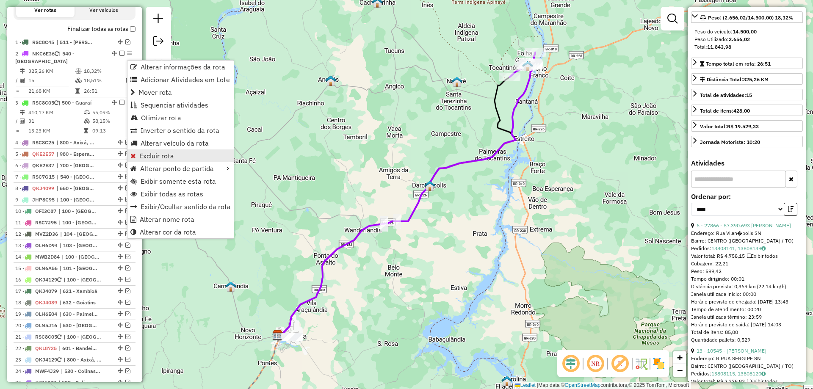
click at [164, 158] on span "Excluir rota" at bounding box center [156, 155] width 35 height 7
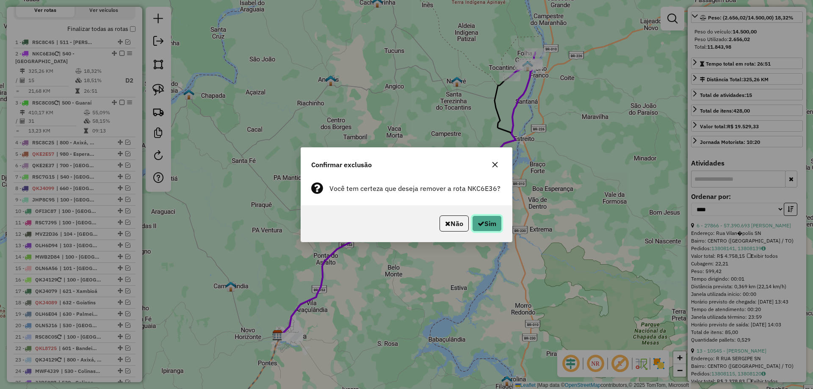
click at [484, 227] on button "Sim" at bounding box center [487, 223] width 30 height 16
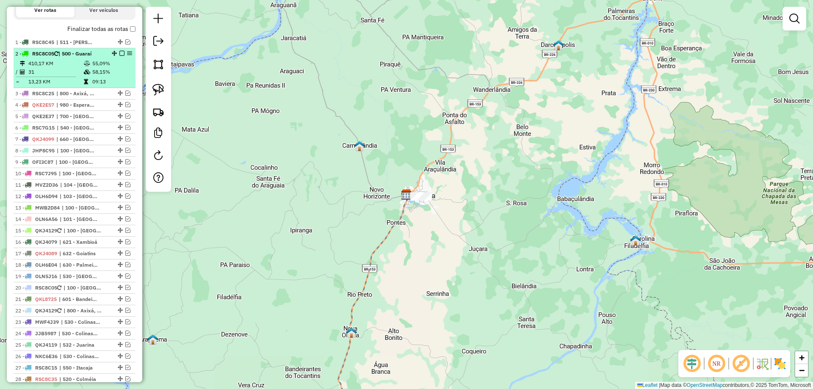
select select "*********"
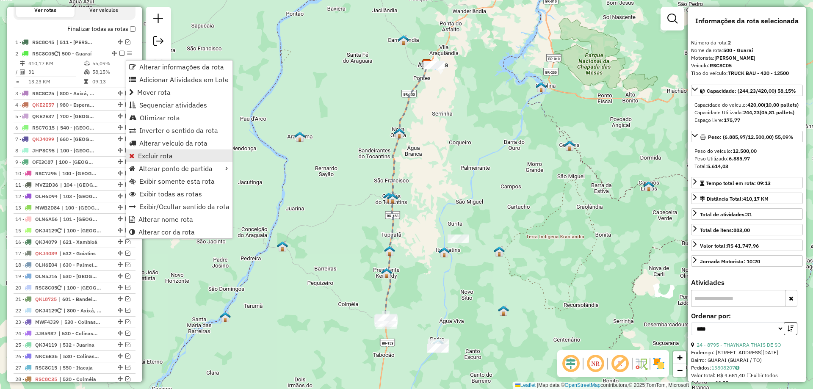
click at [167, 154] on span "Excluir rota" at bounding box center [155, 155] width 35 height 7
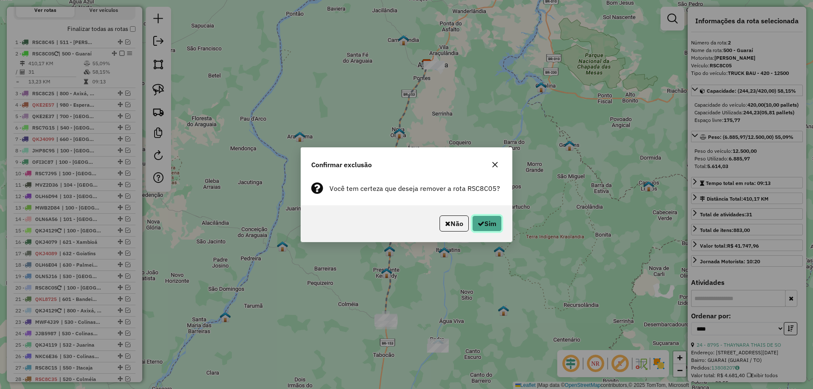
click at [488, 223] on button "Sim" at bounding box center [487, 223] width 30 height 16
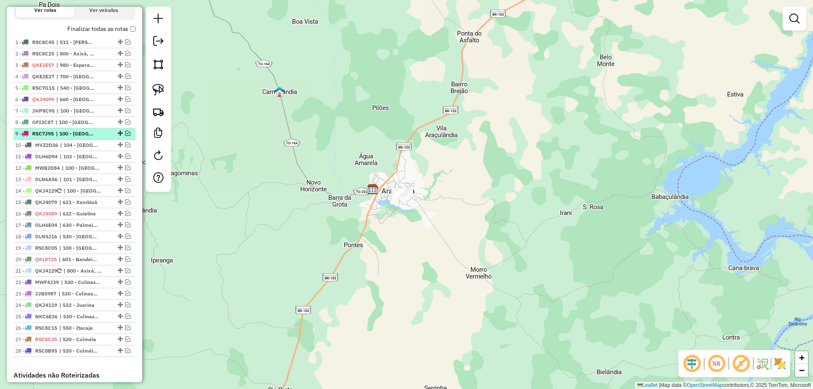
click at [126, 136] on em at bounding box center [127, 133] width 5 height 5
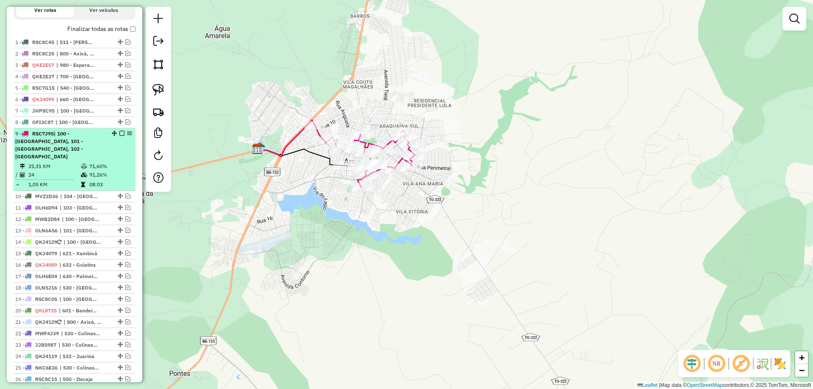
click at [120, 136] on em at bounding box center [121, 133] width 5 height 5
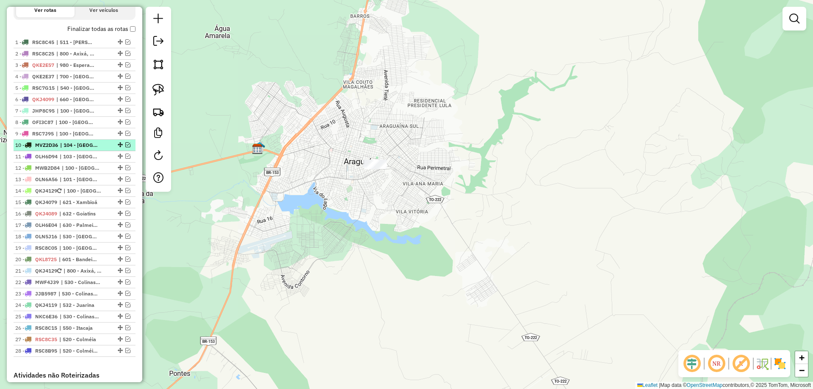
click at [125, 147] on em at bounding box center [127, 144] width 5 height 5
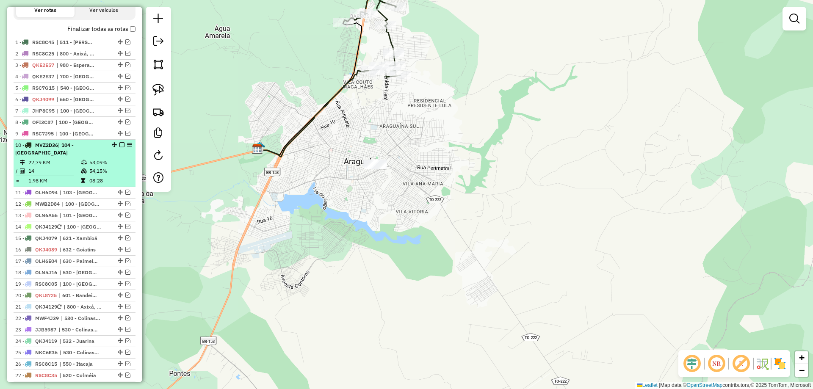
click at [116, 147] on div at bounding box center [119, 144] width 25 height 5
select select "*********"
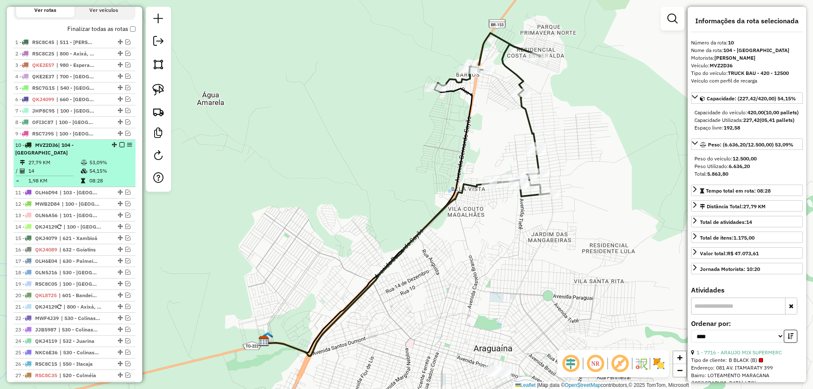
click at [119, 147] on em at bounding box center [121, 144] width 5 height 5
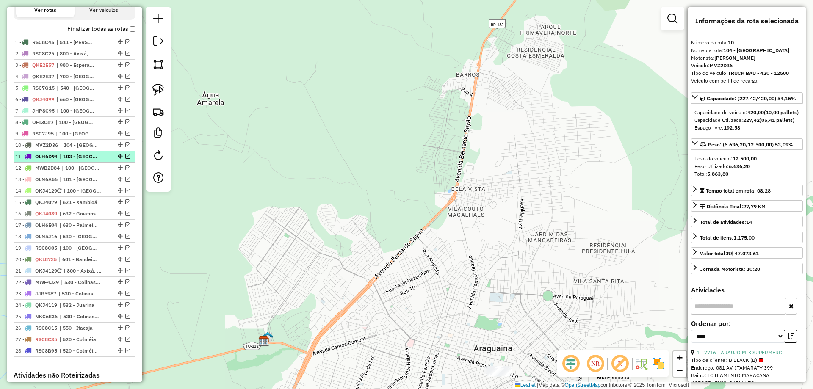
click at [125, 159] on em at bounding box center [127, 156] width 5 height 5
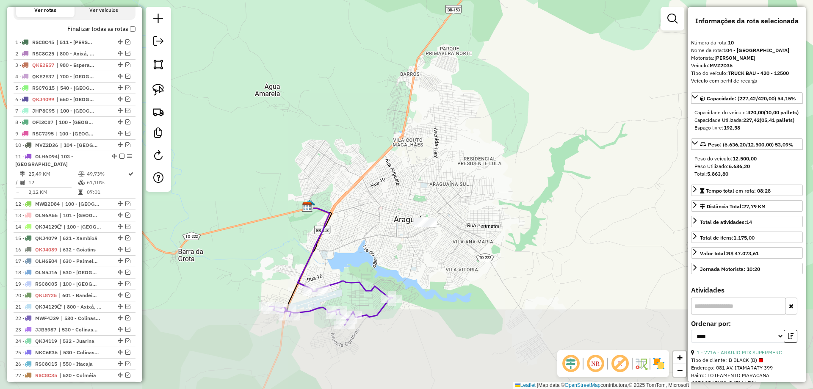
drag, startPoint x: 392, startPoint y: 282, endPoint x: 371, endPoint y: 195, distance: 89.8
click at [371, 195] on div "Janela de atendimento Grade de atendimento Capacidade Transportadoras Veículos …" at bounding box center [406, 194] width 813 height 389
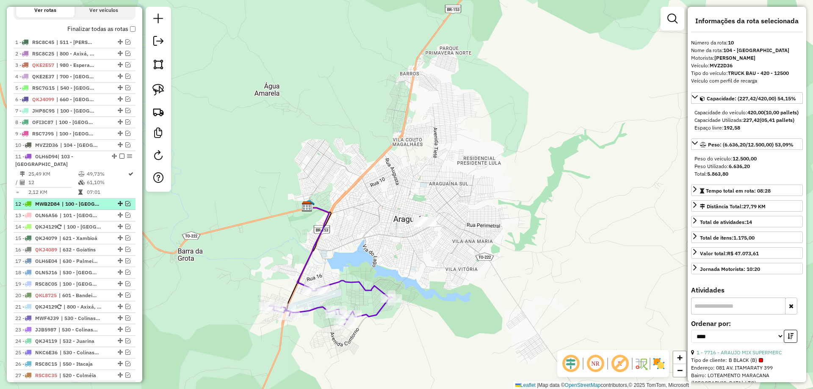
click at [127, 202] on em at bounding box center [127, 203] width 5 height 5
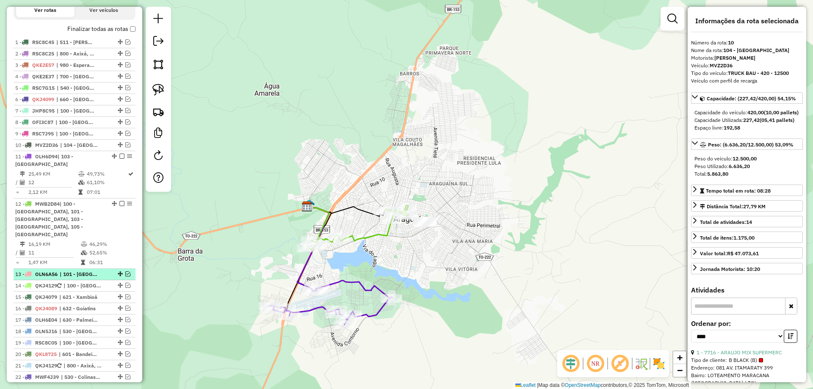
click at [126, 271] on em at bounding box center [127, 273] width 5 height 5
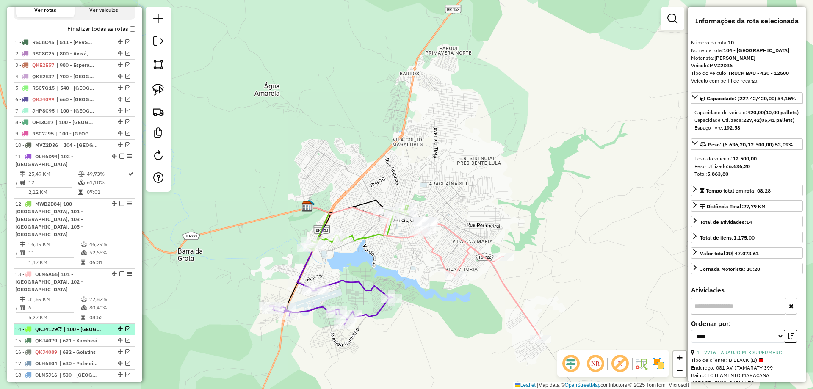
click at [125, 326] on em at bounding box center [127, 328] width 5 height 5
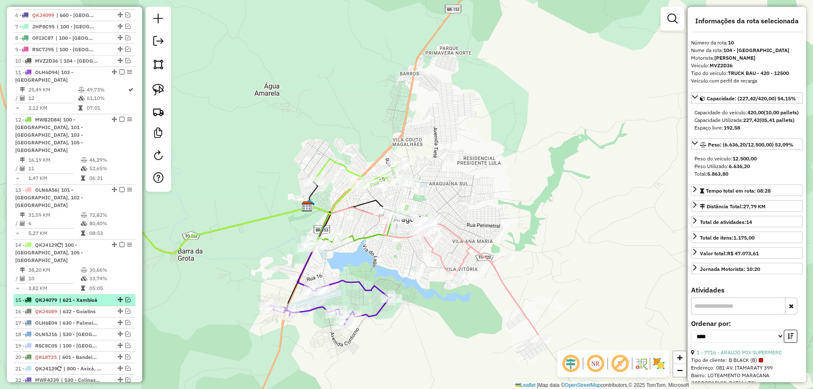
scroll to position [364, 0]
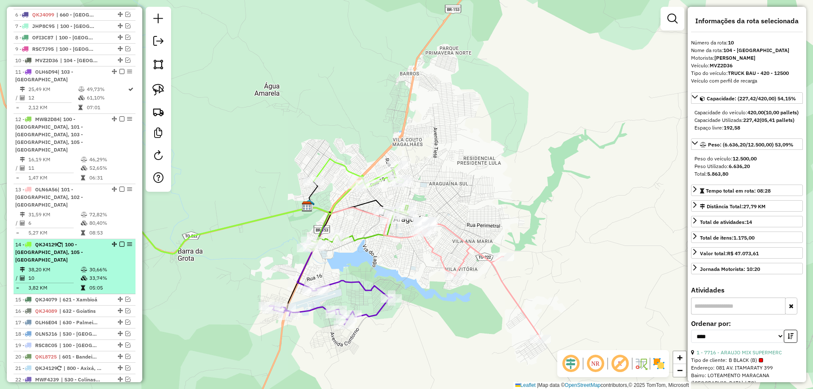
click at [75, 239] on li "14 - QKJ4129 | 100 - [GEOGRAPHIC_DATA], 105 - [GEOGRAPHIC_DATA] 38,20 KM 30,66%…" at bounding box center [75, 266] width 122 height 55
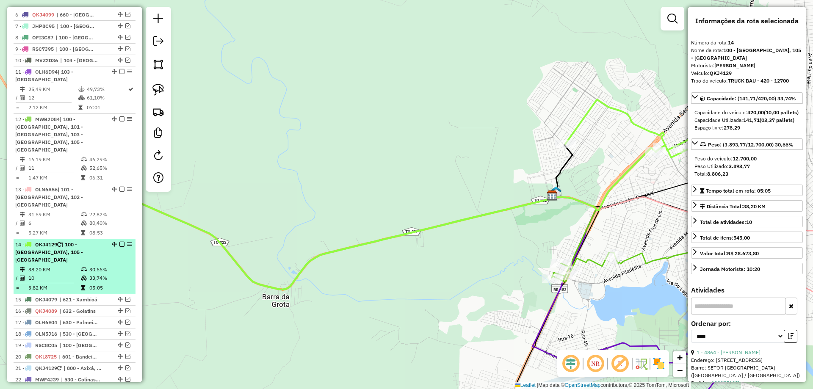
drag, startPoint x: 117, startPoint y: 221, endPoint x: 114, endPoint y: 225, distance: 5.2
click at [116, 242] on div at bounding box center [119, 244] width 25 height 5
click at [119, 242] on em at bounding box center [121, 244] width 5 height 5
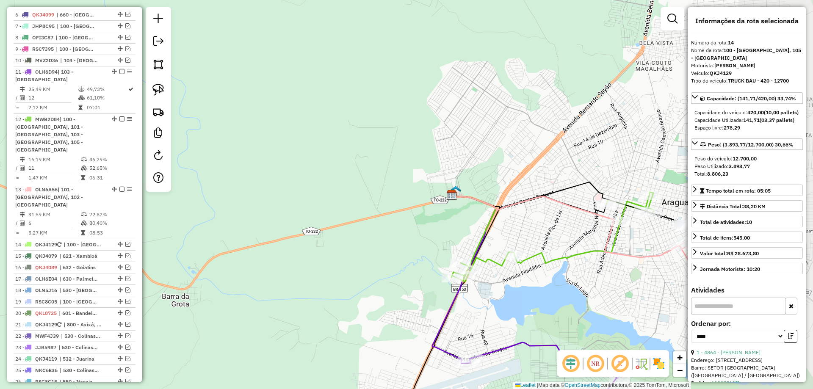
drag, startPoint x: 330, startPoint y: 185, endPoint x: 200, endPoint y: 173, distance: 130.4
click at [200, 173] on div "Janela de atendimento Grade de atendimento Capacidade Transportadoras Veículos …" at bounding box center [406, 194] width 813 height 389
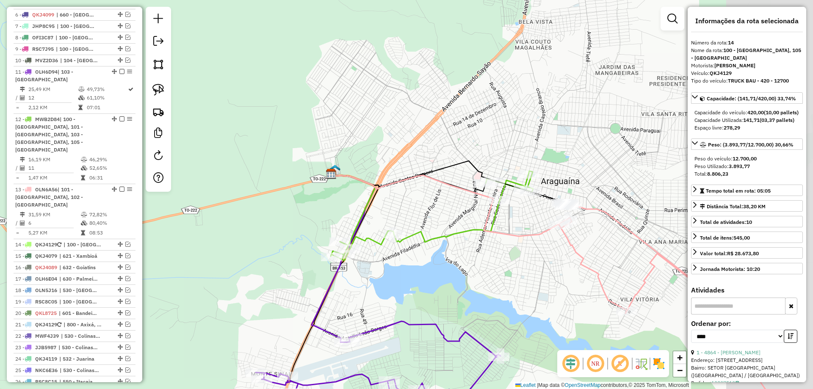
drag, startPoint x: 517, startPoint y: 221, endPoint x: 422, endPoint y: 210, distance: 95.4
click at [423, 210] on div "Janela de atendimento Grade de atendimento Capacidade Transportadoras Veículos …" at bounding box center [406, 194] width 813 height 389
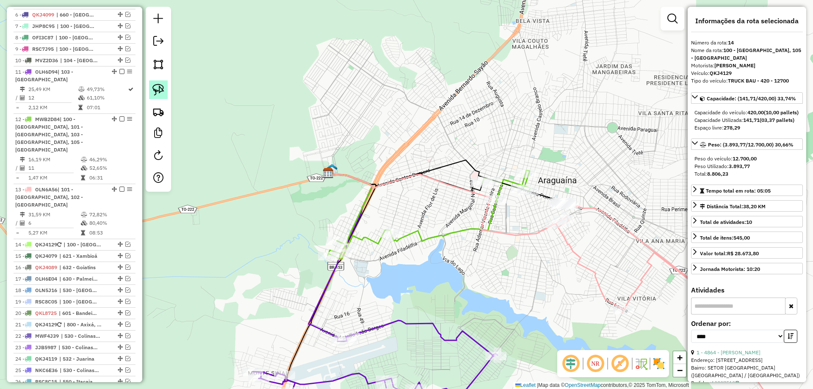
click at [157, 92] on img at bounding box center [158, 90] width 12 height 12
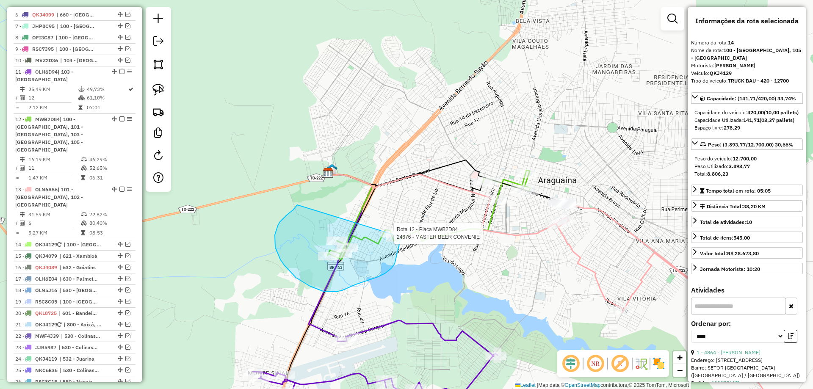
drag, startPoint x: 293, startPoint y: 210, endPoint x: 391, endPoint y: 216, distance: 97.9
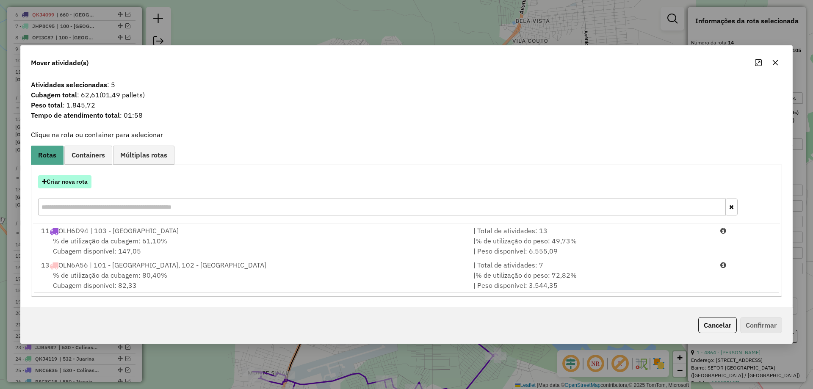
click at [75, 178] on button "Criar nova rota" at bounding box center [64, 181] width 53 height 13
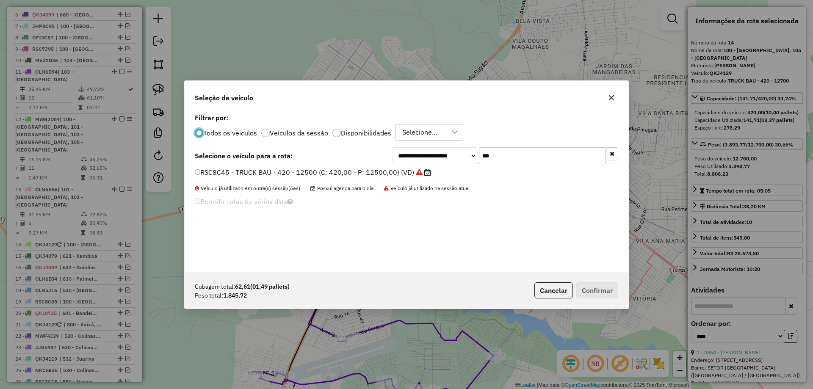
scroll to position [5, 3]
click at [532, 159] on input "***" at bounding box center [542, 155] width 127 height 17
type input "***"
click at [342, 173] on label "OFI3C87 - TOCO HR 1500 (C: 100,00 - P: 1500,00) (VD)" at bounding box center [293, 172] width 196 height 10
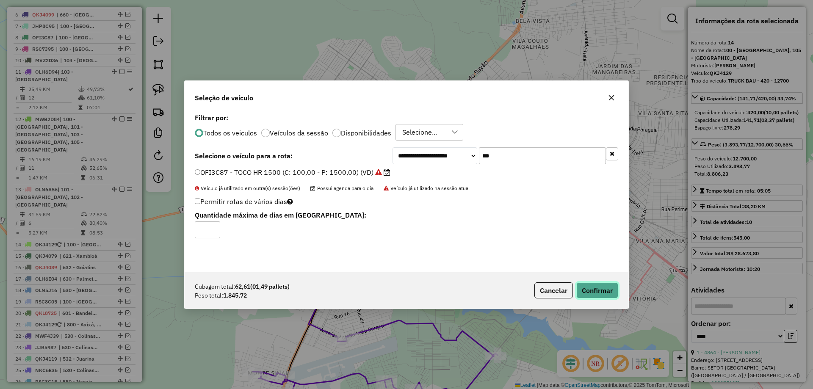
click at [590, 287] on button "Confirmar" at bounding box center [597, 290] width 42 height 16
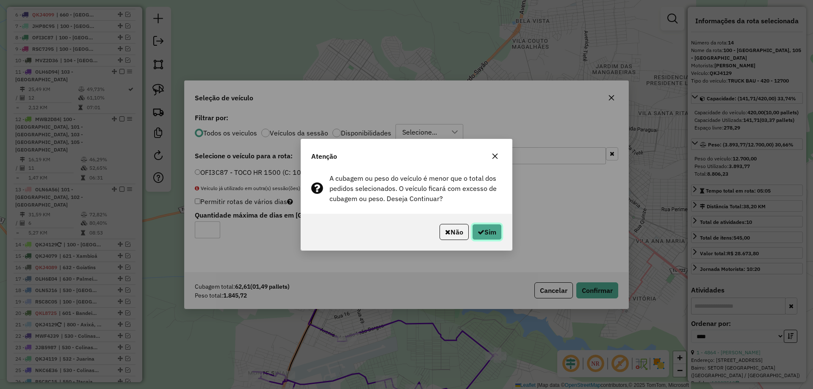
click at [483, 234] on button "Sim" at bounding box center [487, 232] width 30 height 16
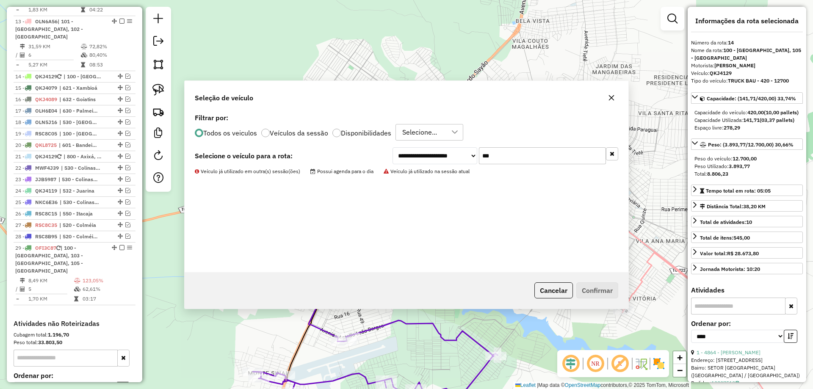
scroll to position [574, 0]
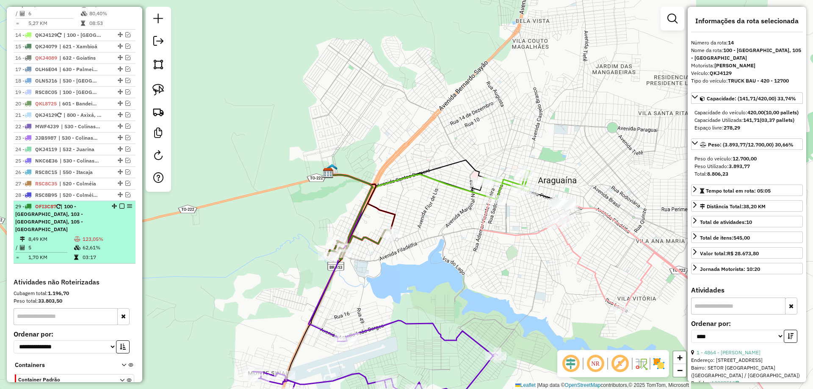
click at [105, 235] on td "123,05%" at bounding box center [107, 239] width 50 height 8
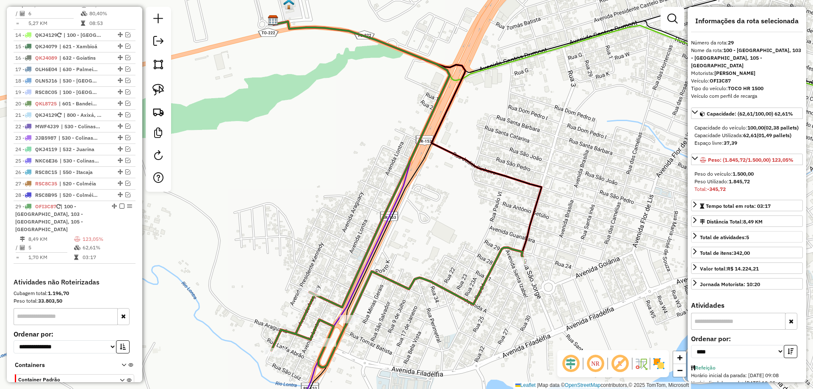
scroll to position [85, 0]
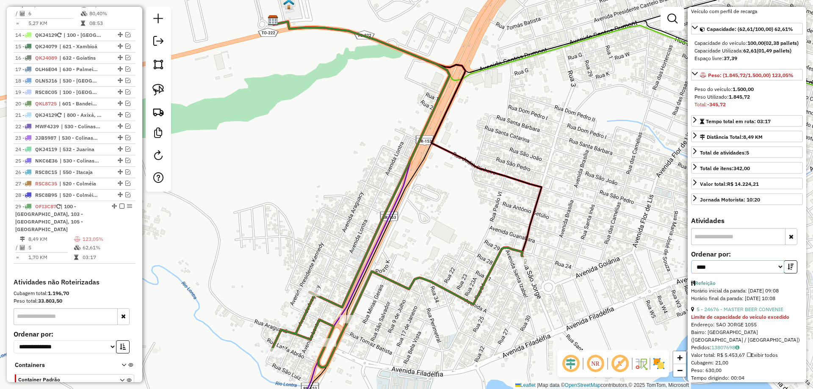
click at [775, 265] on select "**********" at bounding box center [737, 266] width 93 height 13
click at [691, 260] on select "**********" at bounding box center [737, 266] width 93 height 13
click at [787, 269] on icon "button" at bounding box center [790, 267] width 6 height 6
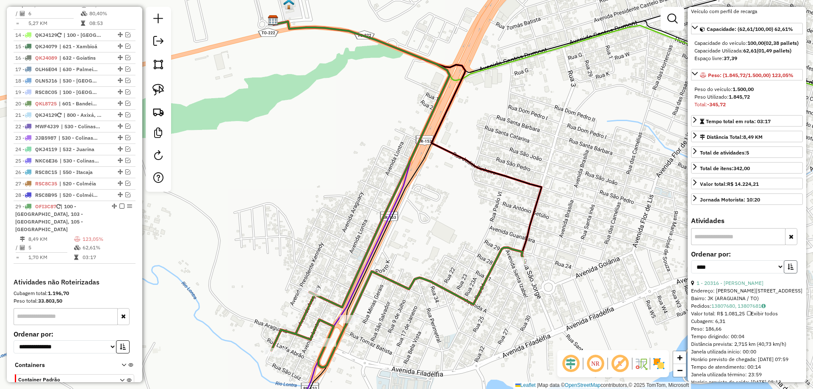
click at [787, 269] on icon "button" at bounding box center [790, 267] width 6 height 6
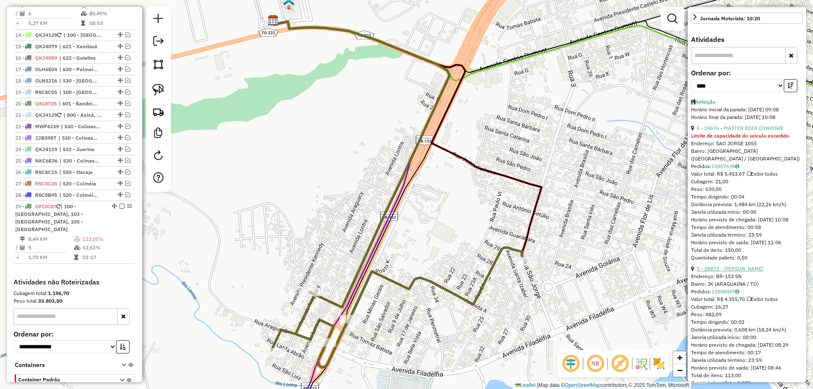
scroll to position [254, 0]
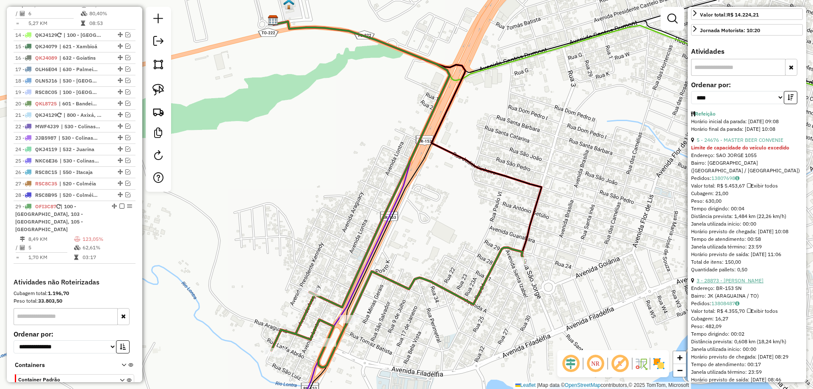
click at [744, 280] on link "3 - 28873 - [PERSON_NAME]" at bounding box center [729, 280] width 67 height 6
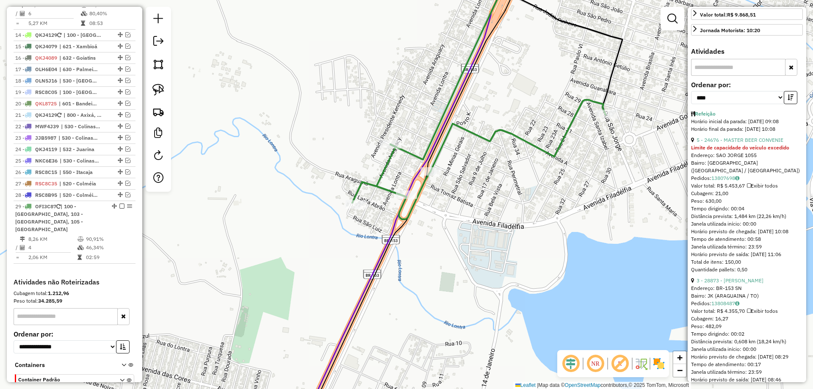
scroll to position [591, 0]
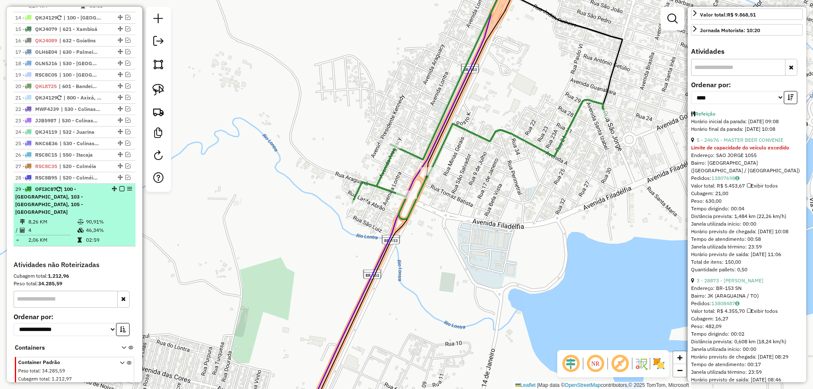
click at [120, 186] on em at bounding box center [121, 188] width 5 height 5
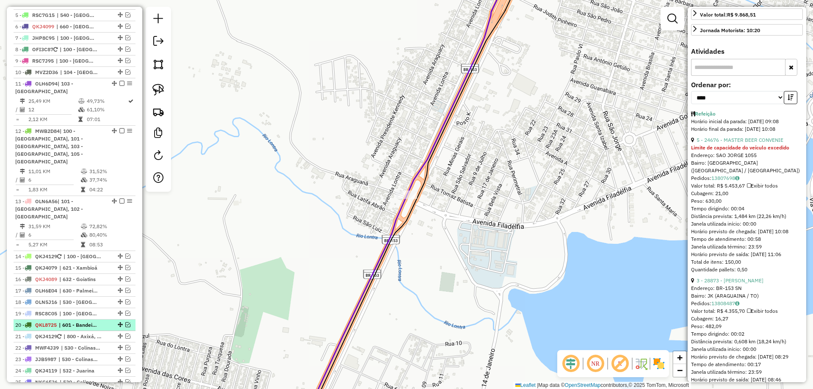
scroll to position [336, 0]
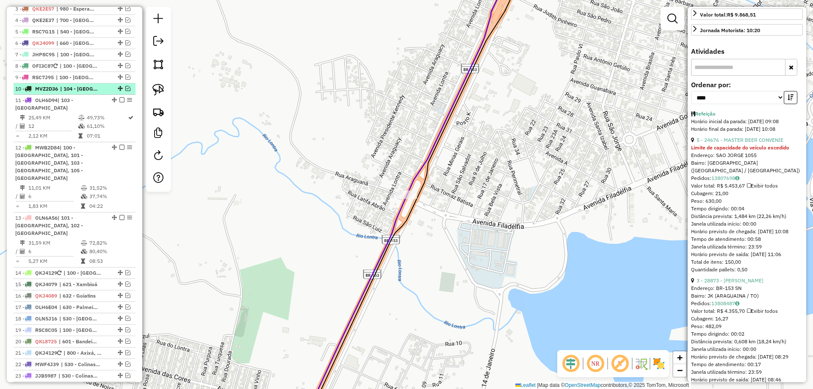
click at [125, 91] on em at bounding box center [127, 88] width 5 height 5
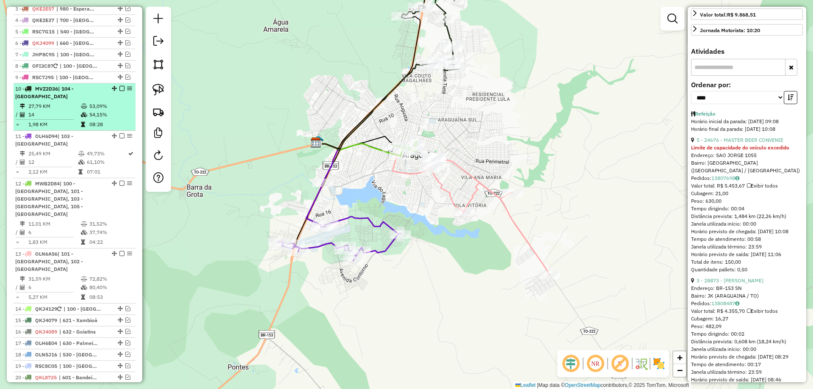
click at [119, 91] on em at bounding box center [121, 88] width 5 height 5
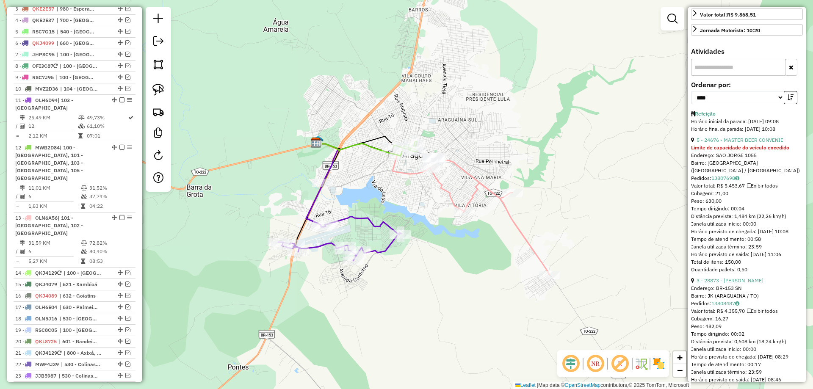
click at [340, 220] on icon at bounding box center [339, 239] width 123 height 44
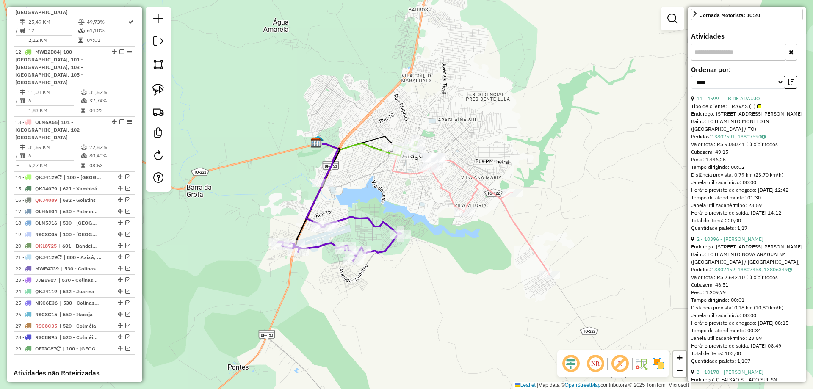
scroll to position [0, 0]
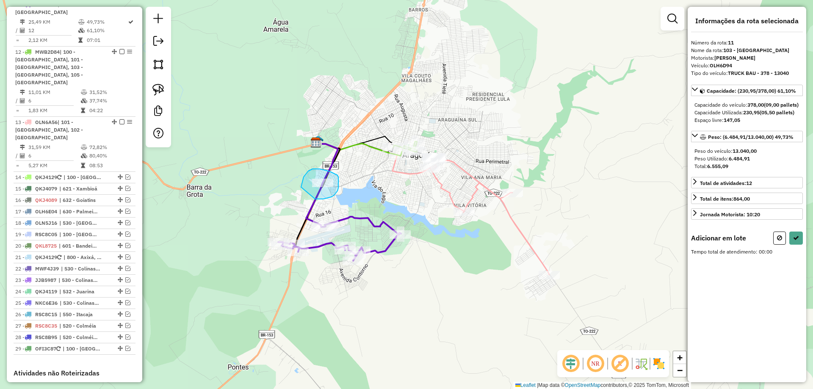
drag, startPoint x: 301, startPoint y: 187, endPoint x: 315, endPoint y: 199, distance: 18.3
select select "*********"
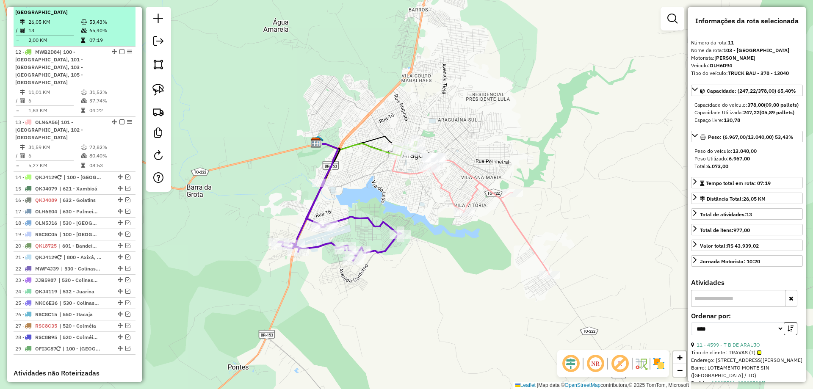
click at [51, 24] on td "26,05 KM" at bounding box center [54, 22] width 52 height 8
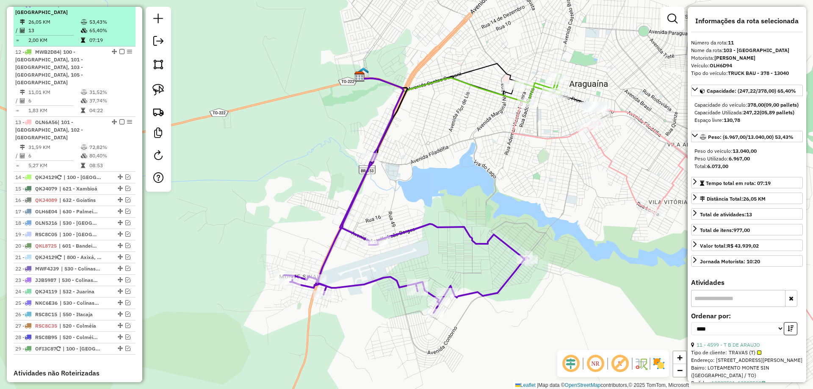
click at [119, 7] on em at bounding box center [121, 4] width 5 height 5
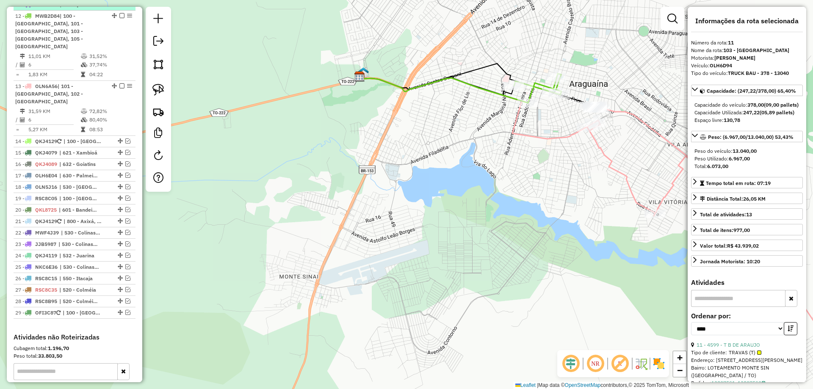
scroll to position [403, 0]
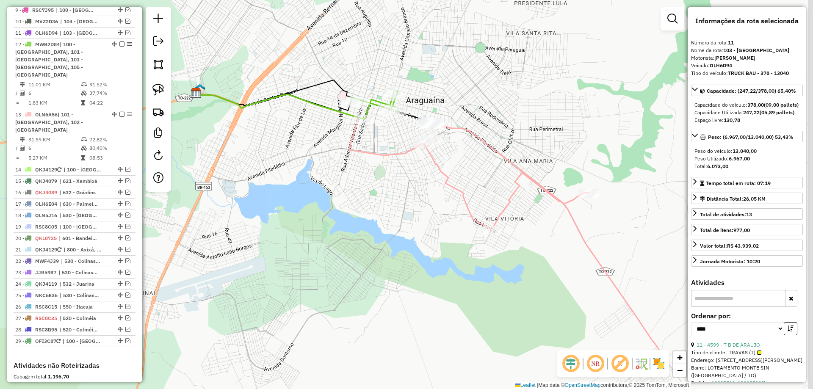
drag, startPoint x: 438, startPoint y: 197, endPoint x: 273, endPoint y: 213, distance: 166.7
click at [273, 213] on div "Janela de atendimento Grade de atendimento Capacidade Transportadoras Veículos …" at bounding box center [406, 194] width 813 height 389
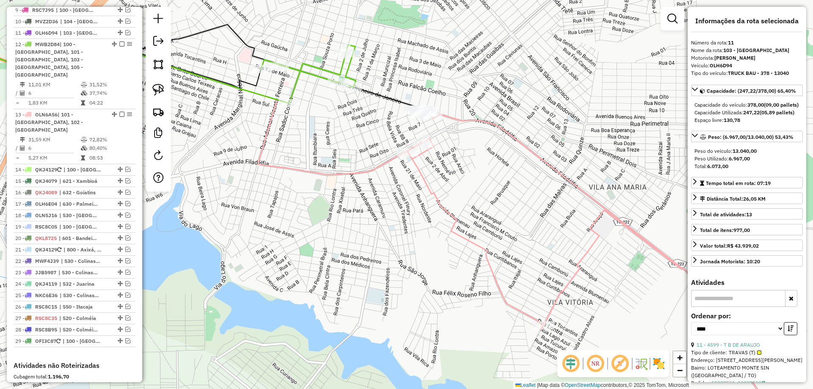
drag, startPoint x: 333, startPoint y: 142, endPoint x: 317, endPoint y: 152, distance: 18.5
click at [317, 152] on div "Janela de atendimento Grade de atendimento Capacidade Transportadoras Veículos …" at bounding box center [406, 194] width 813 height 389
click at [324, 72] on icon at bounding box center [306, 75] width 95 height 58
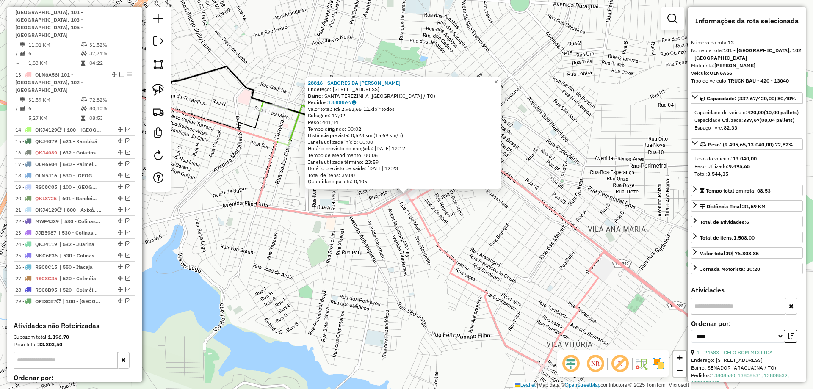
scroll to position [498, 0]
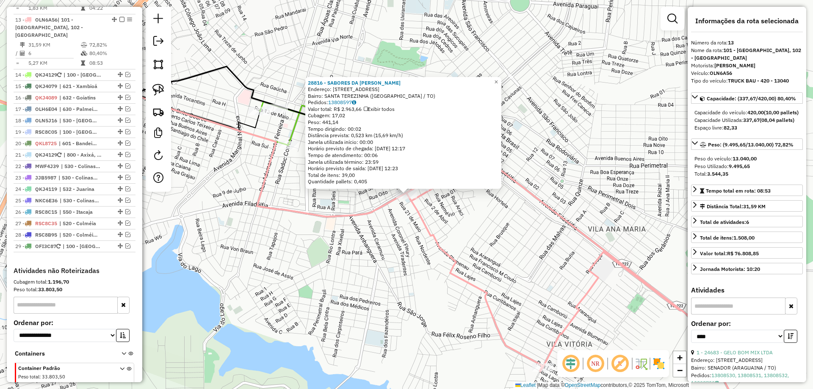
click at [391, 214] on div "Rota 13 - Placa OLN6A56 28816 - SABORES DA LINDA BAR 28816 - SABORES DA [PERSON…" at bounding box center [406, 194] width 813 height 389
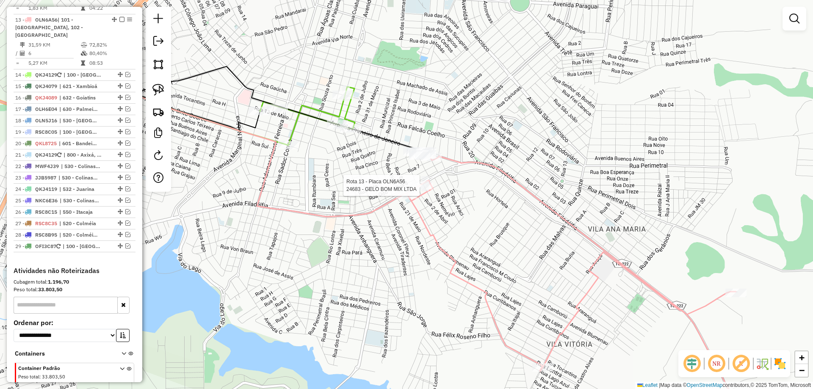
select select "*********"
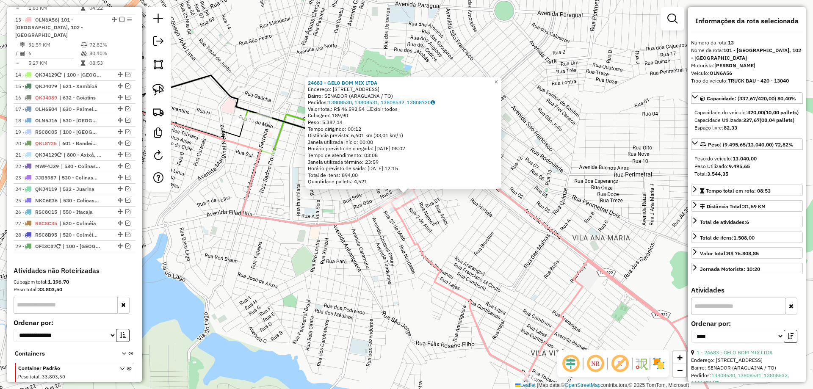
click at [475, 228] on div "24683 - GELO BOM MIX LTDA Endereço: [STREET_ADDRESS]: SENADOR ([GEOGRAPHIC_DATA…" at bounding box center [406, 194] width 813 height 389
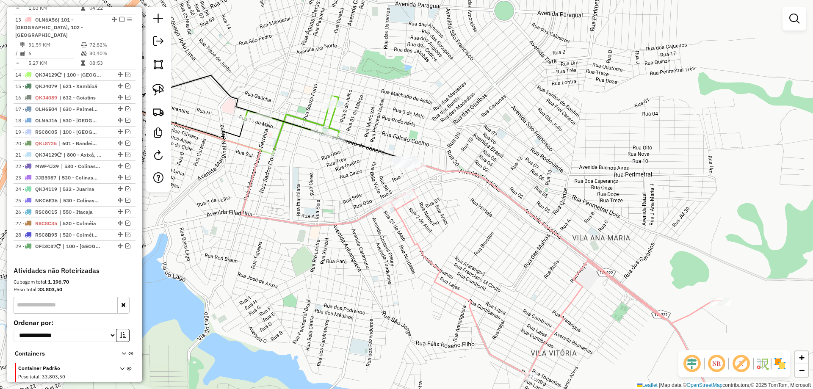
click at [279, 130] on icon at bounding box center [291, 125] width 95 height 58
select select "*********"
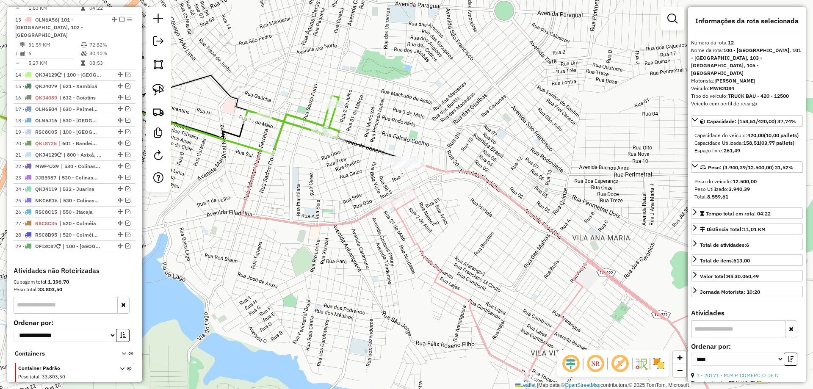
scroll to position [443, 0]
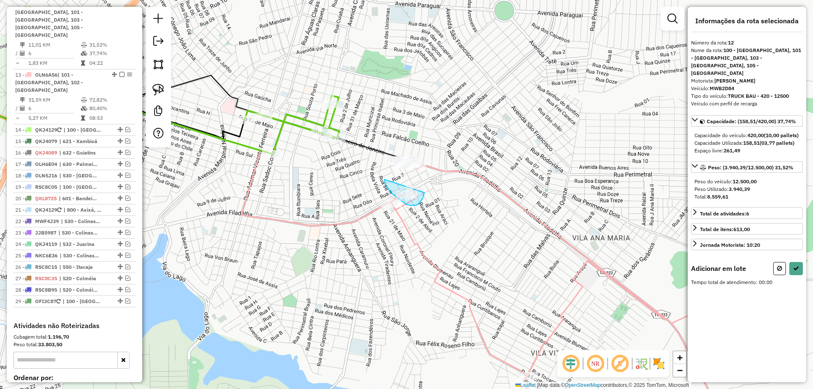
drag, startPoint x: 384, startPoint y: 179, endPoint x: 425, endPoint y: 190, distance: 41.6
select select "*********"
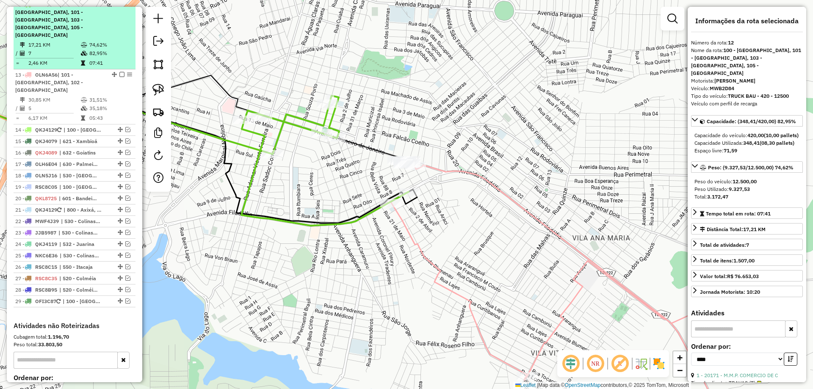
click at [120, 7] on em at bounding box center [121, 4] width 5 height 5
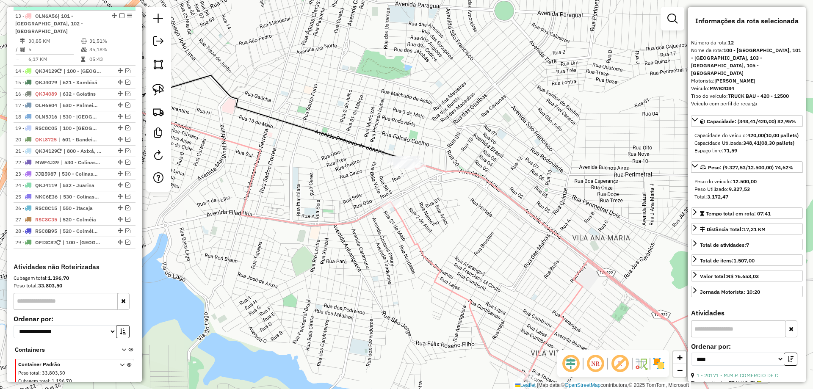
scroll to position [400, 0]
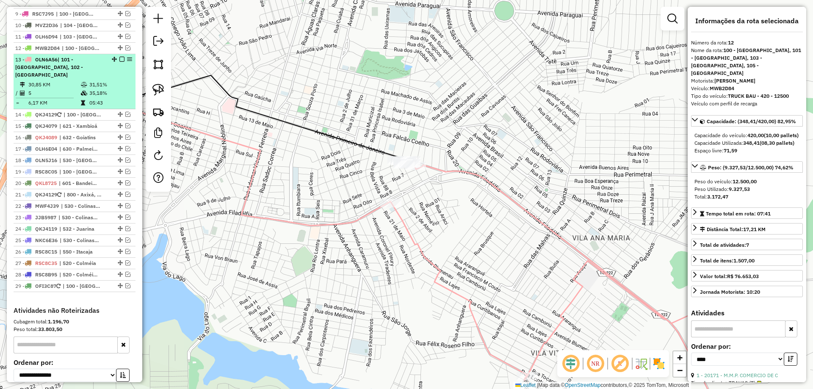
click at [69, 77] on div "13 - OLN6A56 | 101 - [GEOGRAPHIC_DATA], 102 - [GEOGRAPHIC_DATA]" at bounding box center [60, 67] width 90 height 23
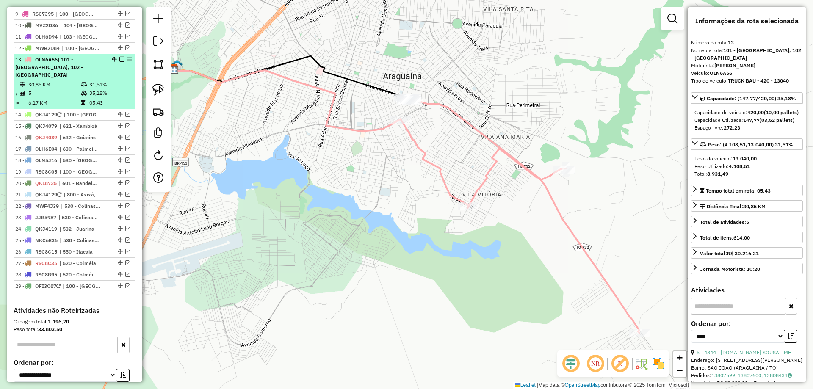
click at [83, 68] on span "| 101 - [GEOGRAPHIC_DATA], 102 - [GEOGRAPHIC_DATA]" at bounding box center [49, 67] width 68 height 22
click at [72, 95] on td "5" at bounding box center [54, 93] width 52 height 8
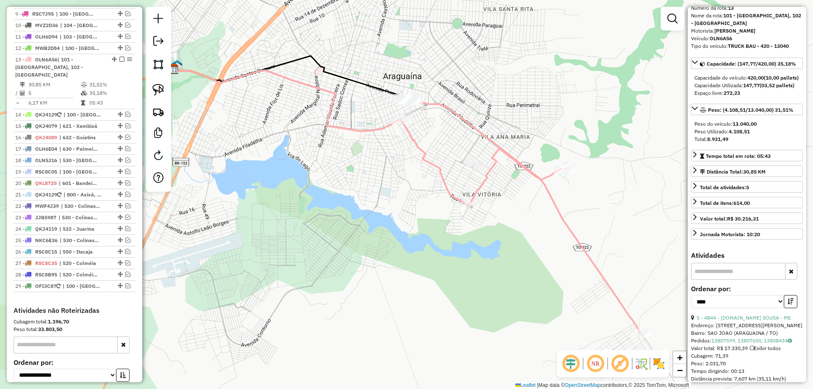
scroll to position [85, 0]
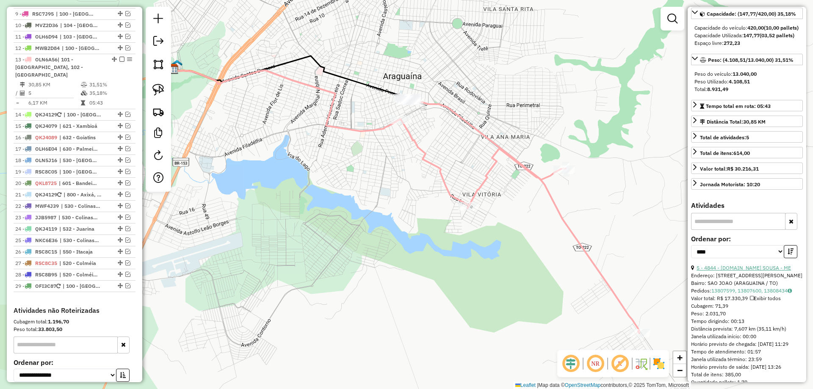
click at [756, 271] on link "5 - 4844 - [DOMAIN_NAME] SOUSA - ME" at bounding box center [743, 268] width 94 height 6
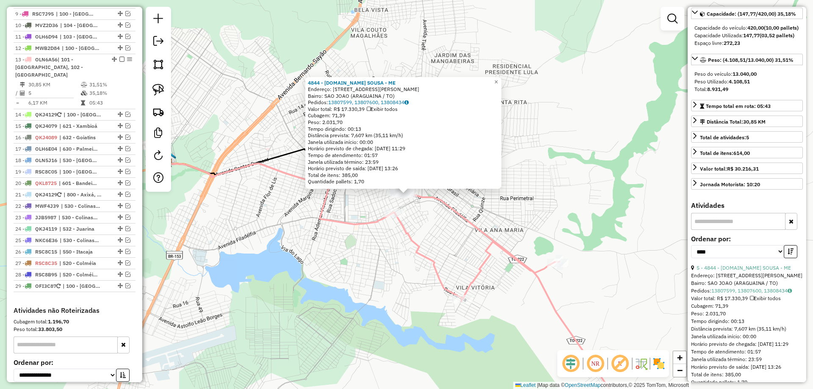
click at [443, 238] on div "4844 - [DOMAIN_NAME] SOUSA - ME Endereço: [STREET_ADDRESS][PERSON_NAME] Bairro:…" at bounding box center [406, 194] width 813 height 389
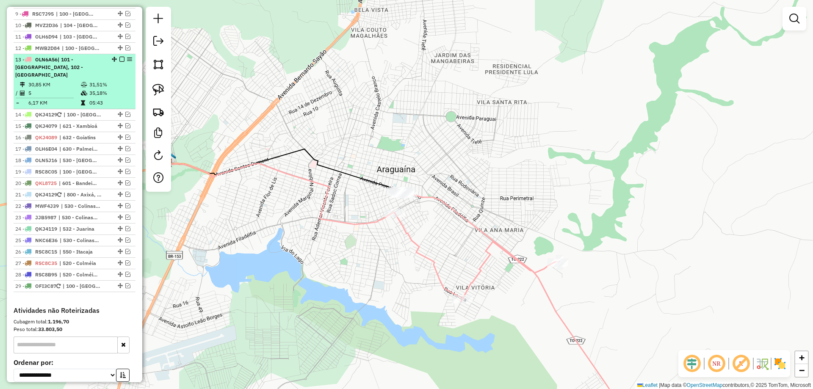
click at [51, 91] on td "5" at bounding box center [54, 93] width 52 height 8
select select "*********"
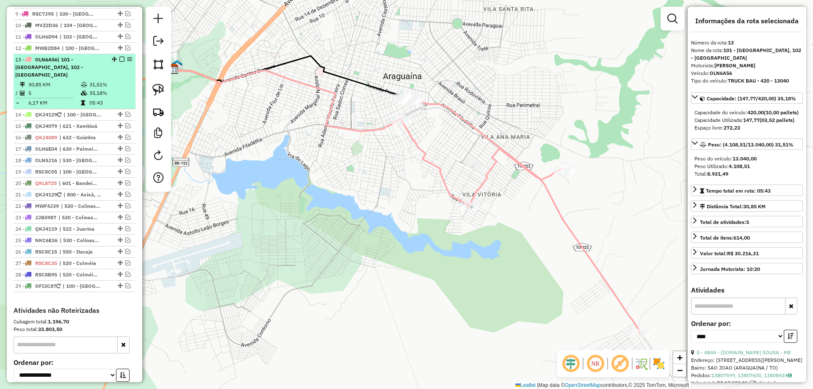
click at [85, 84] on icon at bounding box center [84, 84] width 6 height 5
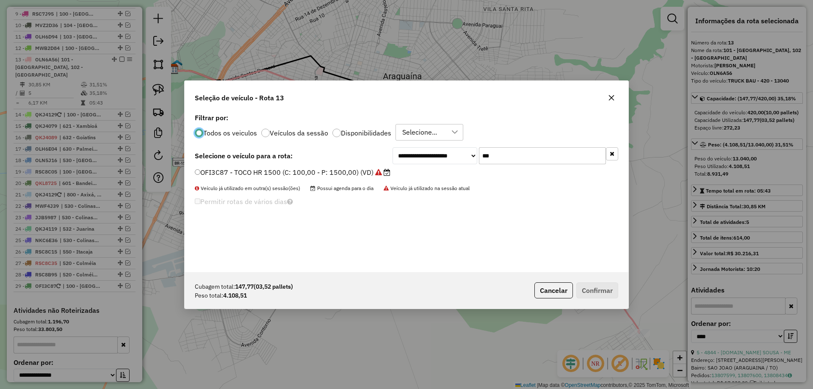
scroll to position [5, 3]
click at [518, 161] on input "***" at bounding box center [542, 155] width 127 height 17
drag, startPoint x: 518, startPoint y: 161, endPoint x: 494, endPoint y: 174, distance: 26.9
click at [519, 160] on input "***" at bounding box center [542, 155] width 127 height 17
type input "****"
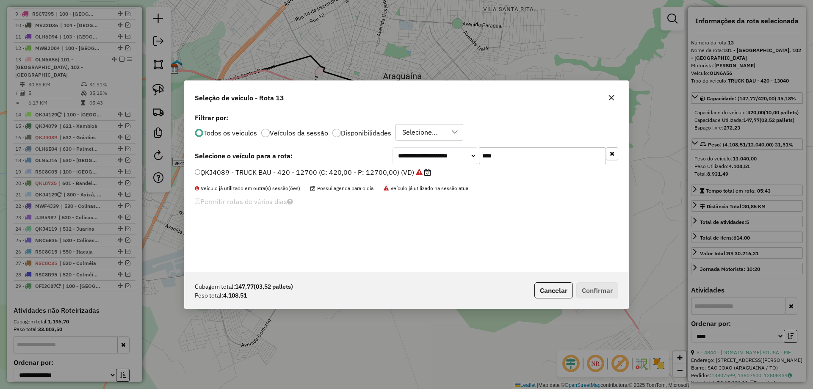
click at [394, 171] on label "QKJ4089 - TRUCK BAU - 420 - 12700 (C: 420,00 - P: 12700,00) (VD)" at bounding box center [313, 172] width 236 height 10
click at [606, 287] on button "Confirmar" at bounding box center [597, 290] width 42 height 16
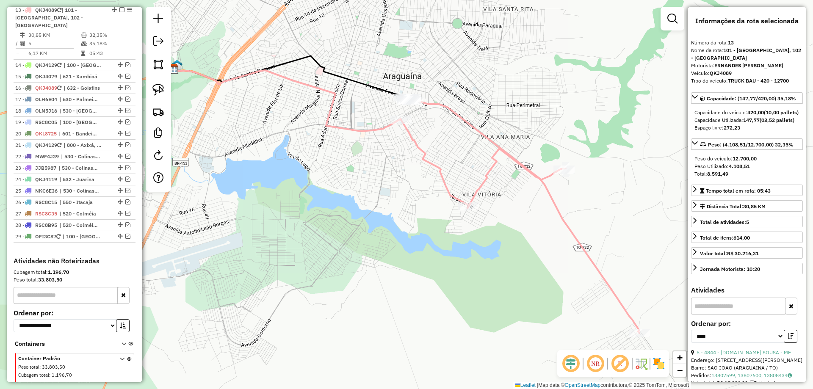
scroll to position [455, 0]
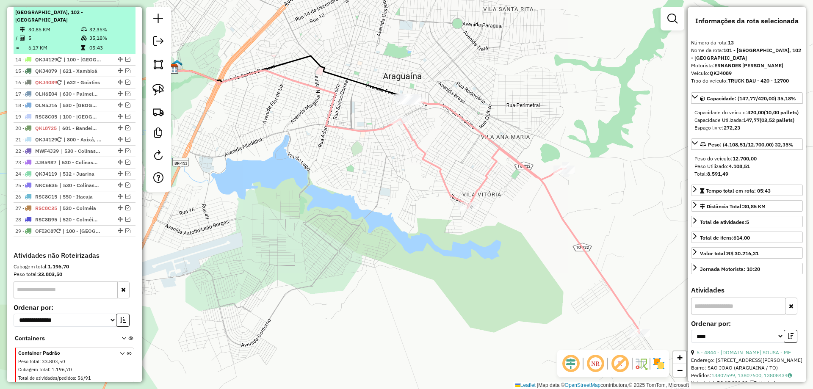
click at [120, 7] on em at bounding box center [121, 4] width 5 height 5
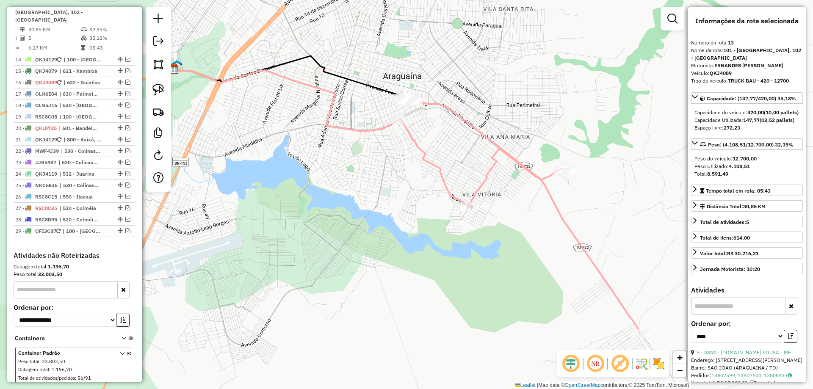
scroll to position [440, 0]
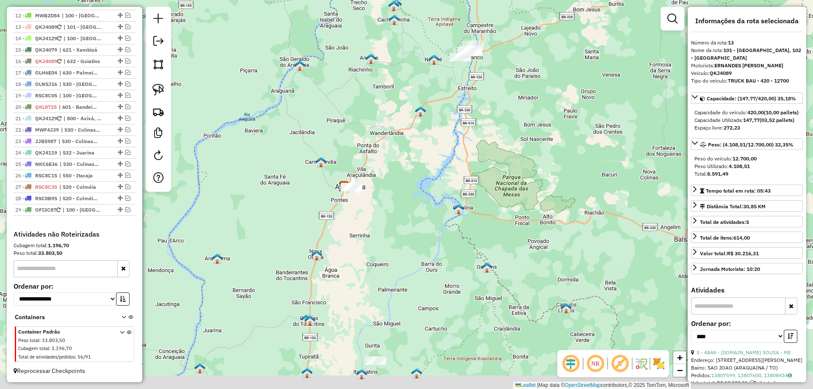
drag, startPoint x: 332, startPoint y: 280, endPoint x: 374, endPoint y: 185, distance: 104.2
click at [368, 201] on div "Janela de atendimento Grade de atendimento Capacidade Transportadoras Veículos …" at bounding box center [406, 194] width 813 height 389
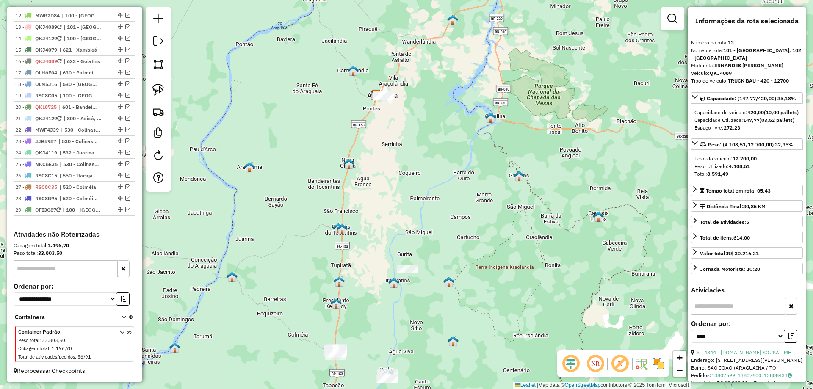
drag, startPoint x: 359, startPoint y: 260, endPoint x: 381, endPoint y: 142, distance: 120.6
click at [381, 142] on div "Janela de atendimento Grade de atendimento Capacidade Transportadoras Veículos …" at bounding box center [406, 194] width 813 height 389
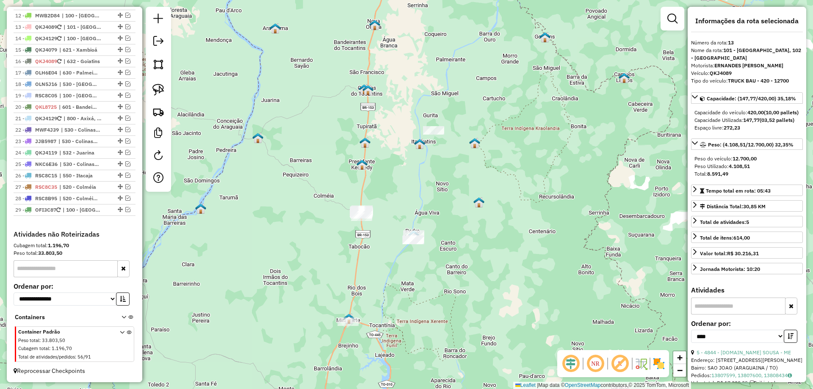
drag, startPoint x: 389, startPoint y: 204, endPoint x: 404, endPoint y: 137, distance: 69.3
click at [404, 137] on div "Janela de atendimento Grade de atendimento Capacidade Transportadoras Veículos …" at bounding box center [406, 194] width 813 height 389
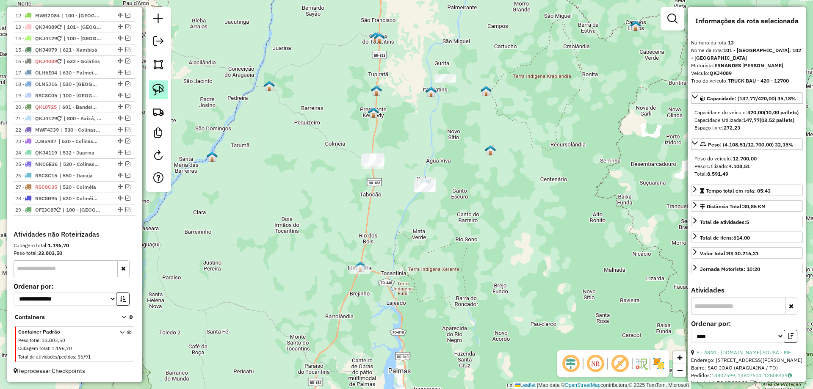
click at [161, 86] on img at bounding box center [158, 90] width 12 height 12
drag, startPoint x: 394, startPoint y: 148, endPoint x: 401, endPoint y: 171, distance: 24.4
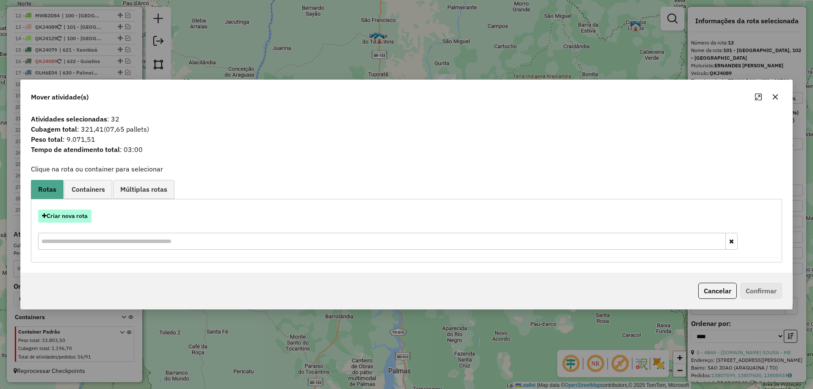
click at [73, 210] on button "Criar nova rota" at bounding box center [64, 216] width 53 height 13
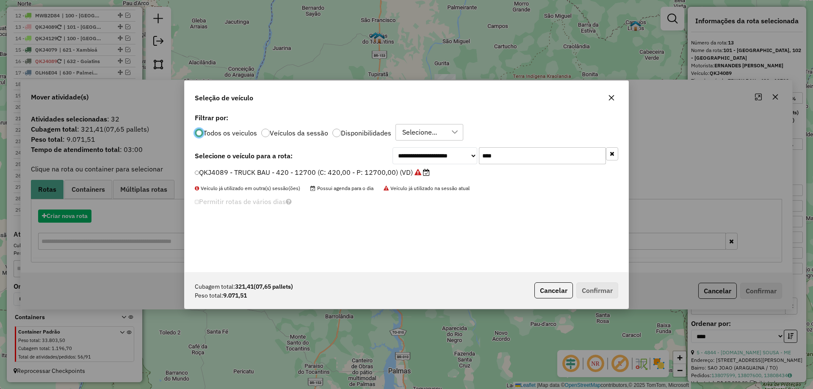
scroll to position [5, 3]
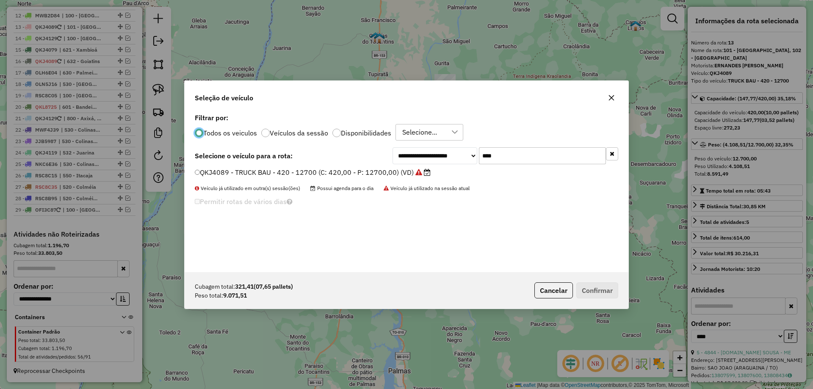
click at [512, 162] on input "****" at bounding box center [542, 155] width 127 height 17
click at [513, 161] on input "****" at bounding box center [542, 155] width 127 height 17
type input "***"
click at [382, 171] on label "OLN6A56 - TRUCK BAU - 420 - 13040 (C: 420,00 - P: 13040,00) (VD)" at bounding box center [309, 172] width 228 height 10
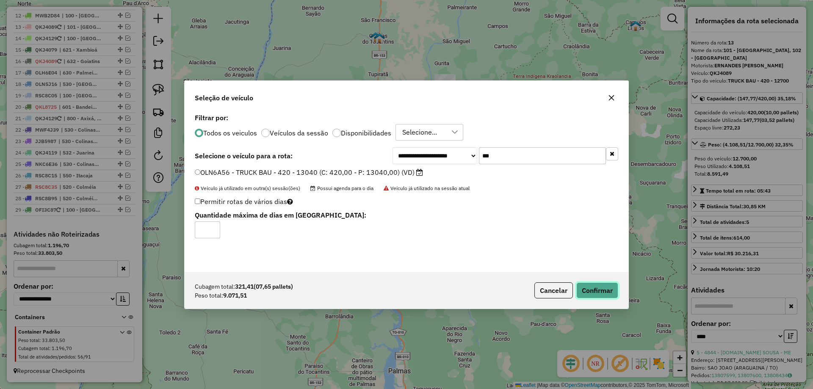
click at [593, 289] on button "Confirmar" at bounding box center [597, 290] width 42 height 16
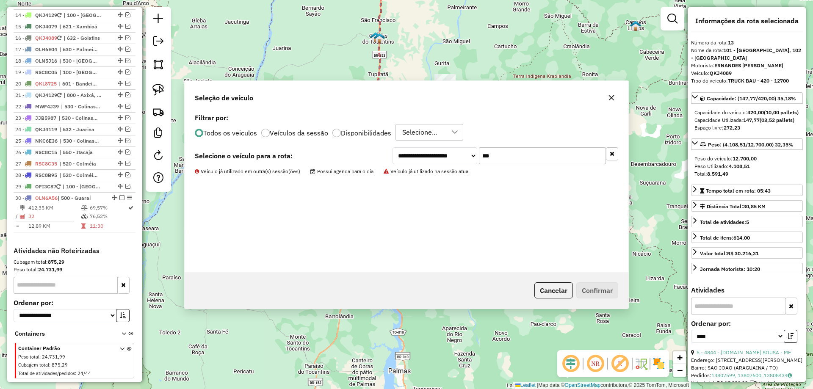
scroll to position [455, 0]
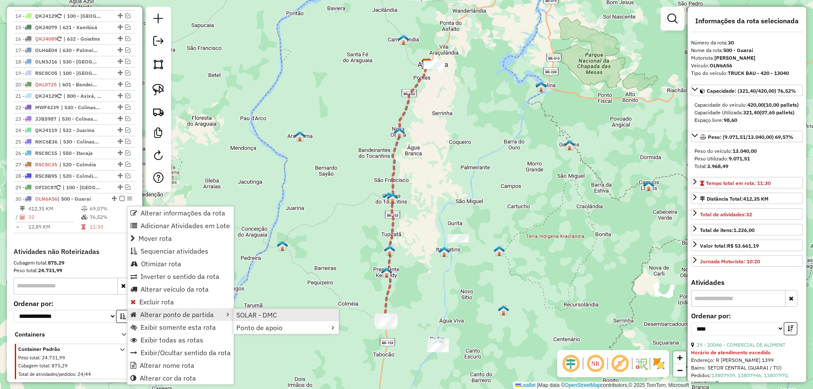
click at [274, 318] on span "SOLAR - DMC" at bounding box center [256, 314] width 41 height 7
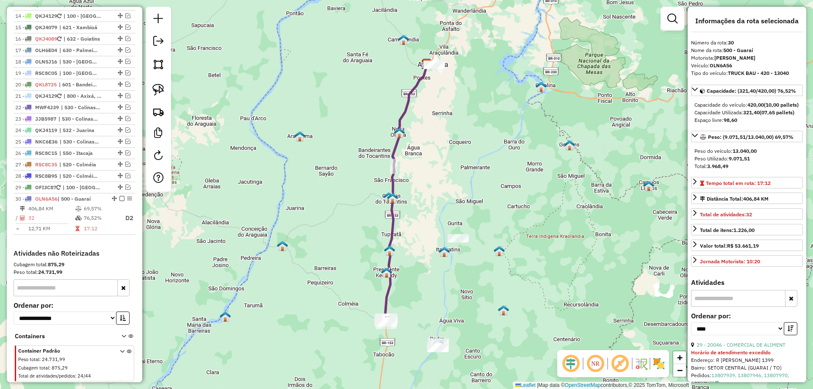
scroll to position [482, 0]
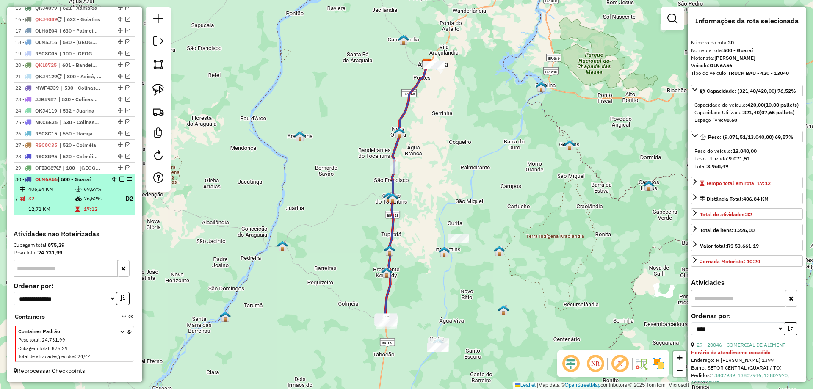
click at [120, 179] on em at bounding box center [121, 178] width 5 height 5
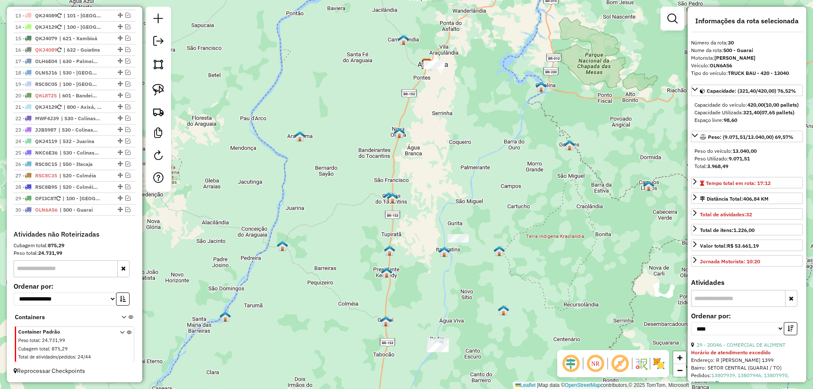
scroll to position [451, 0]
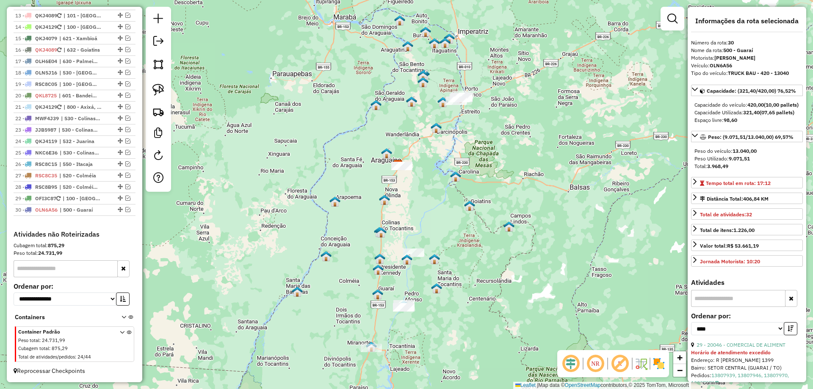
drag, startPoint x: 430, startPoint y: 194, endPoint x: 417, endPoint y: 215, distance: 24.4
click at [417, 215] on div "Janela de atendimento Grade de atendimento Capacidade Transportadoras Veículos …" at bounding box center [406, 194] width 813 height 389
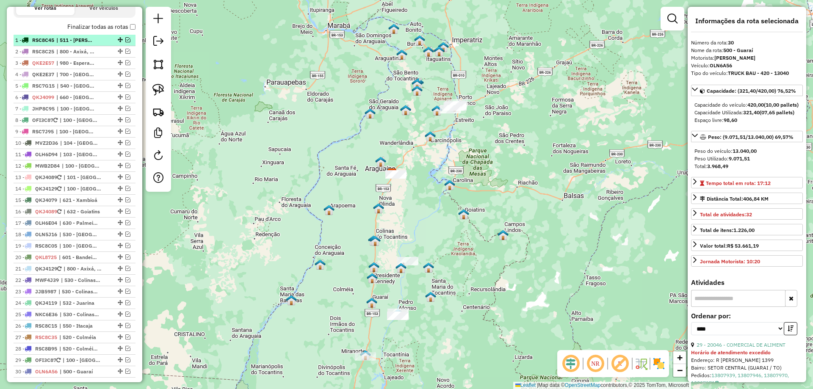
scroll to position [240, 0]
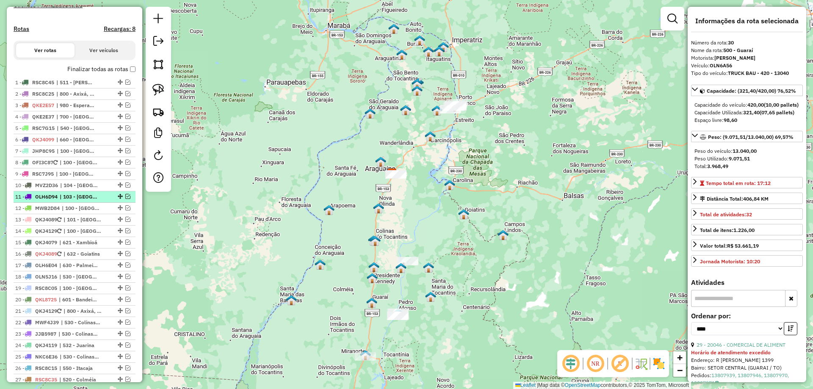
click at [125, 199] on em at bounding box center [127, 196] width 5 height 5
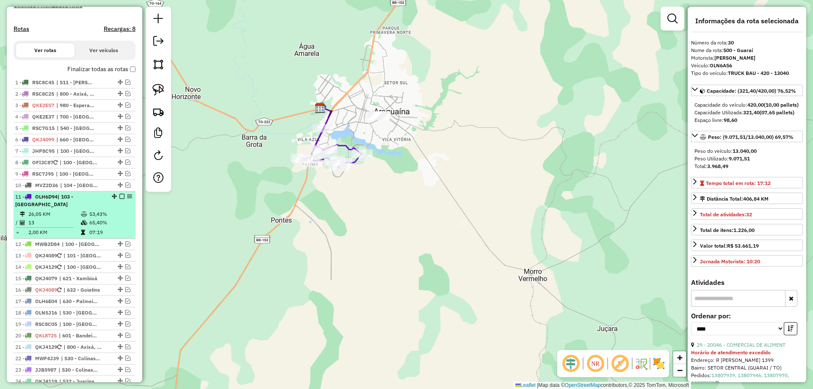
click at [89, 208] on li "11 - OLH6D94 | 103 - [GEOGRAPHIC_DATA] 26,05 KM 53,43% / 13 65,40% = 2,00 KM 07…" at bounding box center [75, 214] width 122 height 47
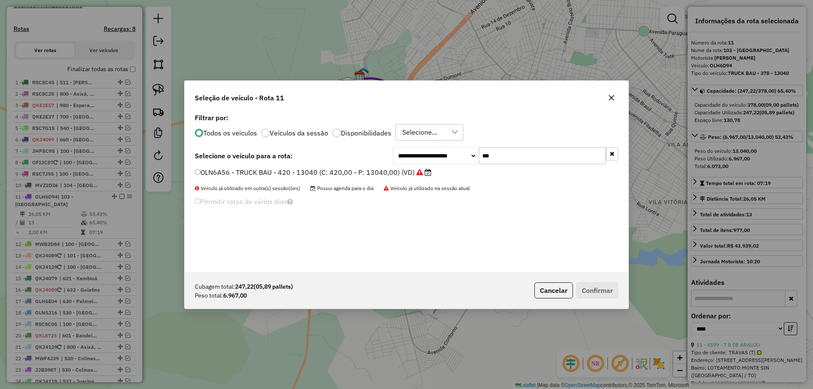
scroll to position [5, 3]
click at [512, 159] on input "***" at bounding box center [542, 155] width 127 height 17
type input "***"
click at [390, 174] on label "OLN5I96 - TRUCK BAU - 420 - 13500 (C: 420,00 - P: 13500,00) (VD)" at bounding box center [308, 172] width 226 height 10
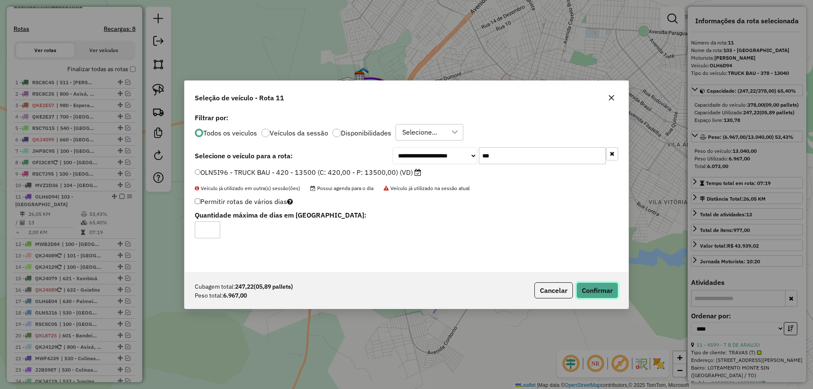
click at [596, 295] on button "Confirmar" at bounding box center [597, 290] width 42 height 16
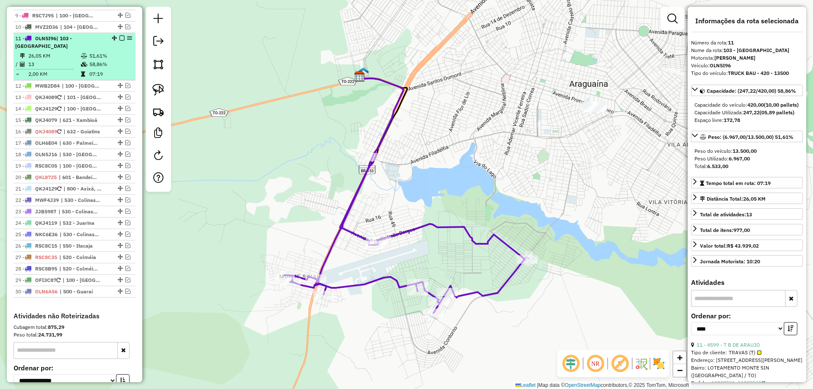
scroll to position [389, 0]
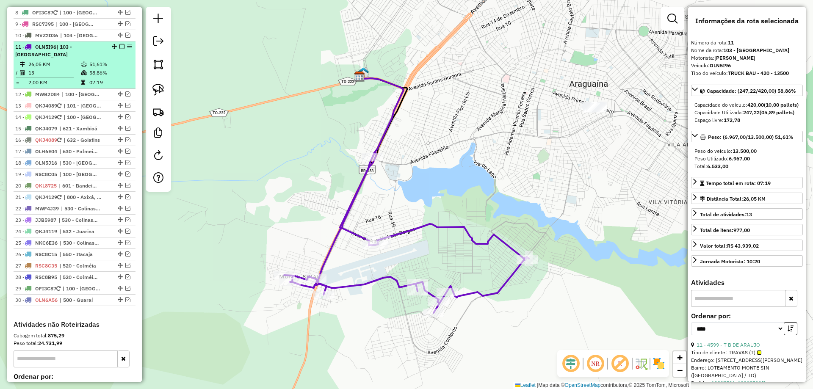
click at [119, 49] on em at bounding box center [121, 46] width 5 height 5
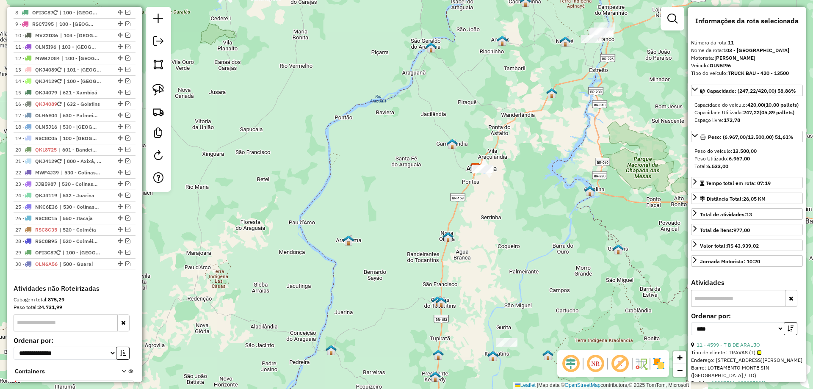
drag, startPoint x: 582, startPoint y: 141, endPoint x: 483, endPoint y: 248, distance: 145.8
click at [483, 248] on div "Janela de atendimento Grade de atendimento Capacidade Transportadoras Veículos …" at bounding box center [406, 194] width 813 height 389
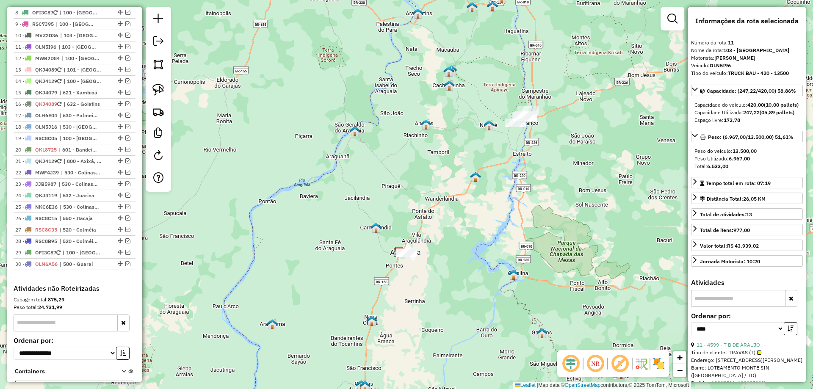
drag, startPoint x: 159, startPoint y: 86, endPoint x: 178, endPoint y: 84, distance: 19.2
click at [159, 85] on img at bounding box center [158, 90] width 12 height 12
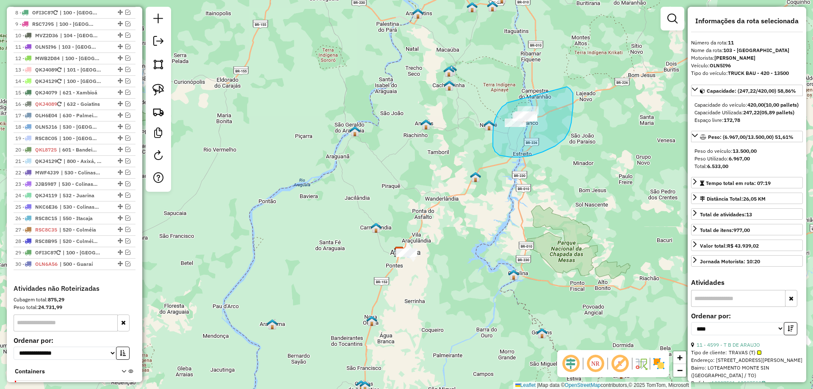
drag, startPoint x: 495, startPoint y: 119, endPoint x: 559, endPoint y: 89, distance: 70.6
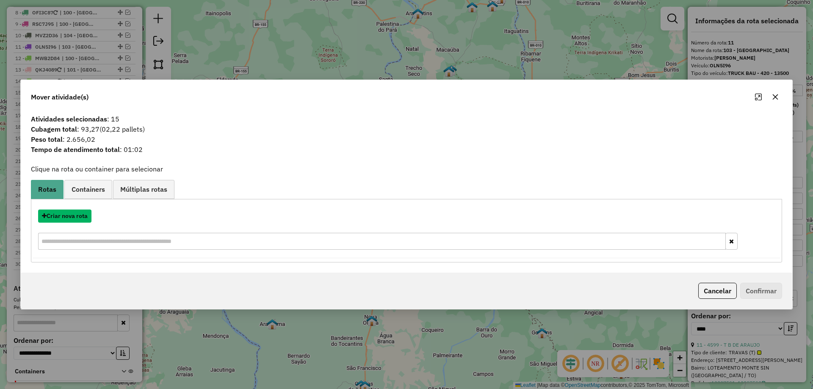
click at [79, 216] on button "Criar nova rota" at bounding box center [64, 216] width 53 height 13
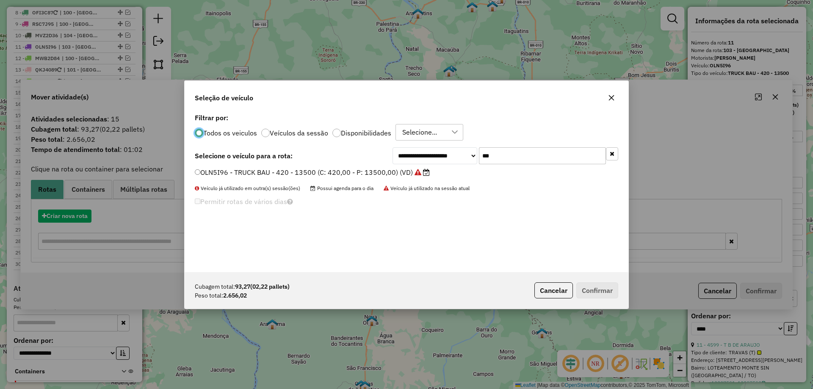
scroll to position [5, 3]
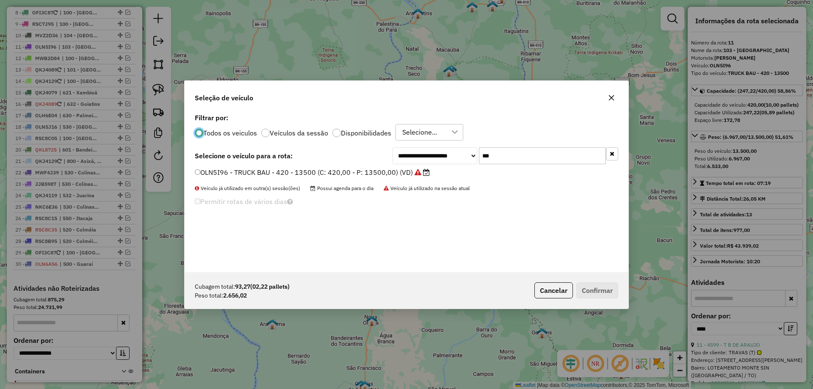
click at [522, 162] on input "***" at bounding box center [542, 155] width 127 height 17
type input "***"
click at [388, 173] on label "OLH6D94 - TRUCK BAU - 378 - 13040 (C: 378,00 - P: 13040,00) (VD)" at bounding box center [309, 172] width 229 height 10
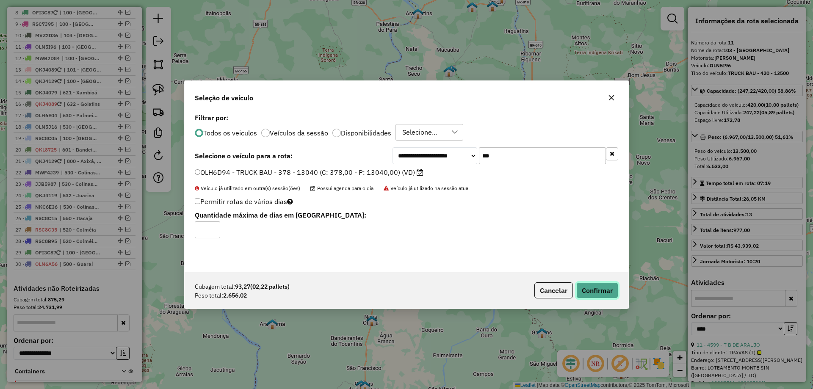
click at [599, 296] on button "Confirmar" at bounding box center [597, 290] width 42 height 16
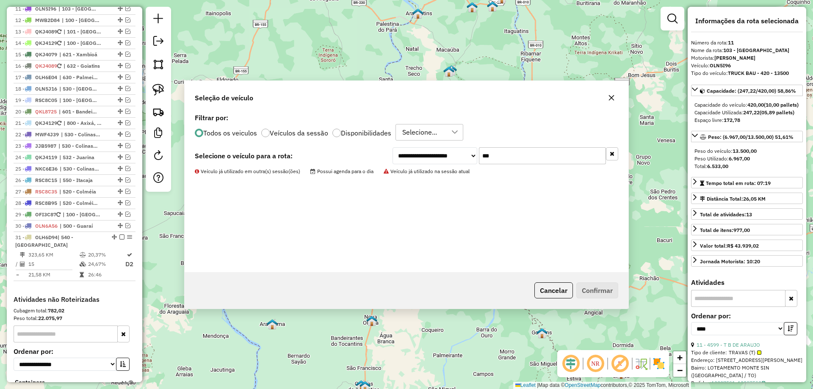
scroll to position [432, 0]
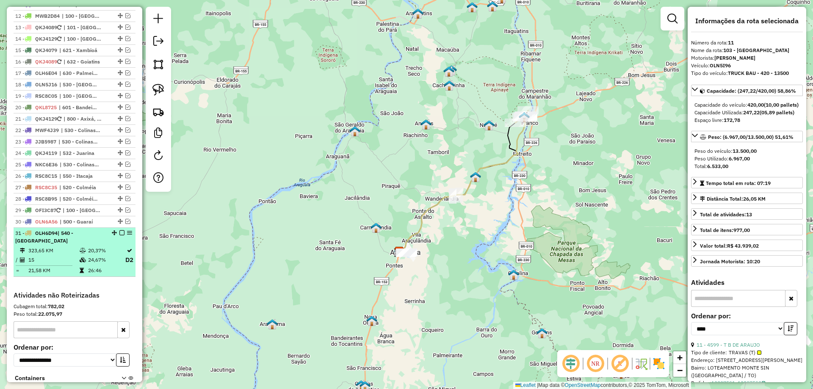
click at [120, 235] on em at bounding box center [121, 232] width 5 height 5
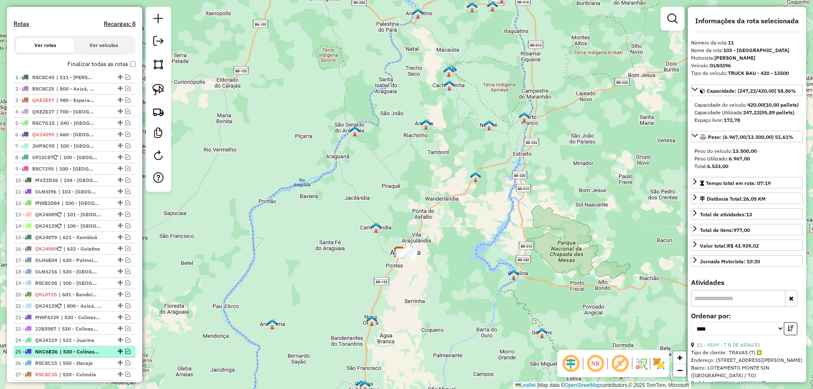
scroll to position [305, 0]
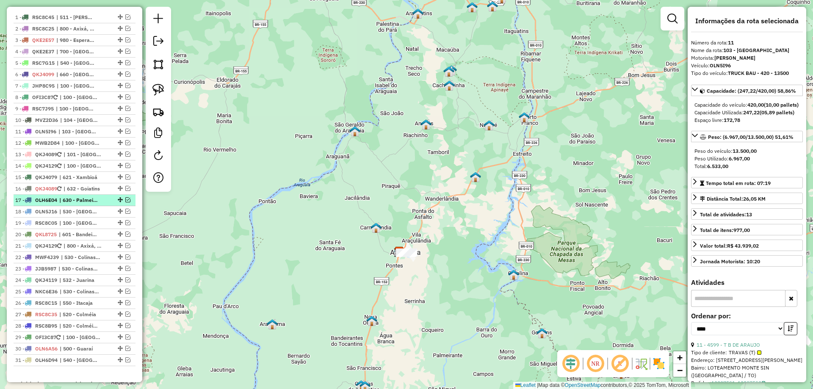
click at [125, 202] on em at bounding box center [127, 199] width 5 height 5
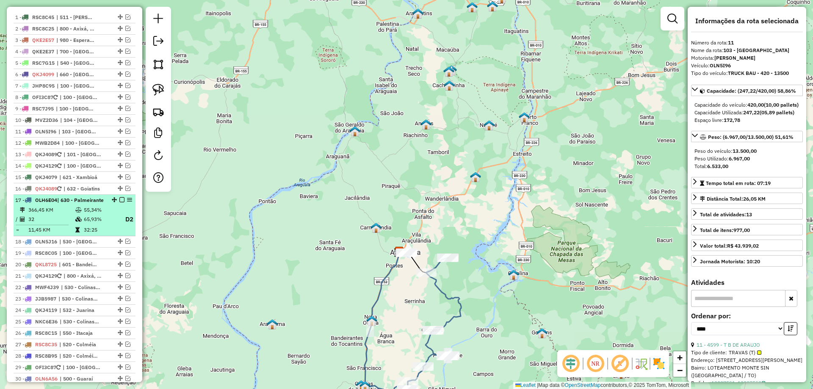
click at [119, 202] on em at bounding box center [121, 199] width 5 height 5
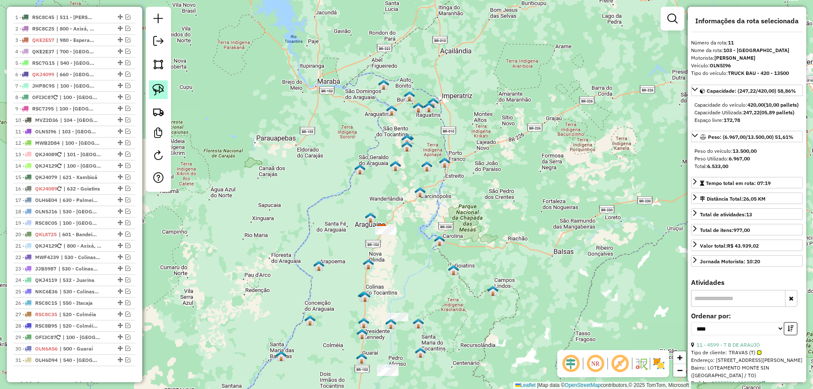
click at [163, 91] on img at bounding box center [158, 90] width 12 height 12
drag, startPoint x: 370, startPoint y: 207, endPoint x: 443, endPoint y: 225, distance: 74.7
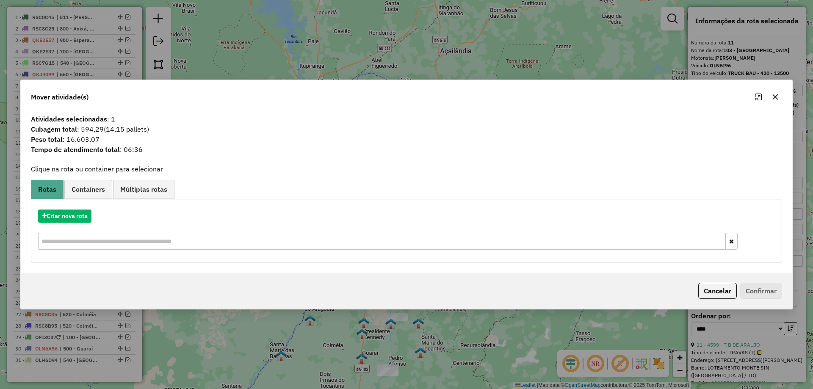
click at [776, 94] on icon "button" at bounding box center [775, 97] width 7 height 7
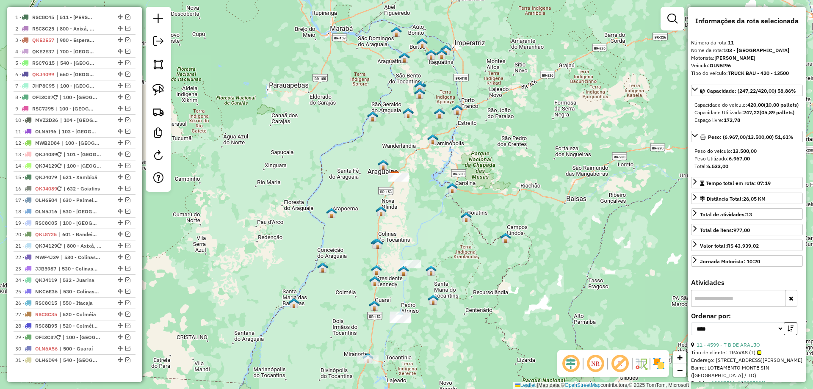
drag, startPoint x: 498, startPoint y: 196, endPoint x: 511, endPoint y: 143, distance: 54.4
click at [511, 143] on div "Janela de atendimento Grade de atendimento Capacidade Transportadoras Veículos …" at bounding box center [406, 194] width 813 height 389
click at [159, 88] on img at bounding box center [158, 90] width 12 height 12
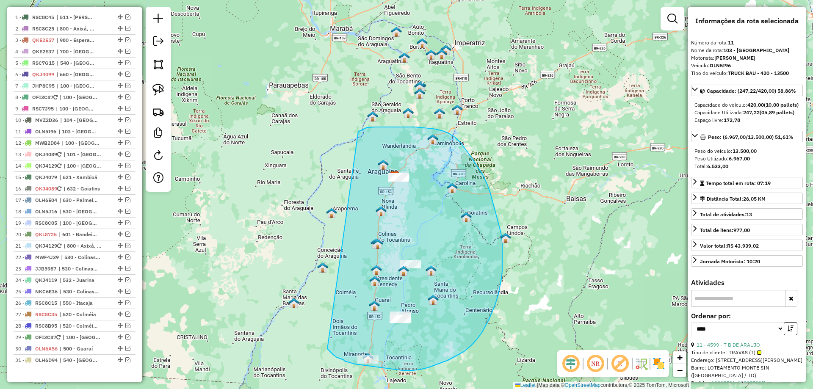
drag, startPoint x: 327, startPoint y: 349, endPoint x: 358, endPoint y: 132, distance: 219.3
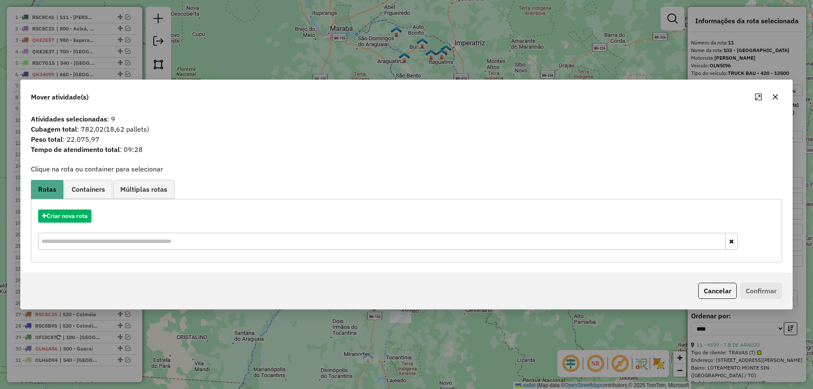
click at [772, 95] on icon "button" at bounding box center [775, 97] width 7 height 7
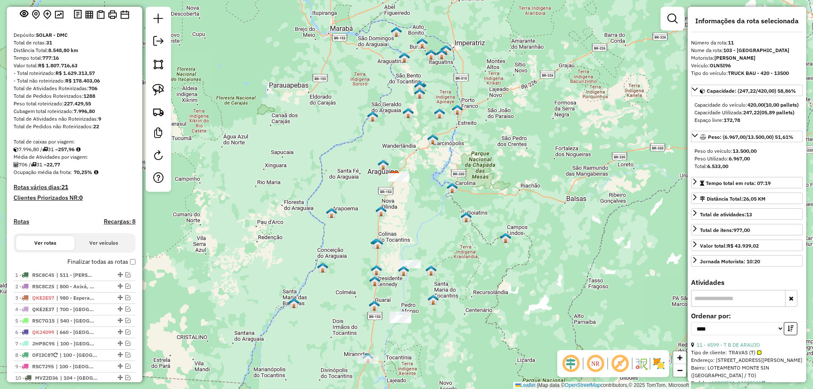
scroll to position [42, 0]
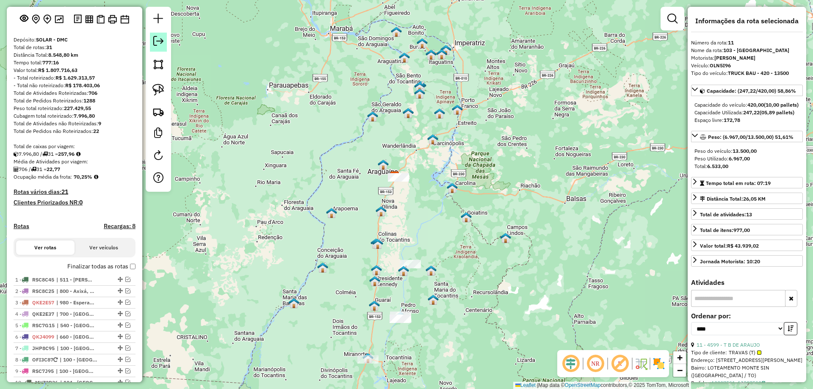
click at [154, 39] on em at bounding box center [158, 41] width 10 height 10
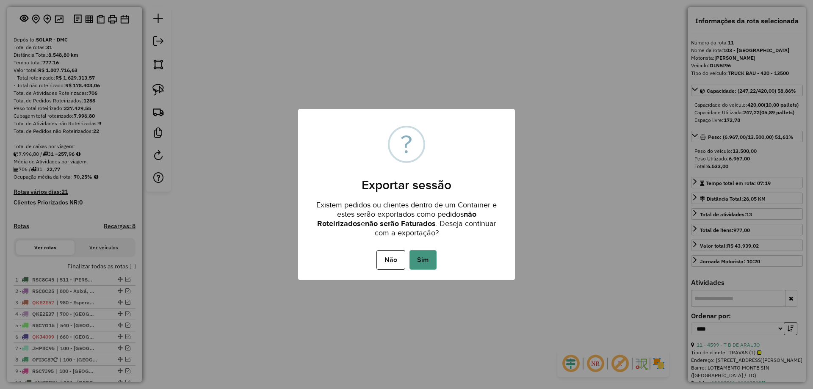
click at [423, 264] on button "Sim" at bounding box center [422, 259] width 27 height 19
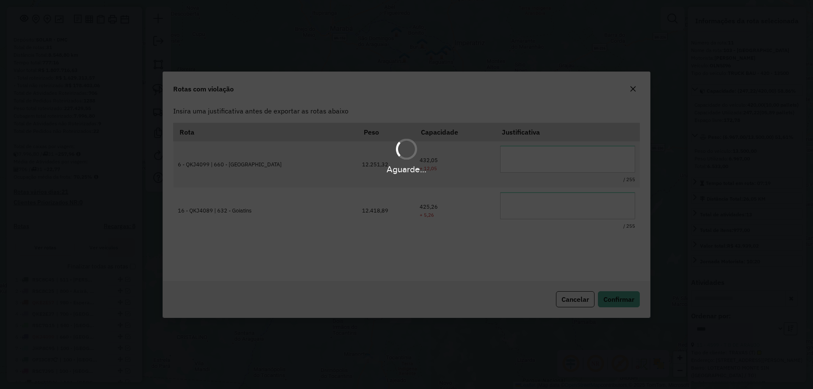
scroll to position [0, 0]
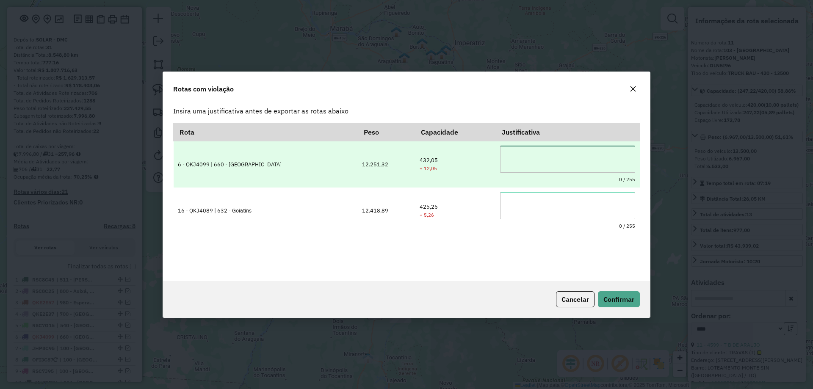
click at [544, 166] on textarea at bounding box center [567, 159] width 135 height 27
click at [551, 155] on textarea "**********" at bounding box center [567, 159] width 135 height 27
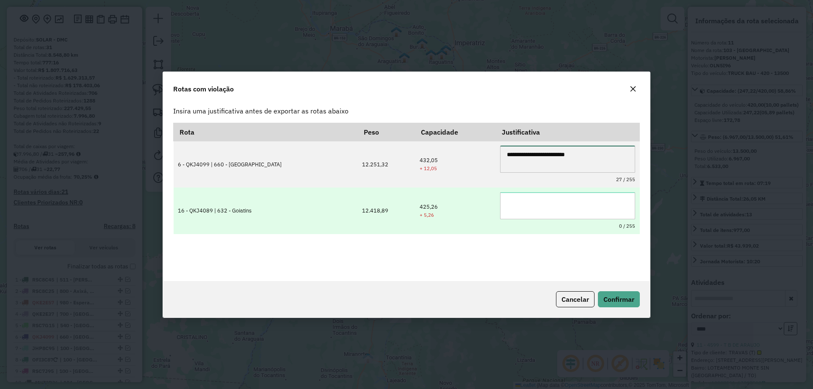
type textarea "**********"
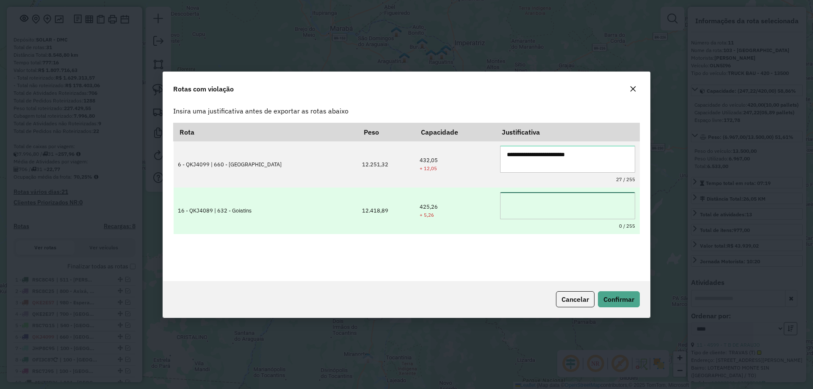
click at [504, 204] on textarea at bounding box center [567, 205] width 135 height 27
paste textarea "**********"
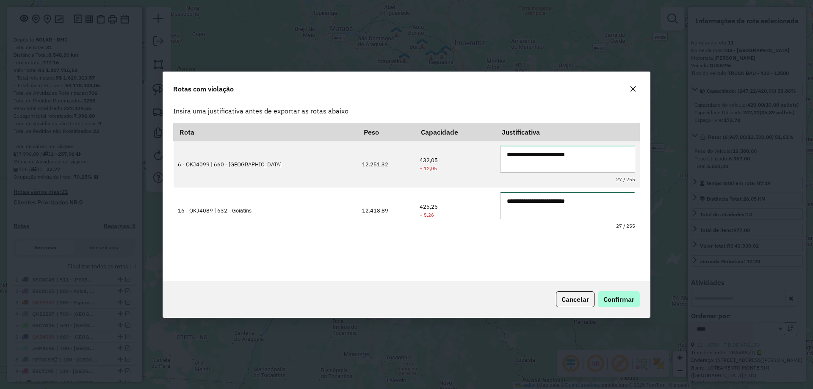
type textarea "**********"
click at [628, 296] on span "Confirmar" at bounding box center [618, 299] width 31 height 8
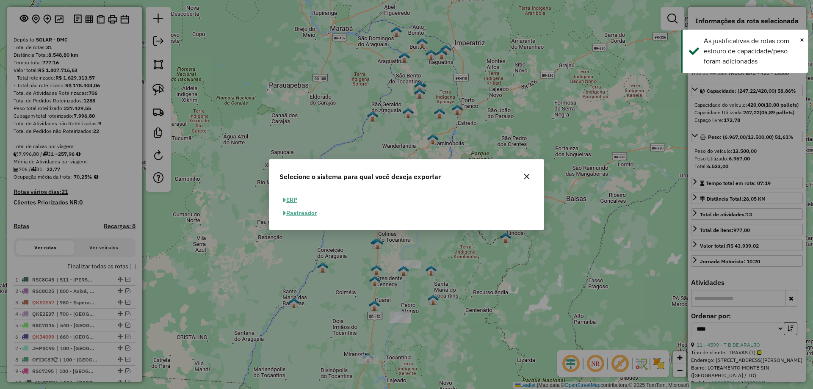
click at [291, 198] on button "ERP" at bounding box center [290, 199] width 22 height 13
select select "**"
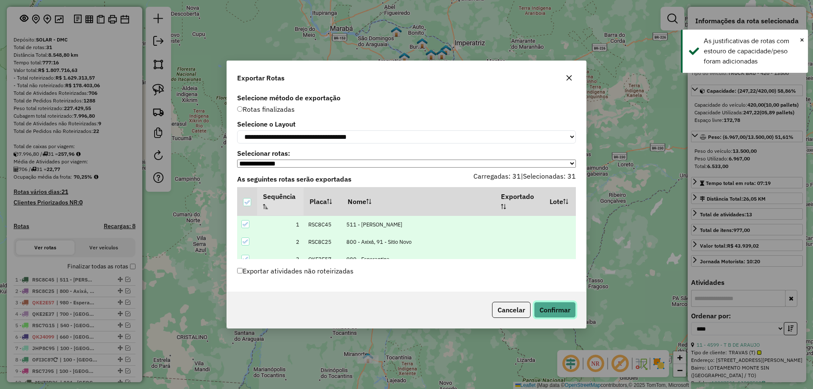
click at [553, 309] on button "Confirmar" at bounding box center [555, 310] width 42 height 16
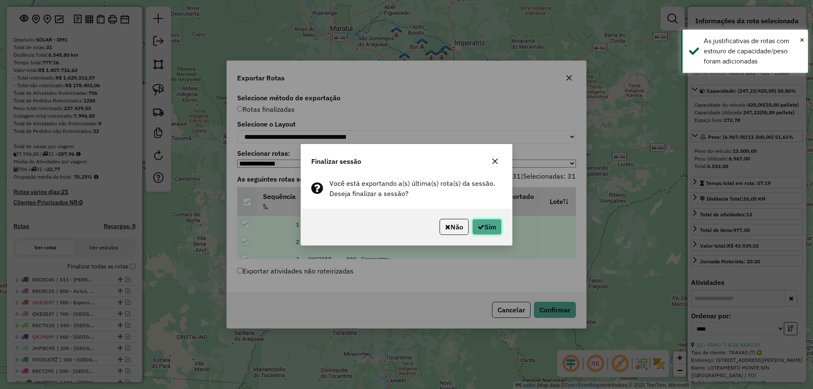
click at [477, 220] on button "Sim" at bounding box center [487, 227] width 30 height 16
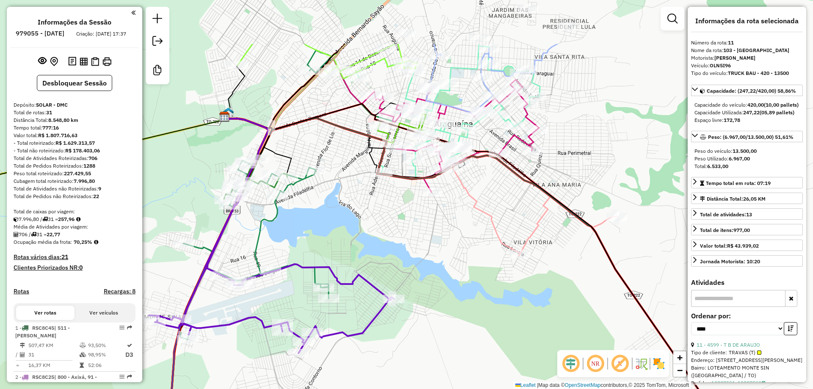
drag, startPoint x: 464, startPoint y: 160, endPoint x: 379, endPoint y: 244, distance: 119.4
click at [379, 244] on div "Janela de atendimento Grade de atendimento Capacidade Transportadoras Veículos …" at bounding box center [406, 194] width 813 height 389
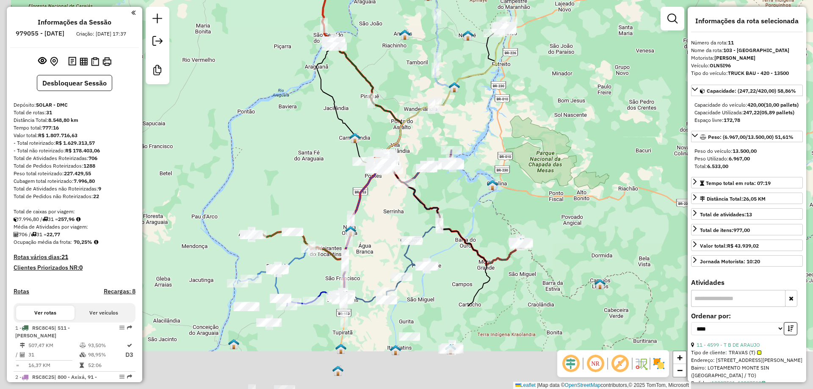
drag, startPoint x: 352, startPoint y: 342, endPoint x: 375, endPoint y: 221, distance: 123.8
click at [375, 221] on div "Janela de atendimento Grade de atendimento Capacidade Transportadoras Veículos …" at bounding box center [406, 194] width 813 height 389
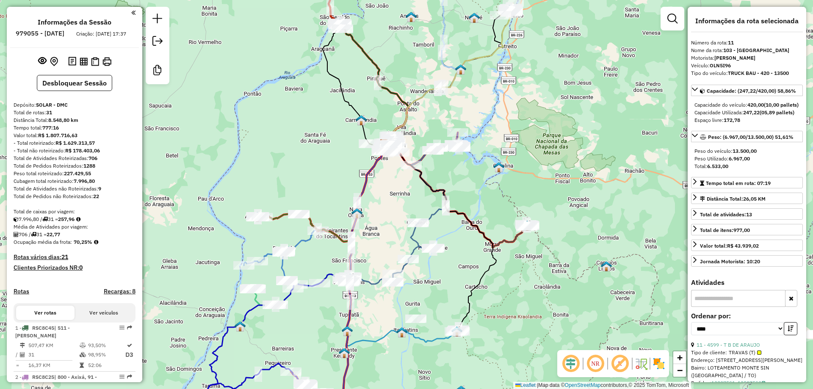
drag, startPoint x: 366, startPoint y: 319, endPoint x: 371, endPoint y: 241, distance: 78.4
click at [370, 243] on div "Janela de atendimento Grade de atendimento Capacidade Transportadoras Veículos …" at bounding box center [406, 194] width 813 height 389
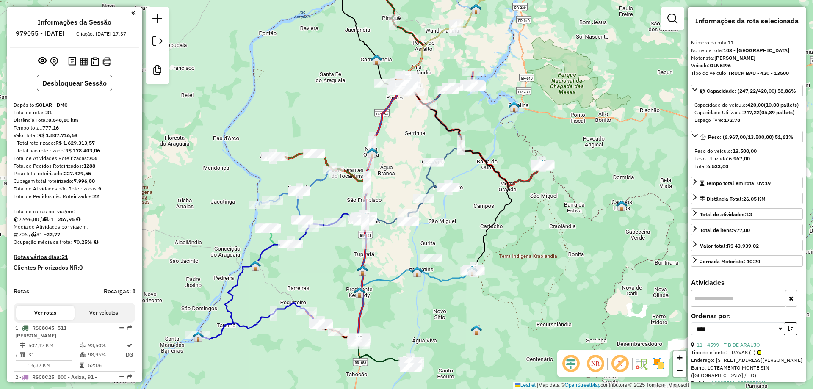
drag, startPoint x: 380, startPoint y: 121, endPoint x: 392, endPoint y: 131, distance: 16.3
click at [392, 131] on div "Janela de atendimento Grade de atendimento Capacidade Transportadoras Veículos …" at bounding box center [406, 194] width 813 height 389
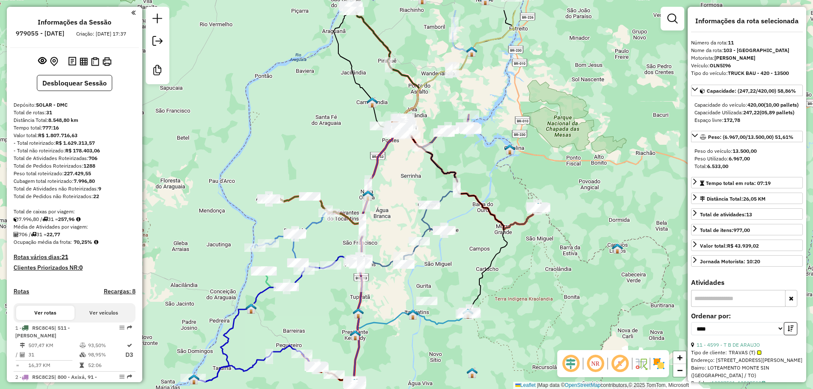
drag, startPoint x: 390, startPoint y: 172, endPoint x: 366, endPoint y: 301, distance: 131.0
click at [366, 301] on div "Janela de atendimento Grade de atendimento Capacidade Transportadoras Veículos …" at bounding box center [406, 194] width 813 height 389
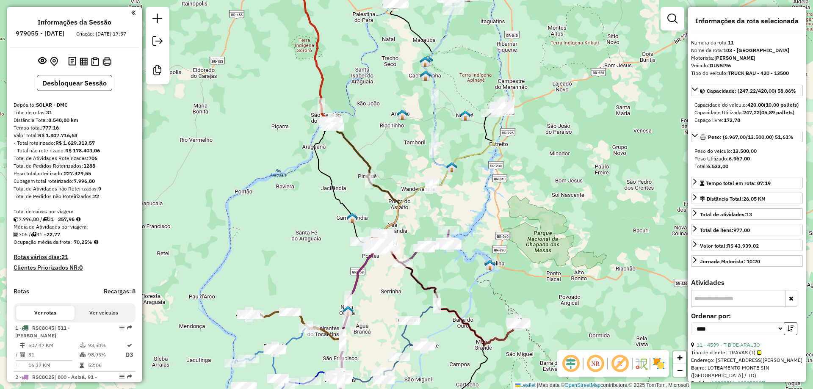
drag, startPoint x: 399, startPoint y: 132, endPoint x: 376, endPoint y: 292, distance: 161.2
click at [376, 292] on div "Janela de atendimento Grade de atendimento Capacidade Transportadoras Veículos …" at bounding box center [406, 194] width 813 height 389
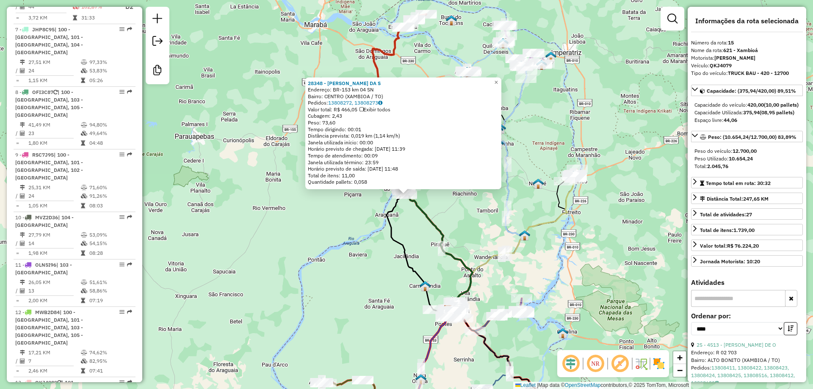
scroll to position [991, 0]
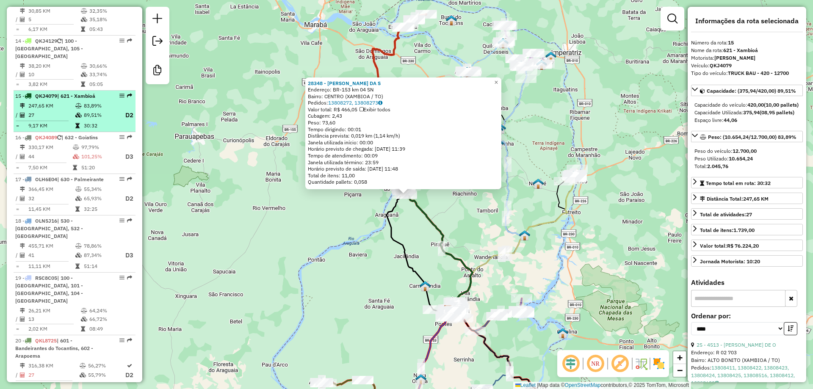
click at [99, 121] on td "30:32" at bounding box center [100, 125] width 34 height 8
